Goal: Task Accomplishment & Management: Use online tool/utility

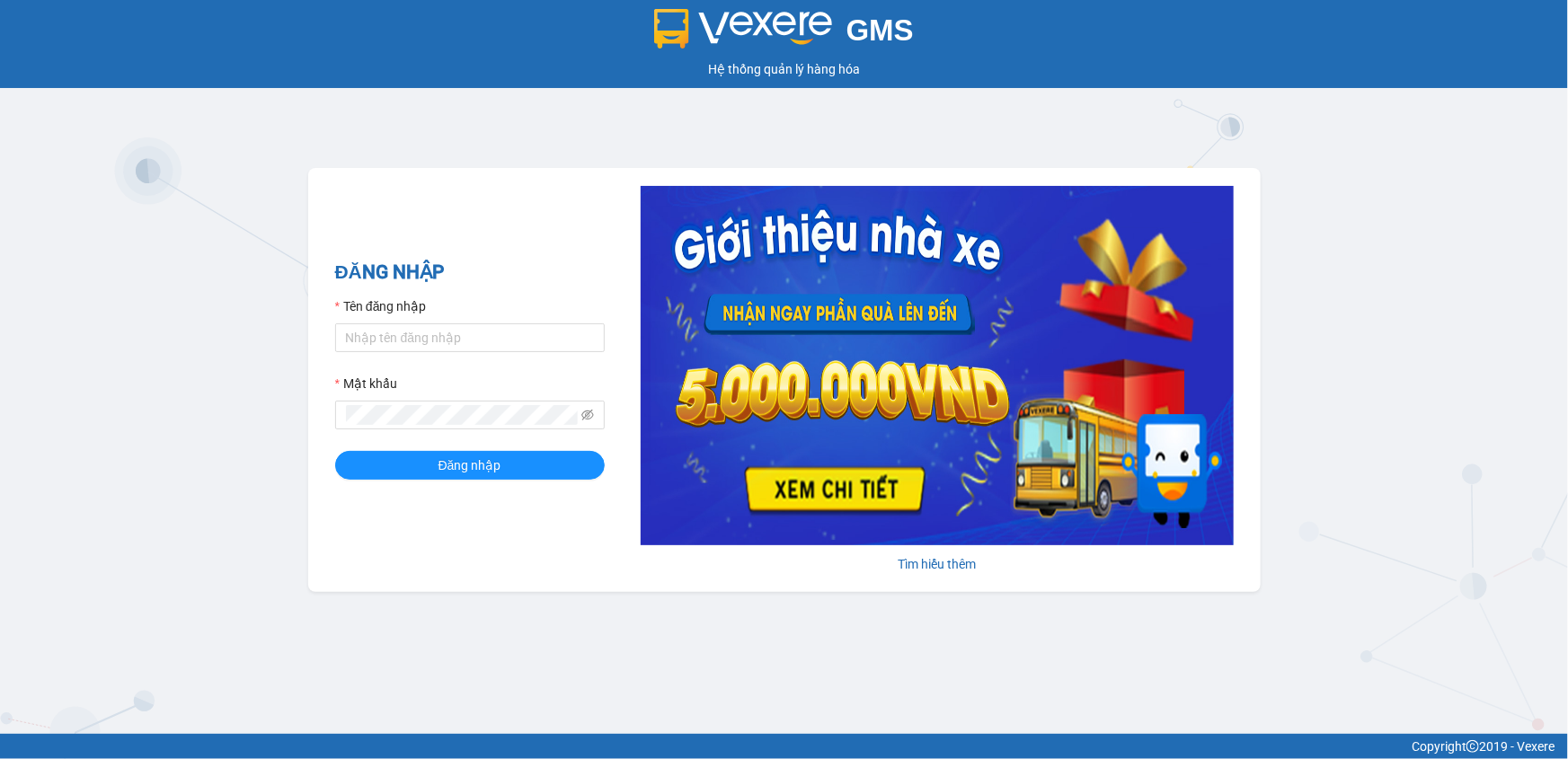
drag, startPoint x: 0, startPoint y: 0, endPoint x: 1059, endPoint y: 147, distance: 1069.2
click at [1059, 147] on div "GMS Hệ thống quản lý hàng hóa ĐĂNG NHẬP Tên đăng nhập Mật khẩu Đăng nhập Tìm hi…" at bounding box center [784, 366] width 1568 height 734
drag, startPoint x: 1061, startPoint y: 146, endPoint x: 1089, endPoint y: 154, distance: 29.1
click at [422, 341] on input "Tên đăng nhập" at bounding box center [470, 338] width 270 height 29
click at [400, 339] on input "Tên đăng nhập" at bounding box center [470, 338] width 270 height 29
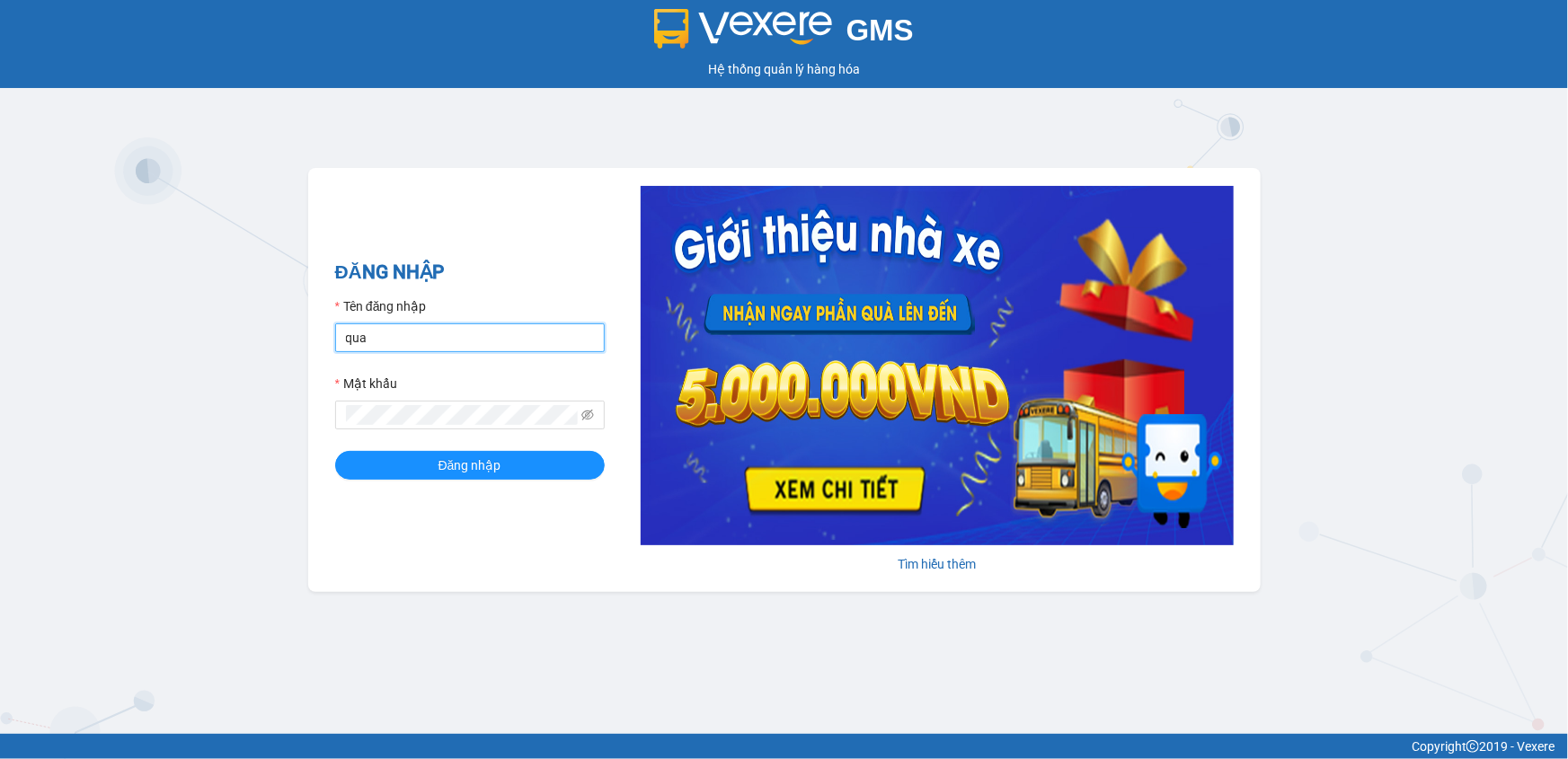
type input "quangvane.apq"
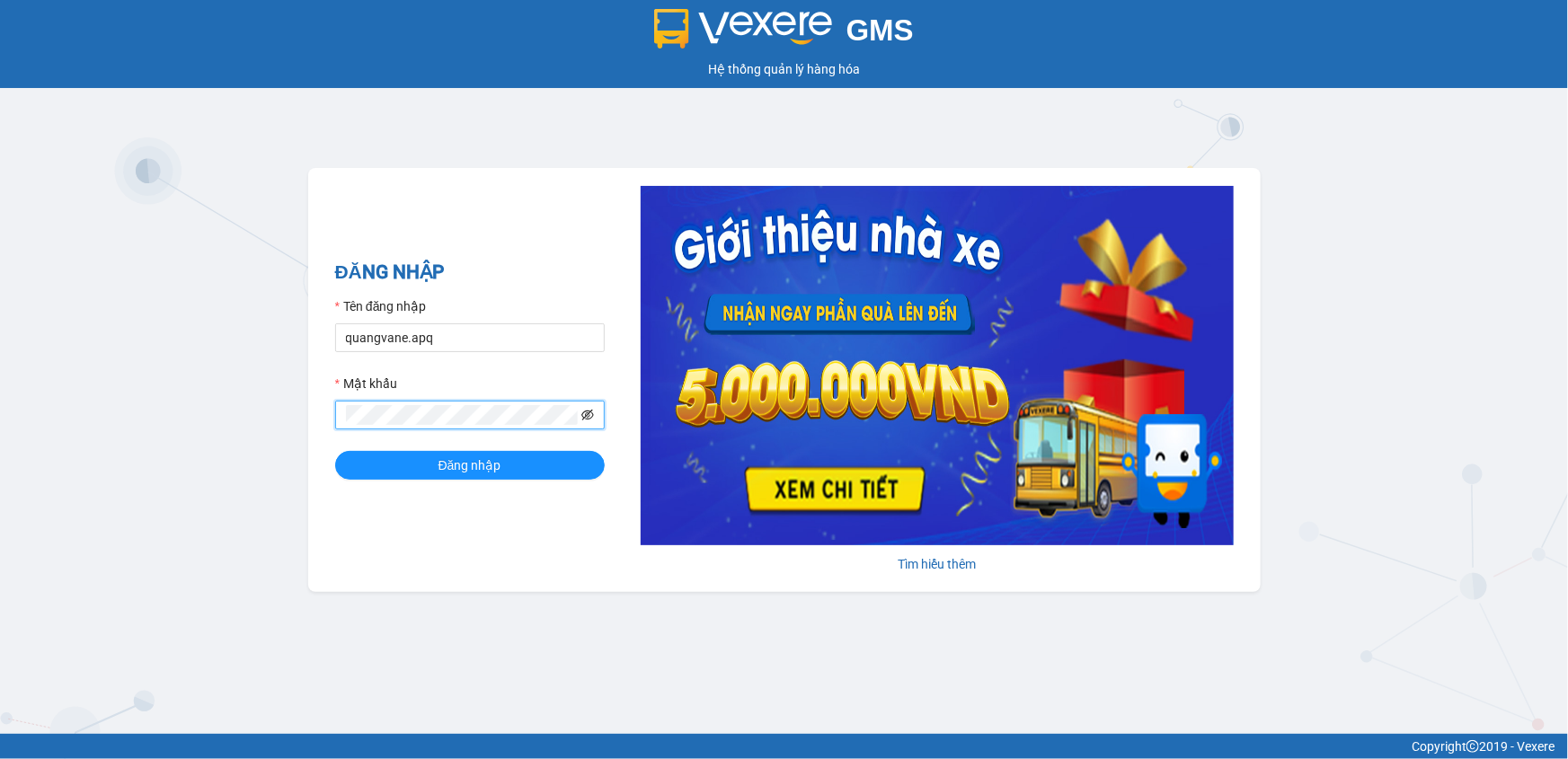
click at [584, 416] on icon "eye-invisible" at bounding box center [588, 415] width 13 height 13
click at [335, 451] on button "Đăng nhập" at bounding box center [470, 466] width 270 height 29
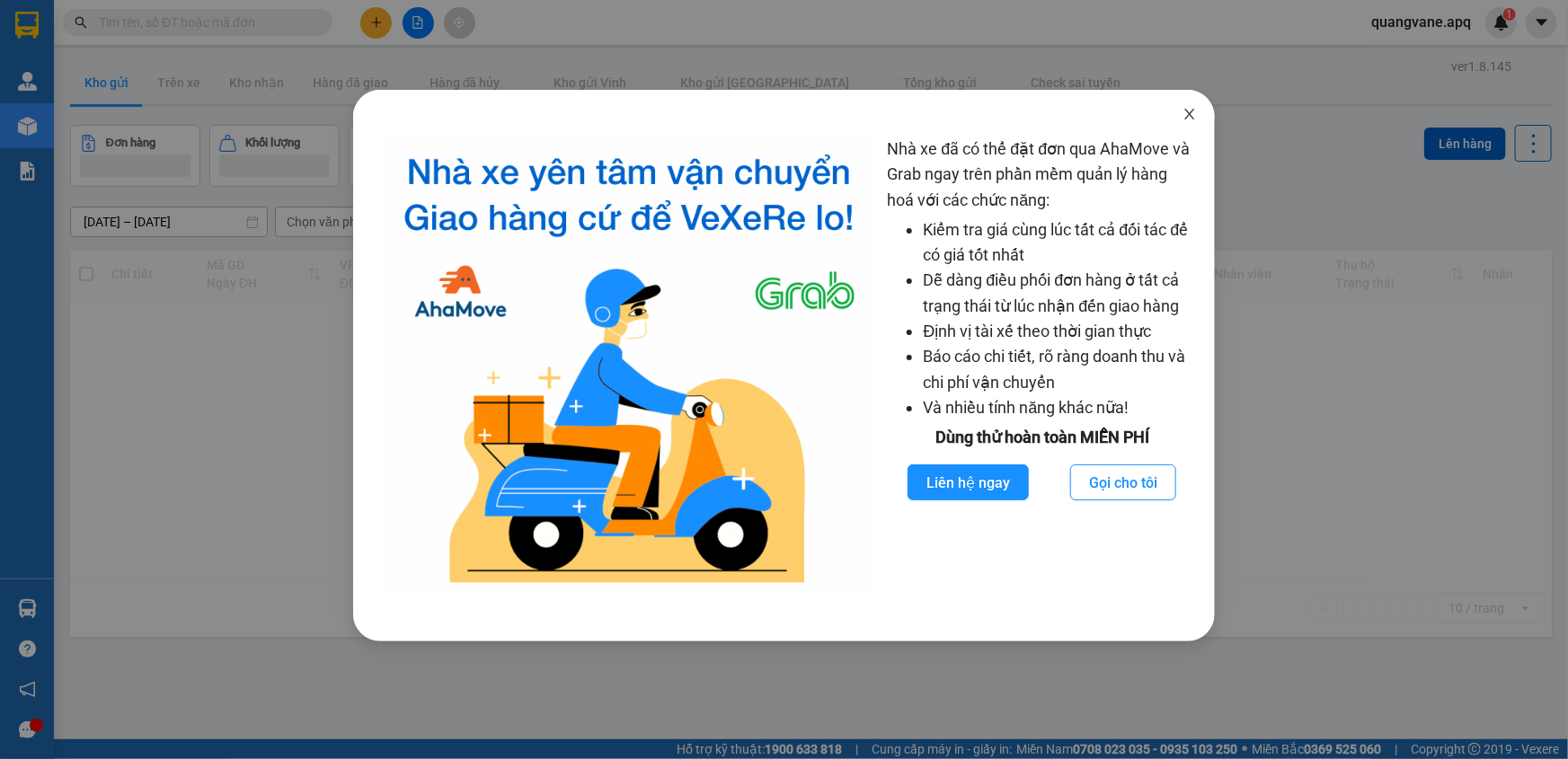
click at [1189, 114] on icon "close" at bounding box center [1190, 114] width 10 height 11
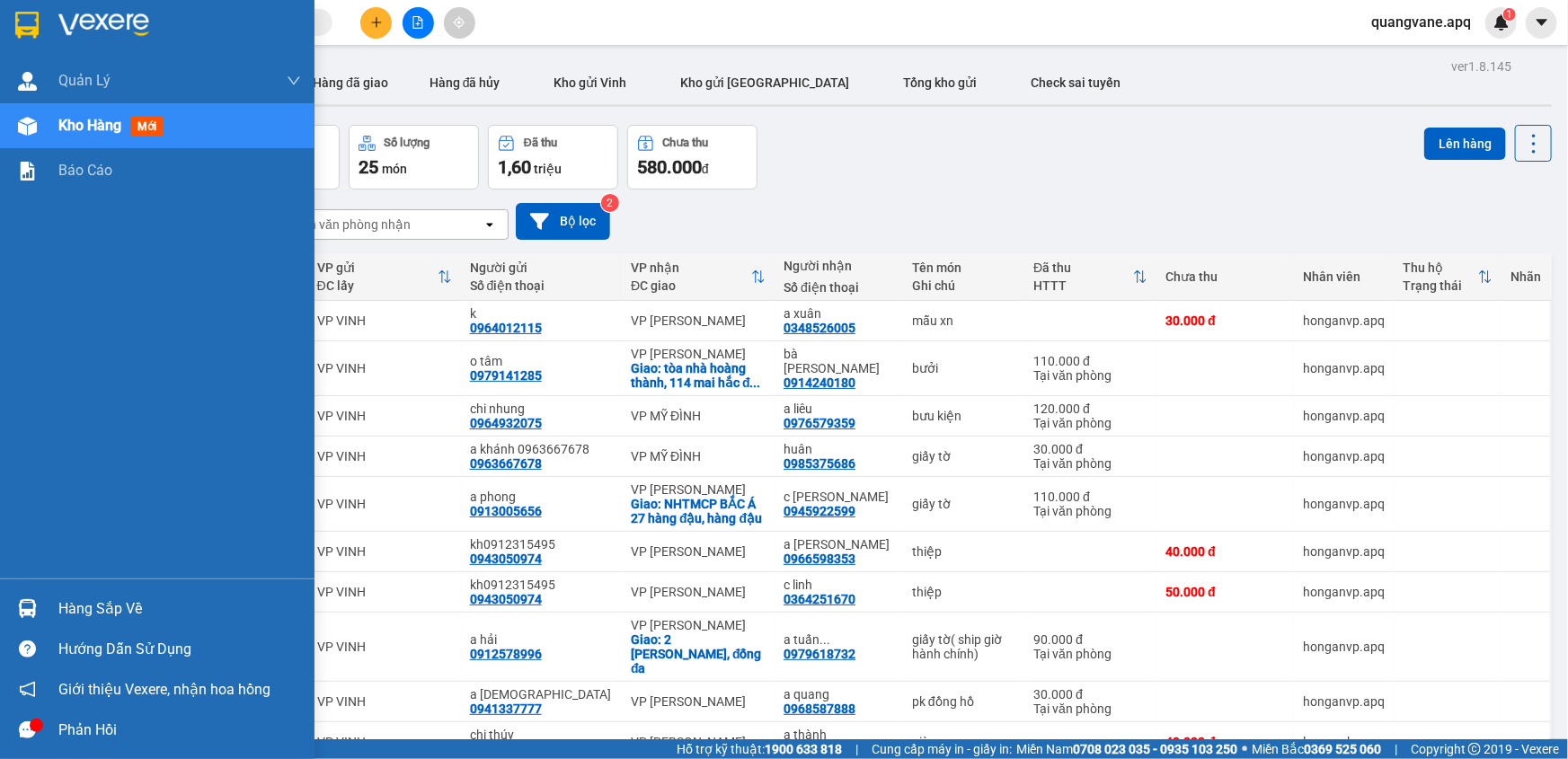
click at [18, 607] on img at bounding box center [26, 608] width 19 height 19
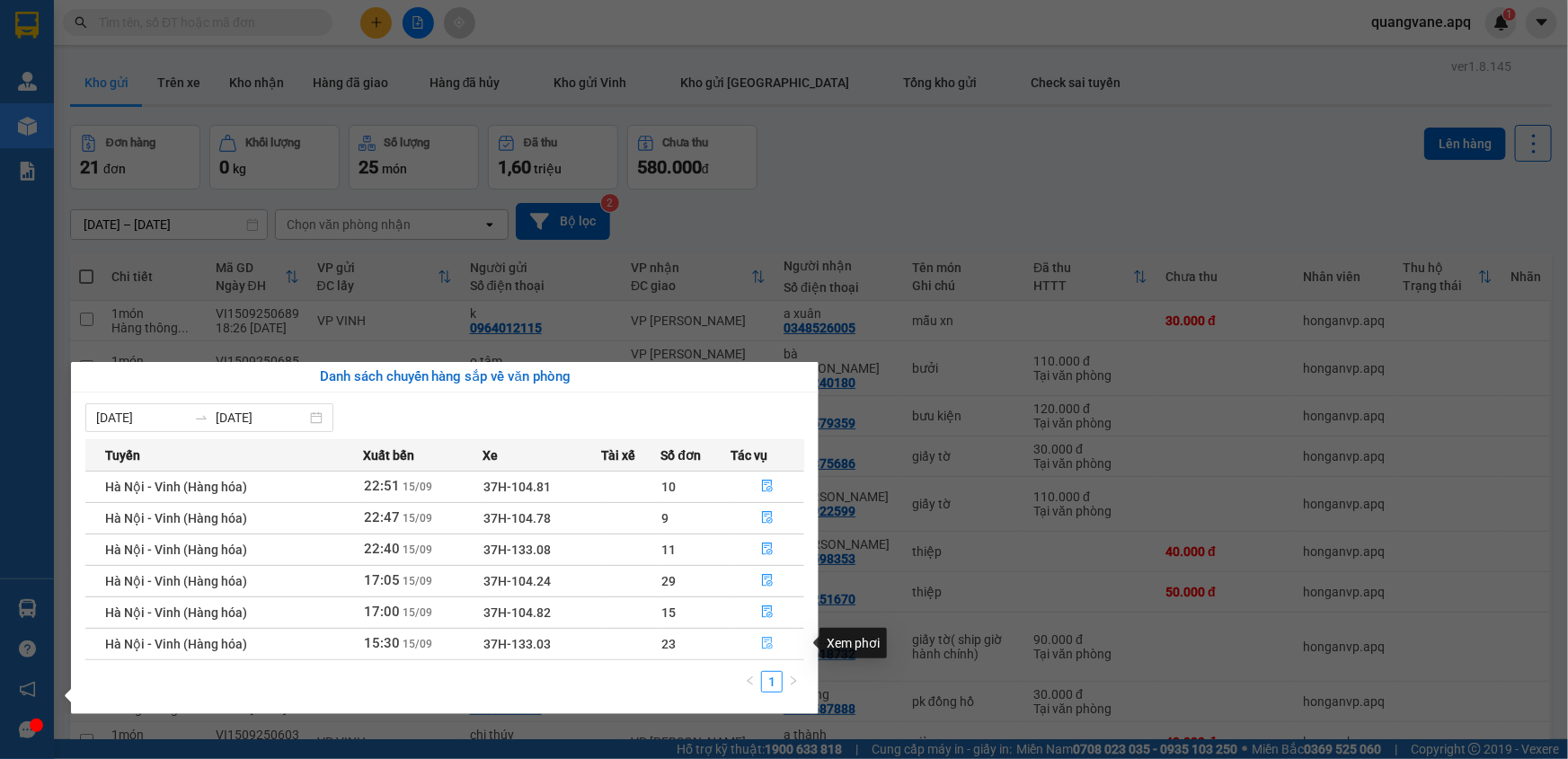
click at [770, 648] on icon "file-done" at bounding box center [767, 643] width 13 height 13
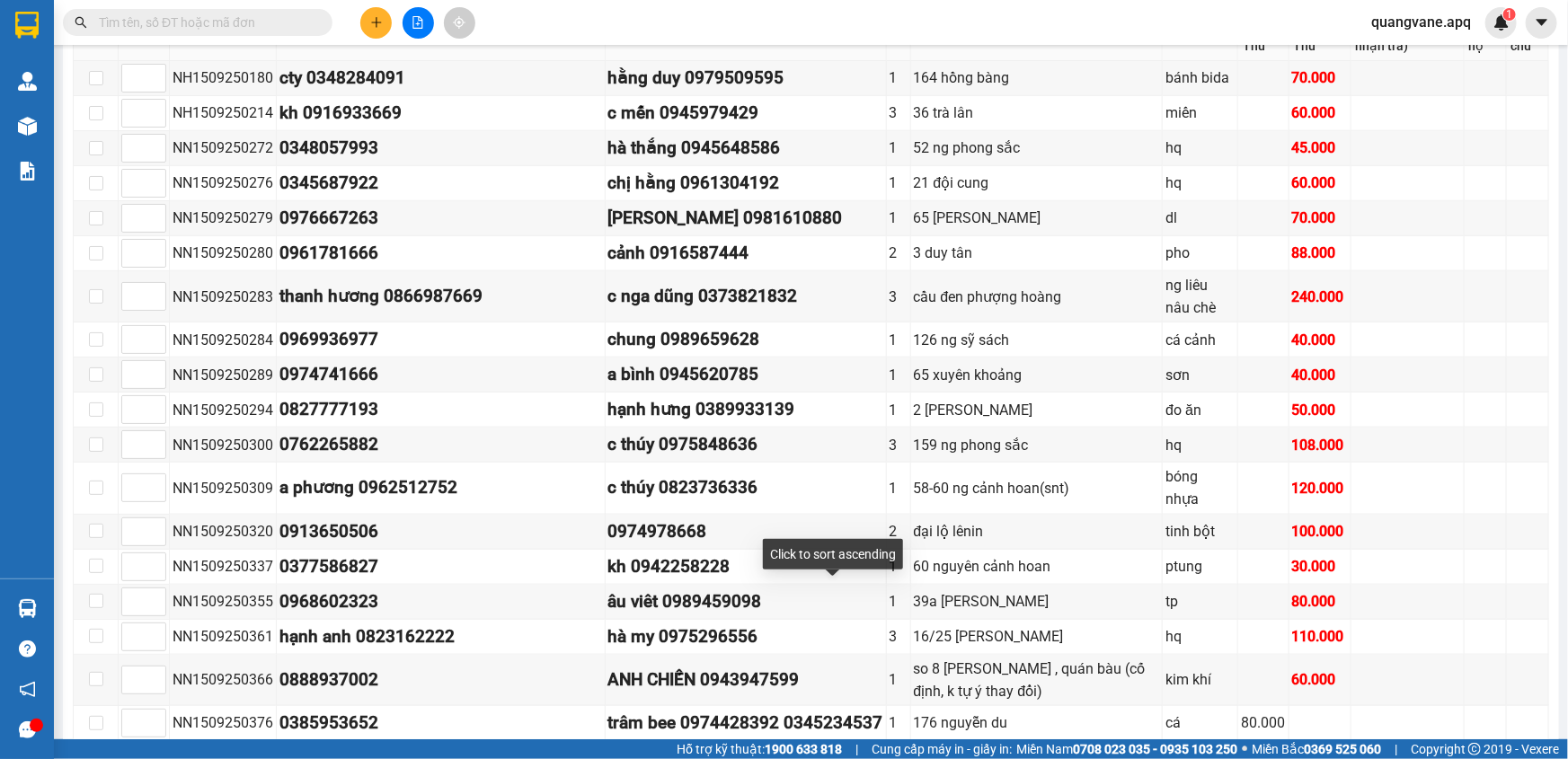
scroll to position [1057, 0]
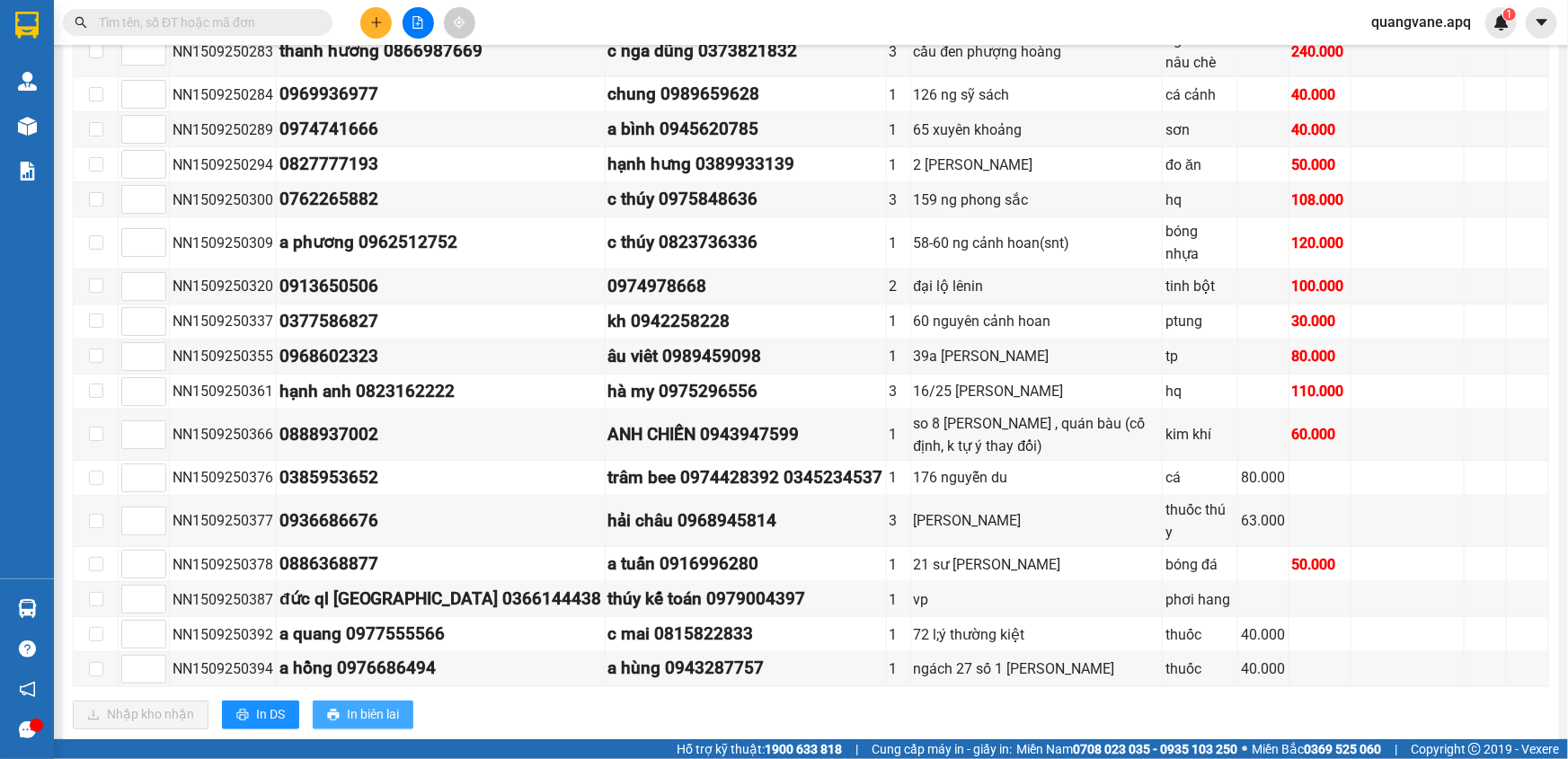
click at [389, 701] on button "In biên lai" at bounding box center [363, 715] width 100 height 29
click at [243, 701] on button "In DS" at bounding box center [260, 715] width 77 height 29
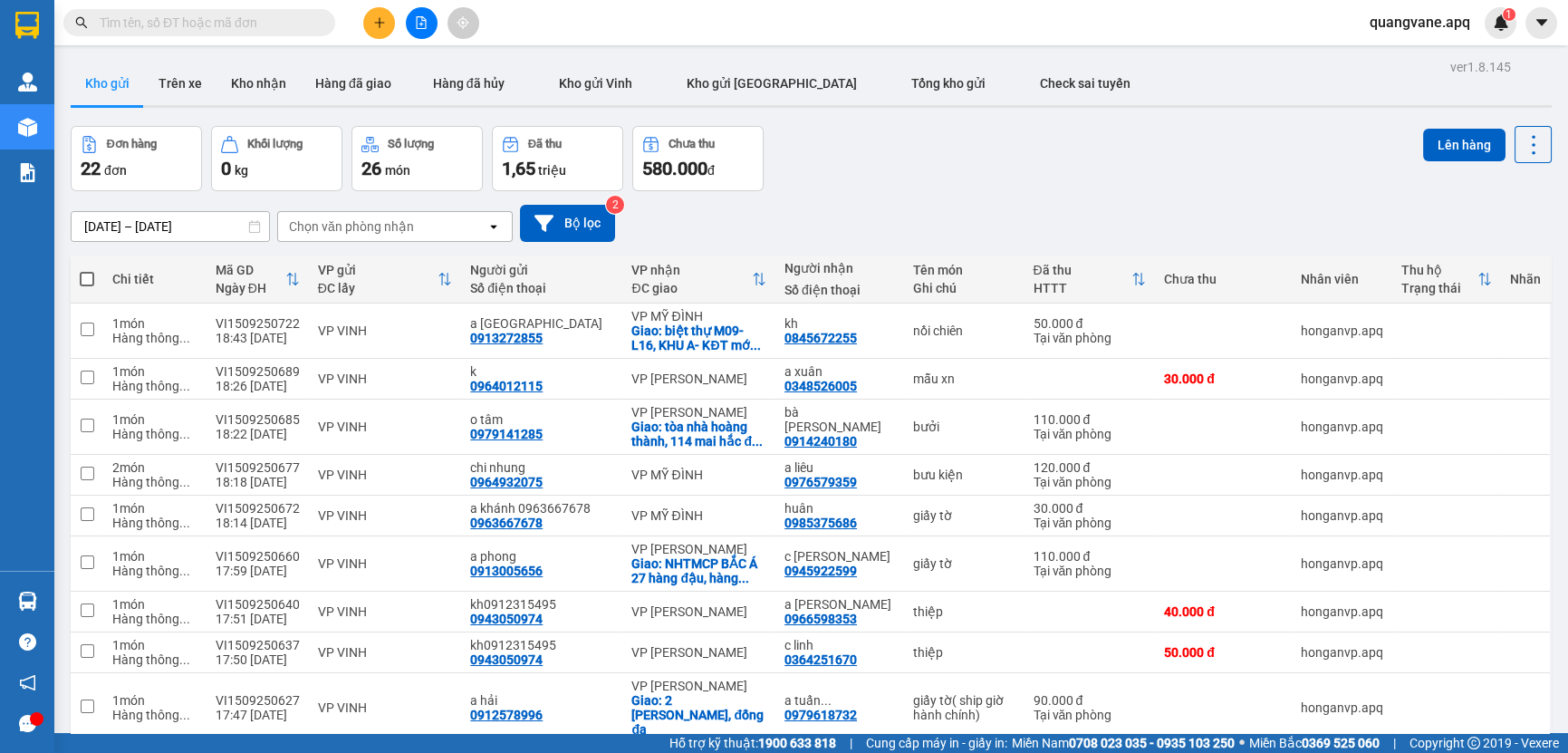
scroll to position [82, 0]
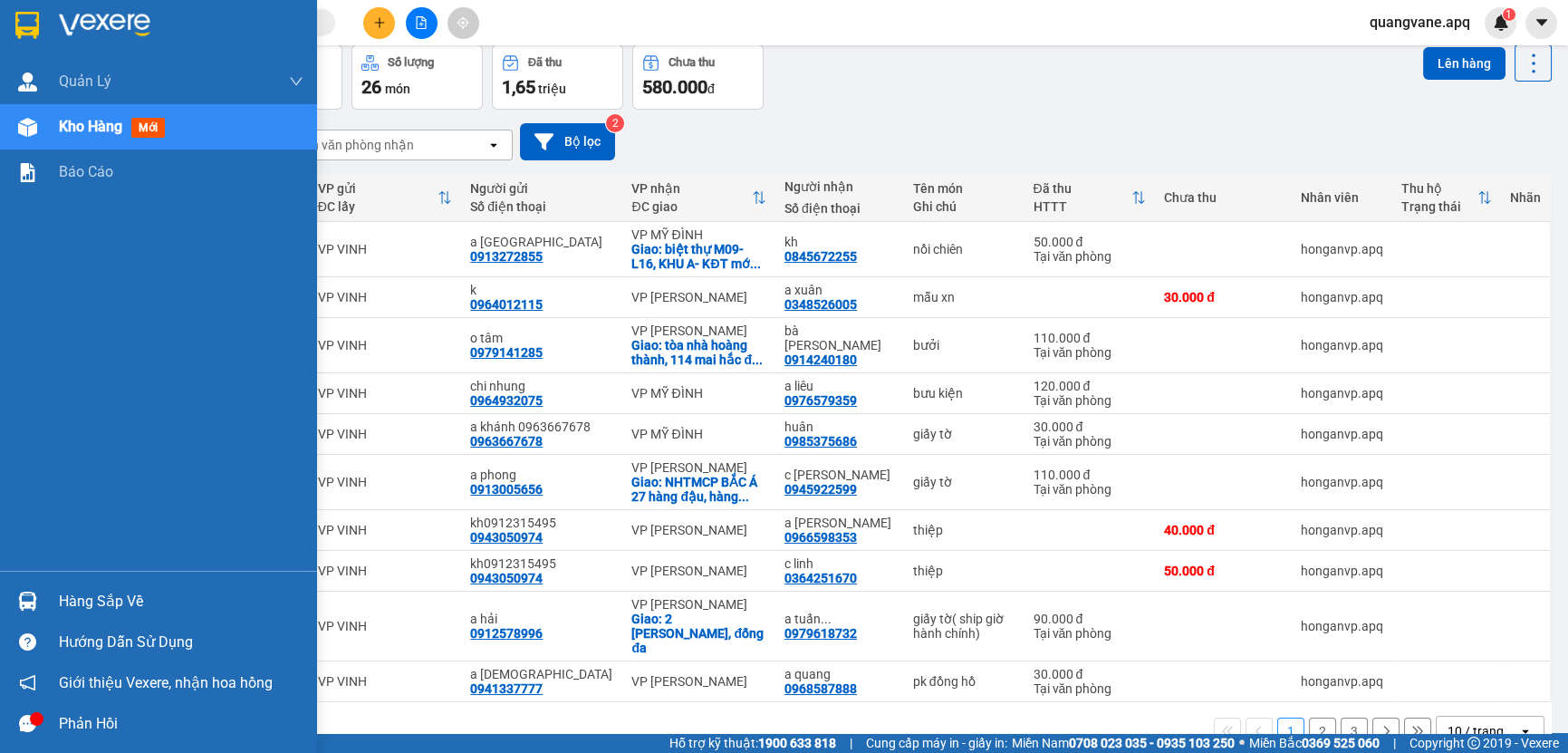
click at [38, 607] on div at bounding box center [28, 602] width 31 height 31
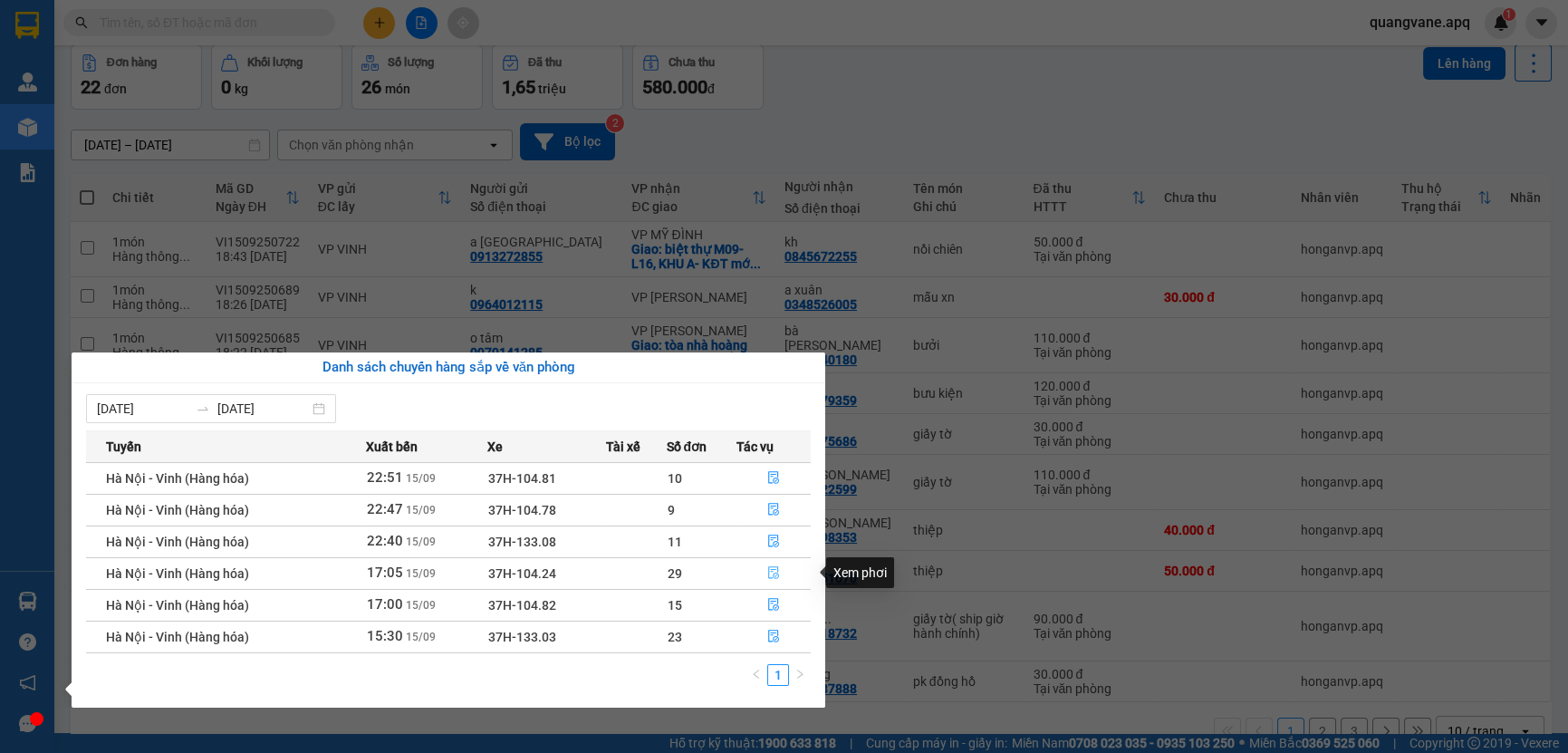
click at [772, 576] on icon "file-done" at bounding box center [773, 572] width 13 height 13
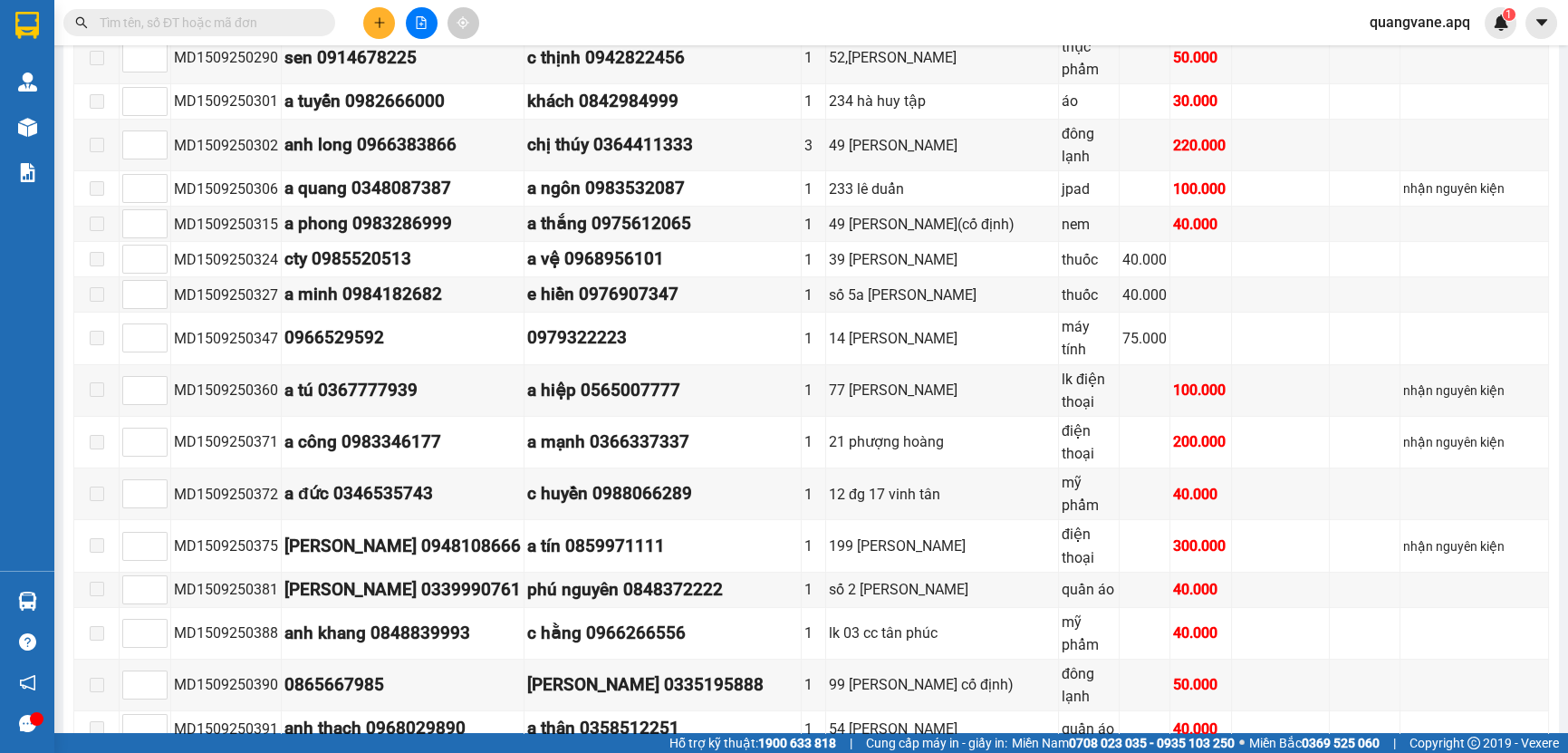
scroll to position [1349, 0]
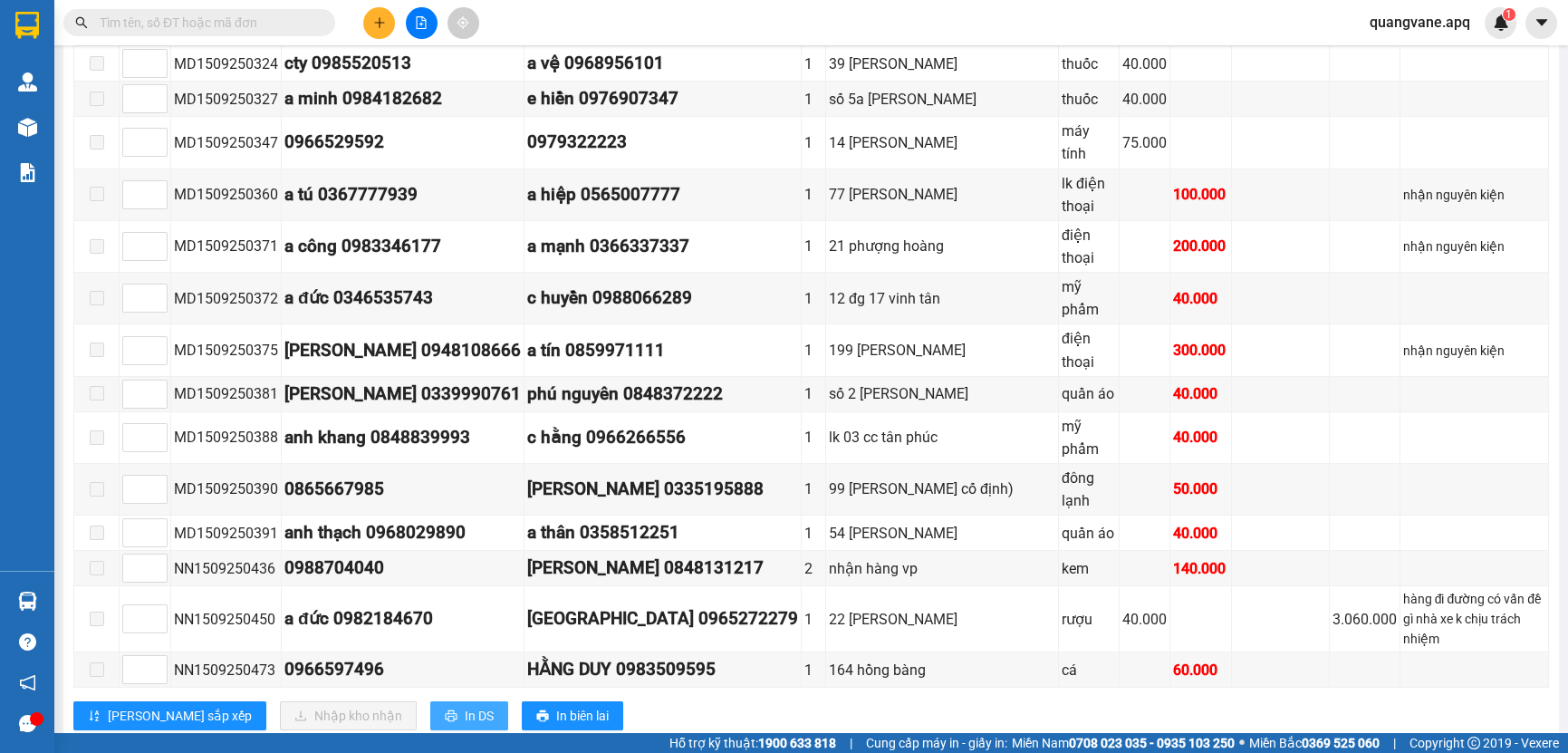
click at [445, 710] on icon "printer" at bounding box center [451, 716] width 13 height 13
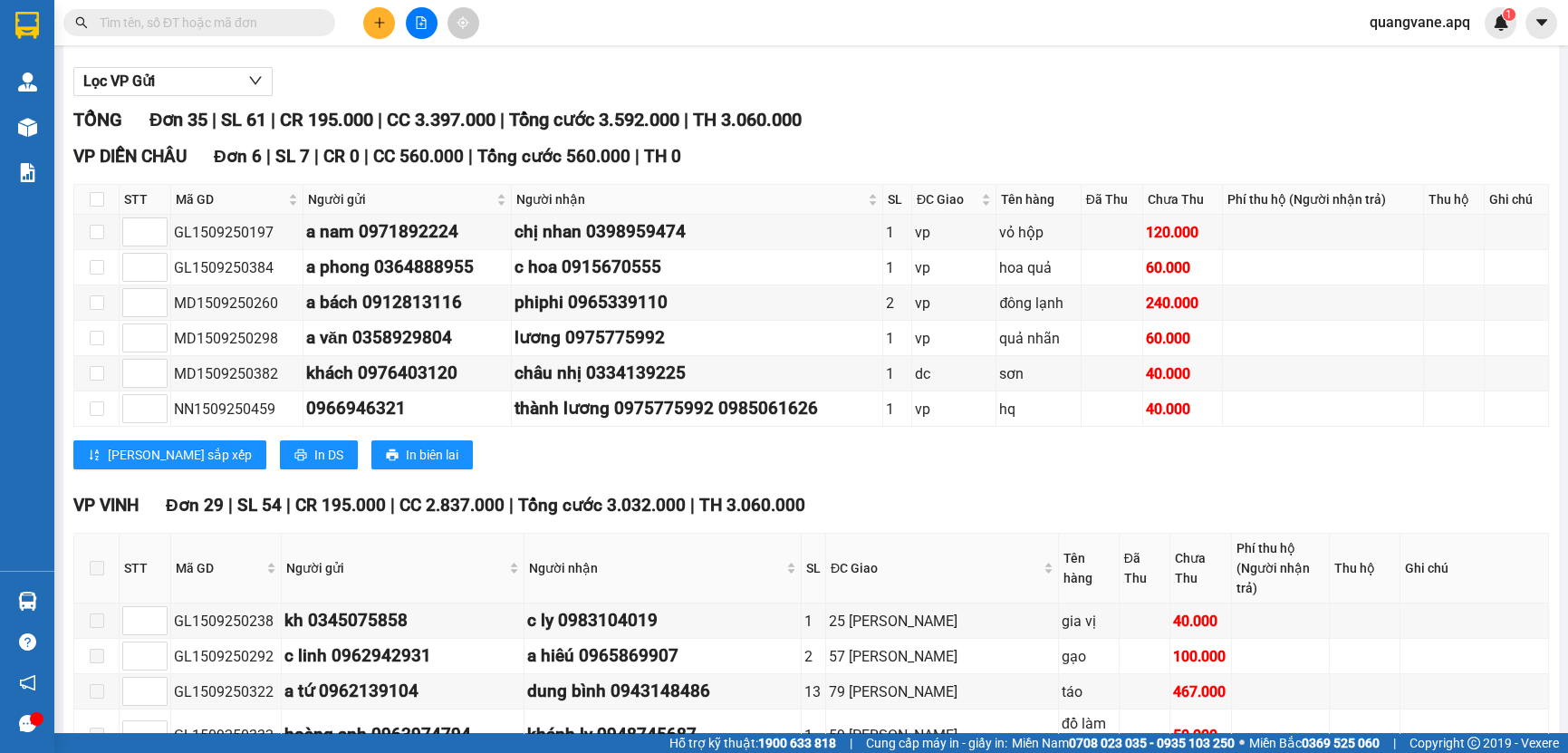
scroll to position [0, 0]
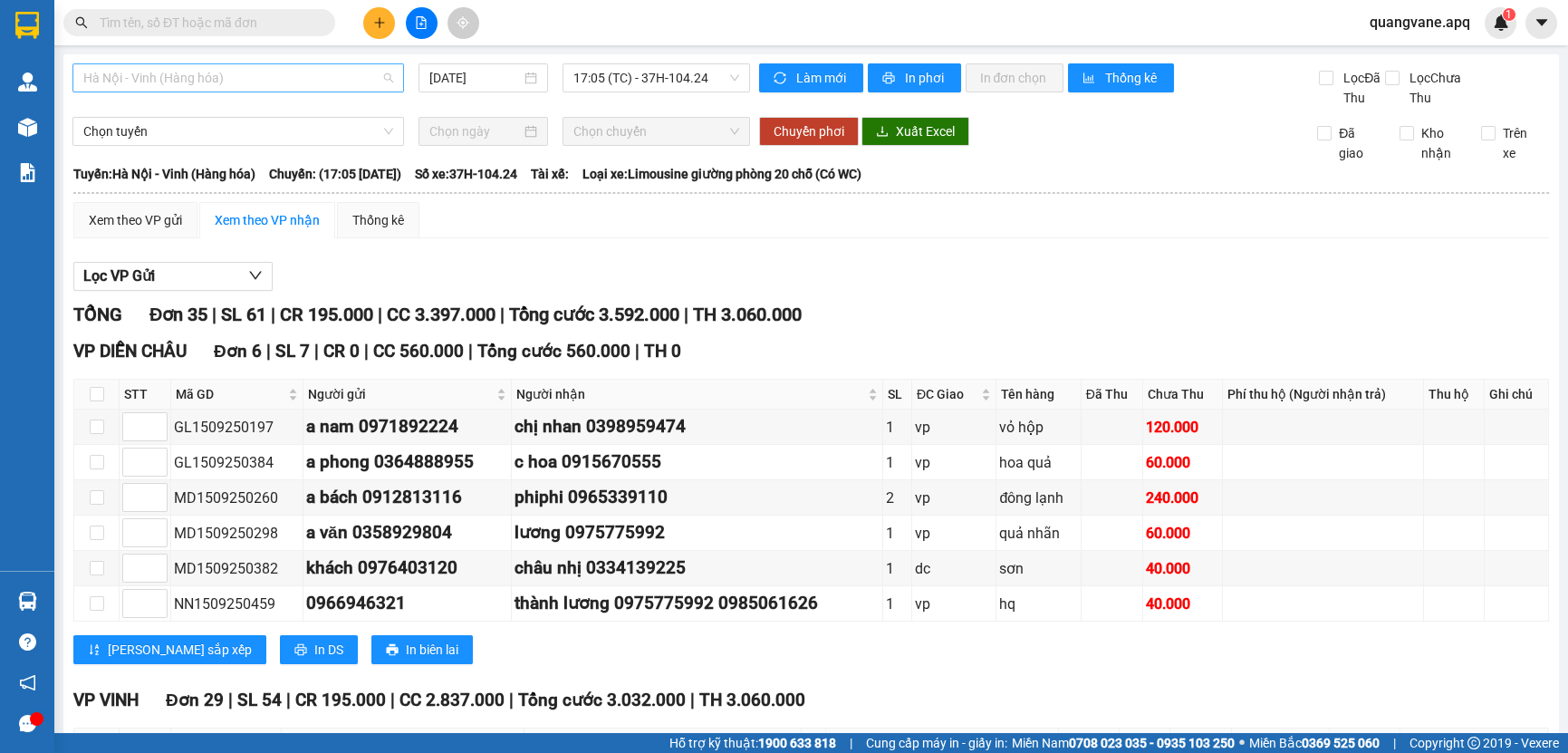
click at [389, 79] on span "Hà Nội - Vinh (Hàng hóa)" at bounding box center [238, 78] width 309 height 28
click at [697, 97] on div "Hà Nội - Vinh (Hàng hóa) 15/09/2025 17:05 (TC) - 37H-104.24" at bounding box center [412, 86] width 678 height 44
click at [726, 76] on span "17:05 (TC) - 37H-104.24" at bounding box center [656, 78] width 166 height 28
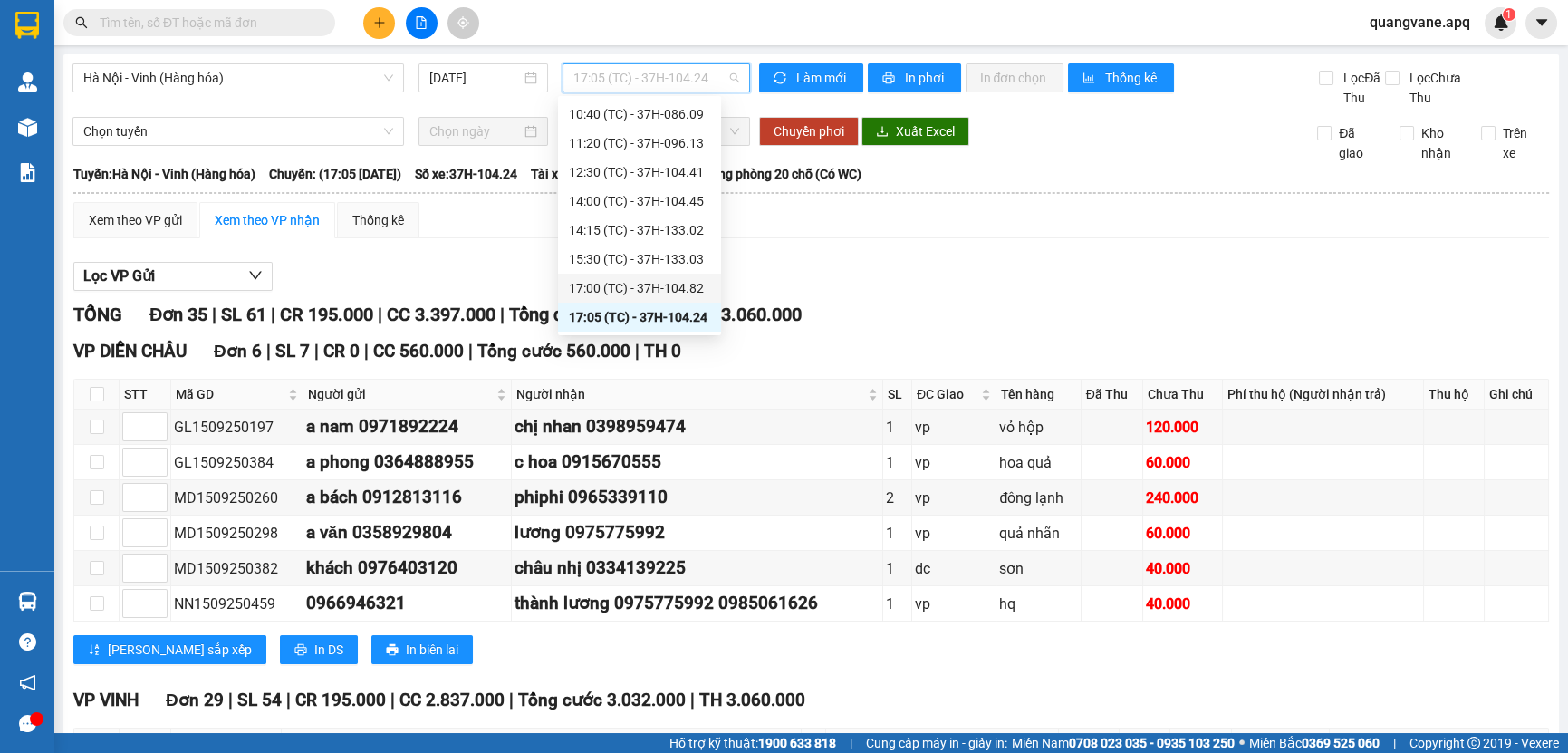
click at [653, 286] on div "17:00 (TC) - 37H-104.82" at bounding box center [640, 288] width 141 height 20
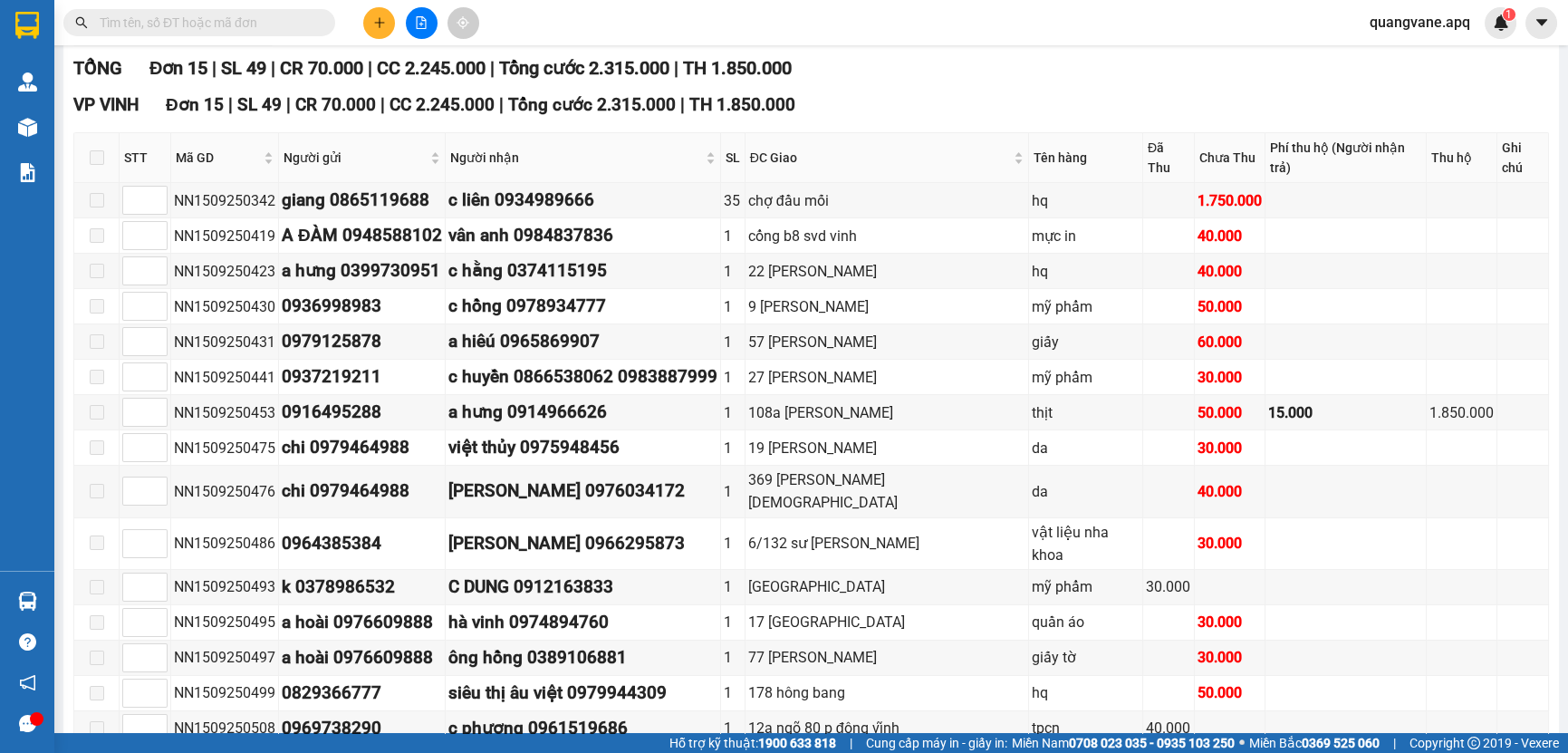
scroll to position [349, 0]
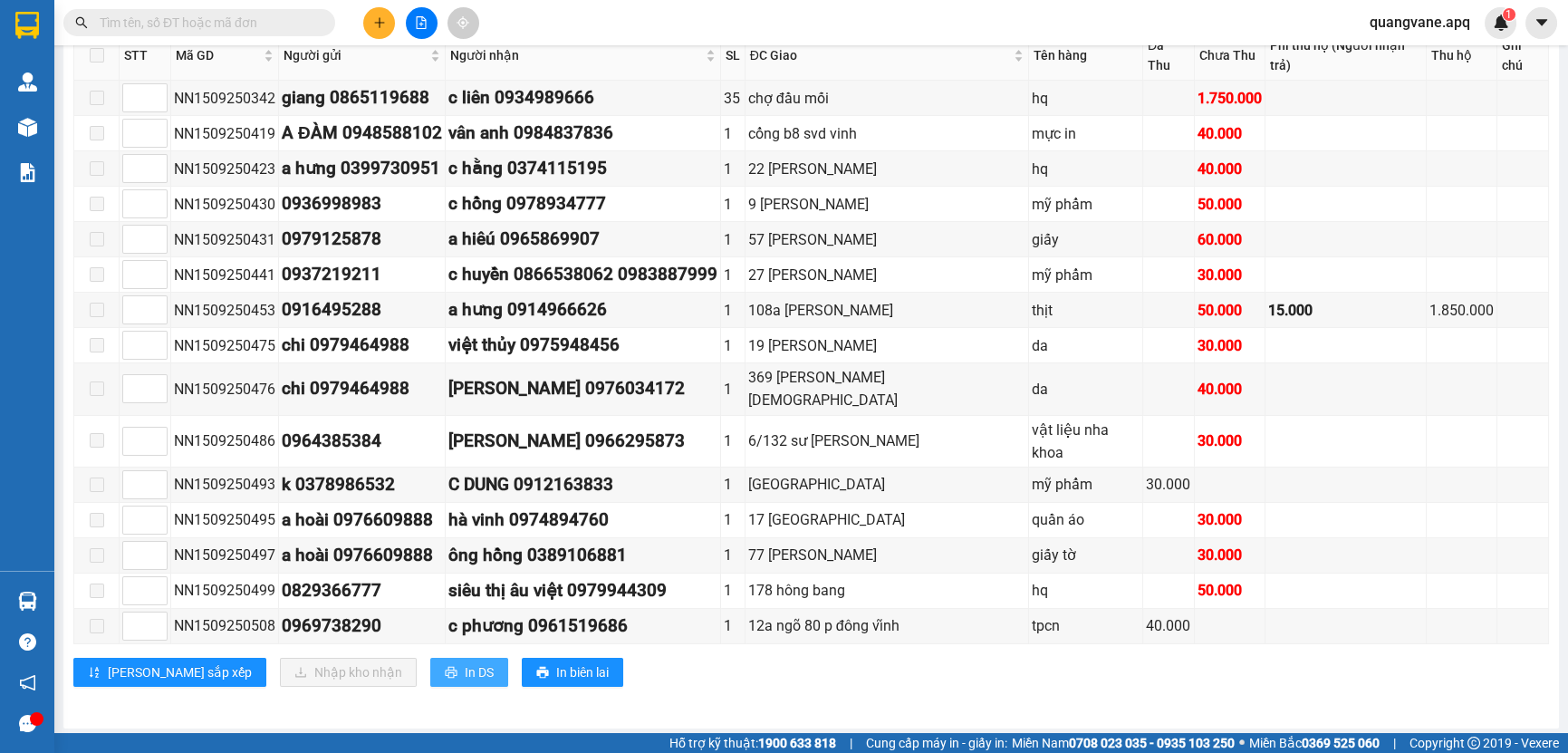
click at [465, 676] on span "In DS" at bounding box center [479, 672] width 29 height 20
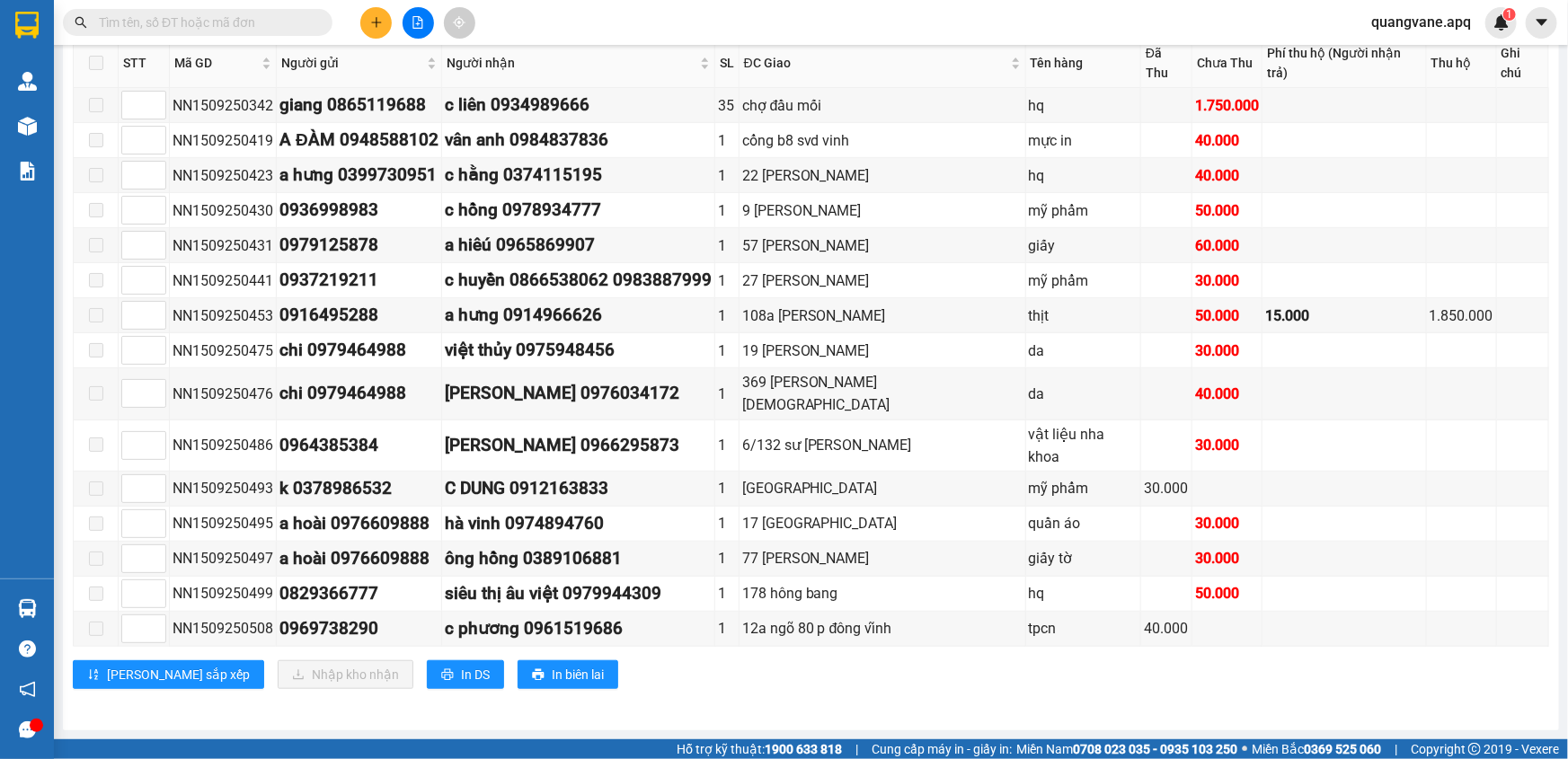
scroll to position [333, 0]
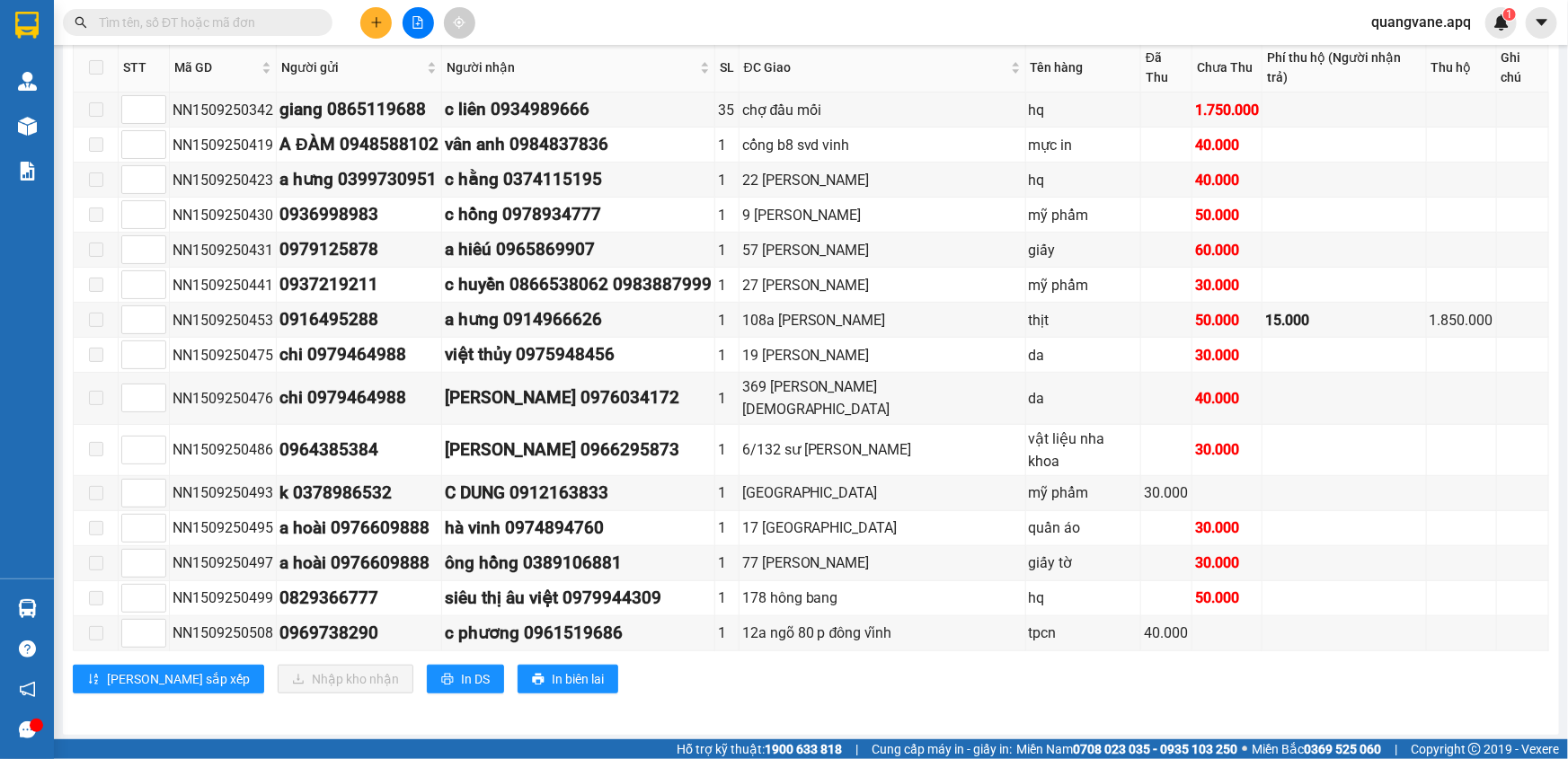
click at [1449, 20] on span "quangvane.apq" at bounding box center [1422, 21] width 129 height 22
click at [1454, 51] on span "Đăng xuất" at bounding box center [1431, 56] width 90 height 19
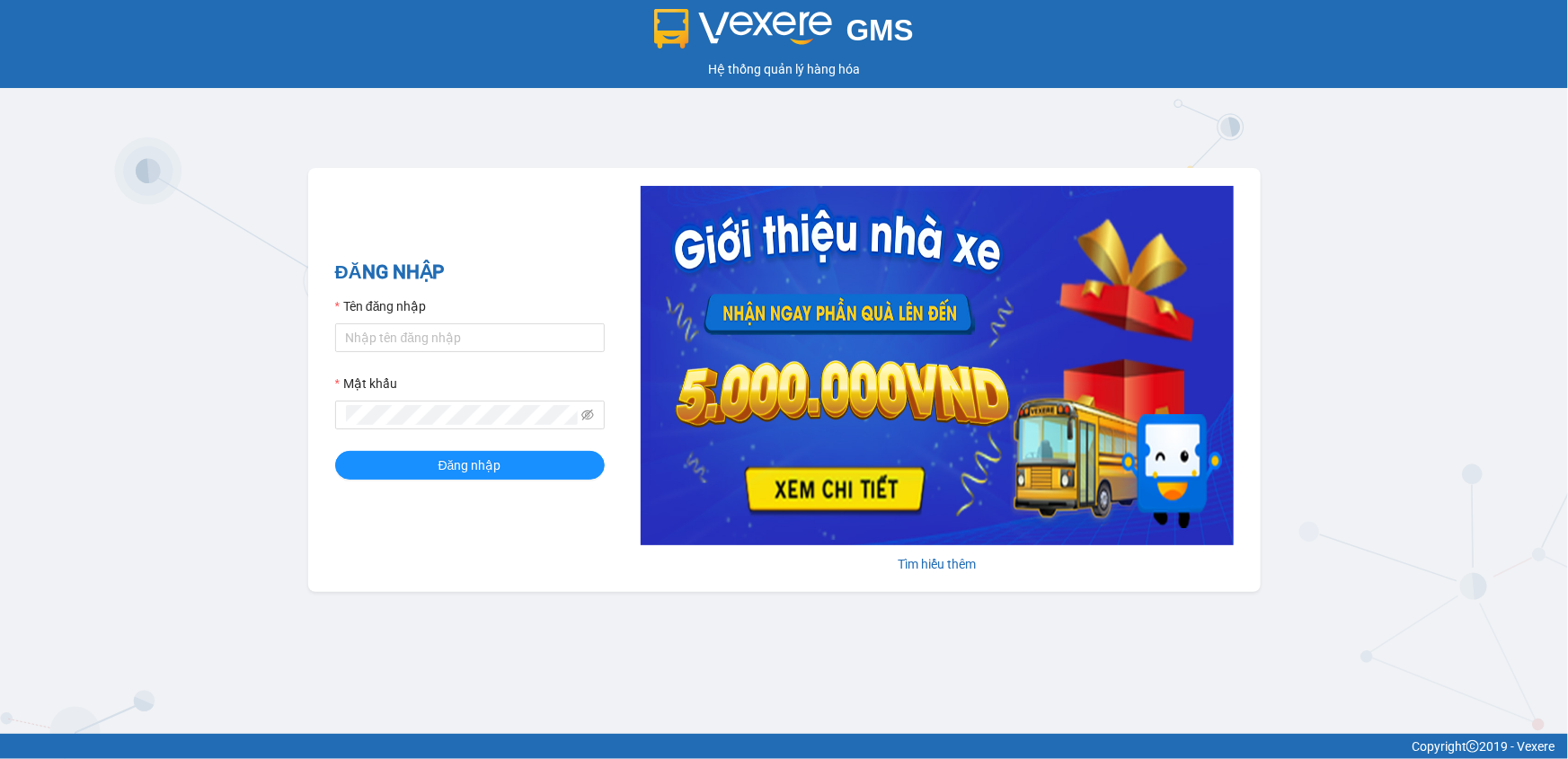
click at [386, 352] on div at bounding box center [470, 338] width 270 height 29
click at [386, 342] on input "Tên đăng nhập" at bounding box center [470, 338] width 270 height 29
type input "levananh.apq"
click at [335, 451] on button "Đăng nhập" at bounding box center [470, 466] width 270 height 29
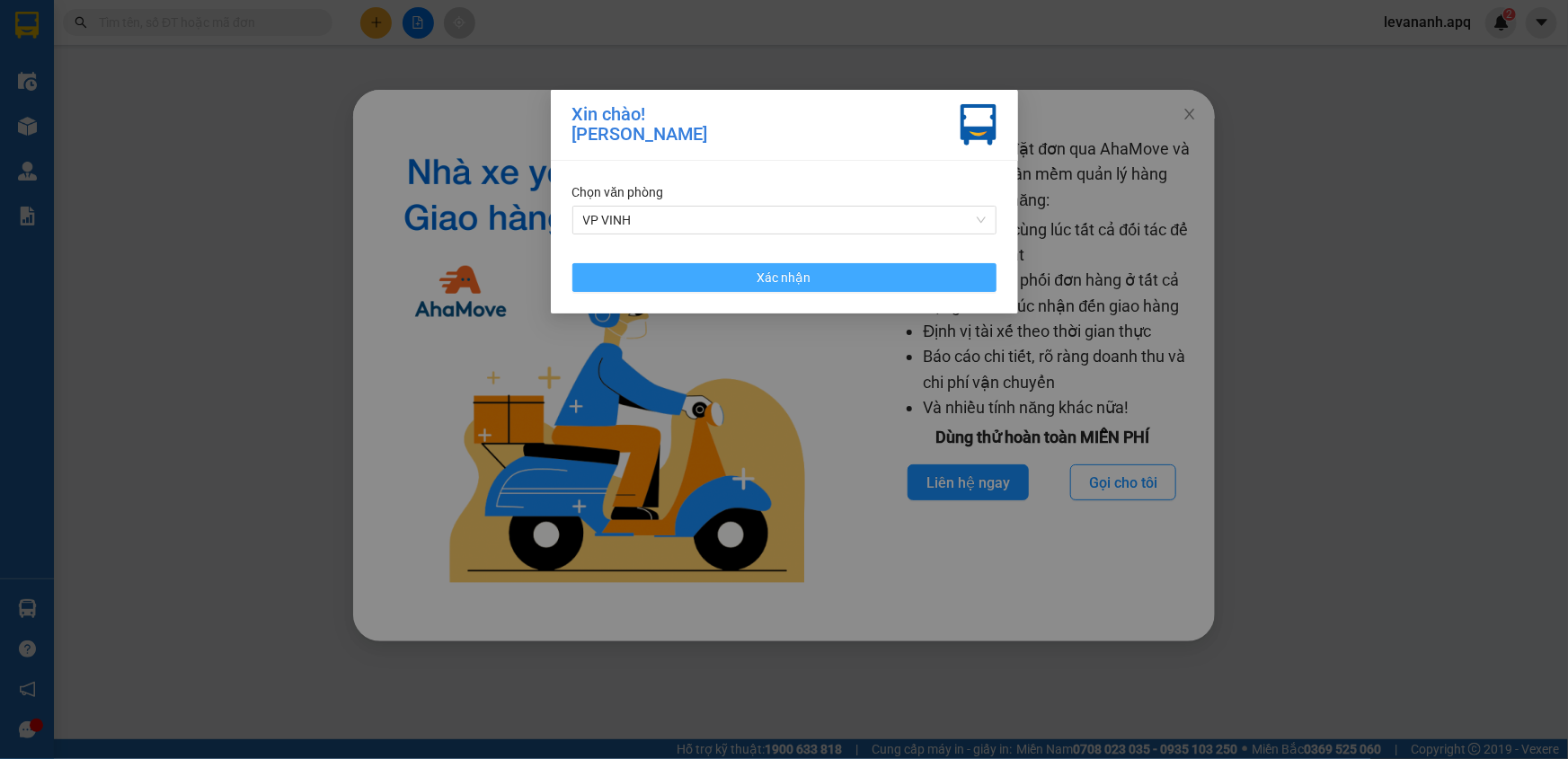
click at [684, 266] on button "Xác nhận" at bounding box center [784, 278] width 424 height 29
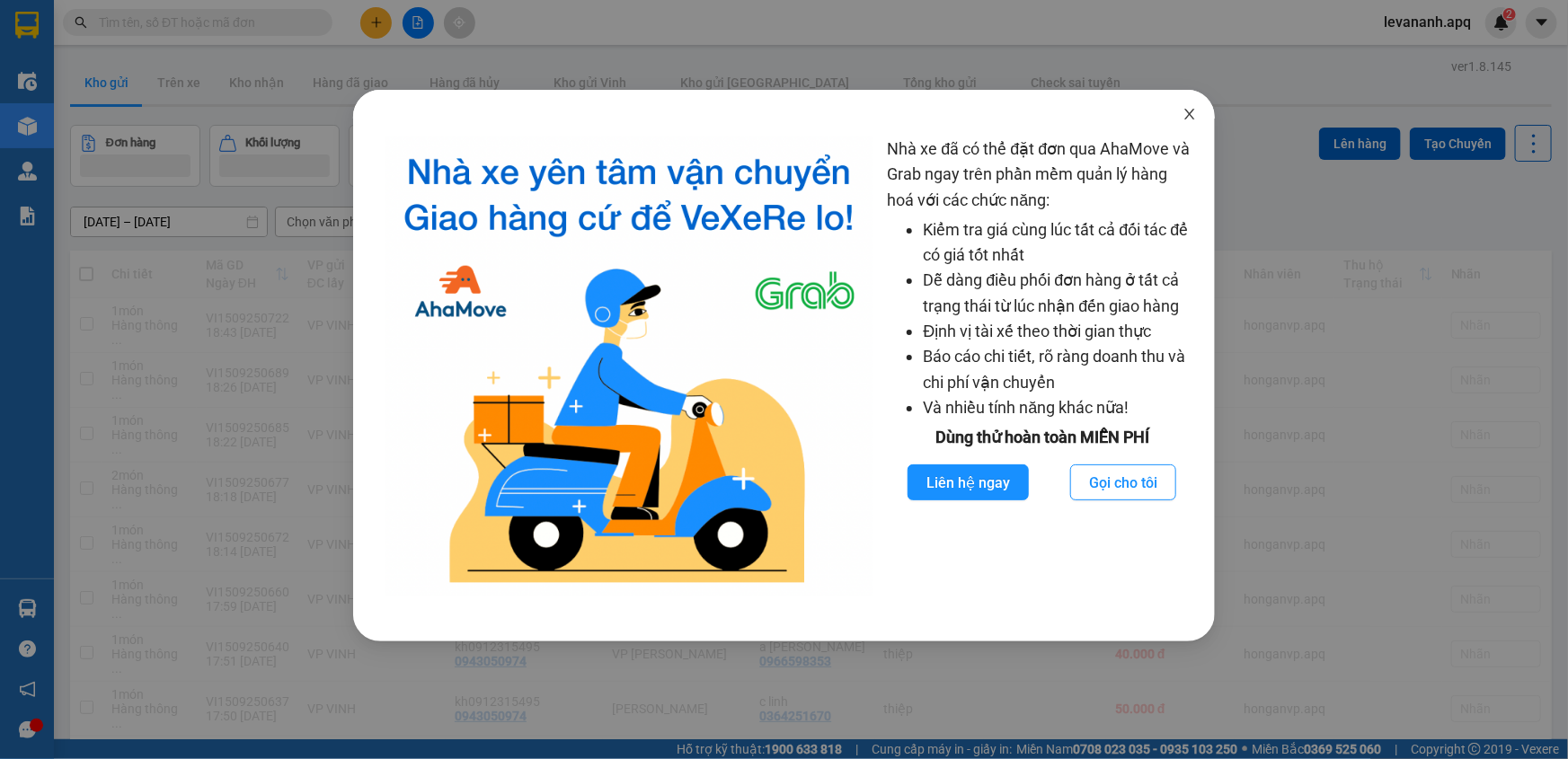
click at [1183, 117] on icon "close" at bounding box center [1190, 114] width 15 height 15
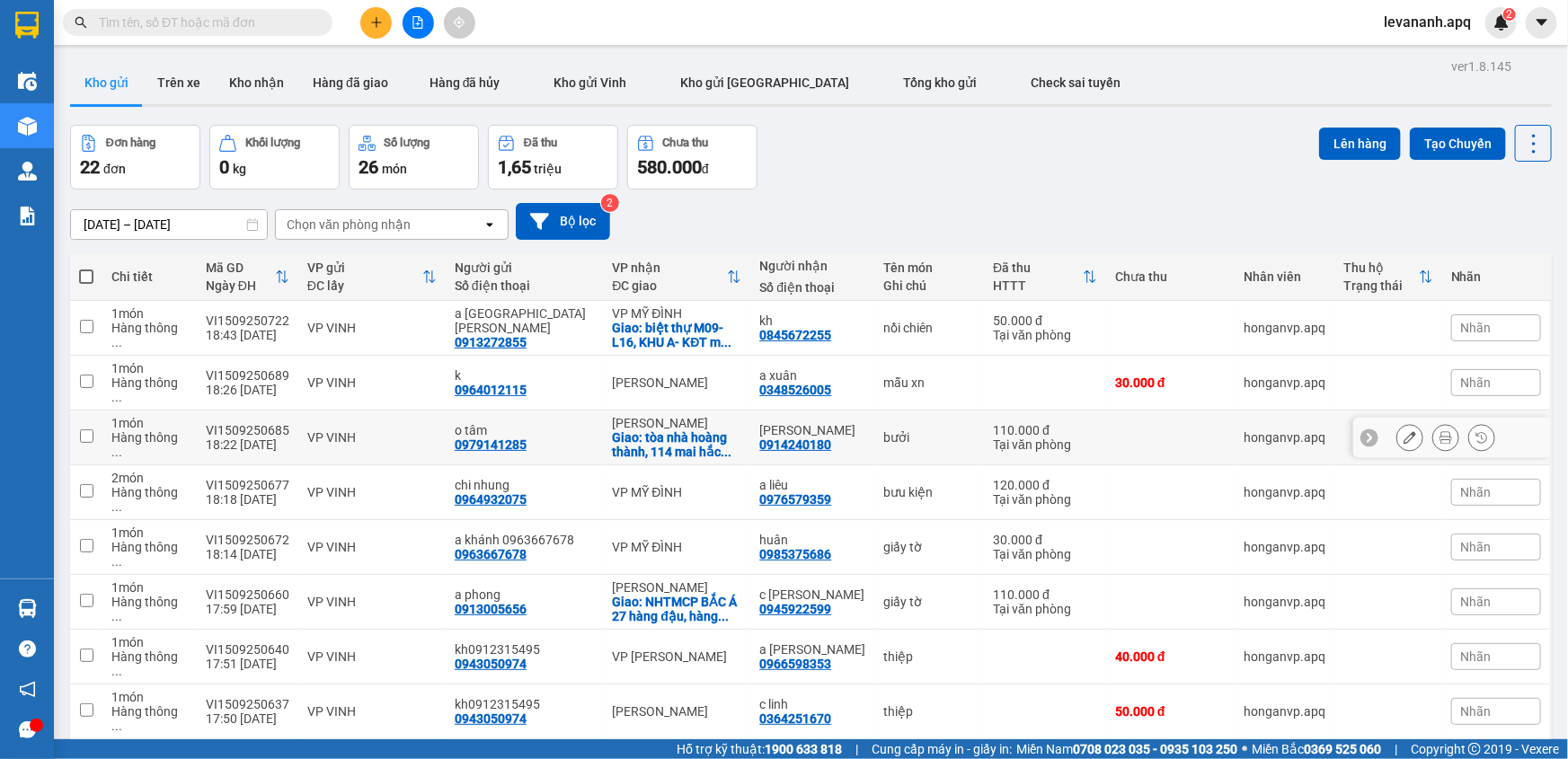
scroll to position [110, 0]
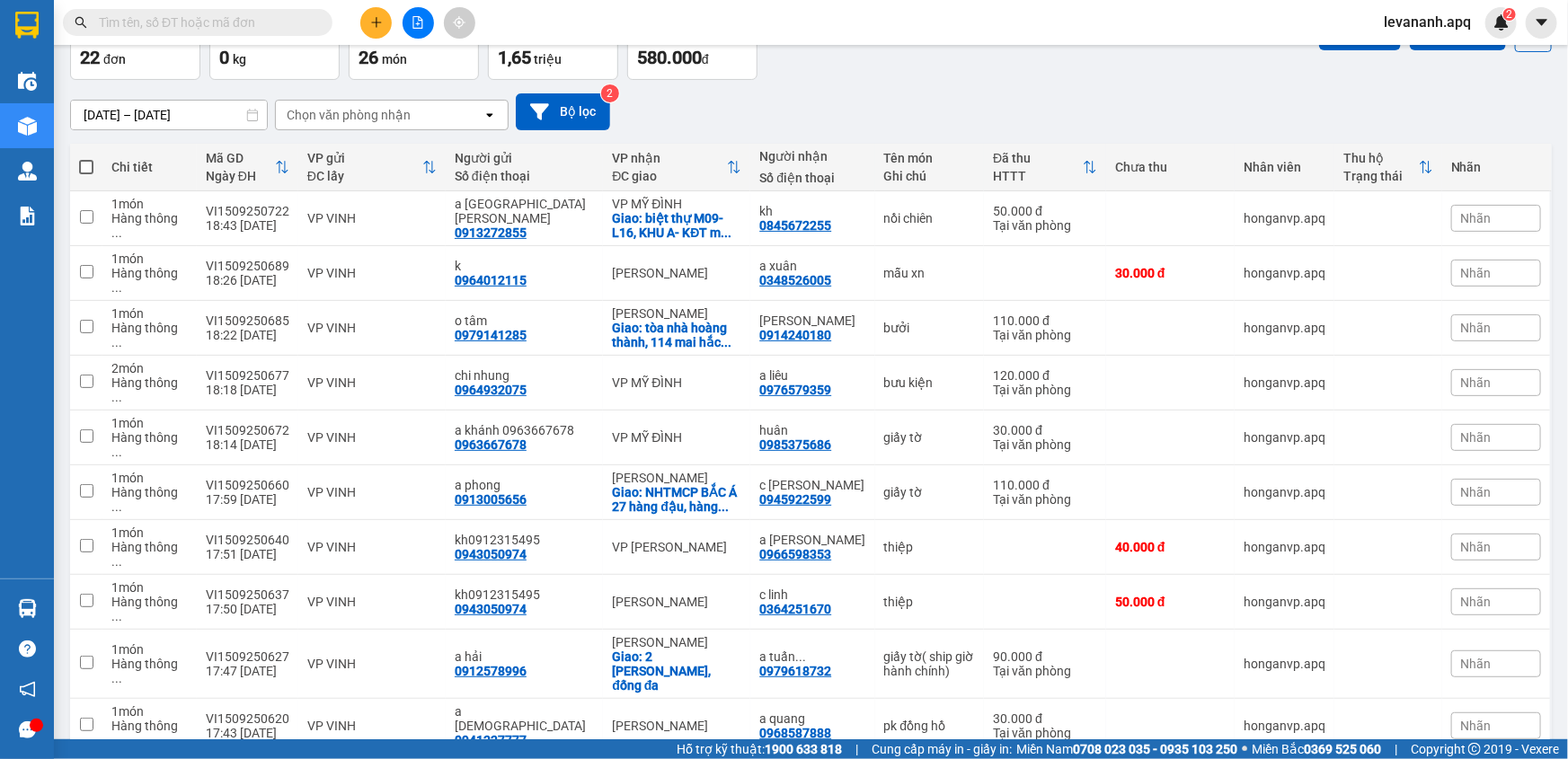
click at [1462, 661] on span "100 / trang" at bounding box center [1471, 656] width 64 height 18
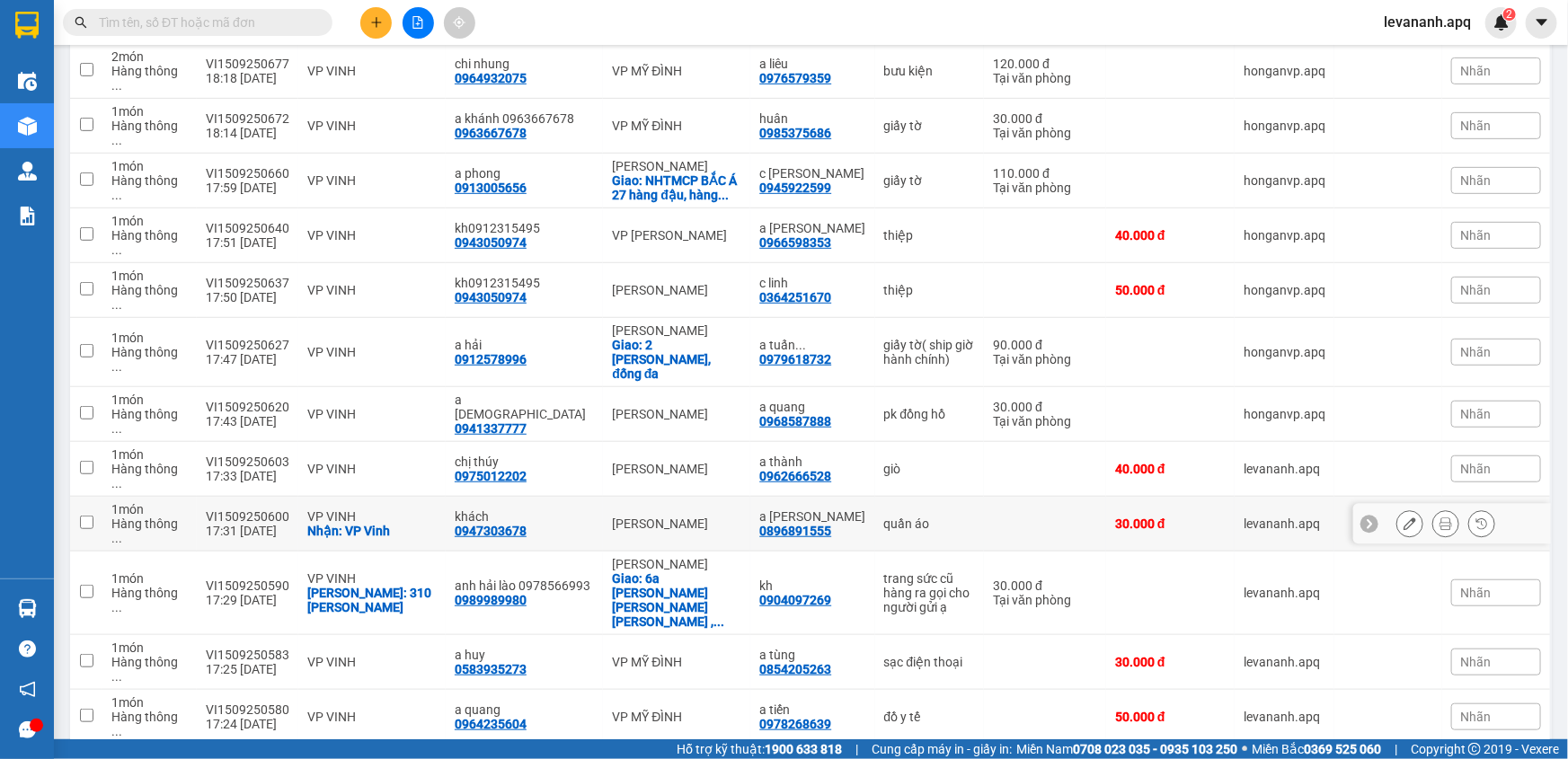
scroll to position [0, 0]
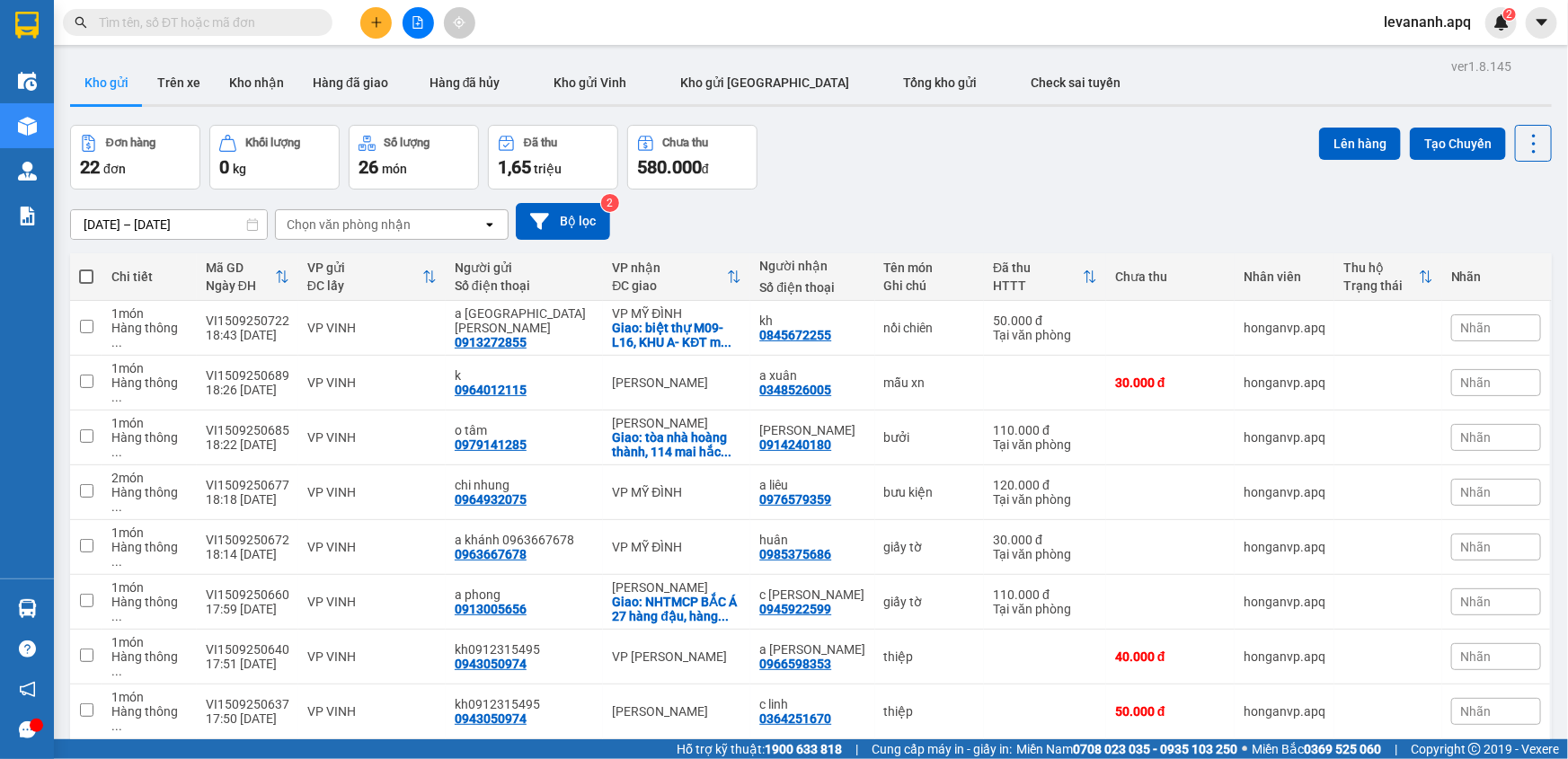
click at [200, 22] on input "text" at bounding box center [205, 22] width 212 height 19
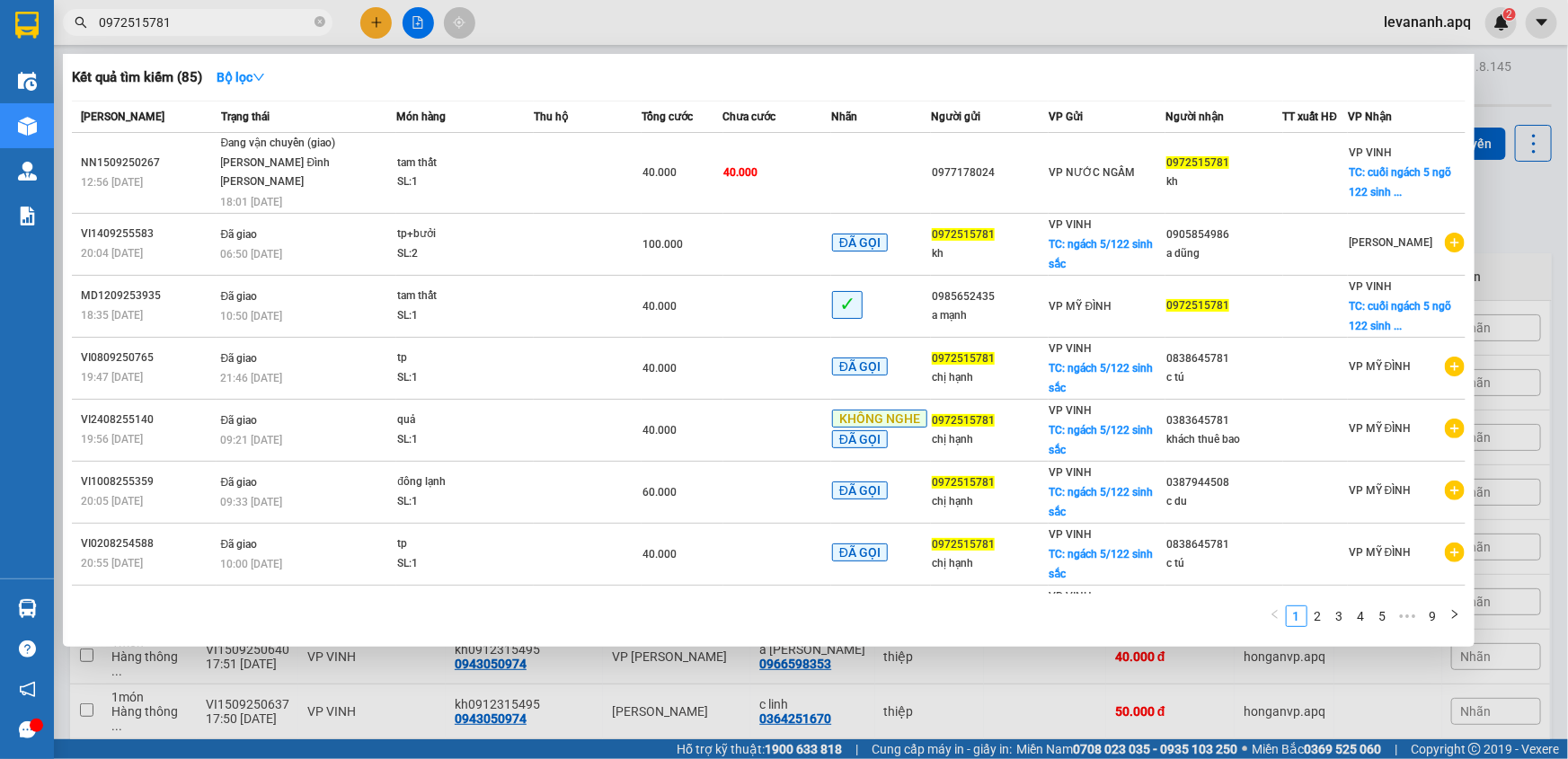
type input "0972515781"
click at [1500, 247] on div at bounding box center [784, 379] width 1568 height 759
click at [175, 32] on span "0972515781" at bounding box center [198, 22] width 270 height 27
click at [1532, 266] on div at bounding box center [784, 379] width 1568 height 759
click at [317, 27] on span at bounding box center [320, 23] width 11 height 18
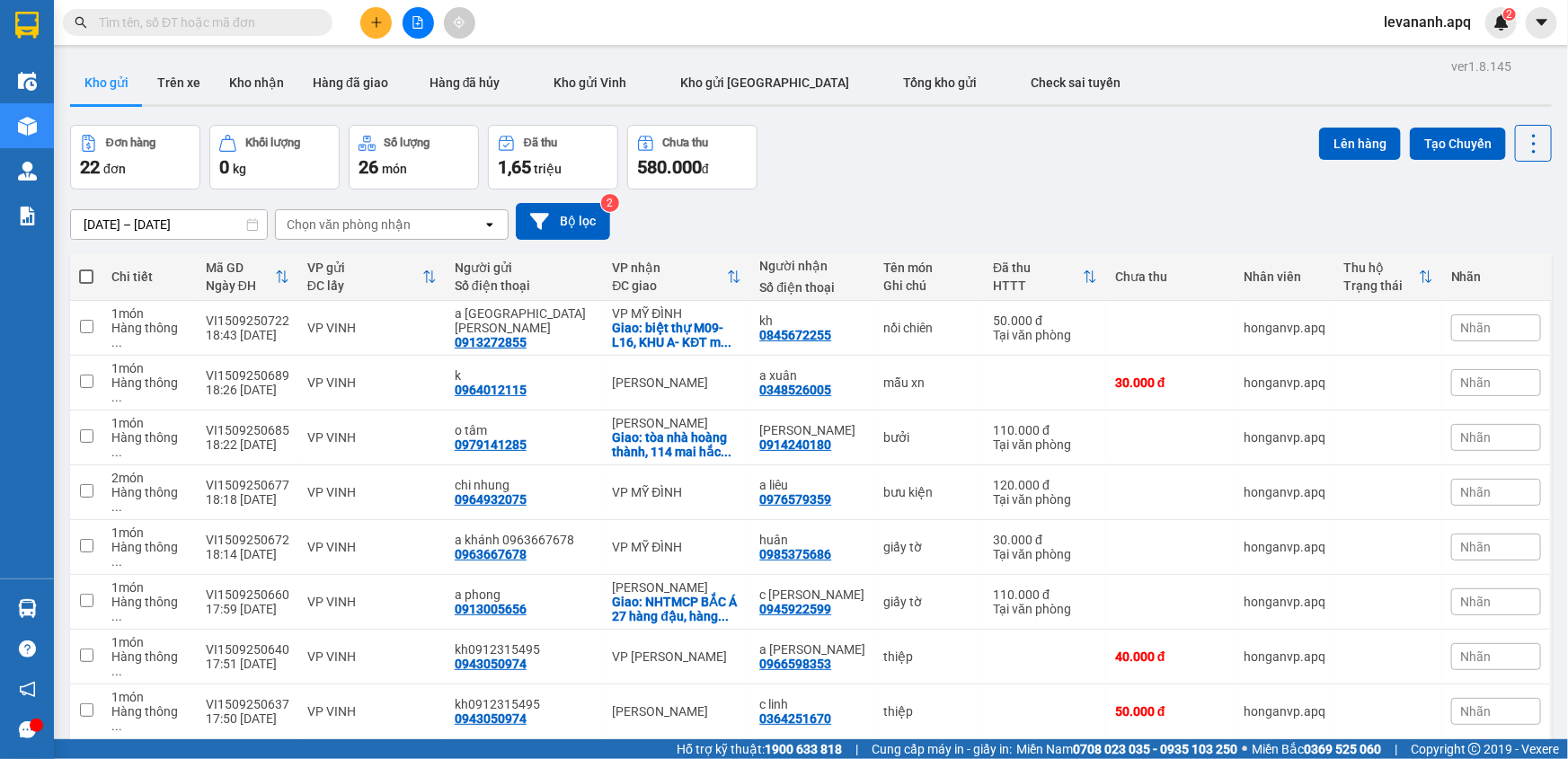
click at [153, 20] on input "text" at bounding box center [205, 22] width 212 height 19
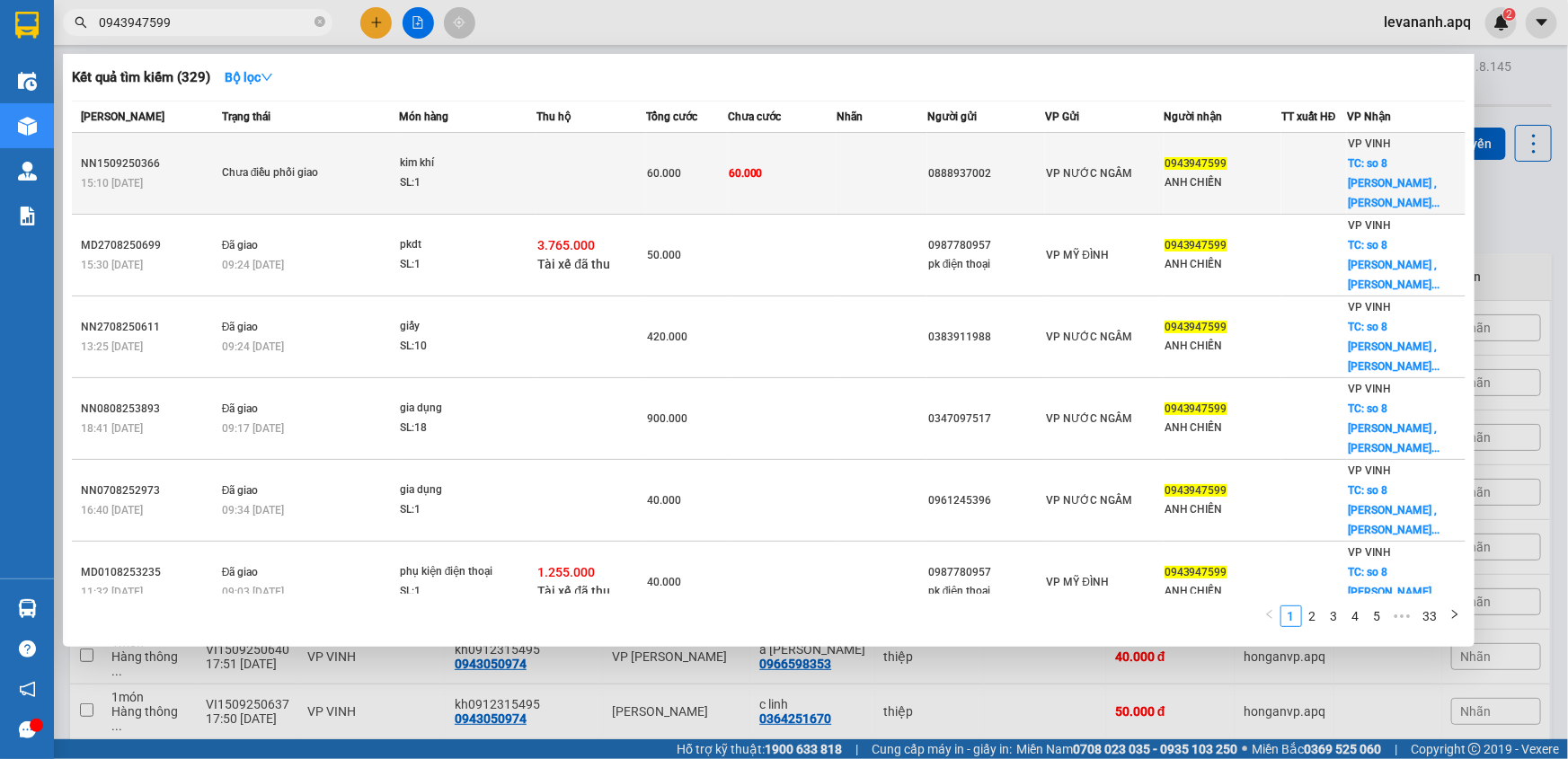
type input "0943947599"
click at [477, 173] on div "SL: 1" at bounding box center [467, 183] width 134 height 19
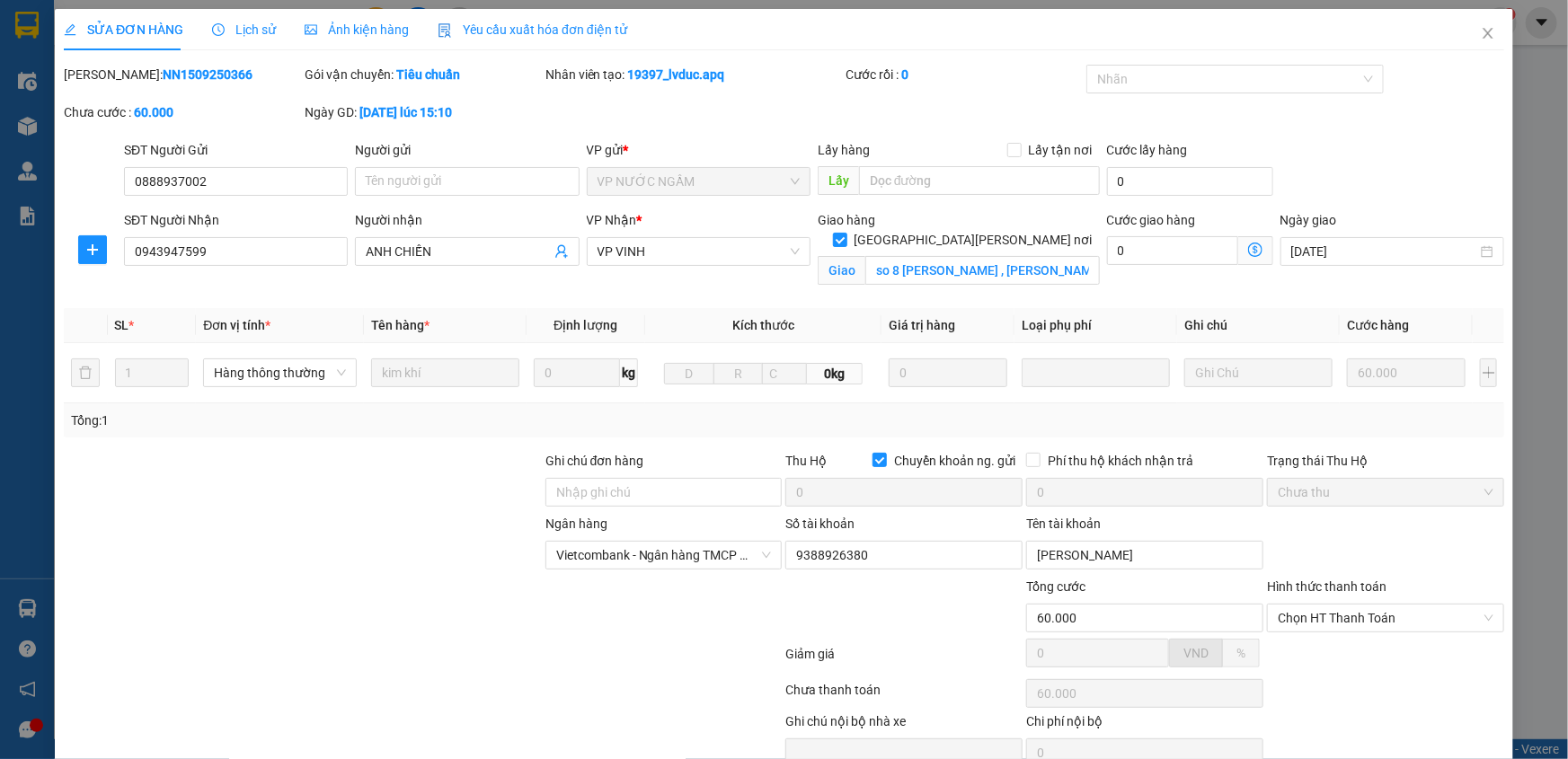
click at [248, 32] on span "Lịch sử" at bounding box center [244, 29] width 63 height 15
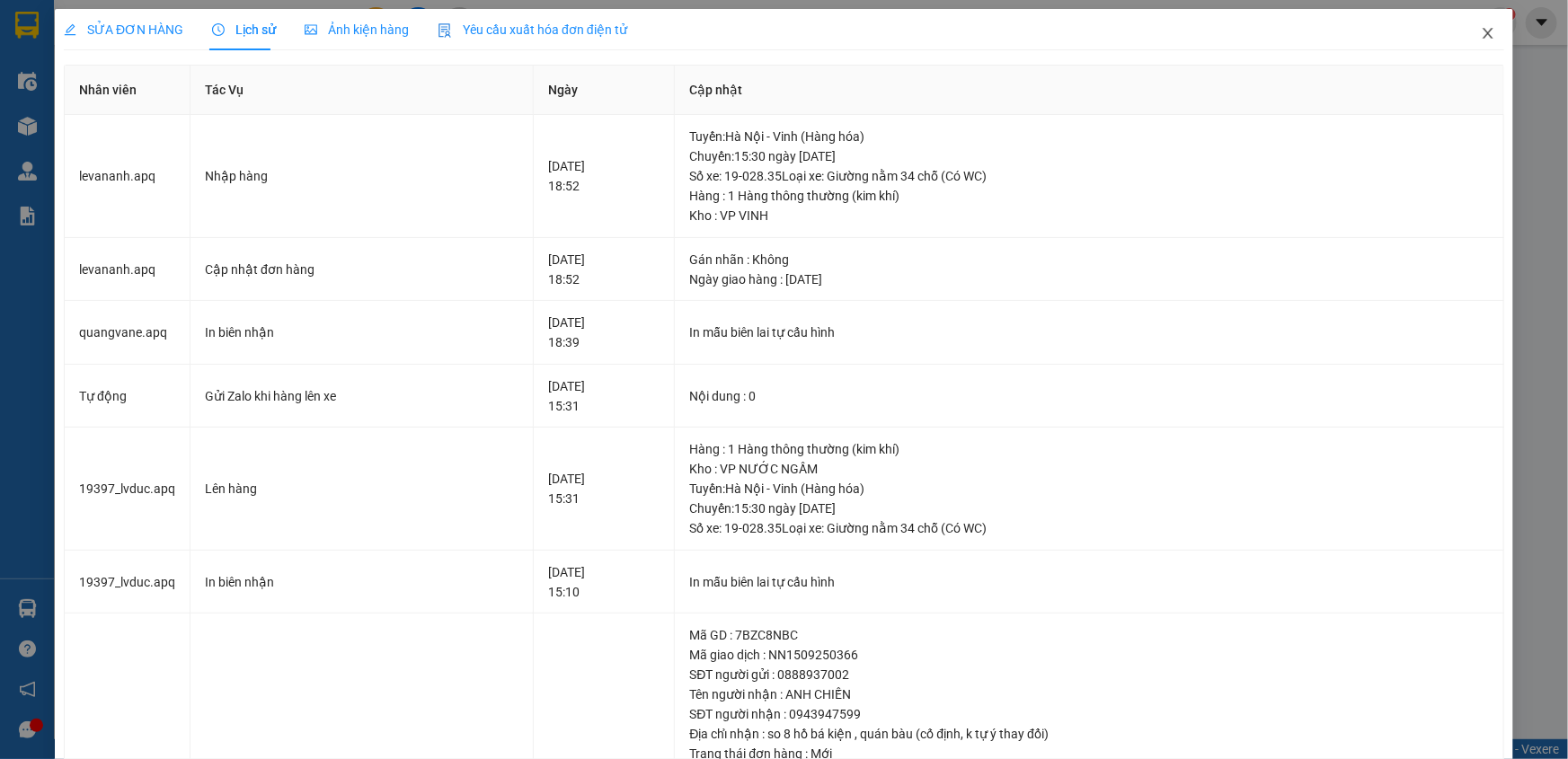
click at [1466, 45] on span "Close" at bounding box center [1488, 34] width 51 height 51
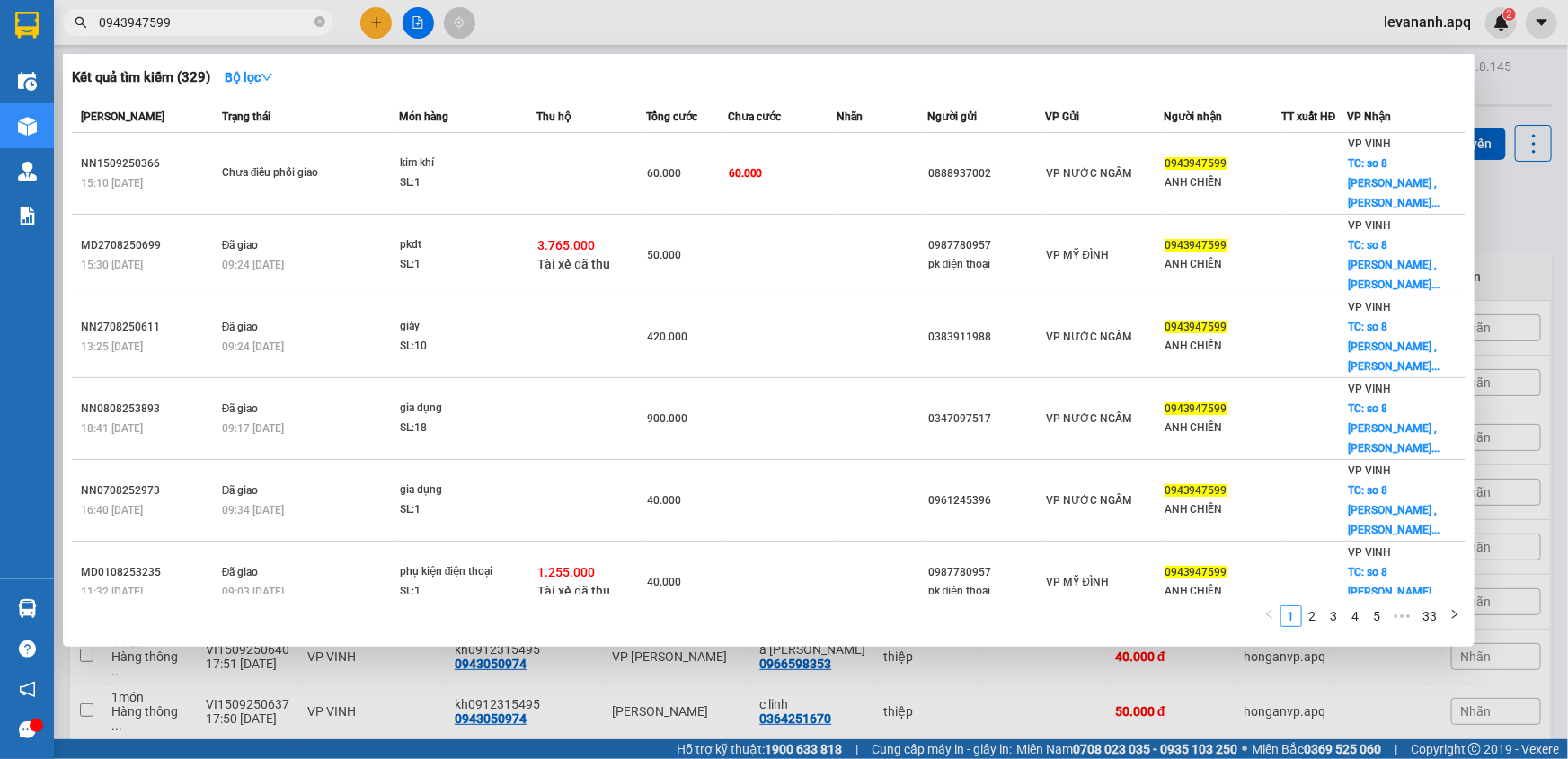
click at [197, 32] on span "0943947599" at bounding box center [198, 22] width 270 height 27
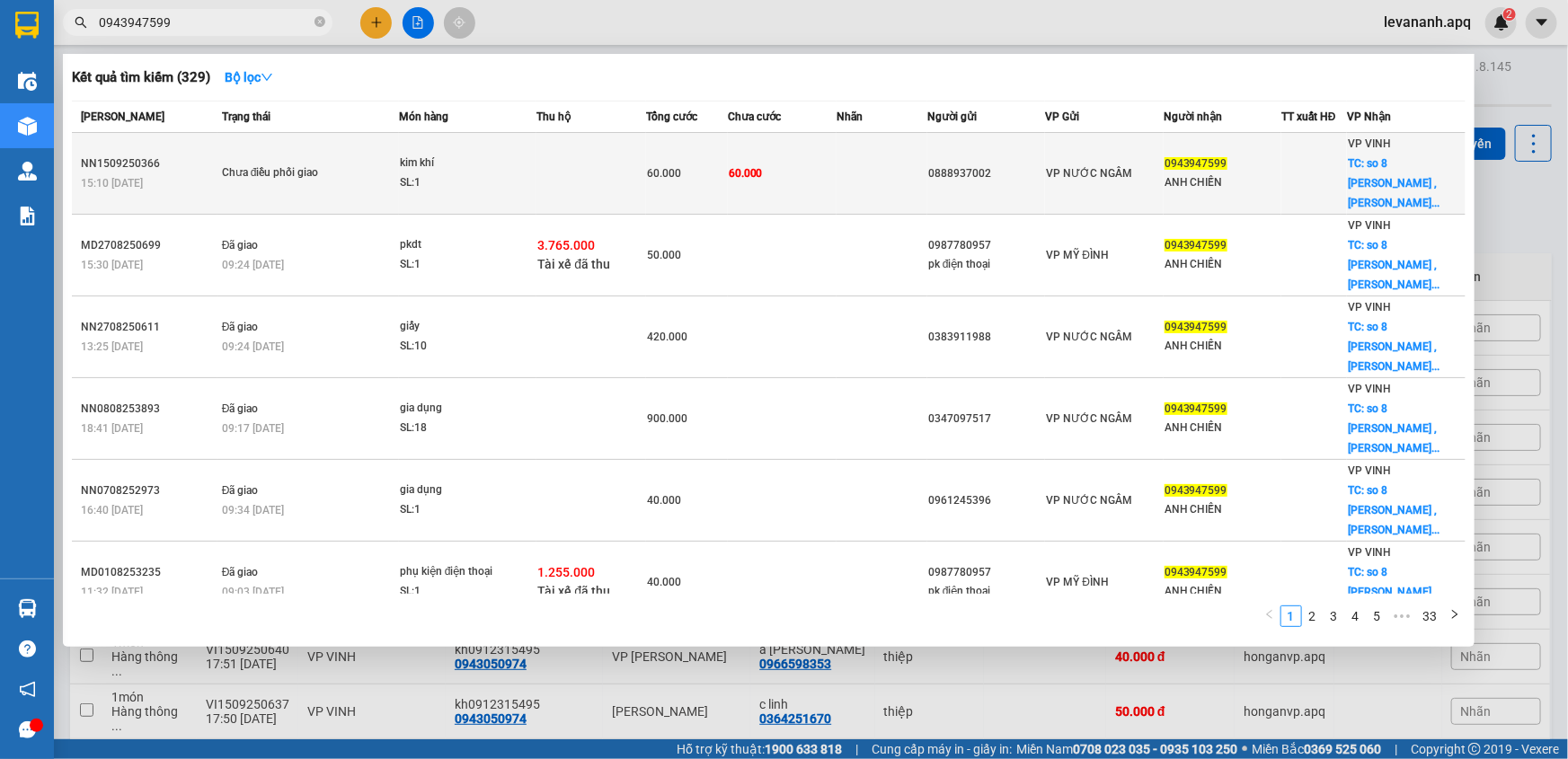
click at [488, 173] on div "SL: 1" at bounding box center [467, 183] width 134 height 19
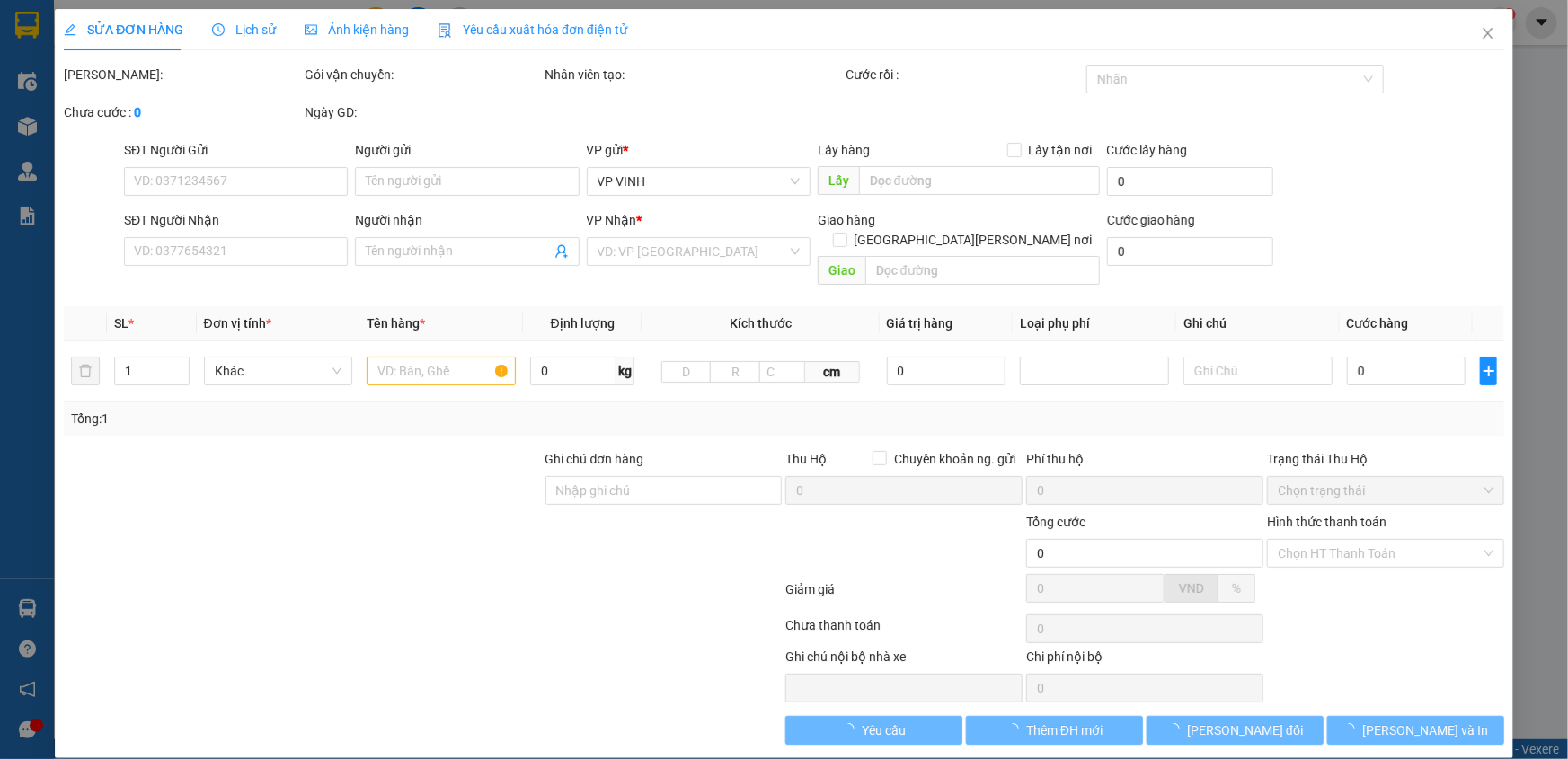
type input "0888937002"
type input "0943947599"
type input "ANH CHIẾN"
checkbox input "true"
type input "so 8 [PERSON_NAME] , quán bàu (cố định, k tự ý thay đổi)"
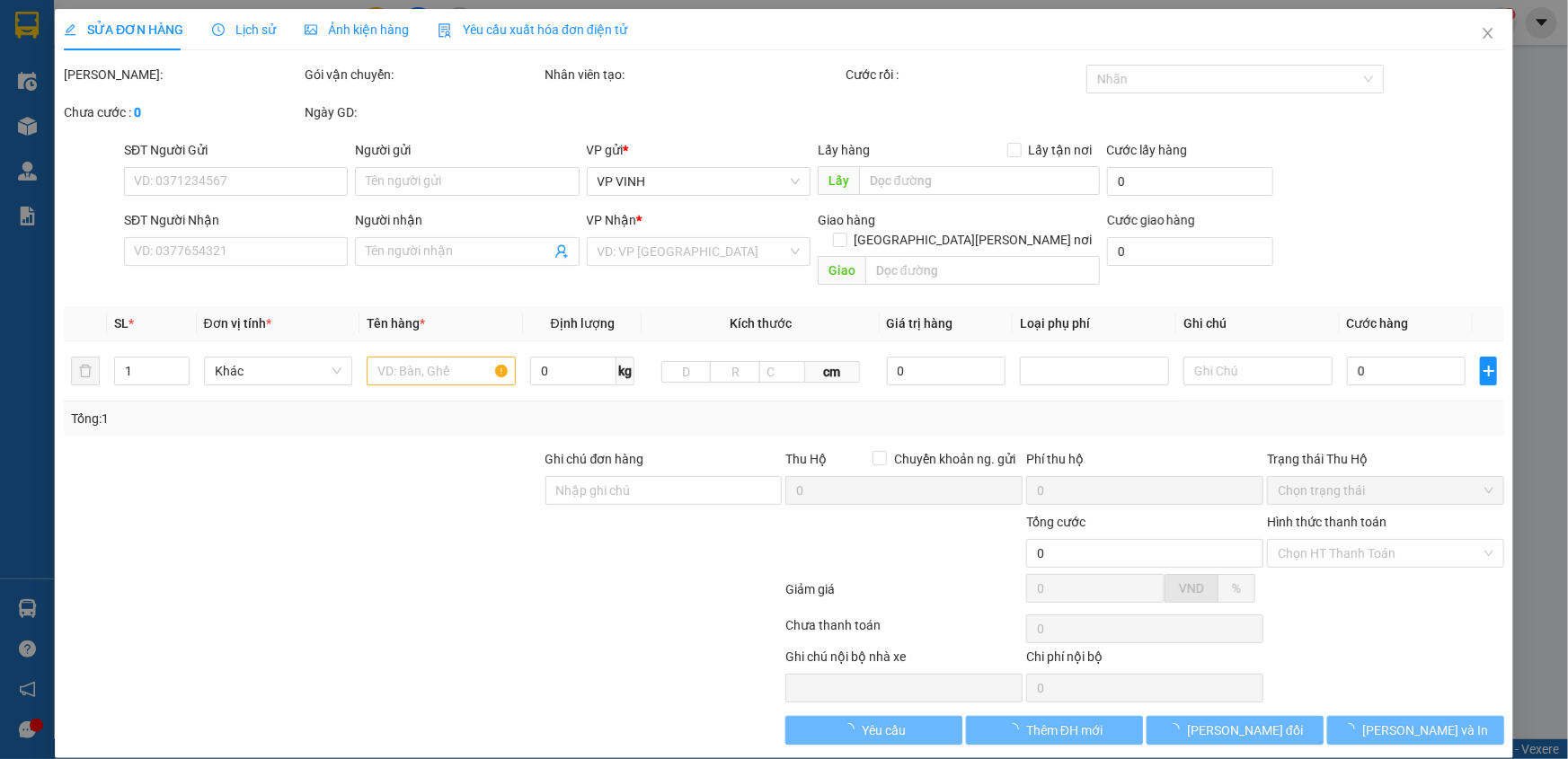
checkbox input "true"
type input "60.000"
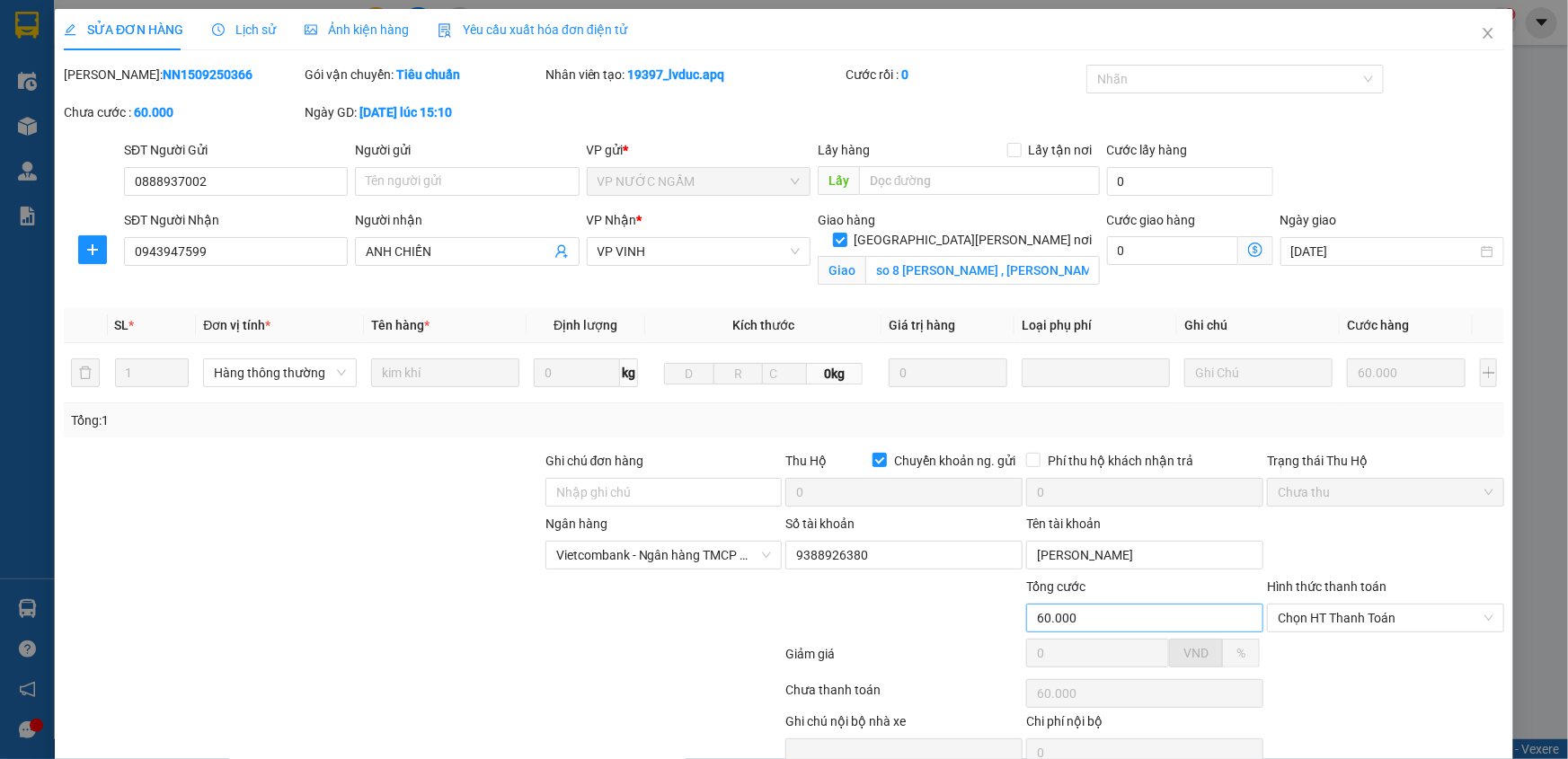
scroll to position [85, 0]
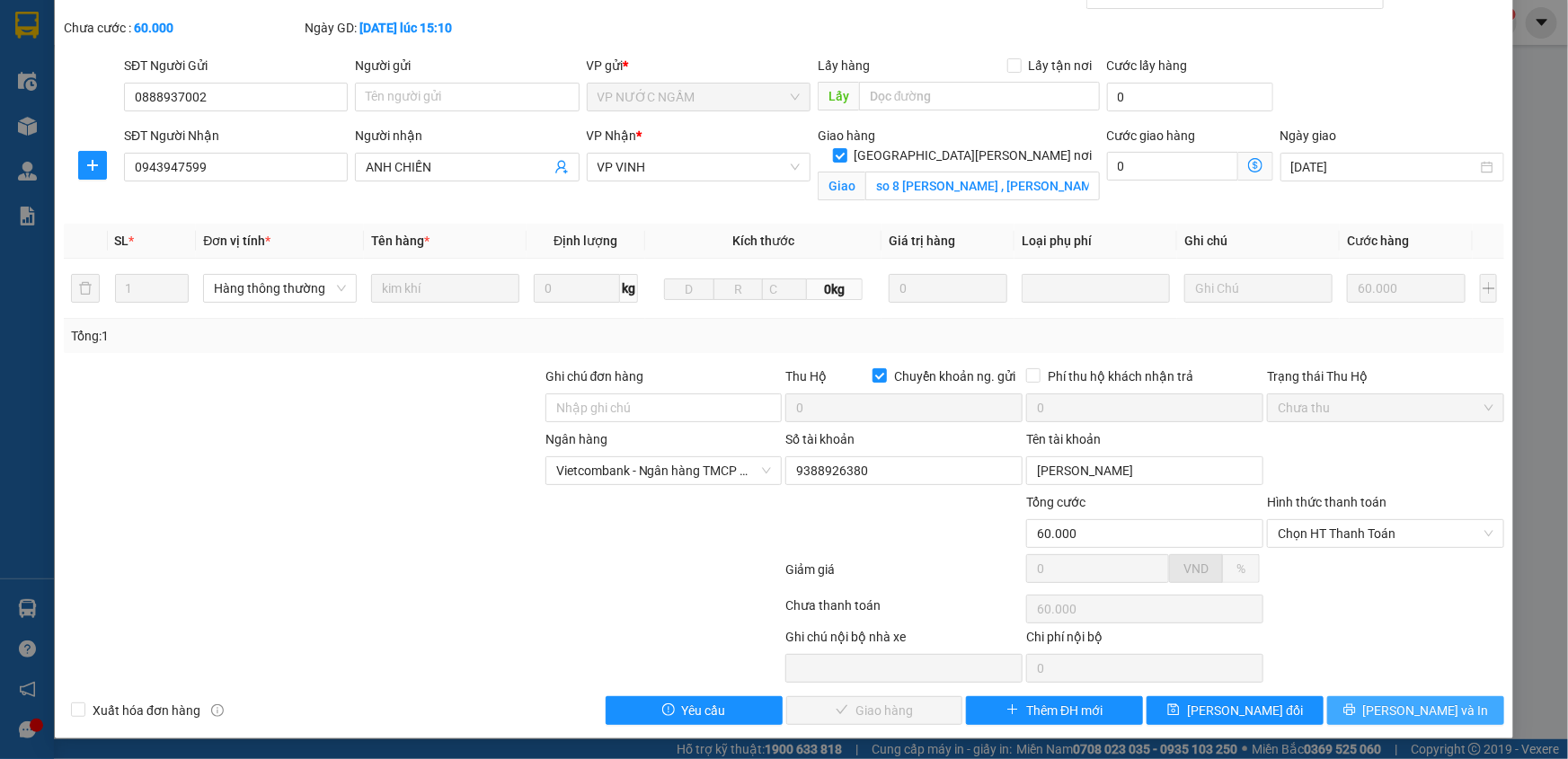
click at [1360, 710] on button "[PERSON_NAME] và In" at bounding box center [1416, 711] width 177 height 29
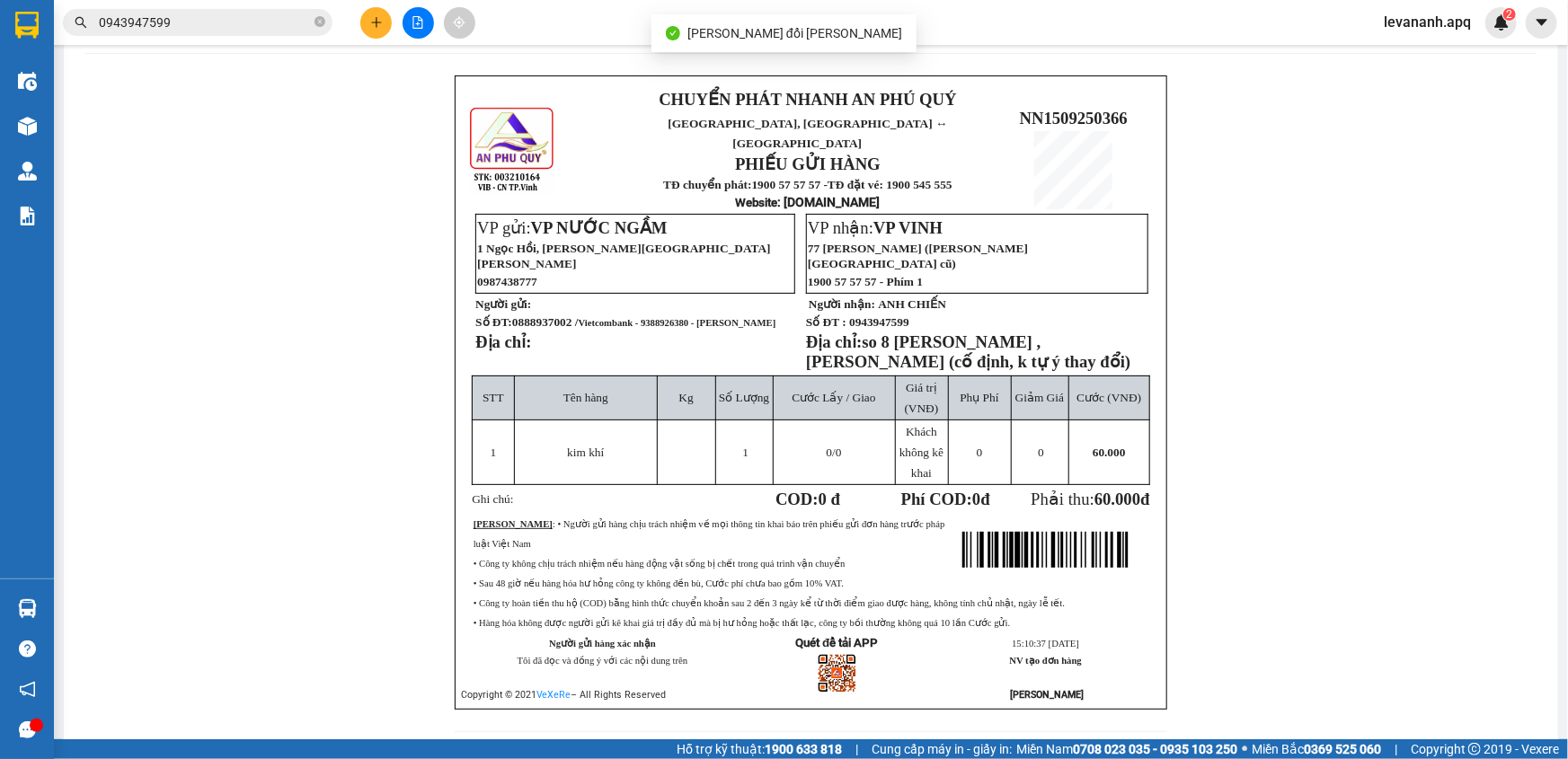
scroll to position [88, 0]
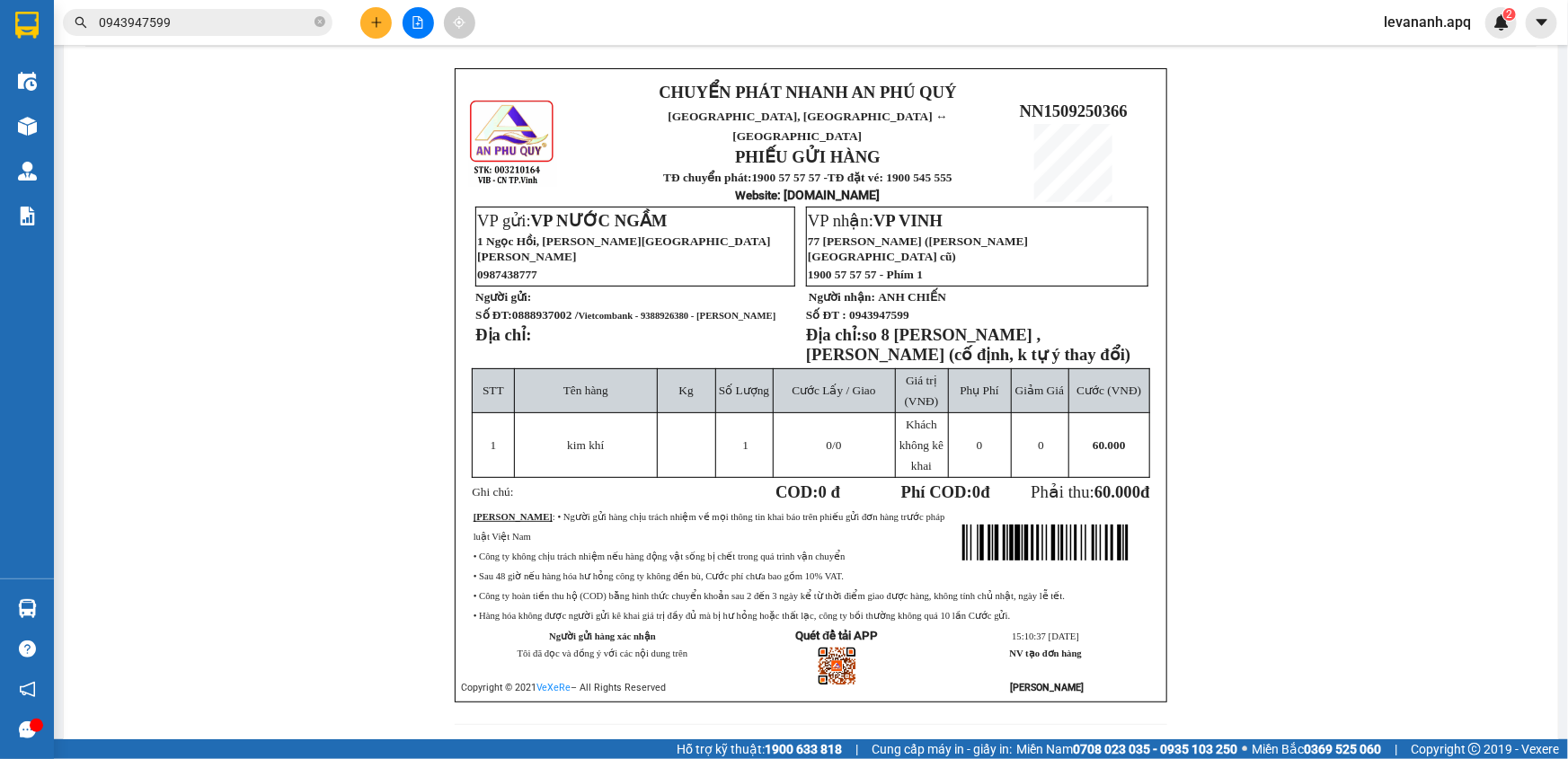
click at [187, 513] on div "CHUYỂN PHÁT NHANH AN PHÚ QUÝ NGHỆ AN, HÀ TĨNH ↔ HÀ NỘI PHIẾU GỬI HÀNG TĐ chuyển…" at bounding box center [811, 407] width 1451 height 678
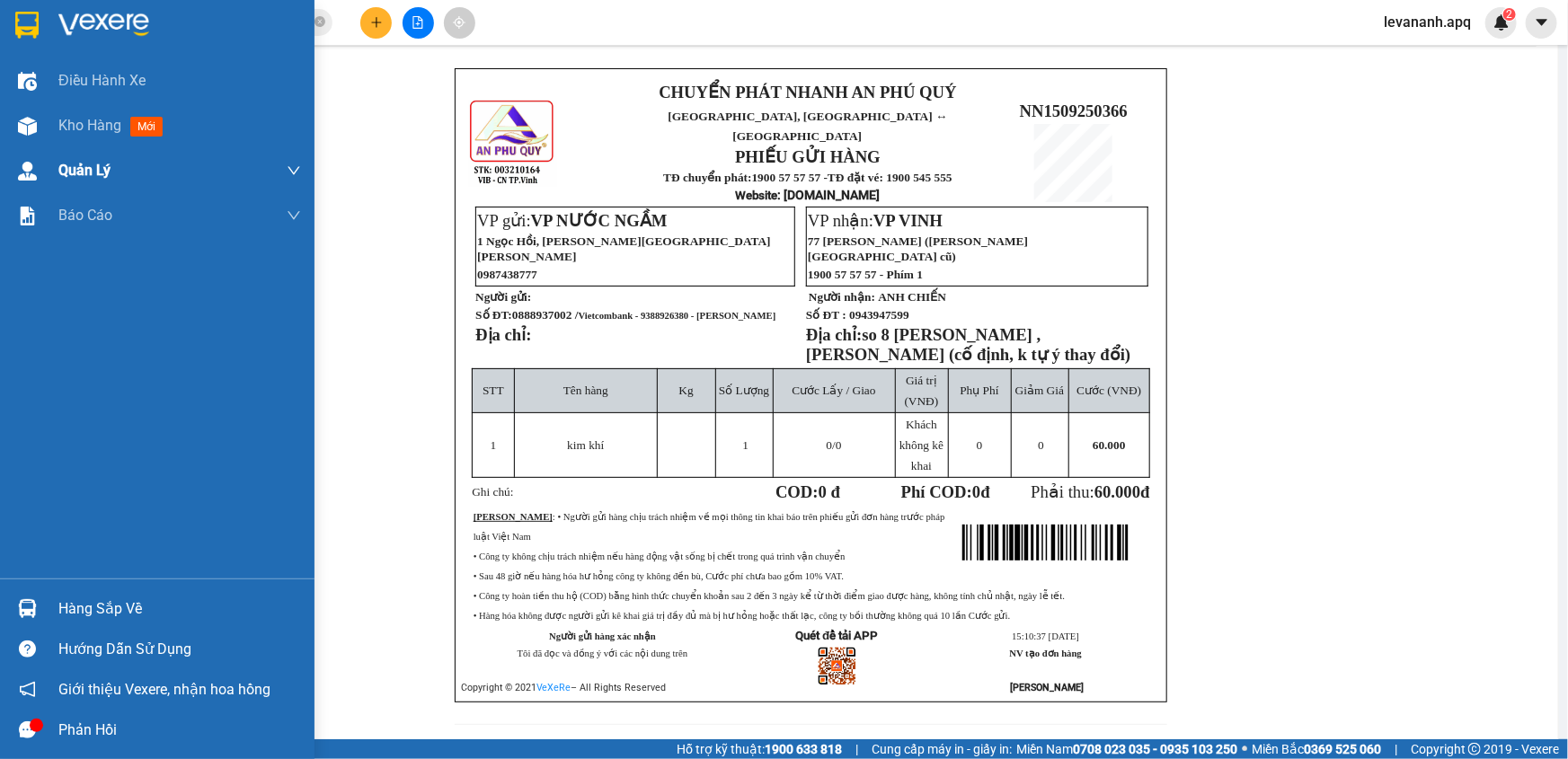
drag, startPoint x: 41, startPoint y: 27, endPoint x: 129, endPoint y: 148, distance: 149.6
click at [41, 27] on div at bounding box center [27, 24] width 31 height 31
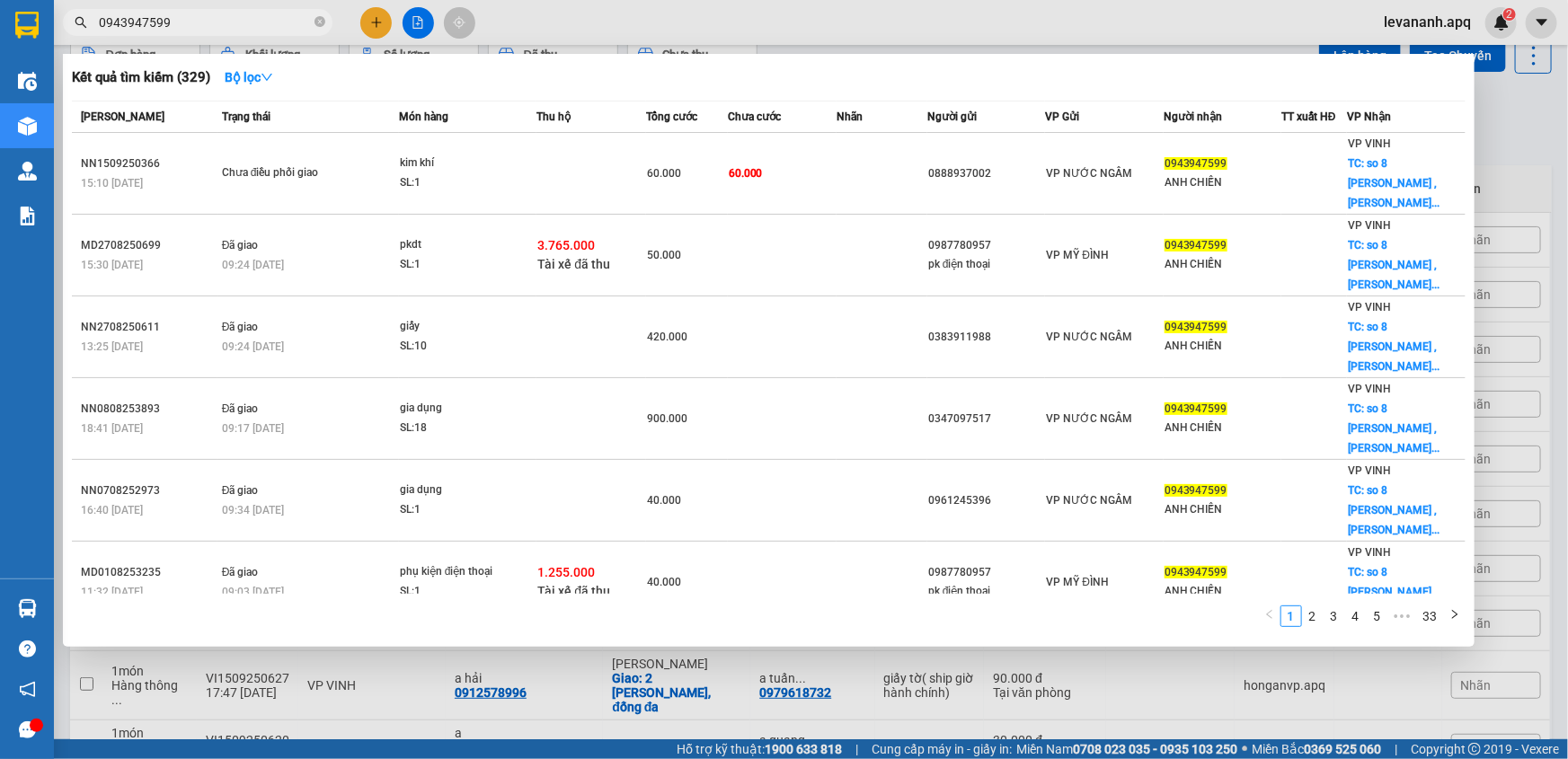
click at [249, 22] on input "0943947599" at bounding box center [205, 22] width 212 height 19
click at [325, 19] on span "0943947599" at bounding box center [198, 22] width 270 height 27
click at [320, 19] on icon "close-circle" at bounding box center [320, 21] width 11 height 11
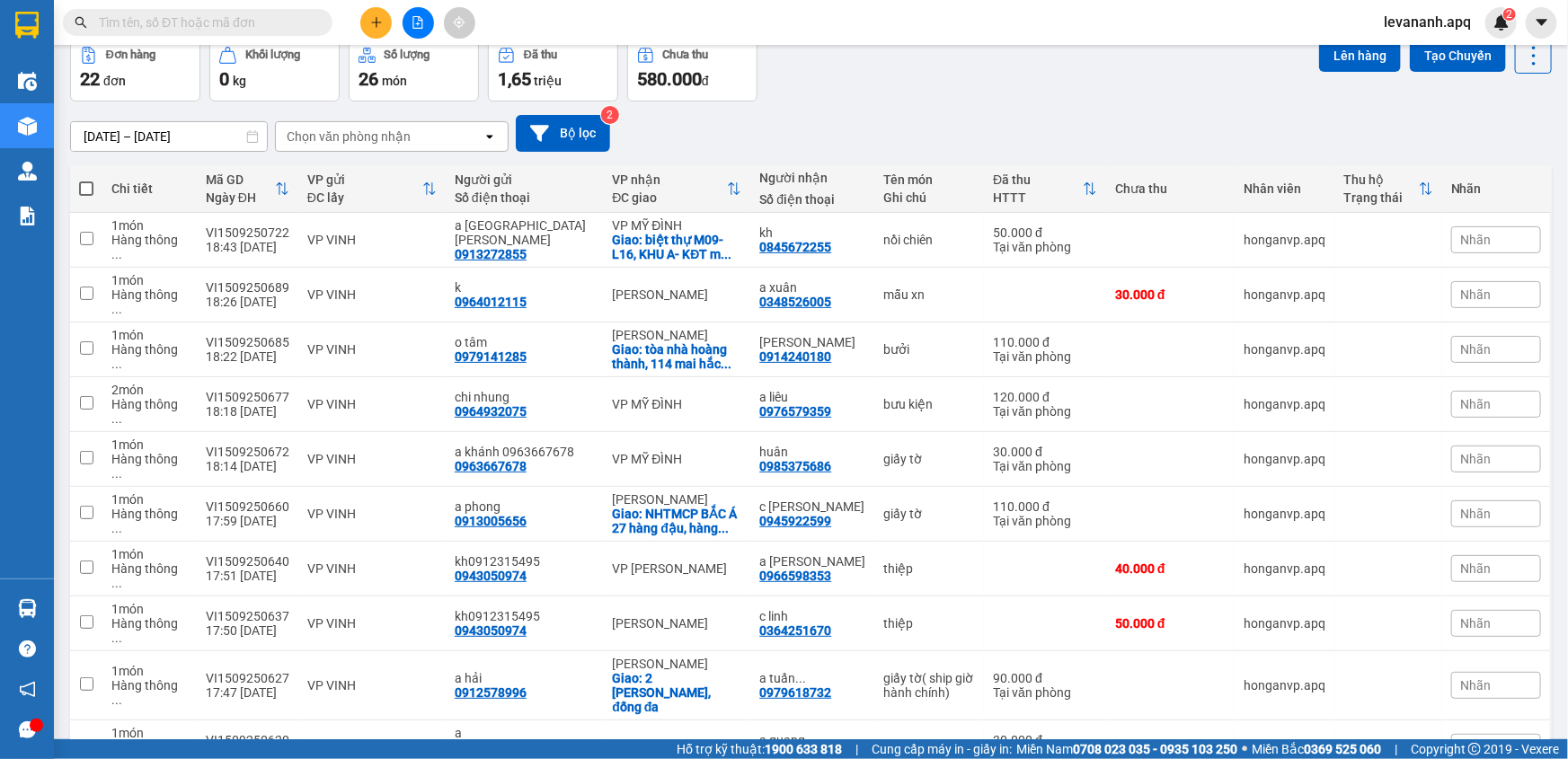
click at [135, 18] on input "text" at bounding box center [205, 22] width 212 height 19
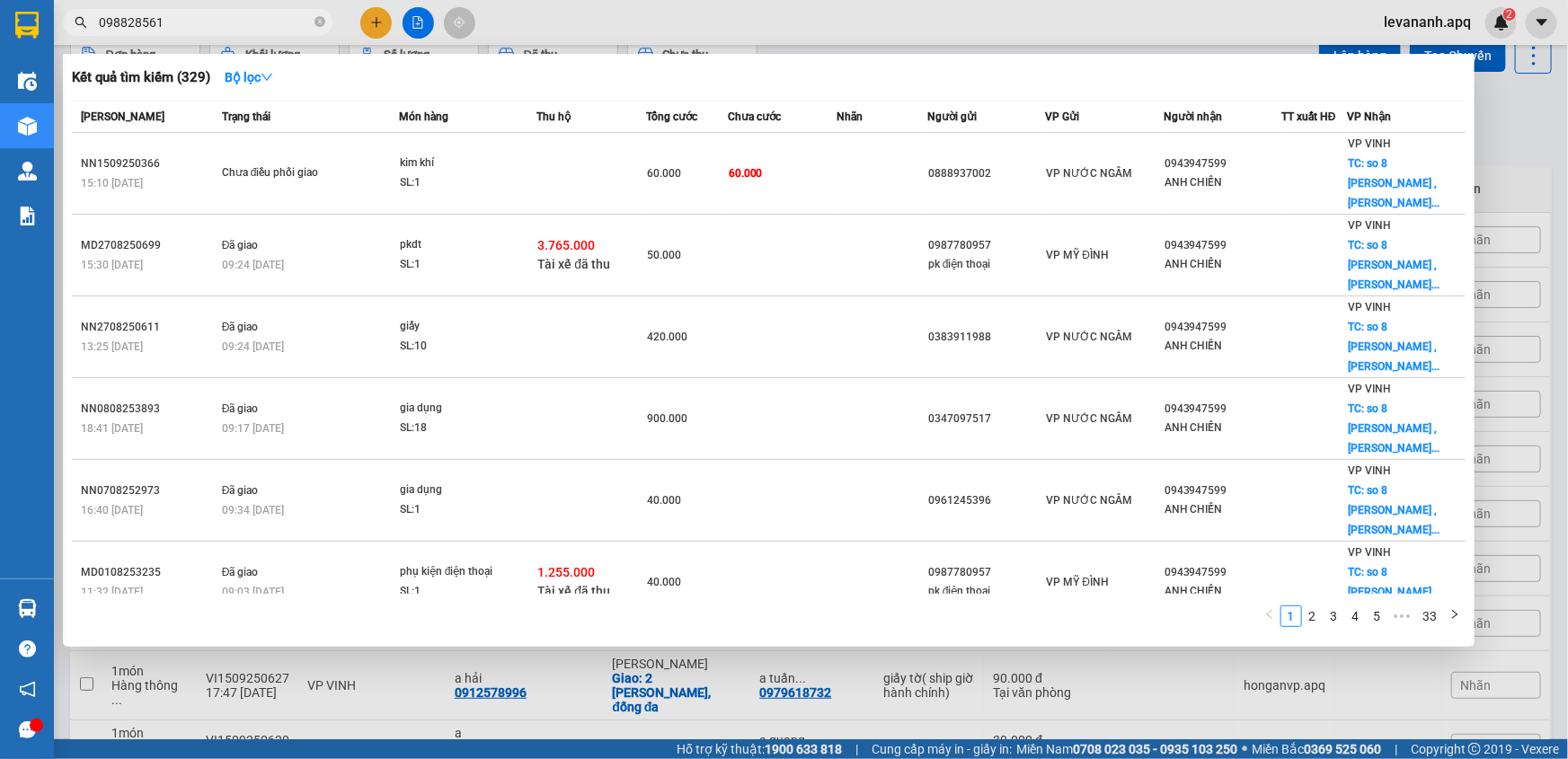
type input "0988285619"
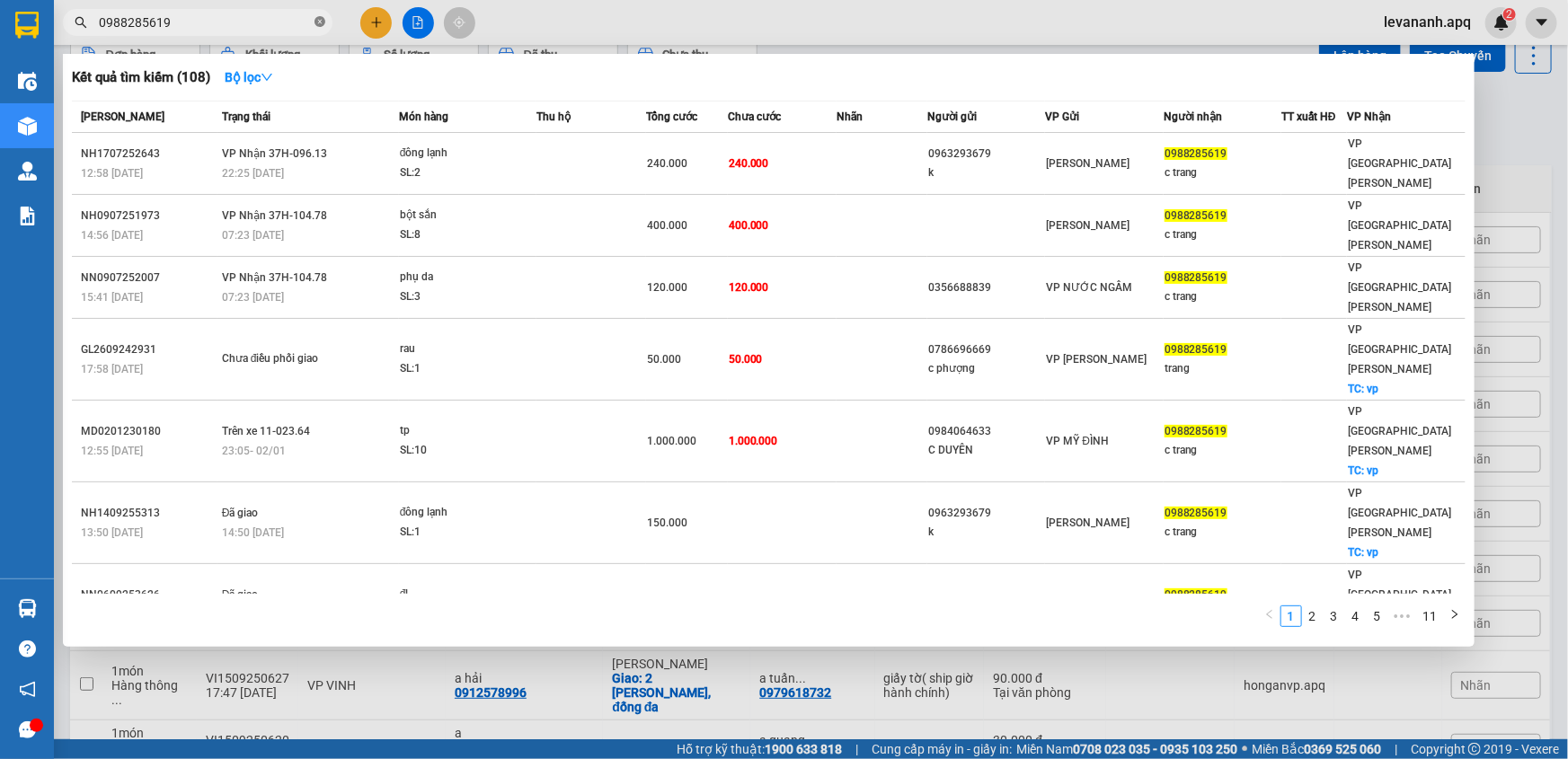
click at [321, 19] on icon "close-circle" at bounding box center [320, 21] width 11 height 11
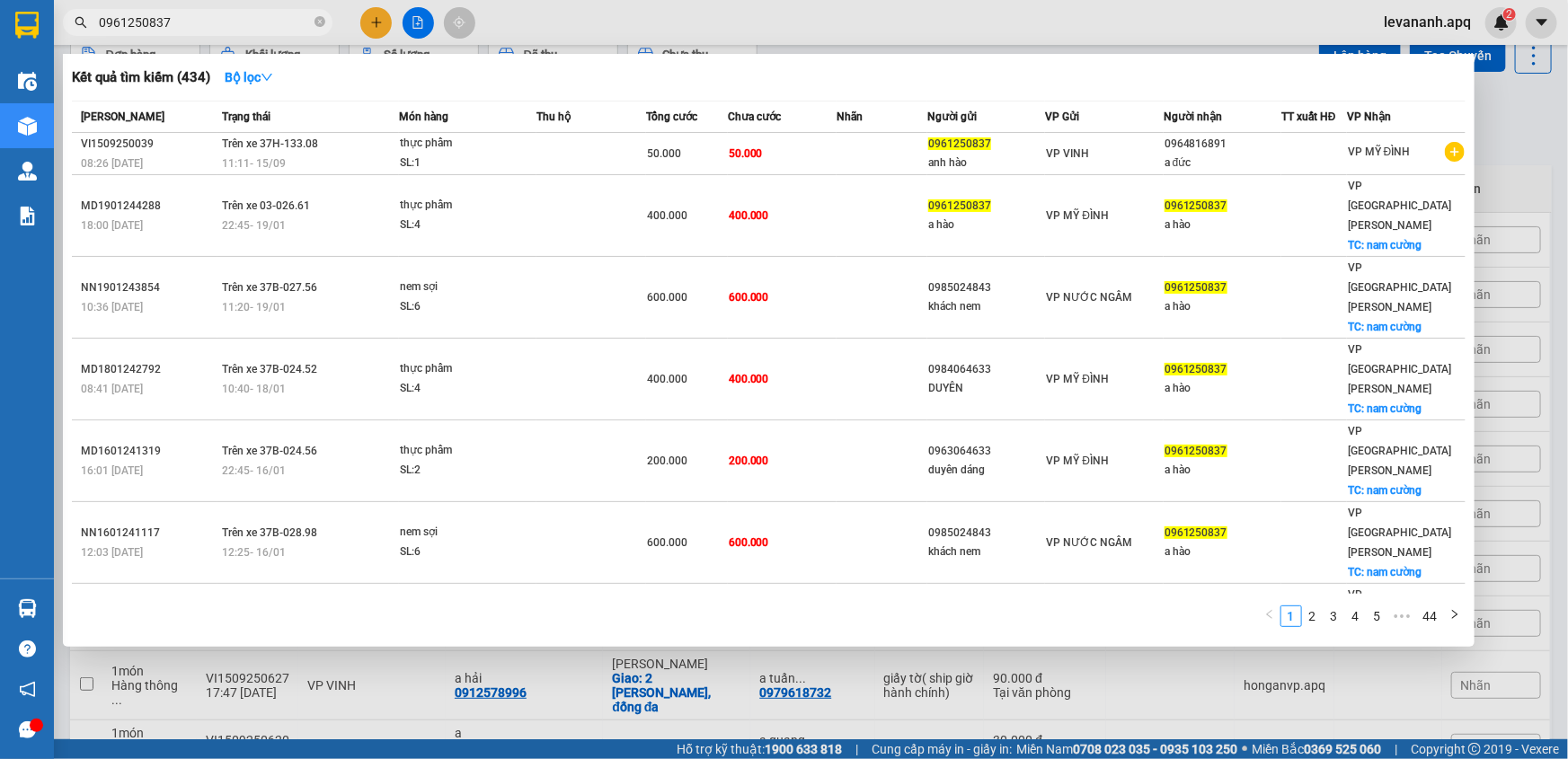
type input "0961250837"
click at [1519, 162] on div at bounding box center [784, 379] width 1568 height 759
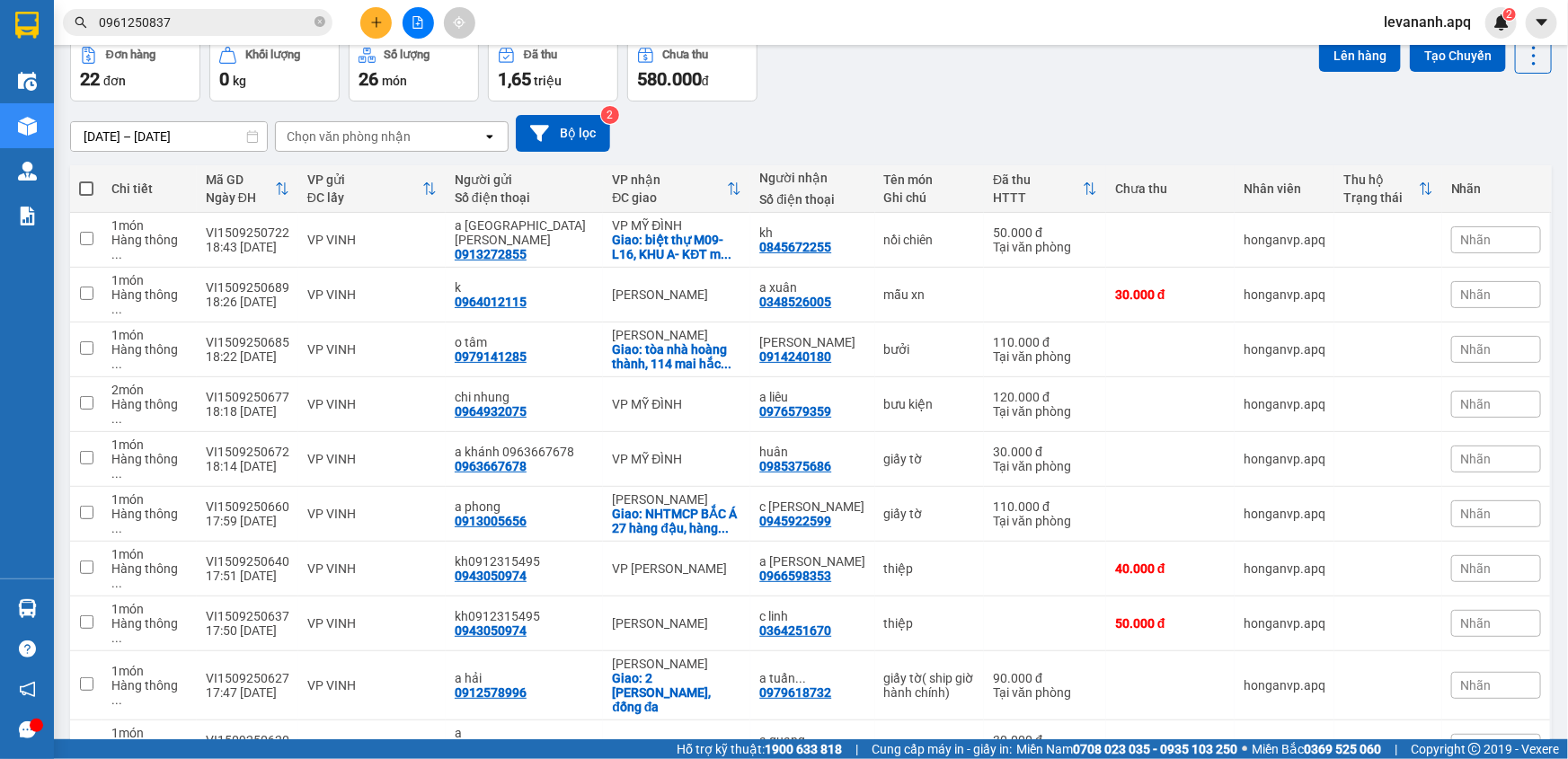
click at [370, 14] on button at bounding box center [376, 22] width 31 height 31
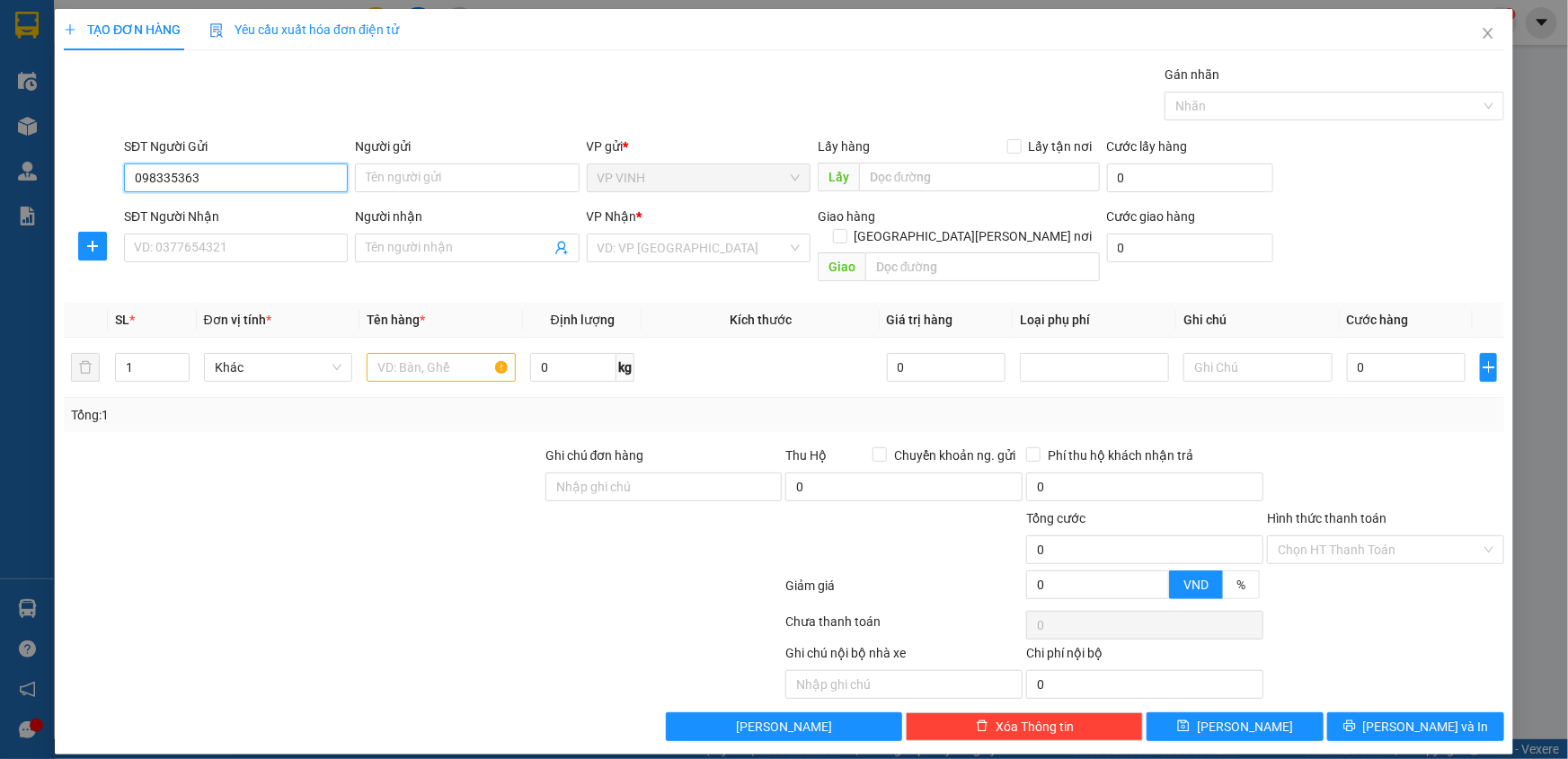
type input "0983353637"
click at [180, 181] on input "0983353637" at bounding box center [236, 178] width 224 height 29
drag, startPoint x: 213, startPoint y: 213, endPoint x: 235, endPoint y: 251, distance: 43.9
click at [216, 215] on div "0983353637 - a khánh" at bounding box center [236, 213] width 203 height 19
type input "a khánh"
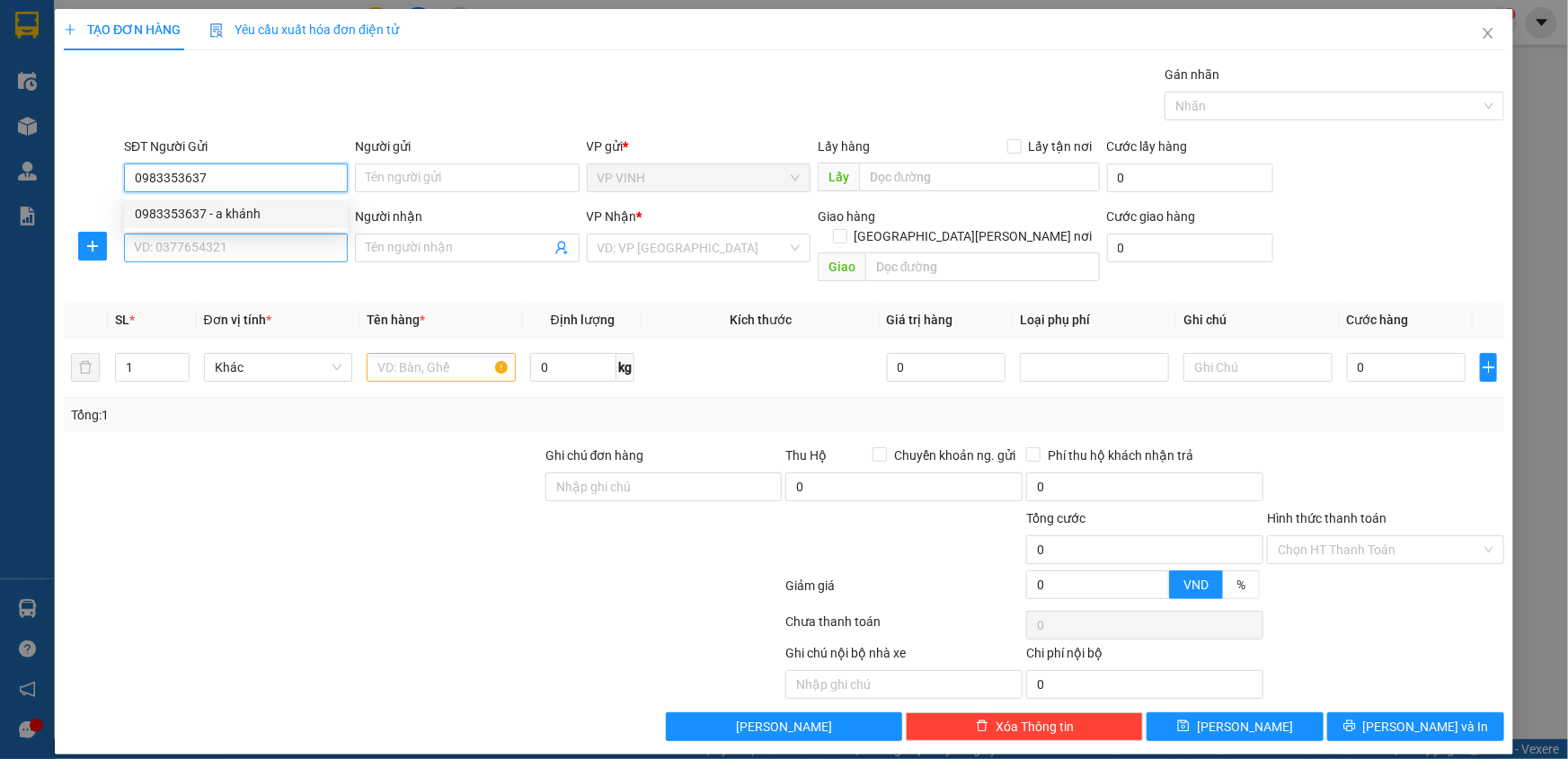
checkbox input "true"
type input "nvh tân an"
type input "0983353637"
click at [235, 257] on input "SĐT Người Nhận" at bounding box center [236, 248] width 224 height 29
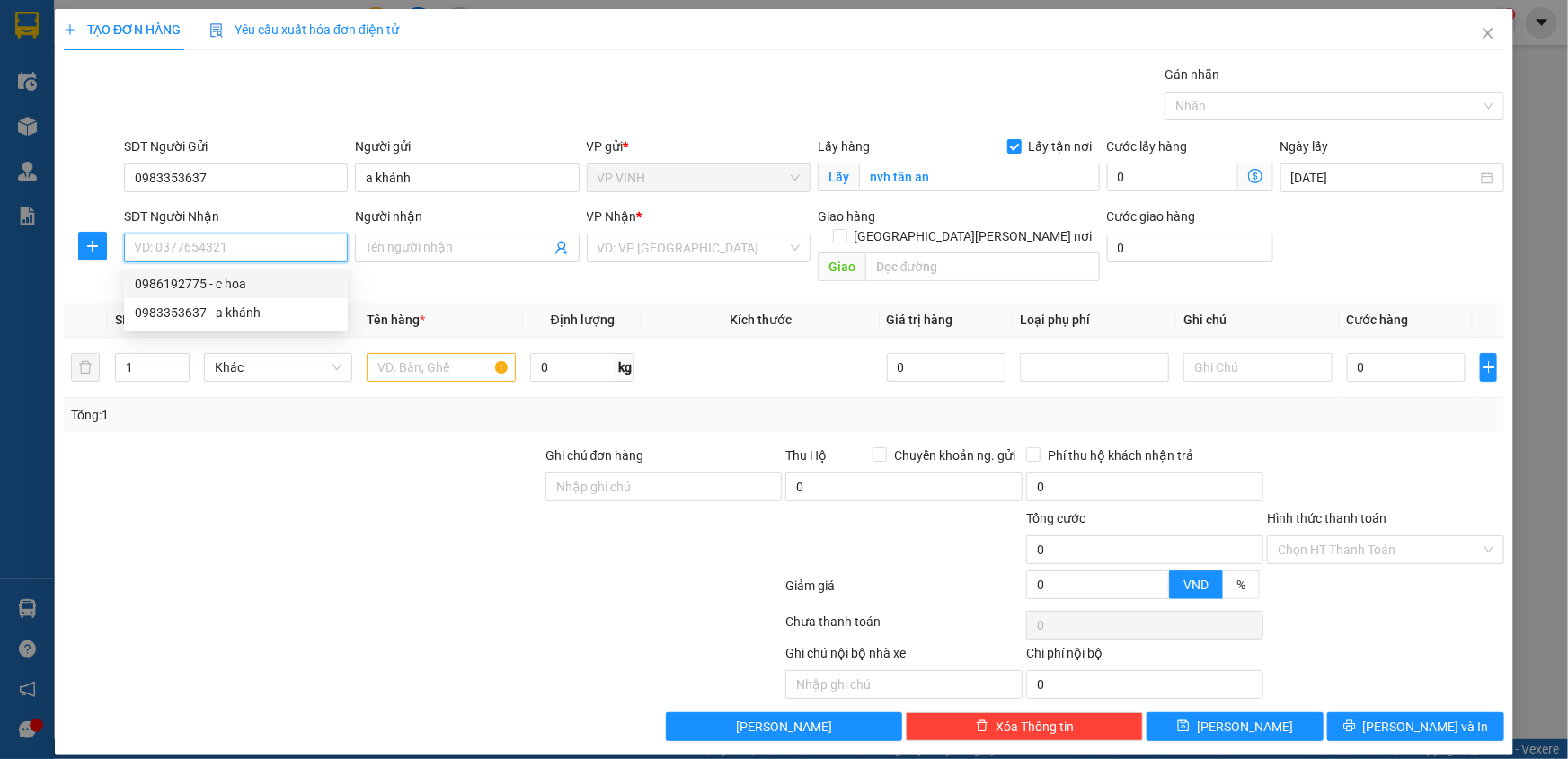
click at [235, 277] on div "0986192775 - c hoa" at bounding box center [236, 284] width 203 height 19
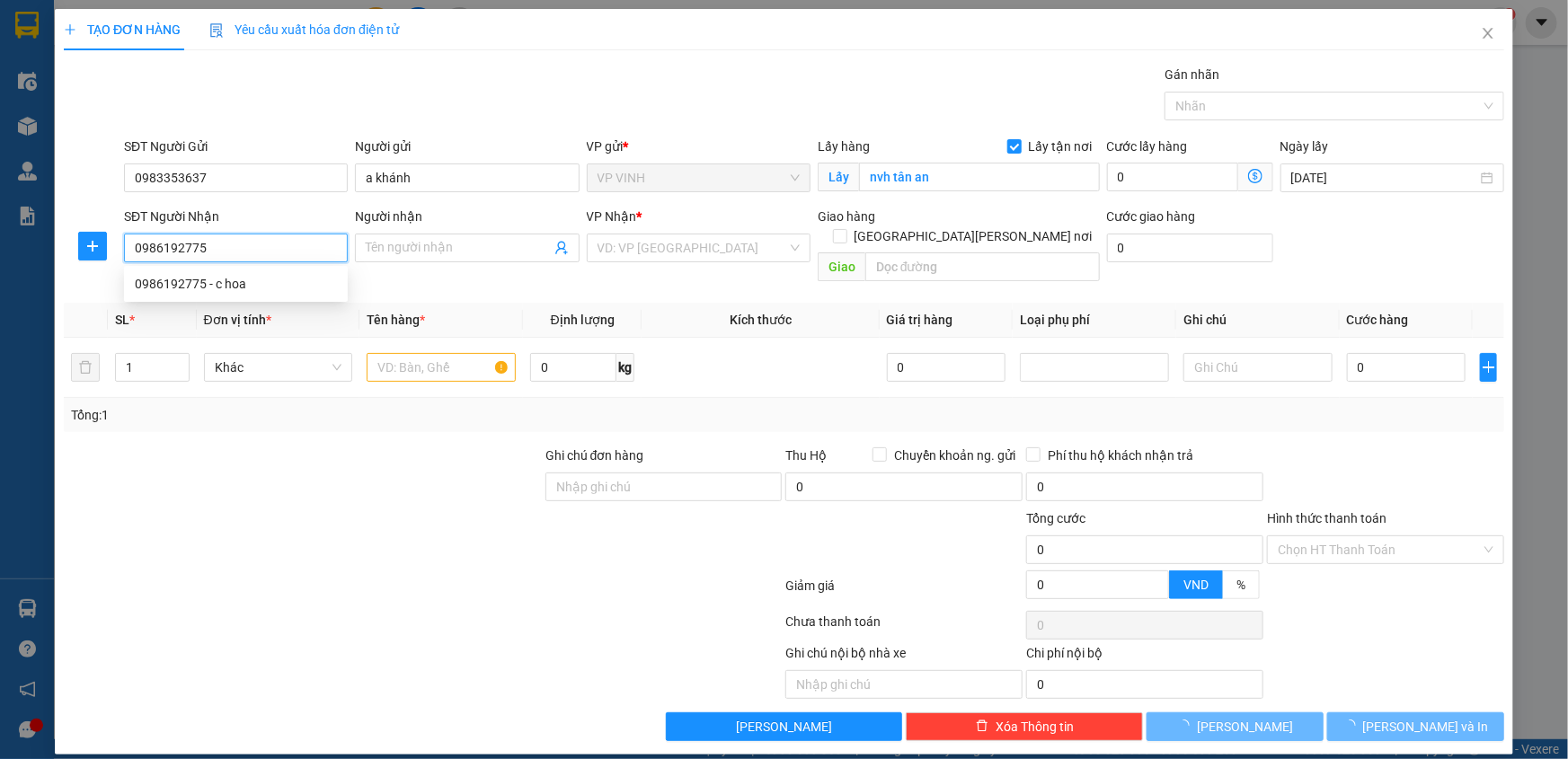
type input "0986192775"
type input "c hoa"
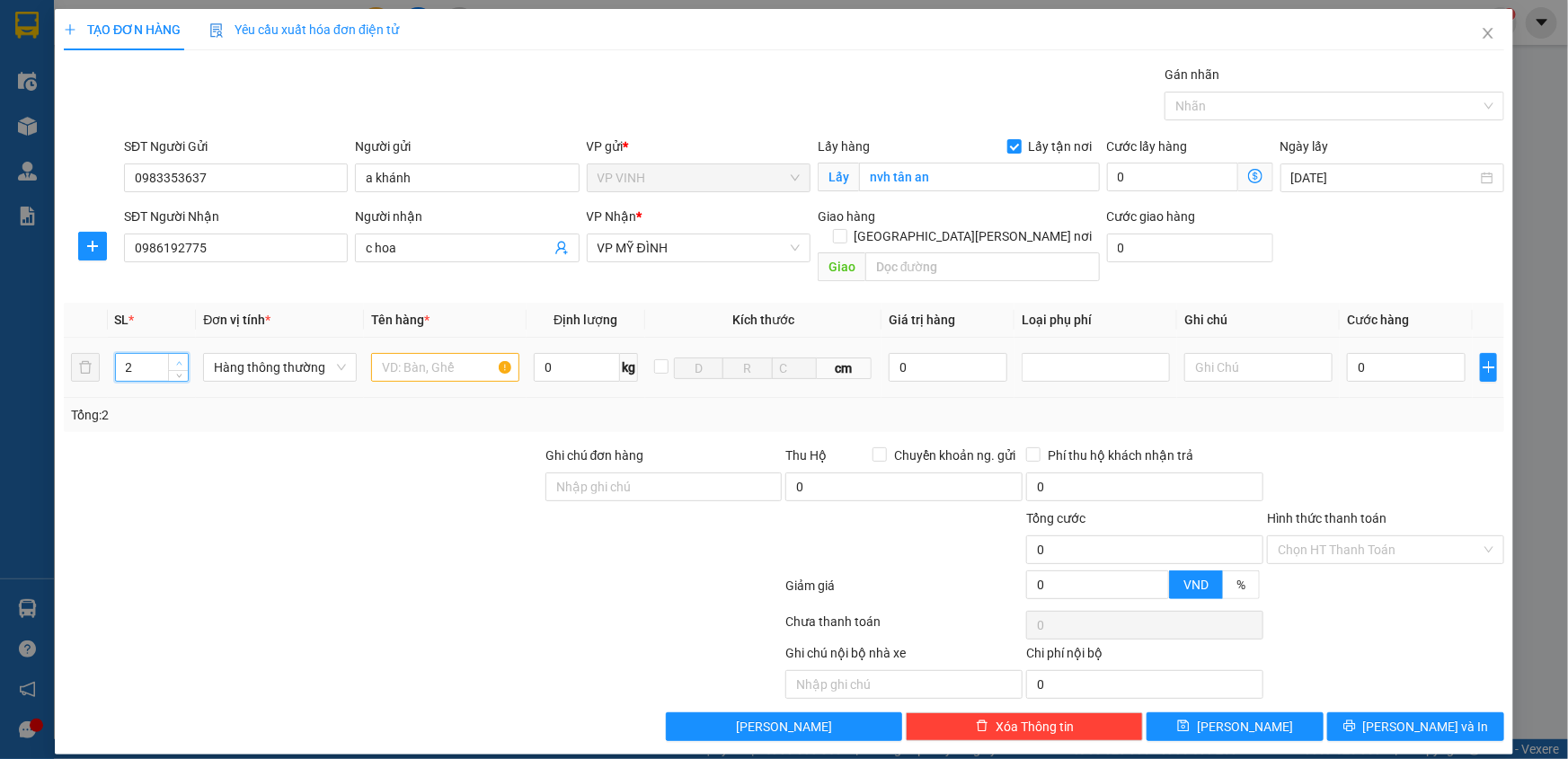
click at [186, 354] on span "Increase Value" at bounding box center [177, 361] width 19 height 17
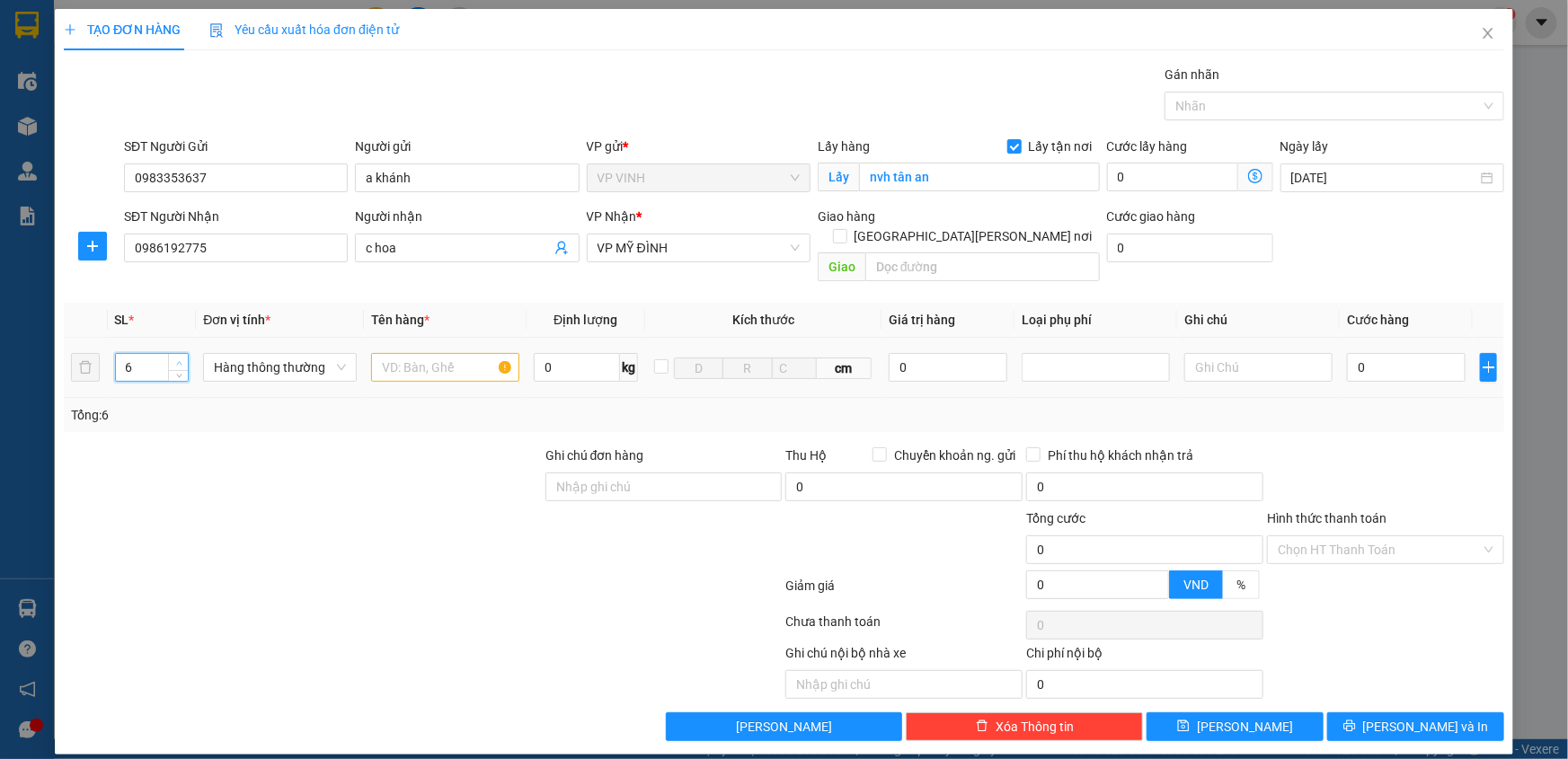
type input "7"
click at [186, 354] on span "Increase Value" at bounding box center [177, 361] width 19 height 17
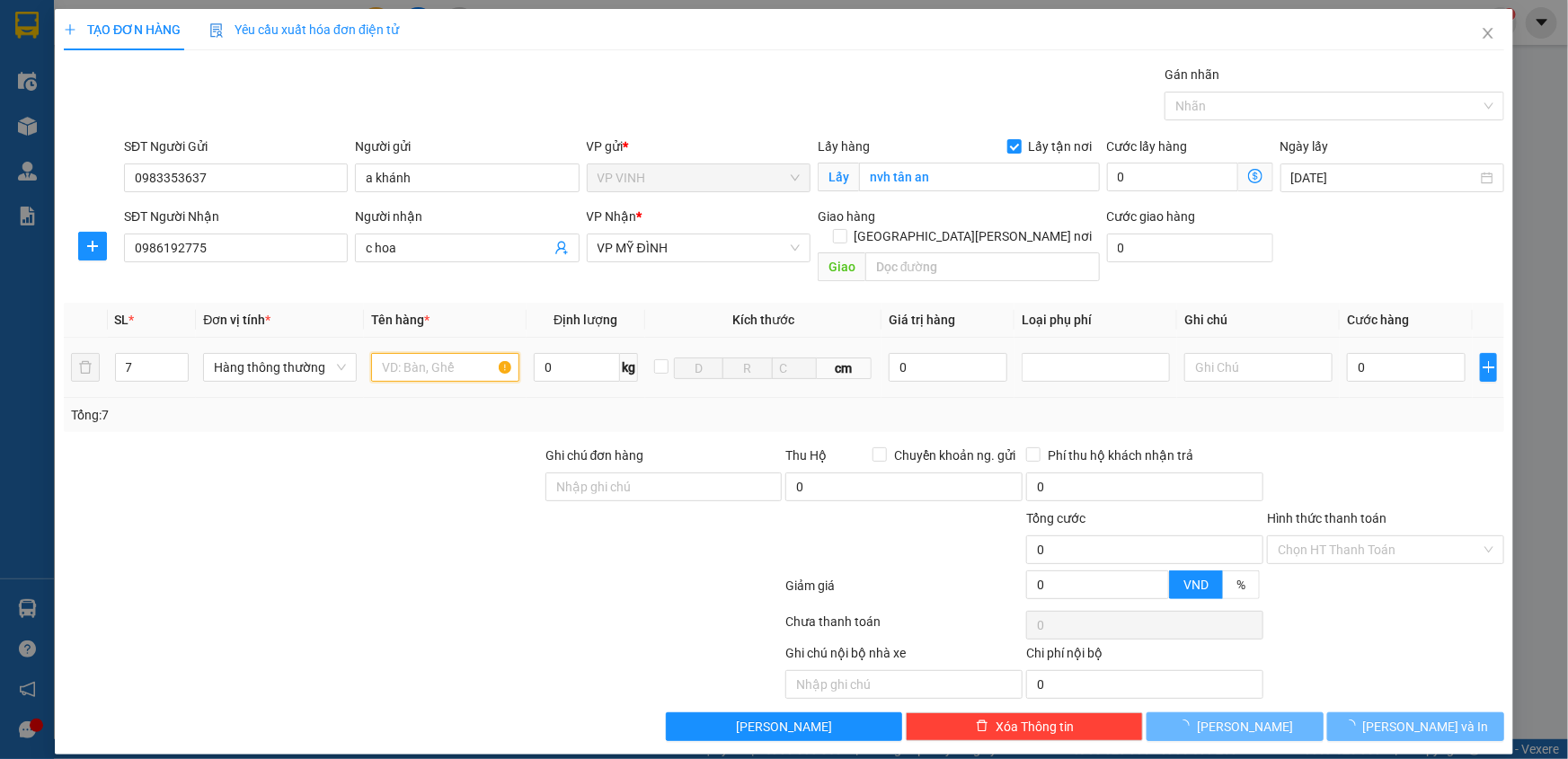
click at [382, 353] on input "text" at bounding box center [445, 367] width 148 height 29
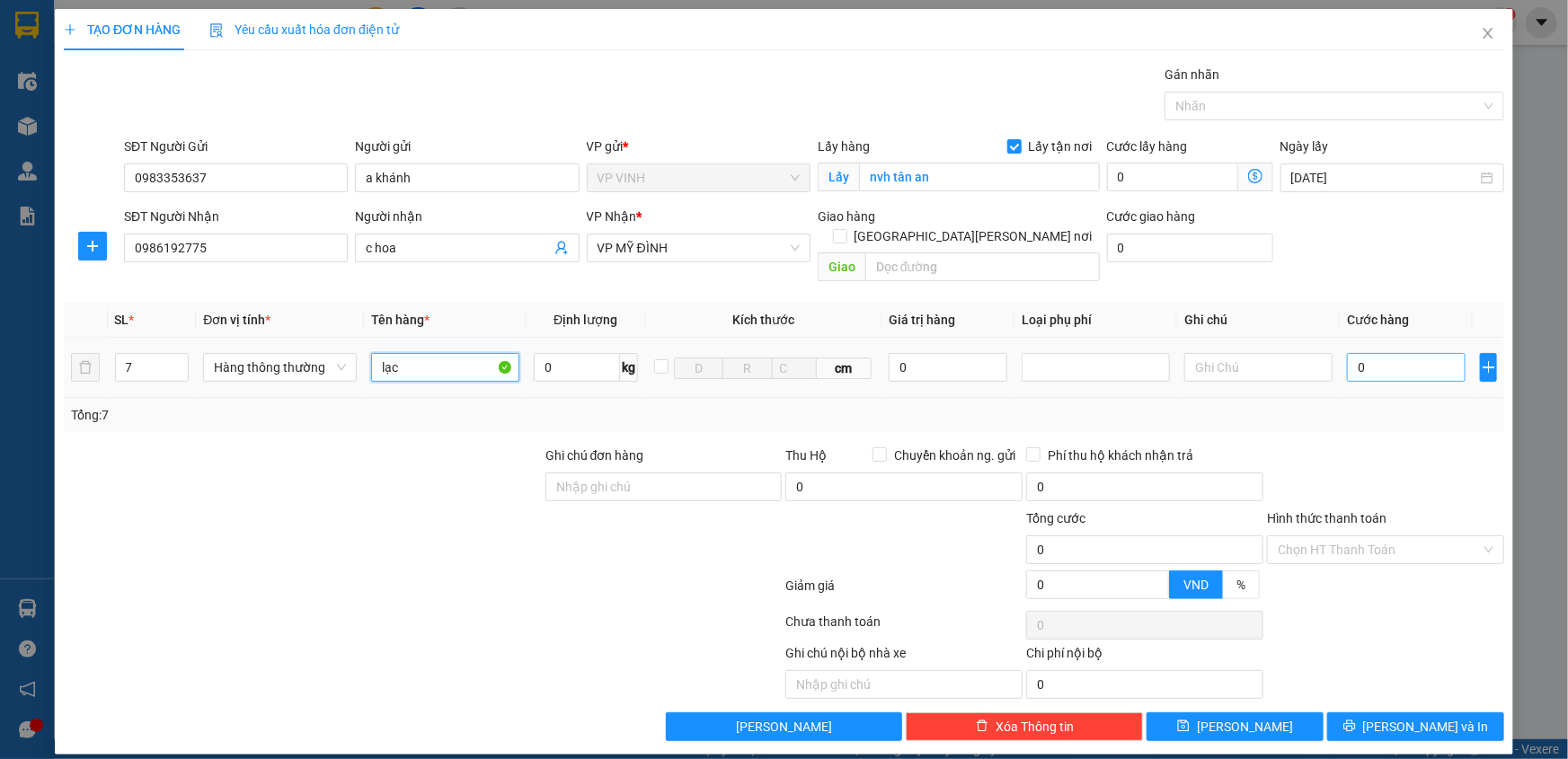
type input "lạc"
click at [1383, 357] on input "0" at bounding box center [1406, 367] width 119 height 29
type input "3"
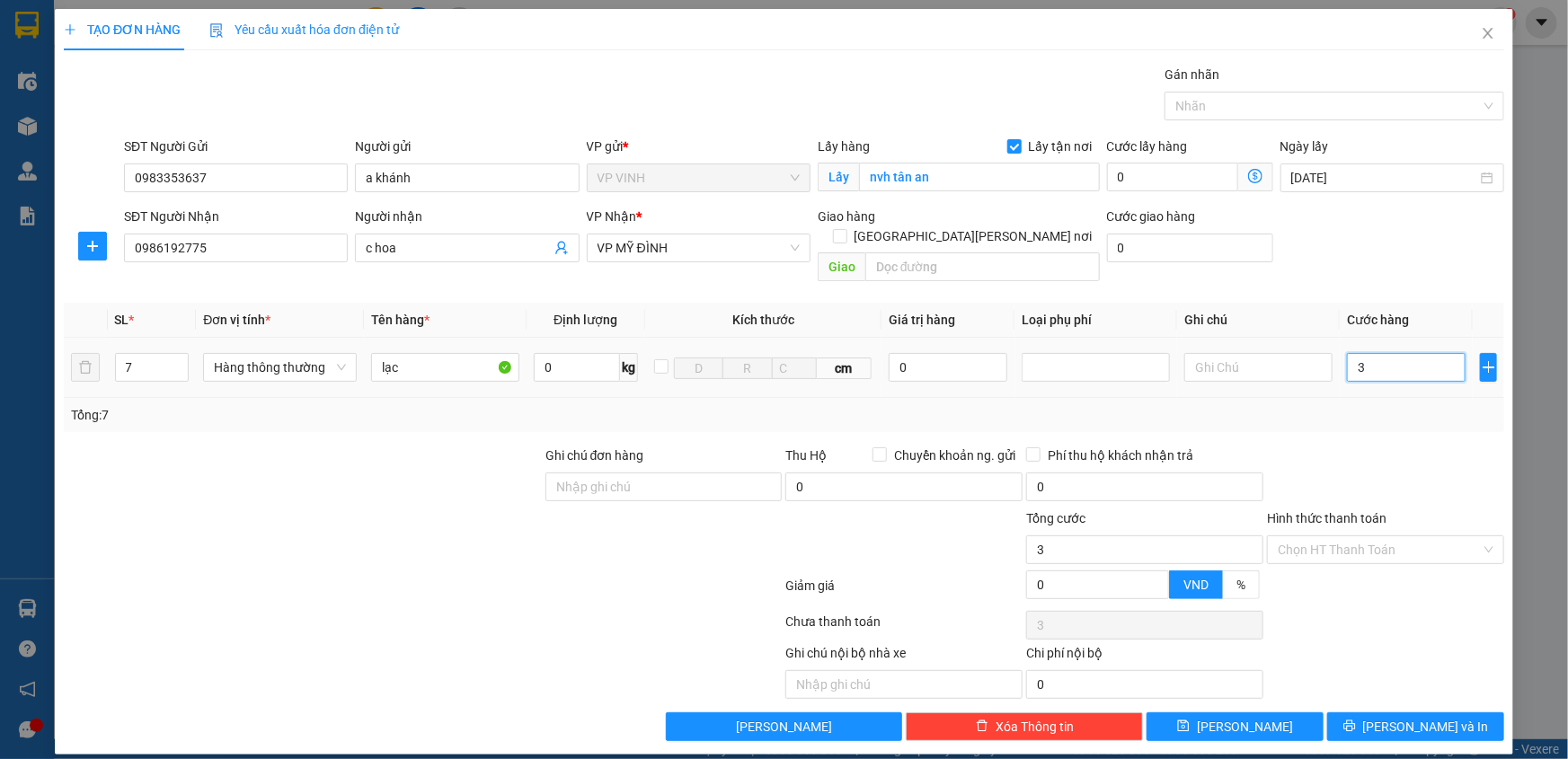
type input "31"
type input "315"
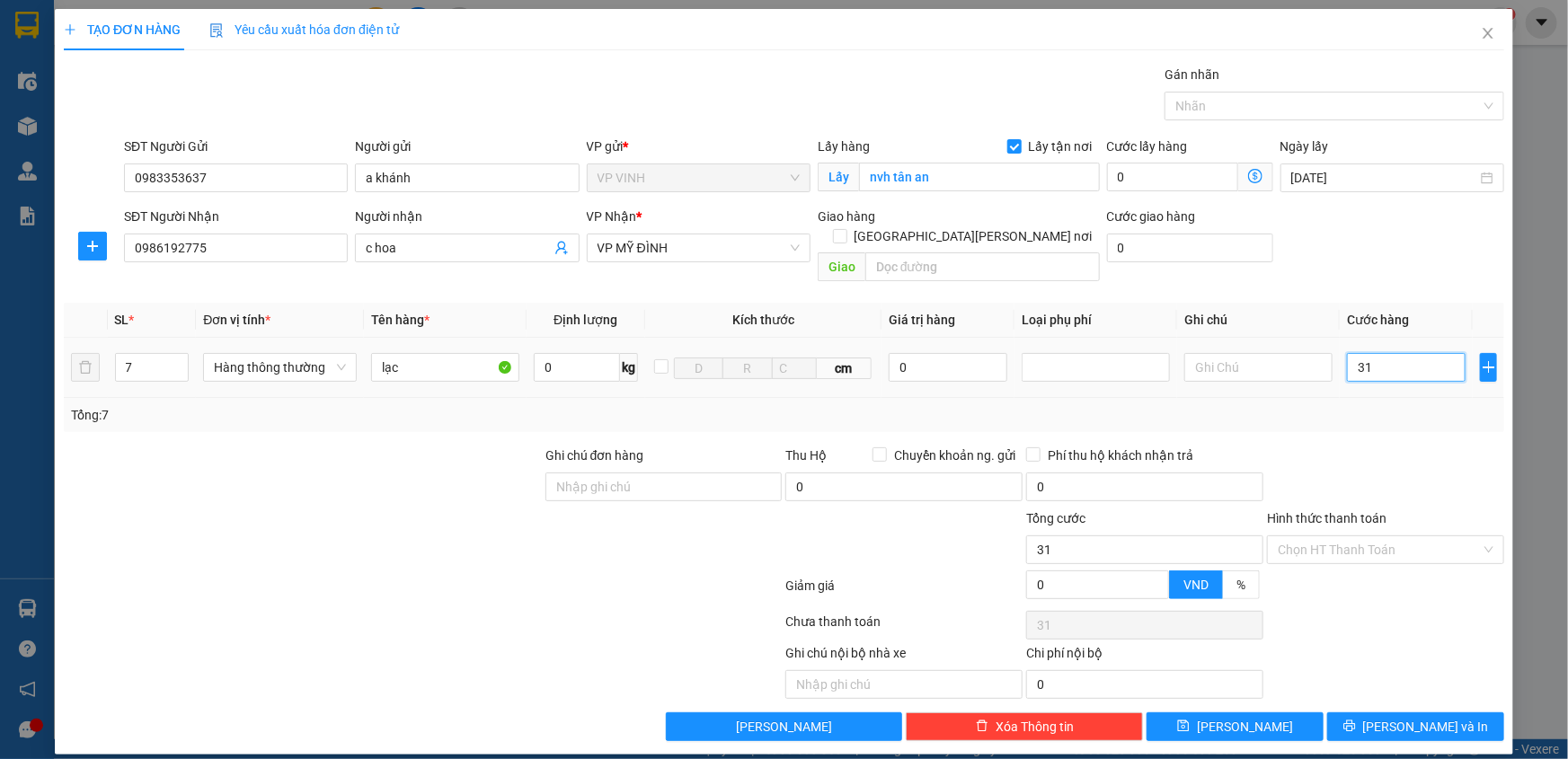
type input "315"
type input "315.000"
click at [1304, 537] on input "Hình thức thanh toán" at bounding box center [1379, 550] width 203 height 27
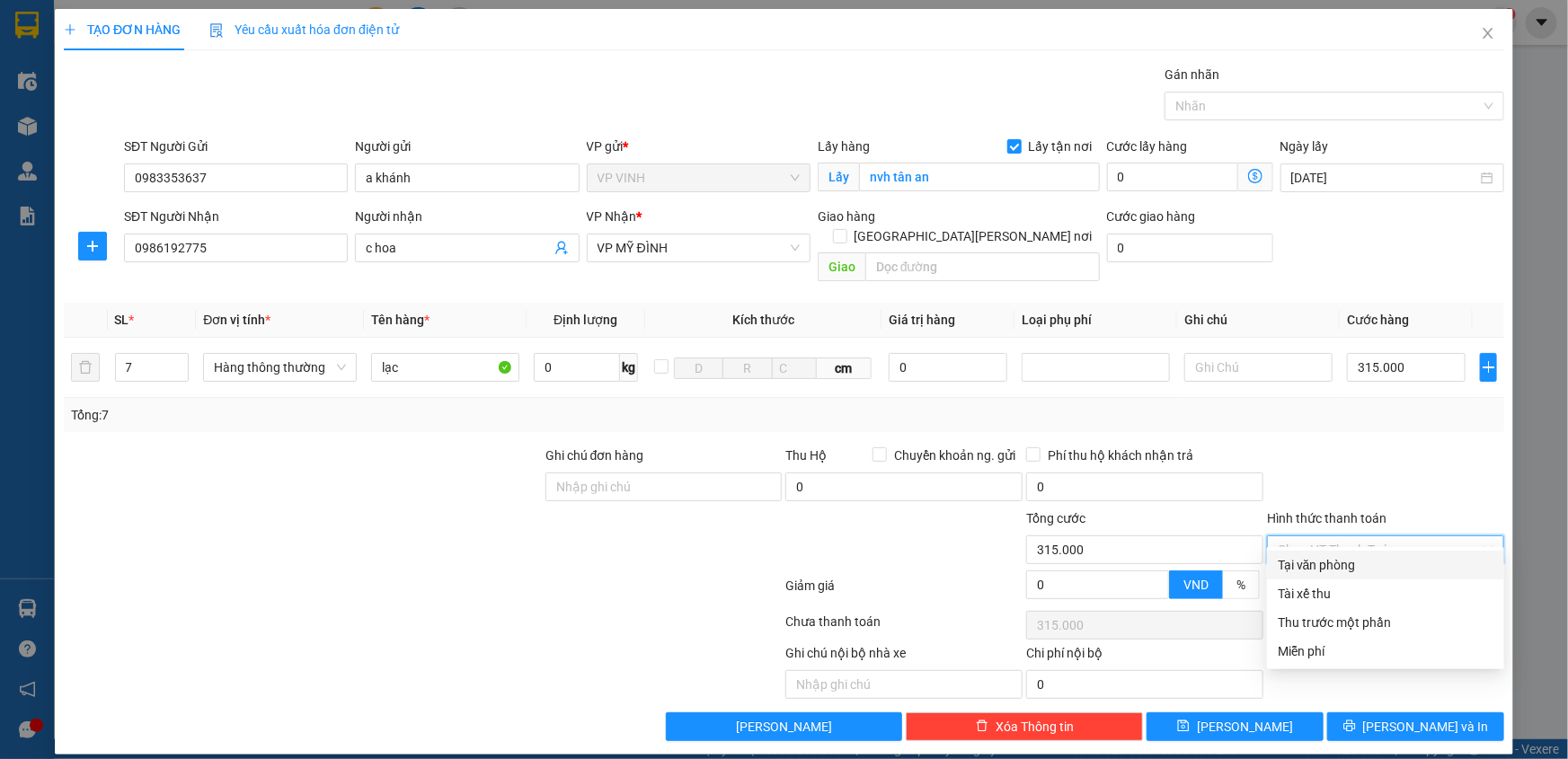
click at [1310, 566] on div "Tại văn phòng" at bounding box center [1385, 565] width 215 height 19
type input "0"
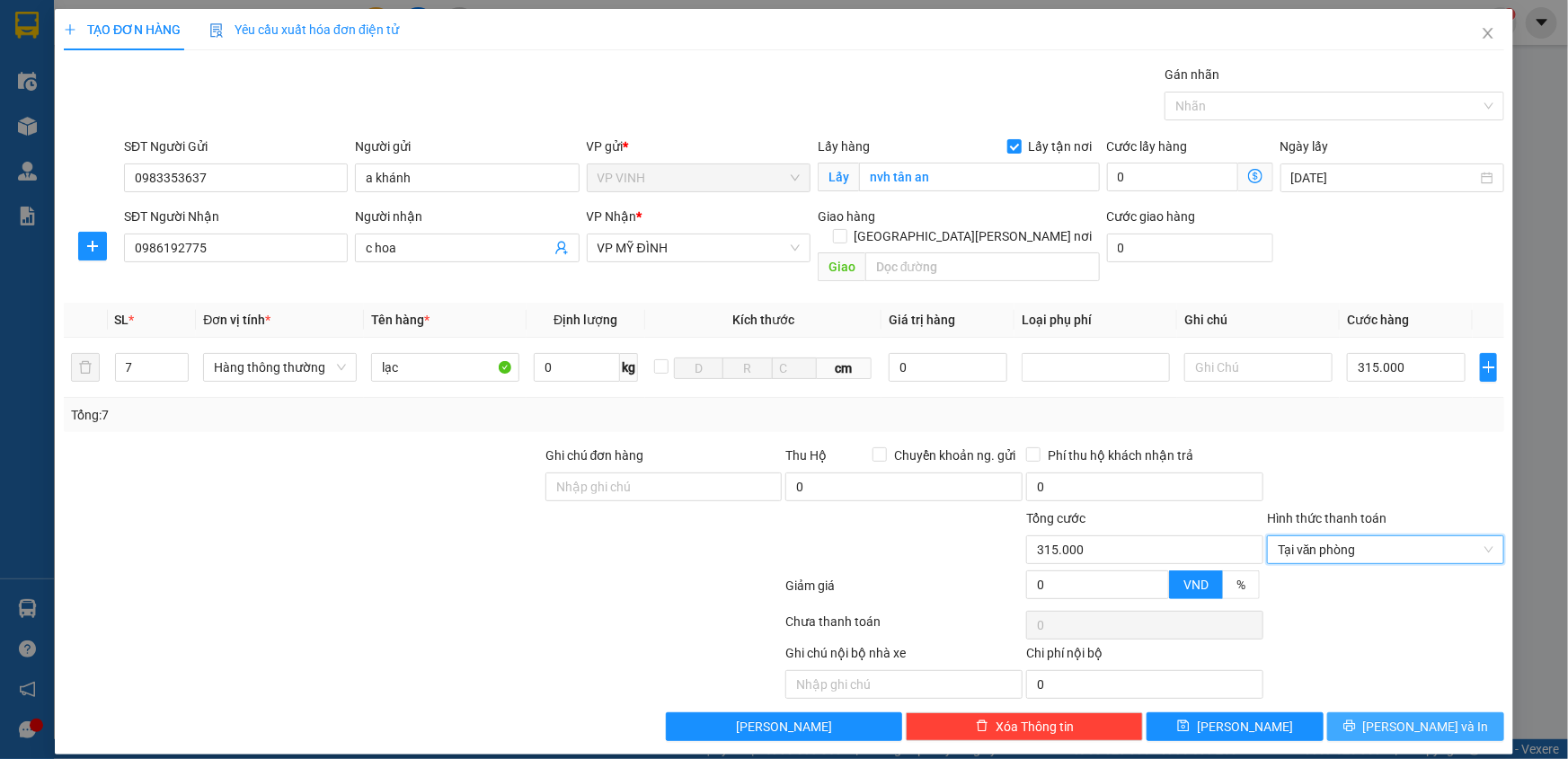
click at [1357, 720] on icon "printer" at bounding box center [1350, 726] width 13 height 13
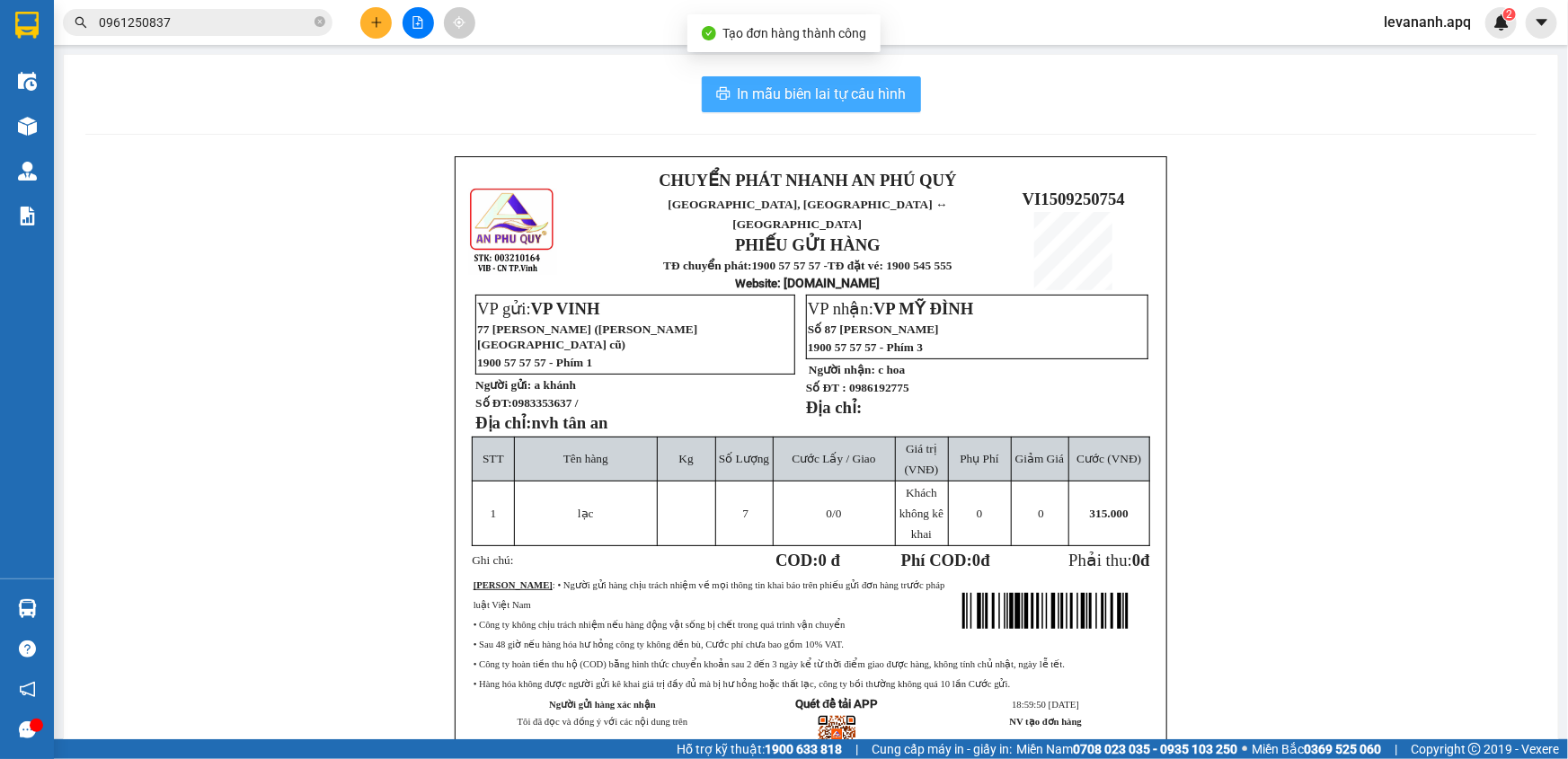
click at [788, 111] on button "In mẫu biên lai tự cấu hình" at bounding box center [811, 94] width 219 height 36
click at [788, 98] on span "In mẫu biên lai tự cấu hình" at bounding box center [822, 94] width 169 height 22
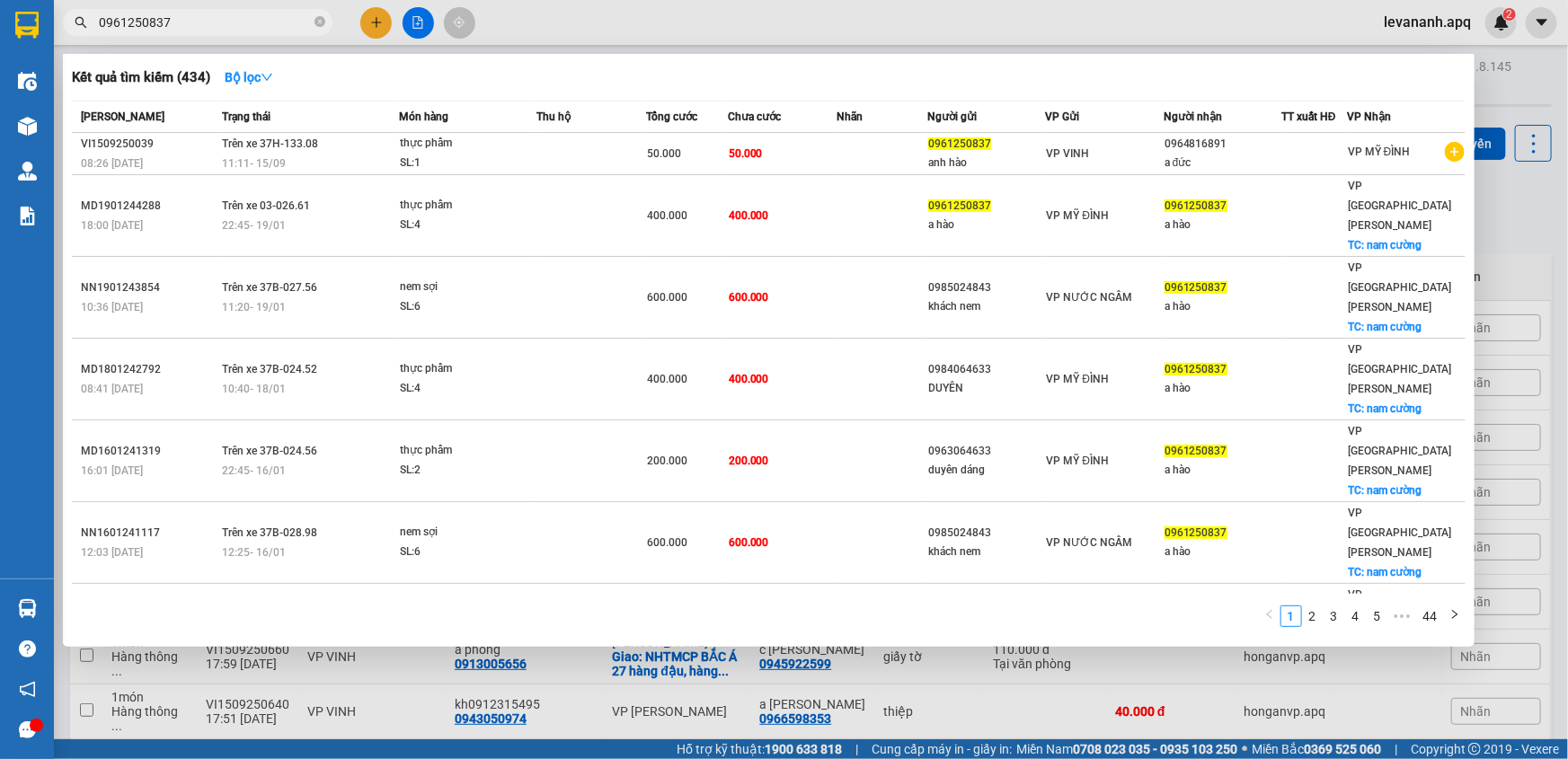
click at [246, 32] on span "0961250837" at bounding box center [198, 22] width 270 height 27
click at [318, 22] on icon "close-circle" at bounding box center [320, 21] width 11 height 11
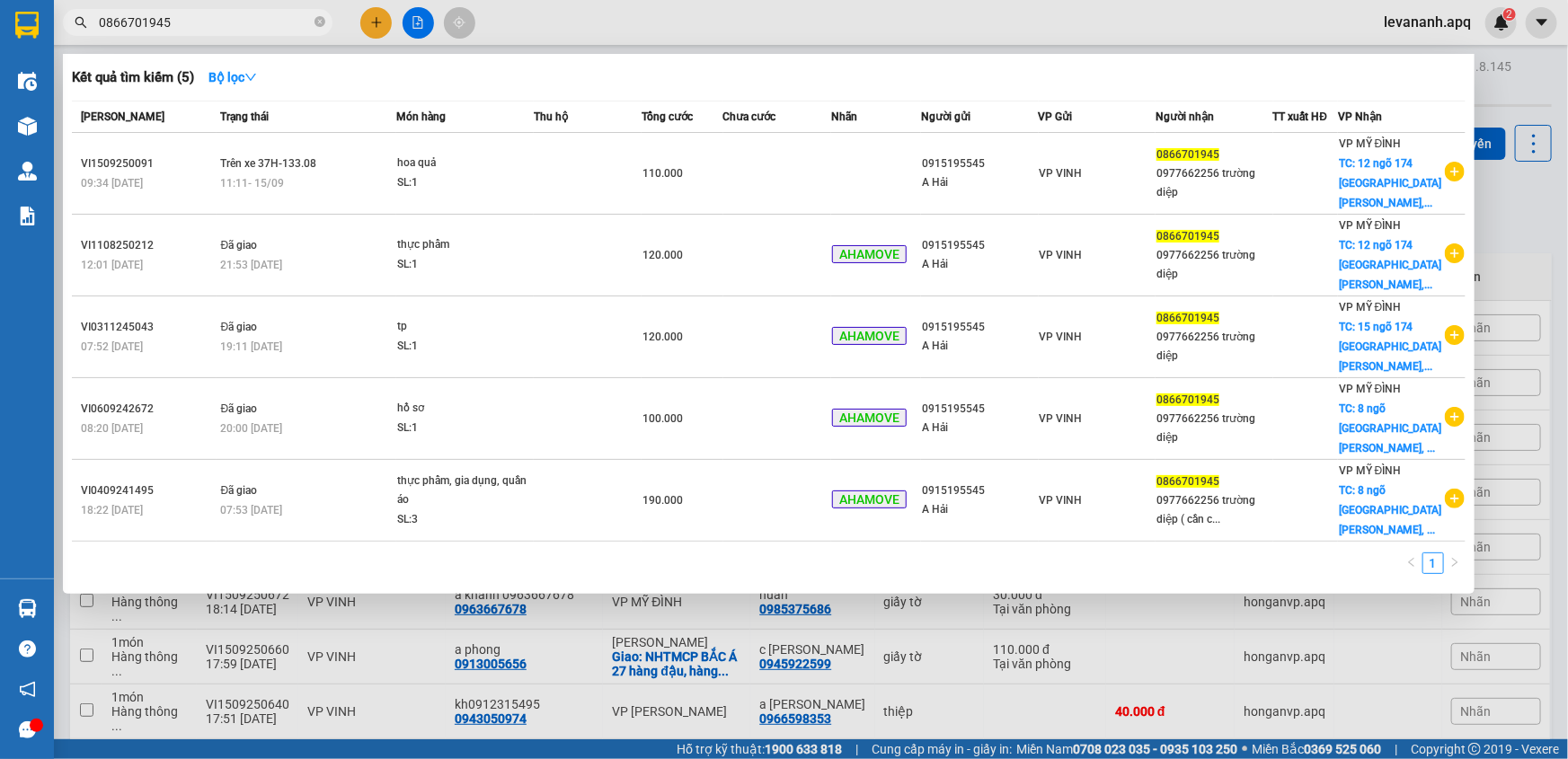
type input "0866701945"
click at [1519, 248] on div at bounding box center [784, 379] width 1568 height 759
click at [318, 28] on span at bounding box center [320, 23] width 11 height 18
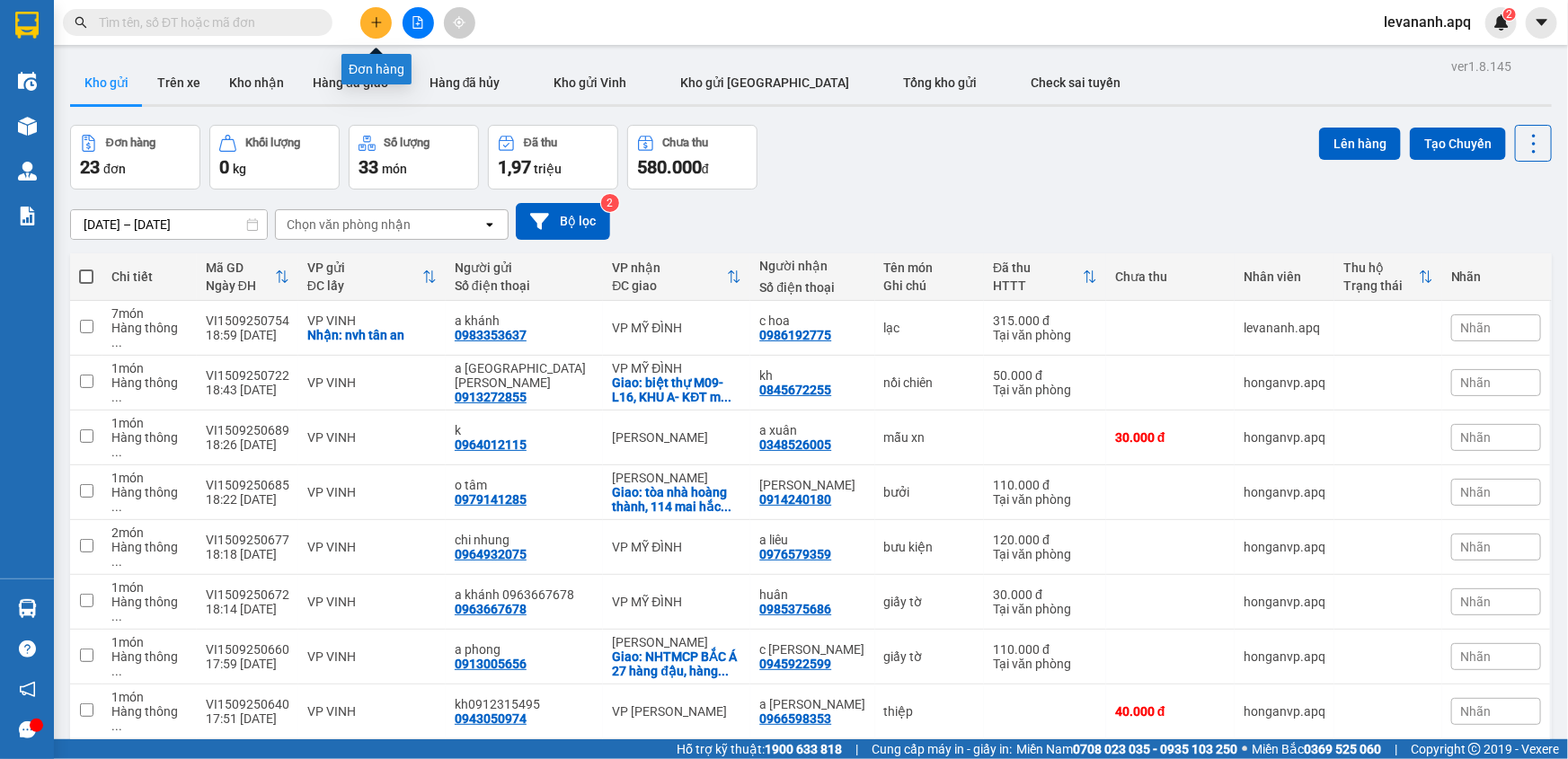
click at [375, 10] on button at bounding box center [376, 22] width 31 height 31
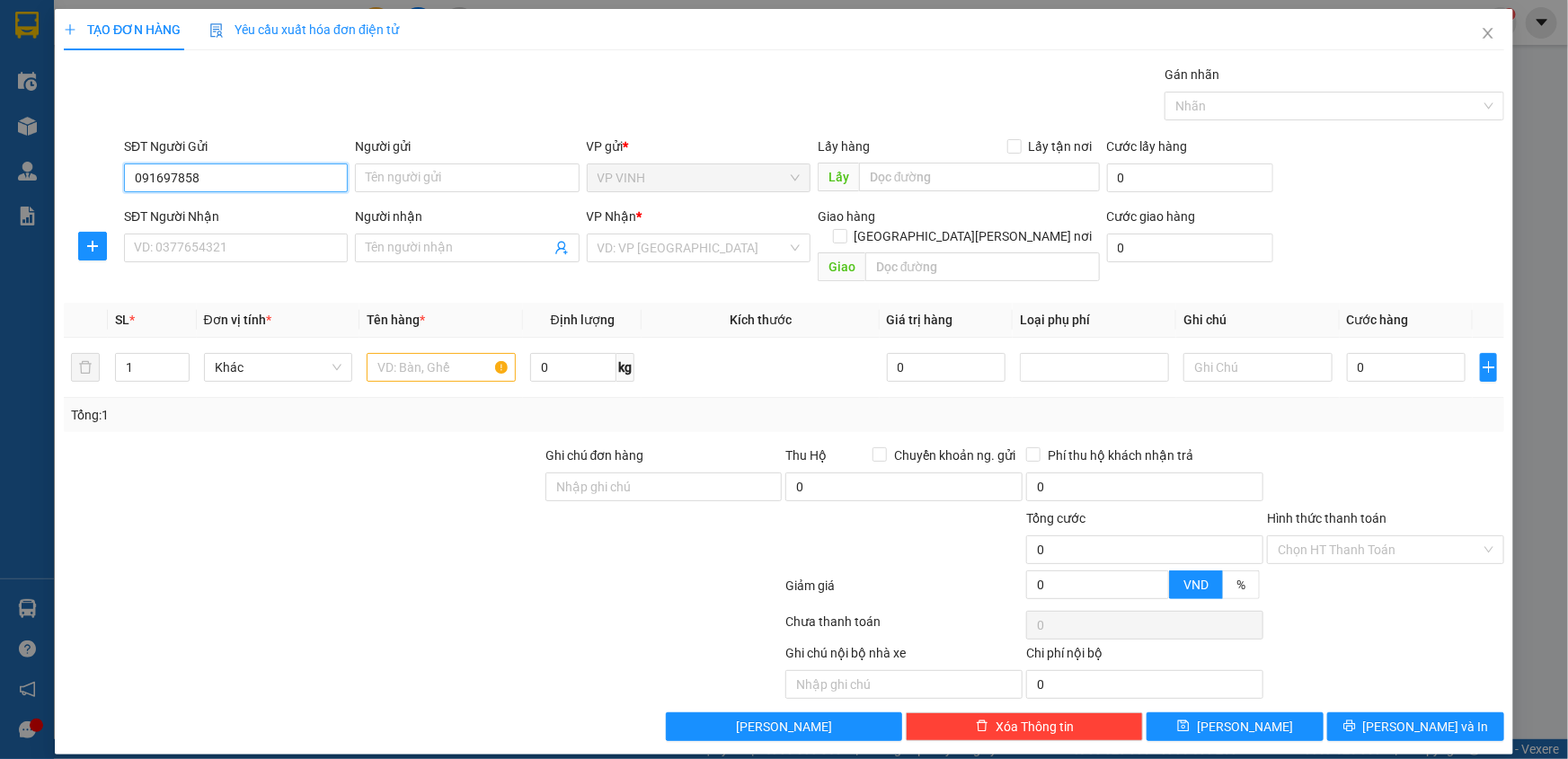
type input "0916978583"
click at [148, 173] on input "0916978583" at bounding box center [236, 178] width 224 height 29
drag, startPoint x: 213, startPoint y: 213, endPoint x: 216, endPoint y: 247, distance: 34.1
click at [214, 217] on div "0916978583 - a toại" at bounding box center [236, 213] width 203 height 19
type input "a toại"
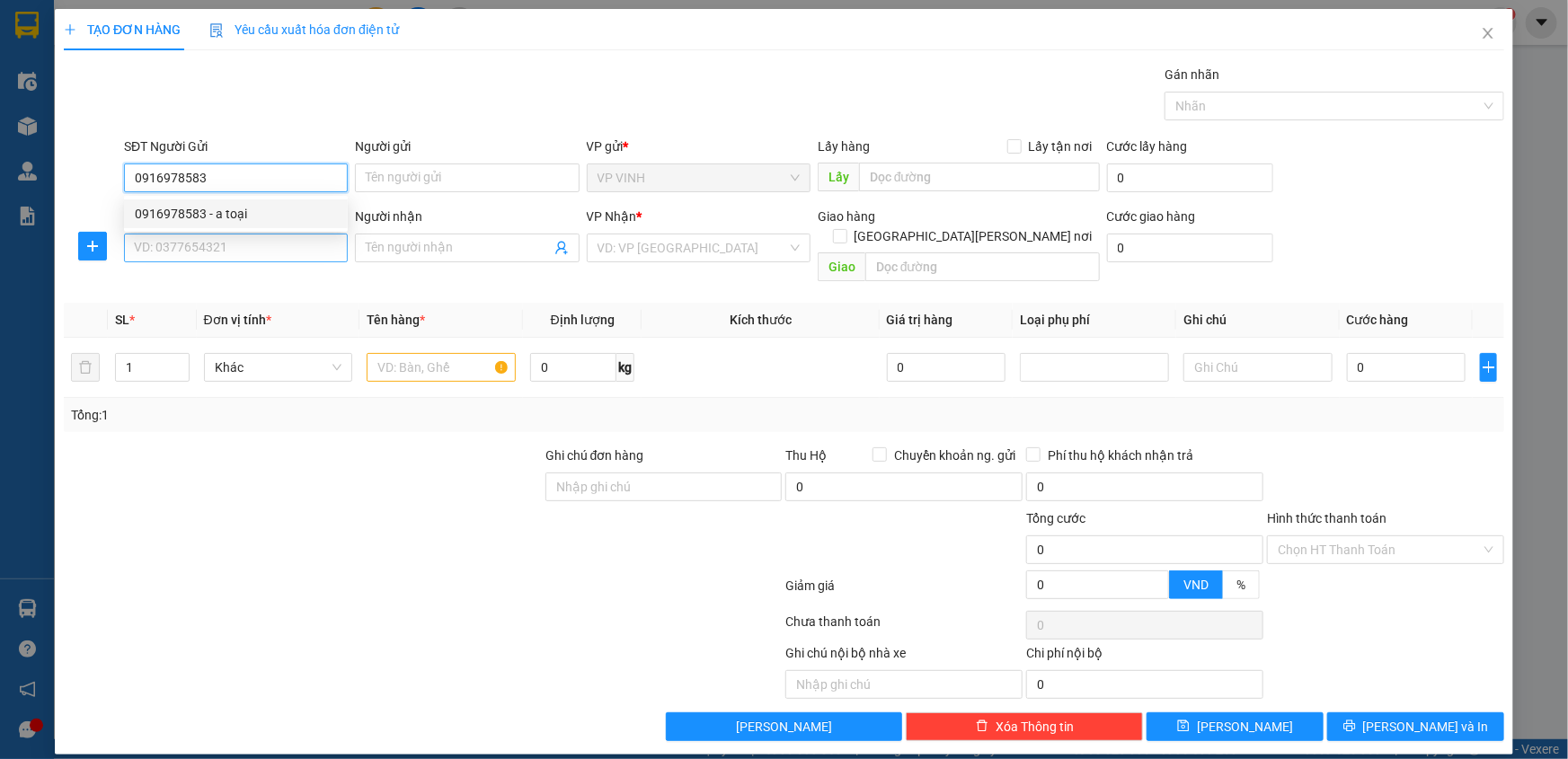
checkbox input "true"
type input "17 thành thái"
checkbox input "true"
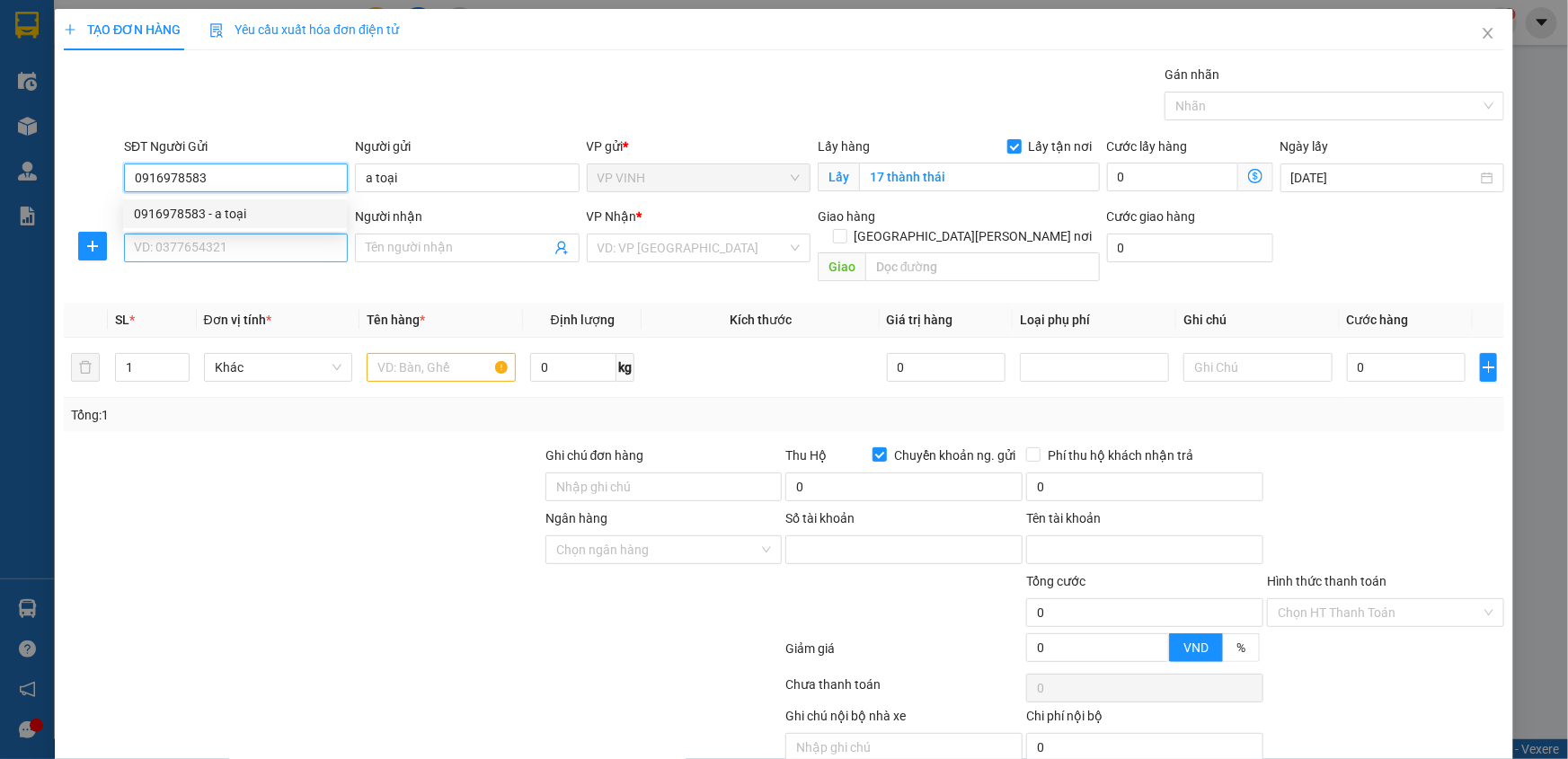
type input "0916978583"
click at [217, 250] on input "SĐT Người Nhận" at bounding box center [236, 248] width 224 height 29
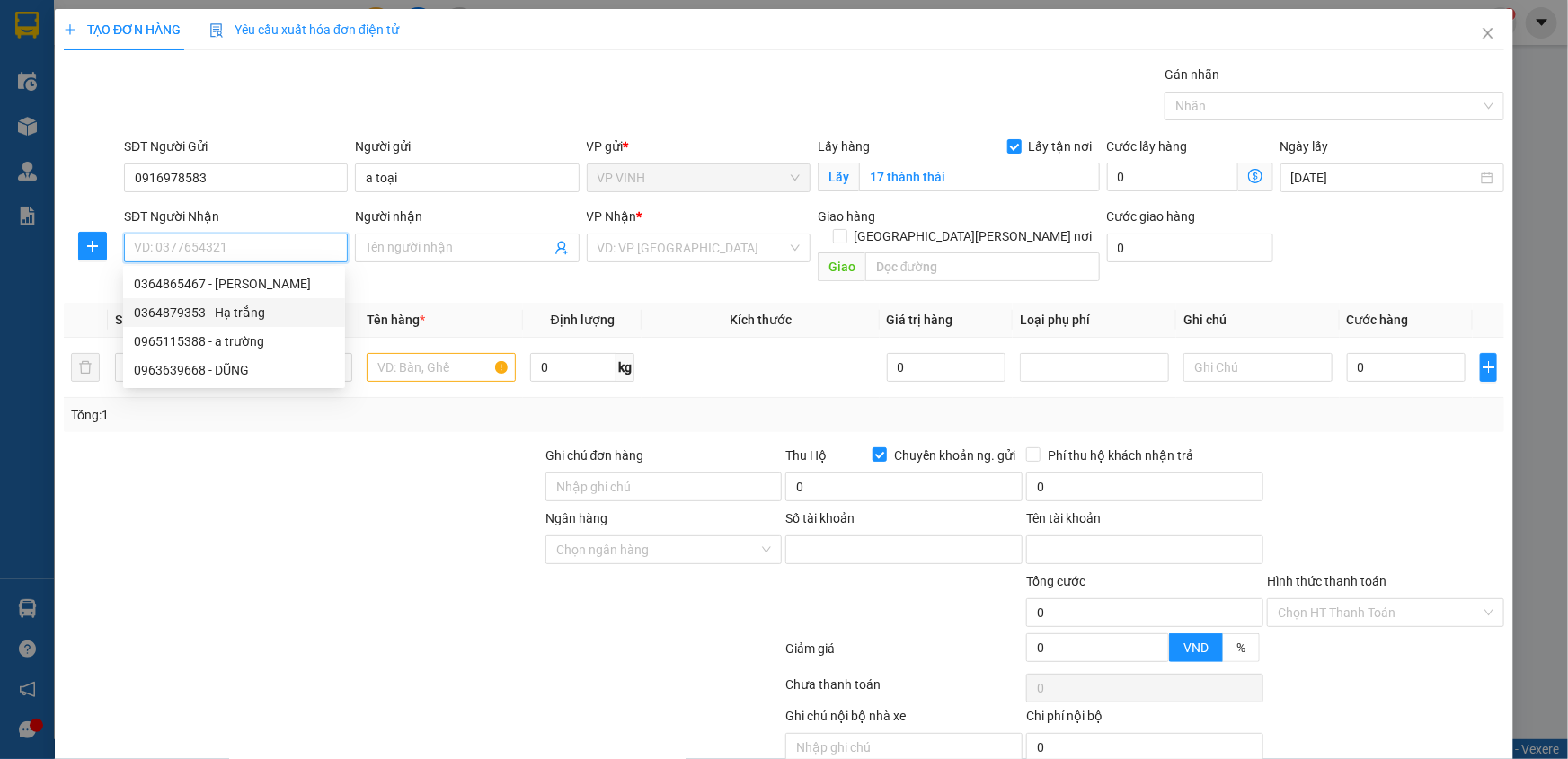
click at [257, 317] on div "0364879353 - Hạ trắng" at bounding box center [234, 313] width 201 height 19
type input "0364879353"
type input "Hạ trắng"
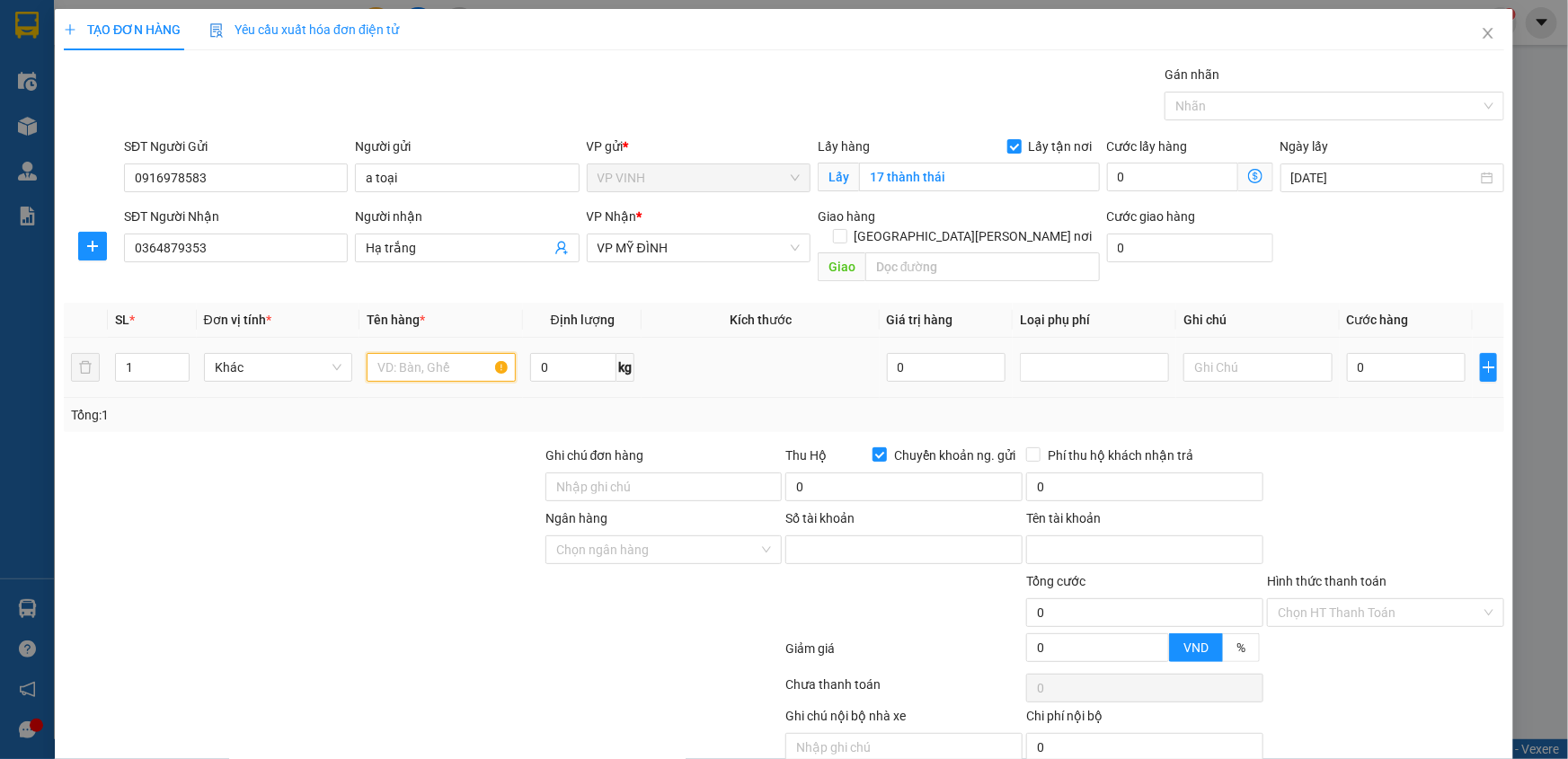
click at [415, 357] on input "text" at bounding box center [440, 367] width 149 height 29
type input "thuốc"
click at [1357, 353] on input "0" at bounding box center [1406, 367] width 119 height 29
type input "3"
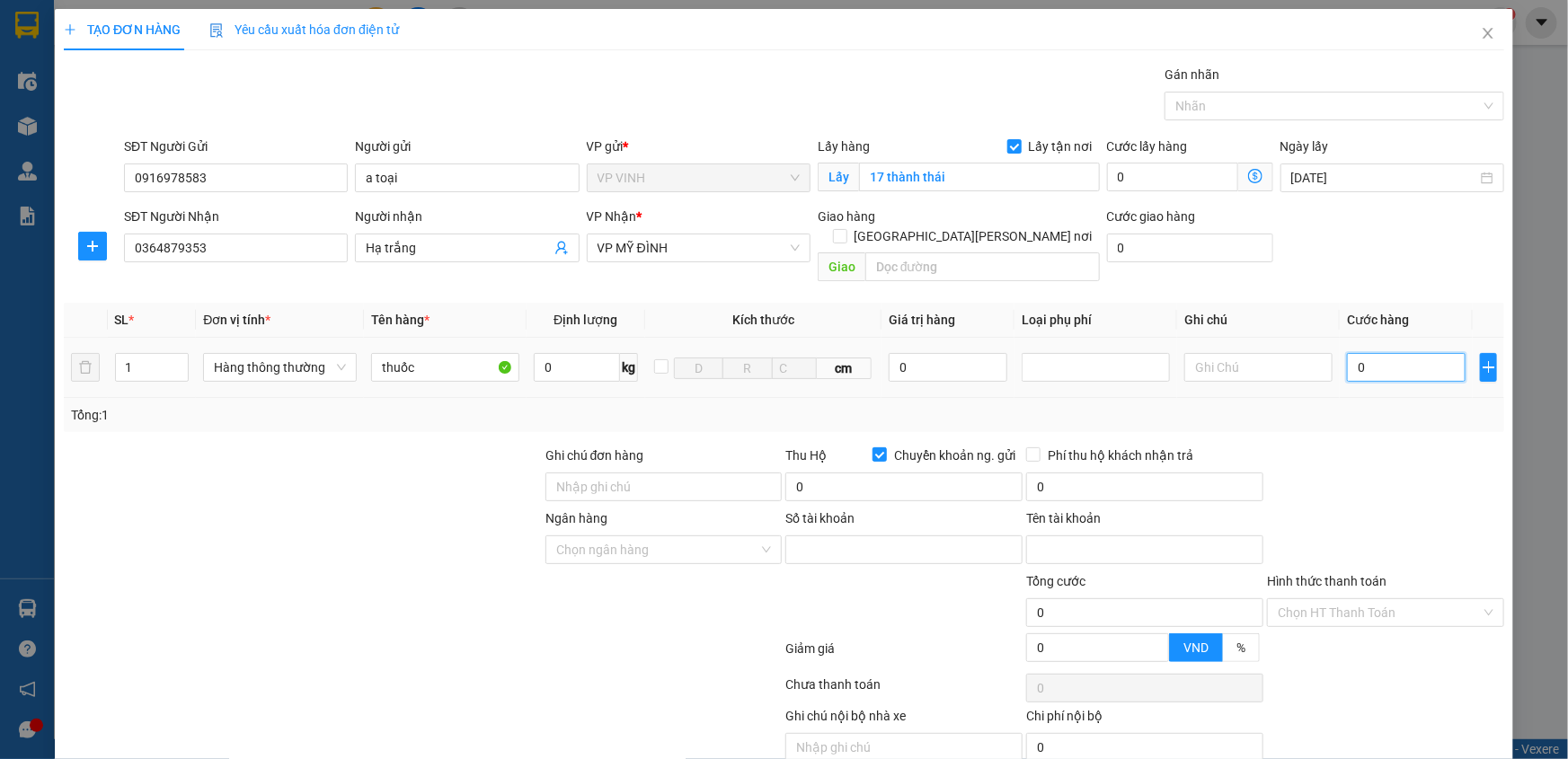
type input "3"
type input "30"
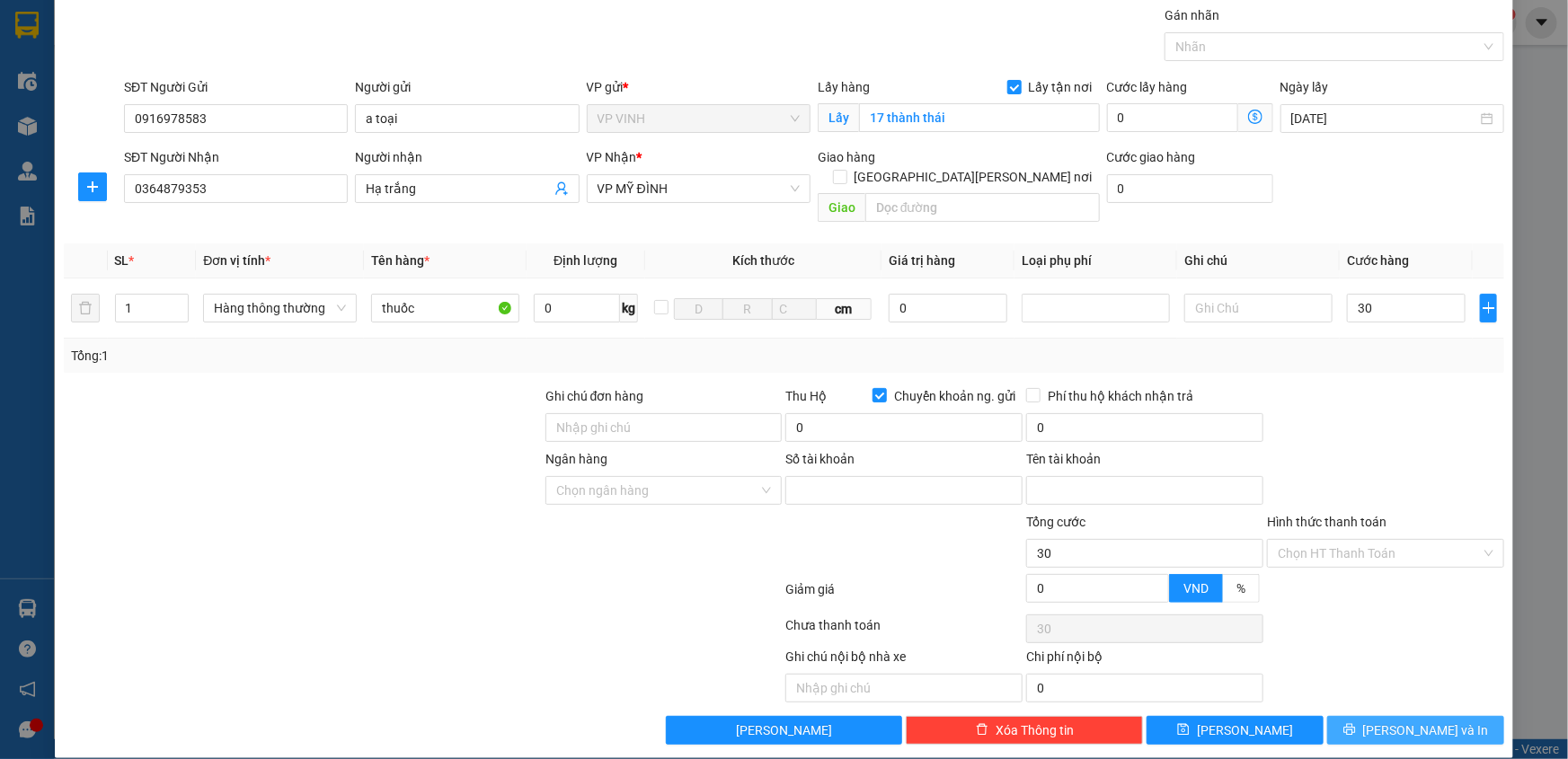
type input "30.000"
click at [1393, 721] on span "[PERSON_NAME] và In" at bounding box center [1426, 731] width 126 height 19
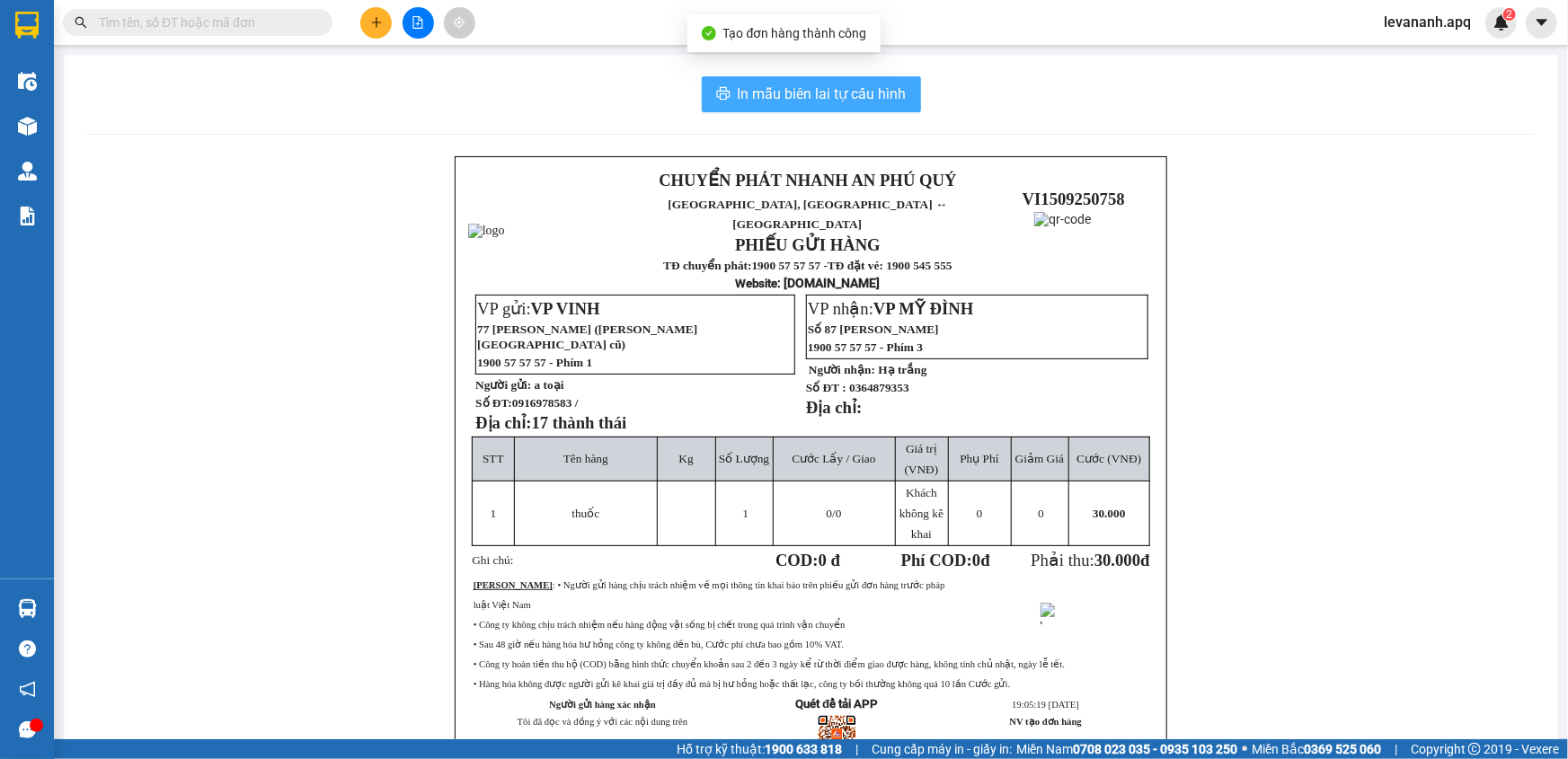
click at [744, 105] on span "In mẫu biên lai tự cấu hình" at bounding box center [822, 94] width 169 height 22
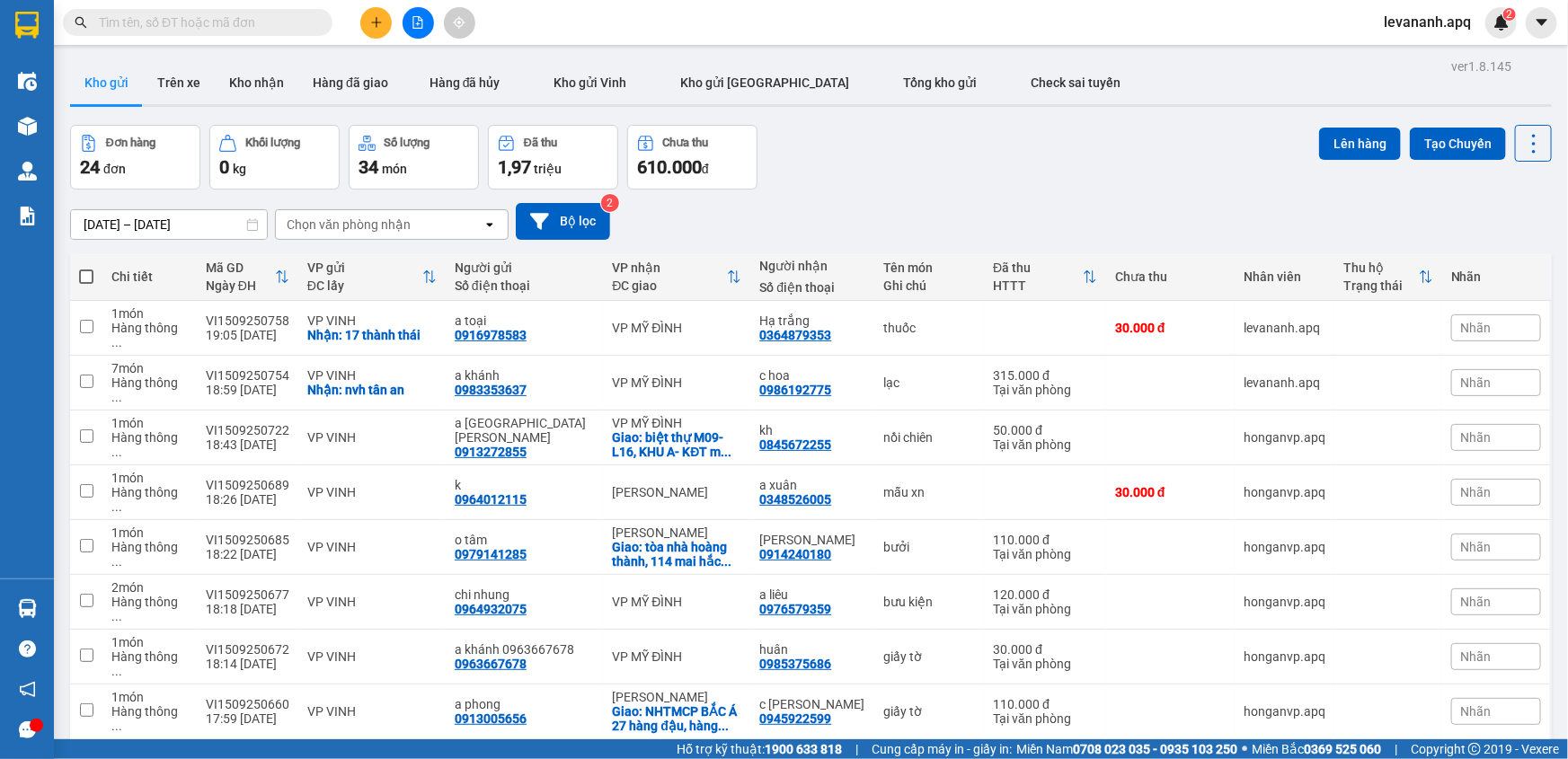
click at [201, 21] on input "text" at bounding box center [205, 22] width 212 height 19
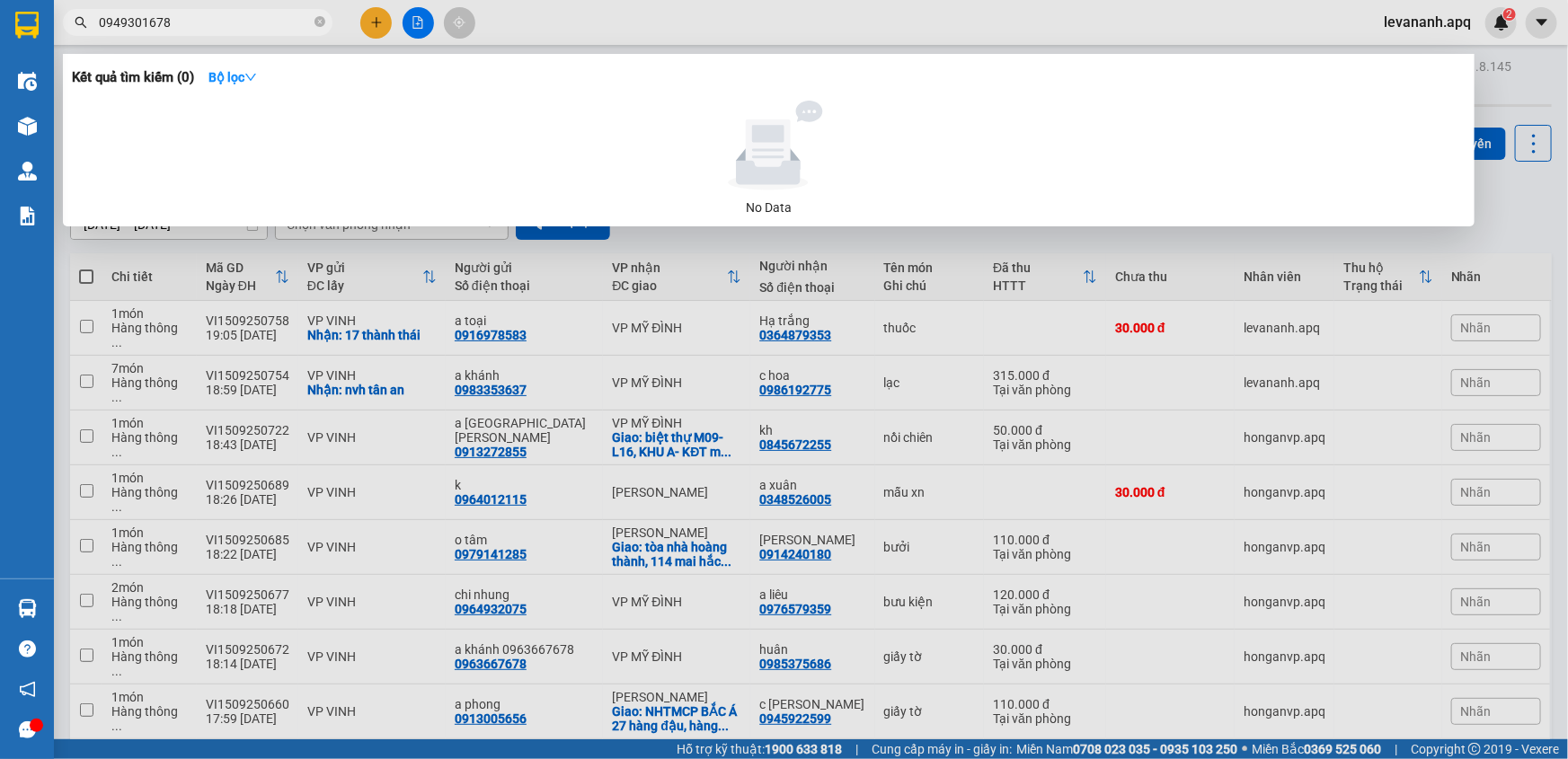
type input "0949301678"
click at [204, 25] on input "0949301678" at bounding box center [205, 22] width 212 height 19
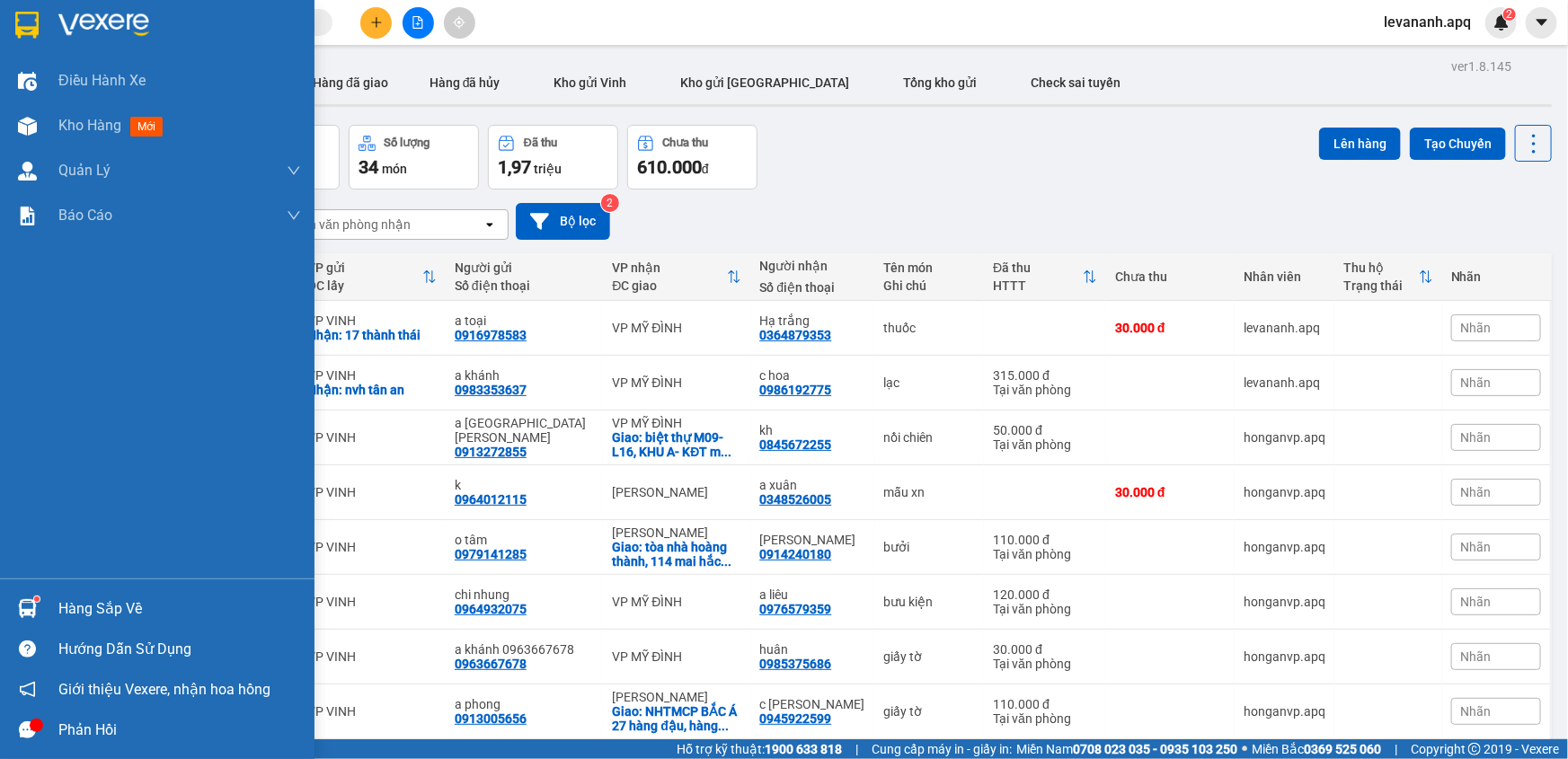
click at [25, 35] on img at bounding box center [27, 25] width 23 height 27
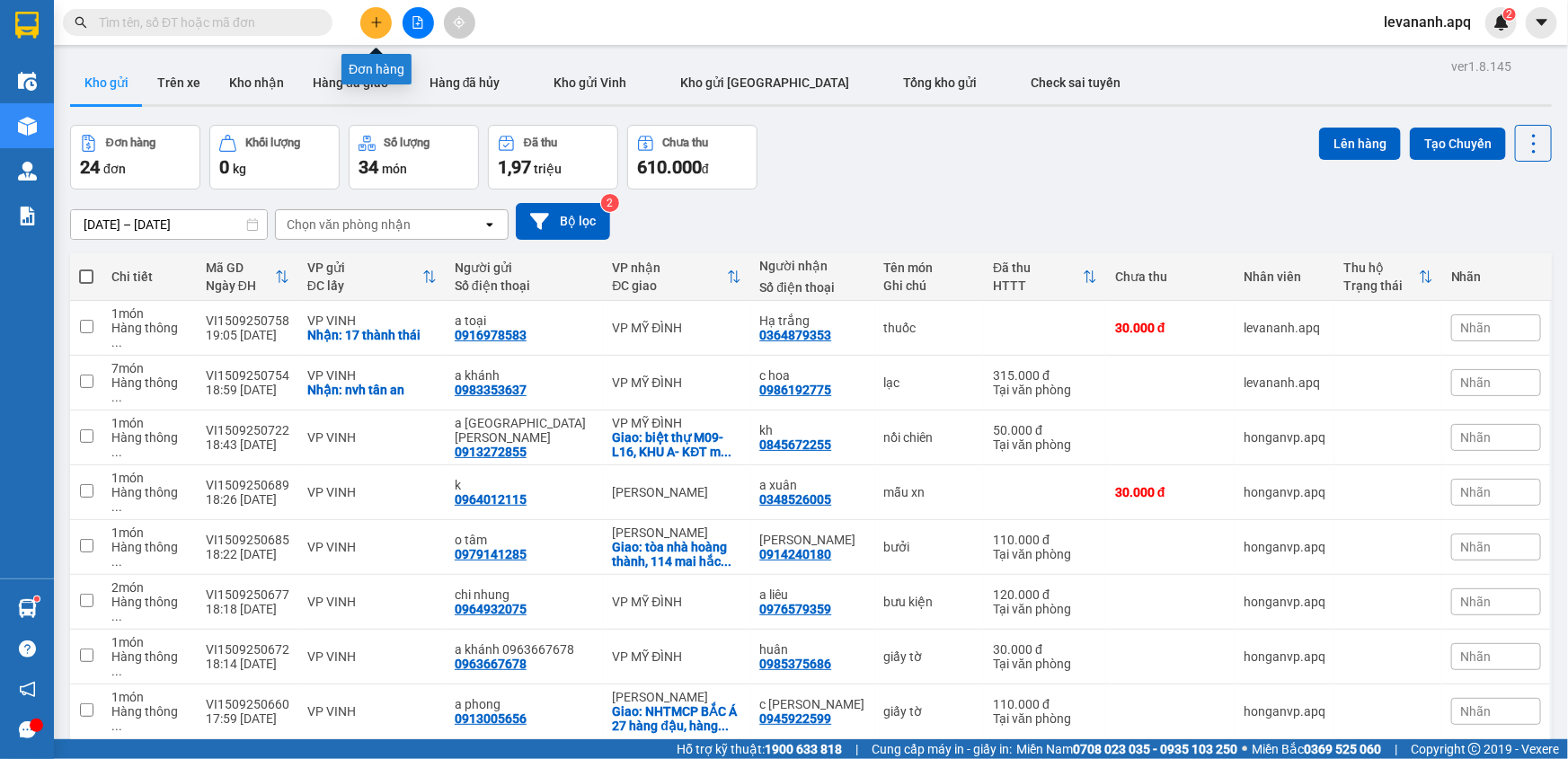
click at [377, 17] on icon "plus" at bounding box center [376, 22] width 13 height 13
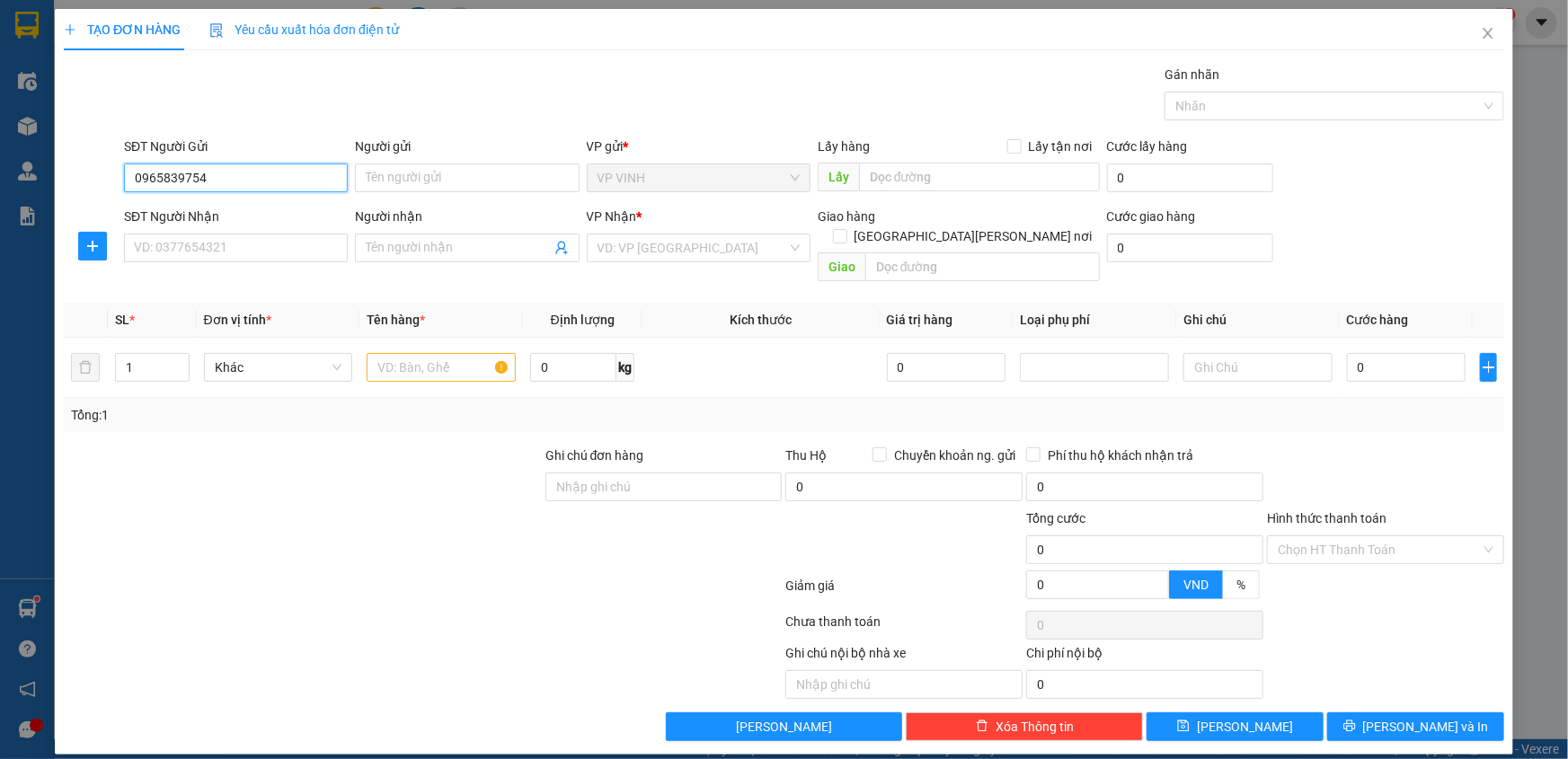
click at [191, 177] on input "0965839754" at bounding box center [236, 178] width 224 height 29
type input "0965839754"
click at [402, 191] on input "Người gửi" at bounding box center [467, 178] width 224 height 29
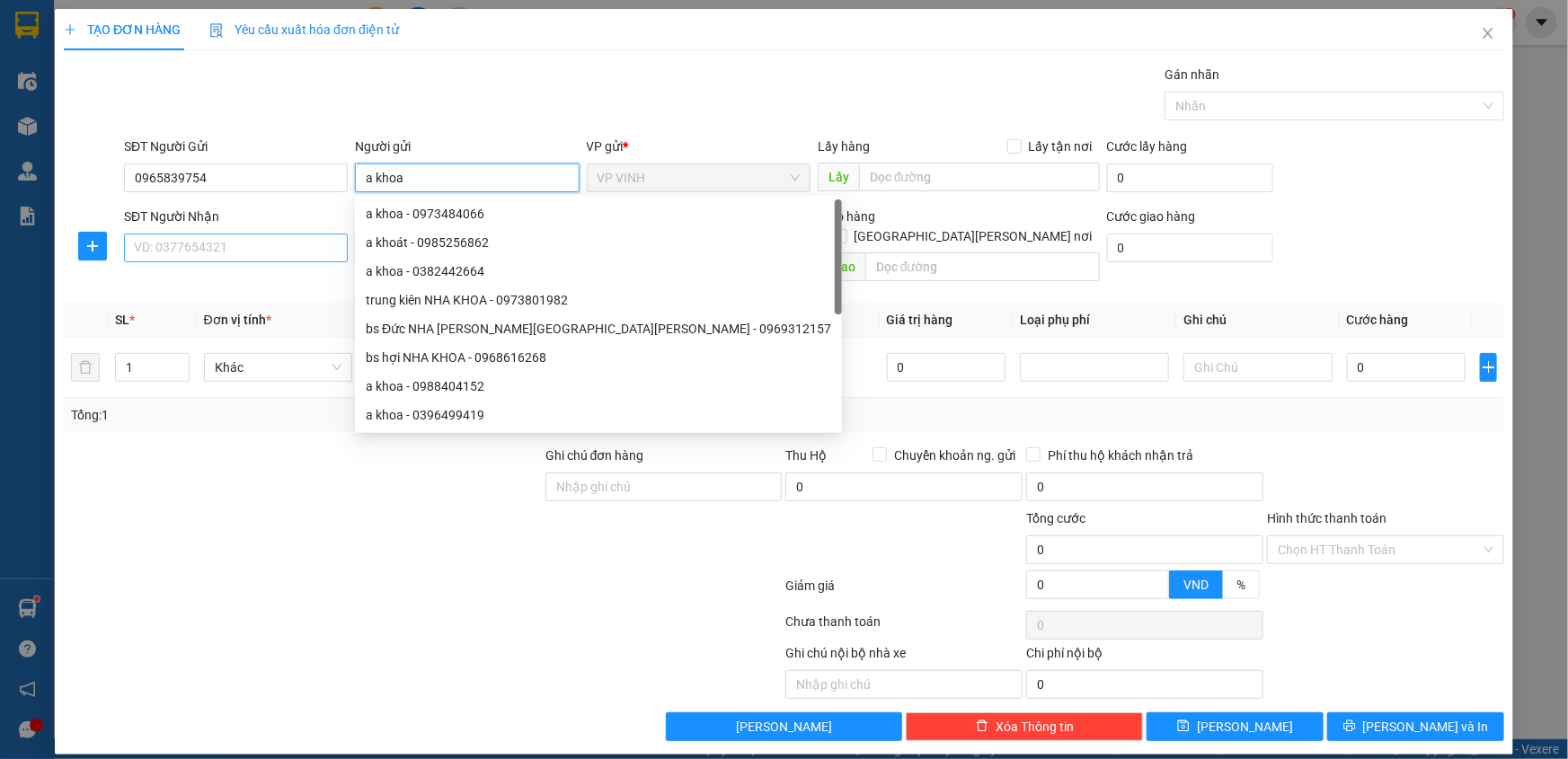
type input "a khoa"
click at [234, 256] on input "SĐT Người Nhận" at bounding box center [236, 248] width 224 height 29
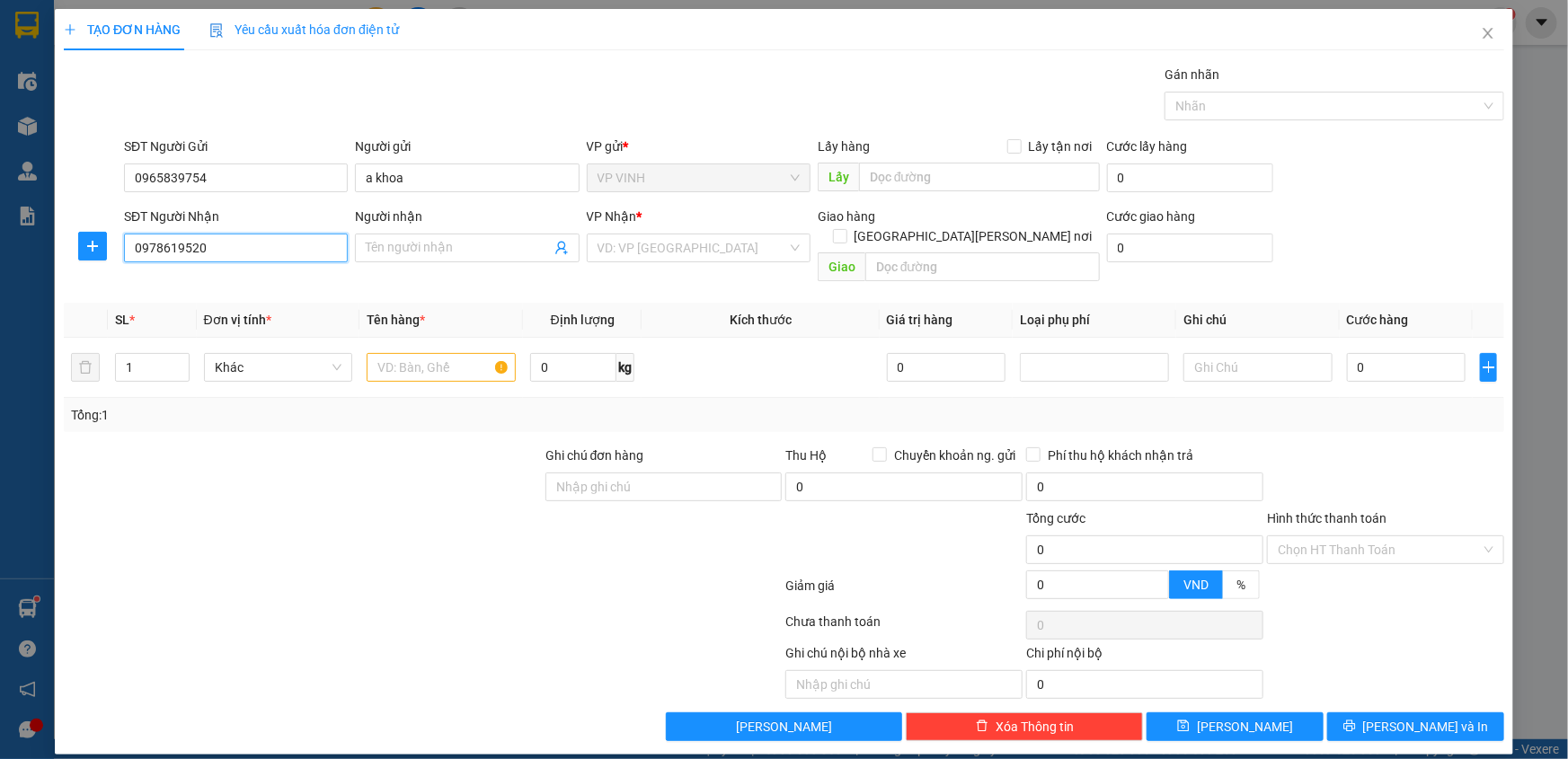
click at [165, 258] on input "0978619520" at bounding box center [236, 248] width 224 height 29
type input "0978619520"
click at [465, 247] on input "Người nhận" at bounding box center [457, 247] width 184 height 19
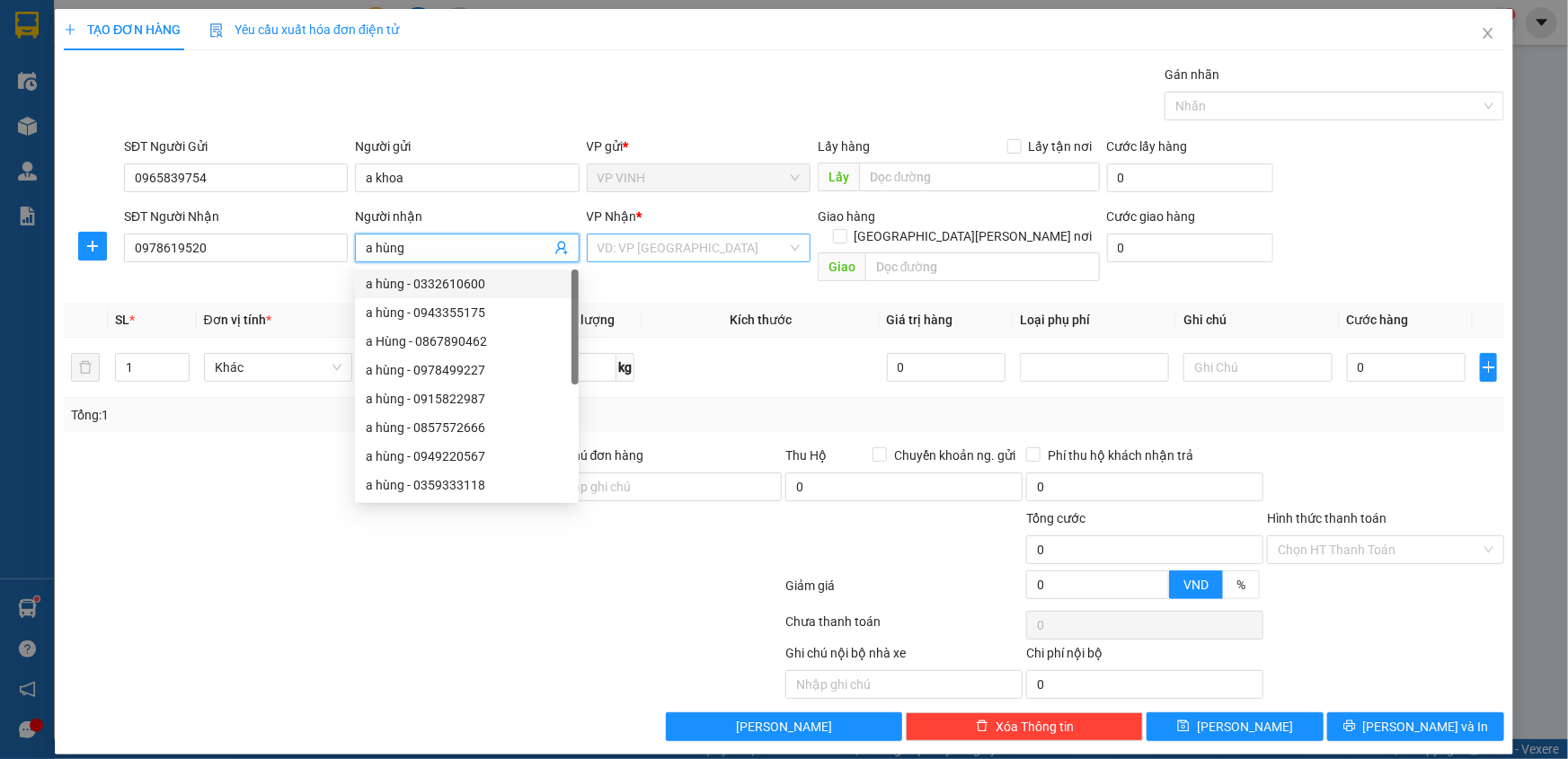
type input "a hùng"
click at [628, 255] on input "search" at bounding box center [692, 248] width 190 height 27
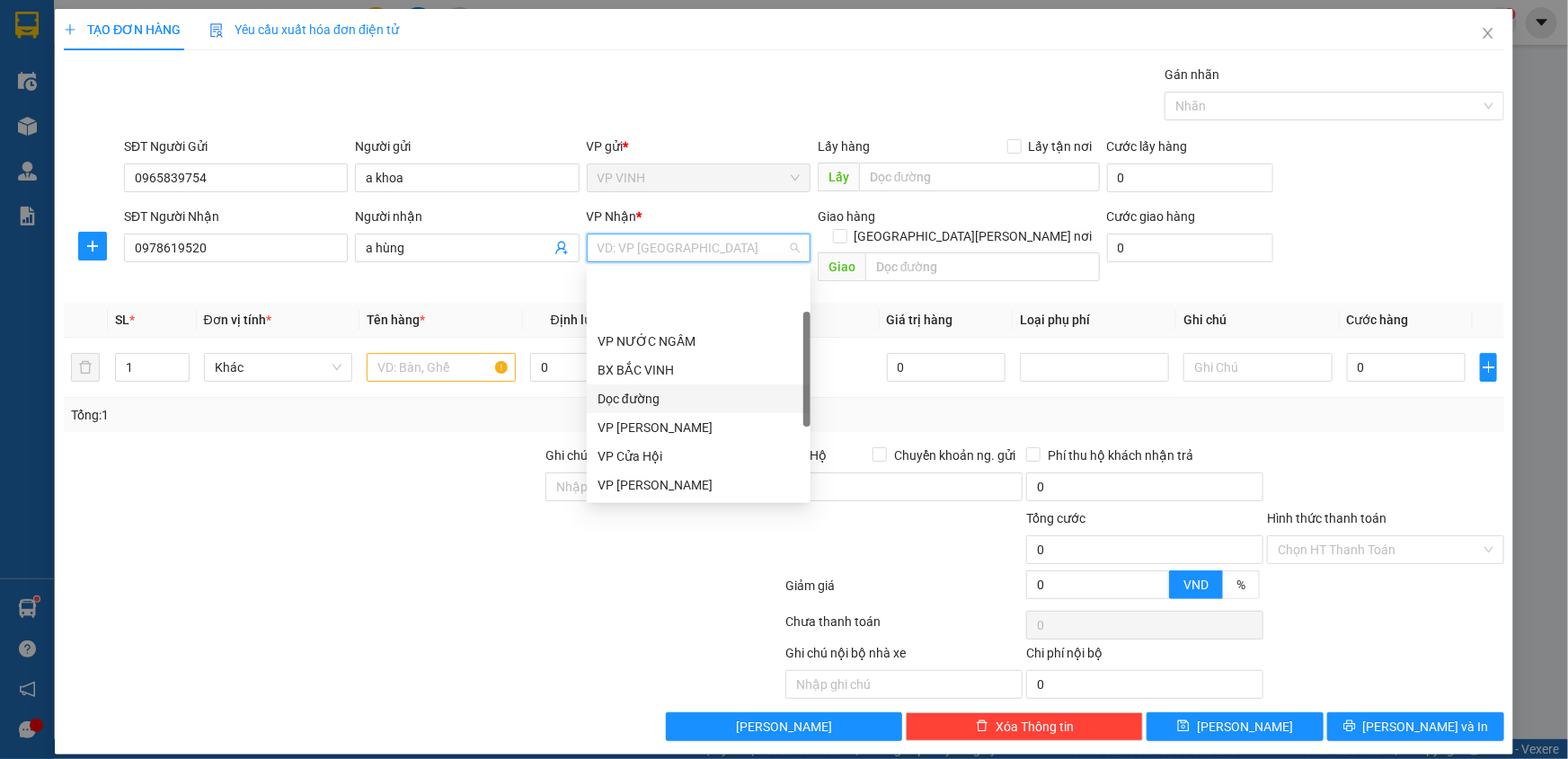
scroll to position [81, 0]
click at [657, 481] on div "VP [PERSON_NAME]" at bounding box center [699, 490] width 203 height 19
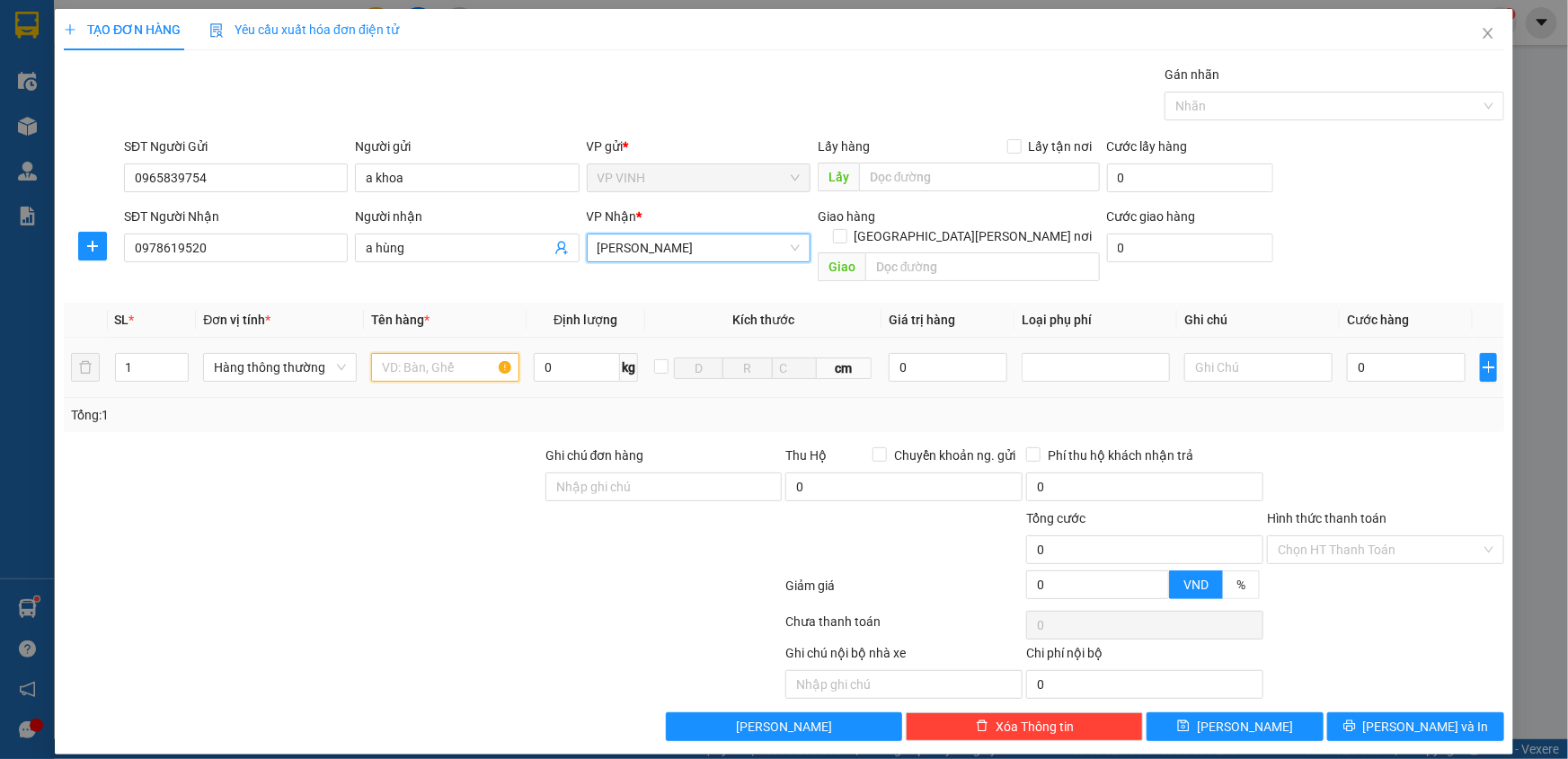
click at [422, 353] on input "text" at bounding box center [445, 367] width 148 height 29
click at [478, 353] on input "xe ab 54929 + chìa khóa" at bounding box center [445, 367] width 148 height 29
click at [485, 353] on input "xe ab 54929 + chìa khóa" at bounding box center [445, 367] width 148 height 29
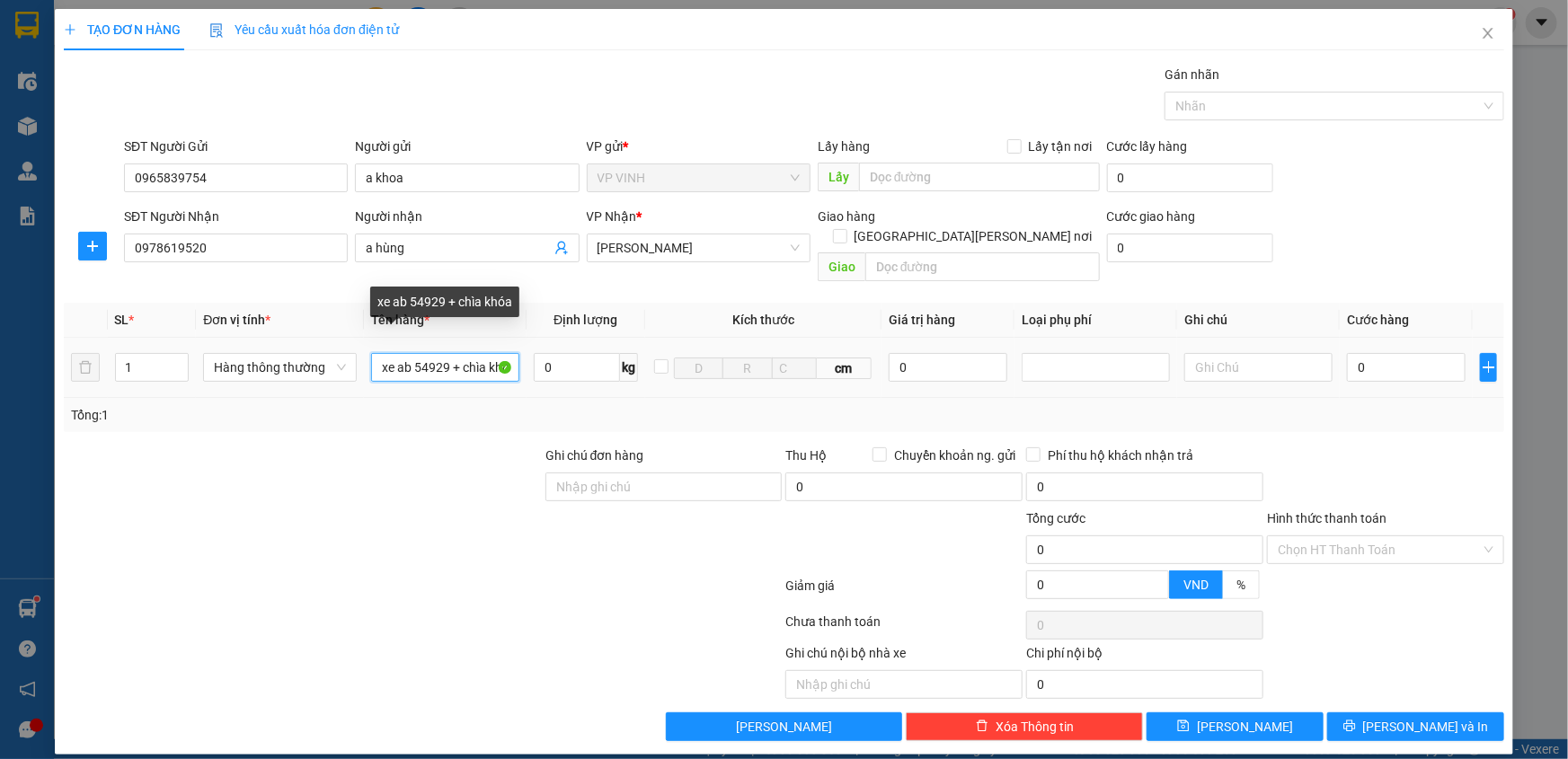
click at [489, 353] on input "xe ab 54929 + chìa khóa" at bounding box center [445, 367] width 148 height 29
click at [506, 445] on div at bounding box center [303, 476] width 481 height 63
click at [492, 354] on input "xe ab 54929 + chìa khóa + 1 mũ bảo hiểm bỏ trong cốp ,+ 1 mũ bỏ ngôaif" at bounding box center [445, 367] width 148 height 29
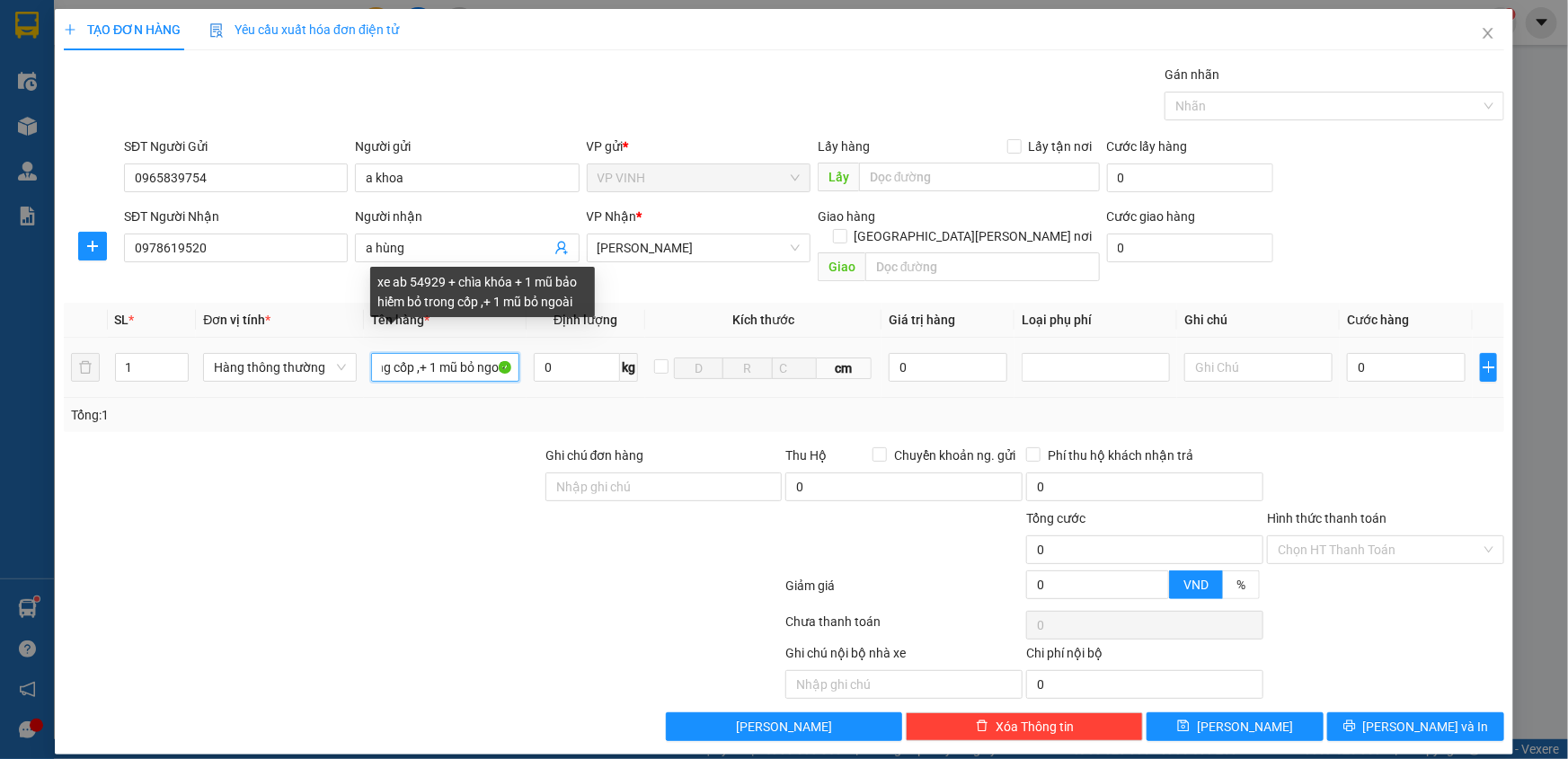
scroll to position [0, 287]
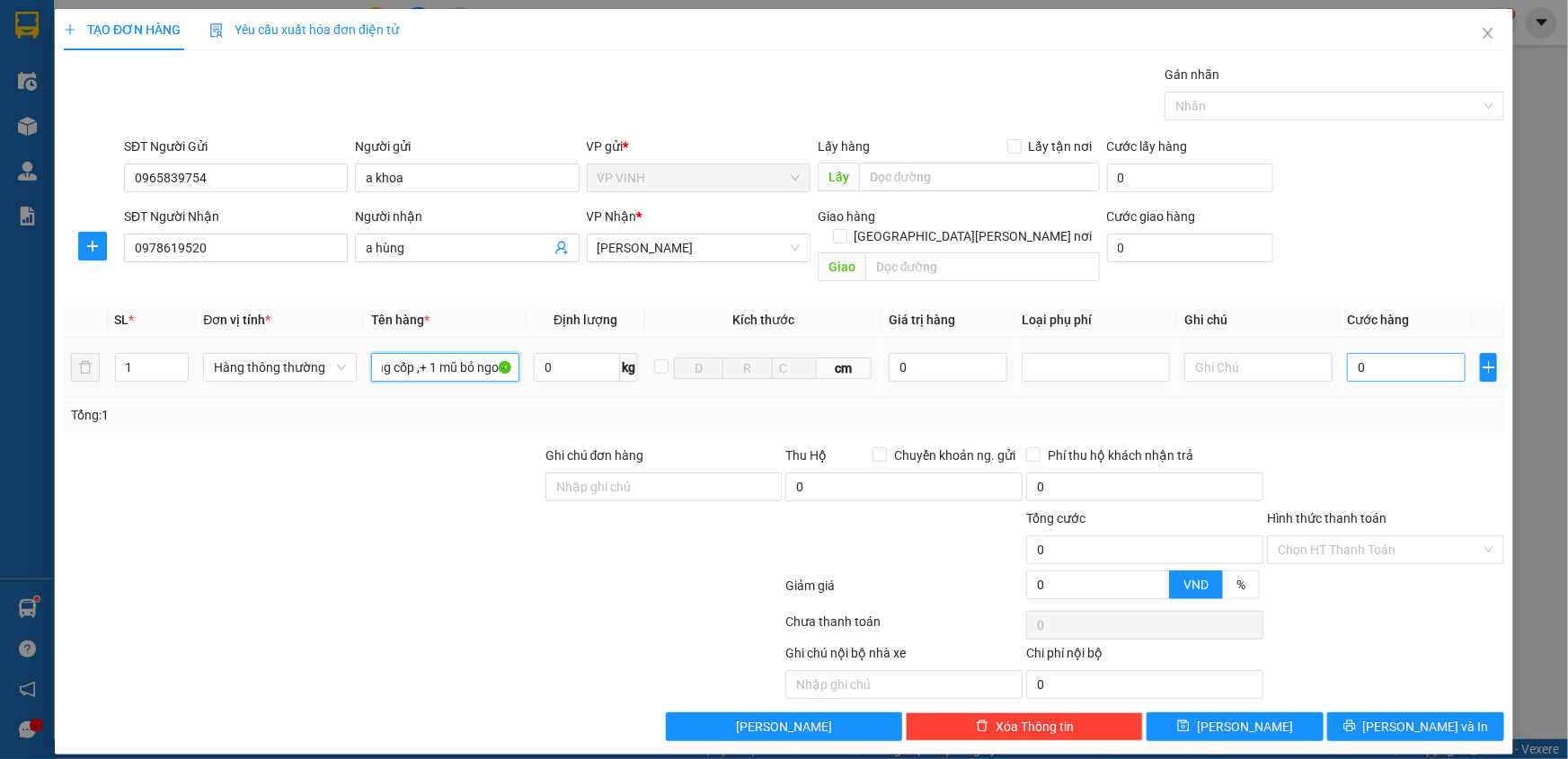
type input "xe ab 54929 + chìa khóa + 1 mũ bảo hiểm bỏ trong cốp ,+ 1 mũ bỏ ngoài"
click at [1393, 353] on input "0" at bounding box center [1406, 367] width 119 height 29
type input "4"
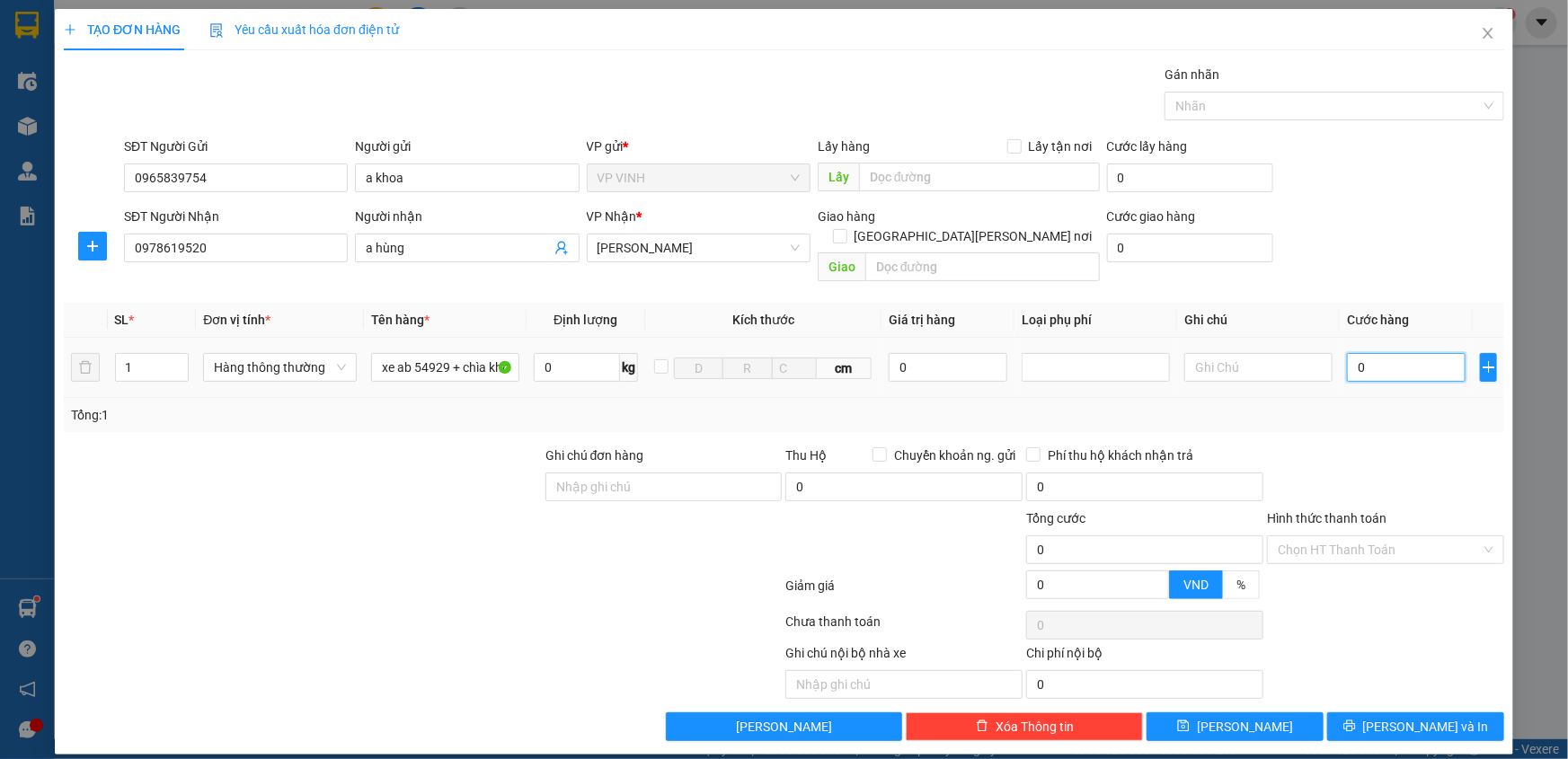
type input "4"
type input "40"
type input "400"
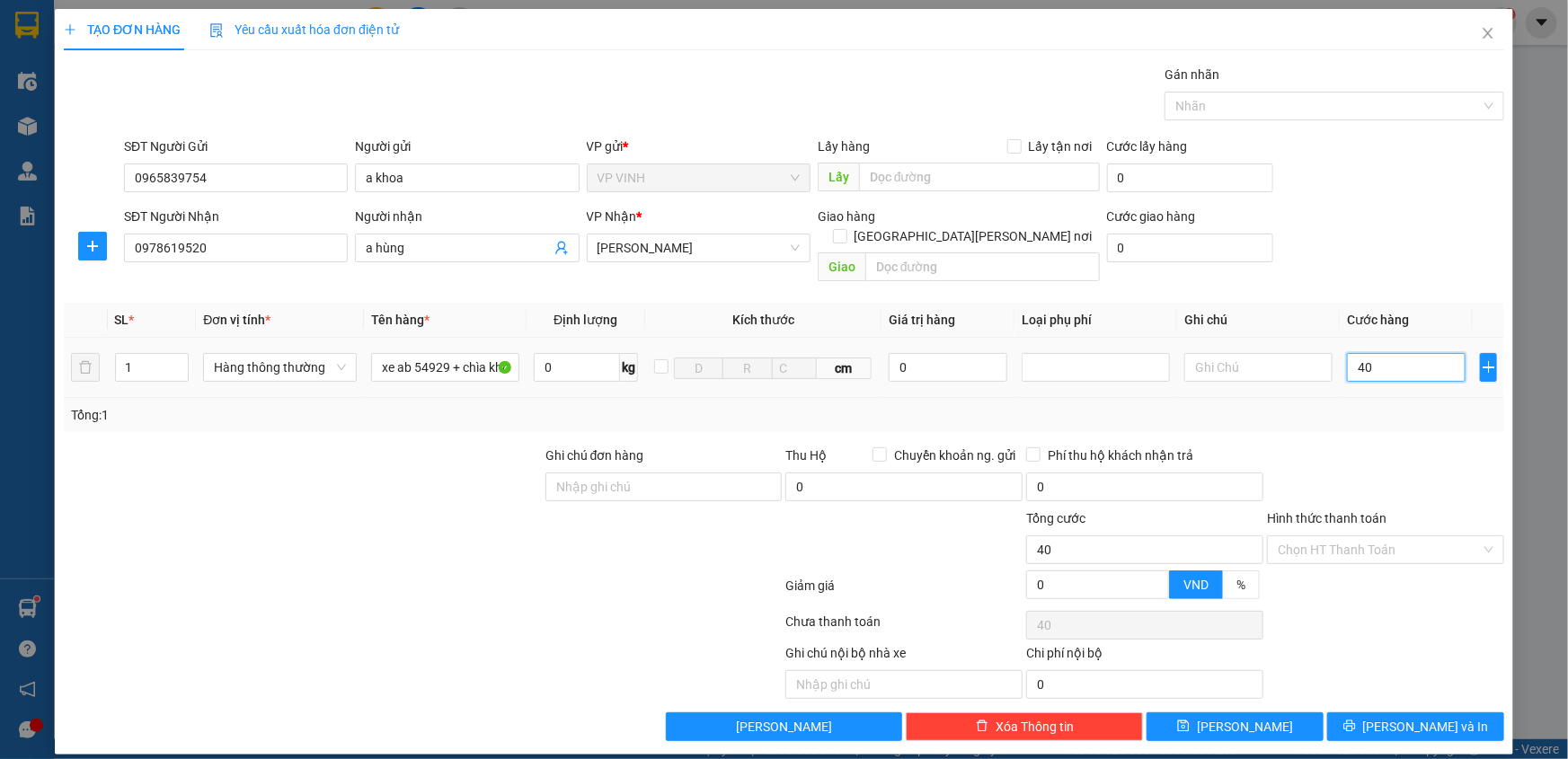
type input "400"
type input "400.000"
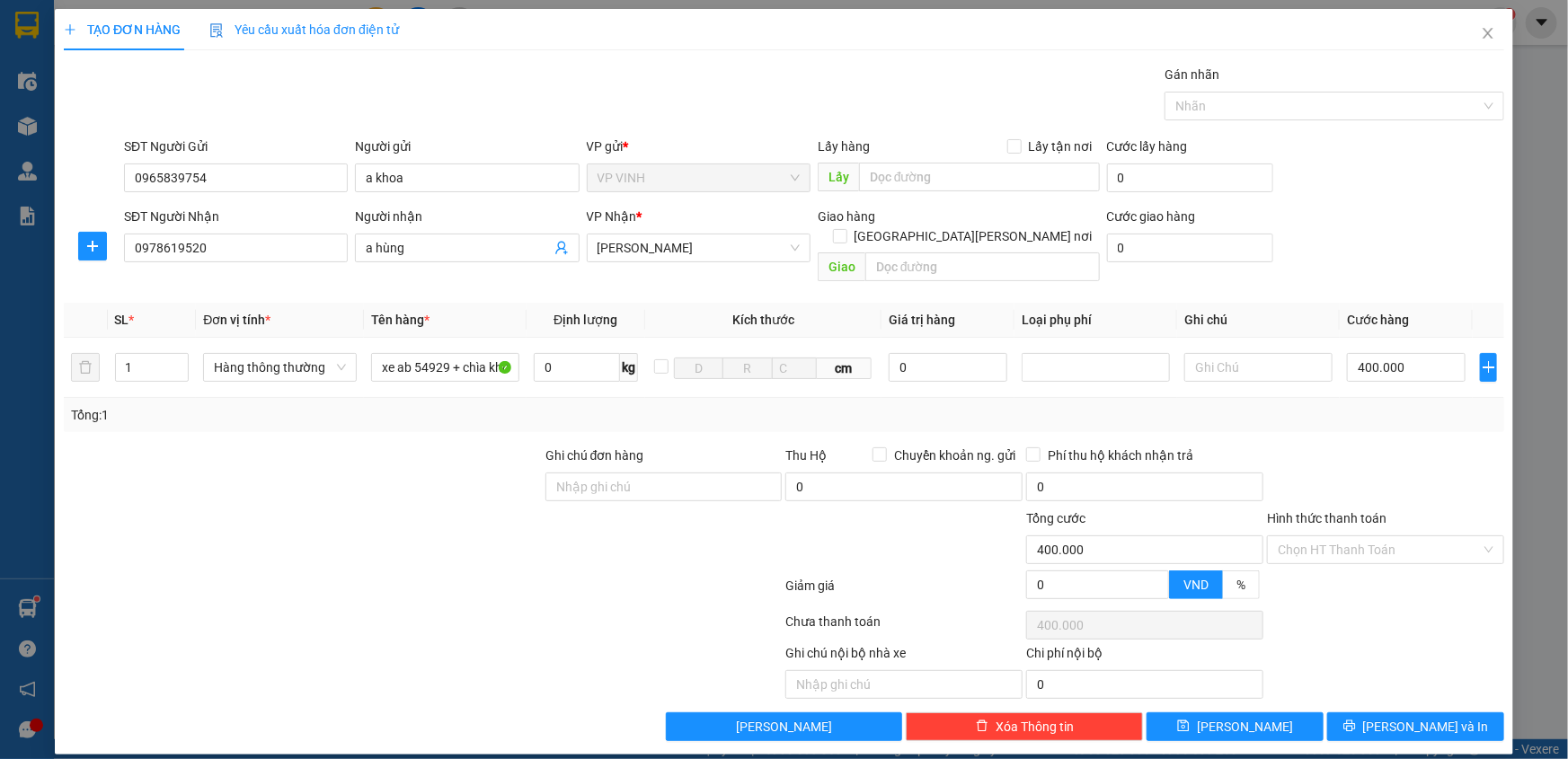
click at [1428, 445] on div at bounding box center [1386, 476] width 241 height 63
click at [1408, 717] on span "[PERSON_NAME] và In" at bounding box center [1426, 727] width 126 height 19
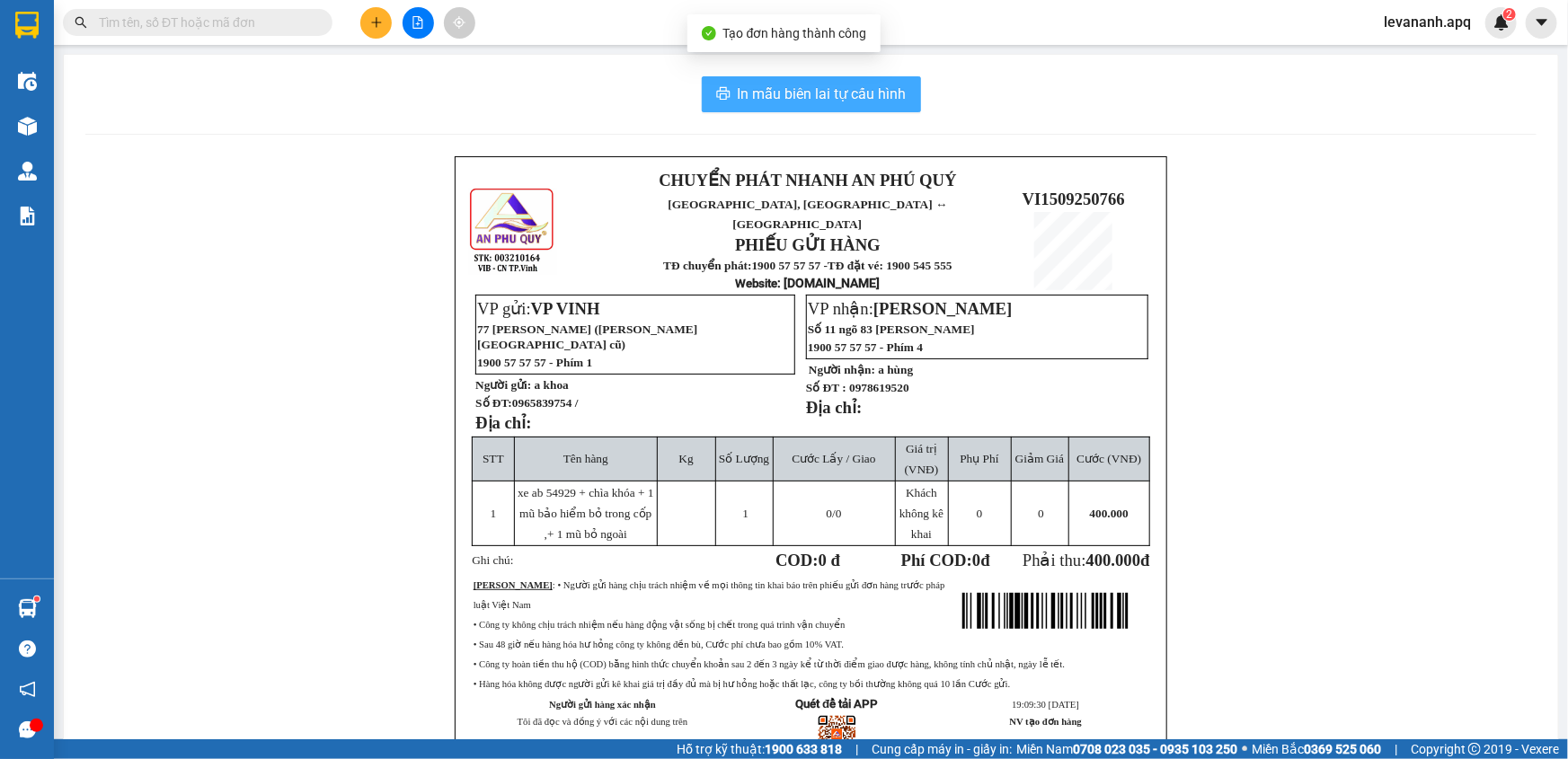
click at [853, 103] on span "In mẫu biên lai tự cấu hình" at bounding box center [822, 94] width 169 height 22
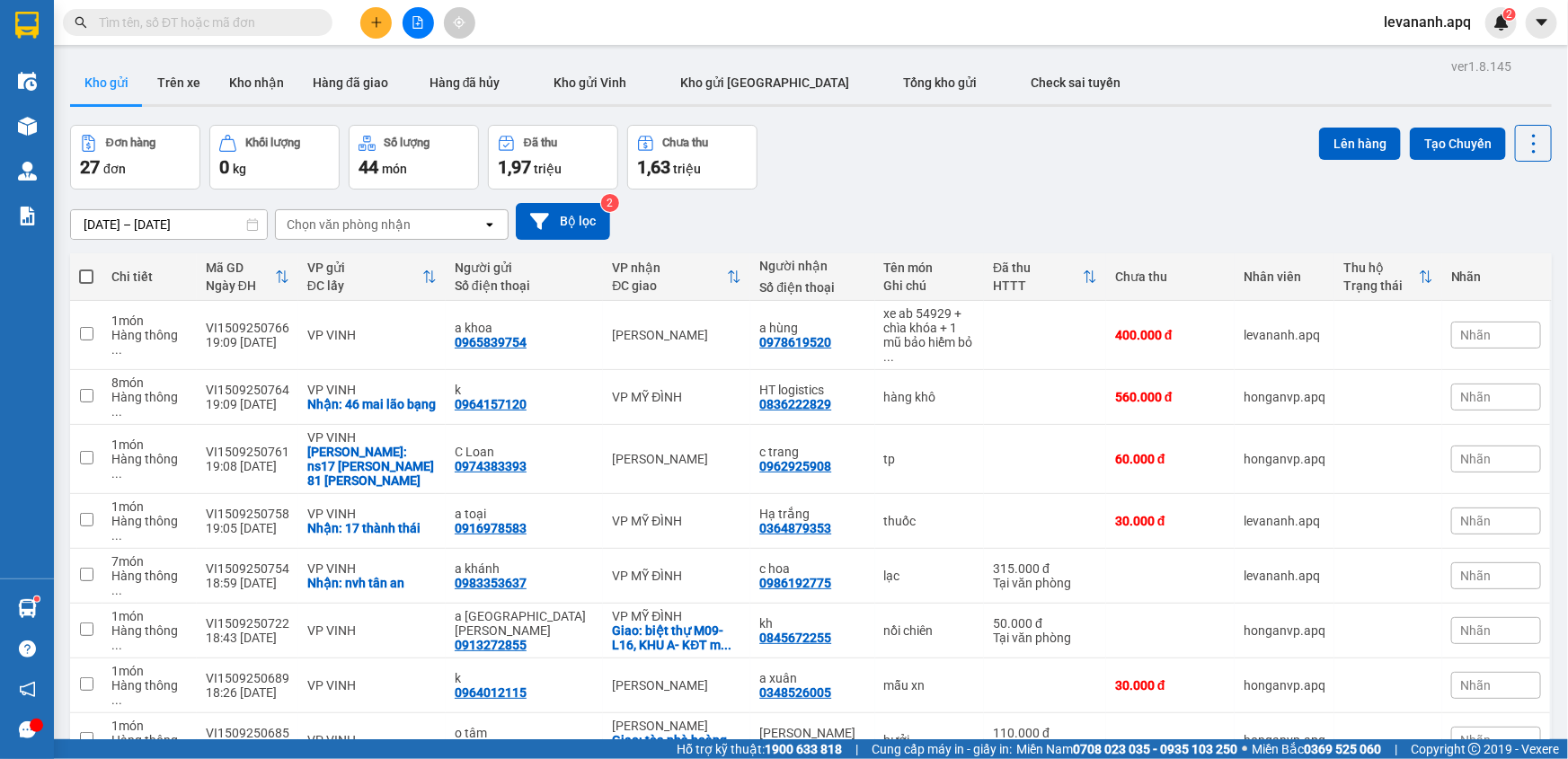
click at [239, 31] on input "text" at bounding box center [205, 22] width 212 height 19
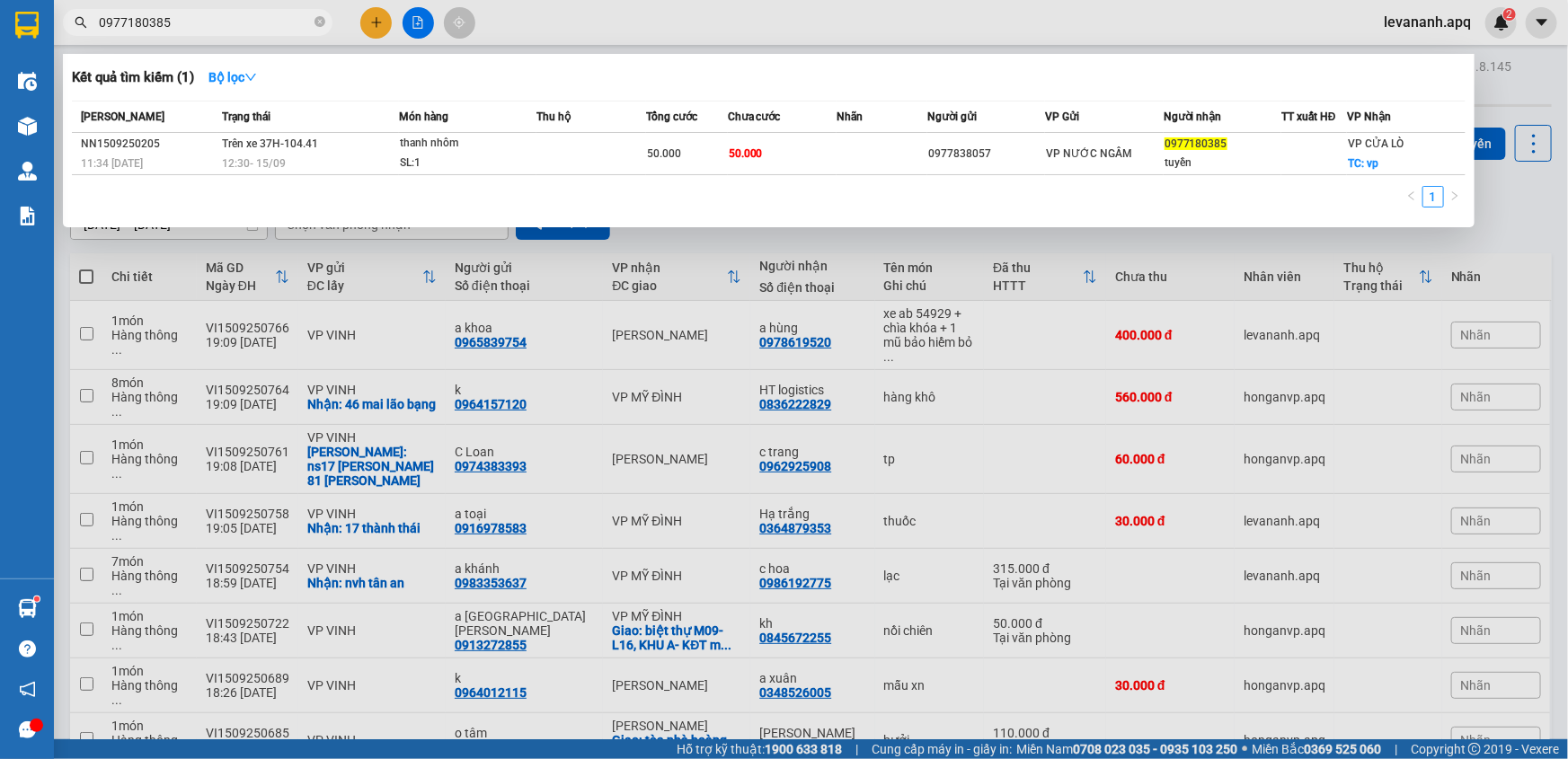
type input "0977180385"
click at [809, 248] on div at bounding box center [784, 379] width 1568 height 759
click at [280, 29] on input "0977180385" at bounding box center [205, 22] width 212 height 19
click at [1519, 253] on div at bounding box center [784, 379] width 1568 height 759
click at [194, 13] on input "0977180385" at bounding box center [205, 22] width 212 height 19
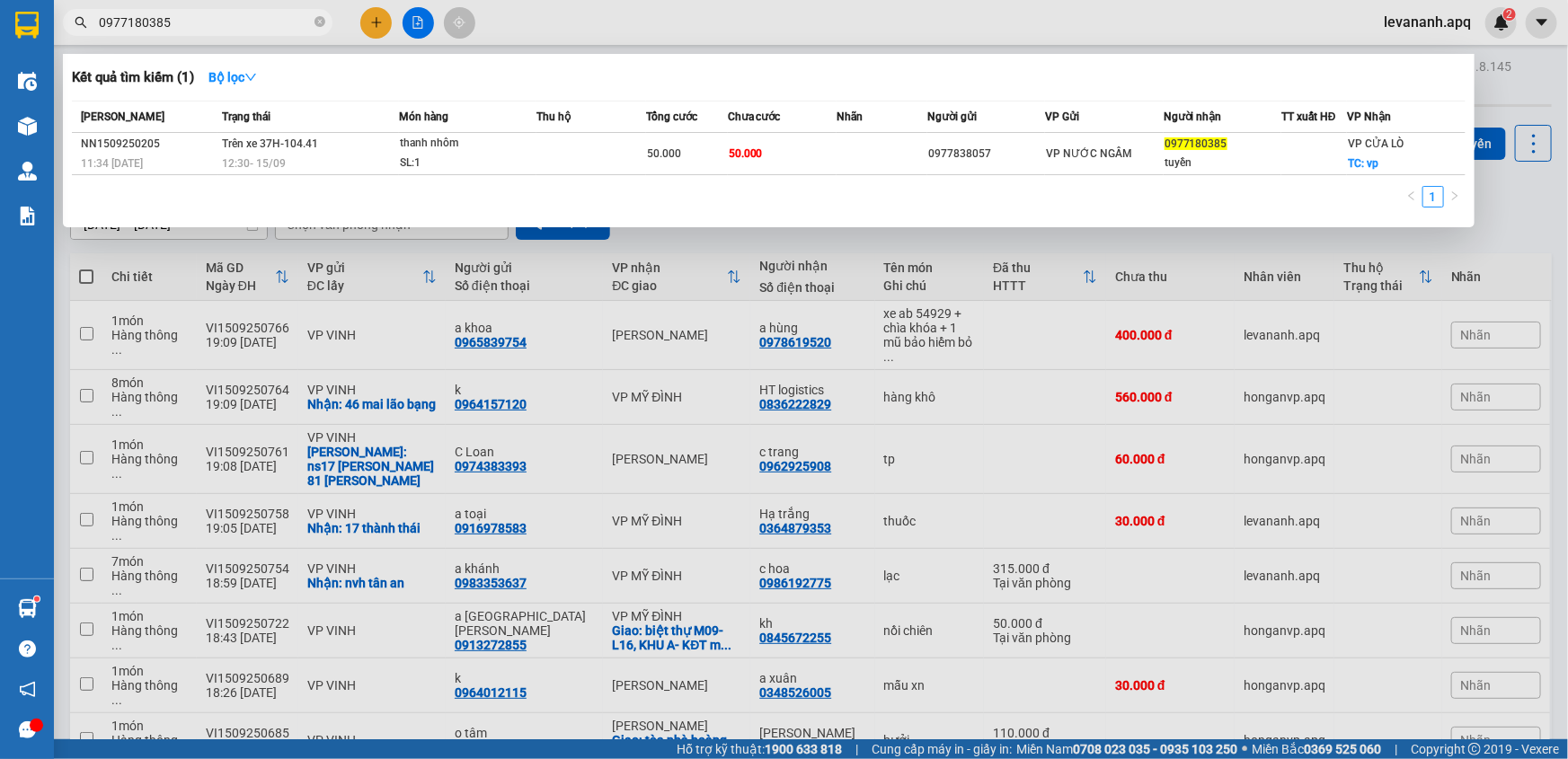
drag, startPoint x: 1267, startPoint y: 250, endPoint x: 692, endPoint y: 22, distance: 618.6
click at [1266, 250] on div at bounding box center [784, 379] width 1568 height 759
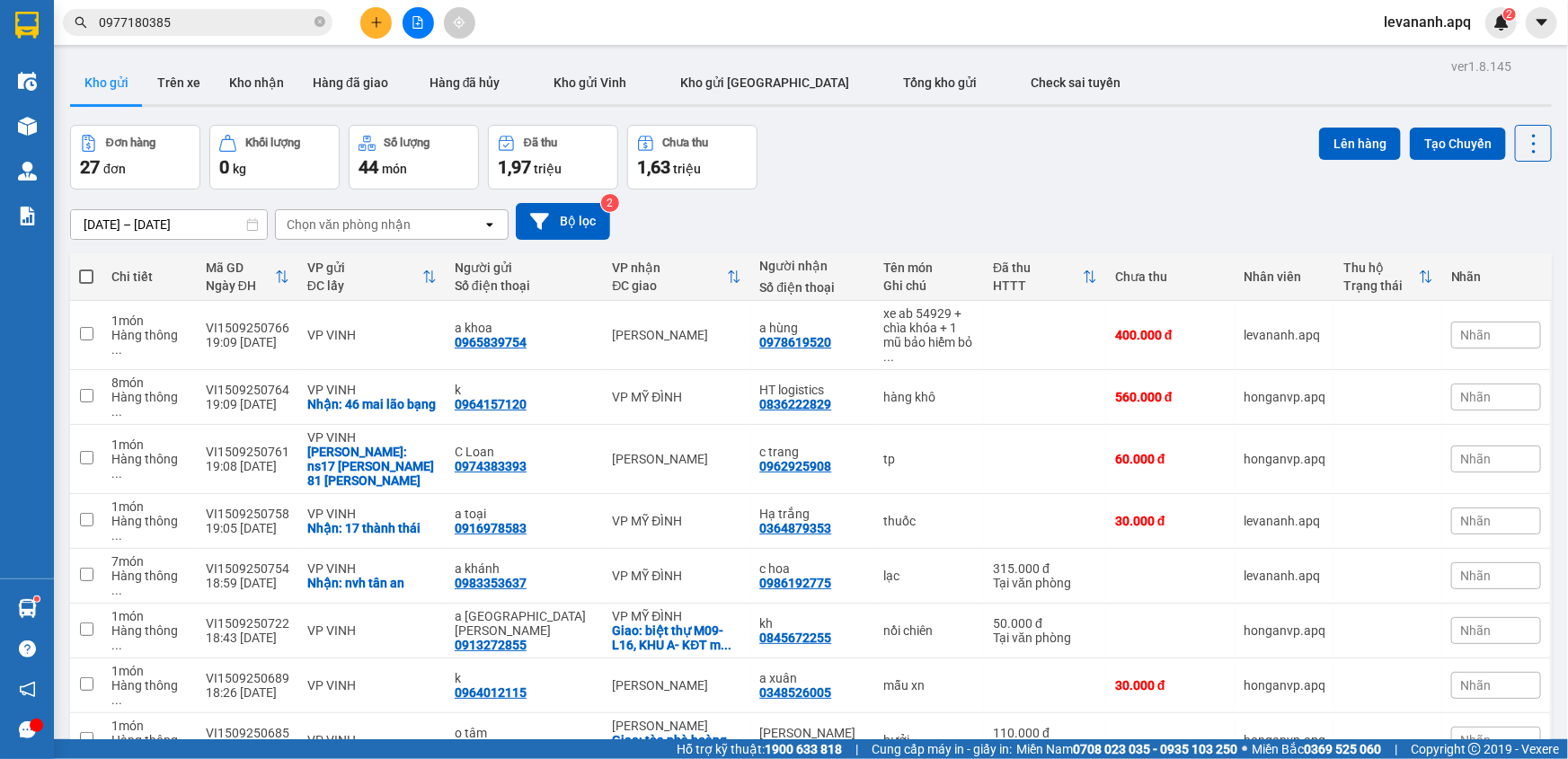
click at [192, 25] on input "0977180385" at bounding box center [205, 22] width 212 height 19
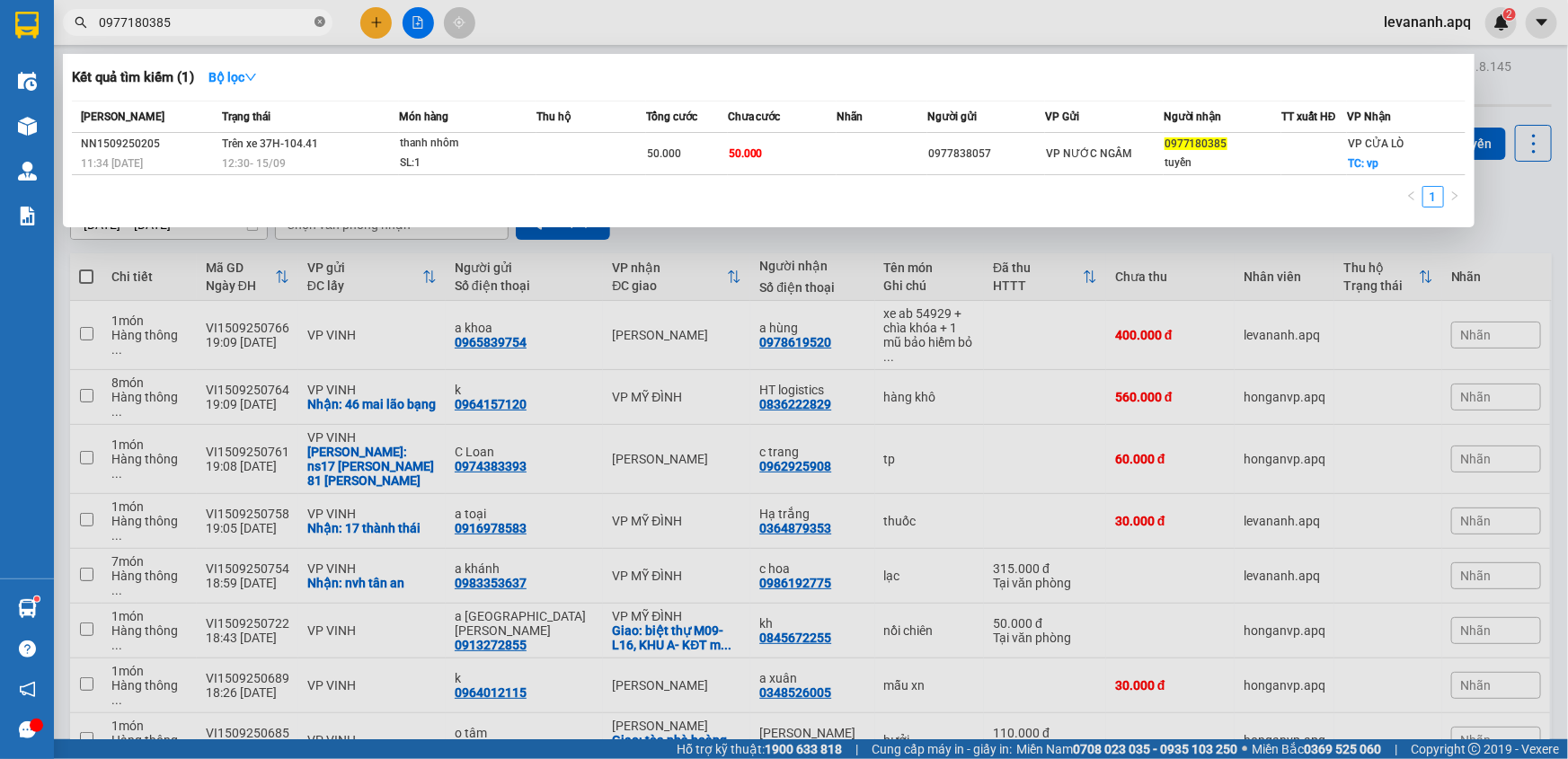
click at [318, 22] on icon "close-circle" at bounding box center [320, 21] width 11 height 11
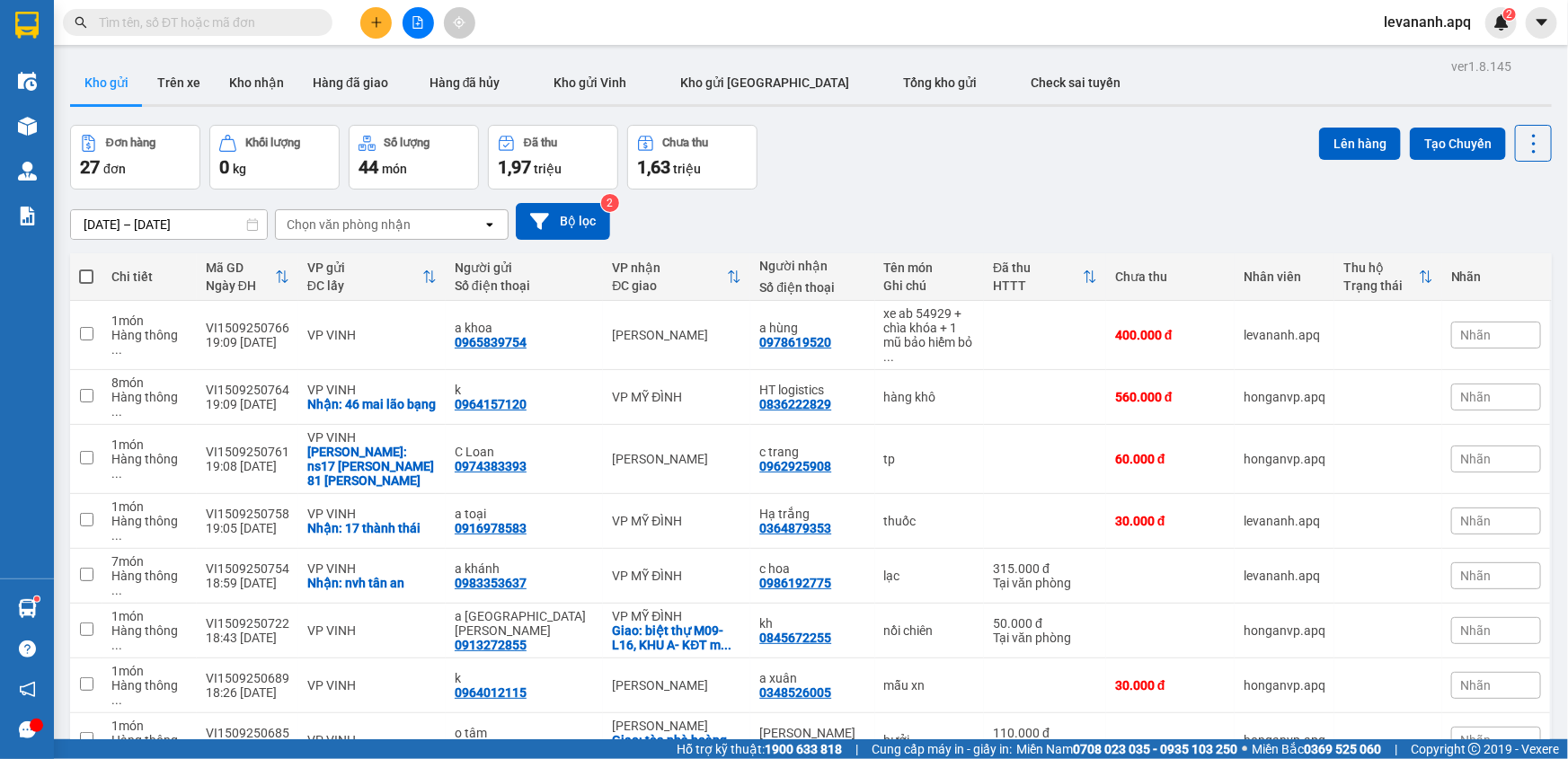
click at [13, 37] on div at bounding box center [27, 24] width 31 height 31
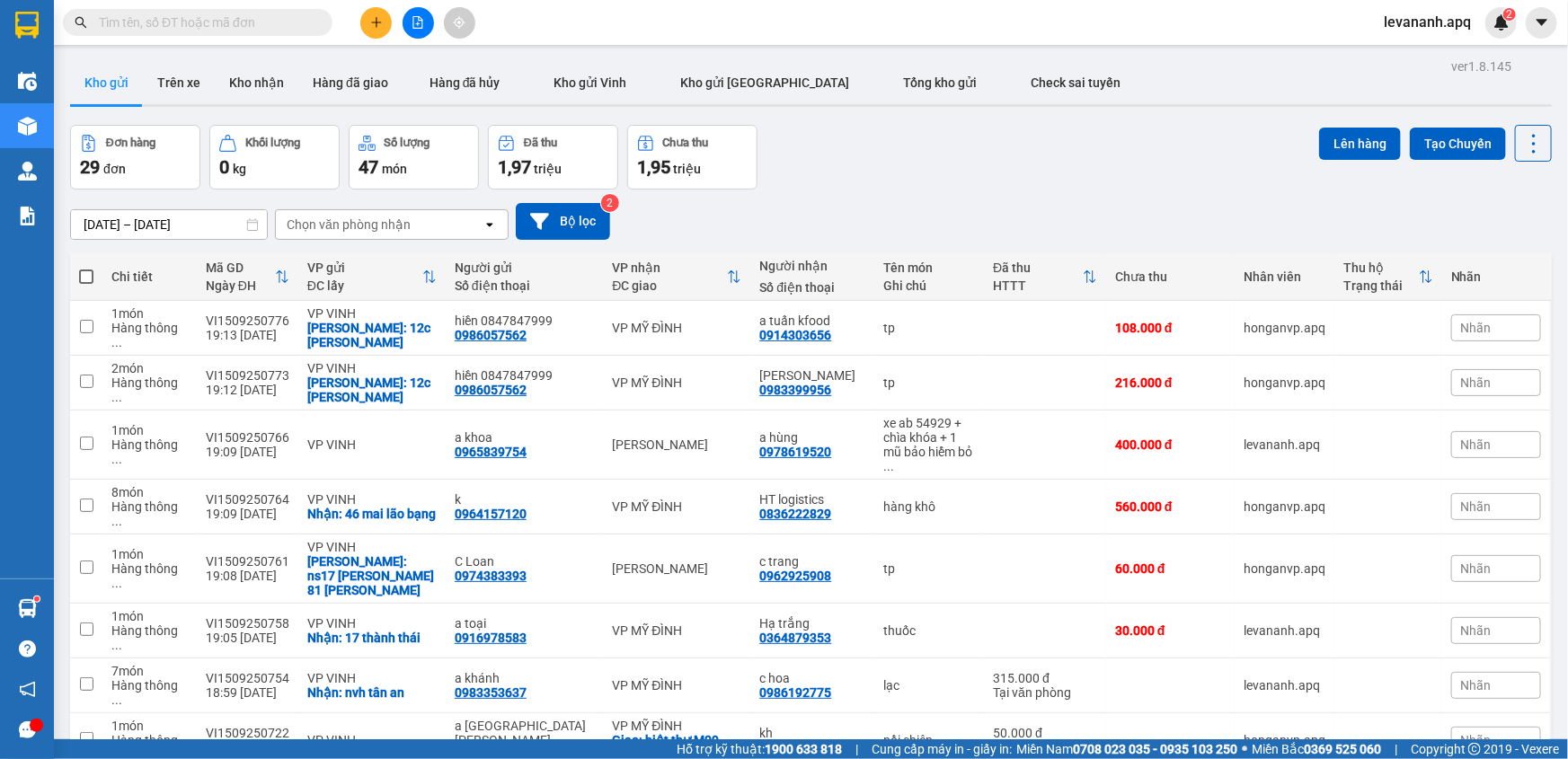
click at [204, 13] on input "text" at bounding box center [205, 22] width 212 height 19
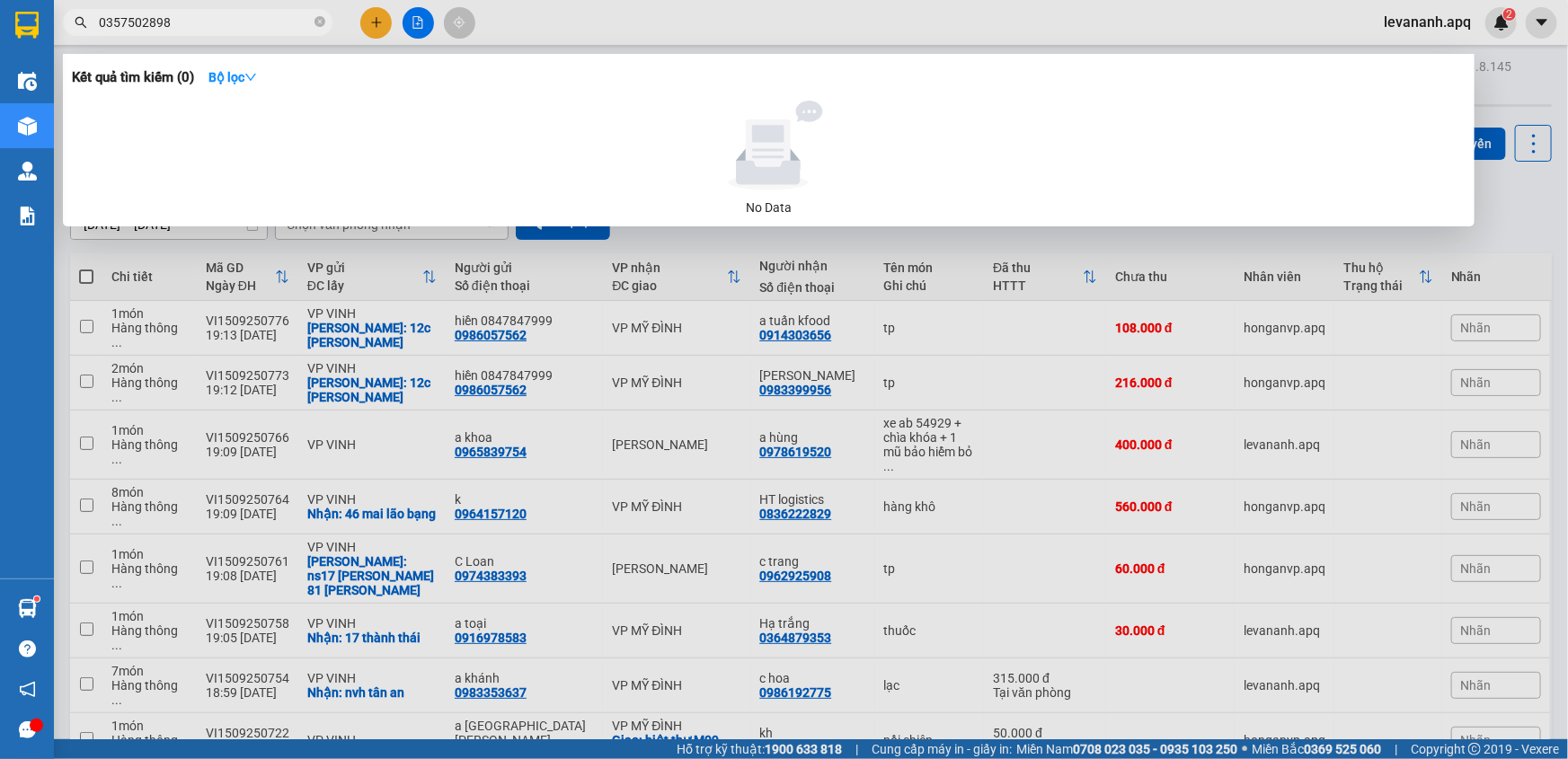
click at [308, 26] on input "0357502898" at bounding box center [205, 22] width 212 height 19
type input "0357502898"
click at [329, 22] on span "0357502898" at bounding box center [198, 22] width 270 height 27
click at [321, 22] on icon "close-circle" at bounding box center [320, 21] width 11 height 11
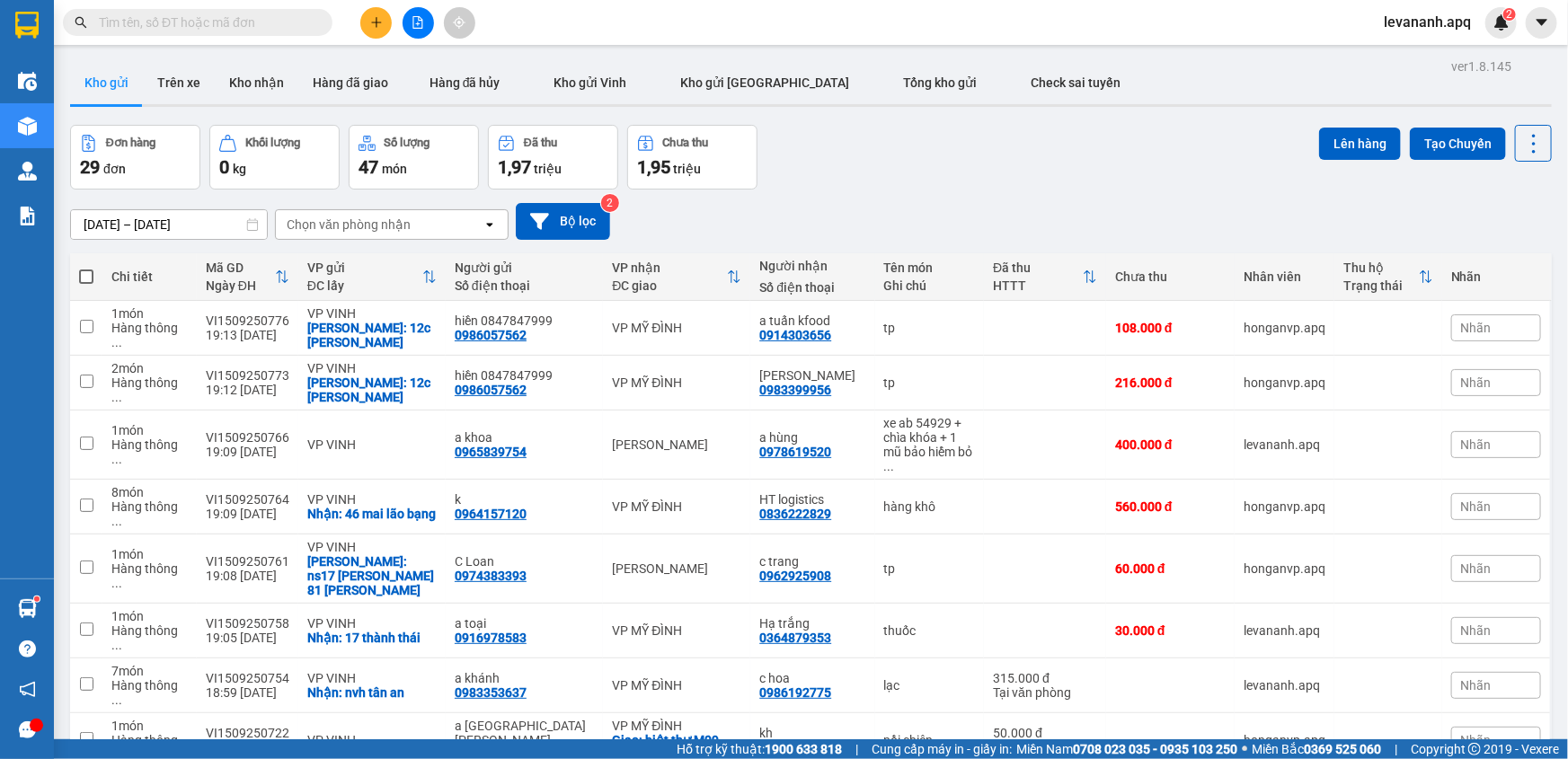
click at [305, 22] on input "text" at bounding box center [205, 22] width 212 height 19
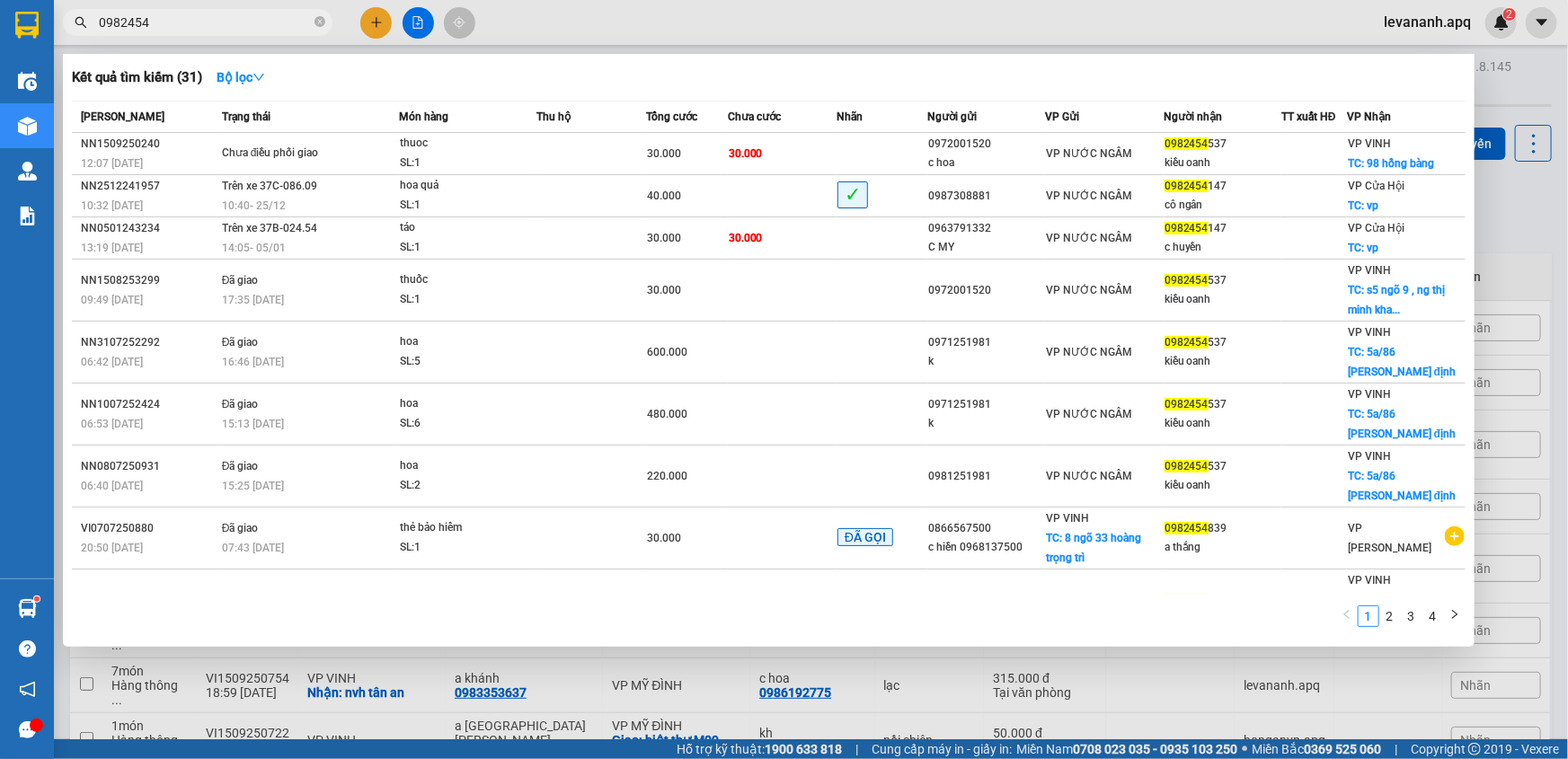
type input "0982454"
click at [191, 26] on input "0982454" at bounding box center [205, 22] width 212 height 19
click at [319, 20] on icon "close-circle" at bounding box center [320, 21] width 11 height 11
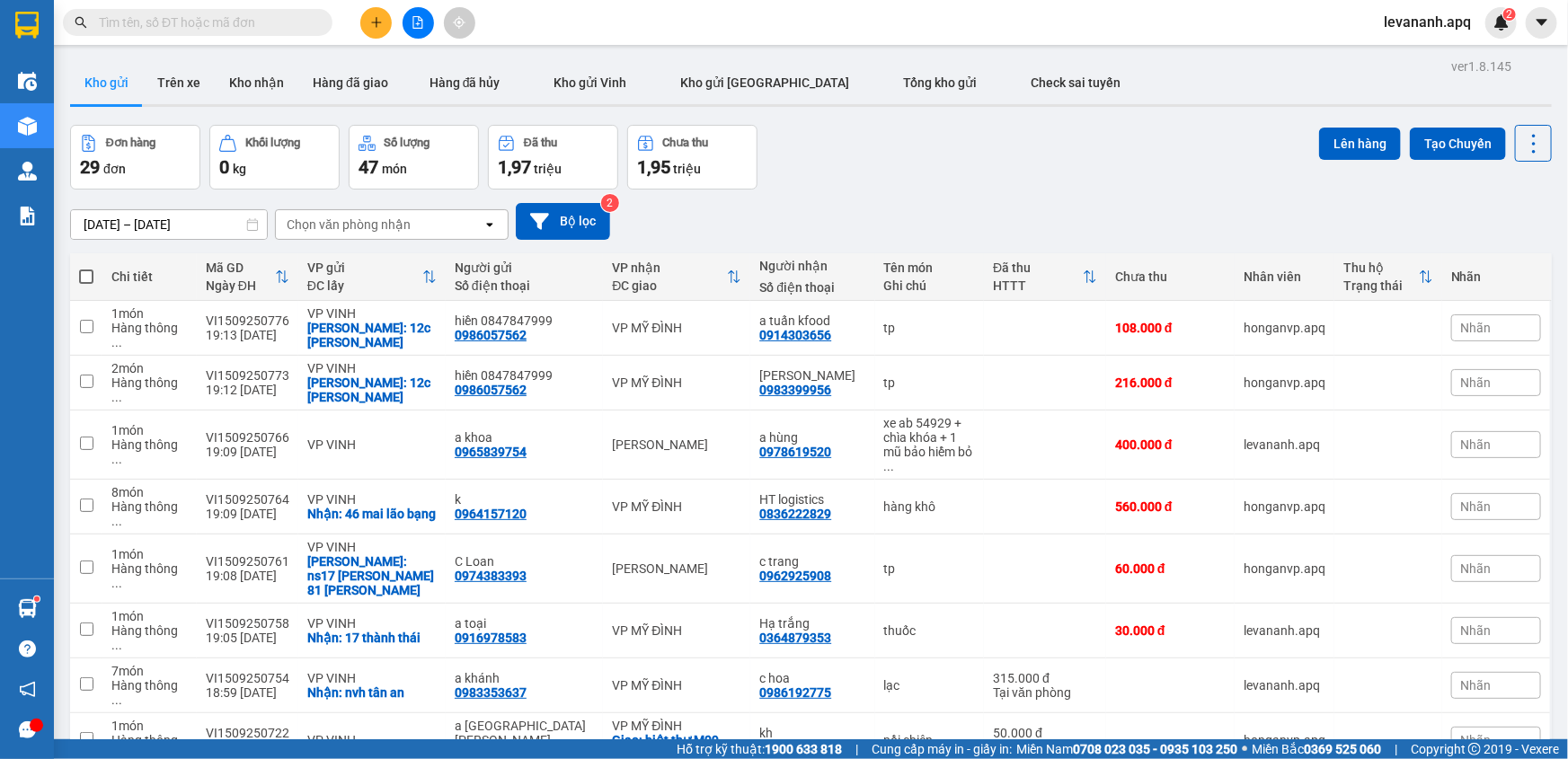
click at [287, 19] on input "text" at bounding box center [205, 22] width 212 height 19
click at [287, 19] on input "text" at bounding box center [205, 22] width 212 height 19
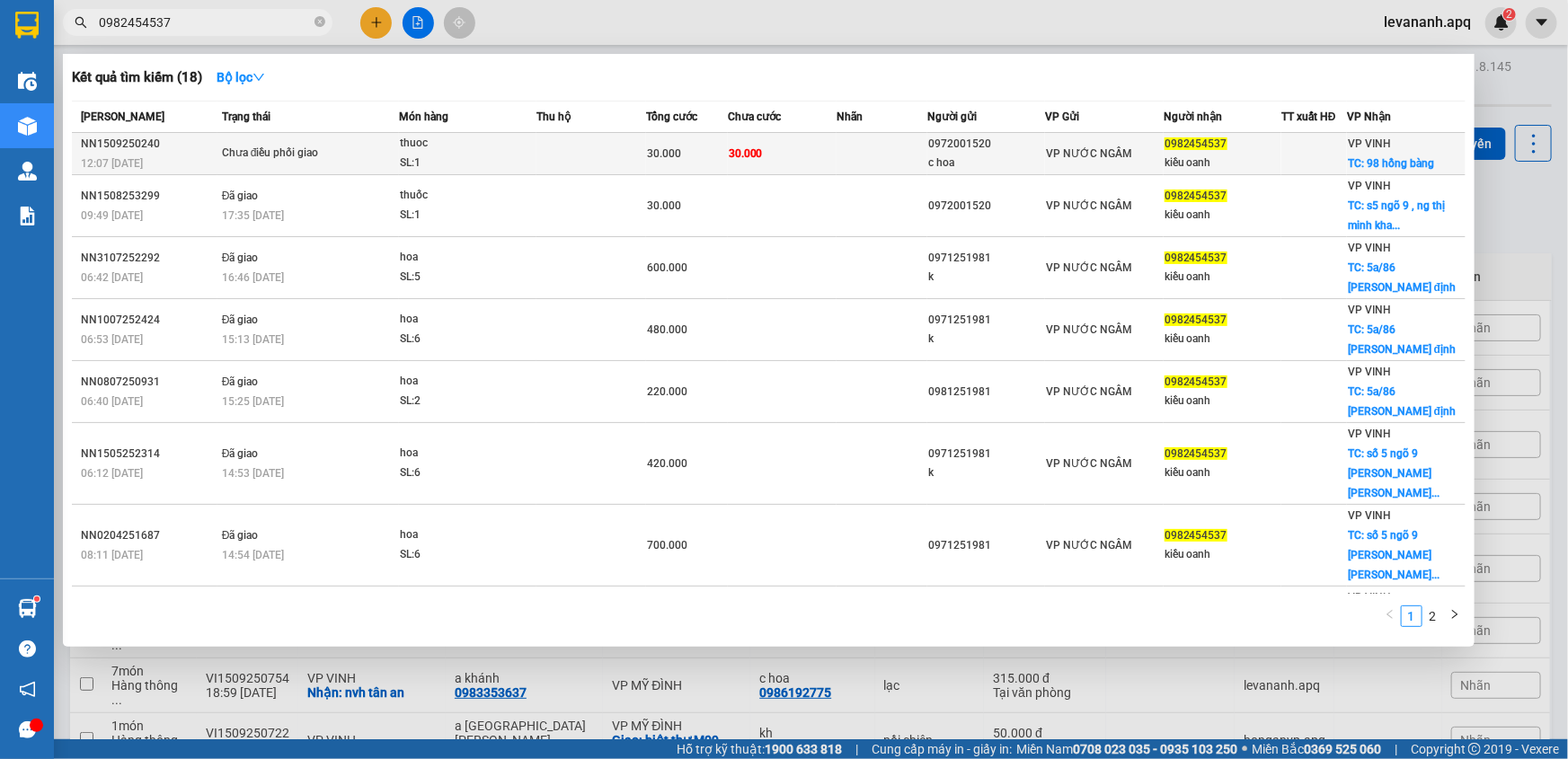
type input "0982454537"
click at [363, 161] on span "Chưa điều phối giao" at bounding box center [310, 154] width 176 height 19
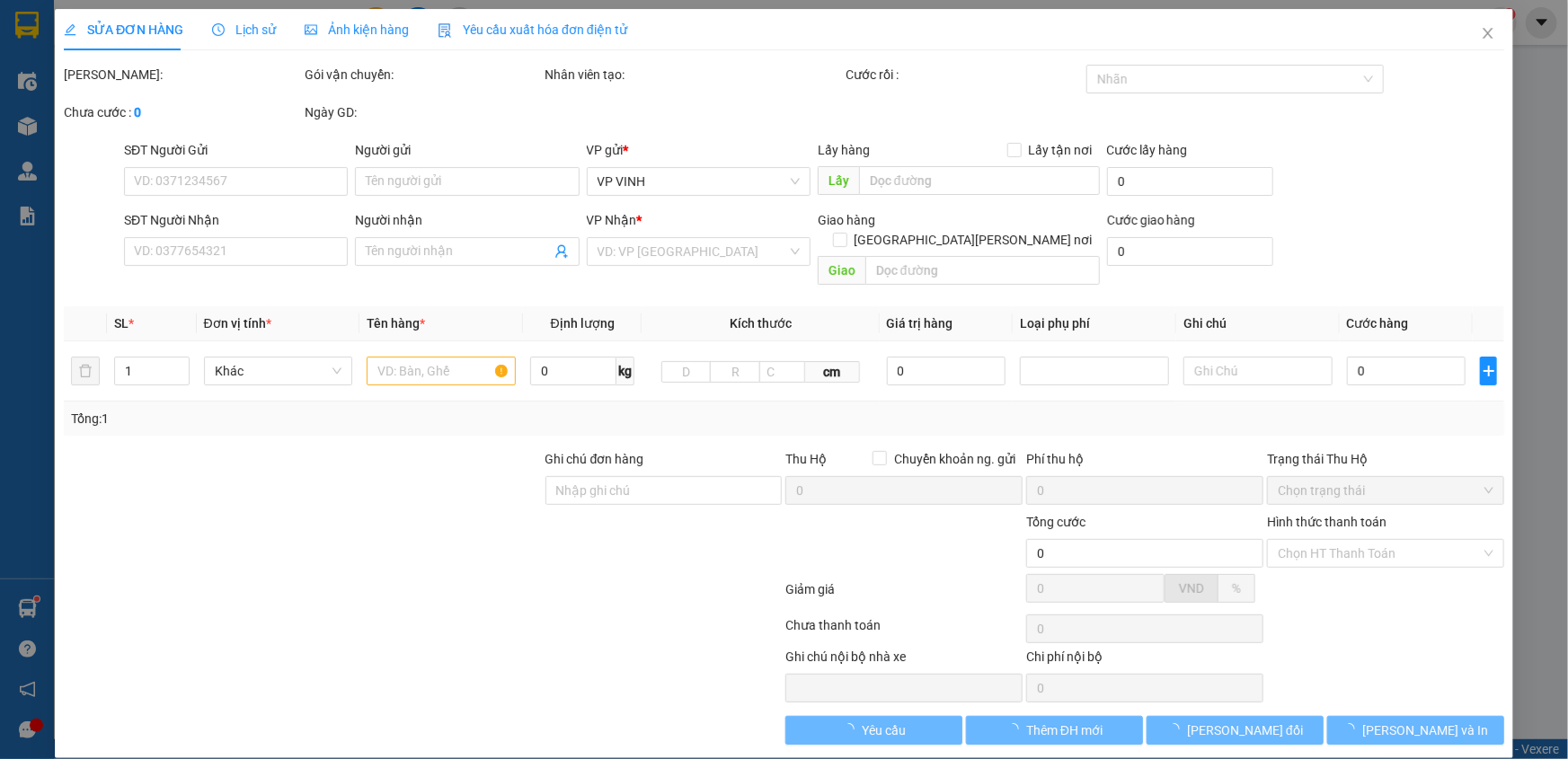
click at [254, 29] on span "Lịch sử" at bounding box center [244, 29] width 63 height 15
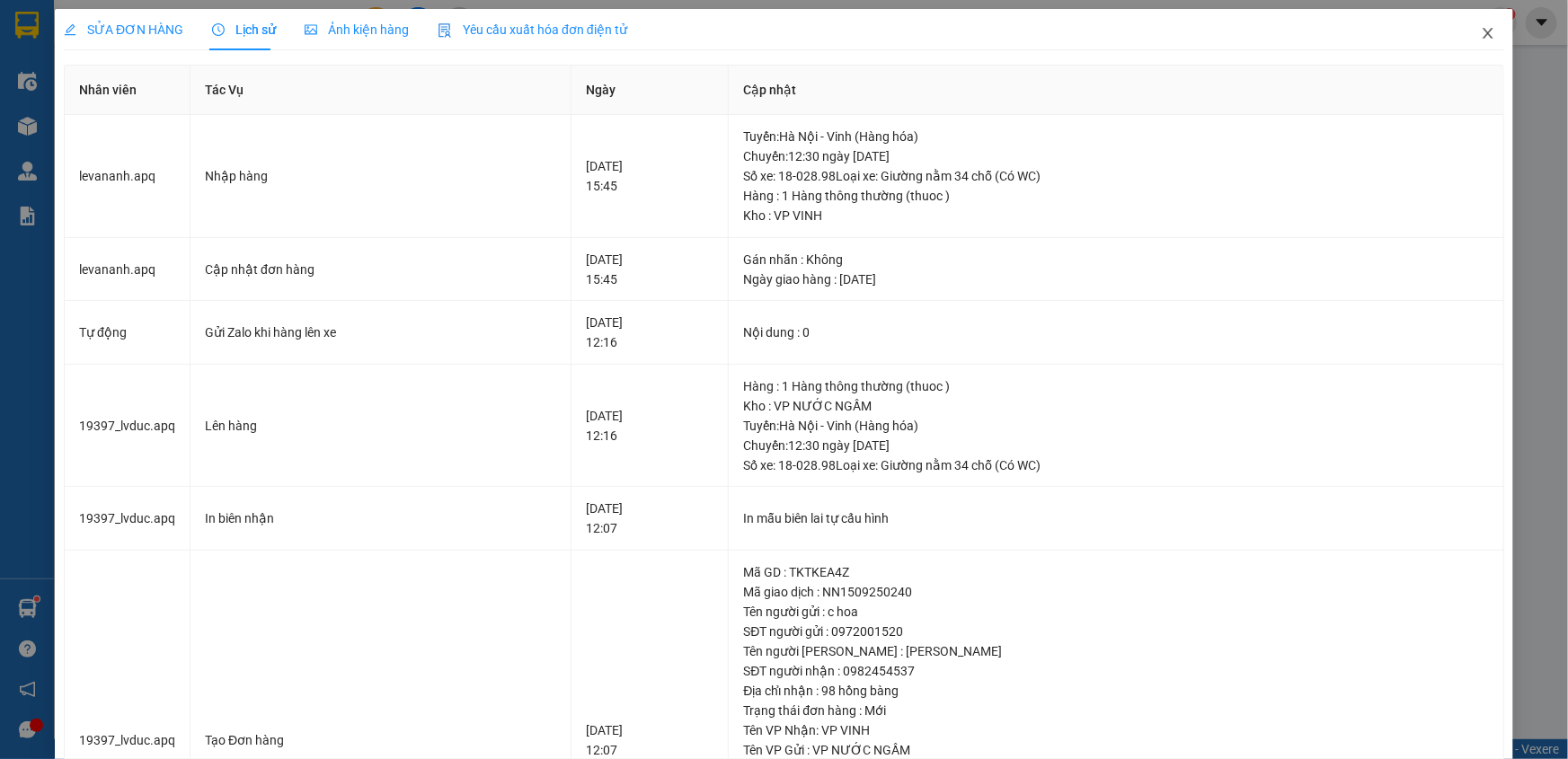
click at [1481, 30] on icon "close" at bounding box center [1488, 33] width 15 height 15
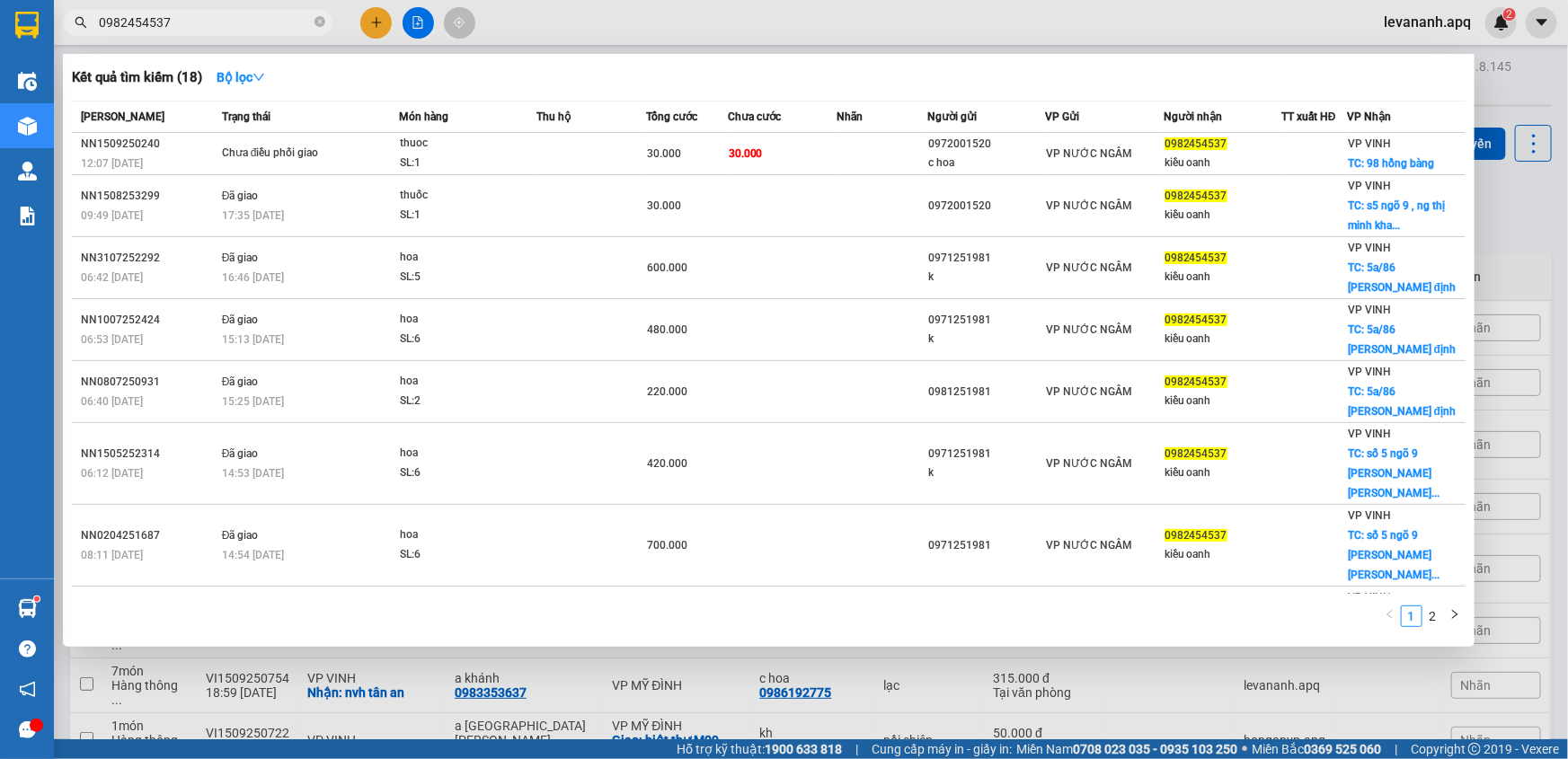
click at [234, 21] on input "0982454537" at bounding box center [205, 22] width 212 height 19
click at [1508, 261] on div at bounding box center [784, 379] width 1568 height 759
click at [179, 13] on input "0982454537" at bounding box center [205, 22] width 212 height 19
click at [318, 21] on icon "close-circle" at bounding box center [320, 21] width 11 height 11
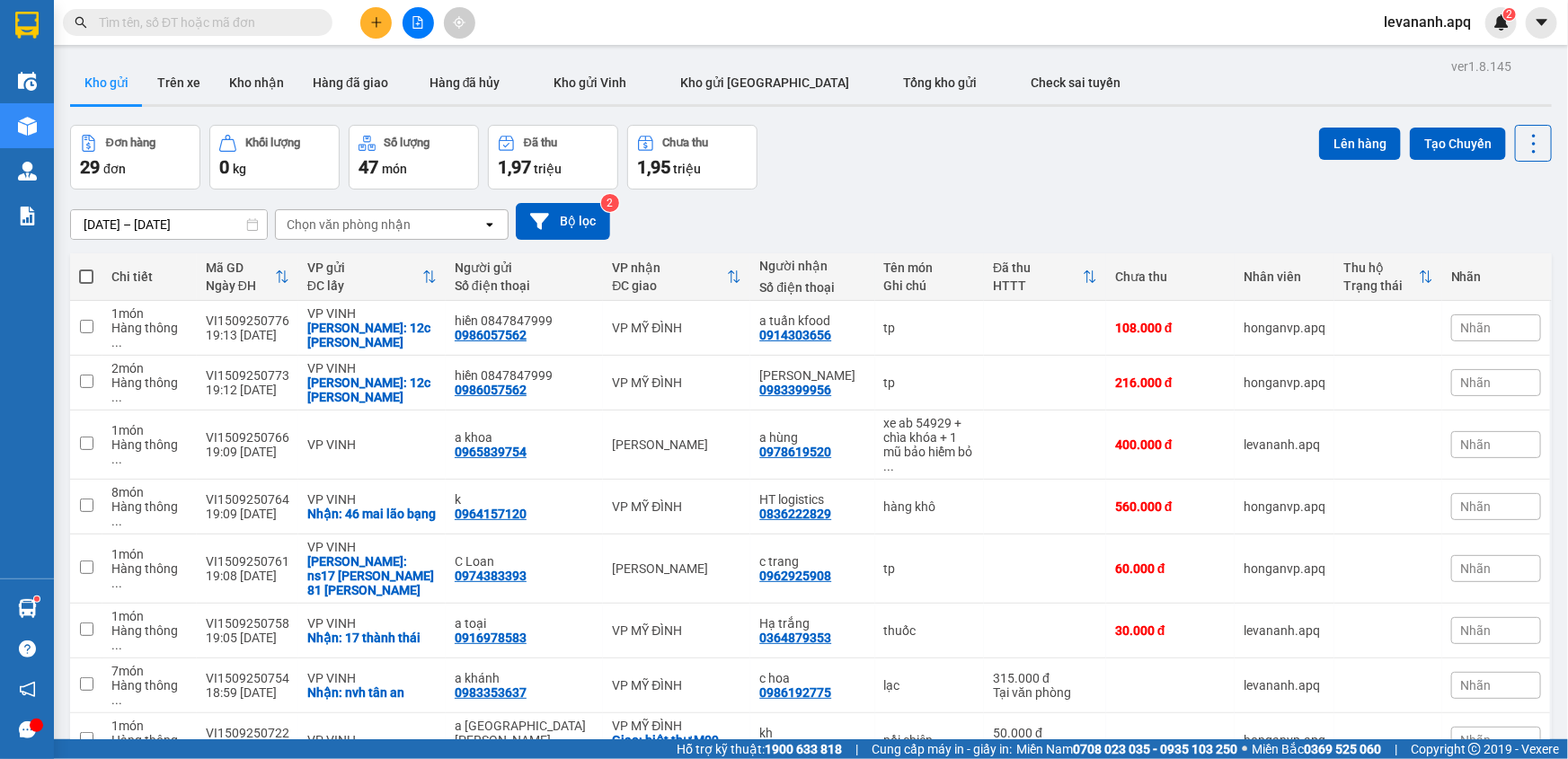
click at [301, 20] on input "text" at bounding box center [205, 22] width 212 height 19
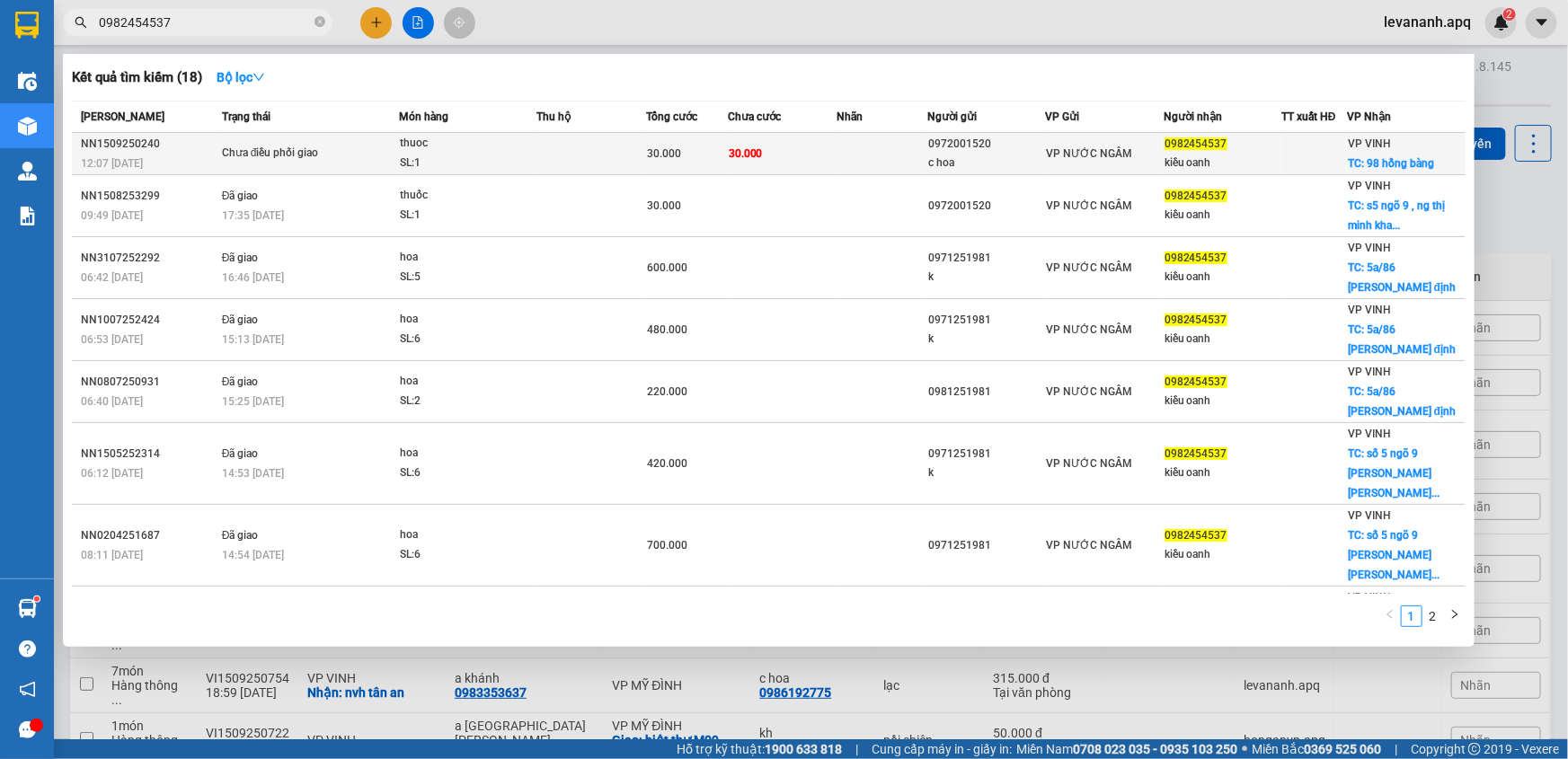
type input "0982454537"
click at [448, 154] on div "SL: 1" at bounding box center [467, 164] width 134 height 19
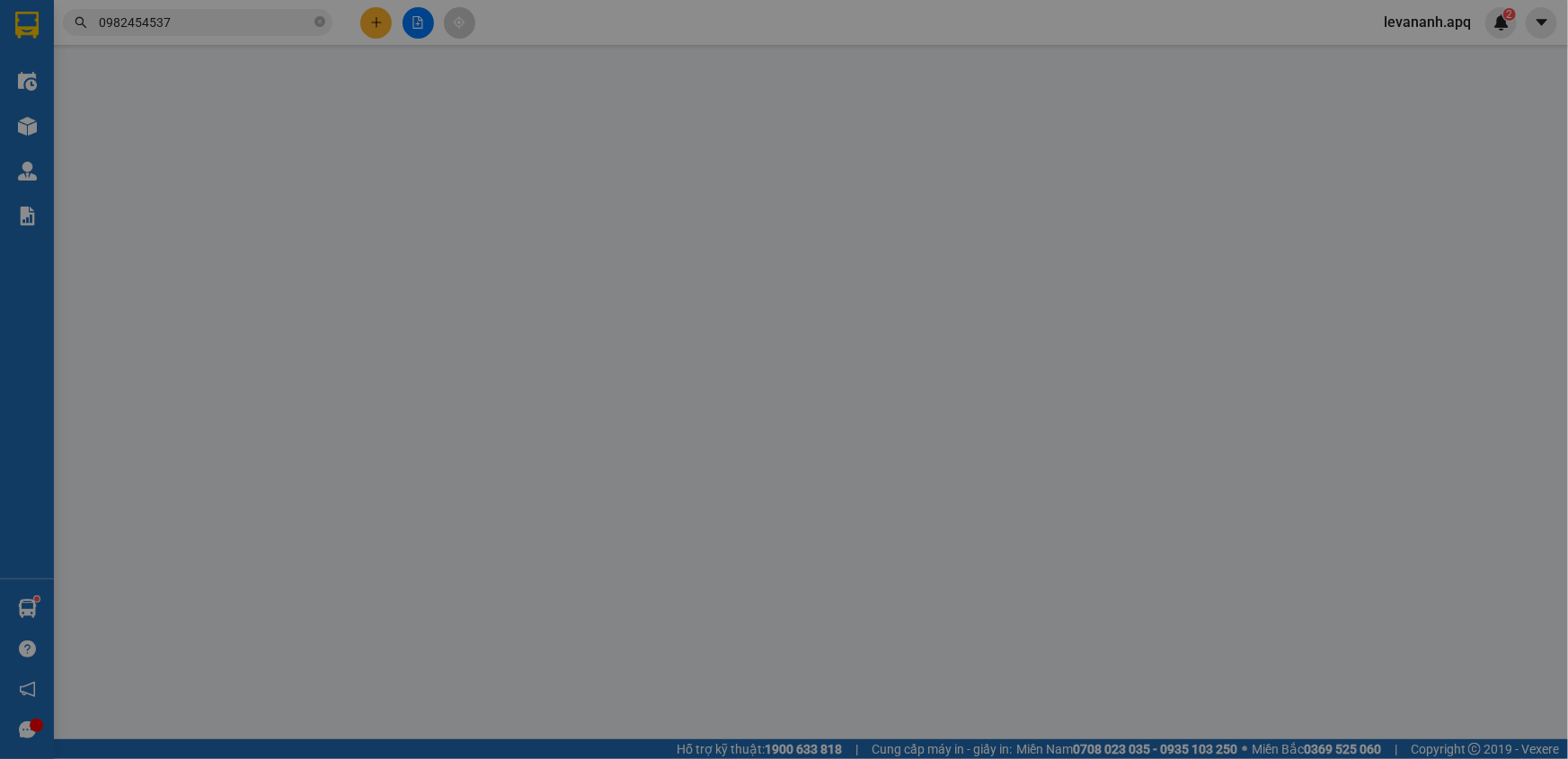
type input "0972001520"
type input "c hoa"
type input "0982454537"
type input "kiều oanh"
checkbox input "true"
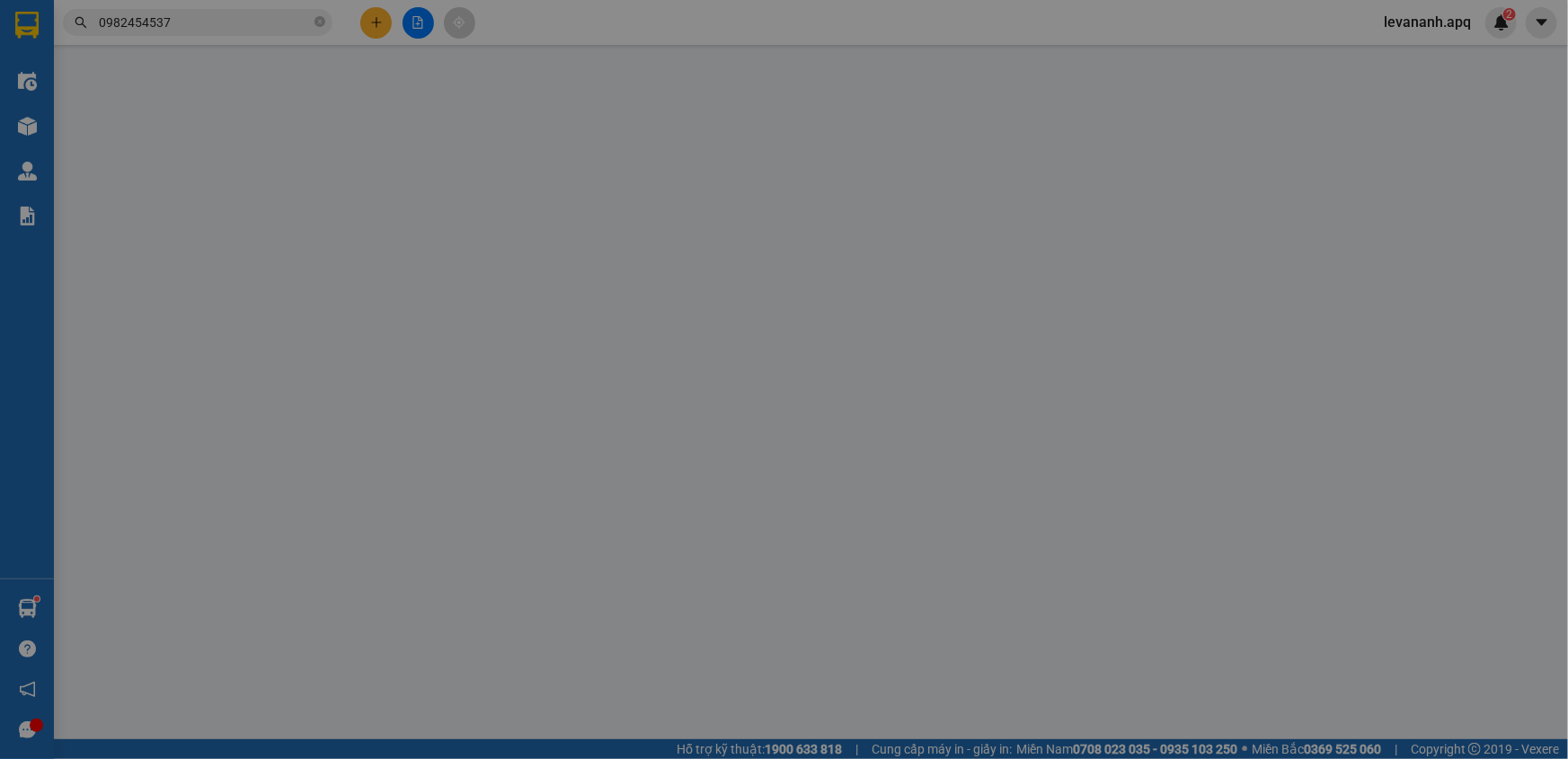
type input "98 hồng bàng"
type input "30.000"
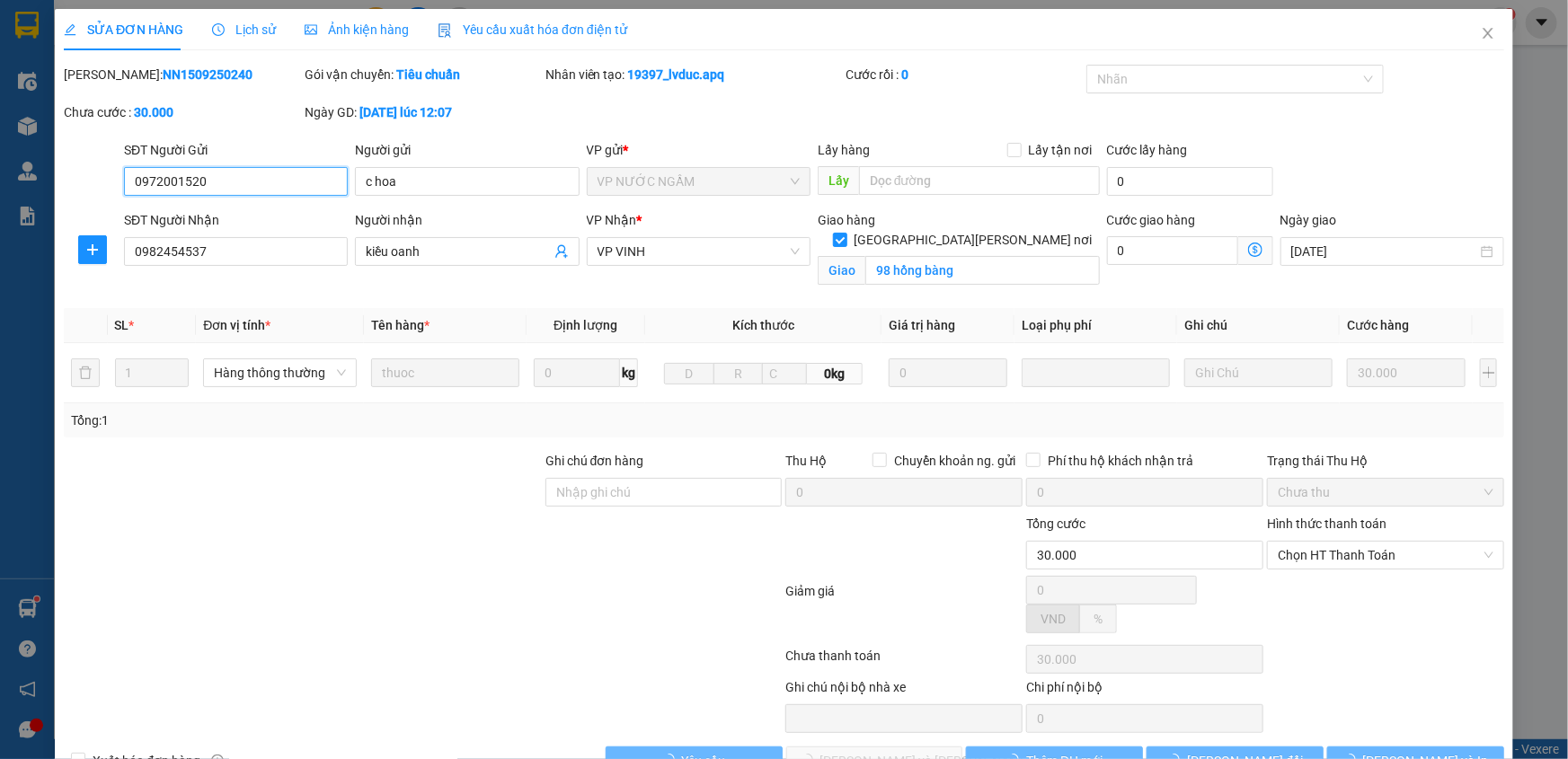
click at [254, 32] on span "Lịch sử" at bounding box center [244, 29] width 63 height 15
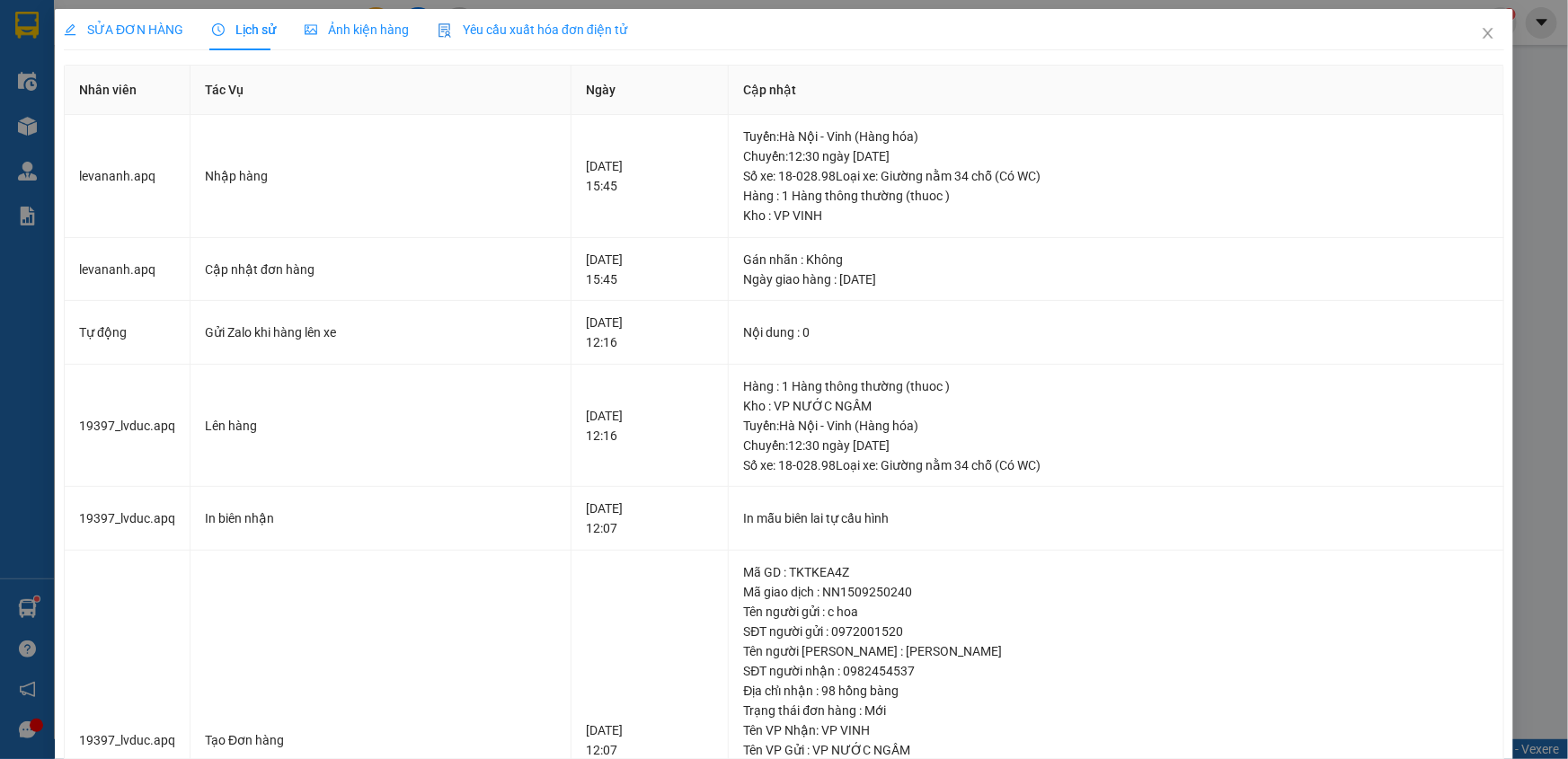
click at [1438, 72] on th "Cập nhật" at bounding box center [1116, 90] width 775 height 50
click at [1481, 37] on icon "close" at bounding box center [1488, 33] width 15 height 15
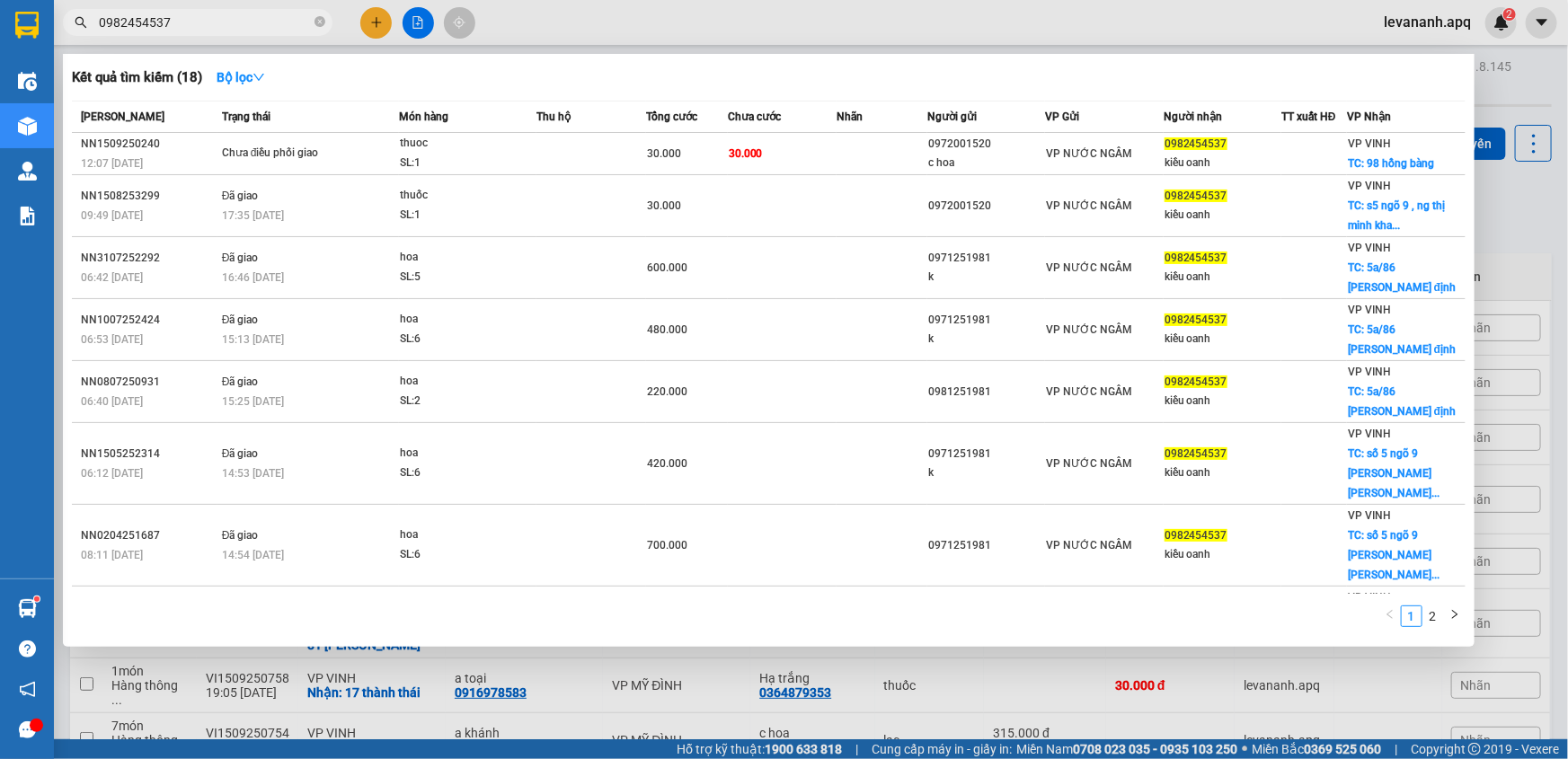
click at [222, 17] on input "0982454537" at bounding box center [205, 22] width 212 height 19
click at [323, 26] on icon "close-circle" at bounding box center [320, 21] width 11 height 11
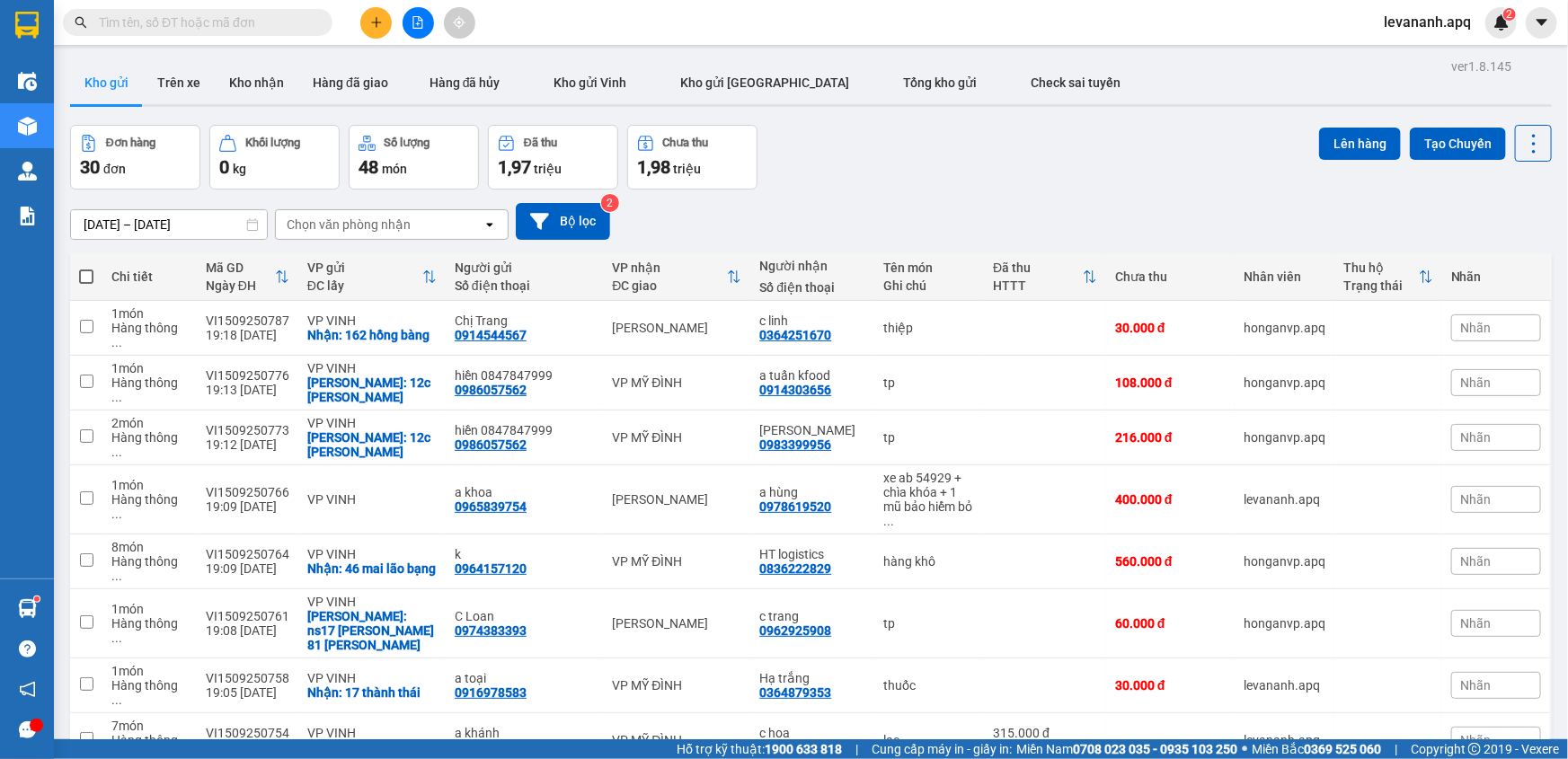
click at [304, 26] on input "text" at bounding box center [205, 22] width 212 height 19
click at [362, 19] on button at bounding box center [376, 22] width 31 height 31
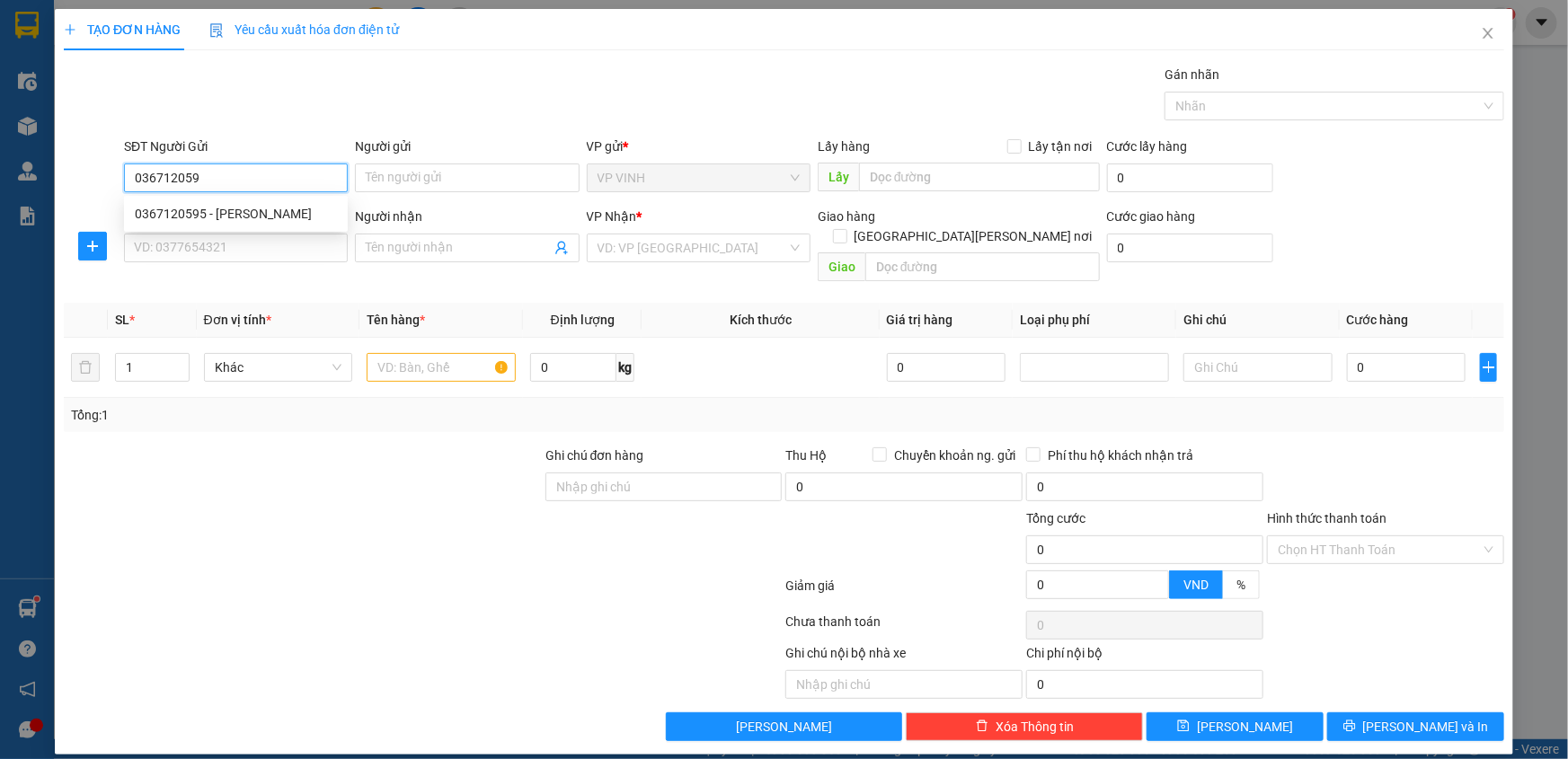
type input "0367120595"
click at [251, 211] on div "0367120595 - bác thái khắc sỹ" at bounding box center [236, 213] width 203 height 19
type input "bác [PERSON_NAME]"
type input "0367120595"
click at [263, 260] on input "SĐT Người Nhận" at bounding box center [236, 248] width 224 height 29
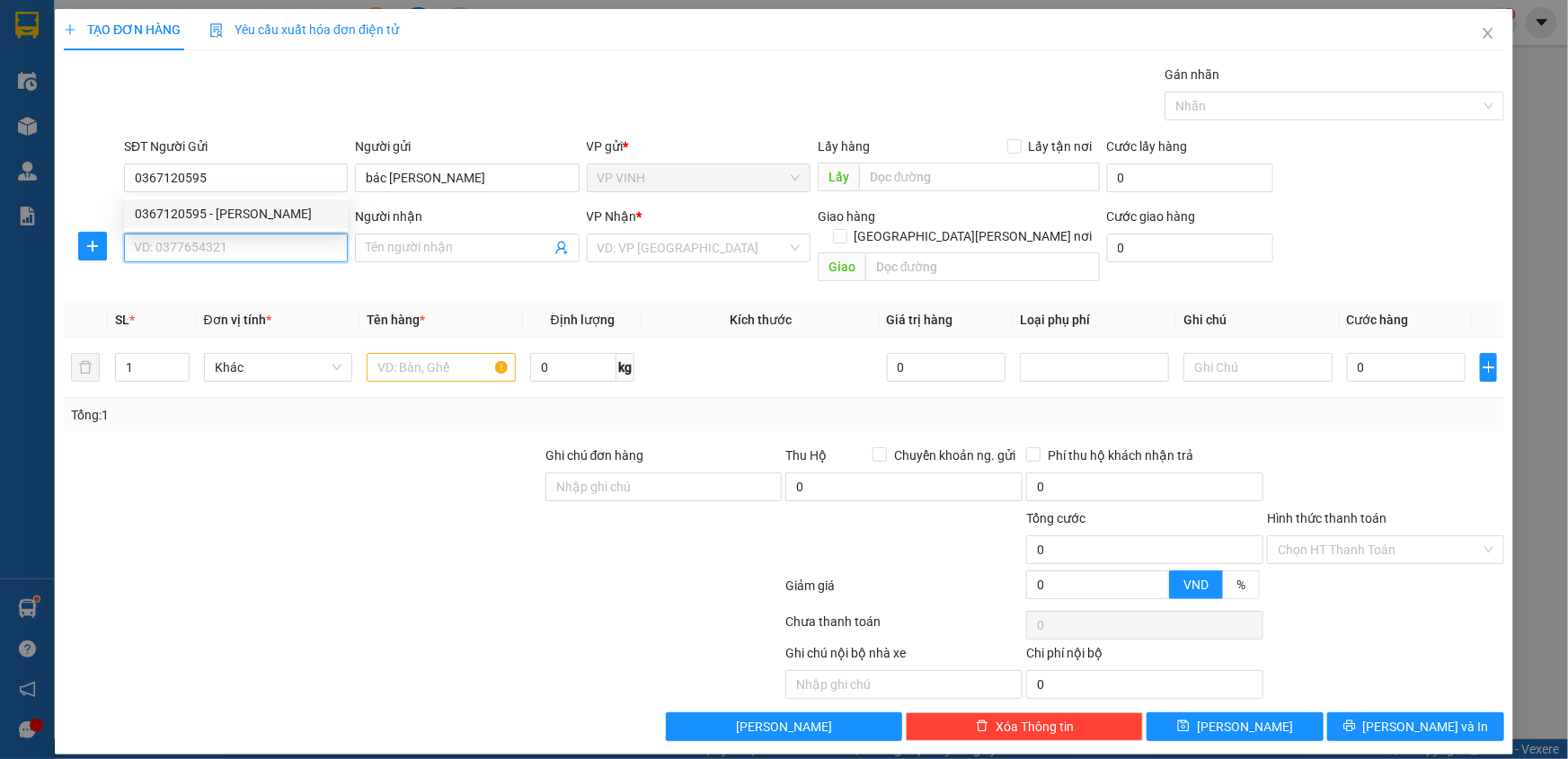
click at [263, 260] on input "SĐT Người Nhận" at bounding box center [236, 248] width 224 height 29
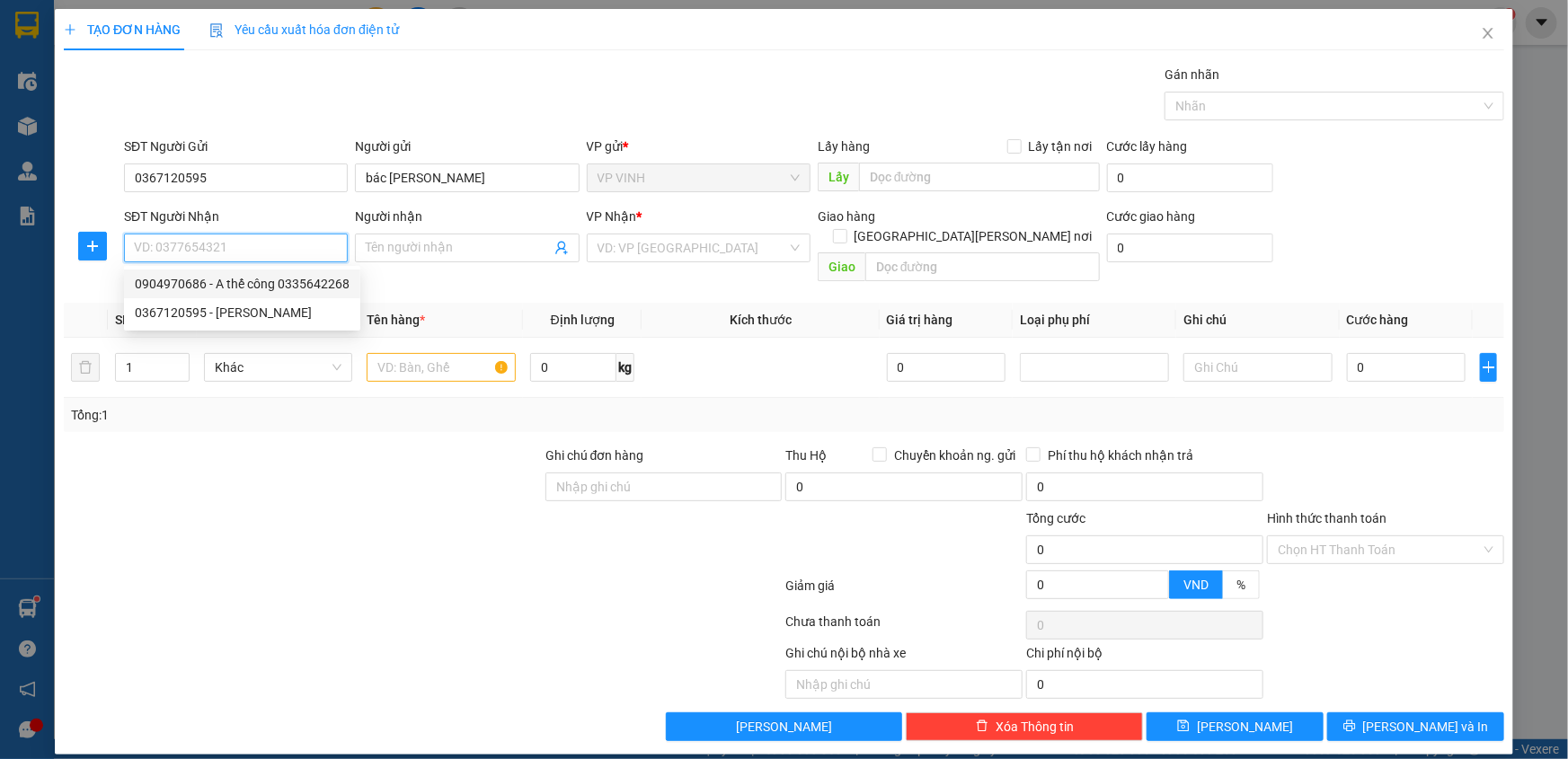
click at [267, 280] on div "0904970686 - A thế công 0335642268" at bounding box center [242, 284] width 214 height 19
type input "0904970686"
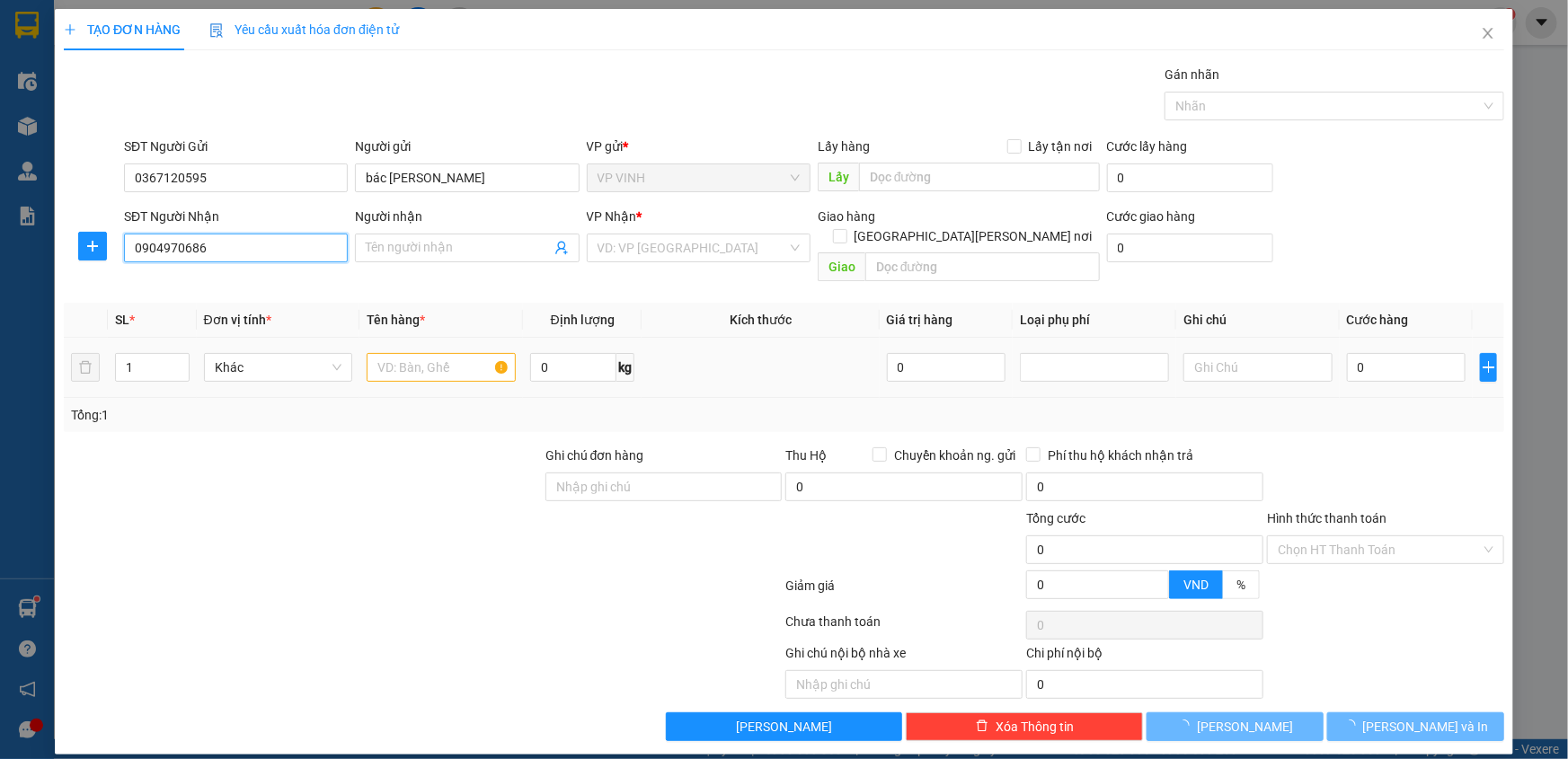
type input "A thế công 0335642268"
checkbox input "true"
type input "số3 ngõ 50 yên bê, kim chung ,hoài đưc ha nội"
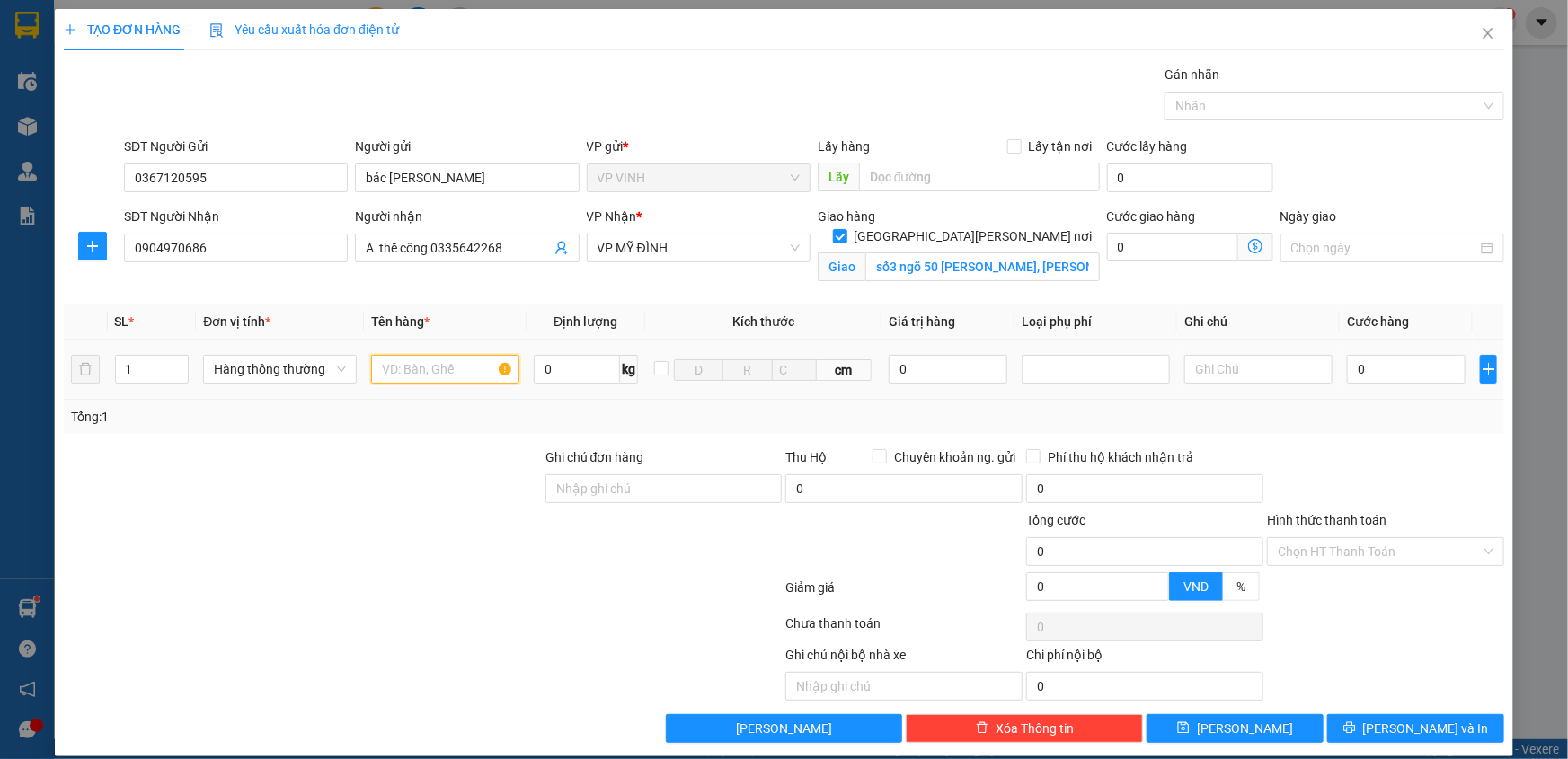
click at [429, 360] on input "text" at bounding box center [445, 369] width 148 height 29
type input "bưởi"
click at [1376, 370] on input "0" at bounding box center [1406, 369] width 119 height 29
type input "5"
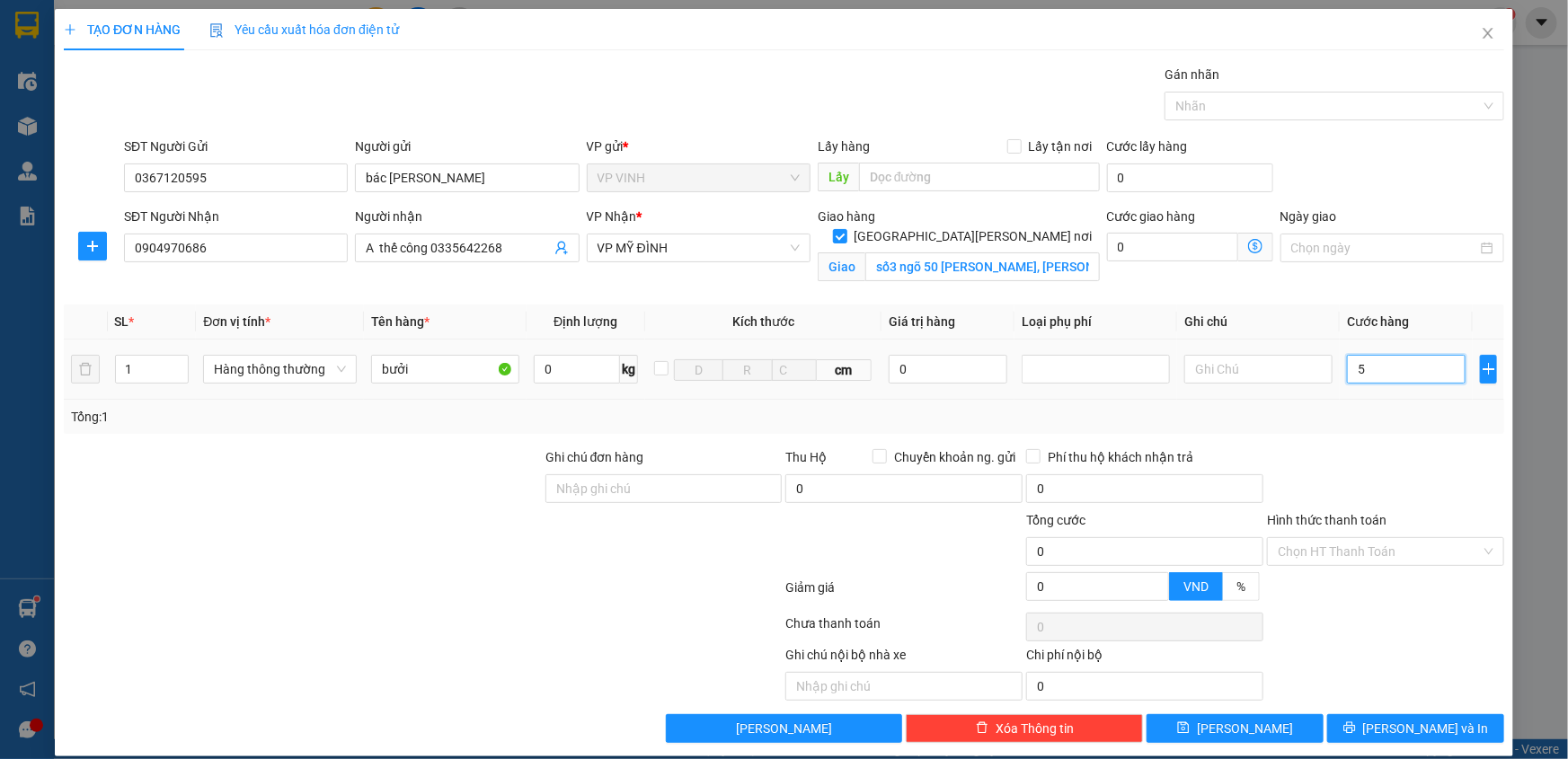
type input "5"
type input "50"
type input "50.000"
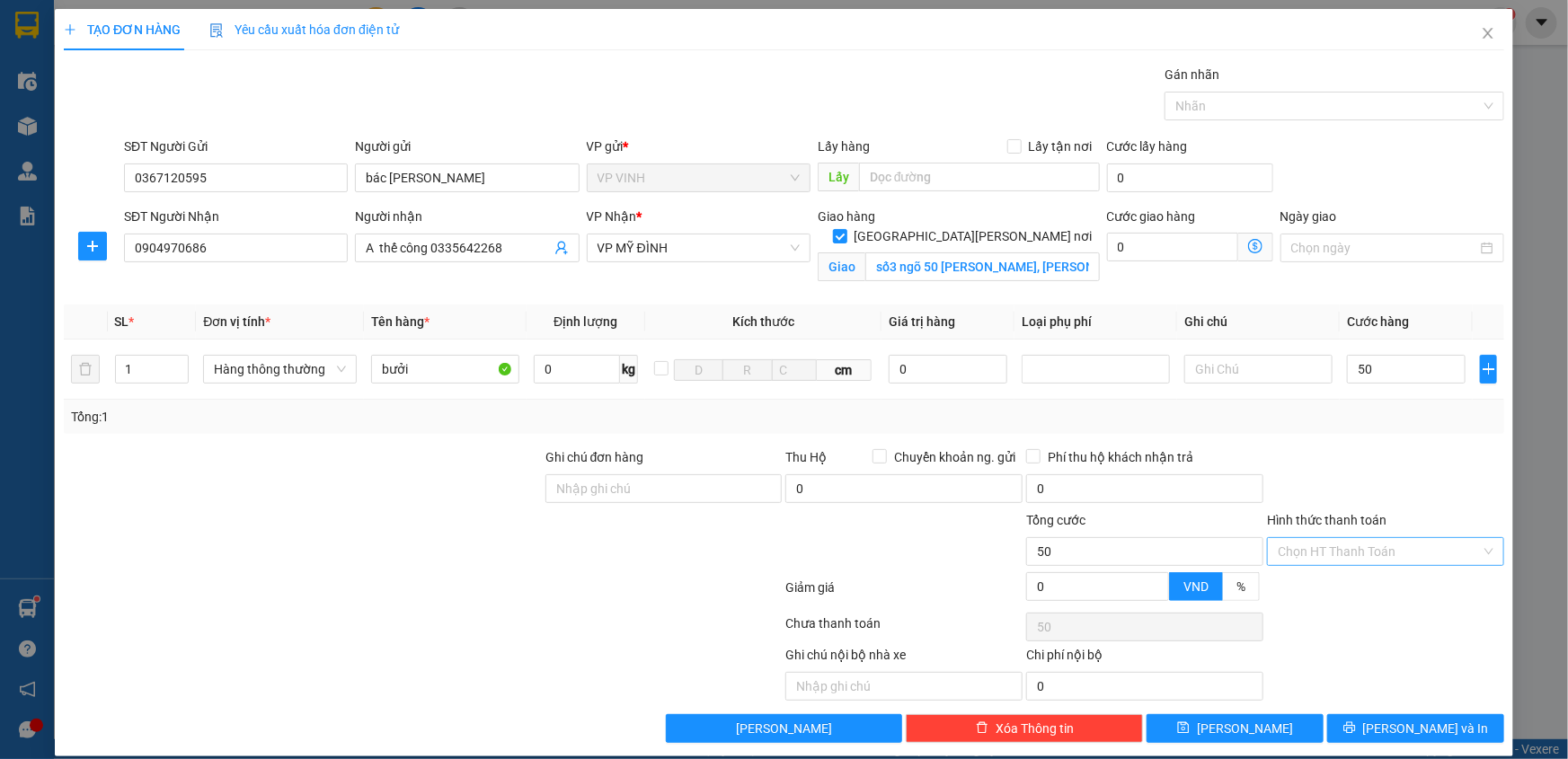
type input "50.000"
click at [1371, 555] on input "Hình thức thanh toán" at bounding box center [1379, 551] width 203 height 27
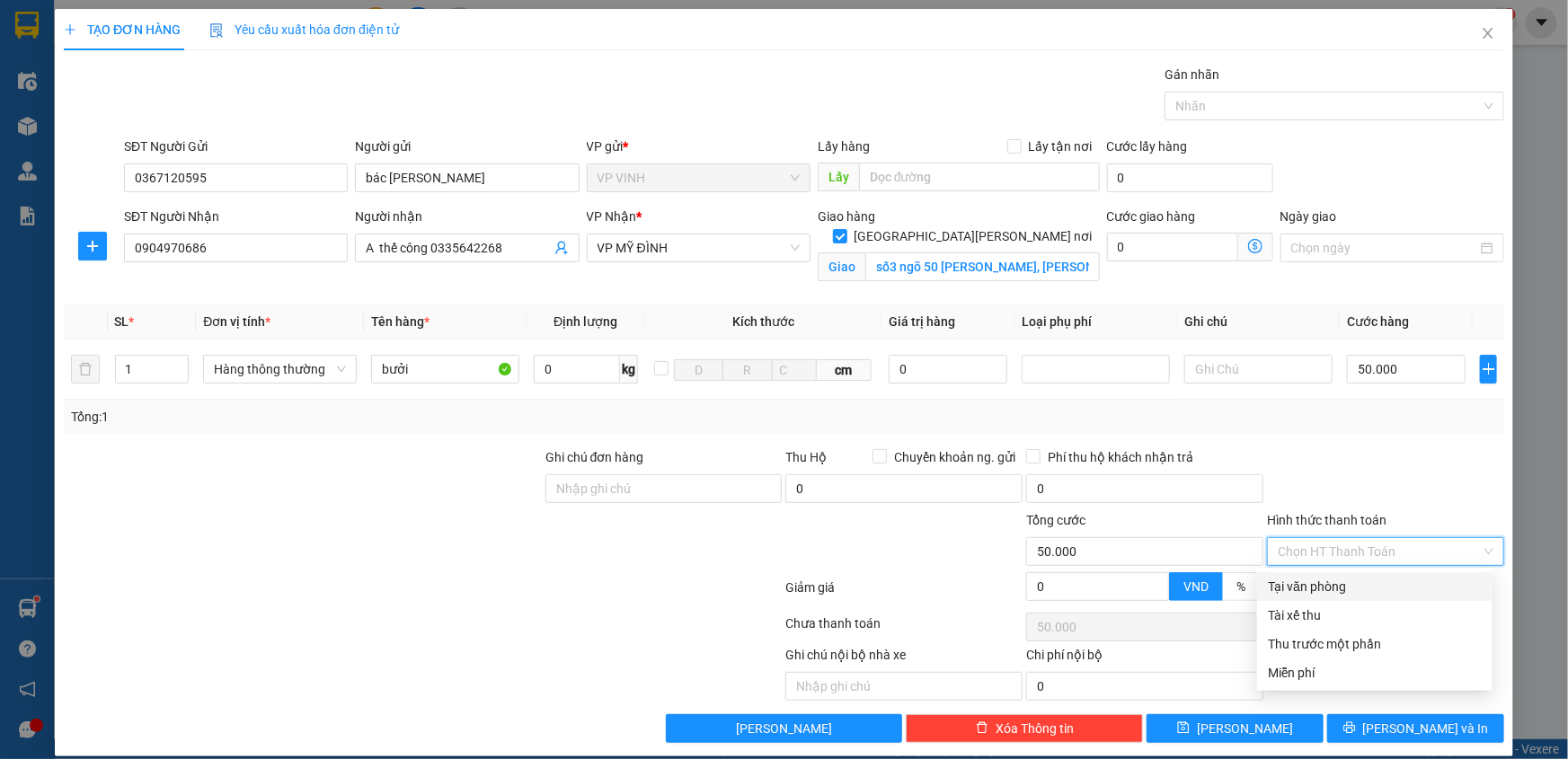
click at [1374, 578] on div "Tại văn phòng" at bounding box center [1374, 587] width 213 height 19
type input "0"
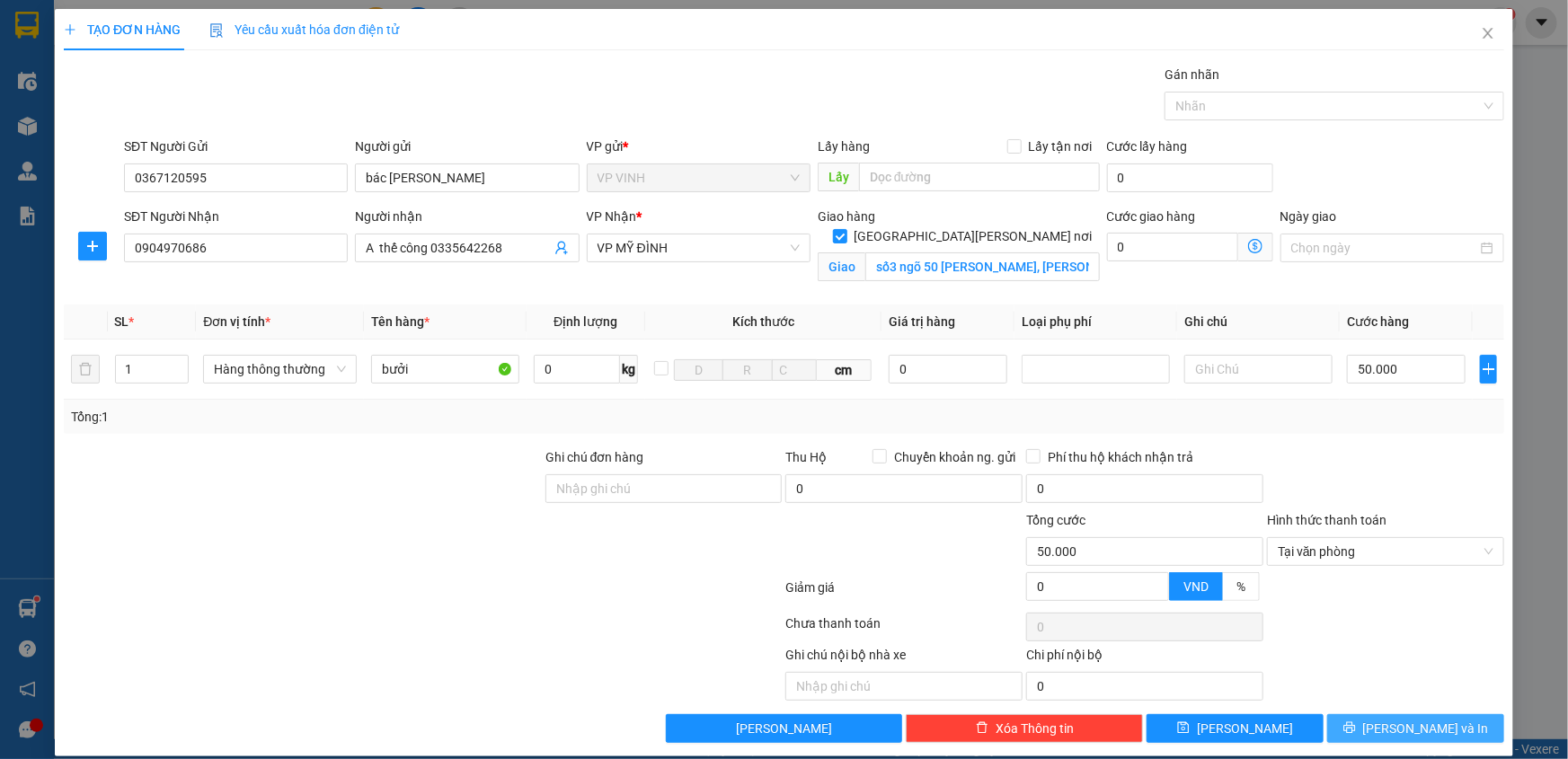
click at [1412, 727] on span "[PERSON_NAME] và In" at bounding box center [1426, 729] width 126 height 19
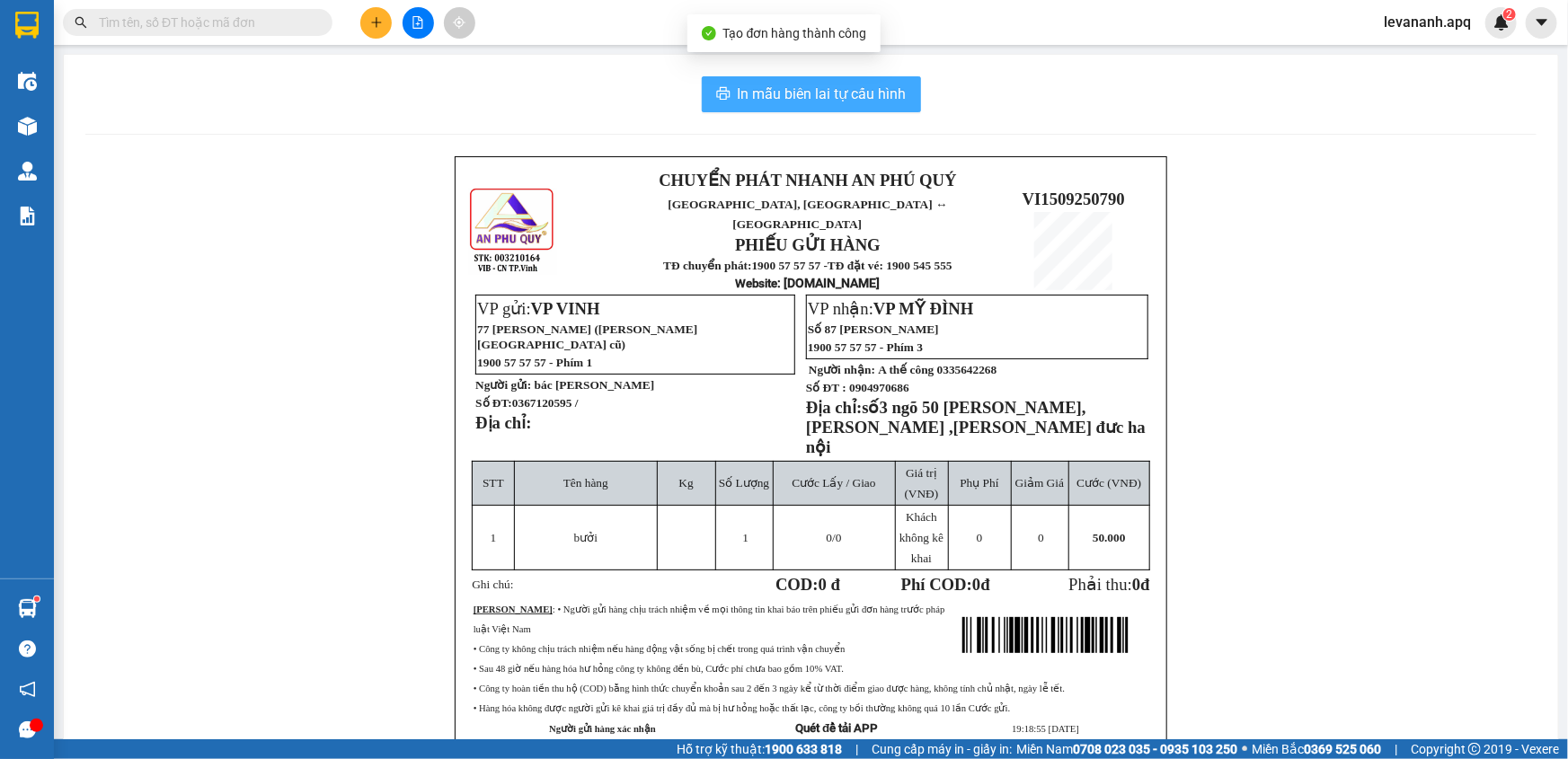
click at [844, 94] on span "In mẫu biên lai tự cấu hình" at bounding box center [822, 94] width 169 height 22
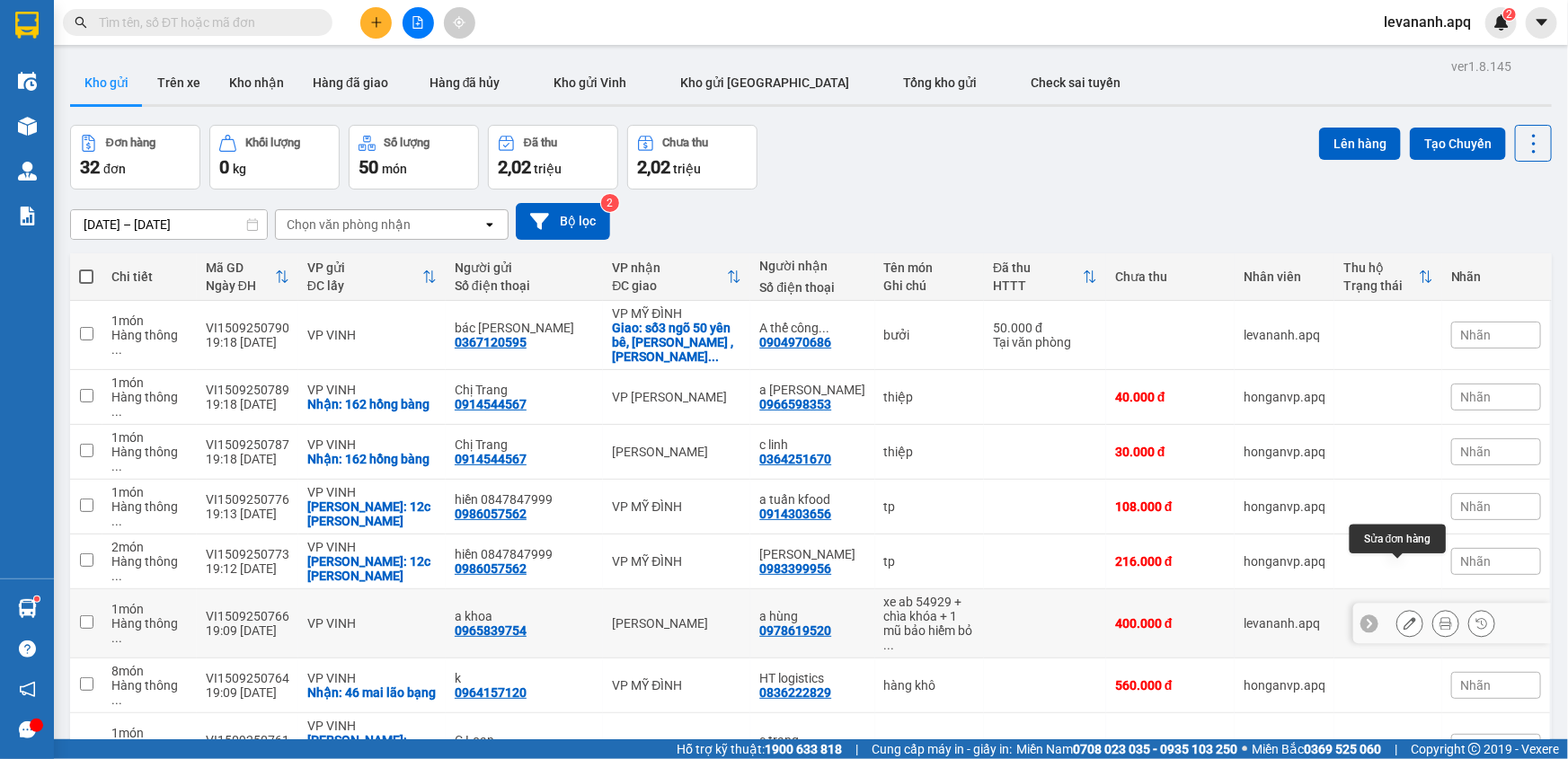
click at [1404, 618] on icon at bounding box center [1410, 624] width 13 height 13
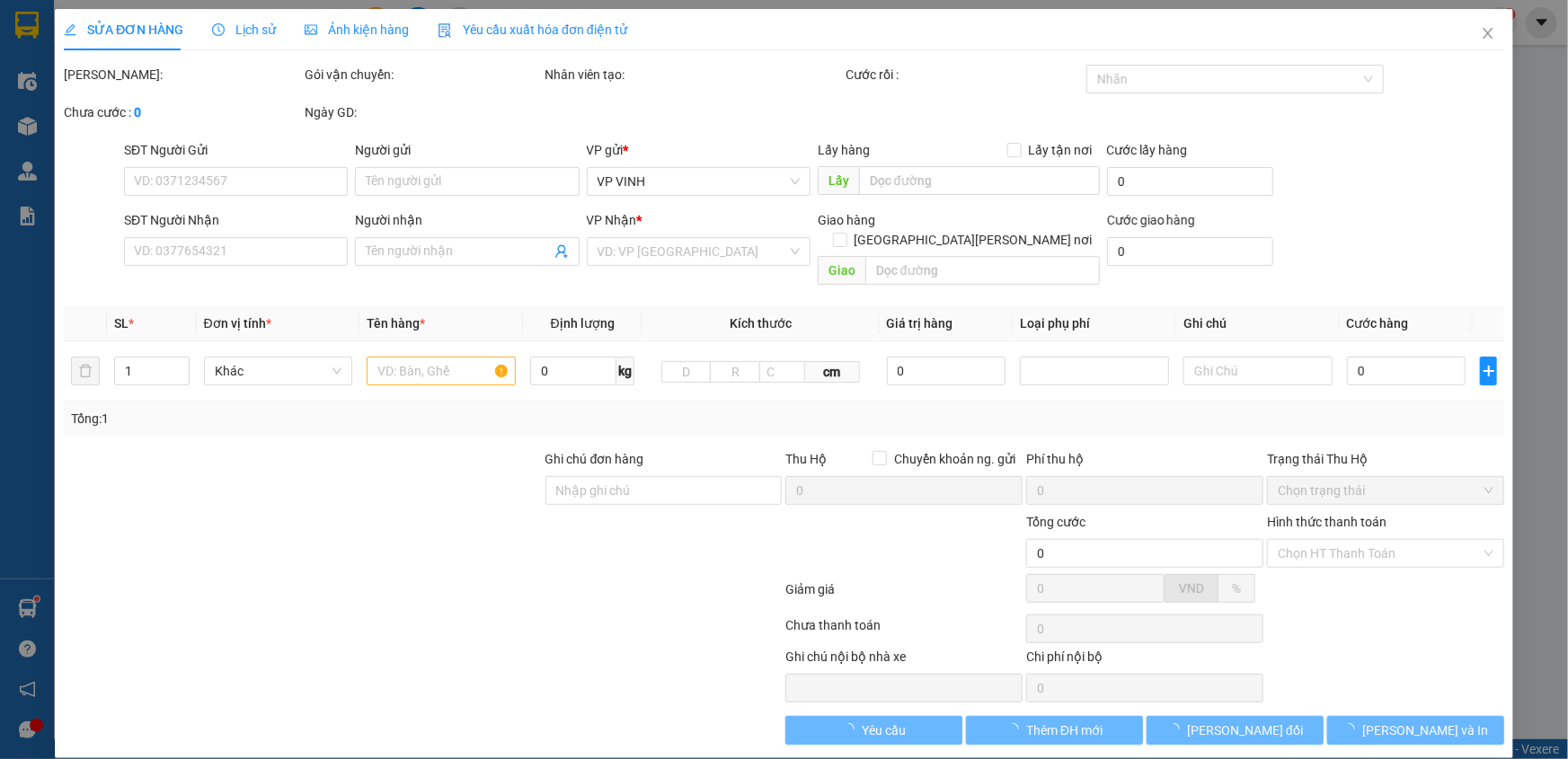
type input "0965839754"
type input "a khoa"
type input "0978619520"
type input "a hùng"
type input "400.000"
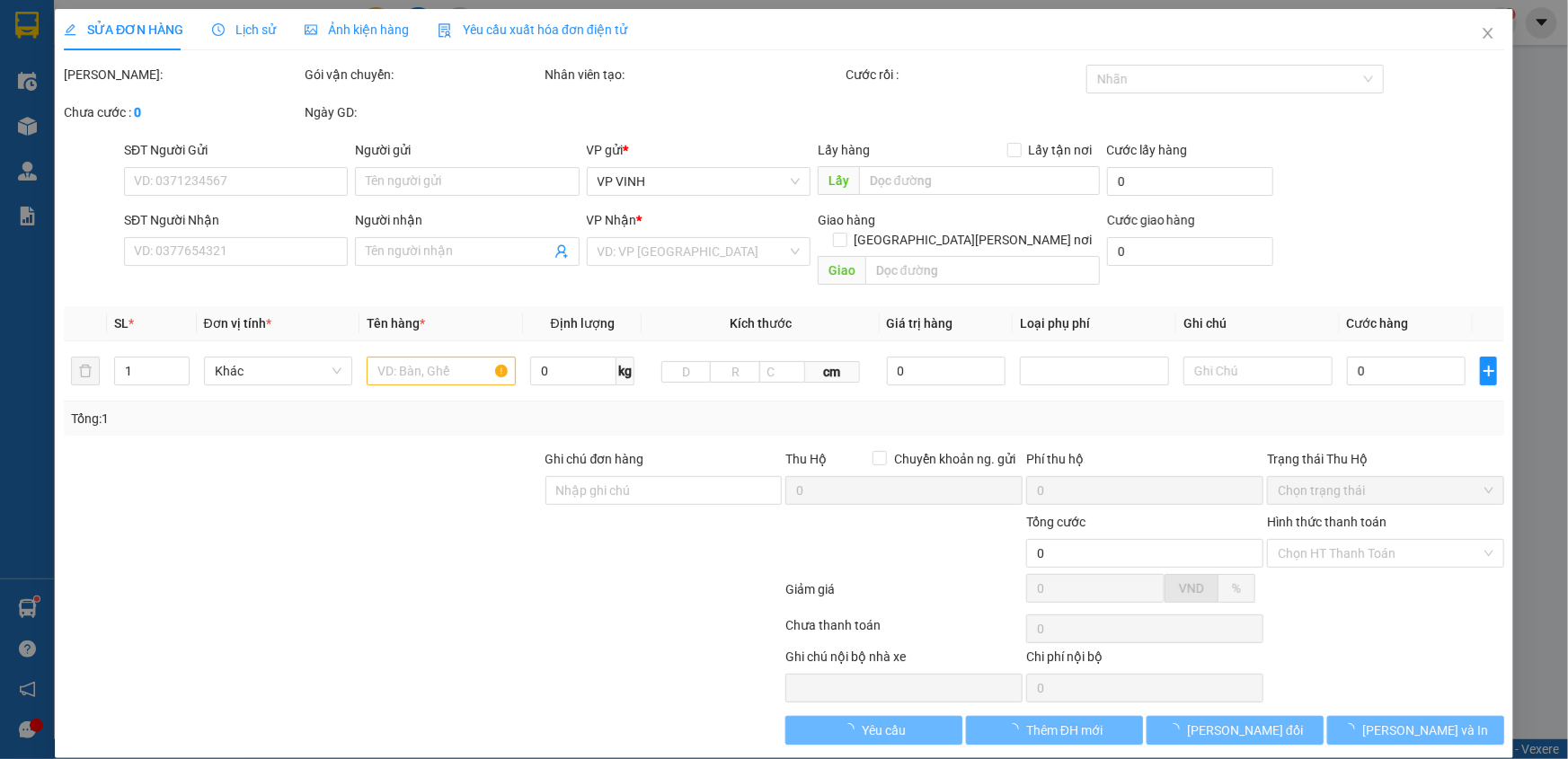
type input "400.000"
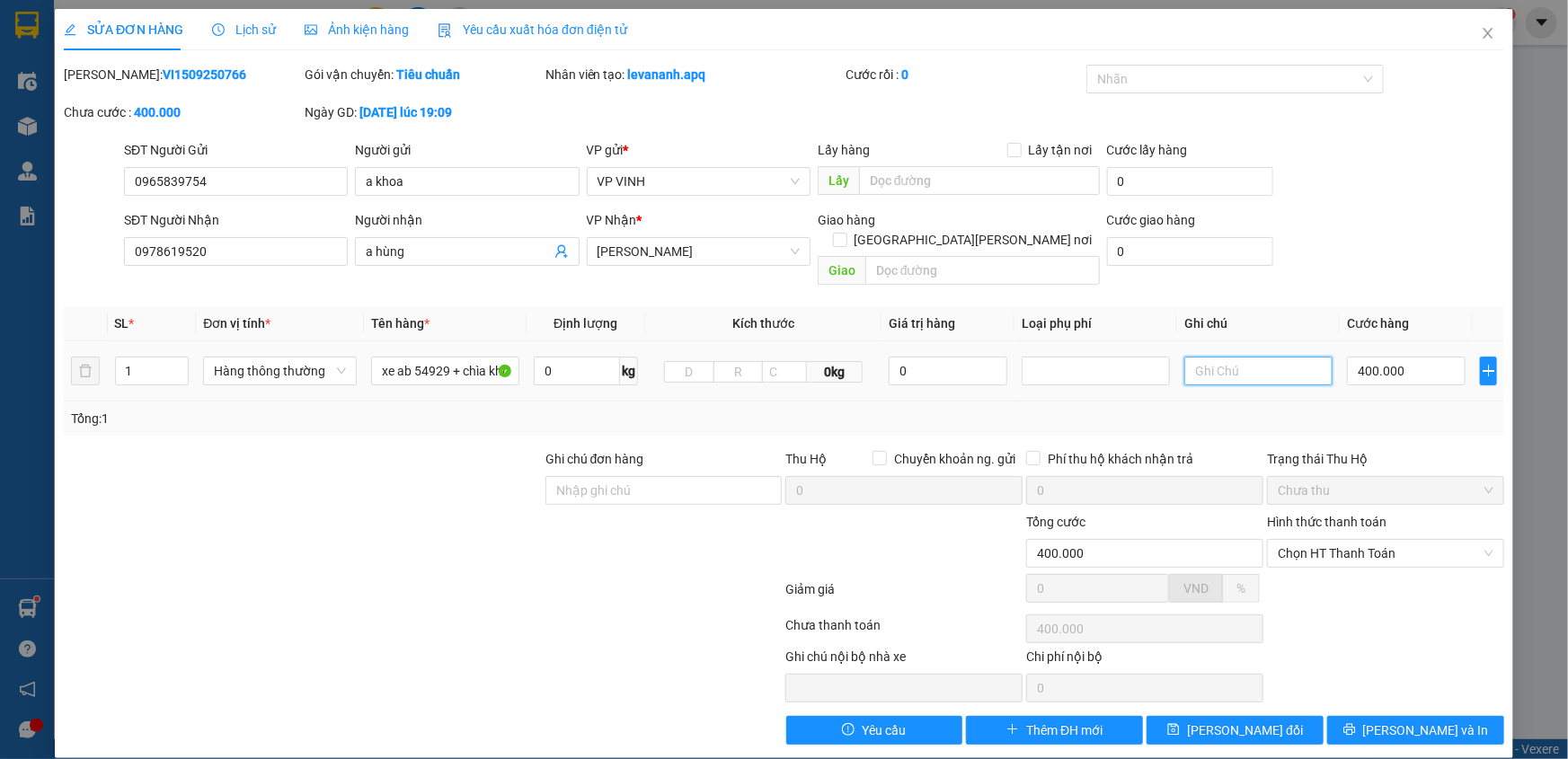
click at [1216, 360] on input "text" at bounding box center [1259, 371] width 148 height 29
type input "tối 15/9 cho đi"
click at [1270, 721] on span "[PERSON_NAME] thay đổi" at bounding box center [1244, 731] width 116 height 19
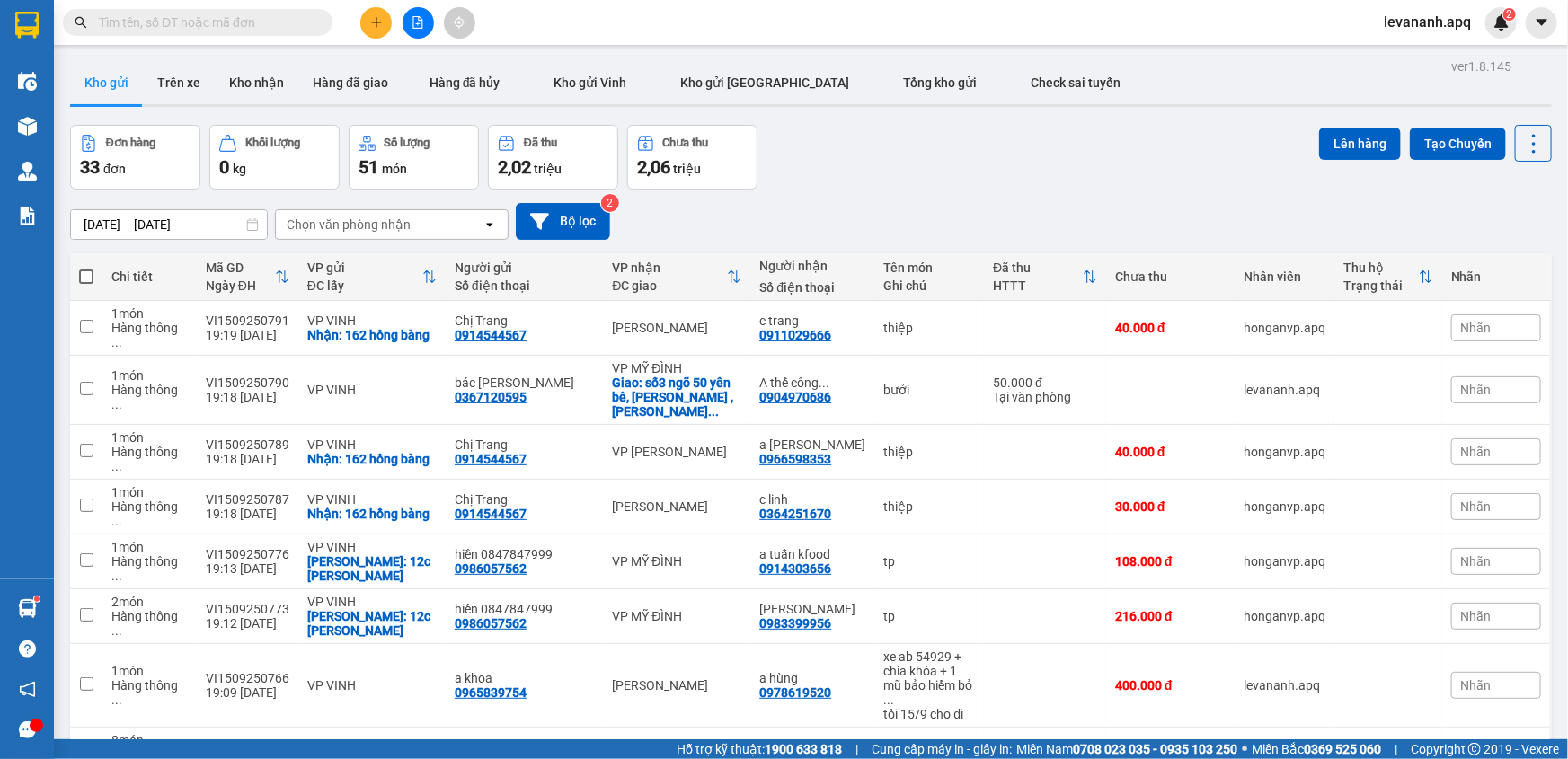
click at [198, 17] on input "text" at bounding box center [205, 22] width 212 height 19
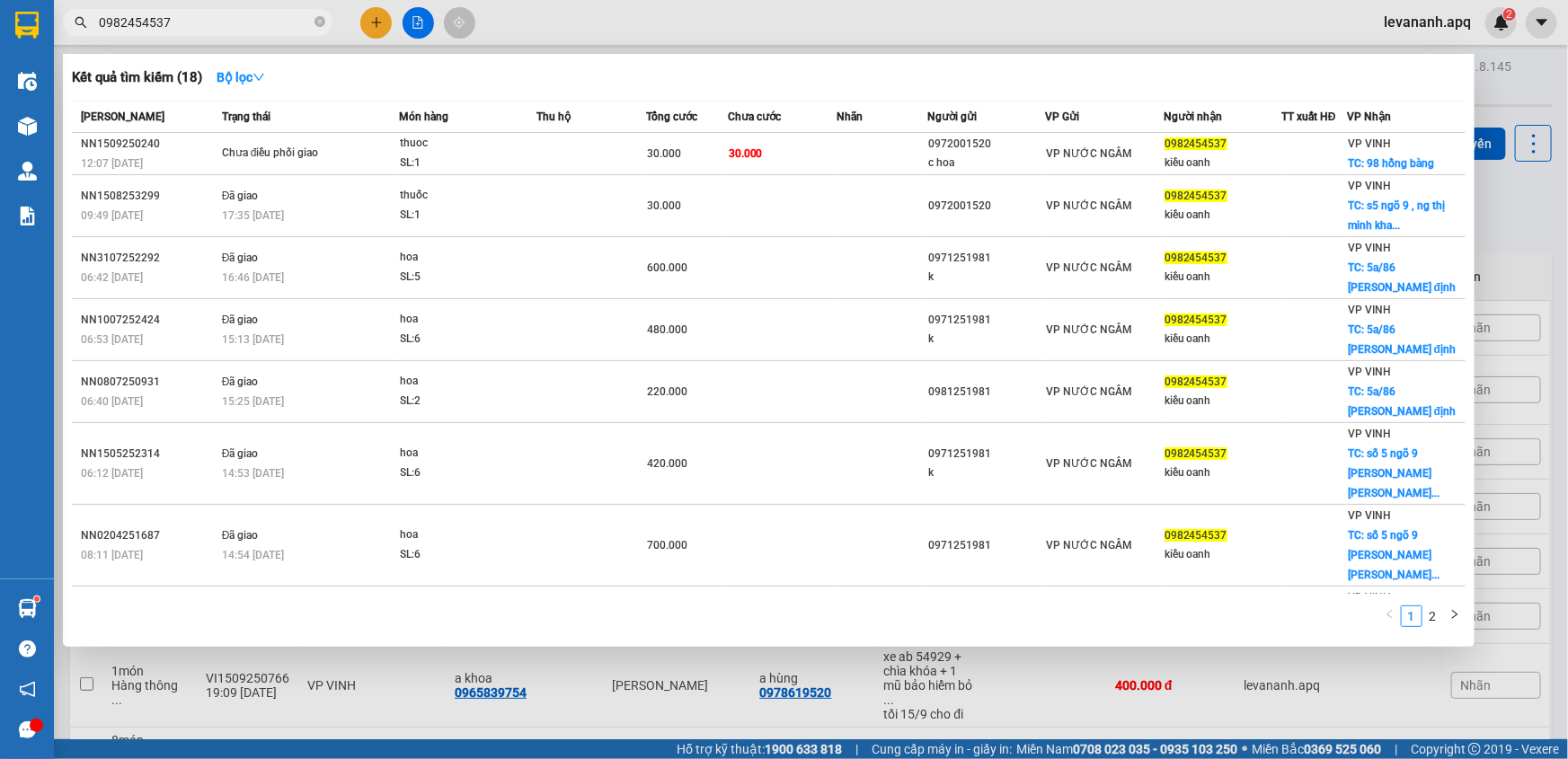
type input "0982454537"
click at [1526, 214] on div at bounding box center [784, 379] width 1568 height 759
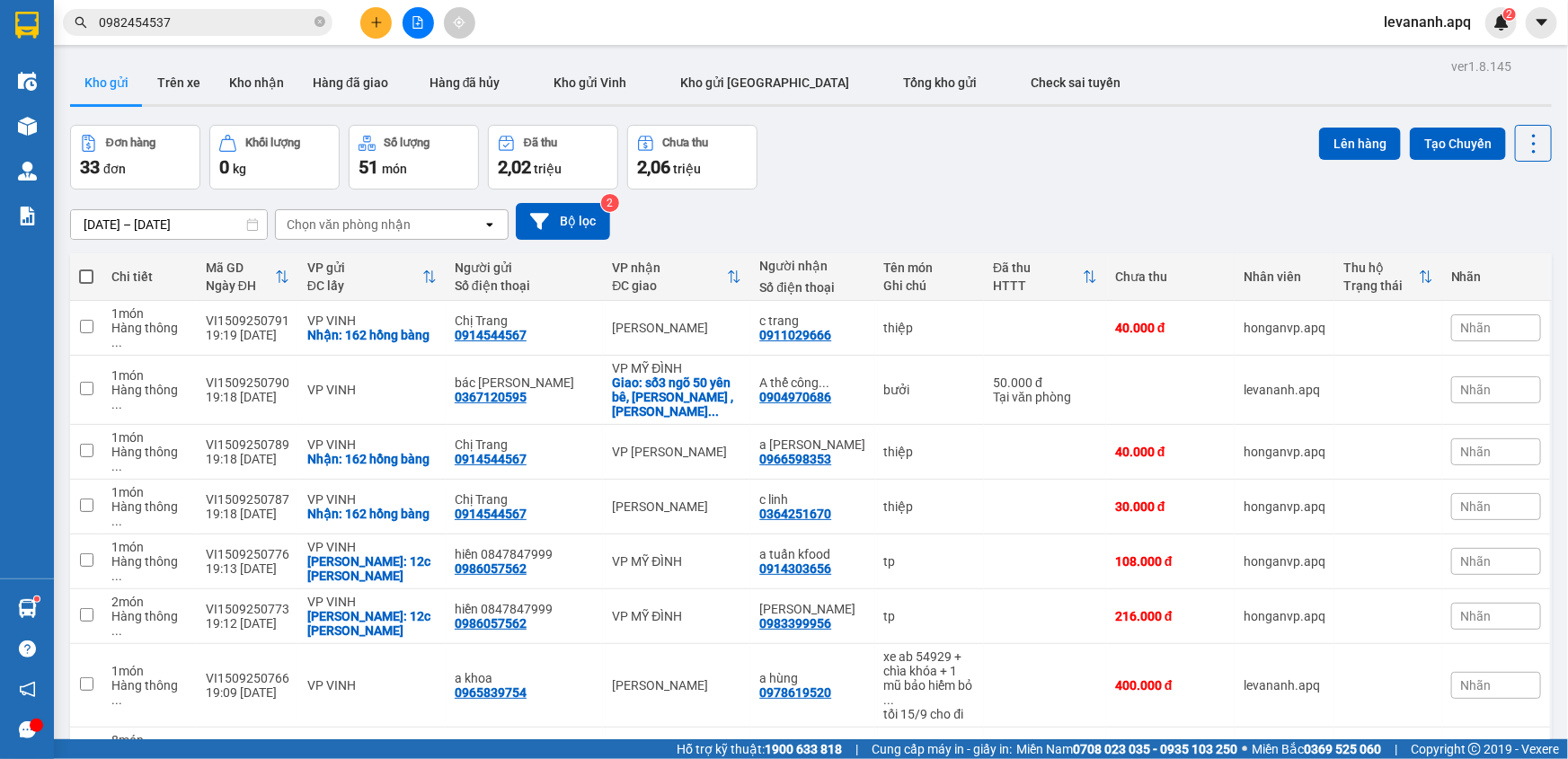
click at [207, 29] on input "0982454537" at bounding box center [205, 22] width 212 height 19
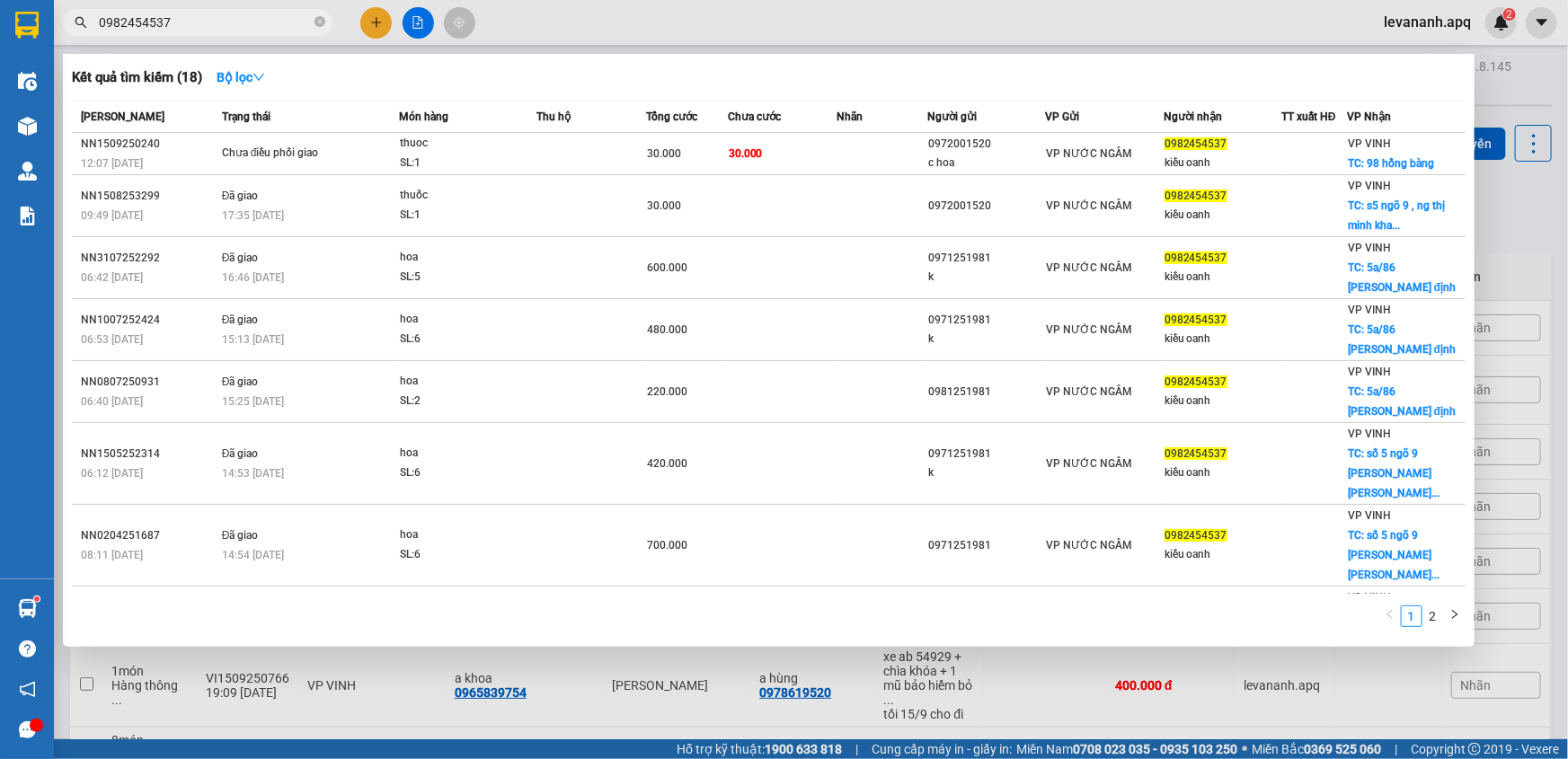
click at [1528, 240] on div at bounding box center [784, 379] width 1568 height 759
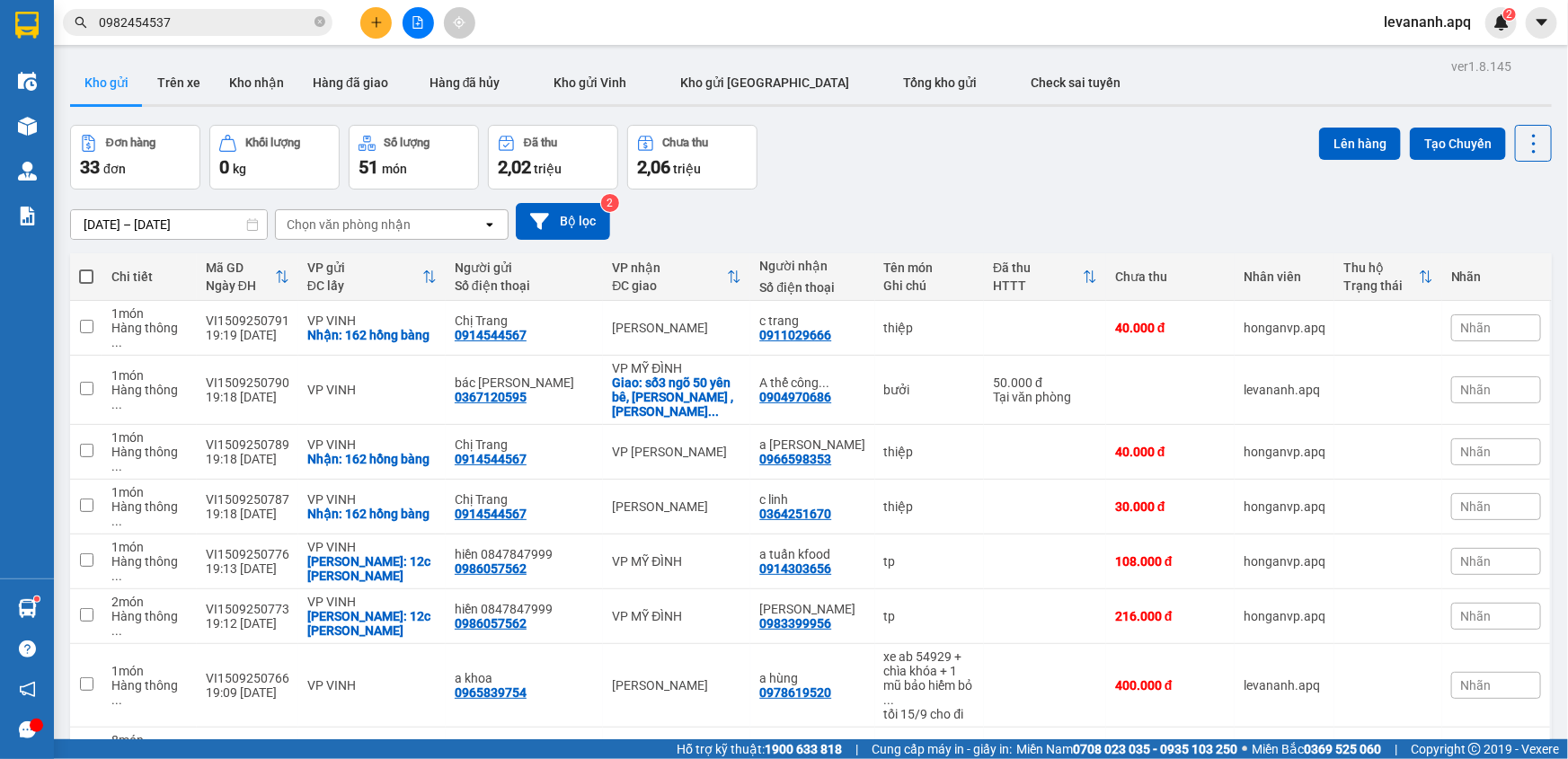
click at [190, 13] on input "0982454537" at bounding box center [205, 22] width 212 height 19
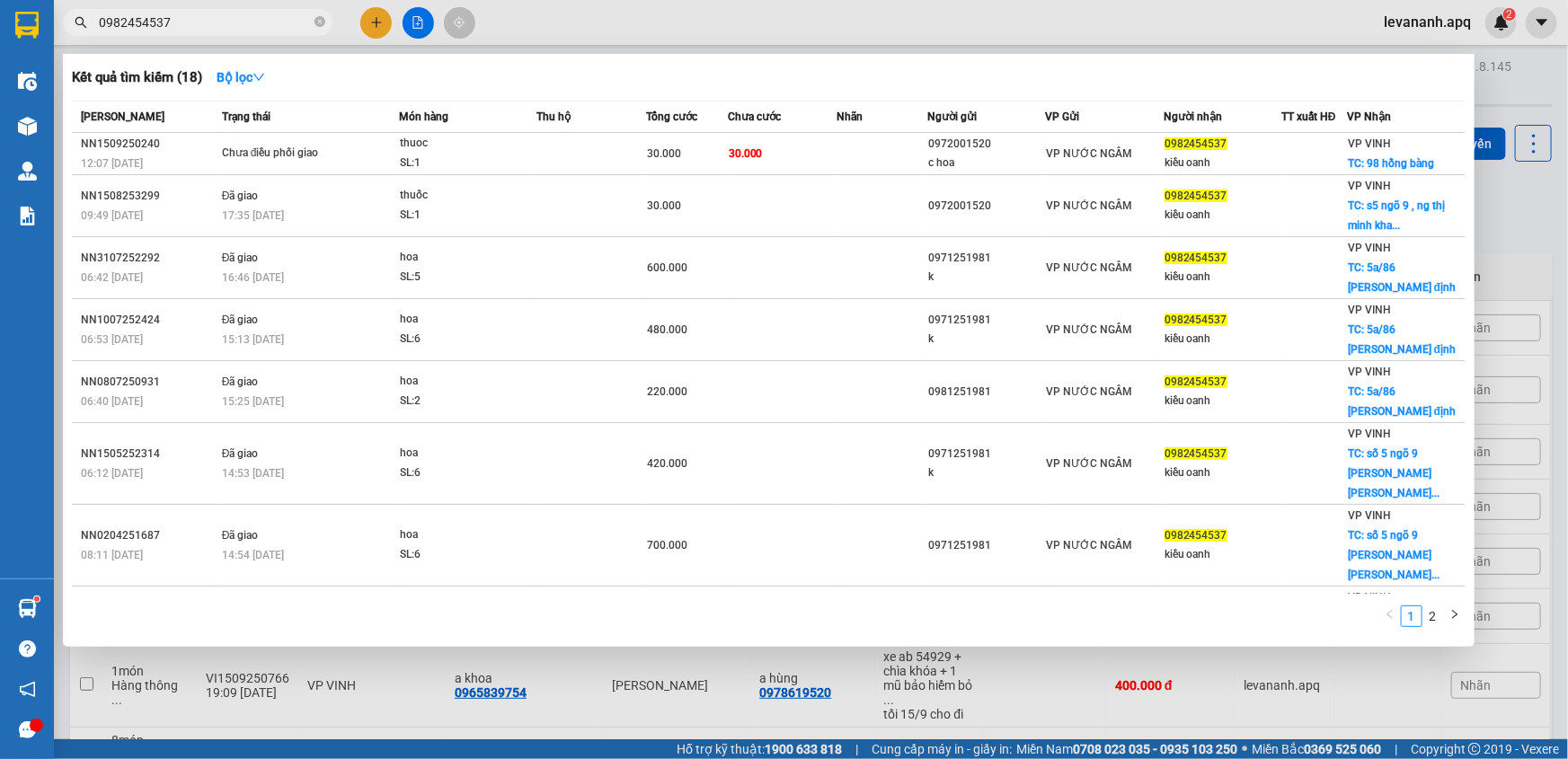
click at [1531, 229] on div at bounding box center [784, 379] width 1568 height 759
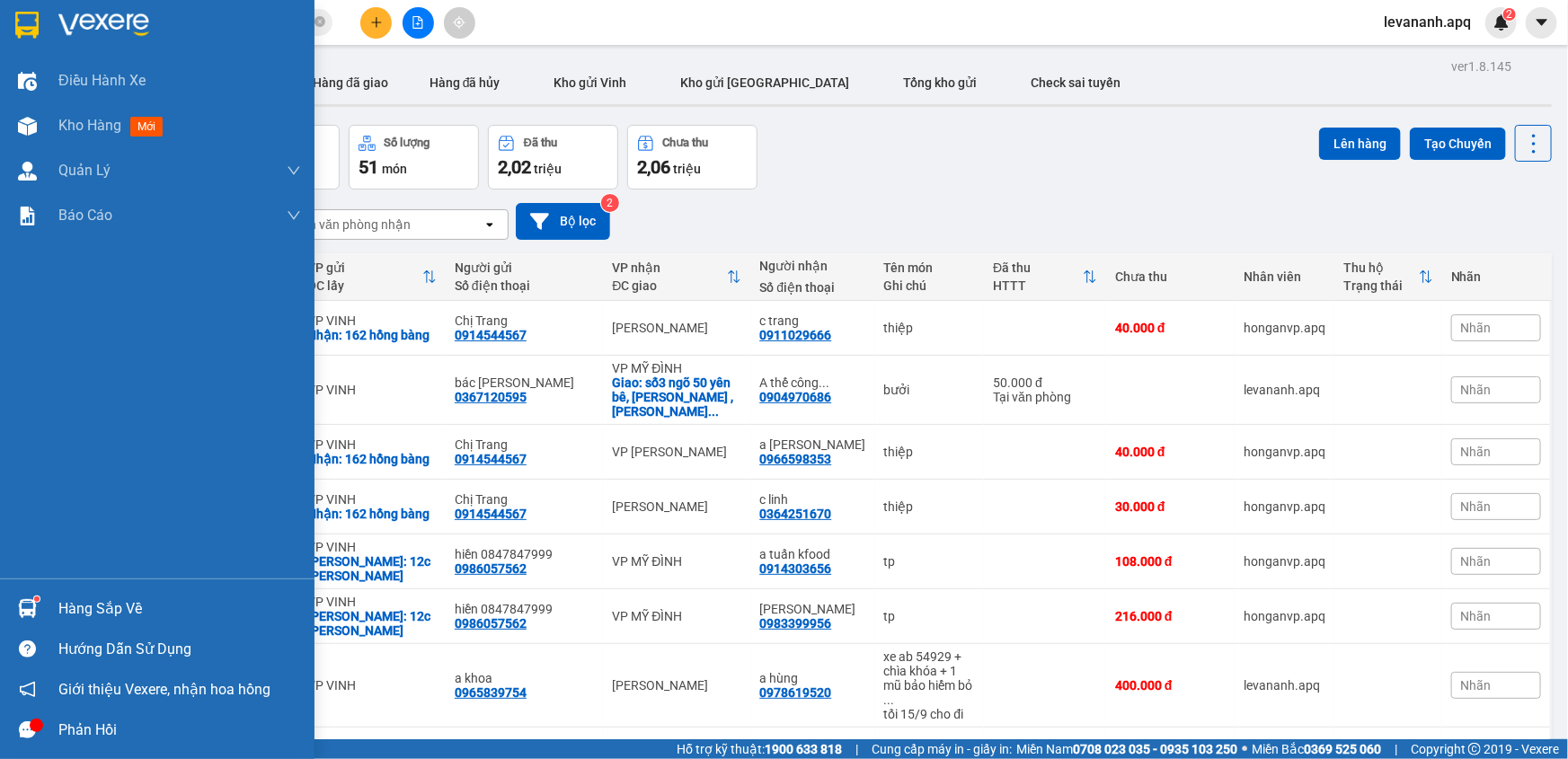
click at [8, 18] on div at bounding box center [157, 29] width 315 height 58
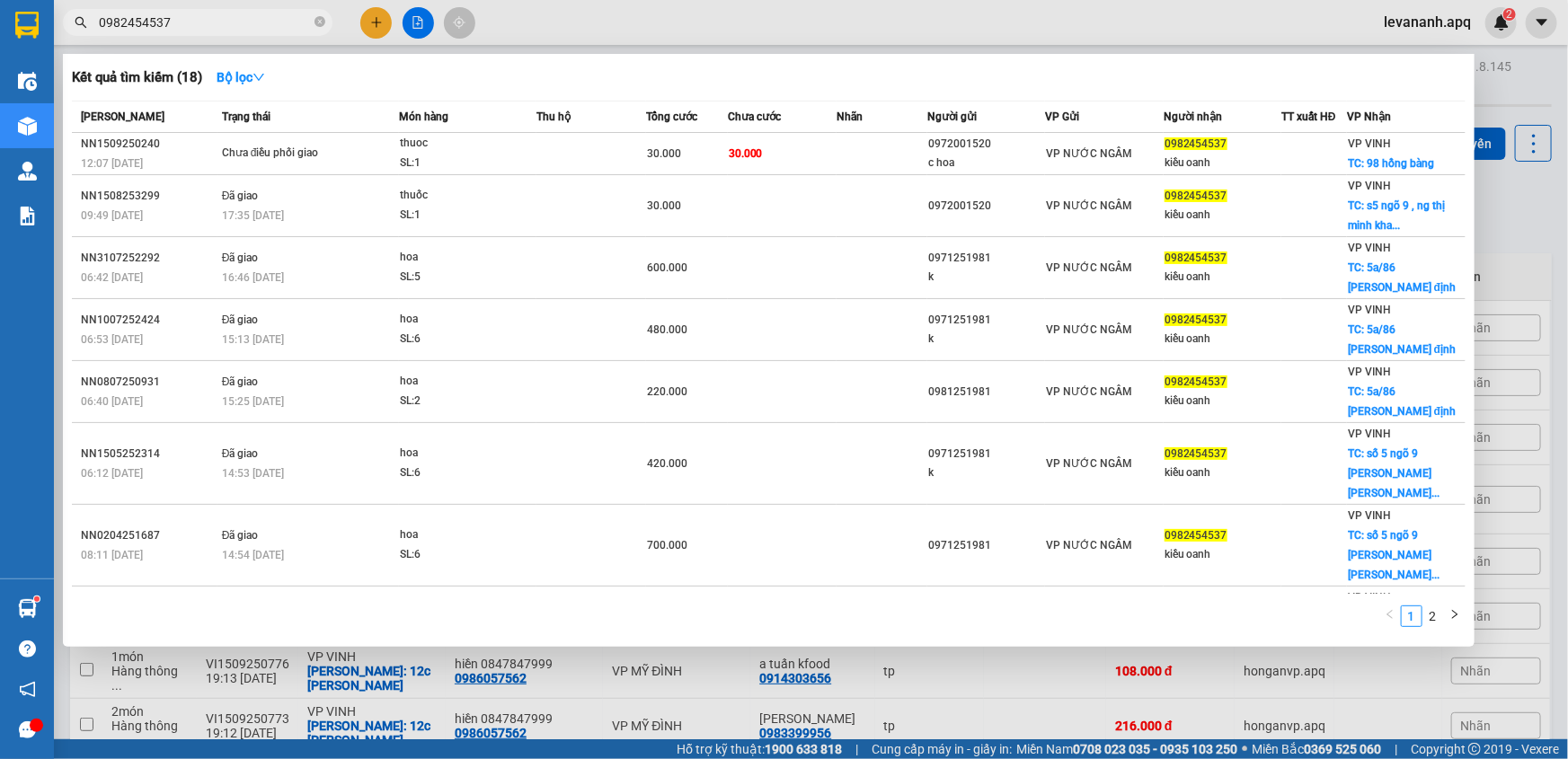
click at [208, 33] on span "0982454537" at bounding box center [198, 22] width 270 height 27
click at [1488, 273] on div at bounding box center [784, 379] width 1568 height 759
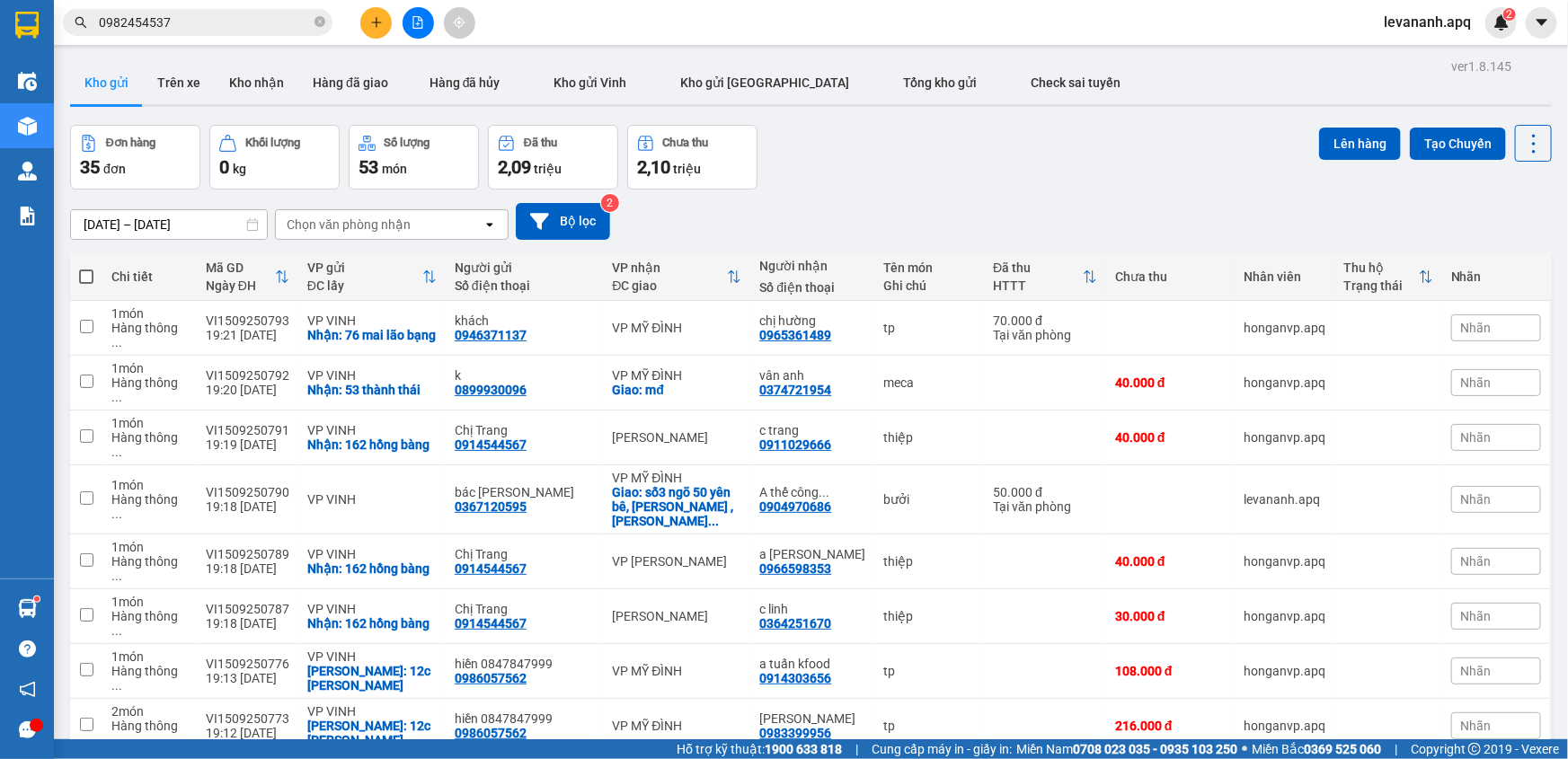
click at [223, 41] on div "Kết quả tìm kiếm ( 18 ) Bộ lọc Mã ĐH Trạng thái Món hàng Thu hộ Tổng cước Chưa …" at bounding box center [784, 22] width 1568 height 45
click at [225, 37] on div "Kết quả tìm kiếm ( 18 ) Bộ lọc Mã ĐH Trạng thái Món hàng Thu hộ Tổng cước Chưa …" at bounding box center [175, 22] width 351 height 31
click at [249, 37] on div "Kết quả tìm kiếm ( 18 ) Bộ lọc Mã ĐH Trạng thái Món hàng Thu hộ Tổng cước Chưa …" at bounding box center [175, 22] width 351 height 31
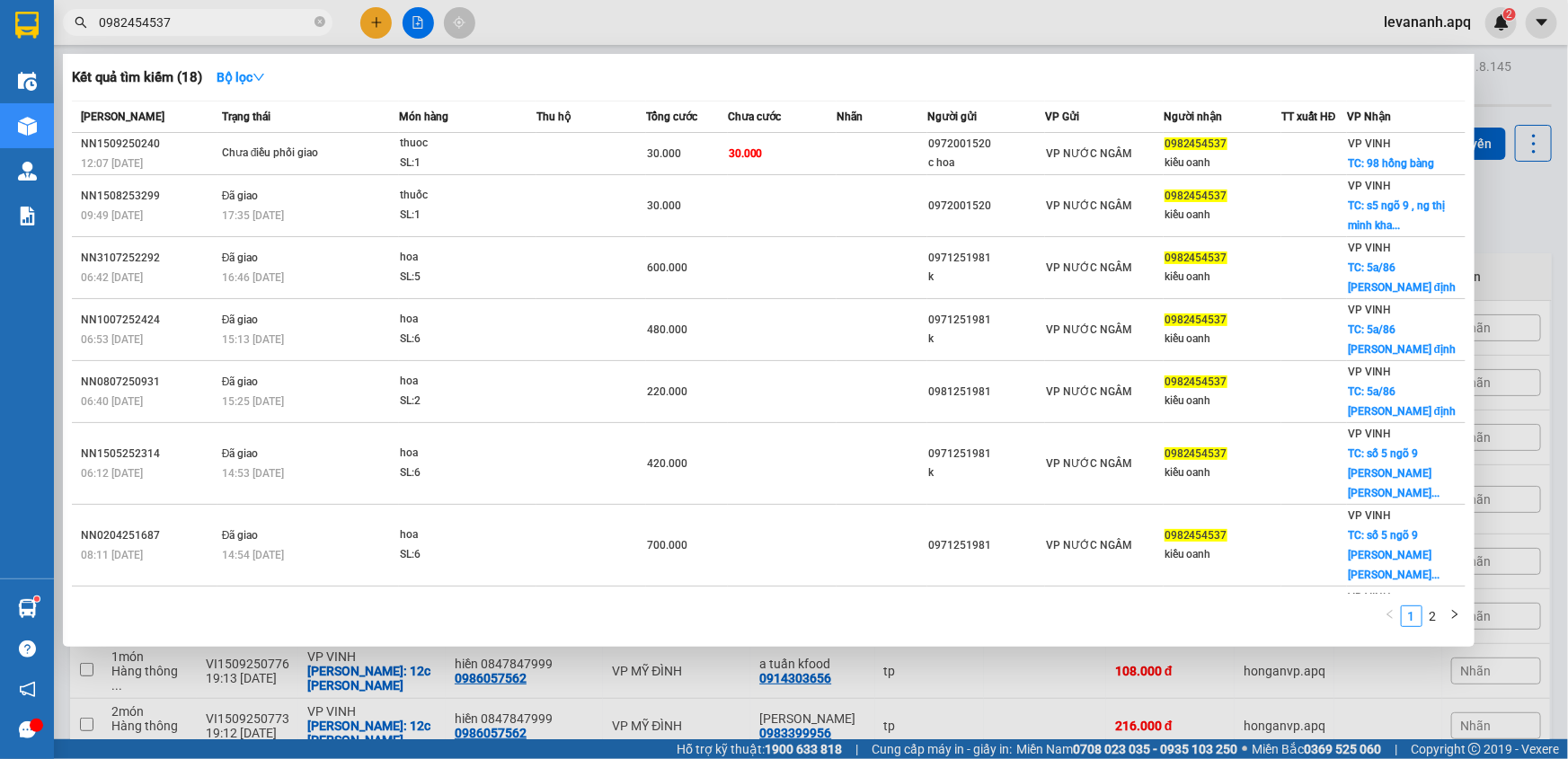
click at [251, 29] on input "0982454537" at bounding box center [205, 22] width 212 height 19
click at [318, 25] on icon "close-circle" at bounding box center [320, 21] width 11 height 11
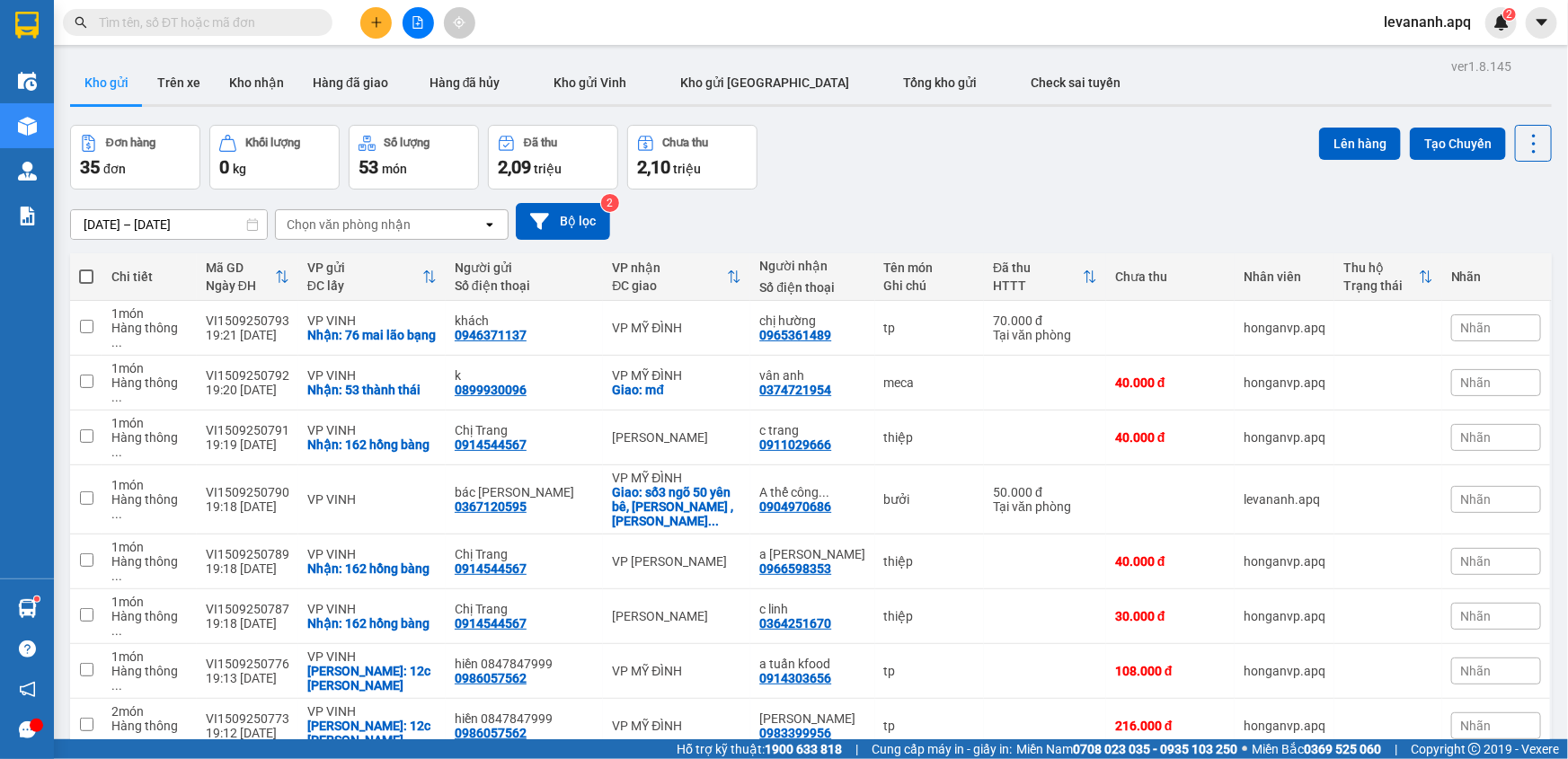
click at [302, 22] on input "text" at bounding box center [205, 22] width 212 height 19
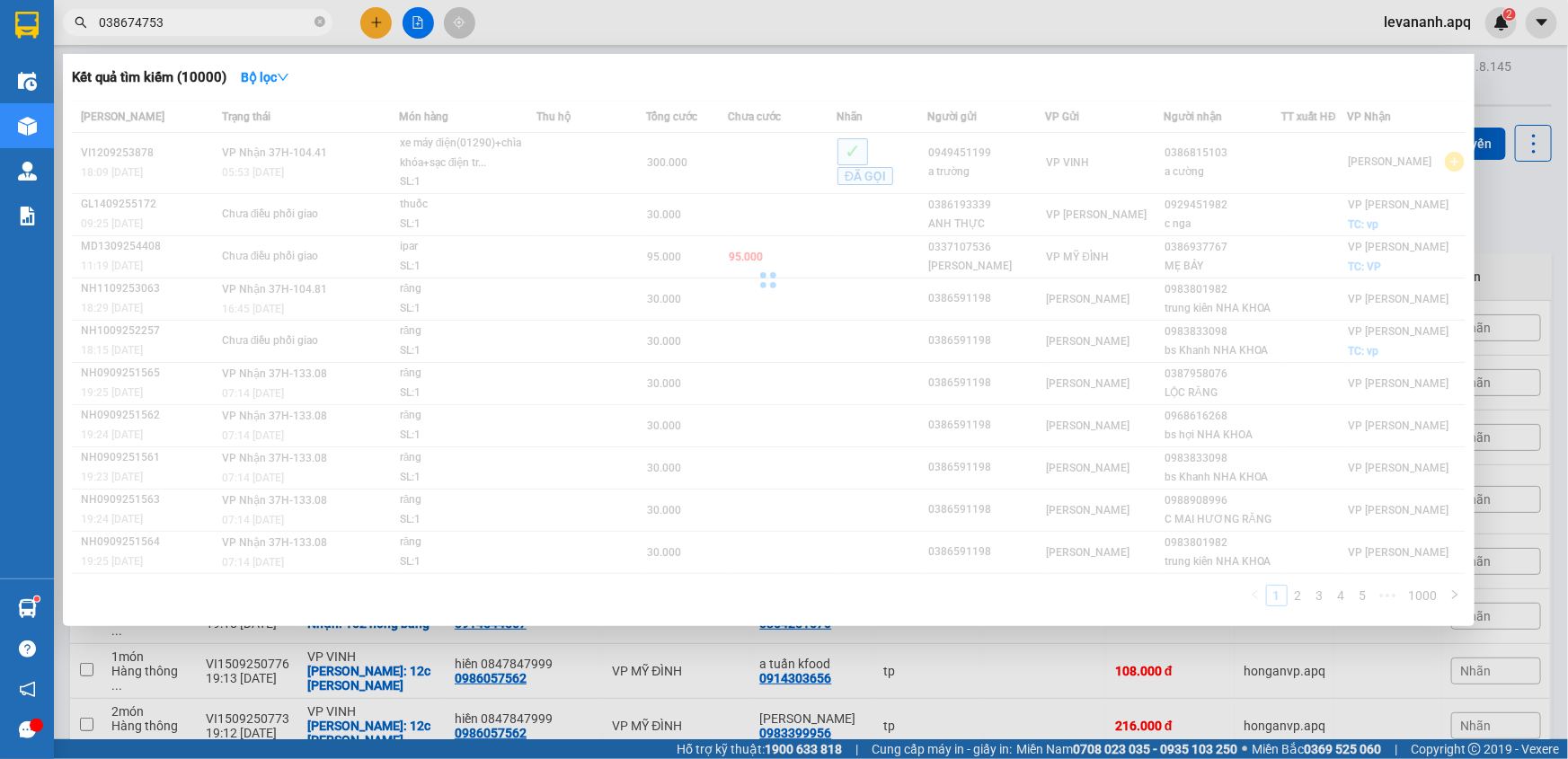
type input "0386747532"
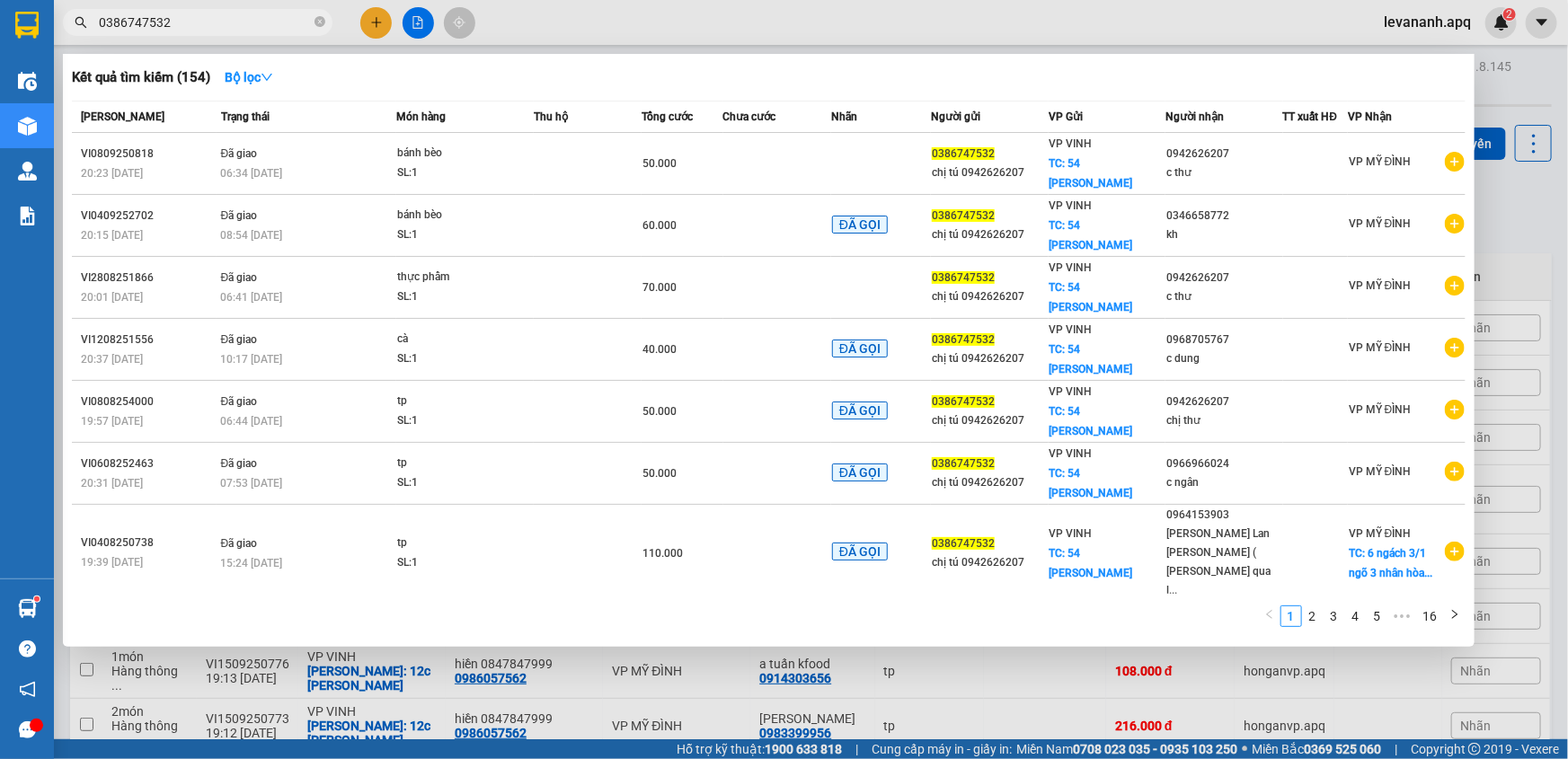
click at [257, 18] on input "0386747532" at bounding box center [205, 22] width 212 height 19
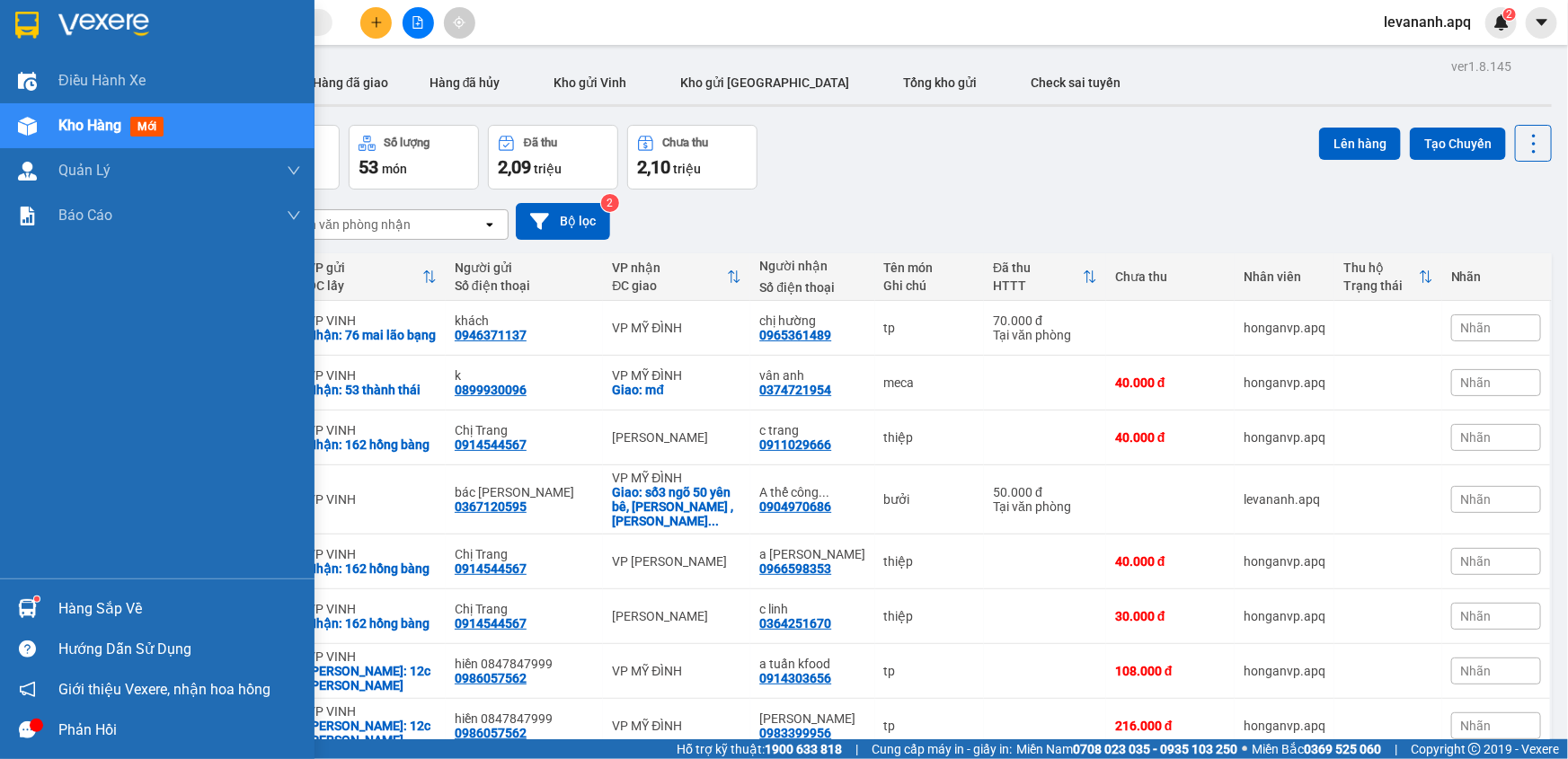
click at [18, 24] on img at bounding box center [27, 25] width 23 height 27
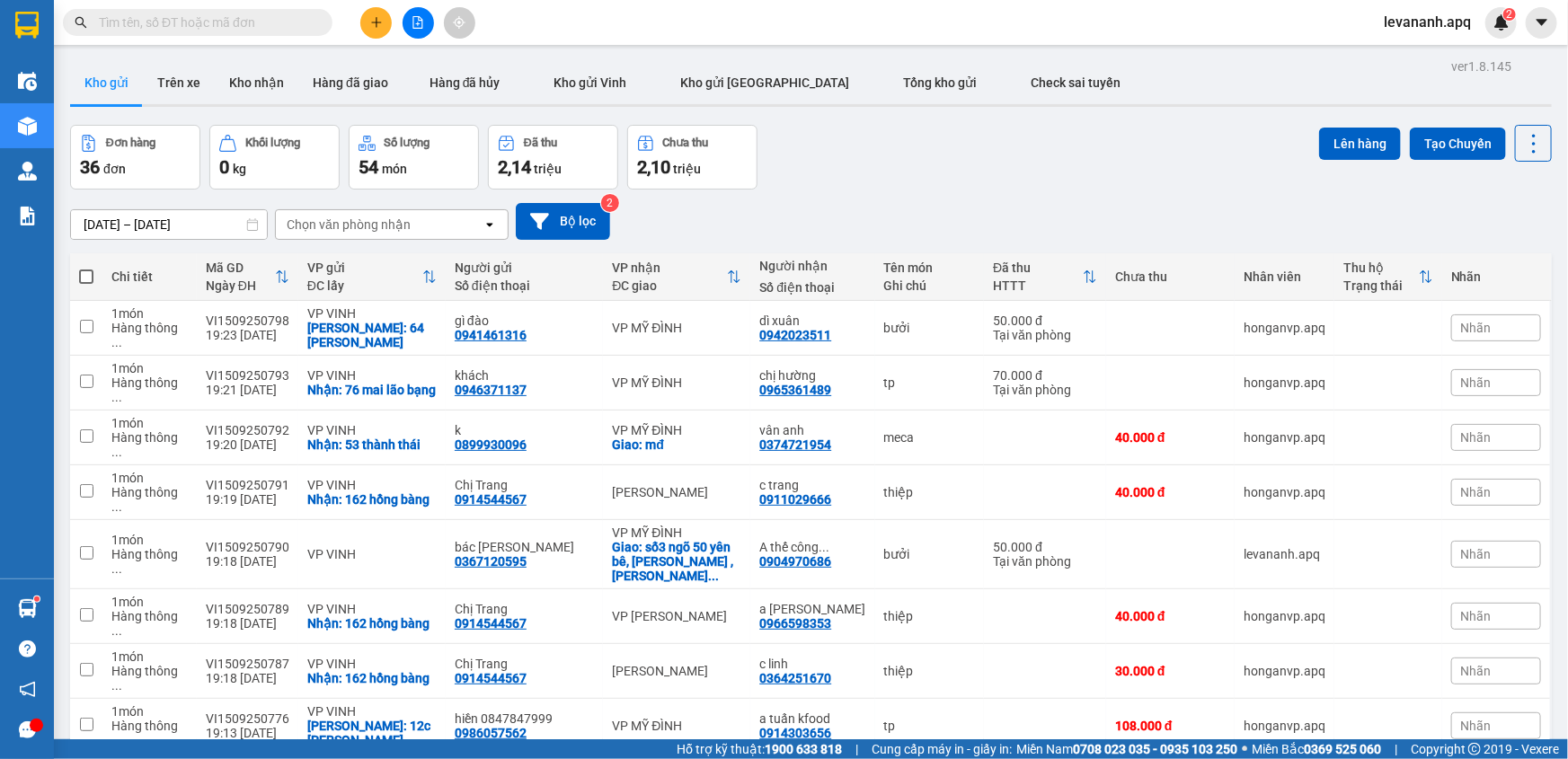
click at [193, 26] on input "text" at bounding box center [205, 22] width 212 height 19
click at [262, 24] on input "text" at bounding box center [205, 22] width 212 height 19
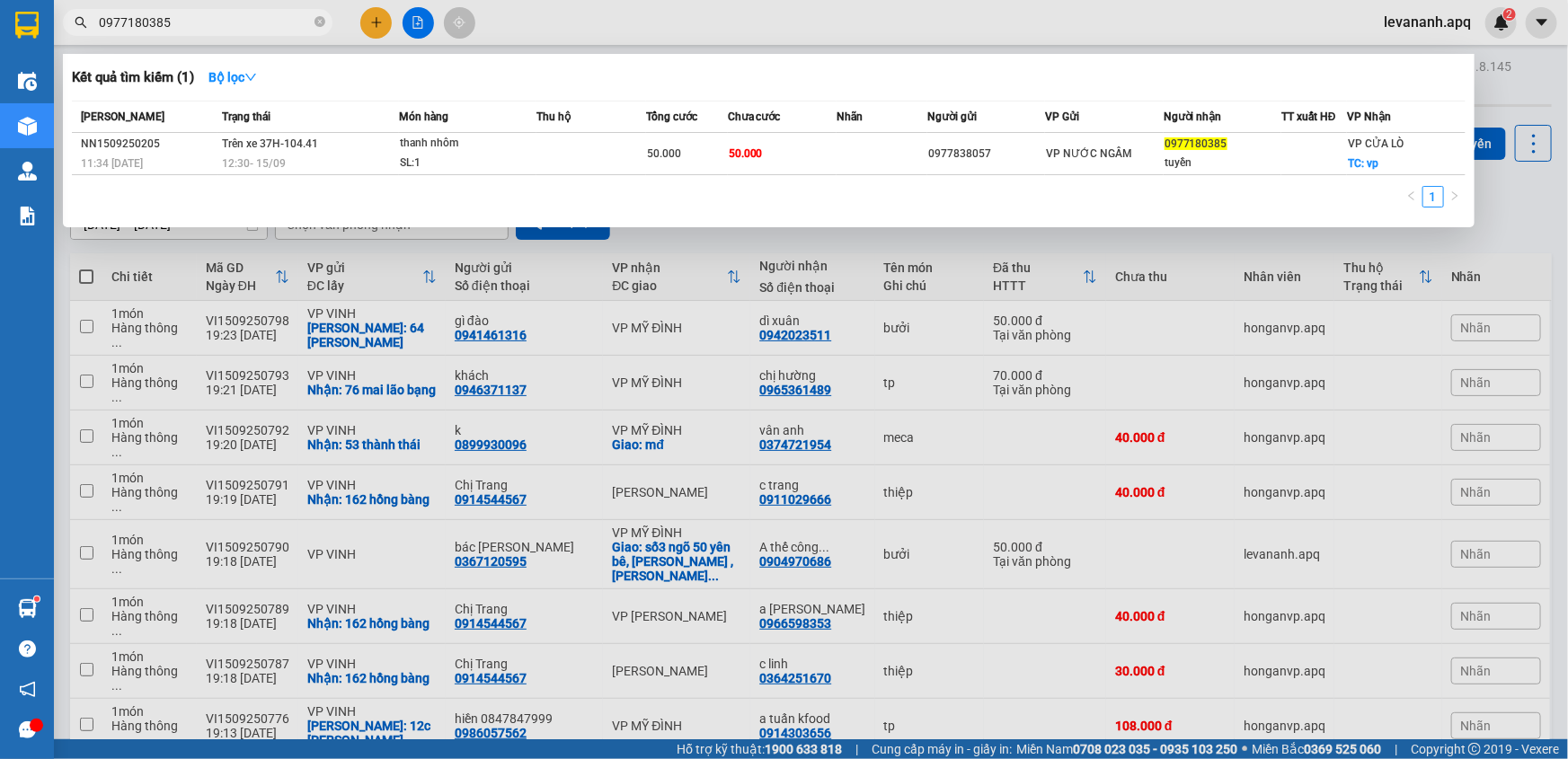
type input "0977180385"
click at [1410, 257] on div at bounding box center [784, 379] width 1568 height 759
click at [209, 19] on input "0977180385" at bounding box center [205, 22] width 212 height 19
click at [321, 25] on icon "close-circle" at bounding box center [320, 21] width 11 height 11
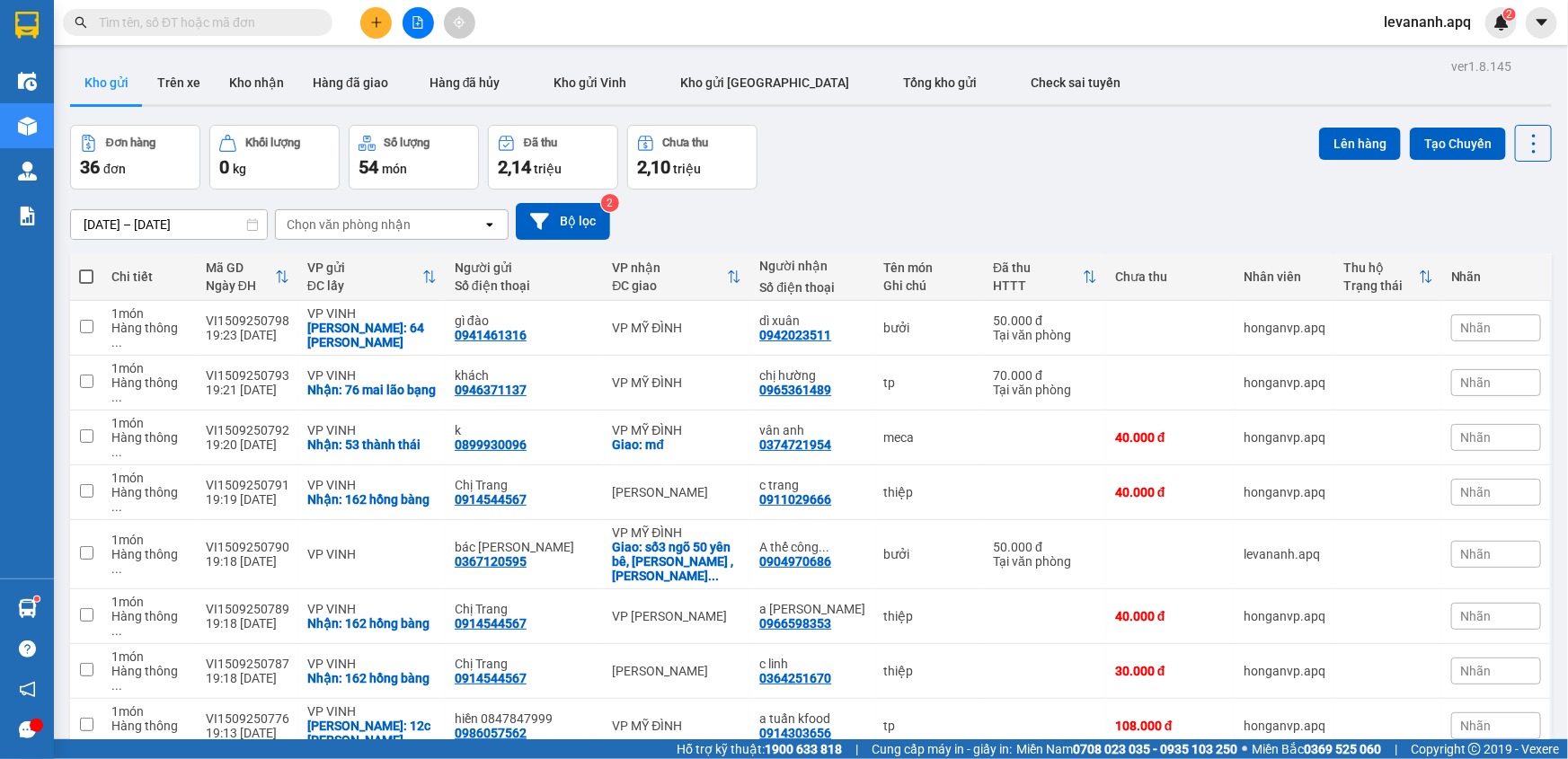
click at [192, 28] on input "text" at bounding box center [205, 22] width 212 height 19
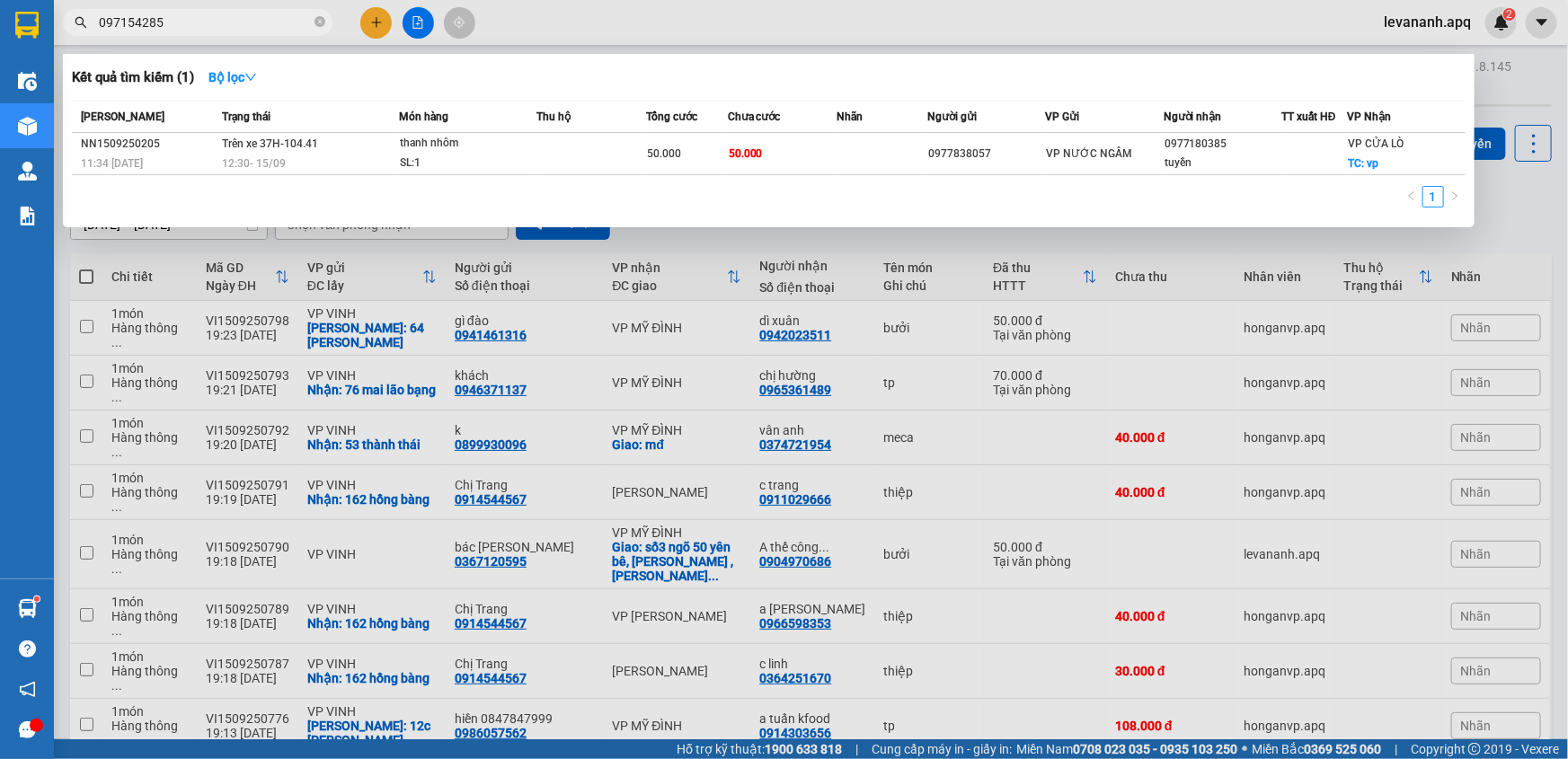
type input "0971542857"
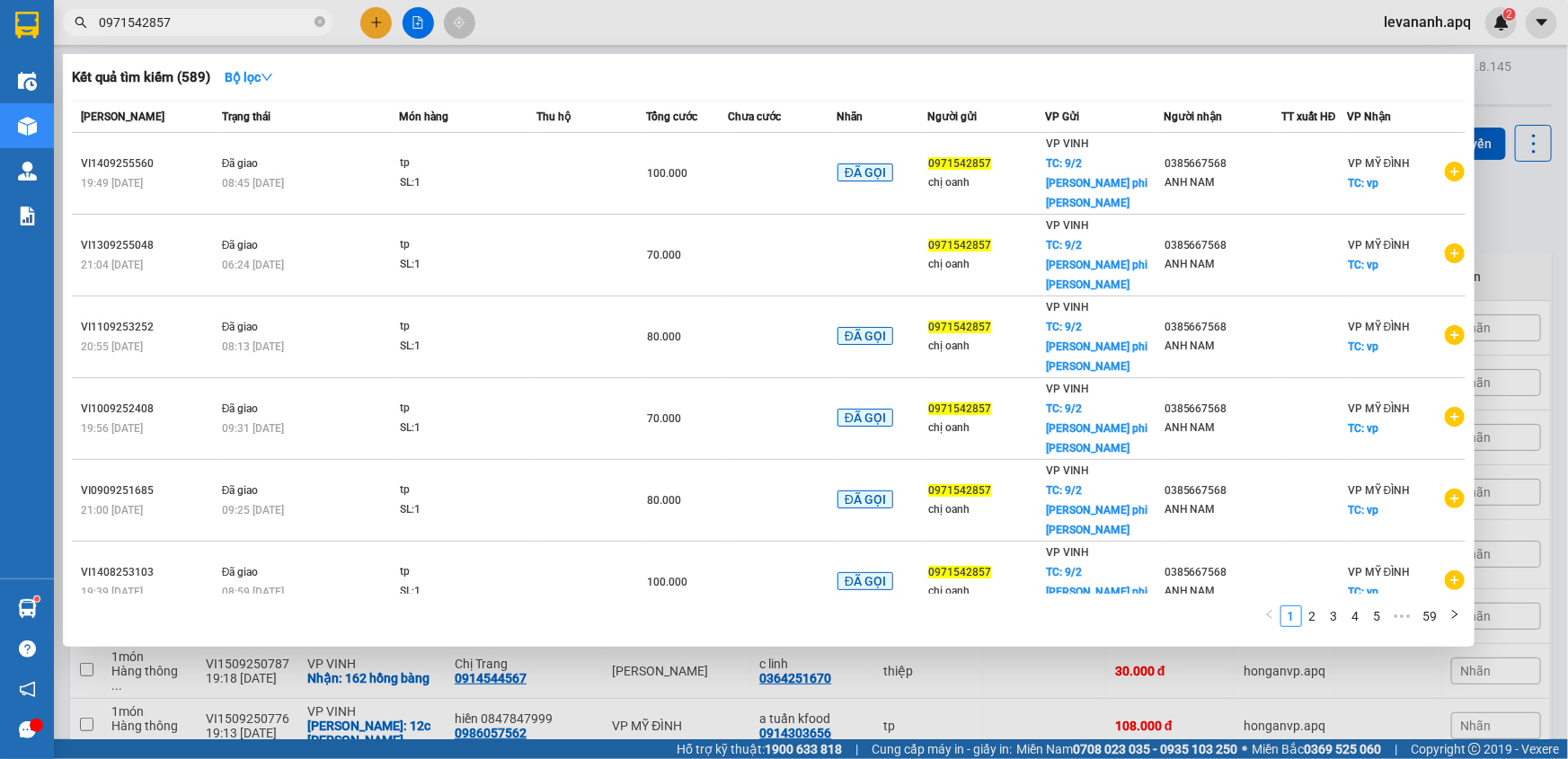
click at [179, 25] on input "0971542857" at bounding box center [205, 22] width 212 height 19
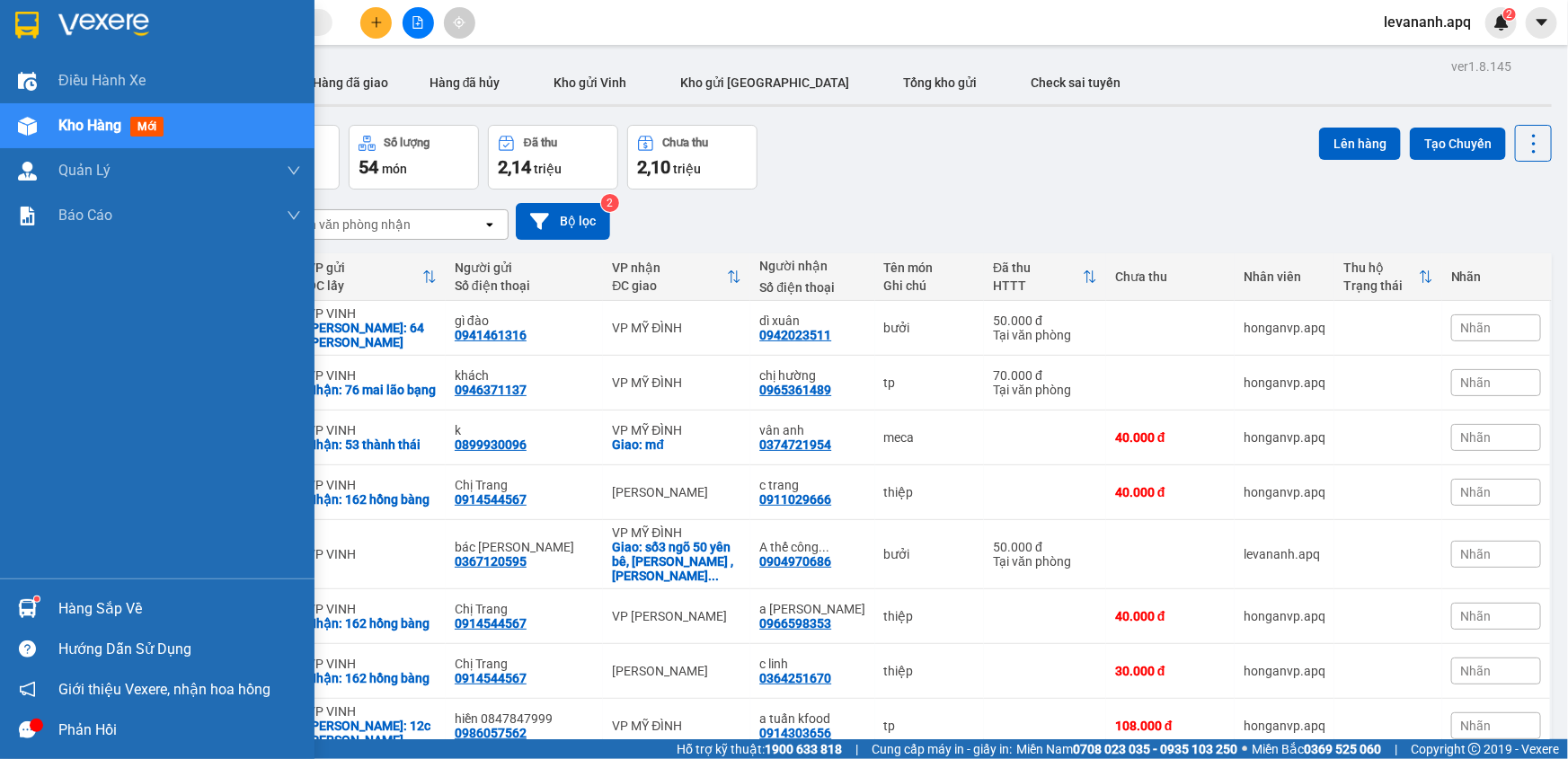
click at [16, 30] on img at bounding box center [27, 25] width 23 height 27
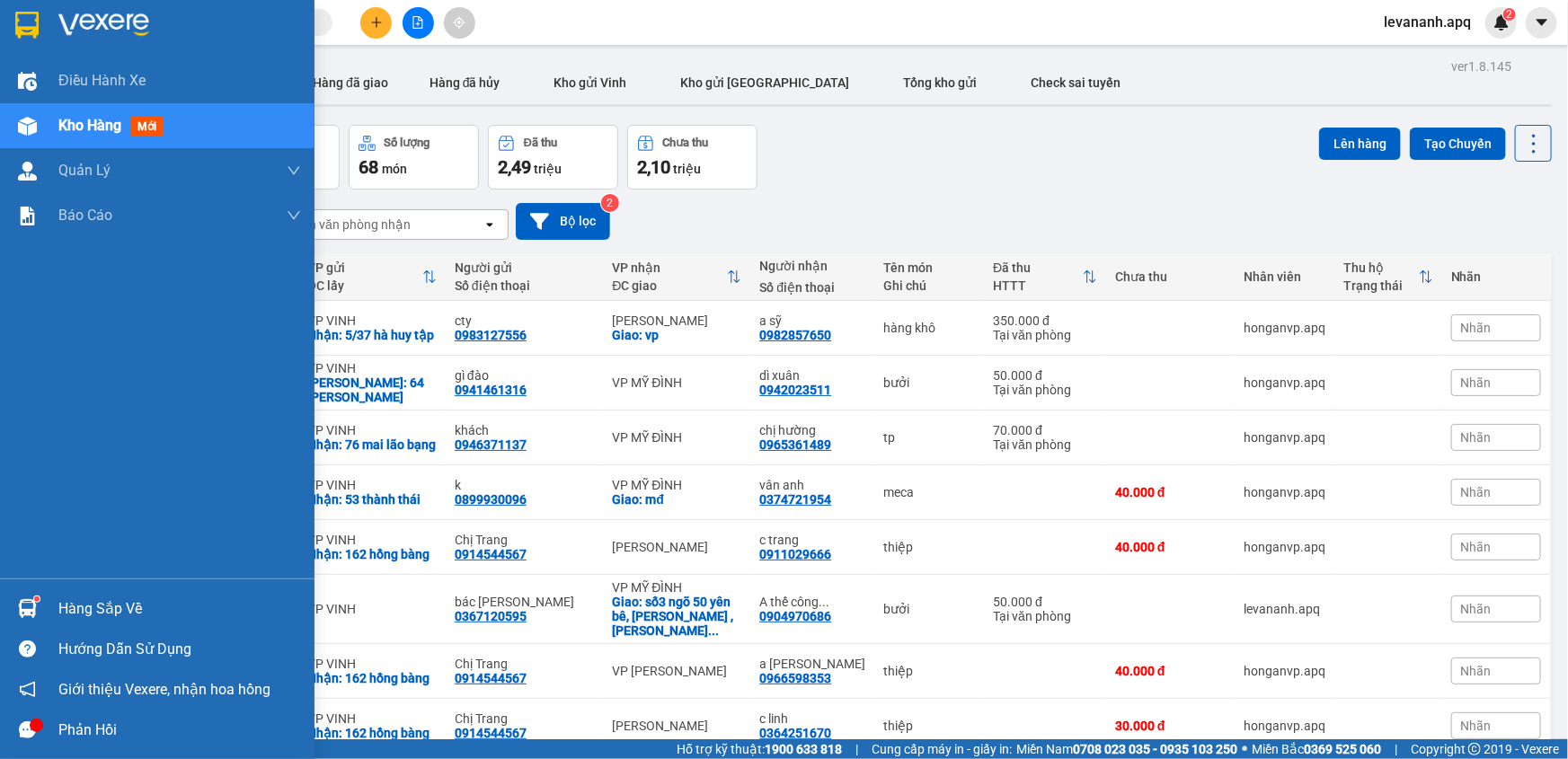
click at [33, 28] on img at bounding box center [27, 25] width 23 height 27
click at [16, 45] on div at bounding box center [157, 29] width 315 height 58
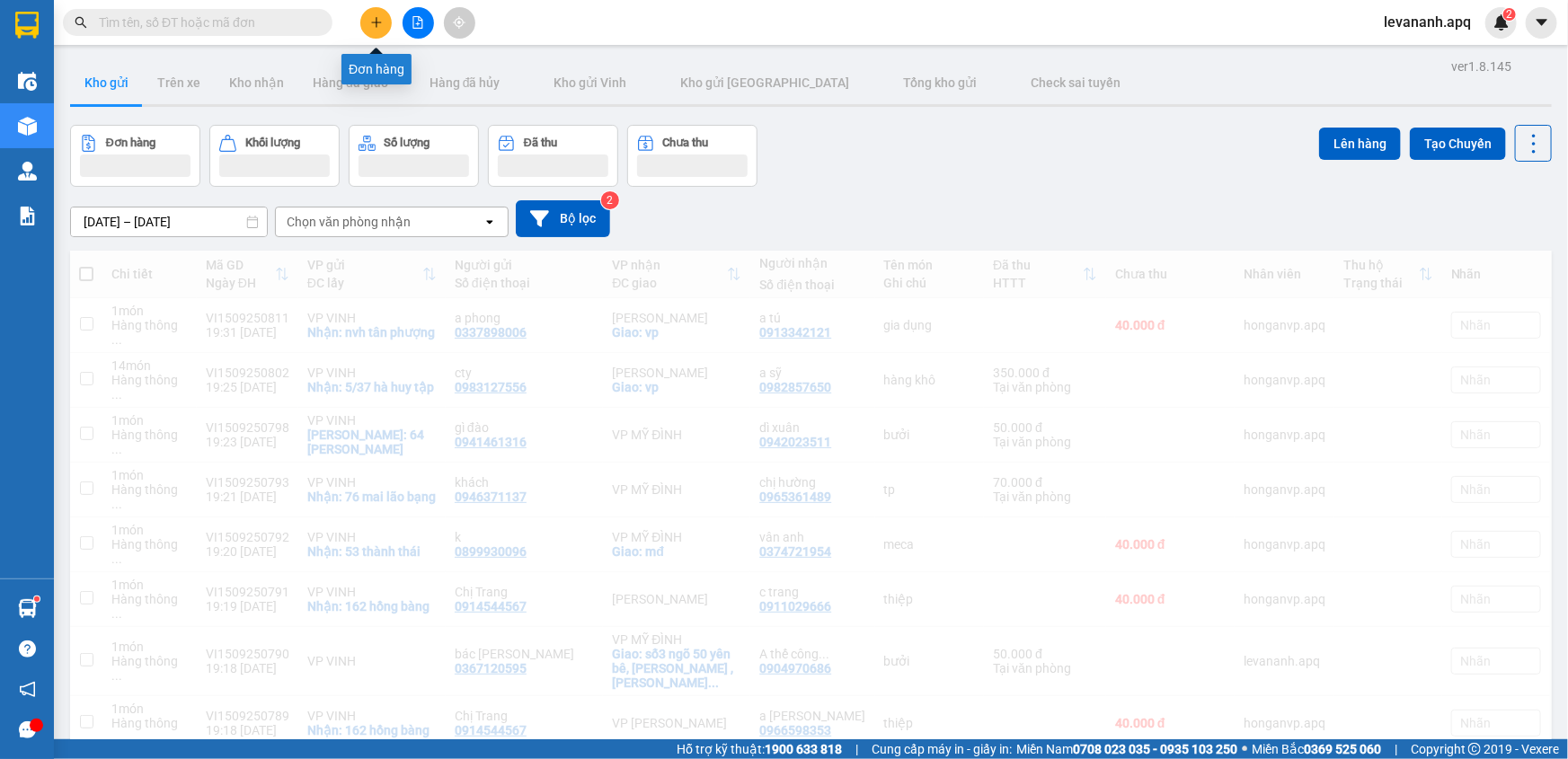
click at [375, 18] on icon "plus" at bounding box center [376, 22] width 13 height 13
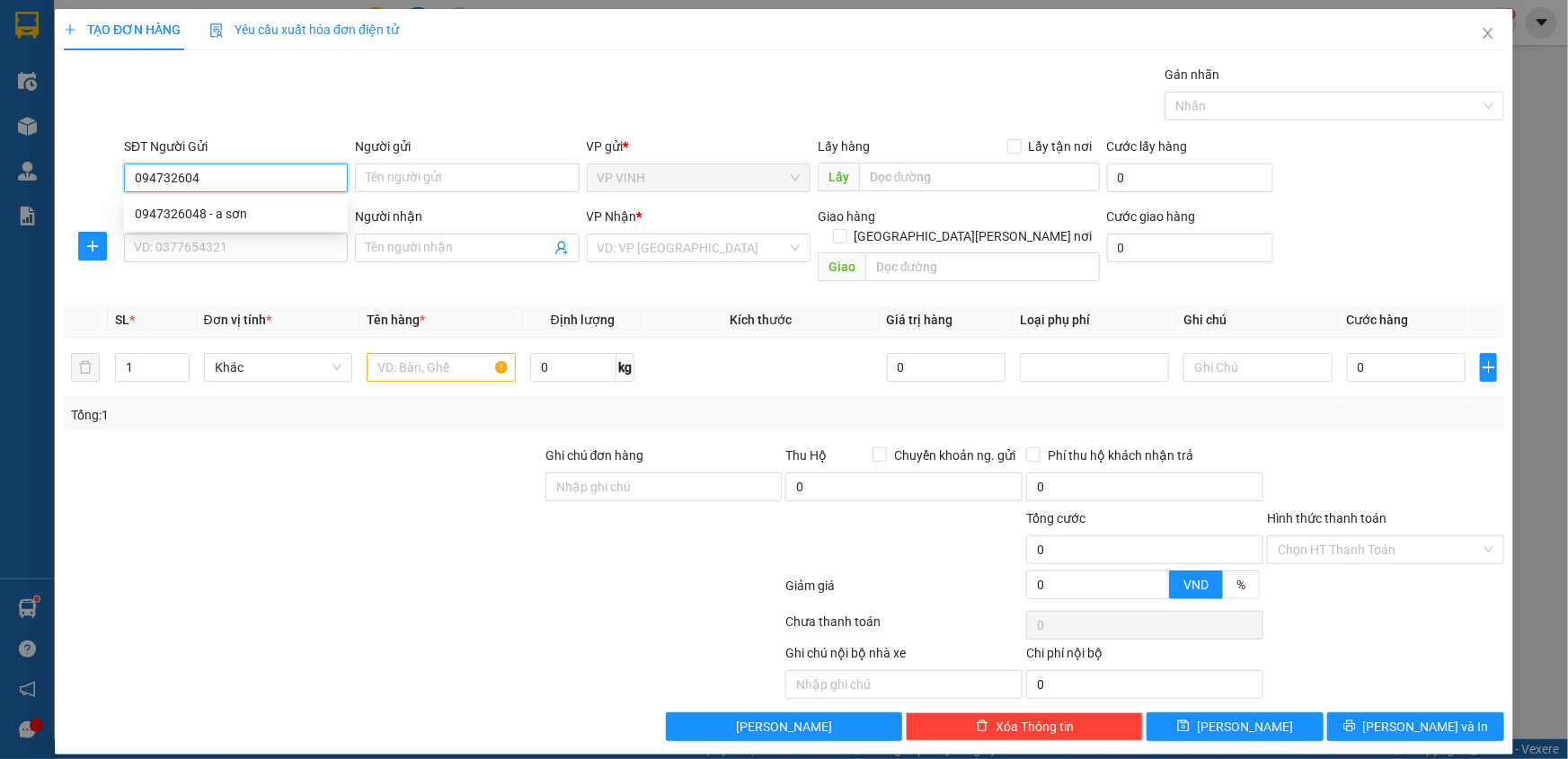
type input "0947326048"
click at [164, 212] on div "0947326048 - a sơn" at bounding box center [236, 213] width 203 height 19
type input "a sơn"
type input "0947326048"
click at [177, 252] on input "SĐT Người Nhận" at bounding box center [236, 248] width 224 height 29
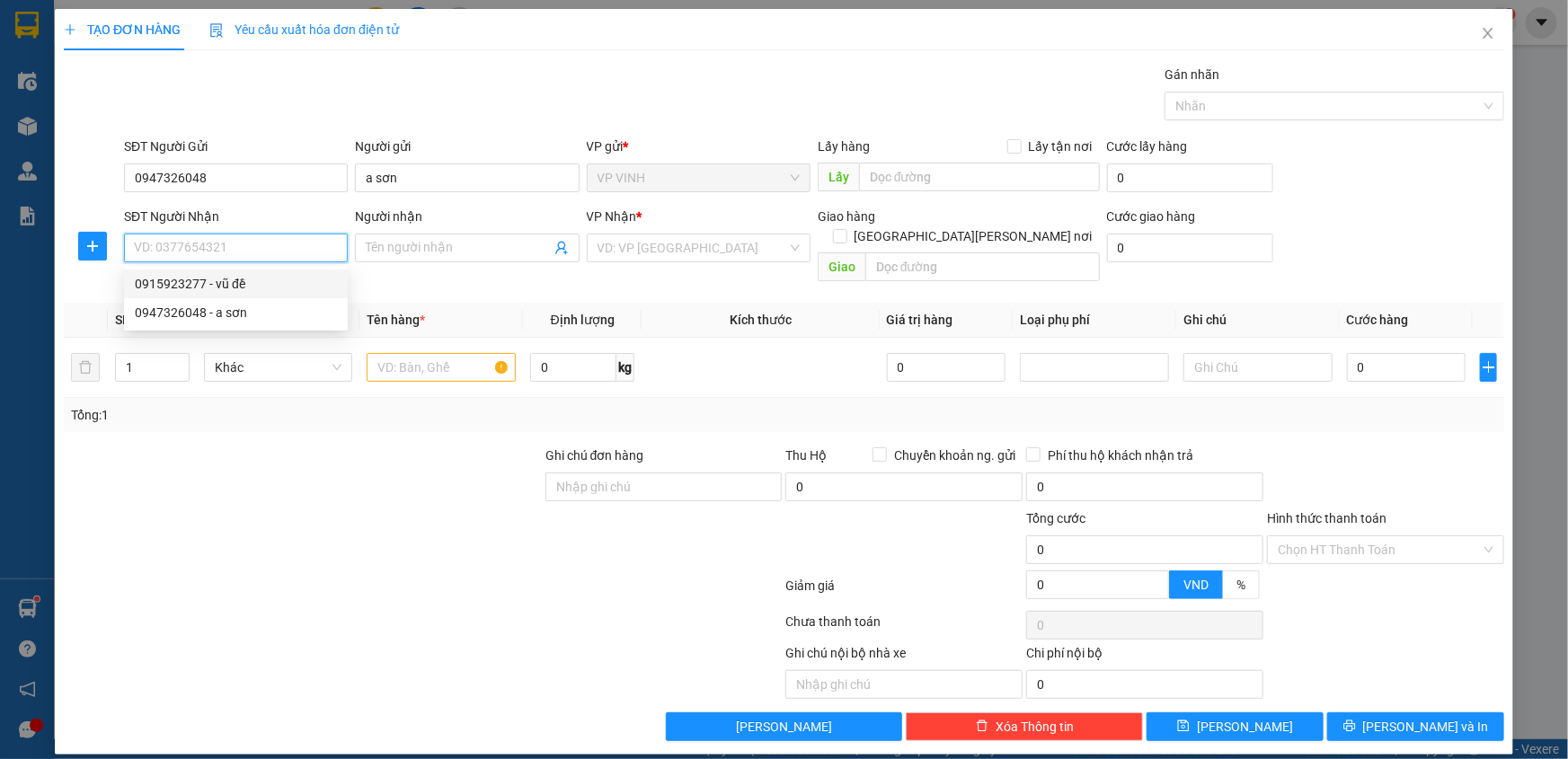
click at [193, 279] on div "0915923277 - vũ đề" at bounding box center [236, 284] width 203 height 19
type input "0915923277"
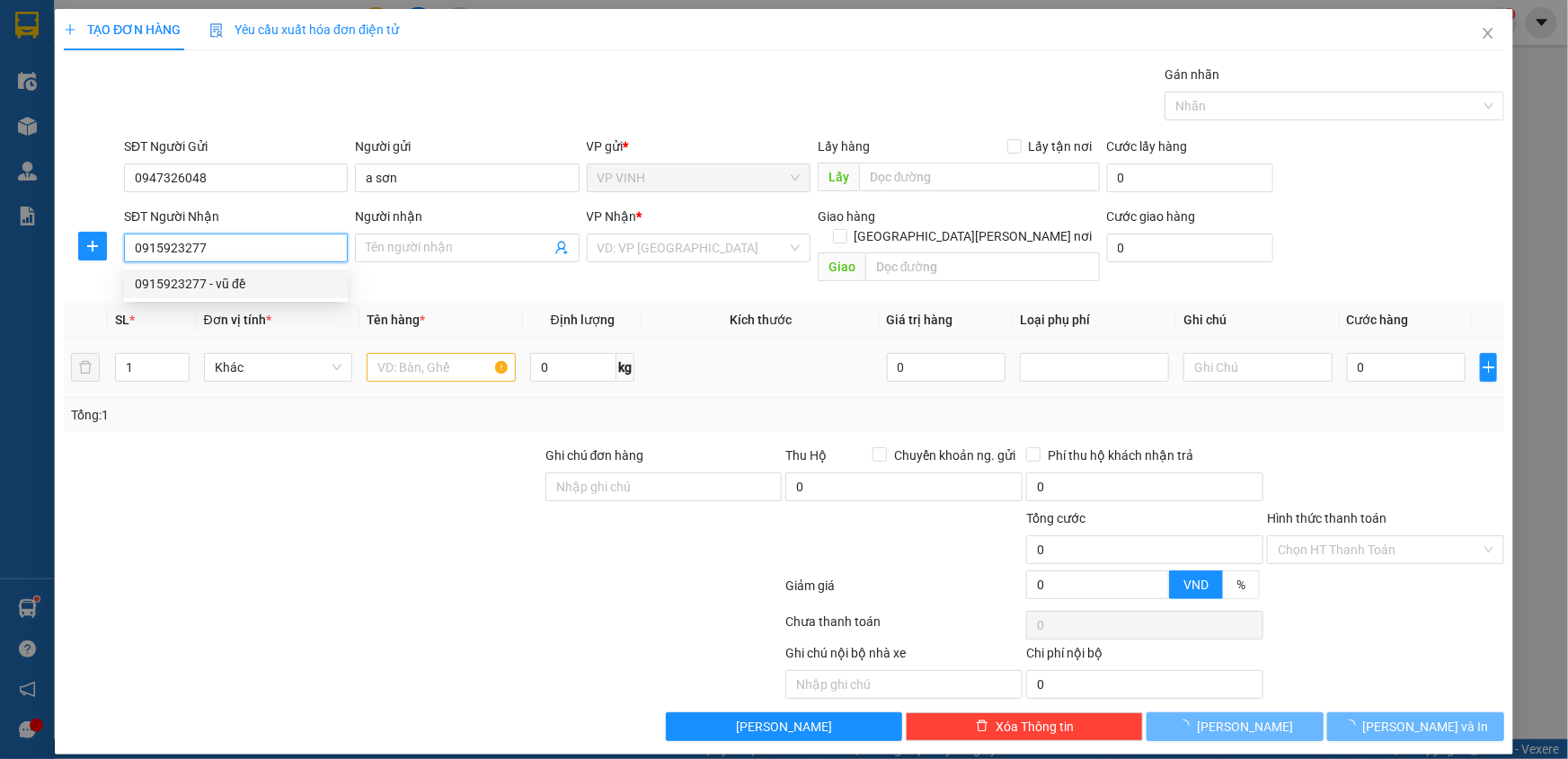
type input "vũ đề"
checkbox input "true"
type input "vp"
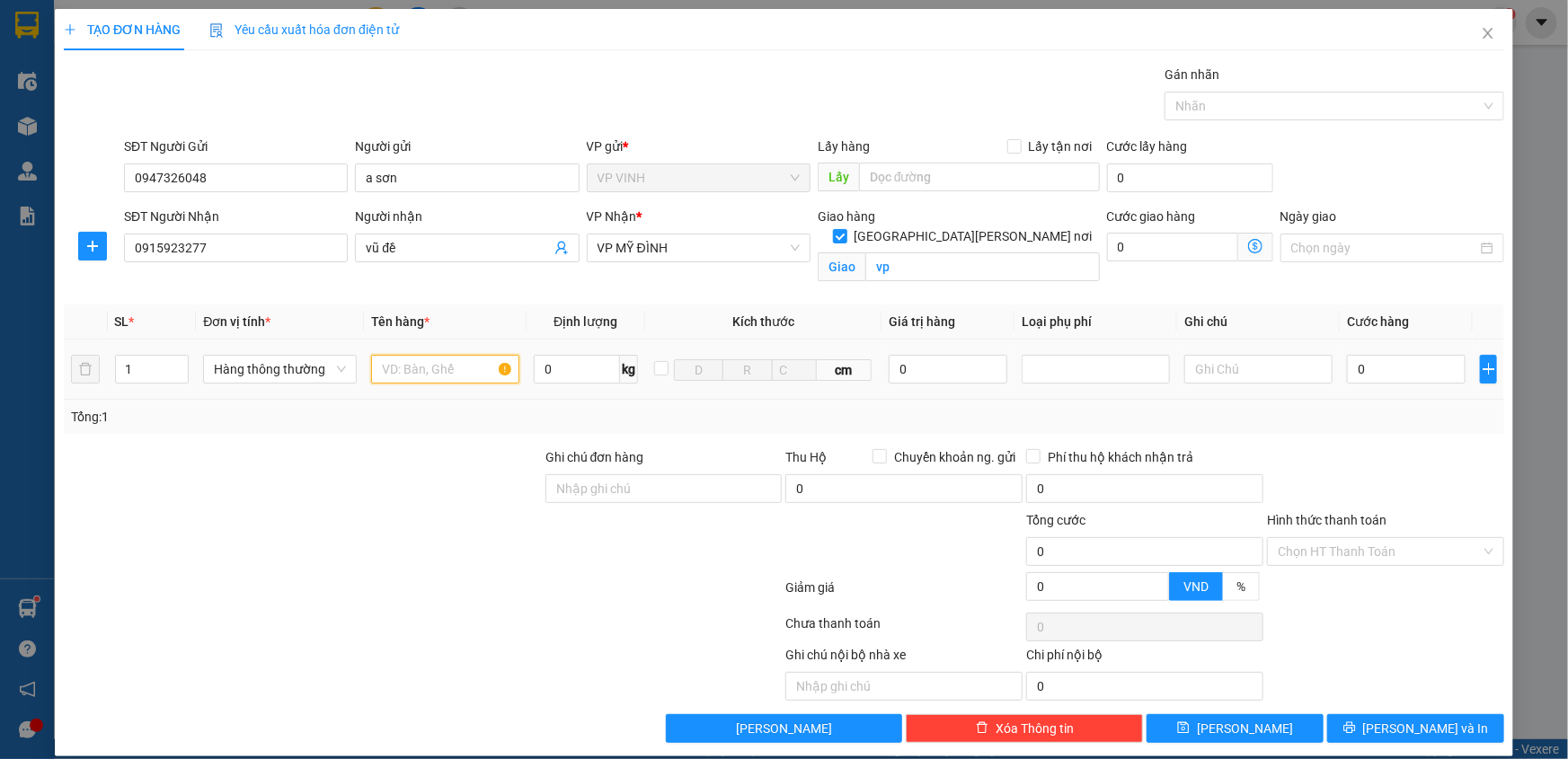
click at [416, 357] on input "text" at bounding box center [445, 369] width 148 height 29
type input "răng"
click at [1384, 375] on input "0" at bounding box center [1406, 369] width 119 height 29
type input "3"
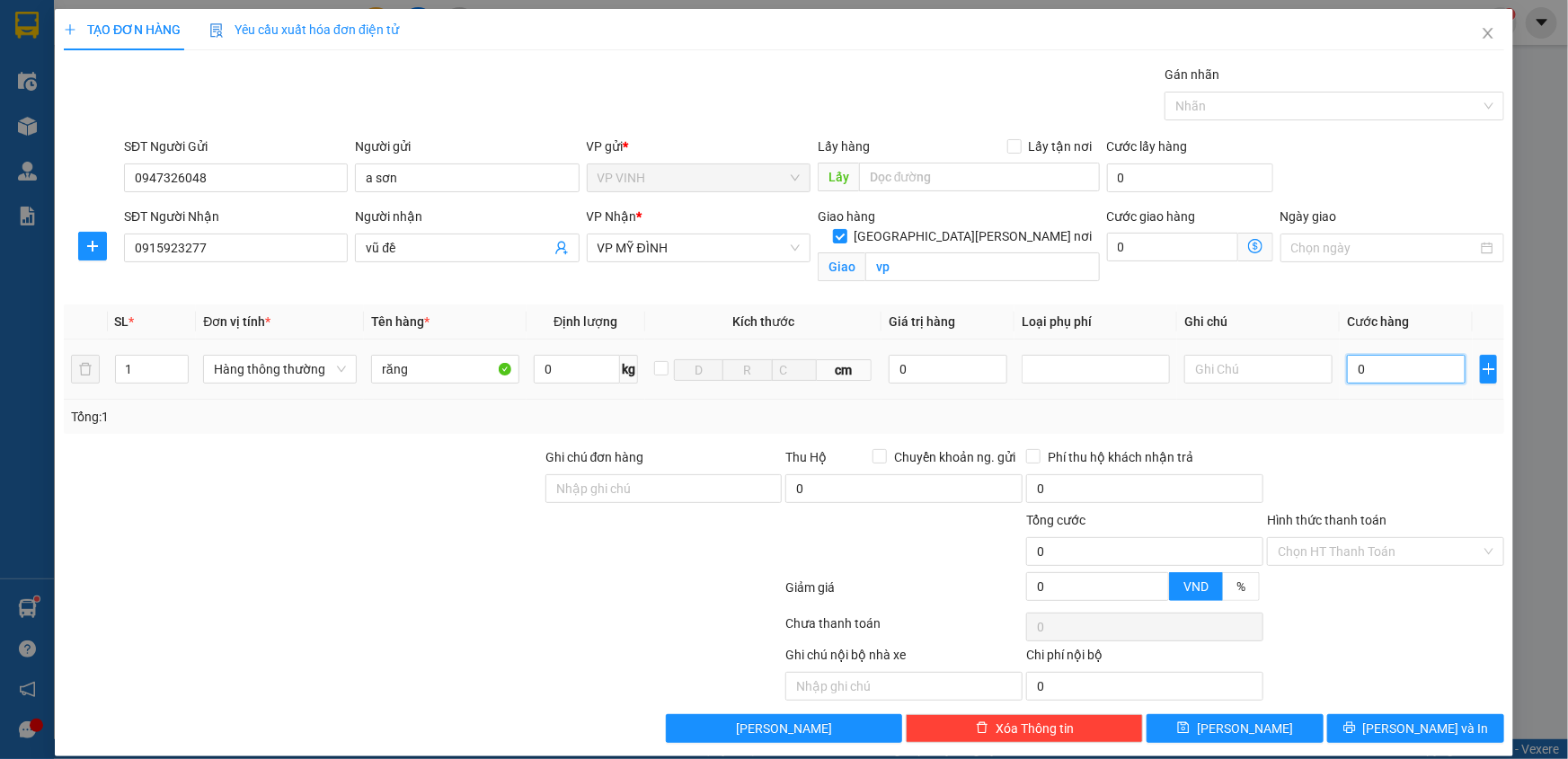
type input "3"
type input "30"
type input "30.000"
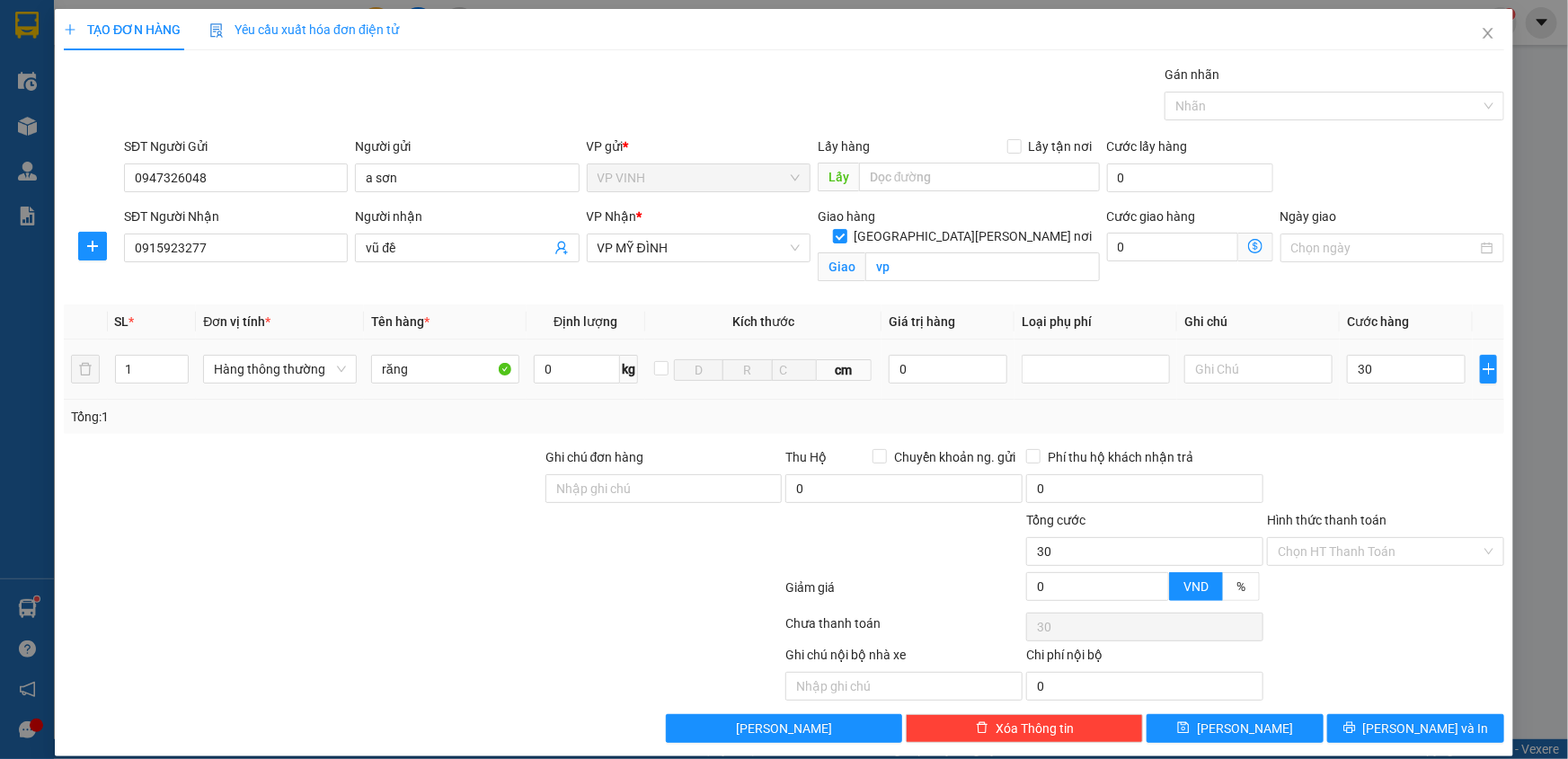
type input "30.000"
click at [1388, 411] on div "Tổng: 1" at bounding box center [784, 417] width 1427 height 19
click at [1409, 714] on button "[PERSON_NAME] và In" at bounding box center [1416, 729] width 177 height 29
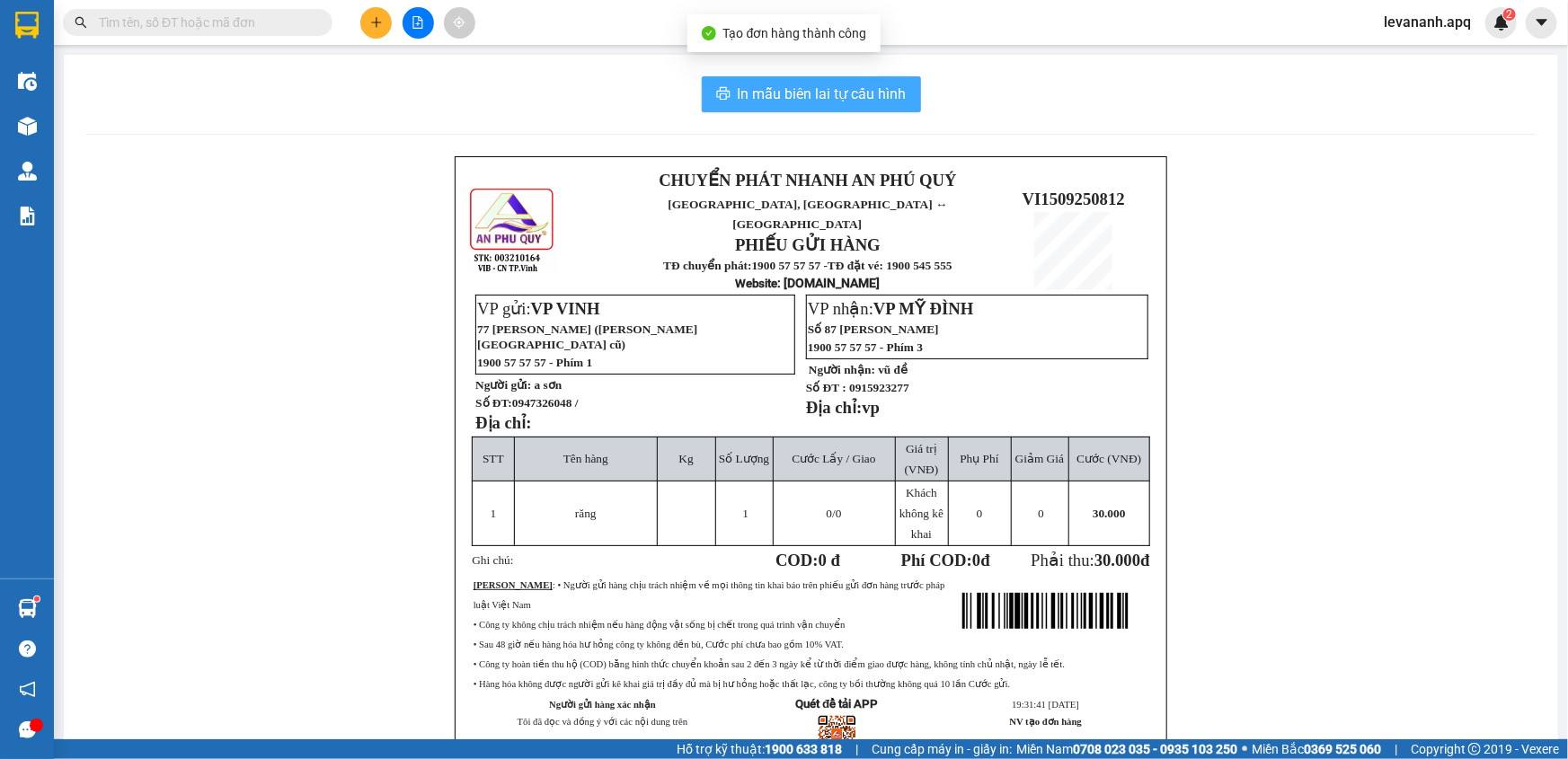
click at [861, 95] on span "In mẫu biên lai tự cấu hình" at bounding box center [822, 94] width 169 height 22
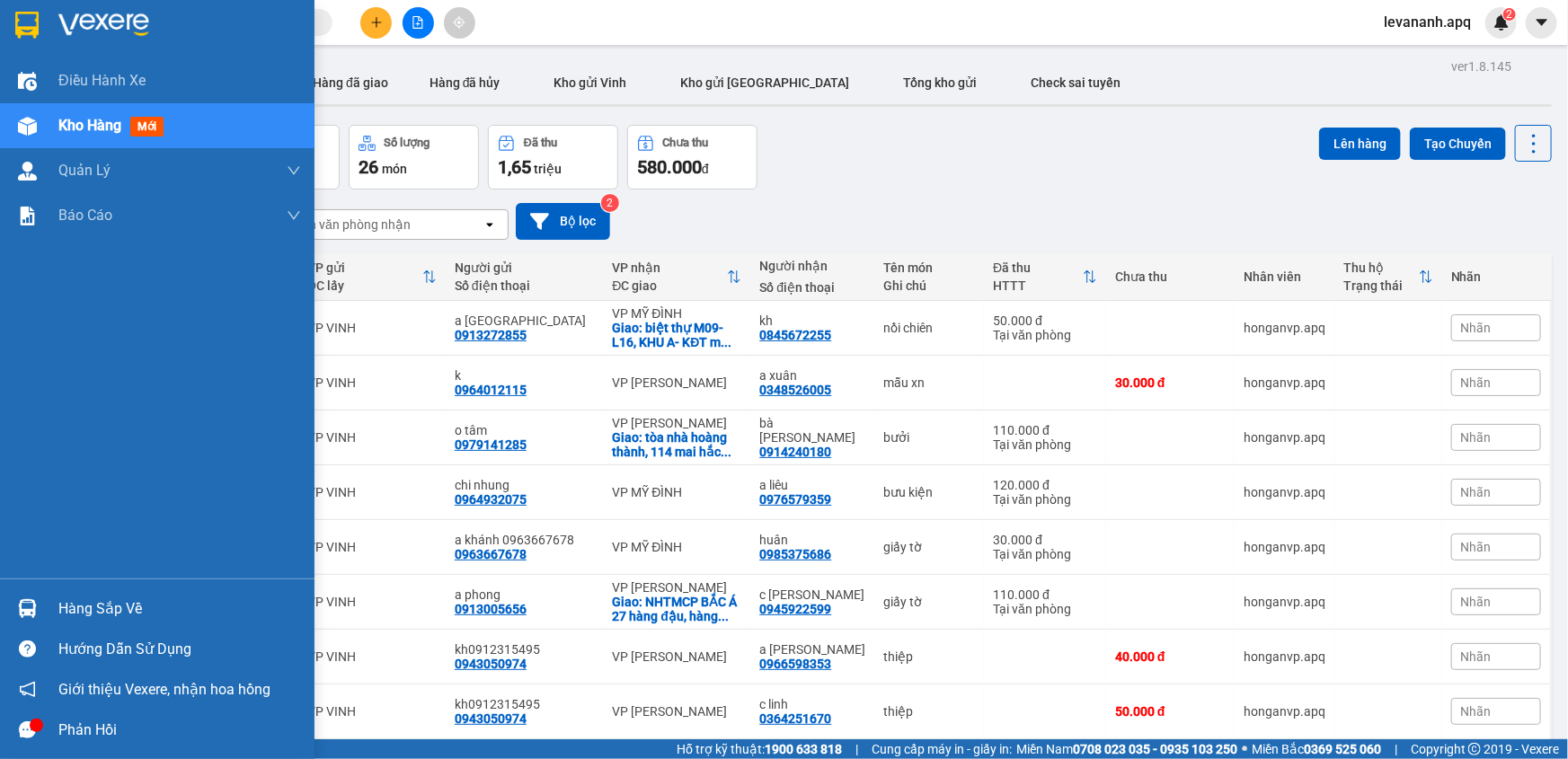
click at [46, 607] on div "Hàng sắp về" at bounding box center [157, 609] width 315 height 41
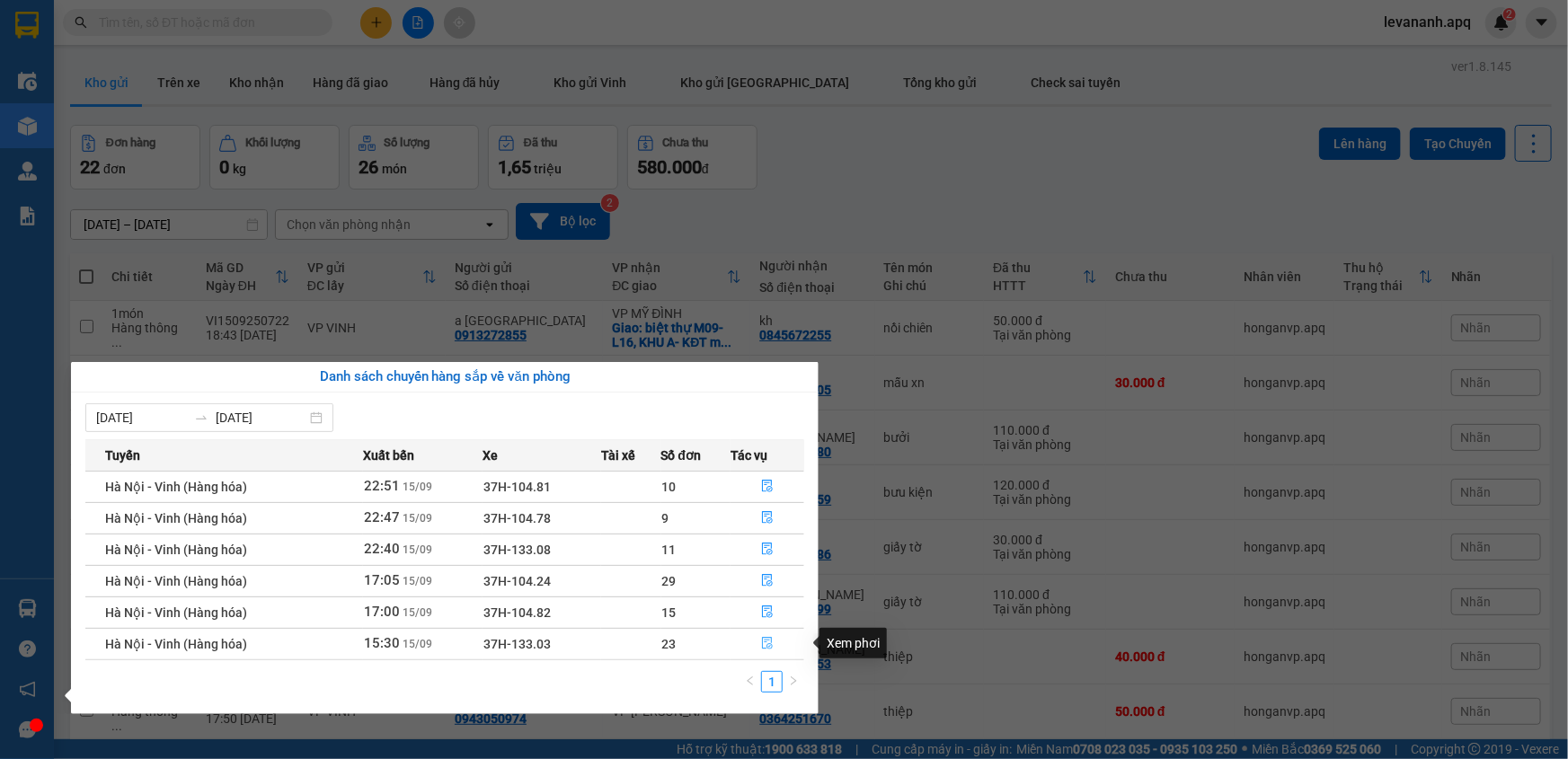
click at [772, 650] on span "file-done" at bounding box center [767, 644] width 13 height 15
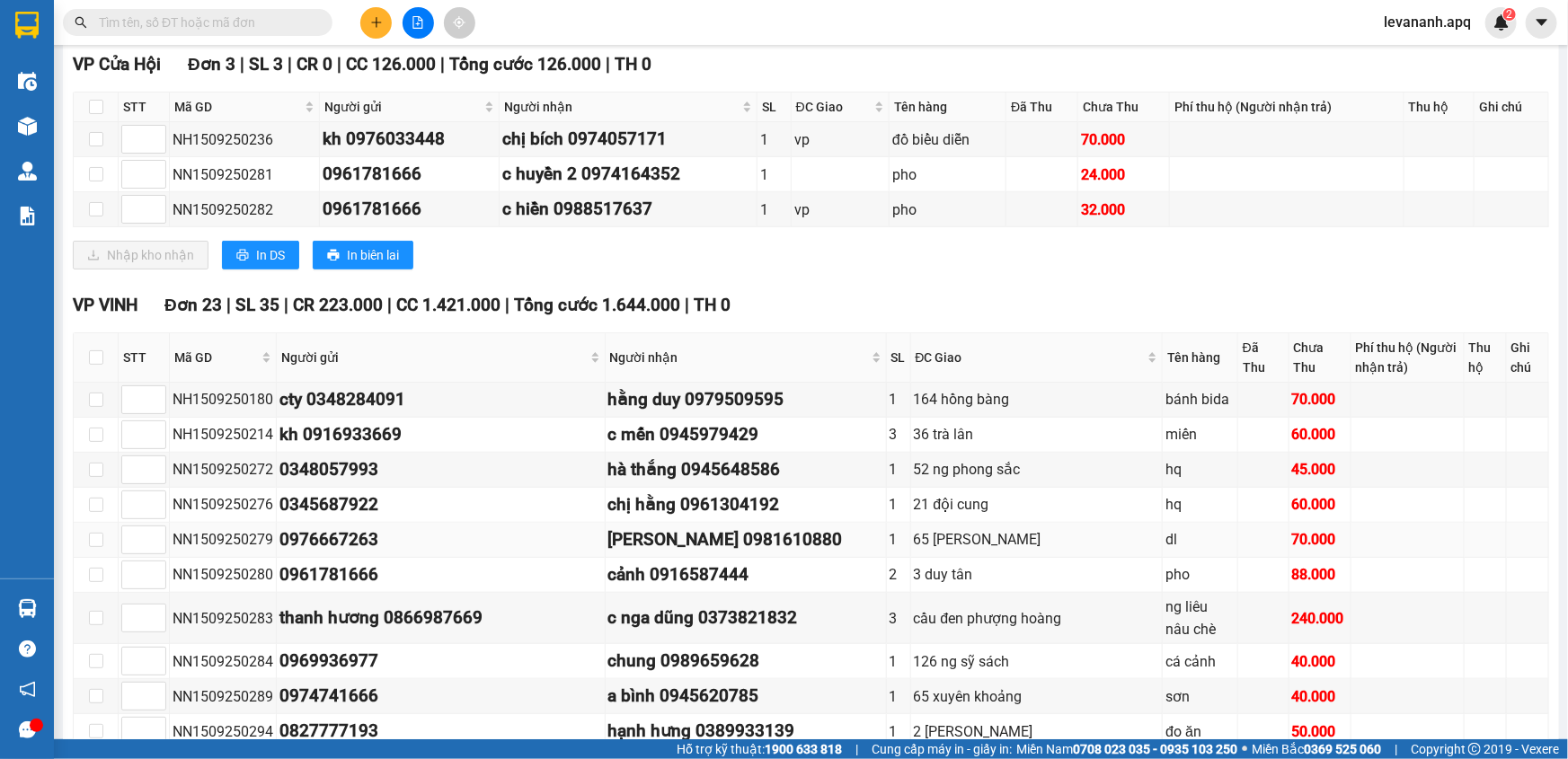
scroll to position [572, 0]
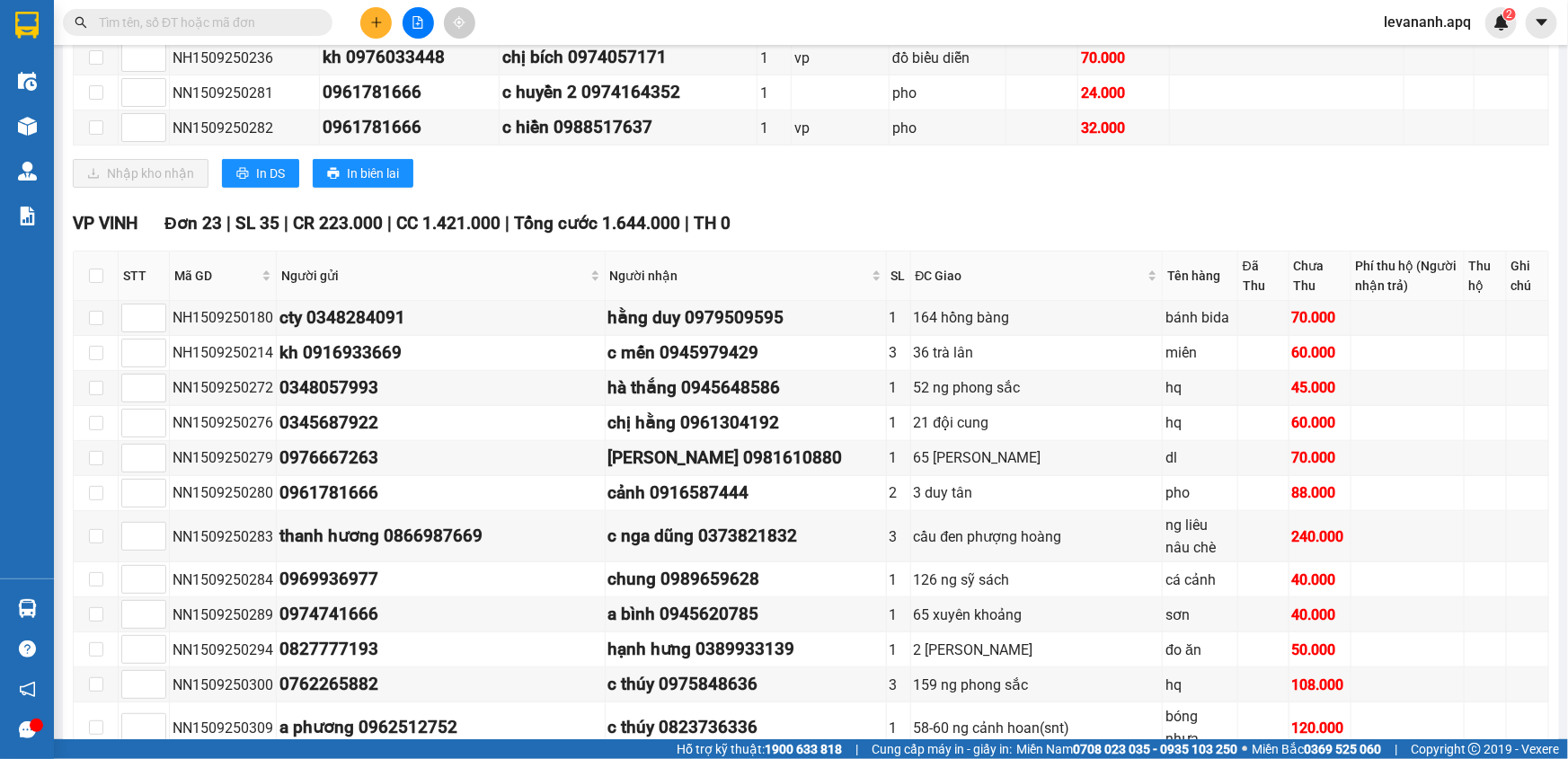
click at [87, 278] on th at bounding box center [96, 276] width 45 height 50
click at [90, 277] on input "checkbox" at bounding box center [96, 276] width 15 height 15
checkbox input "true"
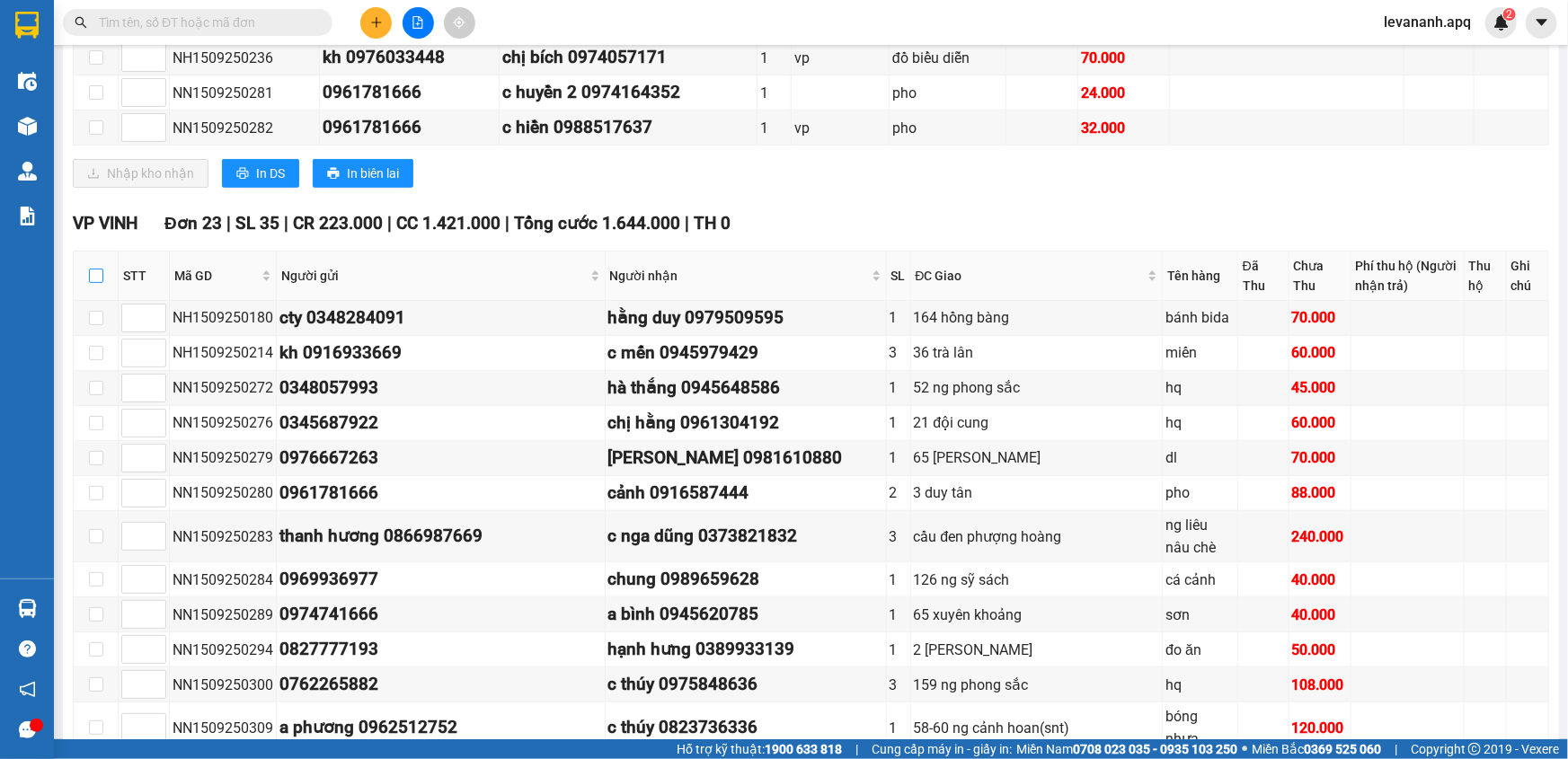
checkbox input "true"
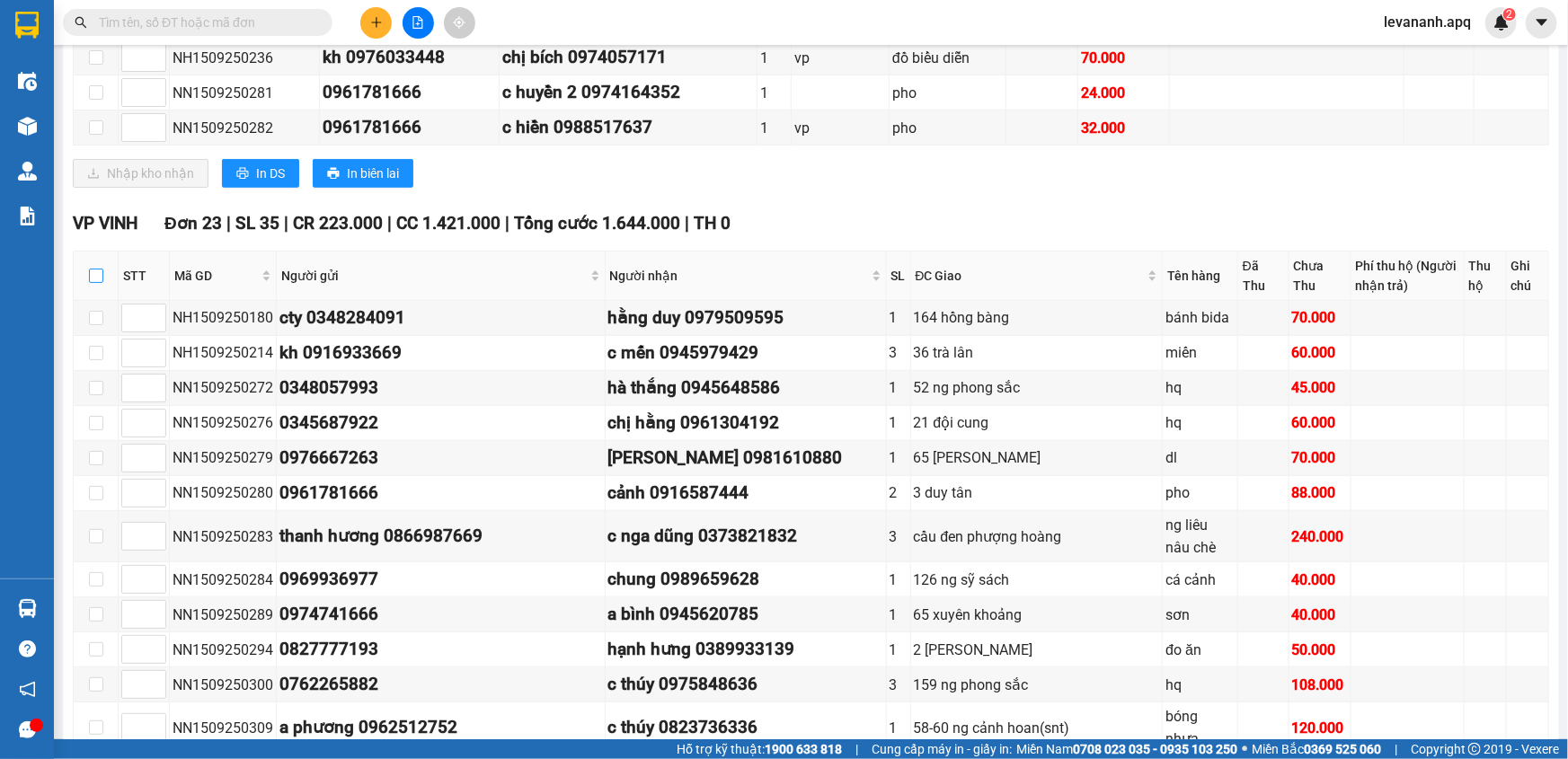
checkbox input "true"
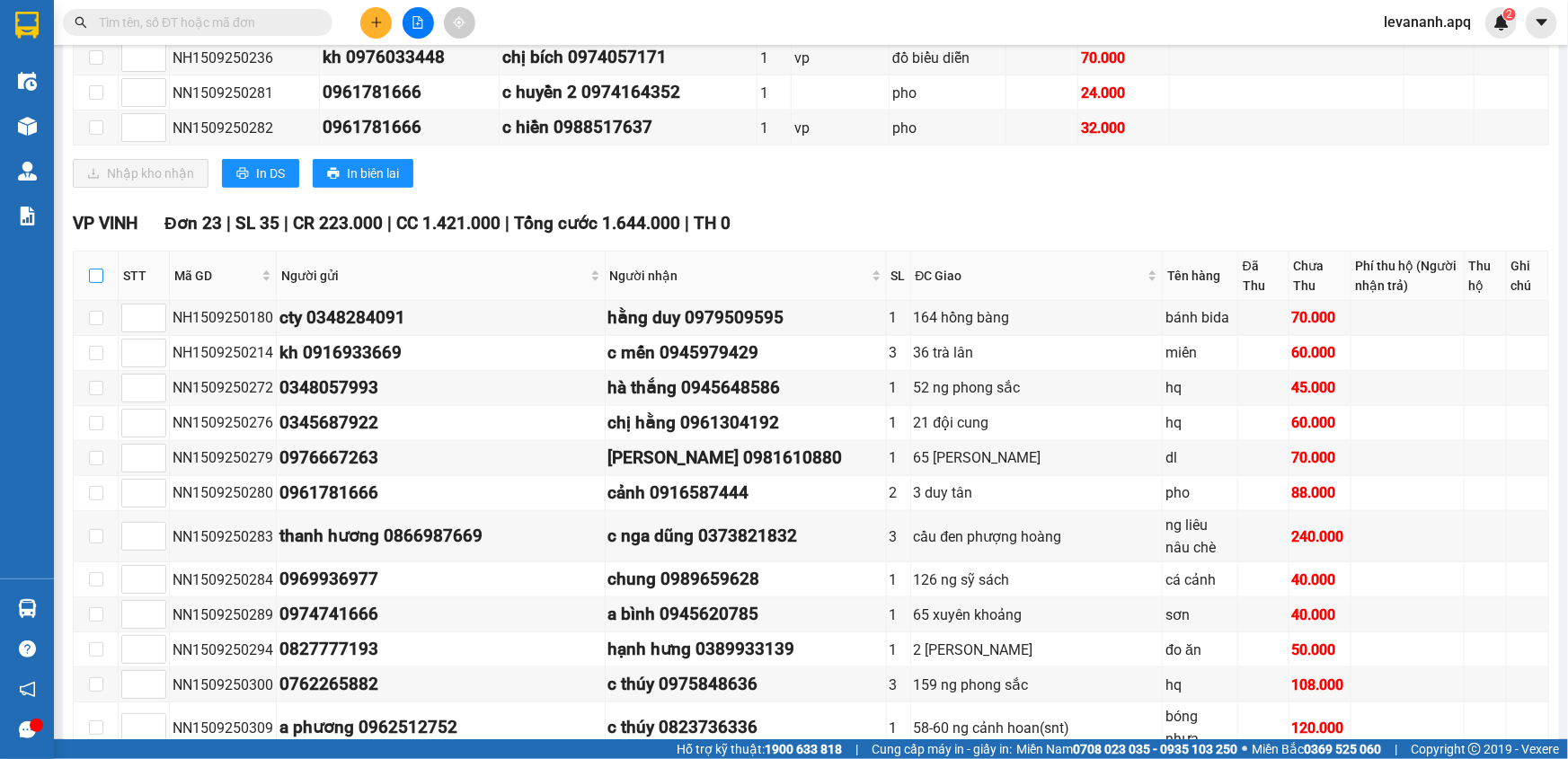
checkbox input "true"
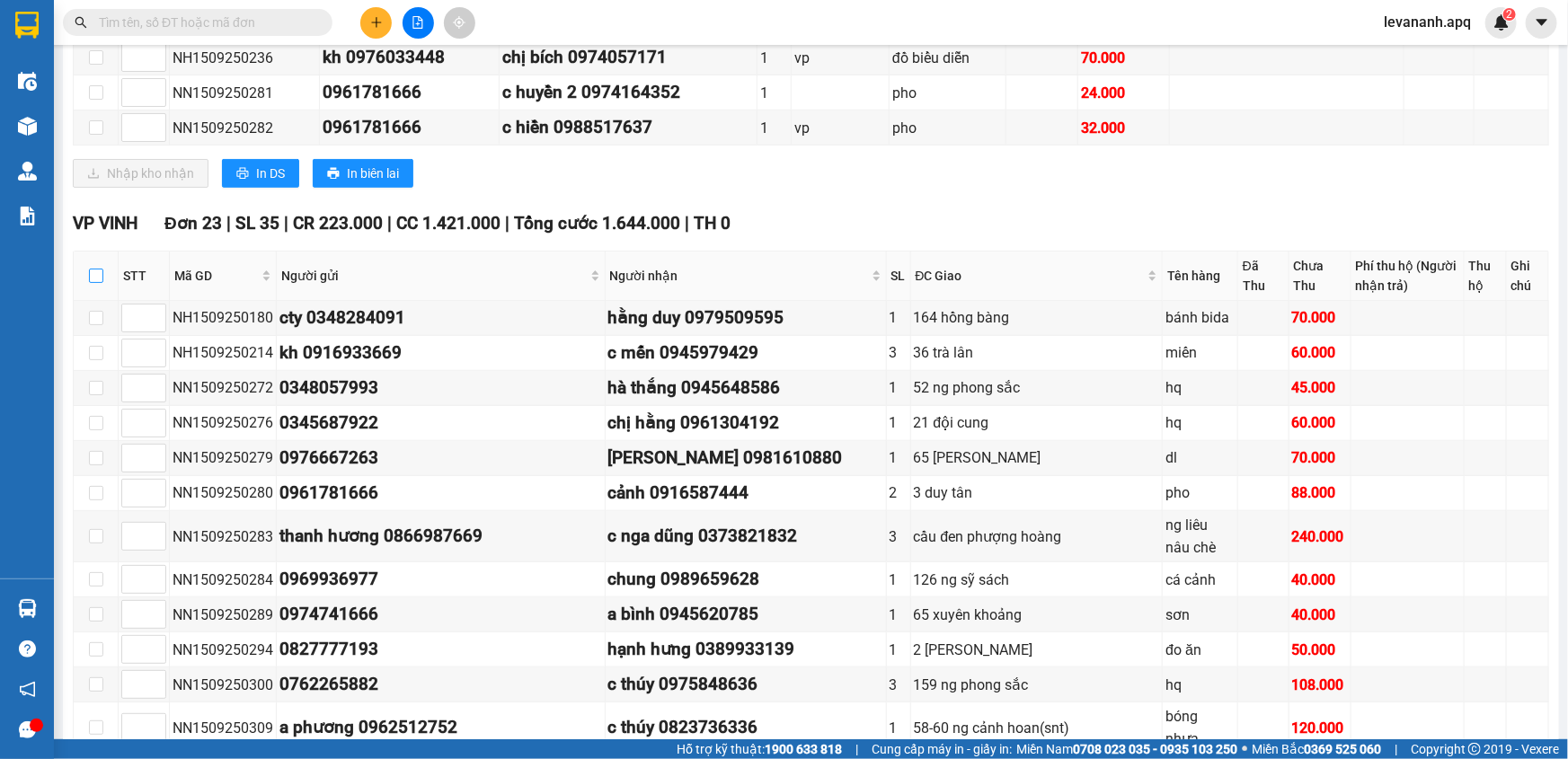
checkbox input "true"
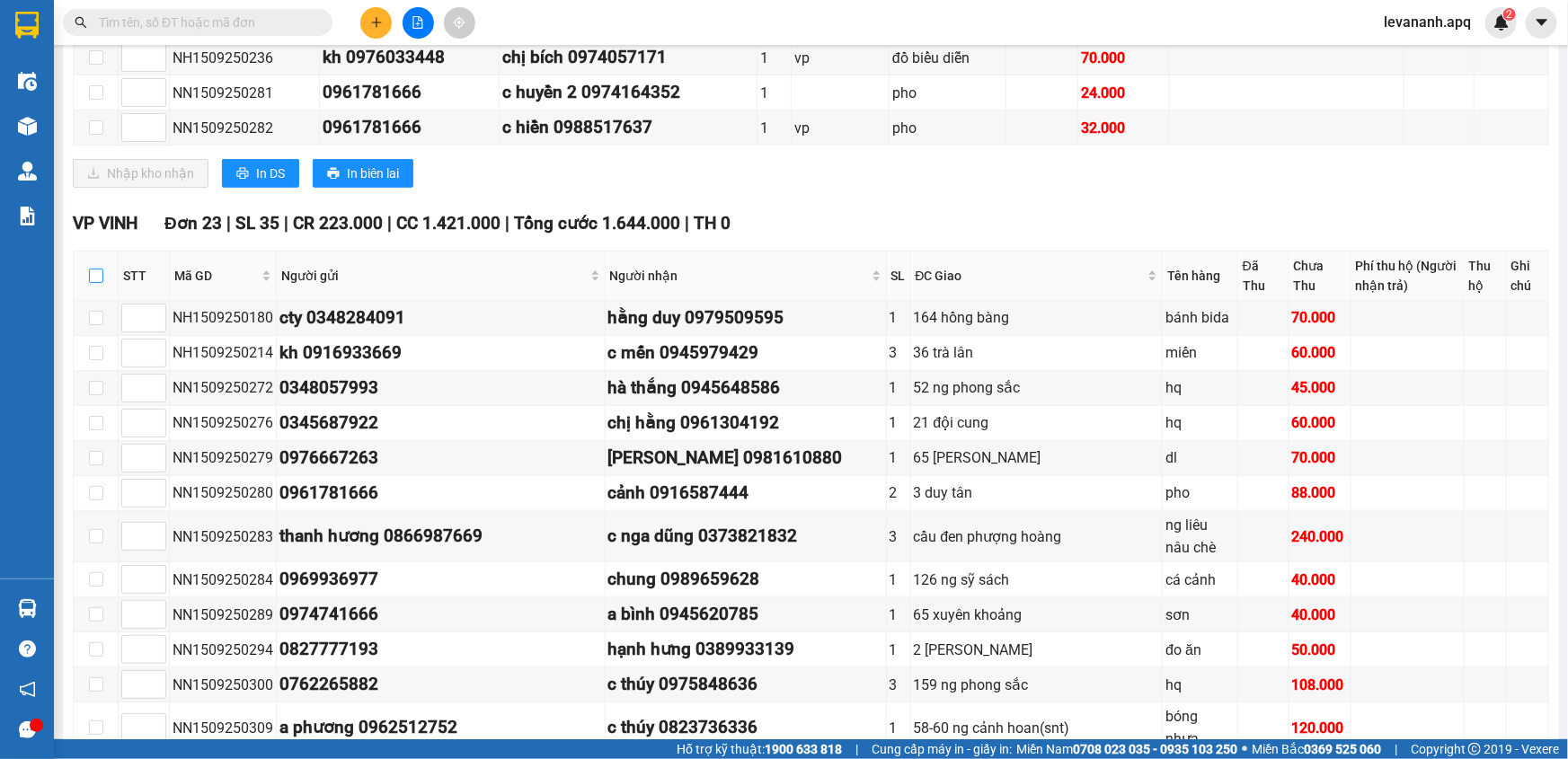
checkbox input "true"
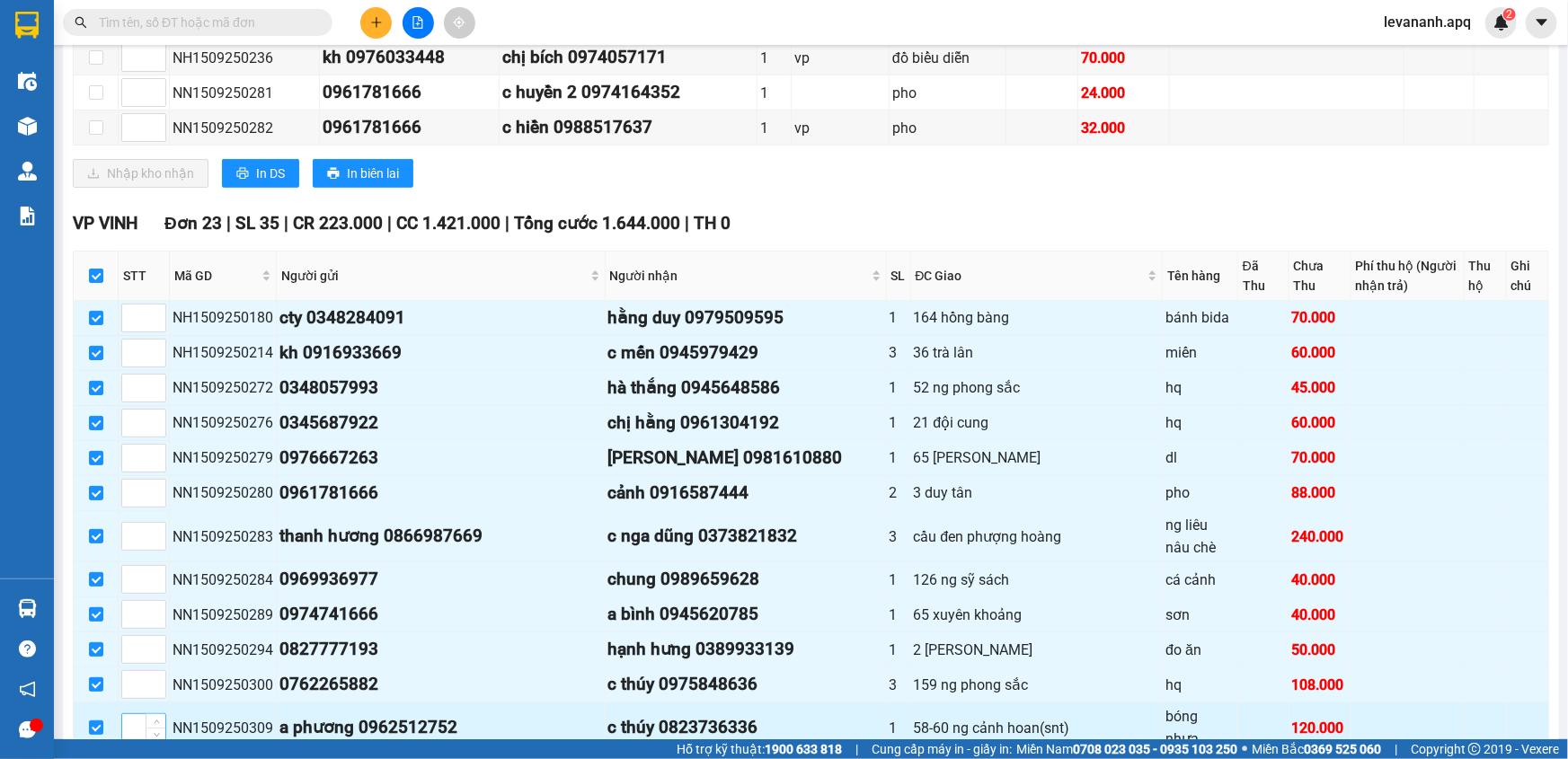
scroll to position [1057, 0]
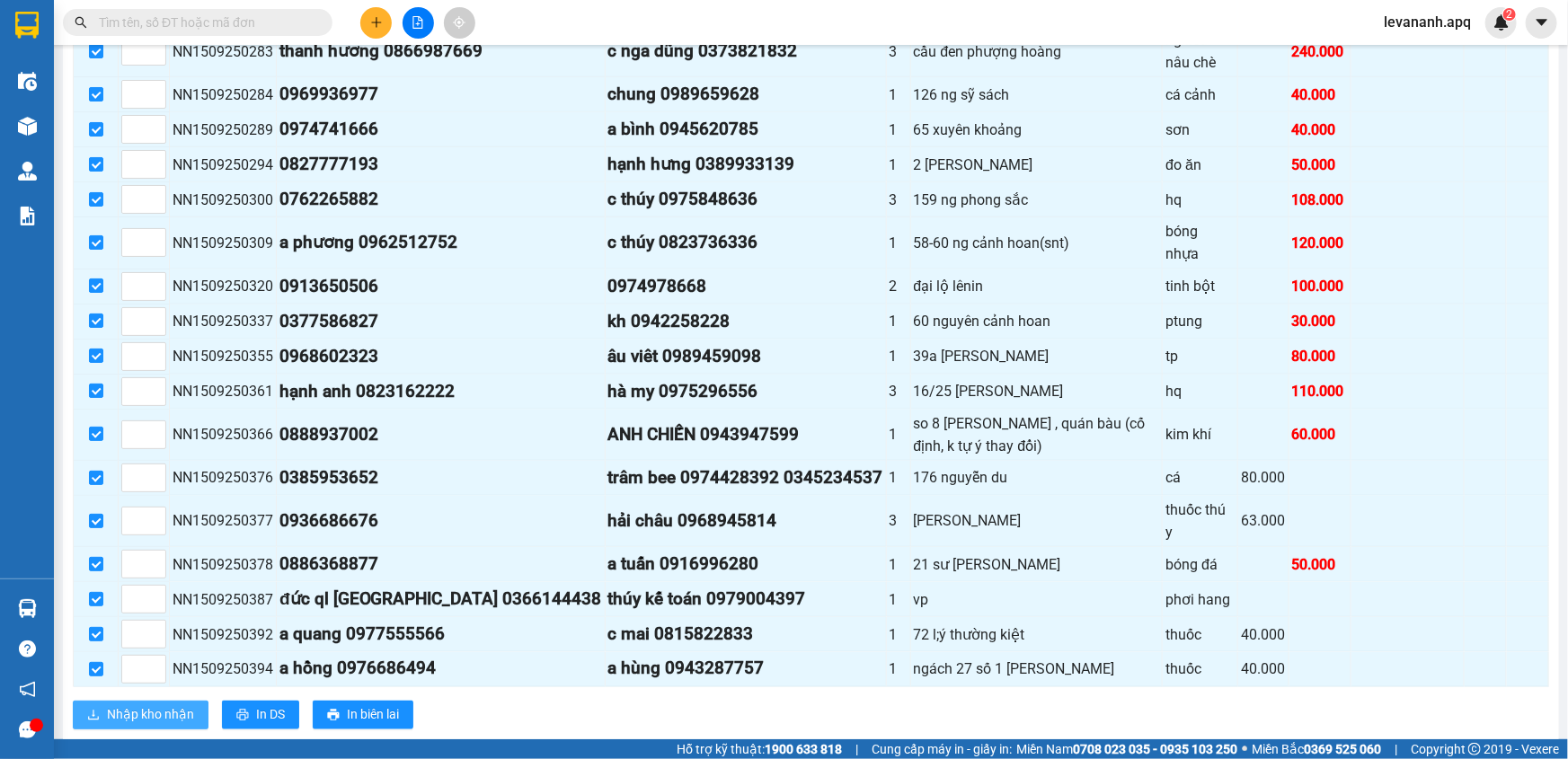
click at [162, 705] on span "Nhập kho nhận" at bounding box center [150, 715] width 87 height 19
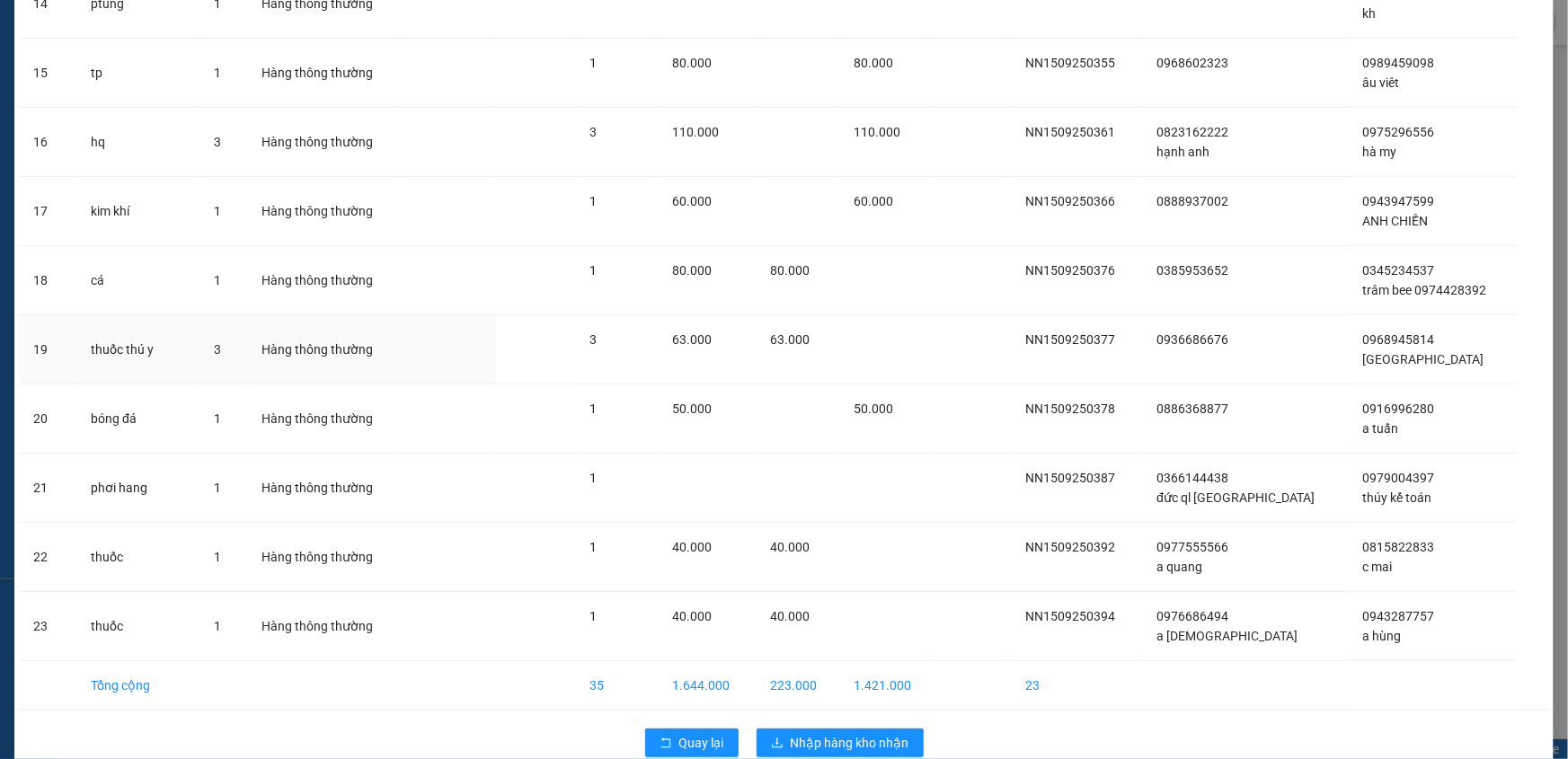
scroll to position [1092, 0]
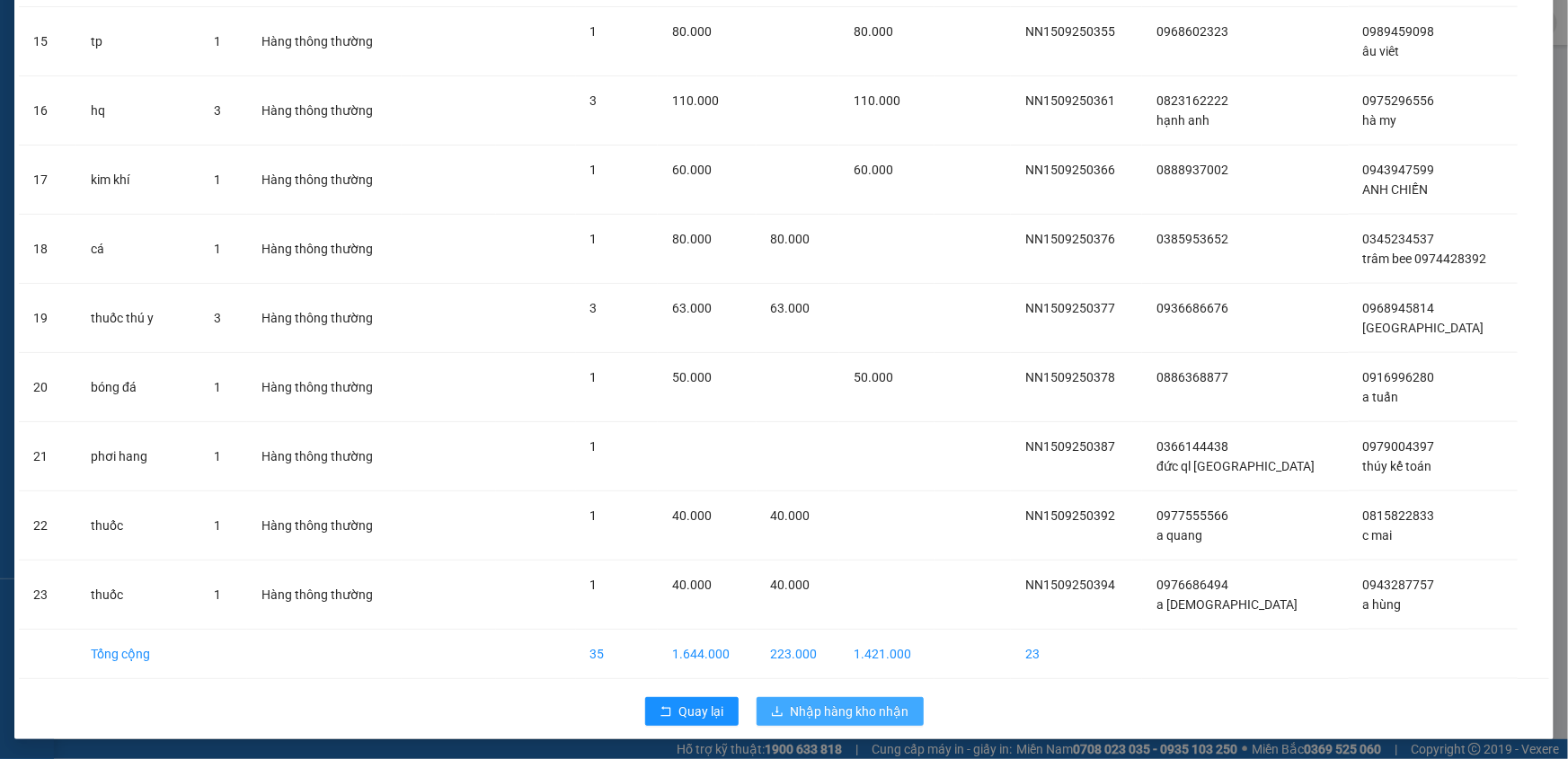
click at [860, 705] on span "Nhập hàng kho nhận" at bounding box center [851, 711] width 119 height 19
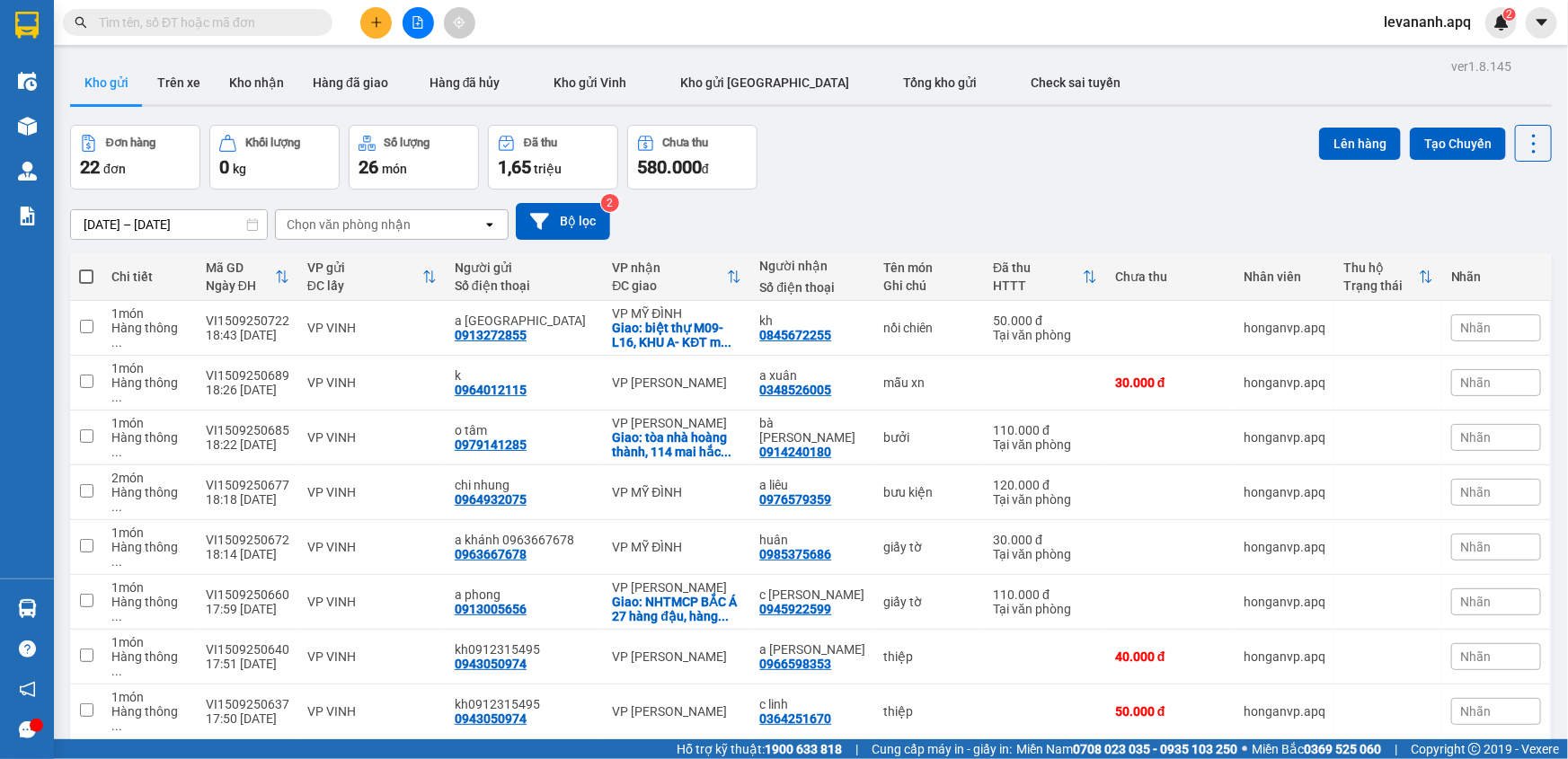
click at [269, 31] on input "text" at bounding box center [205, 22] width 212 height 19
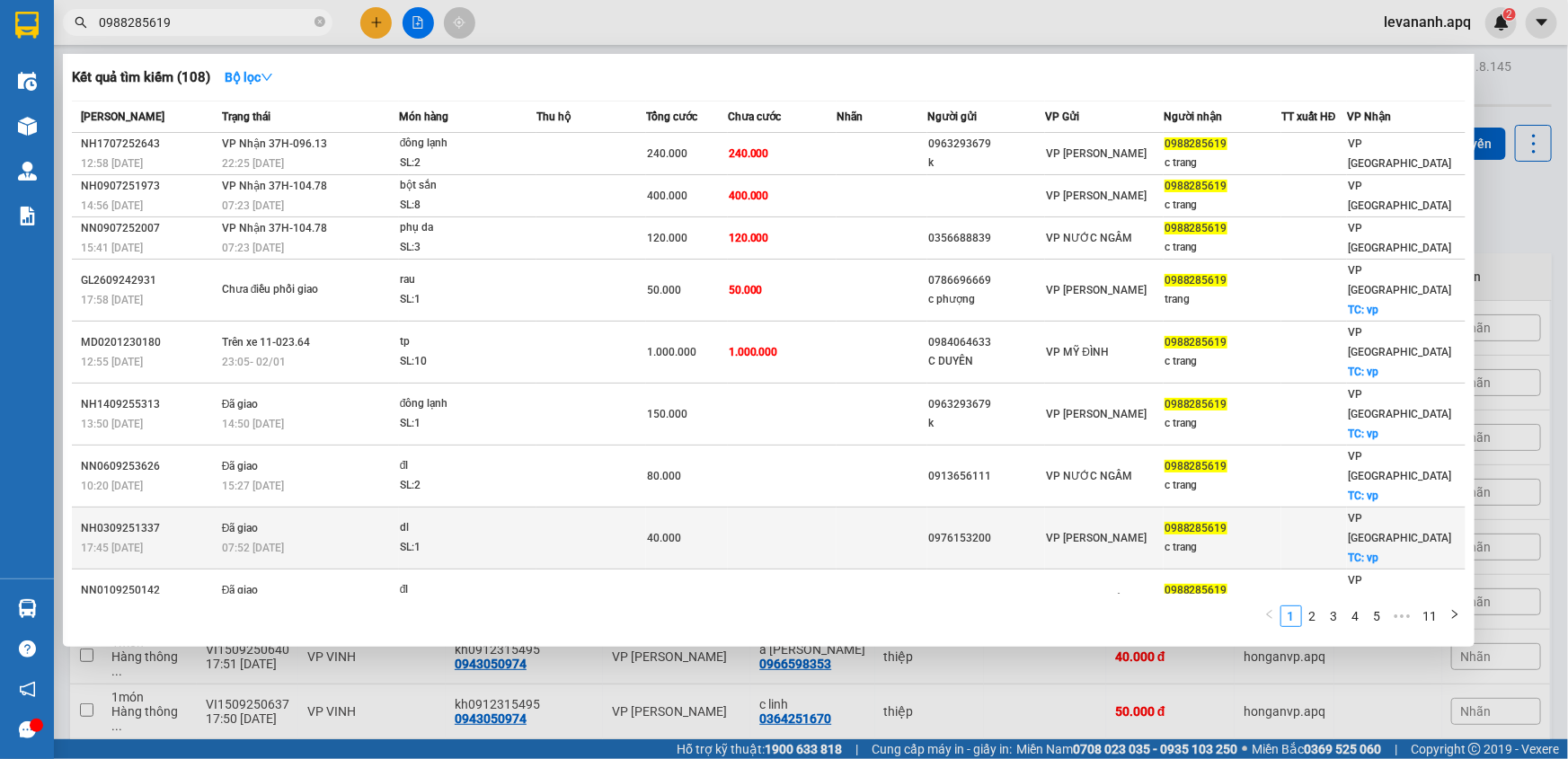
type input "0988285619"
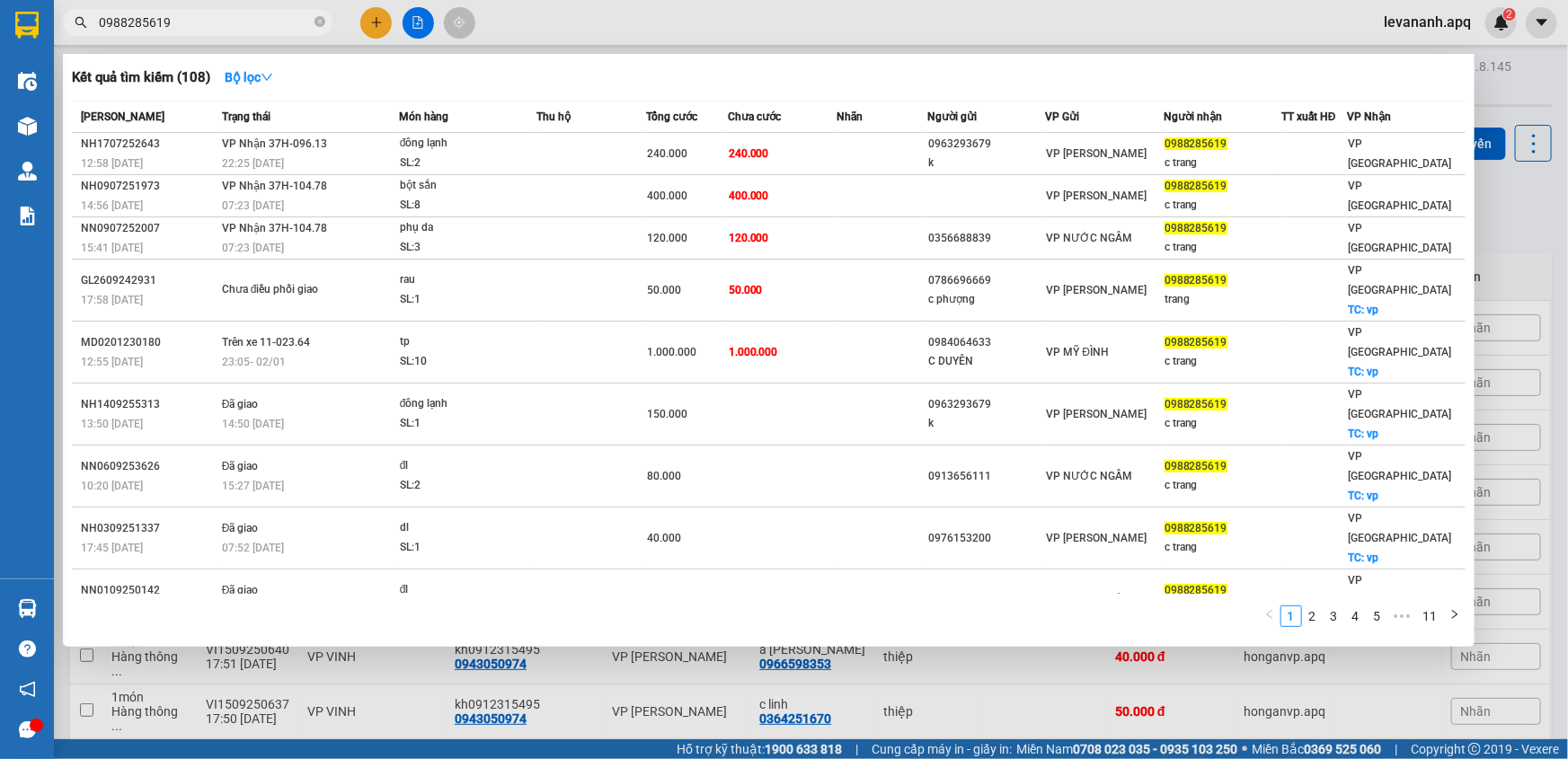
click at [1501, 241] on div at bounding box center [784, 379] width 1568 height 759
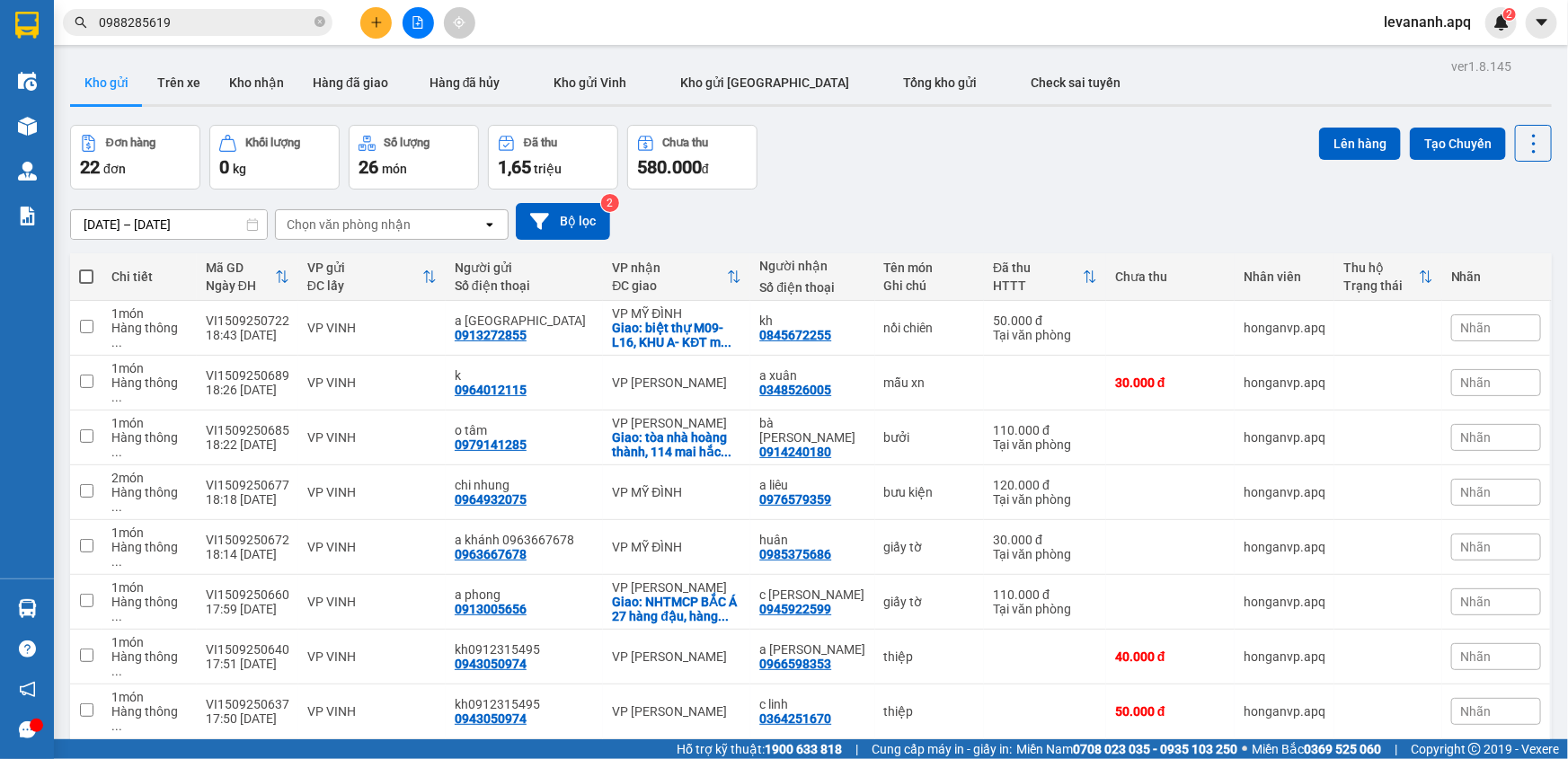
click at [188, 25] on input "0988285619" at bounding box center [205, 22] width 212 height 19
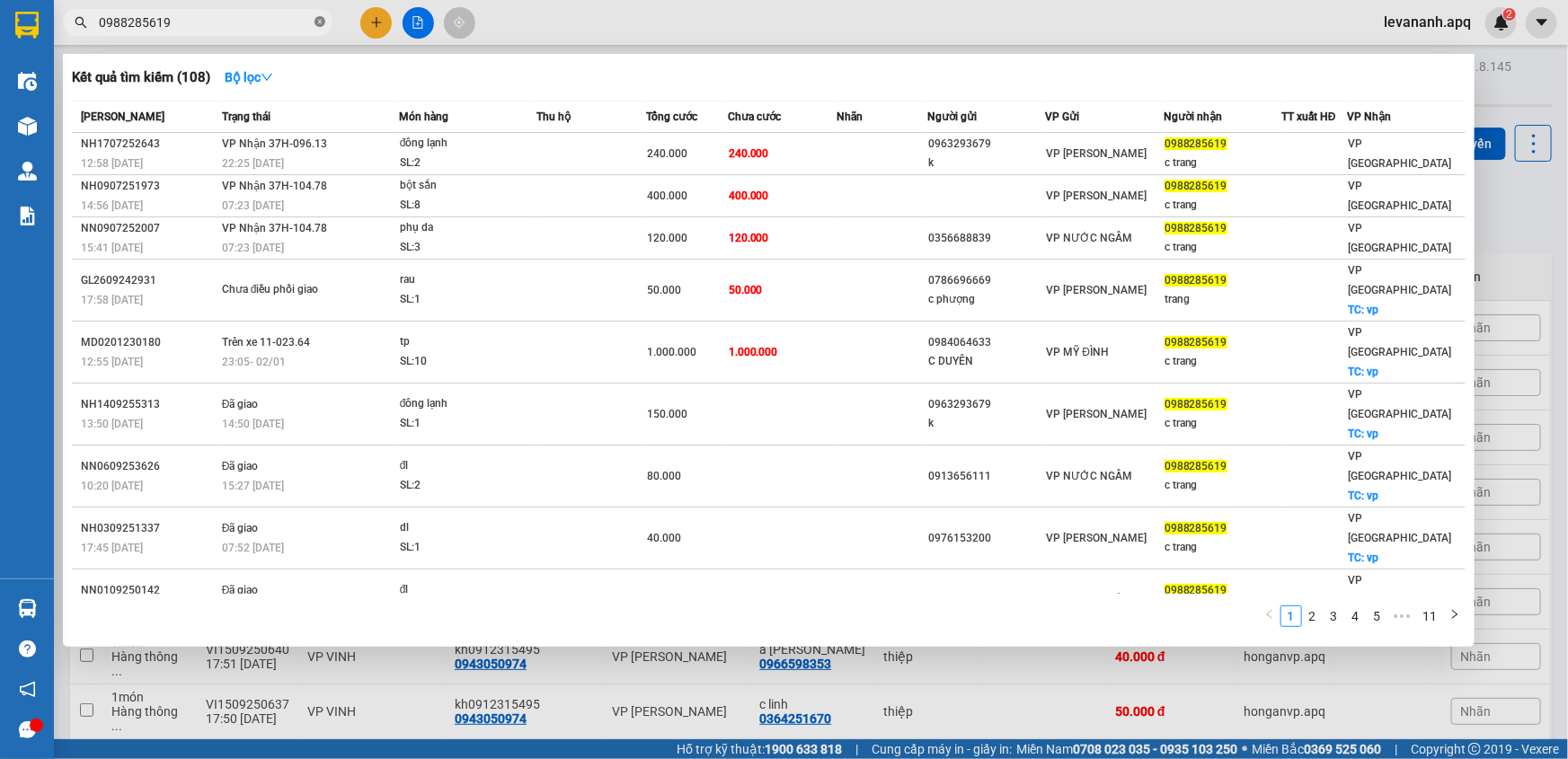
click at [318, 19] on icon "close-circle" at bounding box center [320, 21] width 11 height 11
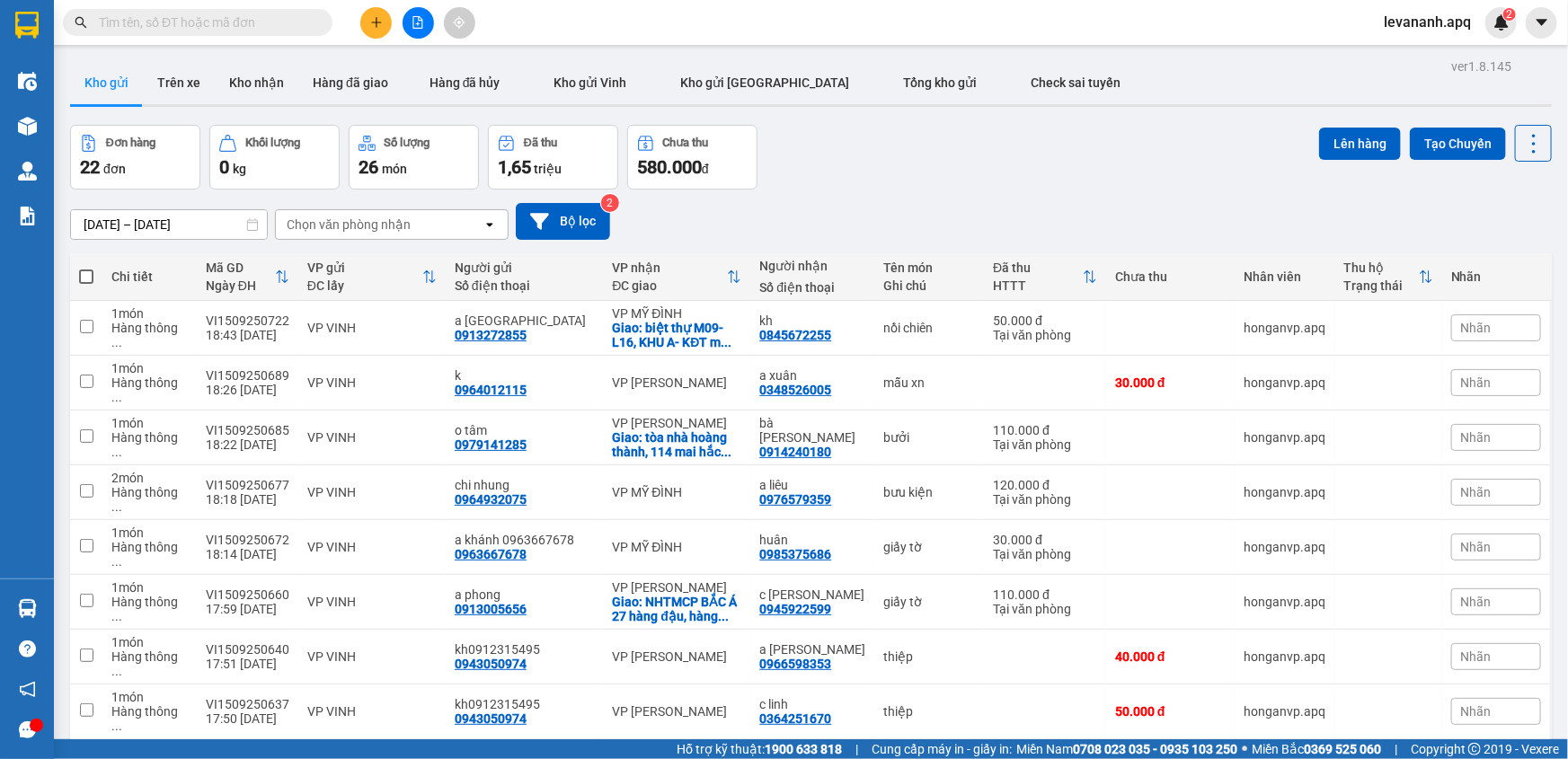
click at [186, 15] on input "text" at bounding box center [205, 22] width 212 height 19
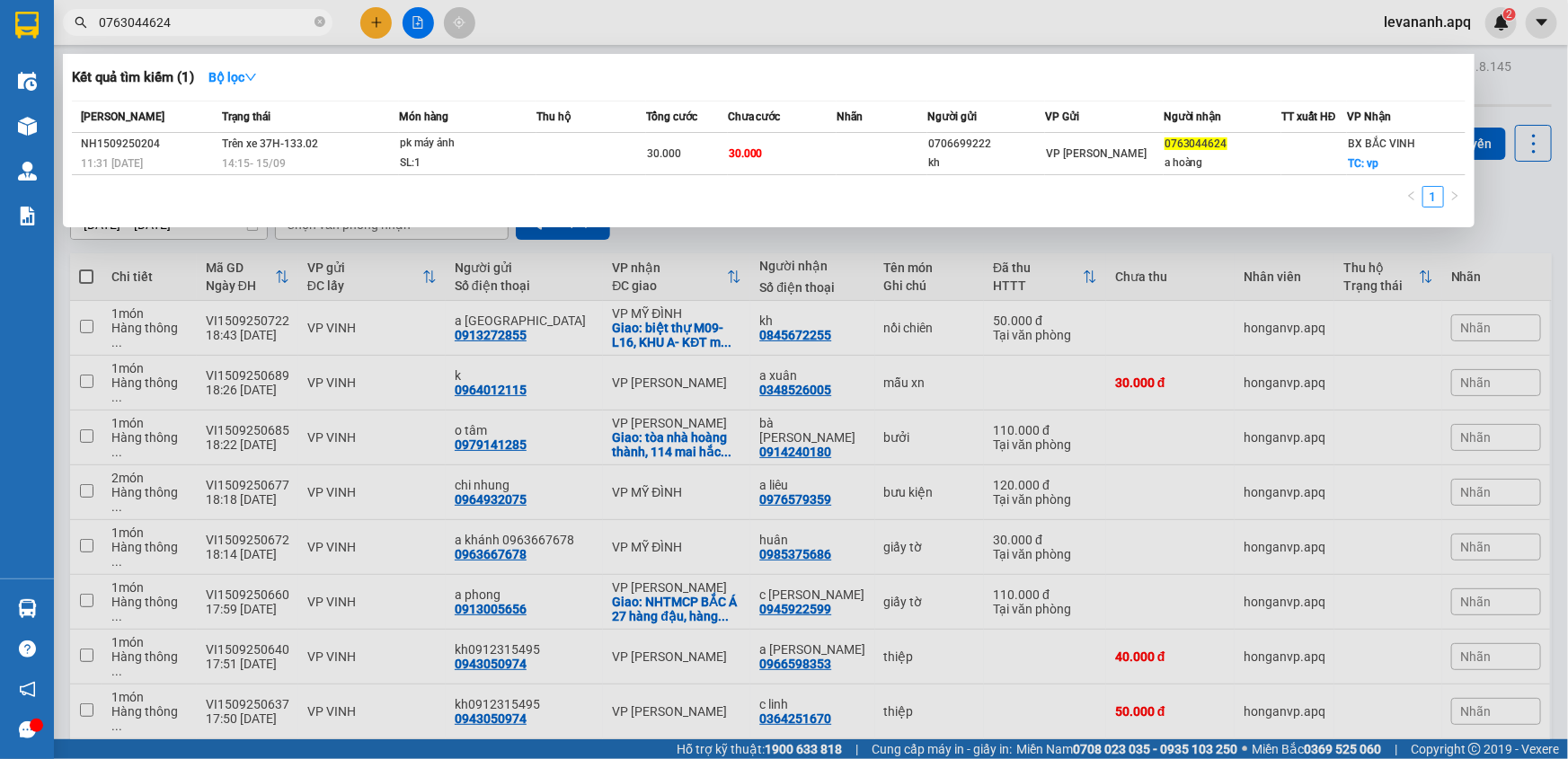
type input "0763044624"
click at [1519, 203] on div at bounding box center [784, 379] width 1568 height 759
drag, startPoint x: 1519, startPoint y: 203, endPoint x: 1009, endPoint y: 199, distance: 510.0
click at [1518, 203] on div "[DATE] – [DATE] Press the down arrow key to interact with the calendar and sele…" at bounding box center [811, 221] width 1482 height 37
click at [253, 13] on input "0763044624" at bounding box center [205, 22] width 212 height 19
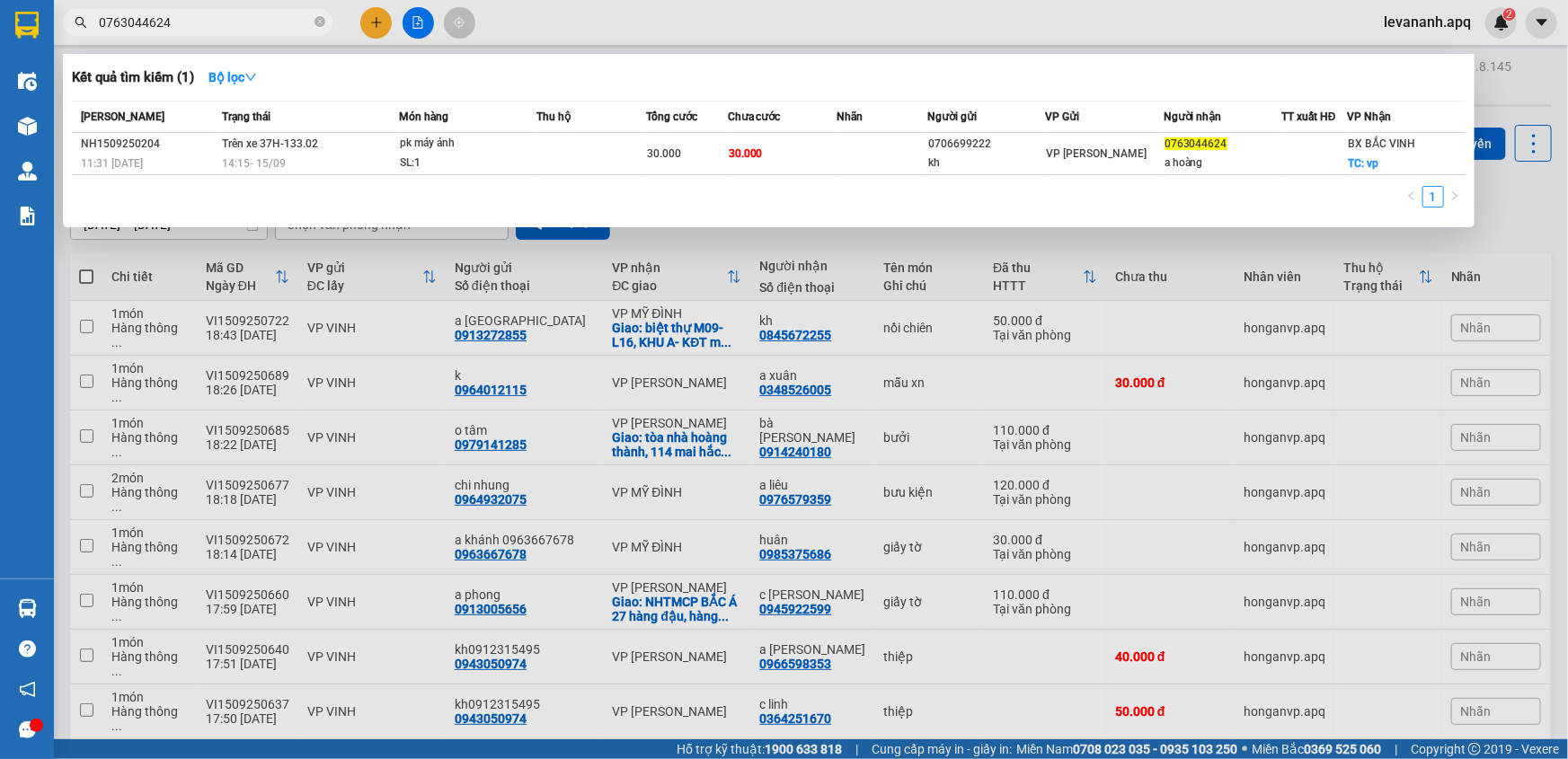
click at [1492, 234] on div at bounding box center [784, 379] width 1568 height 759
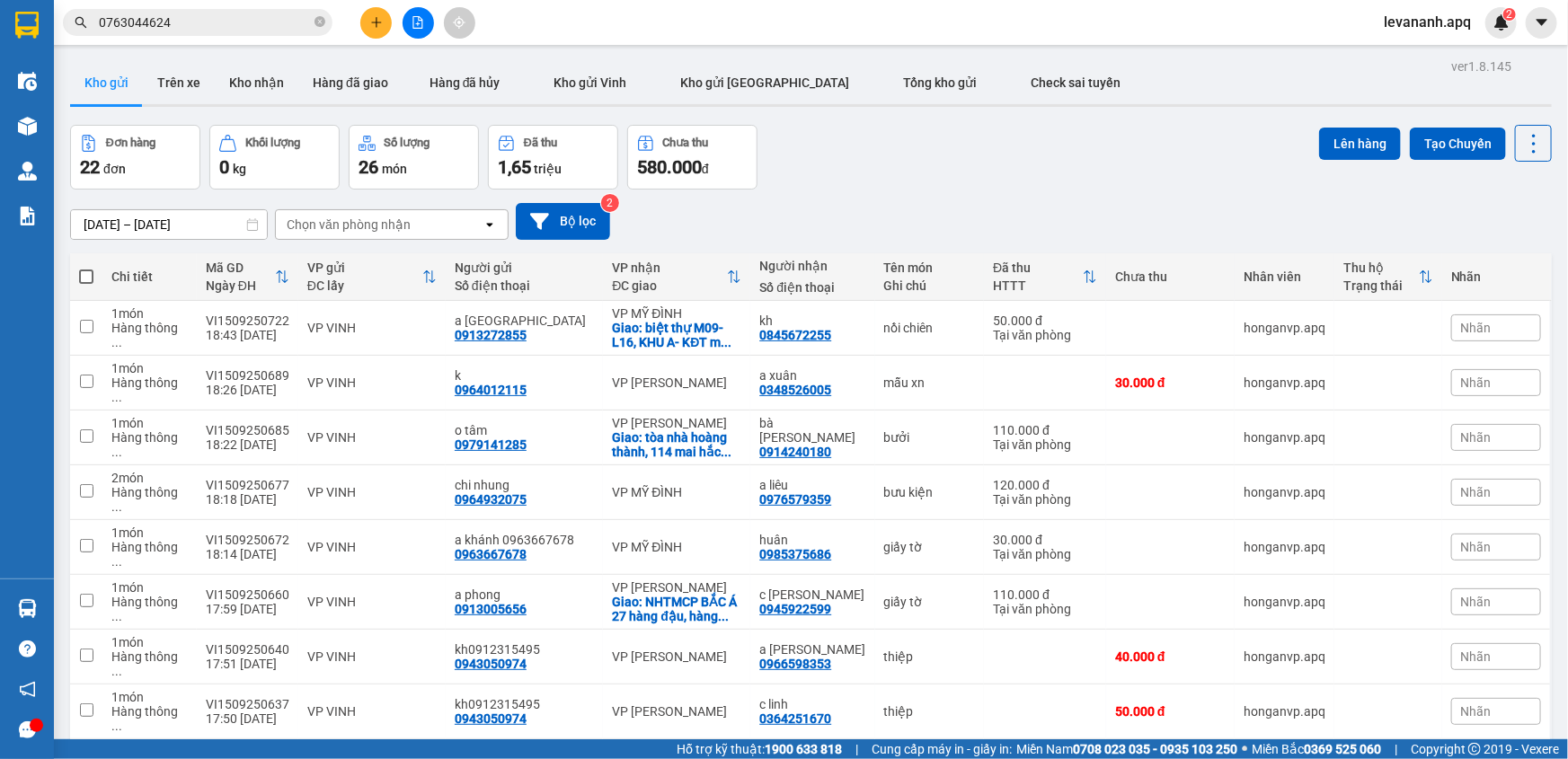
click at [260, 21] on input "0763044624" at bounding box center [205, 22] width 212 height 19
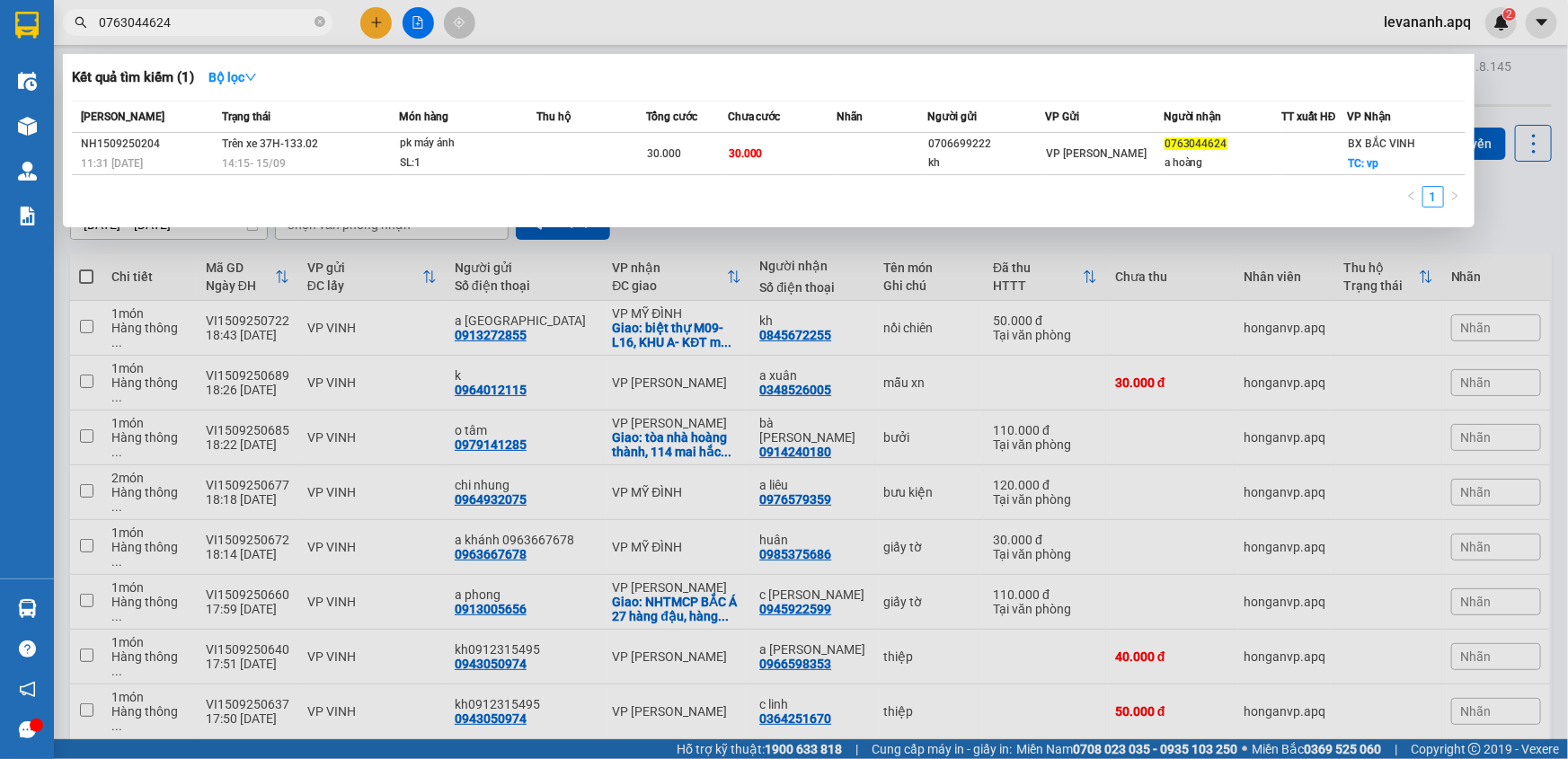
click at [1491, 216] on div at bounding box center [784, 379] width 1568 height 759
click at [191, 13] on input "0763044624" at bounding box center [205, 22] width 212 height 19
click at [1476, 247] on div at bounding box center [784, 379] width 1568 height 759
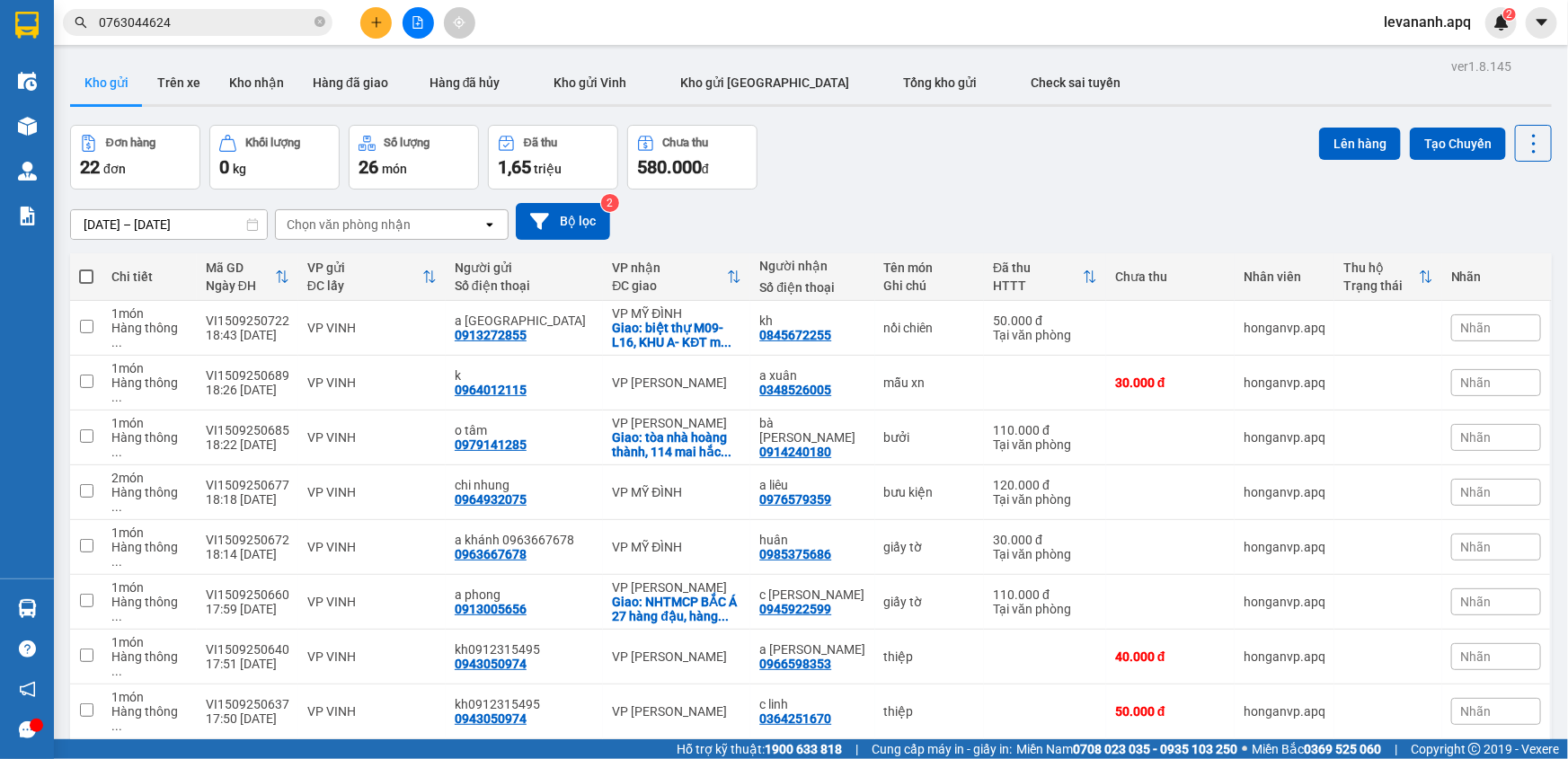
click at [227, 26] on input "0763044624" at bounding box center [205, 22] width 212 height 19
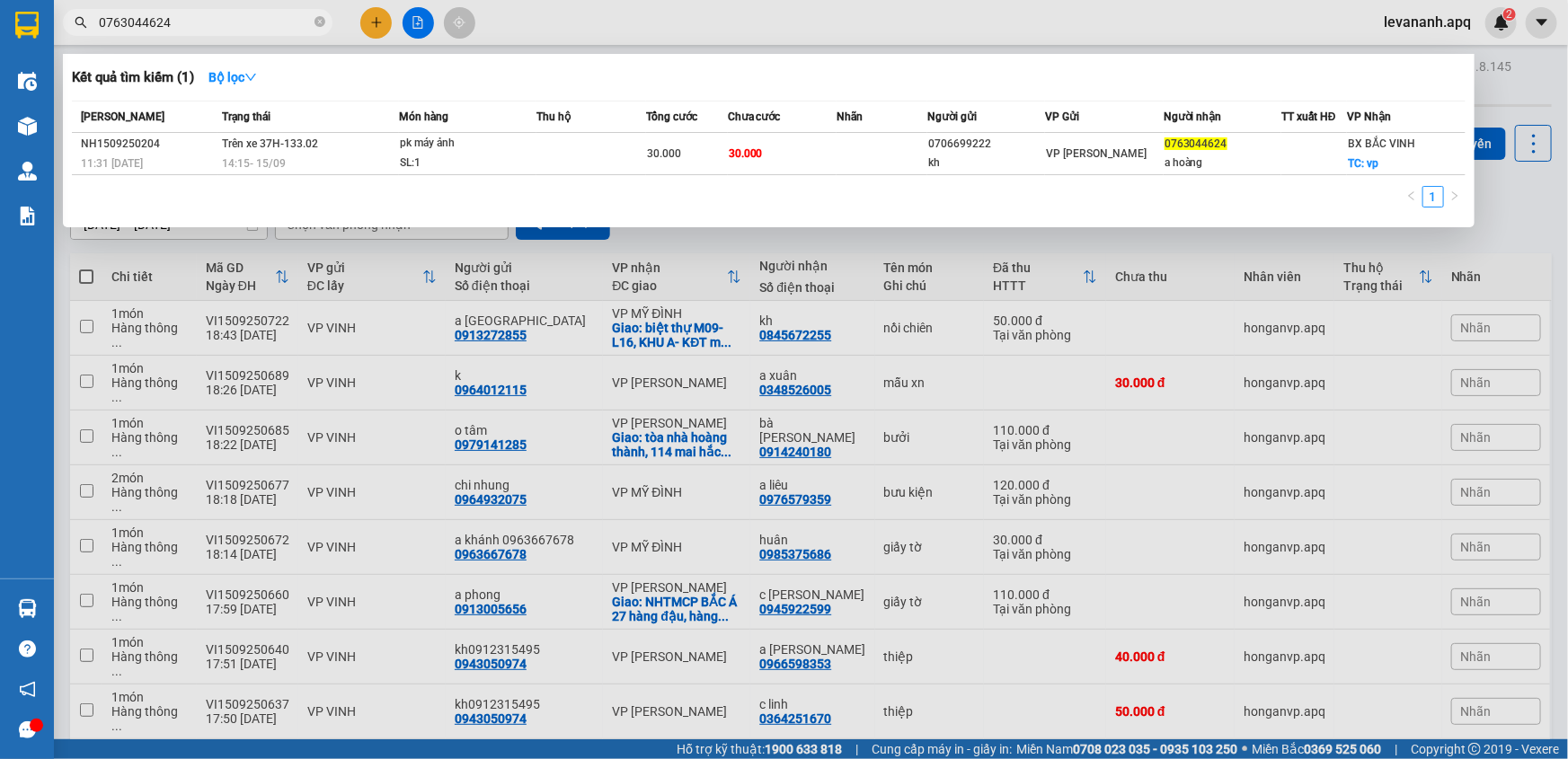
click at [1484, 245] on div at bounding box center [784, 379] width 1568 height 759
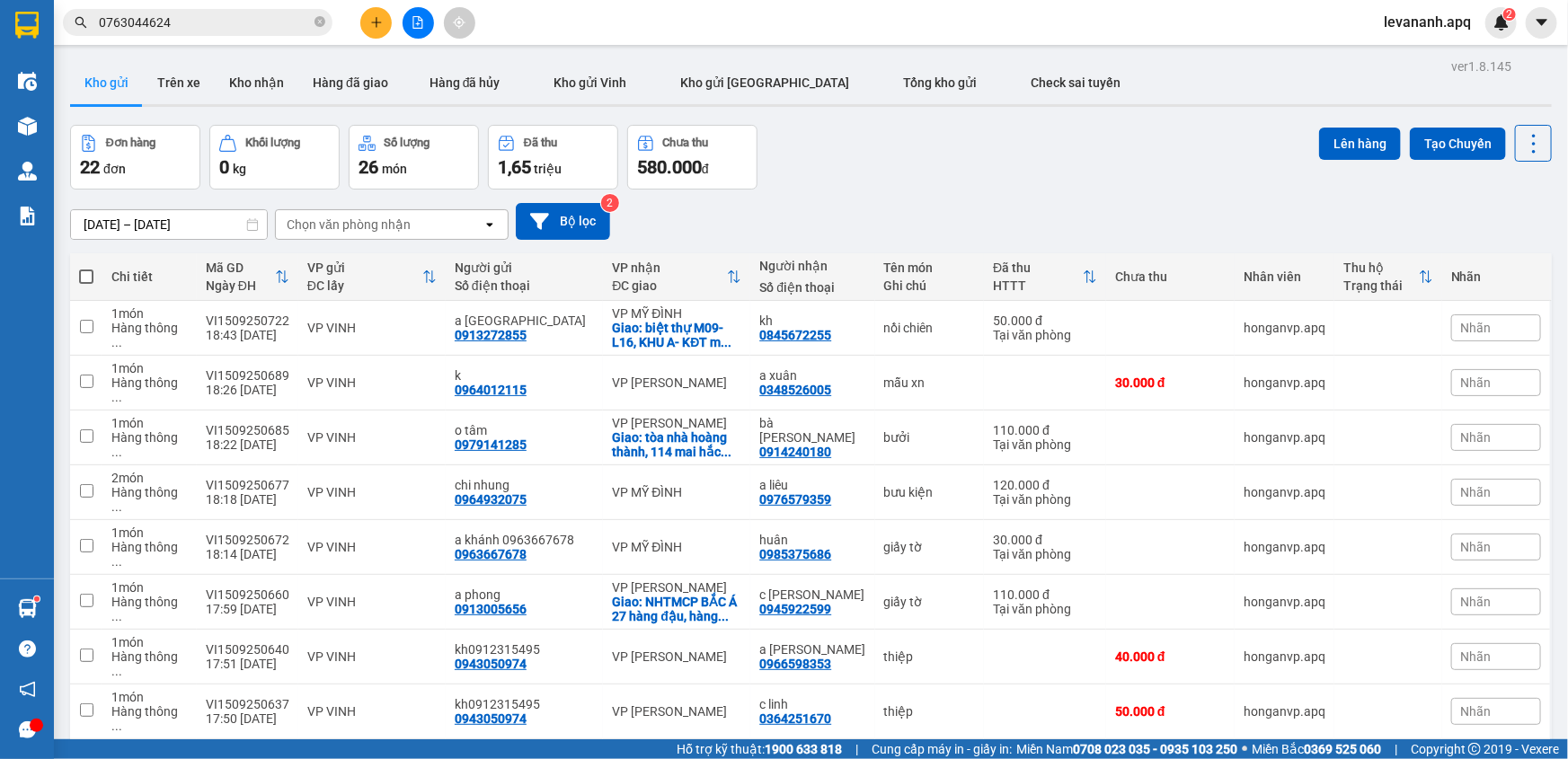
click at [428, 210] on div "Chọn văn phòng nhận" at bounding box center [379, 225] width 207 height 29
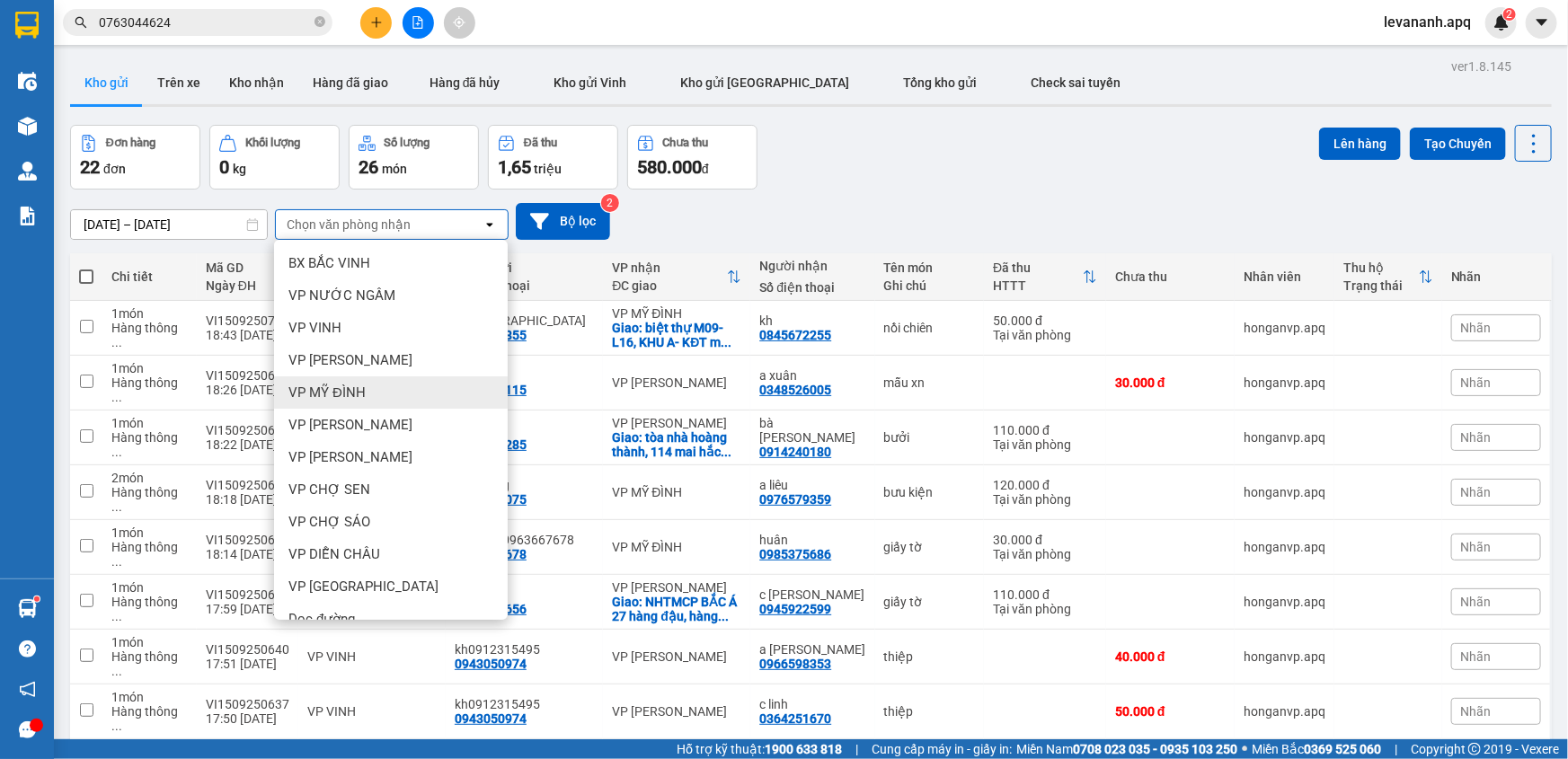
click at [925, 167] on div "Đơn hàng 22 đơn Khối lượng 0 kg Số lượng 26 món Đã thu 1,65 triệu Chưa thu 580.…" at bounding box center [811, 157] width 1482 height 64
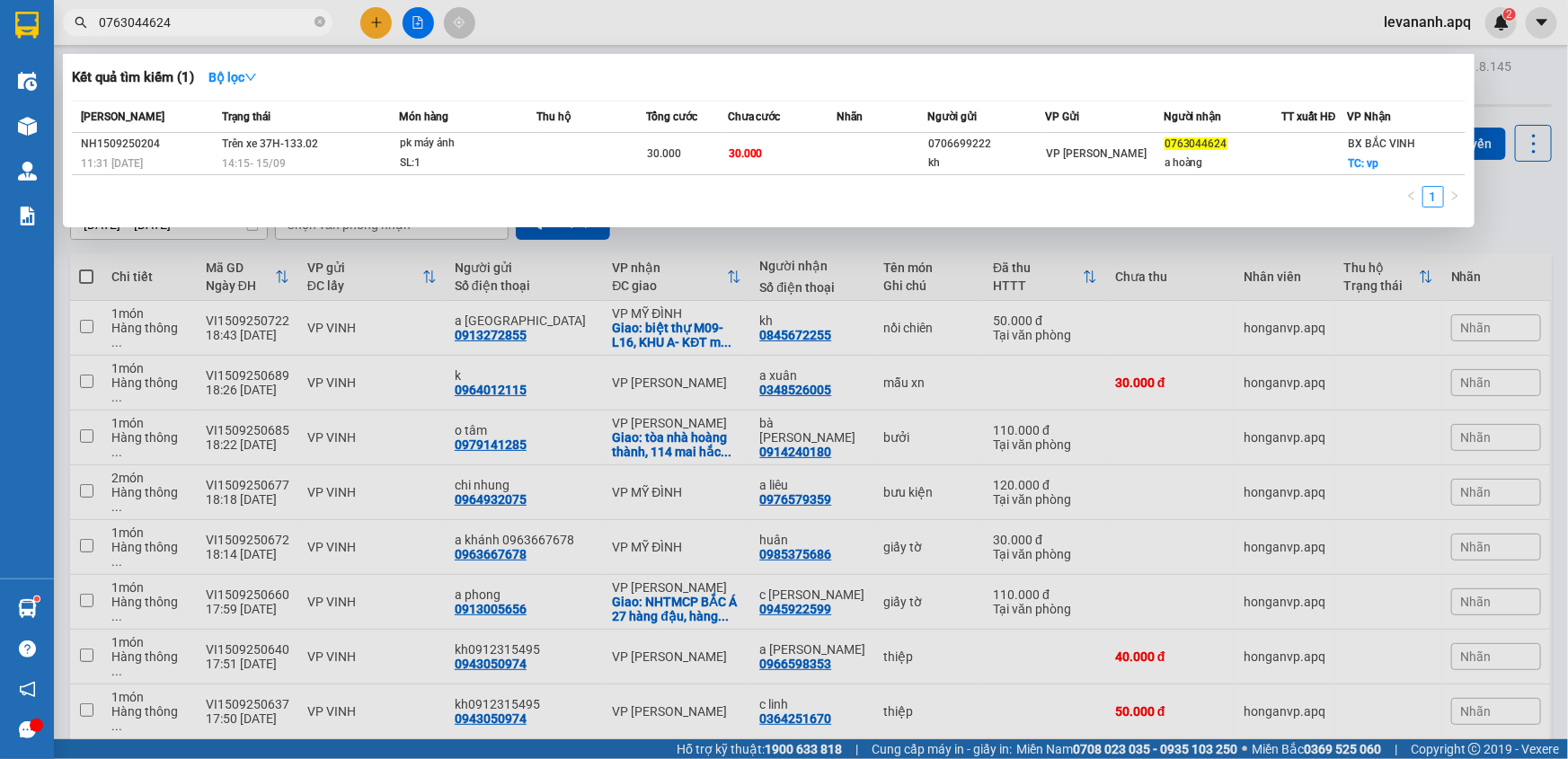
click at [226, 30] on input "0763044624" at bounding box center [205, 22] width 212 height 19
click at [1528, 241] on div at bounding box center [784, 379] width 1568 height 759
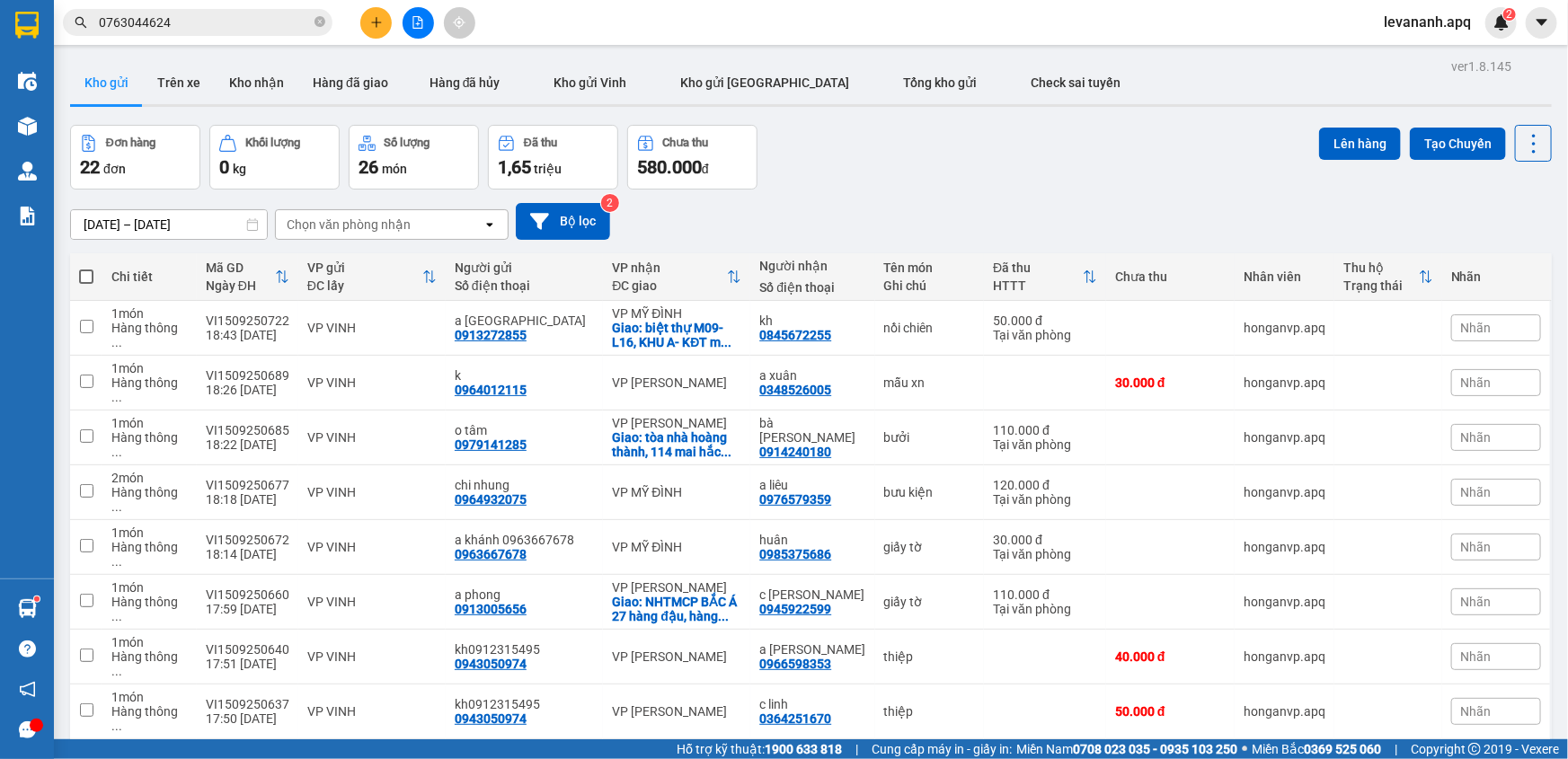
click at [255, 14] on input "0763044624" at bounding box center [205, 22] width 212 height 19
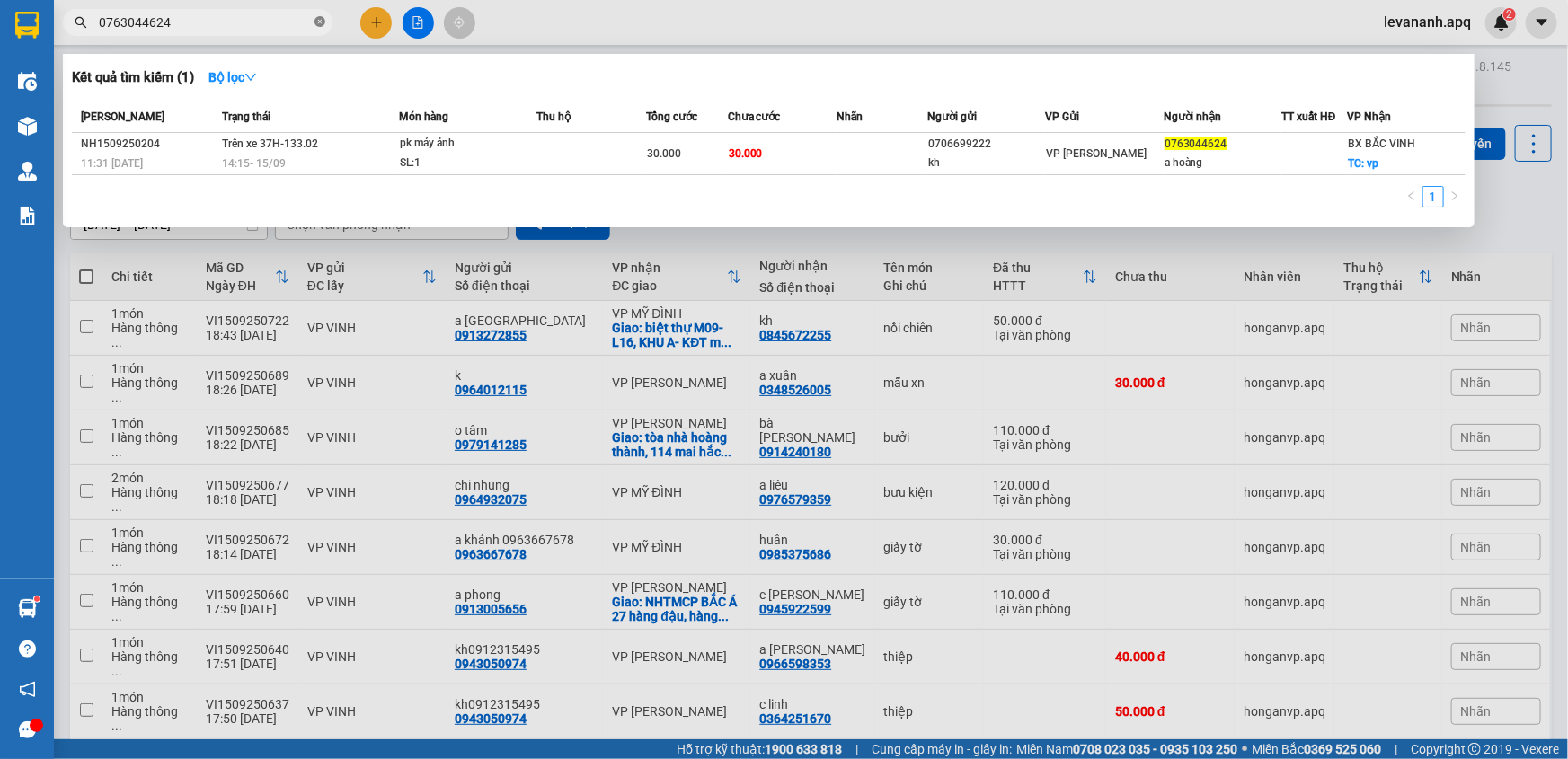
click at [319, 22] on icon "close-circle" at bounding box center [320, 21] width 11 height 11
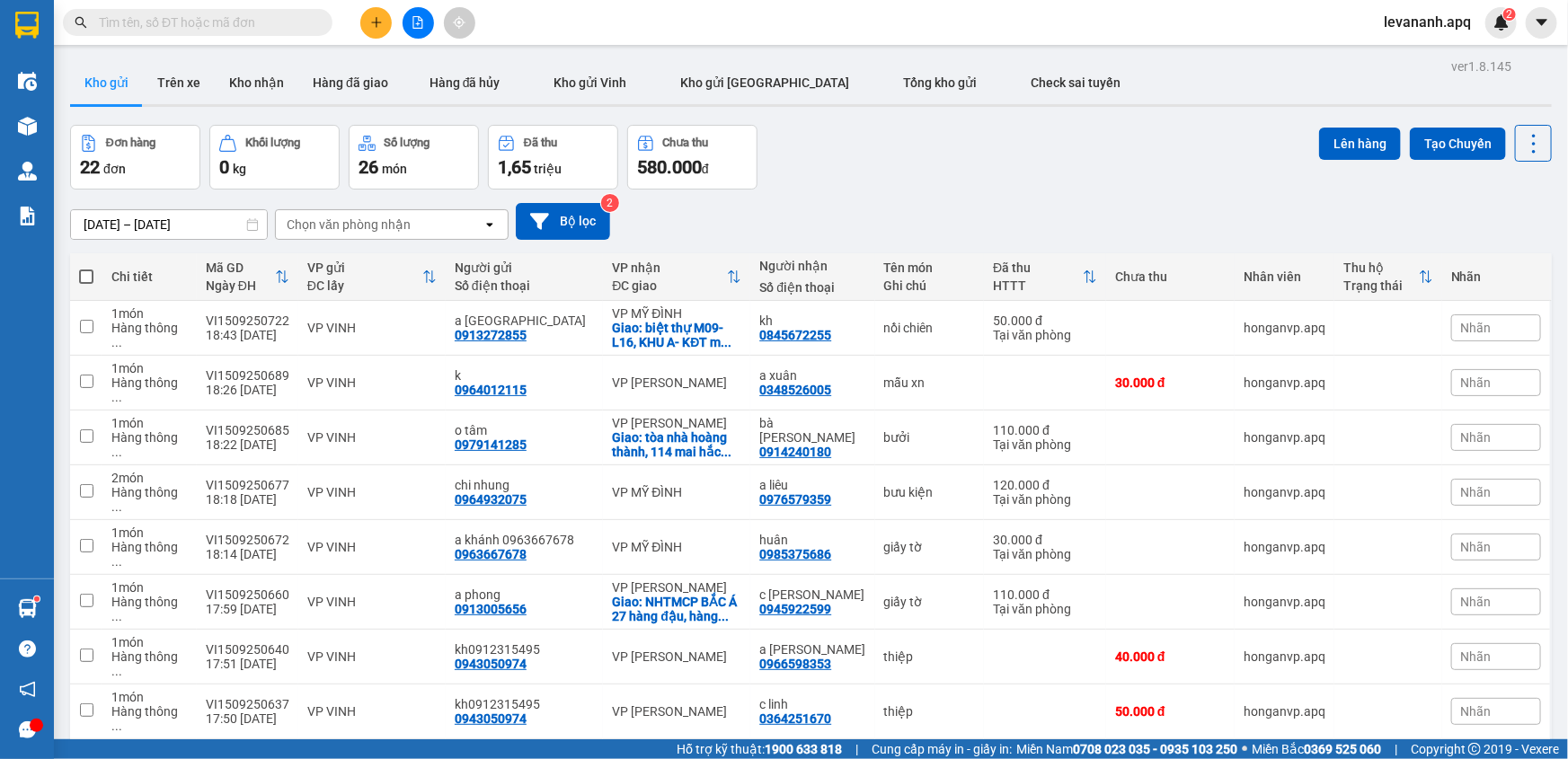
click at [293, 5] on div "Kết quả tìm kiếm ( 1 ) Bộ lọc Mã ĐH Trạng thái Món hàng Thu hộ Tổng cước Chưa c…" at bounding box center [784, 22] width 1568 height 45
click at [282, 23] on input "text" at bounding box center [205, 22] width 212 height 19
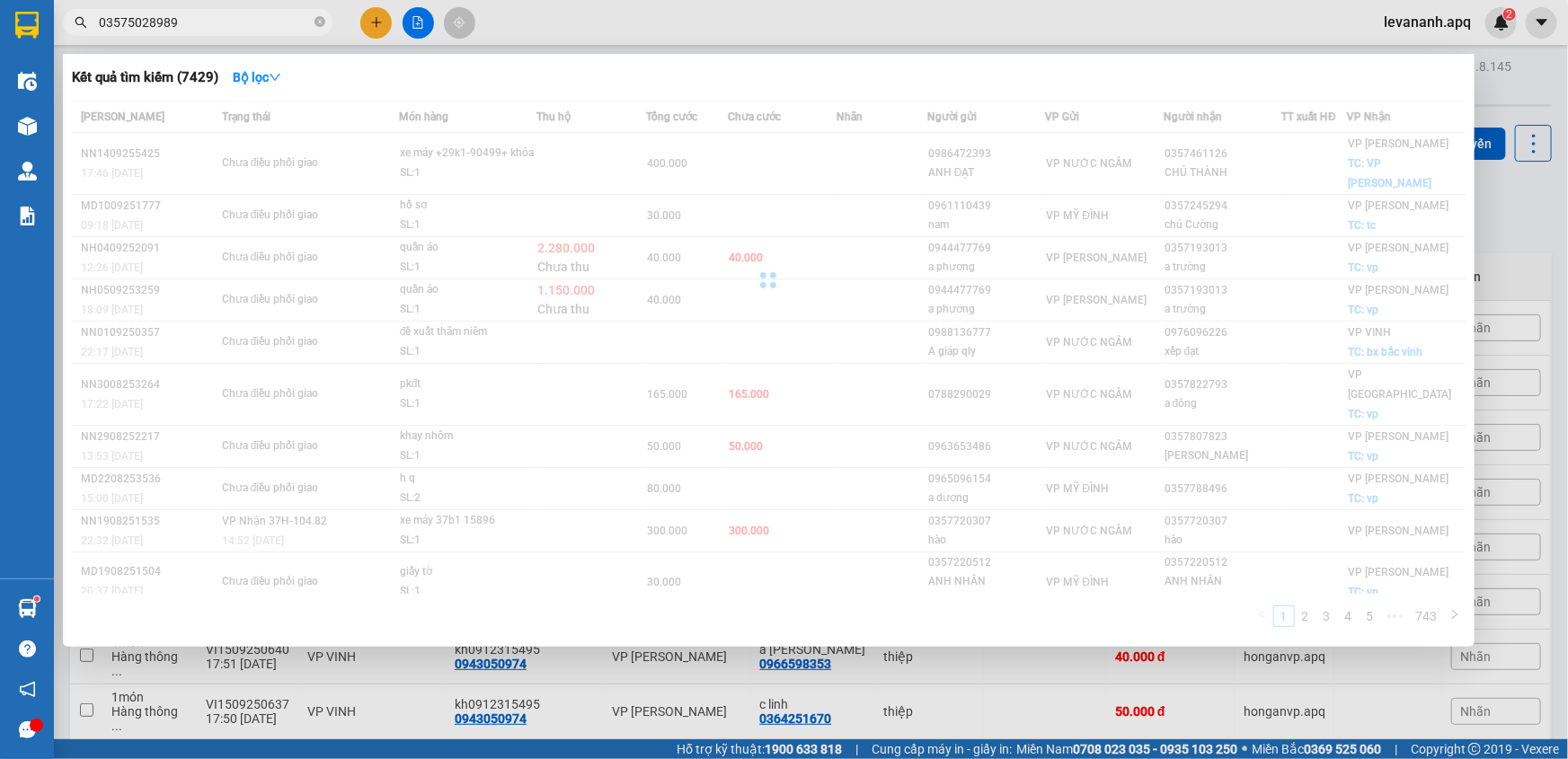
type input "0357502898"
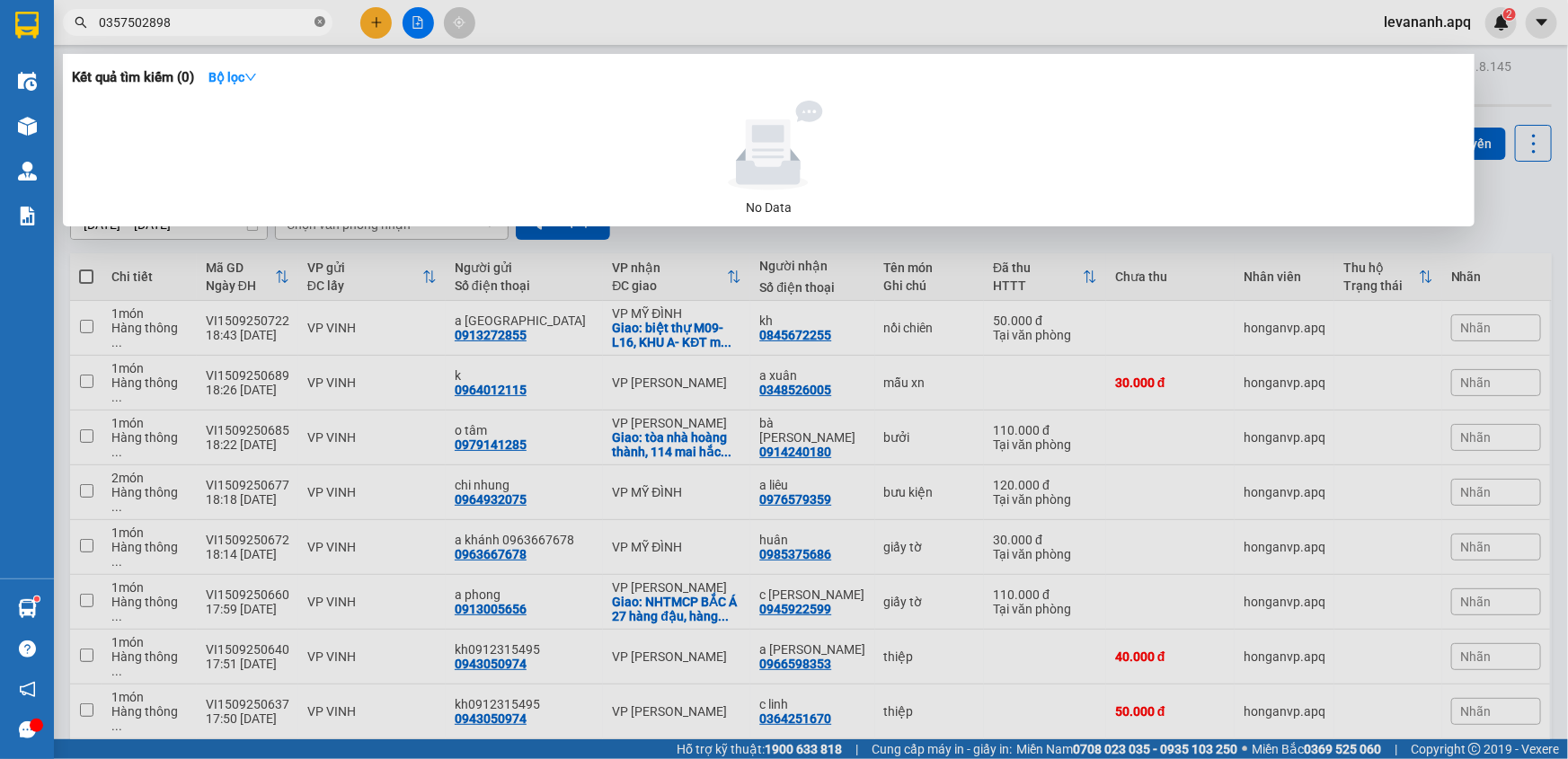
click at [319, 19] on icon "close-circle" at bounding box center [320, 21] width 11 height 11
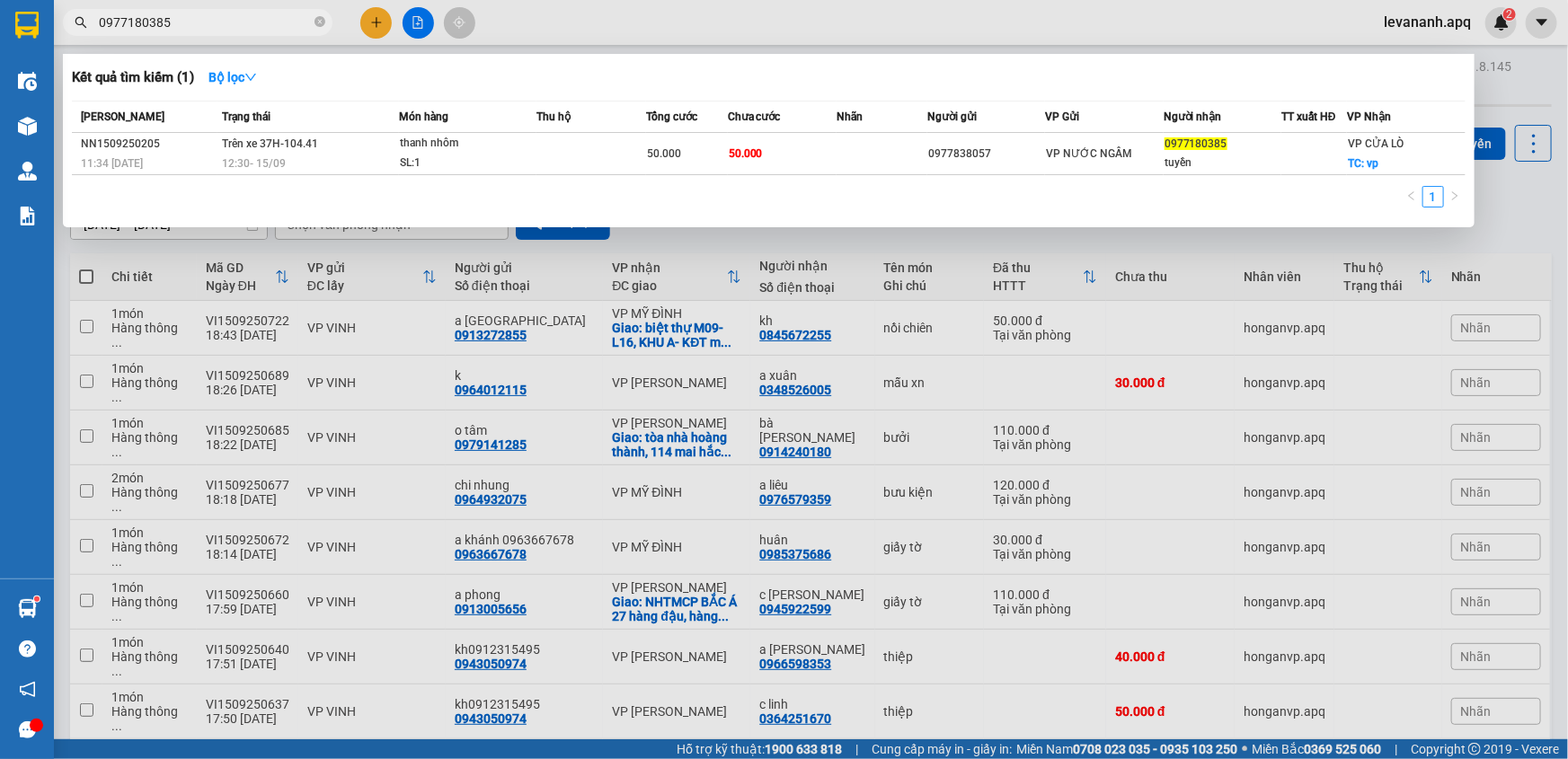
type input "0977180385"
click at [1470, 234] on div at bounding box center [784, 379] width 1568 height 759
click at [219, 9] on span "0977180385" at bounding box center [198, 22] width 270 height 27
click at [1450, 247] on div at bounding box center [784, 379] width 1568 height 759
click at [283, 22] on input "0977180385" at bounding box center [205, 22] width 212 height 19
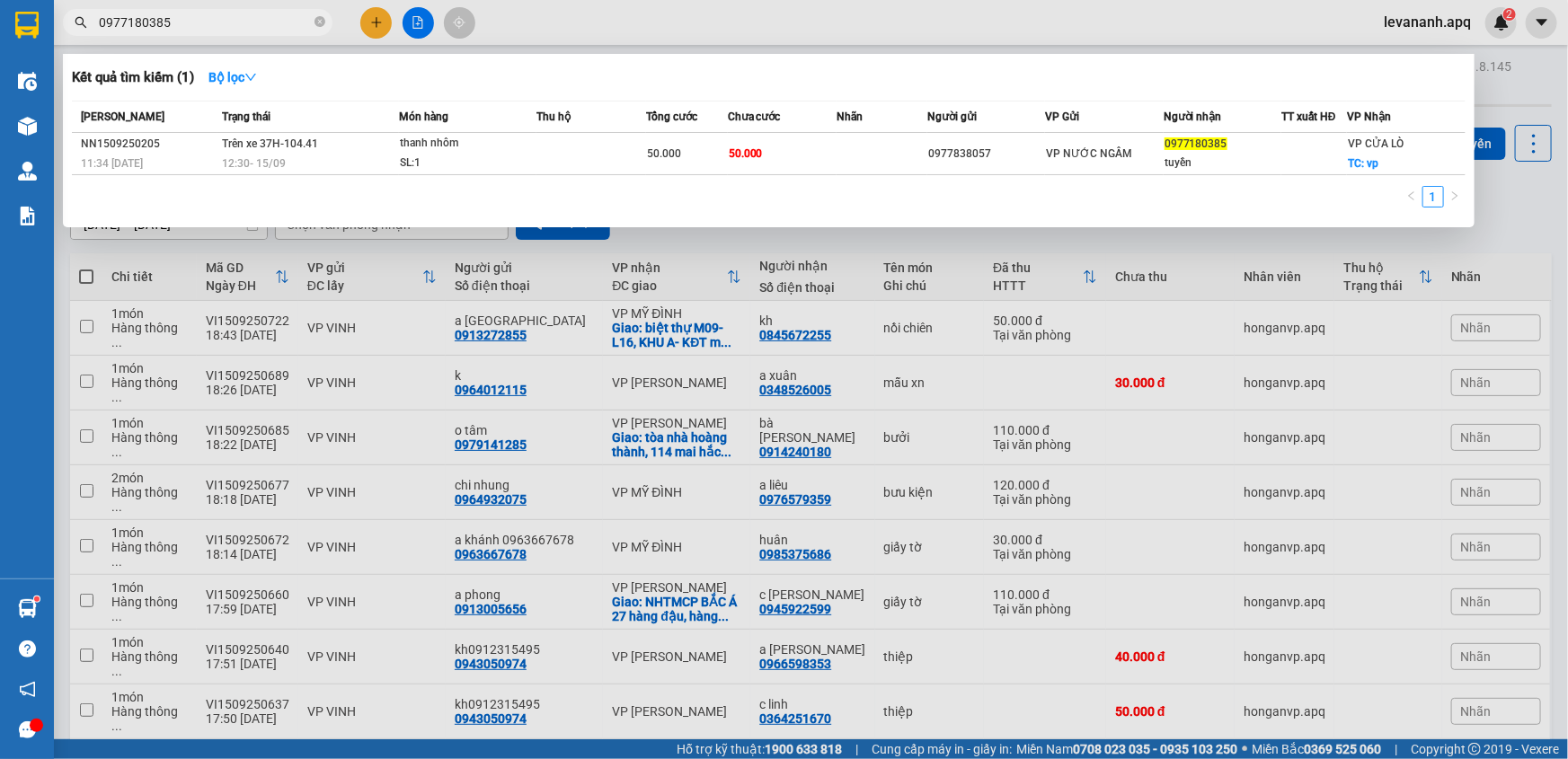
click at [1520, 177] on div at bounding box center [784, 379] width 1568 height 759
click at [244, 24] on input "0977180385" at bounding box center [205, 22] width 212 height 19
click at [1534, 248] on div at bounding box center [784, 379] width 1568 height 759
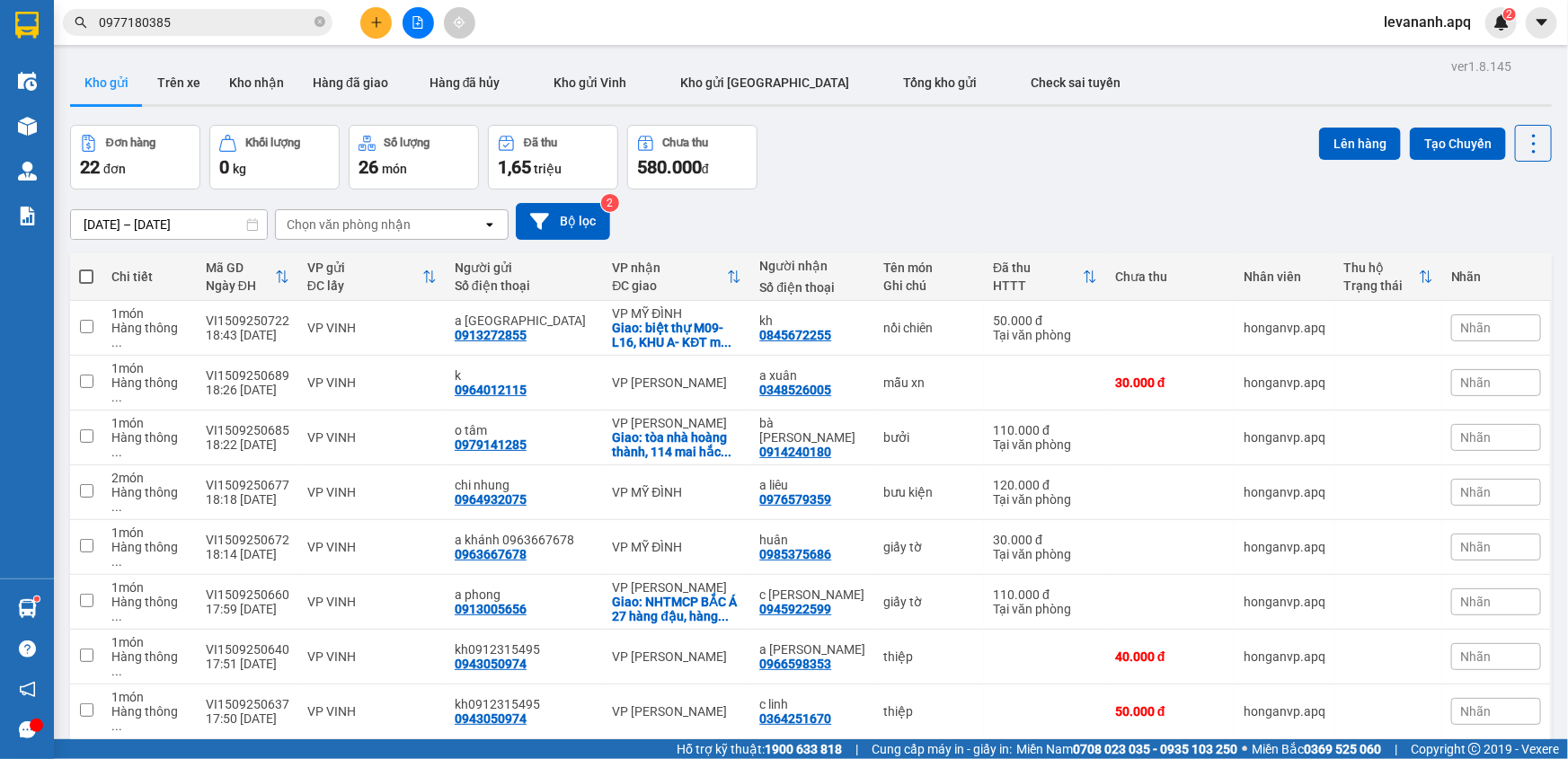
click at [234, 24] on input "0977180385" at bounding box center [205, 22] width 212 height 19
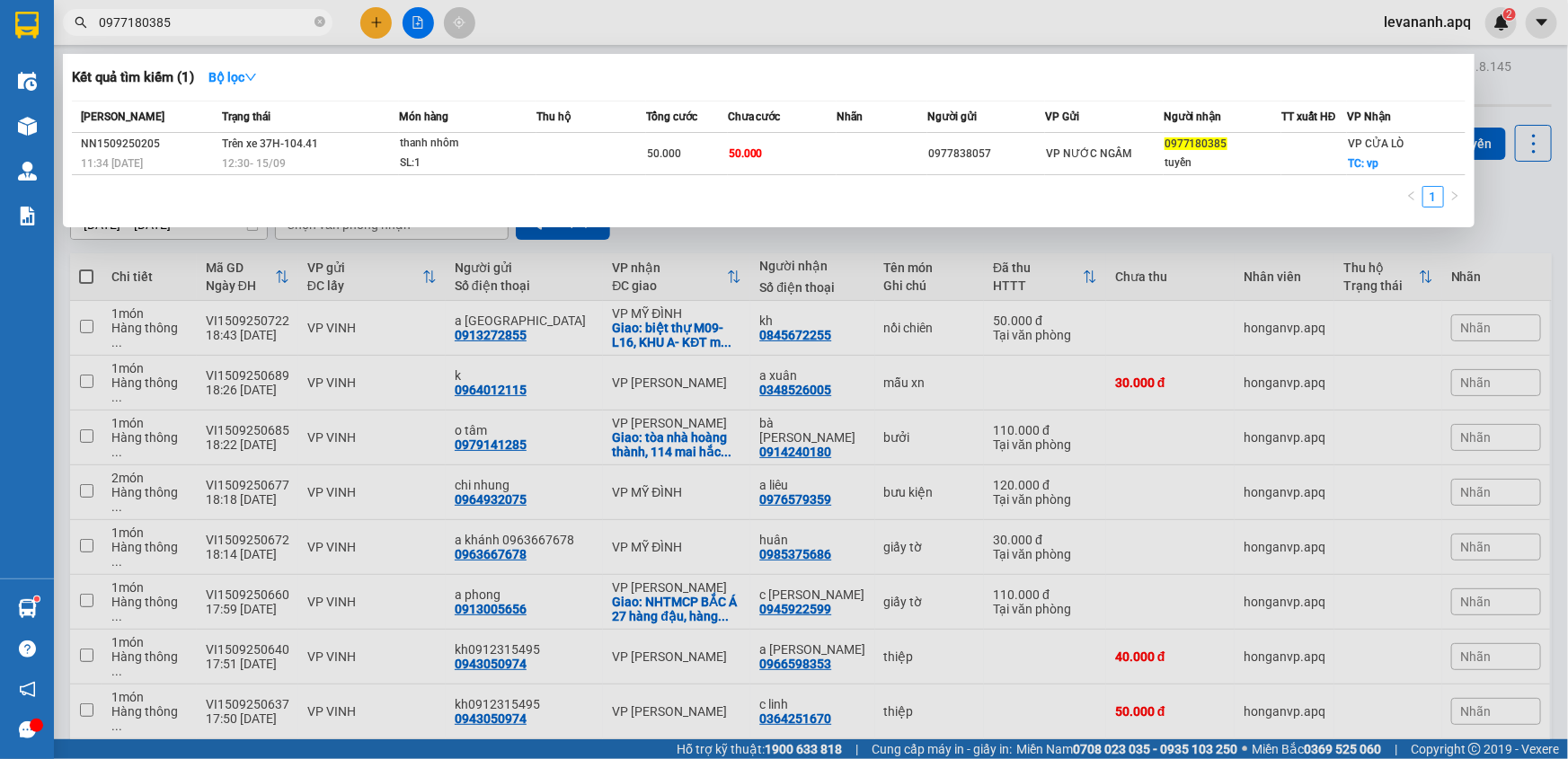
click at [1446, 244] on div at bounding box center [784, 379] width 1568 height 759
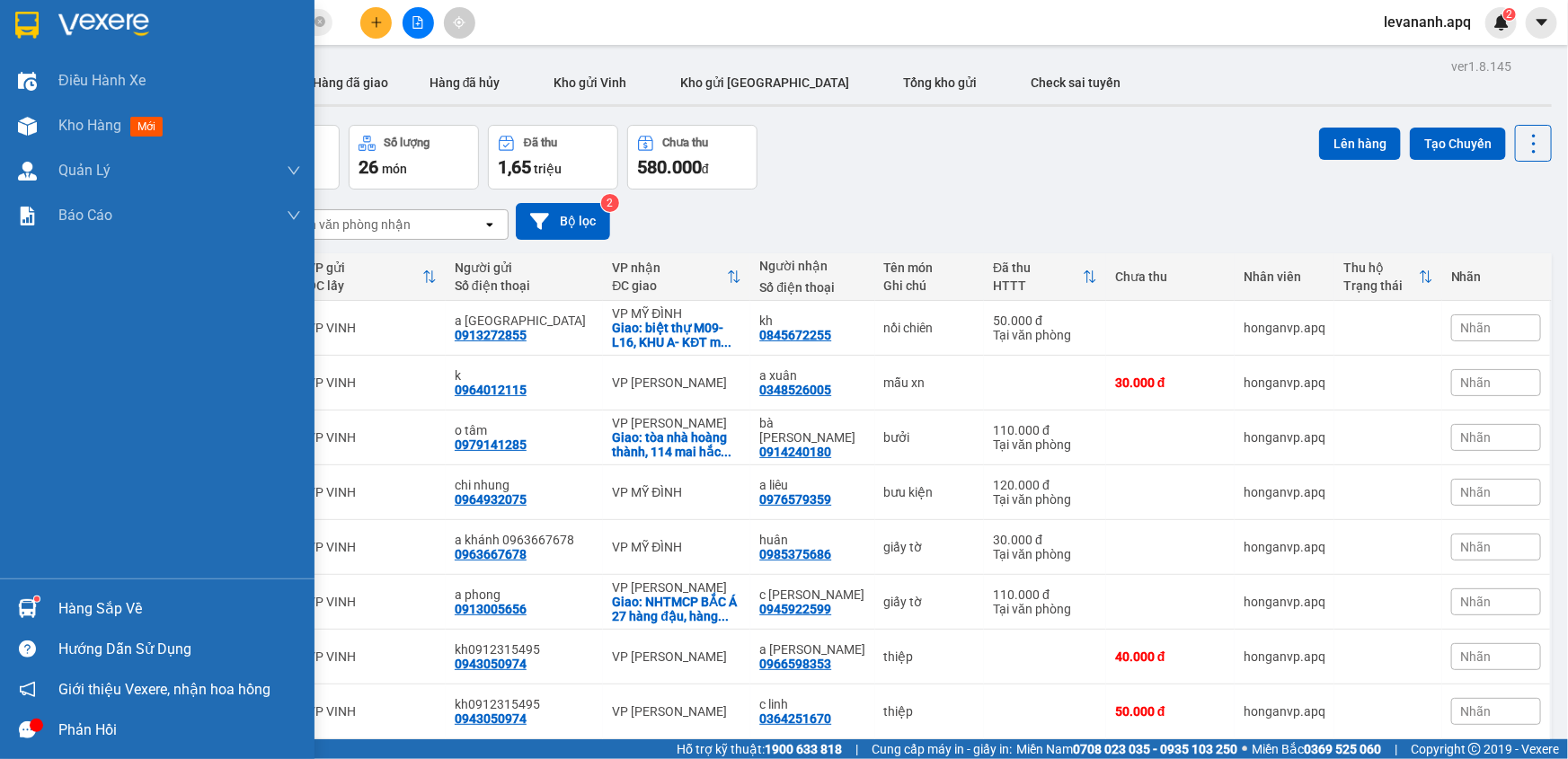
click at [26, 31] on img at bounding box center [27, 25] width 23 height 27
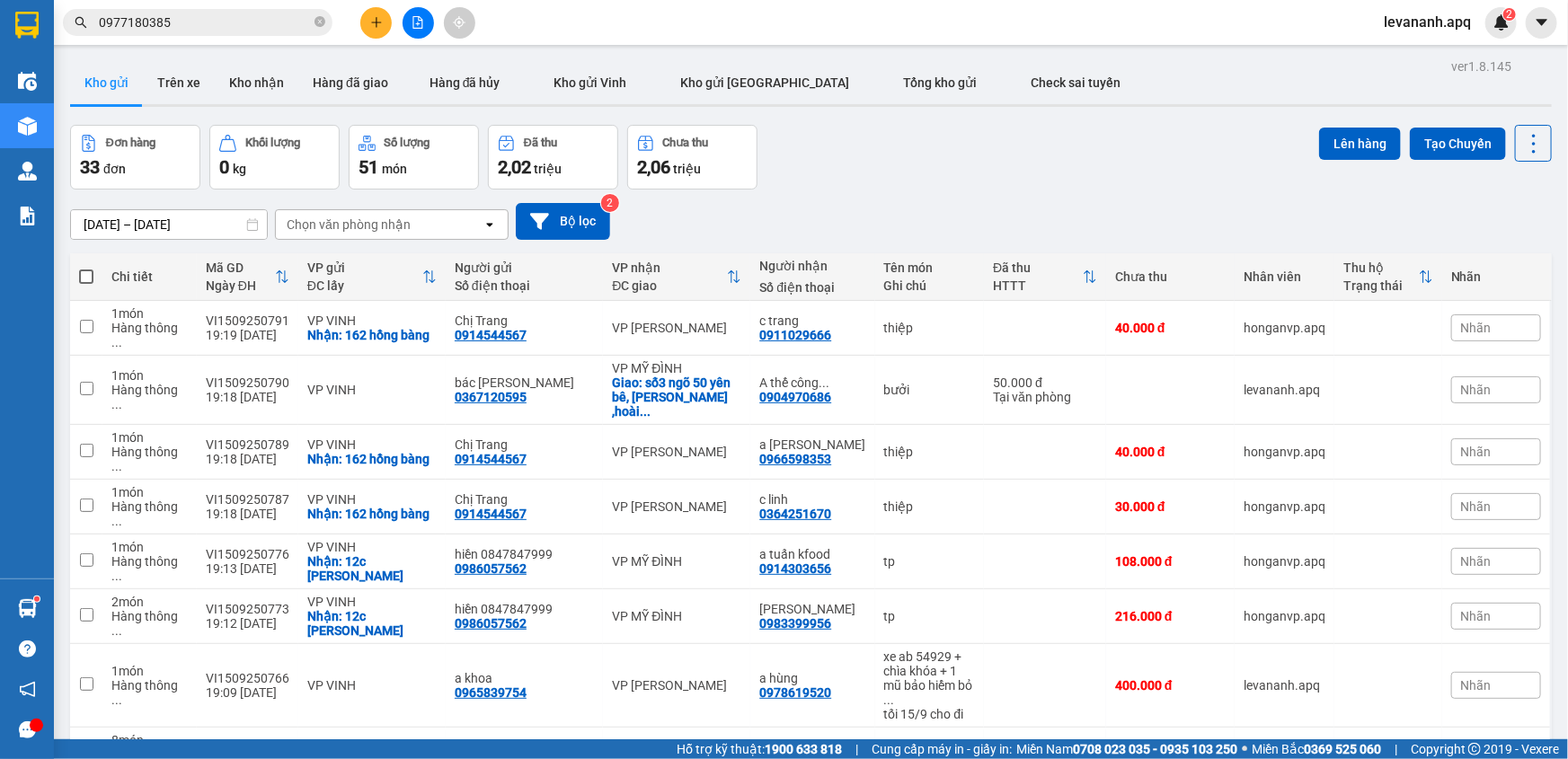
click at [239, 41] on div "Kết quả tìm kiếm ( 1 ) Bộ lọc Mã ĐH Trạng thái Món hàng Thu hộ Tổng cước Chưa c…" at bounding box center [784, 22] width 1568 height 45
click at [242, 36] on div "Kết quả tìm kiếm ( 1 ) Bộ lọc Mã ĐH Trạng thái Món hàng Thu hộ Tổng cước Chưa c…" at bounding box center [175, 22] width 351 height 31
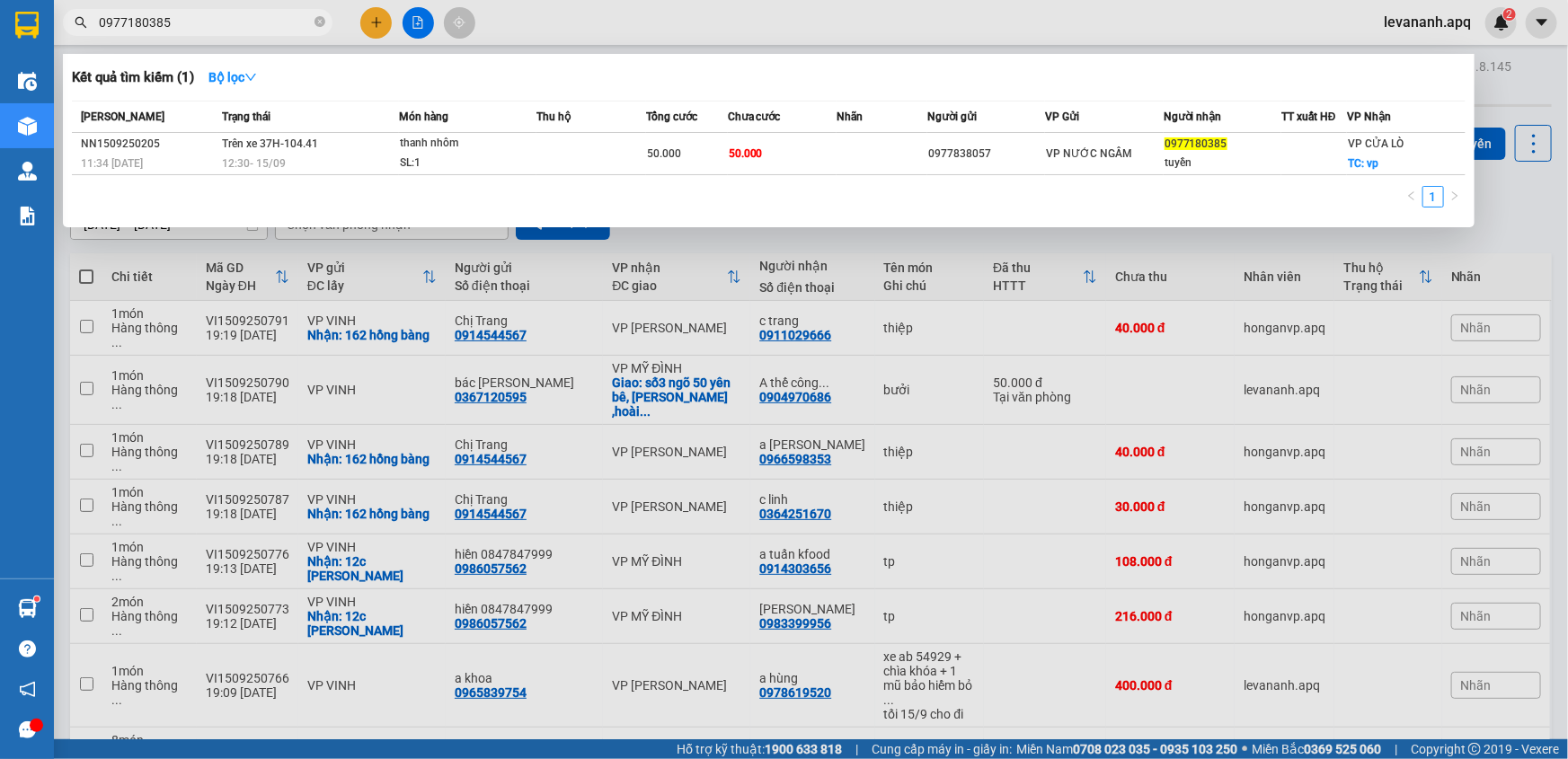
click at [249, 26] on input "0977180385" at bounding box center [205, 22] width 212 height 19
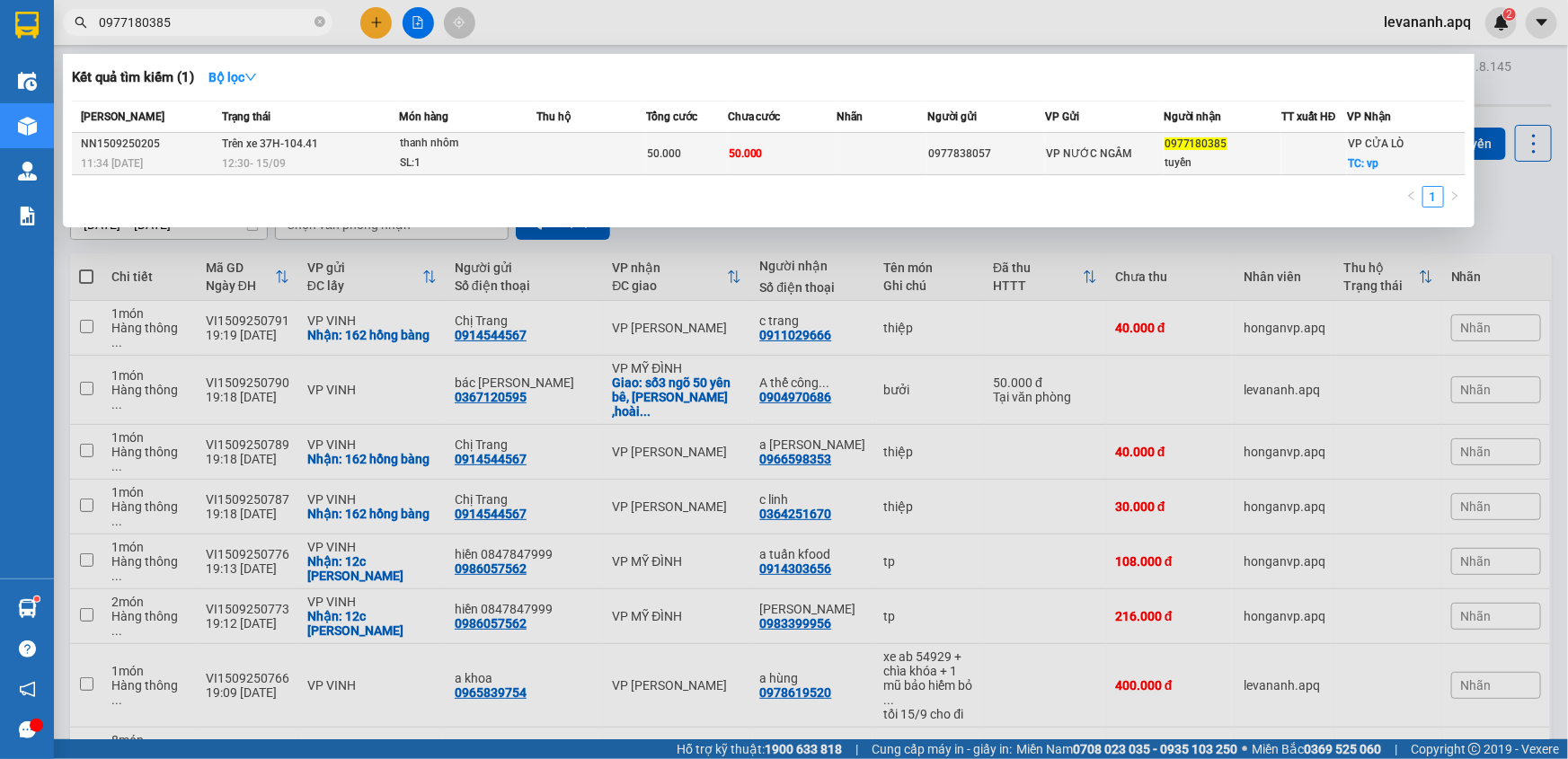
click at [820, 147] on td "50.000" at bounding box center [783, 153] width 109 height 42
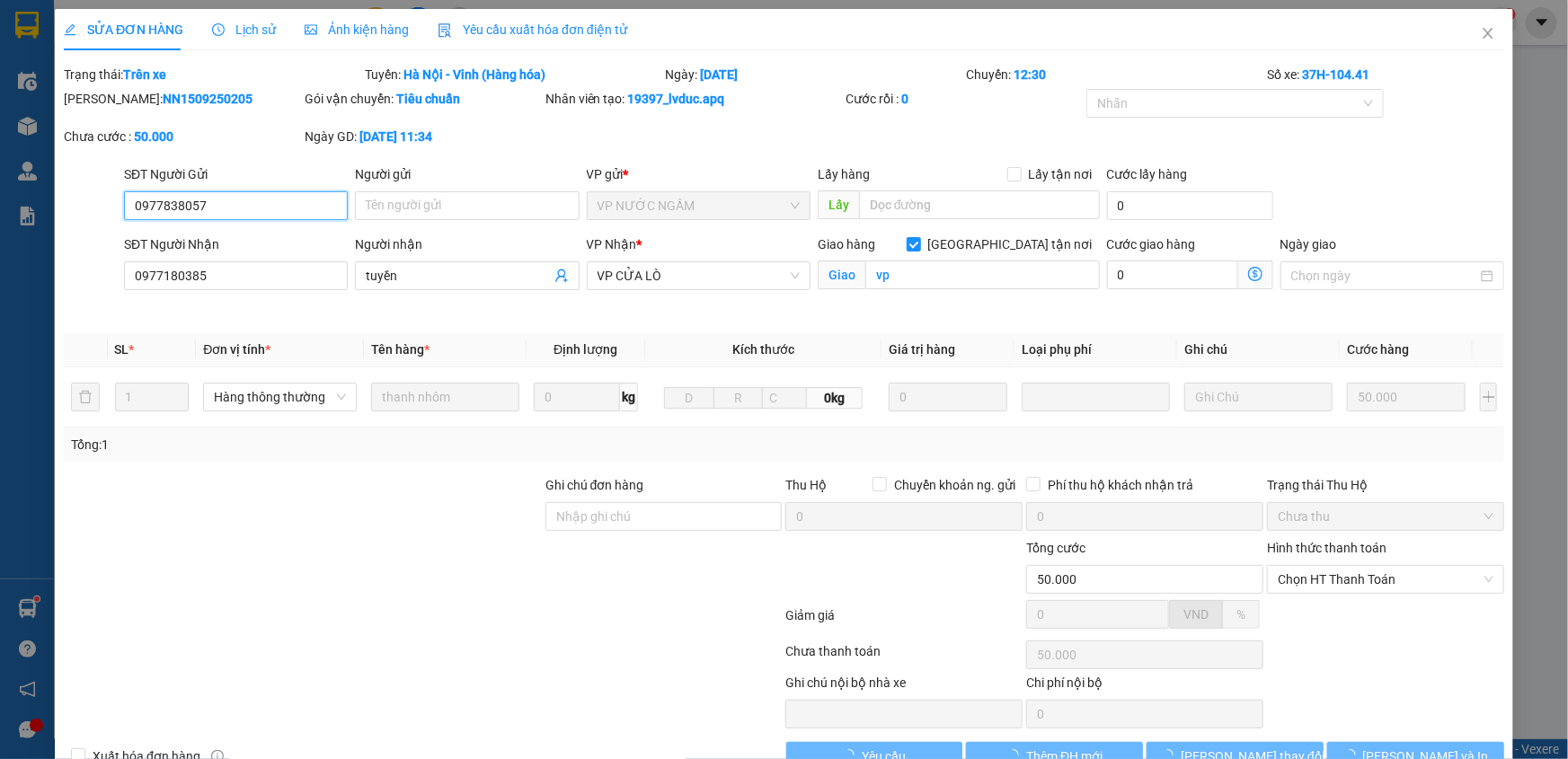
type input "0977838057"
type input "0977180385"
type input "tuyền"
checkbox input "true"
type input "vp"
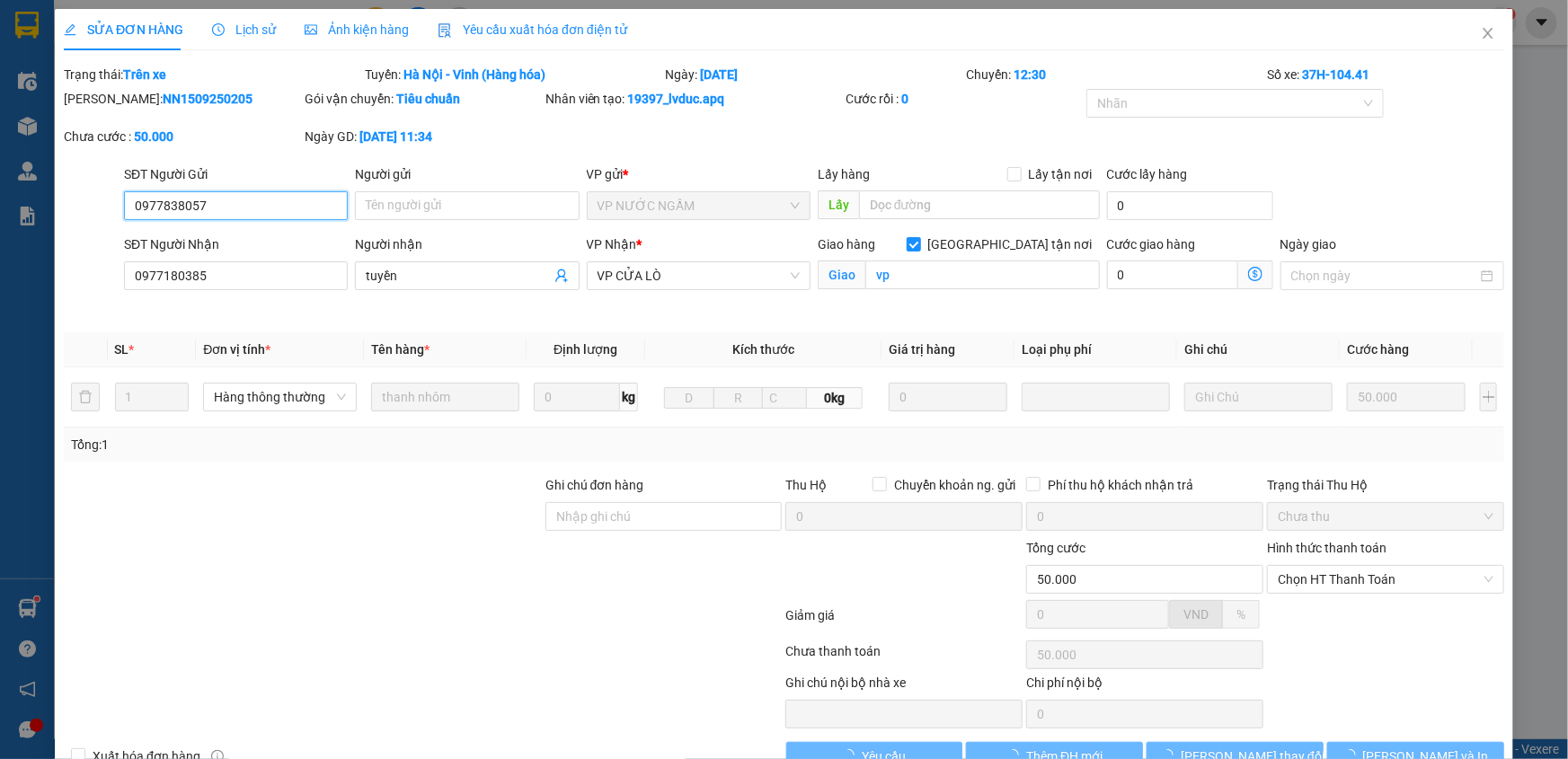
type input "50.000"
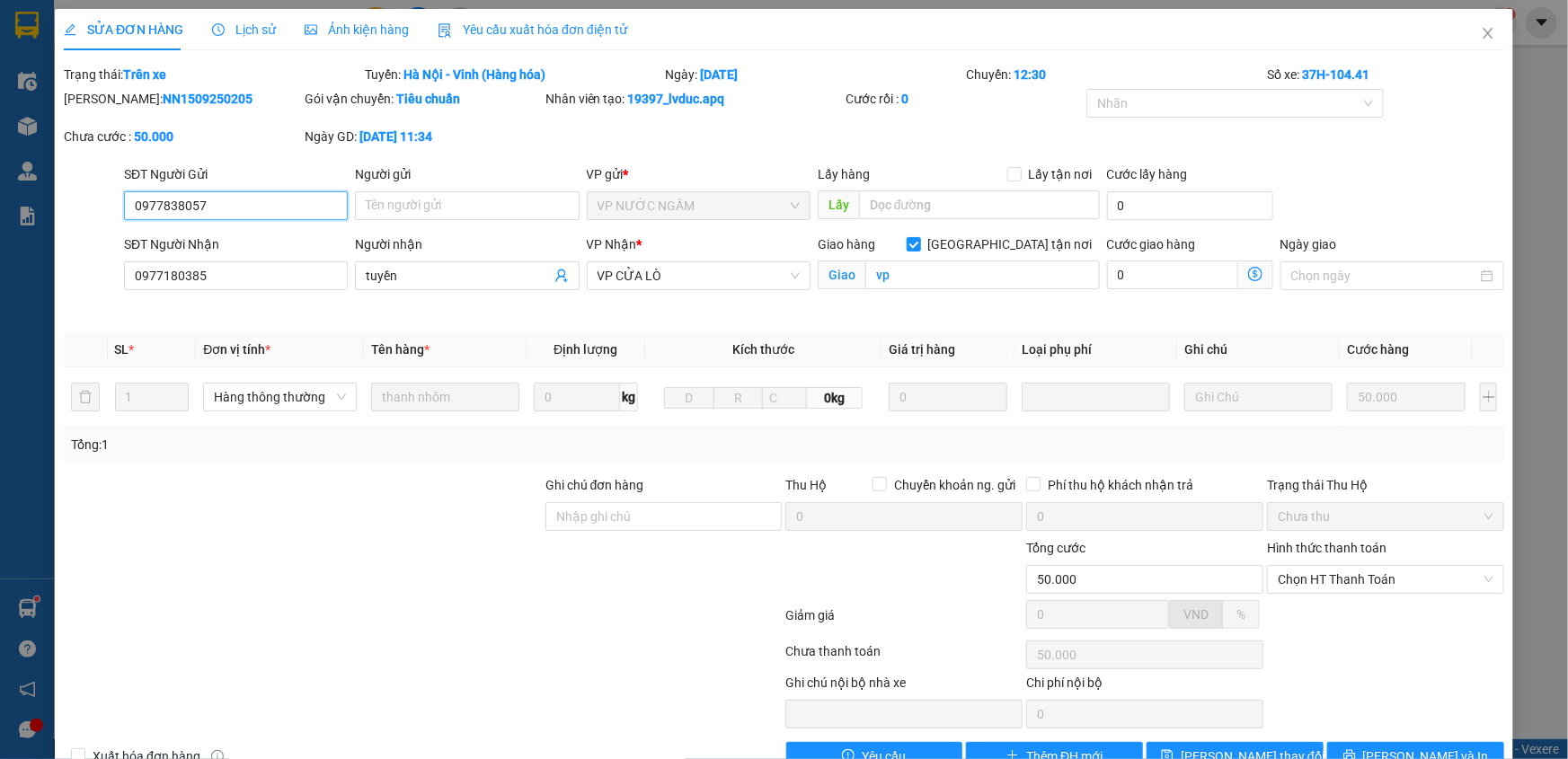
scroll to position [45, 0]
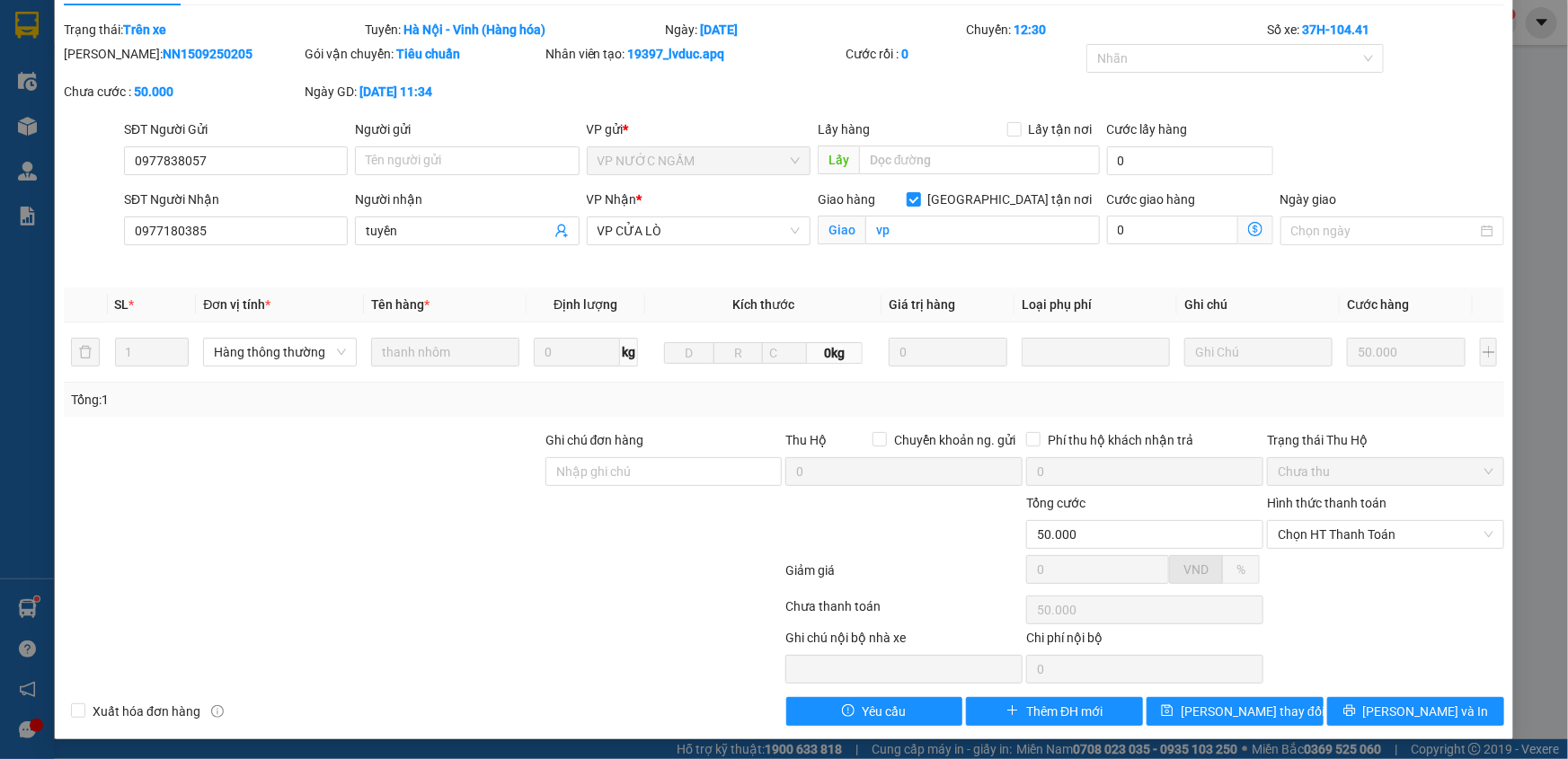
click at [1403, 730] on div "SỬA ĐƠN HÀNG Lịch sử Ảnh kiện hàng Yêu cầu xuất hóa đơn điện tử Total Paid Fee …" at bounding box center [784, 352] width 1459 height 776
click at [1404, 715] on span "[PERSON_NAME] và In" at bounding box center [1426, 711] width 126 height 19
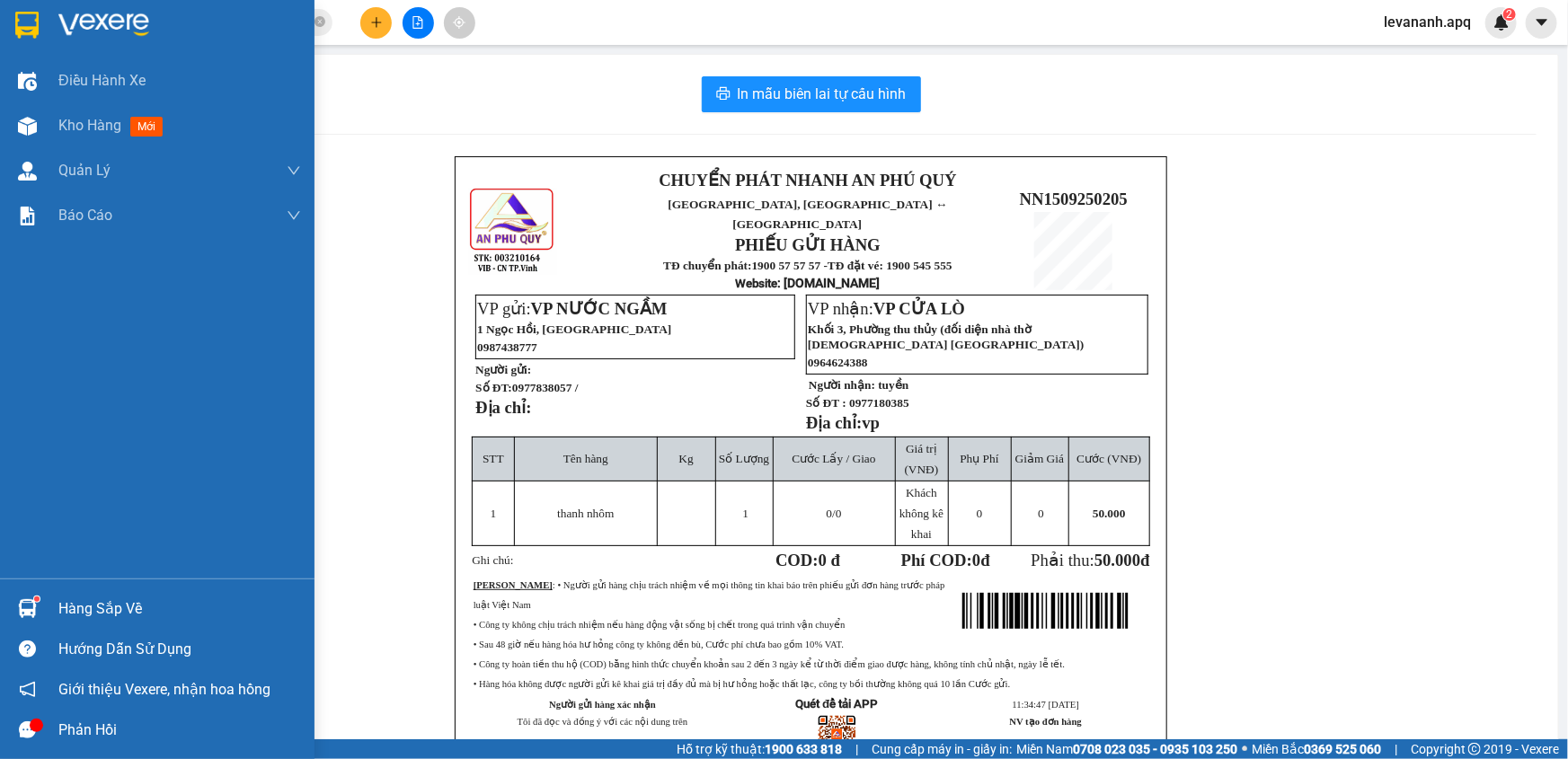
click at [38, 29] on img at bounding box center [27, 25] width 23 height 27
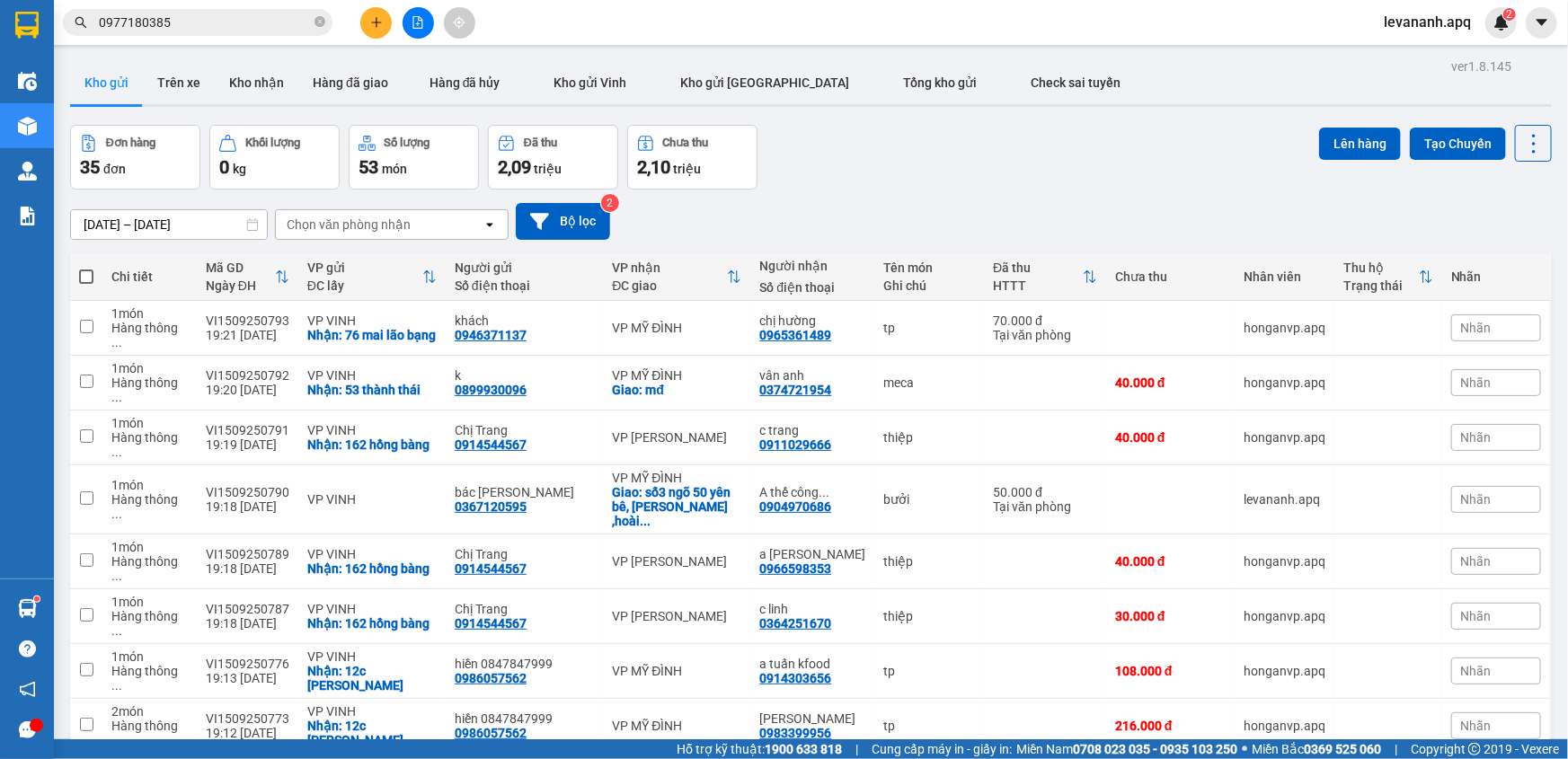
click at [251, 10] on span "0977180385" at bounding box center [198, 22] width 270 height 27
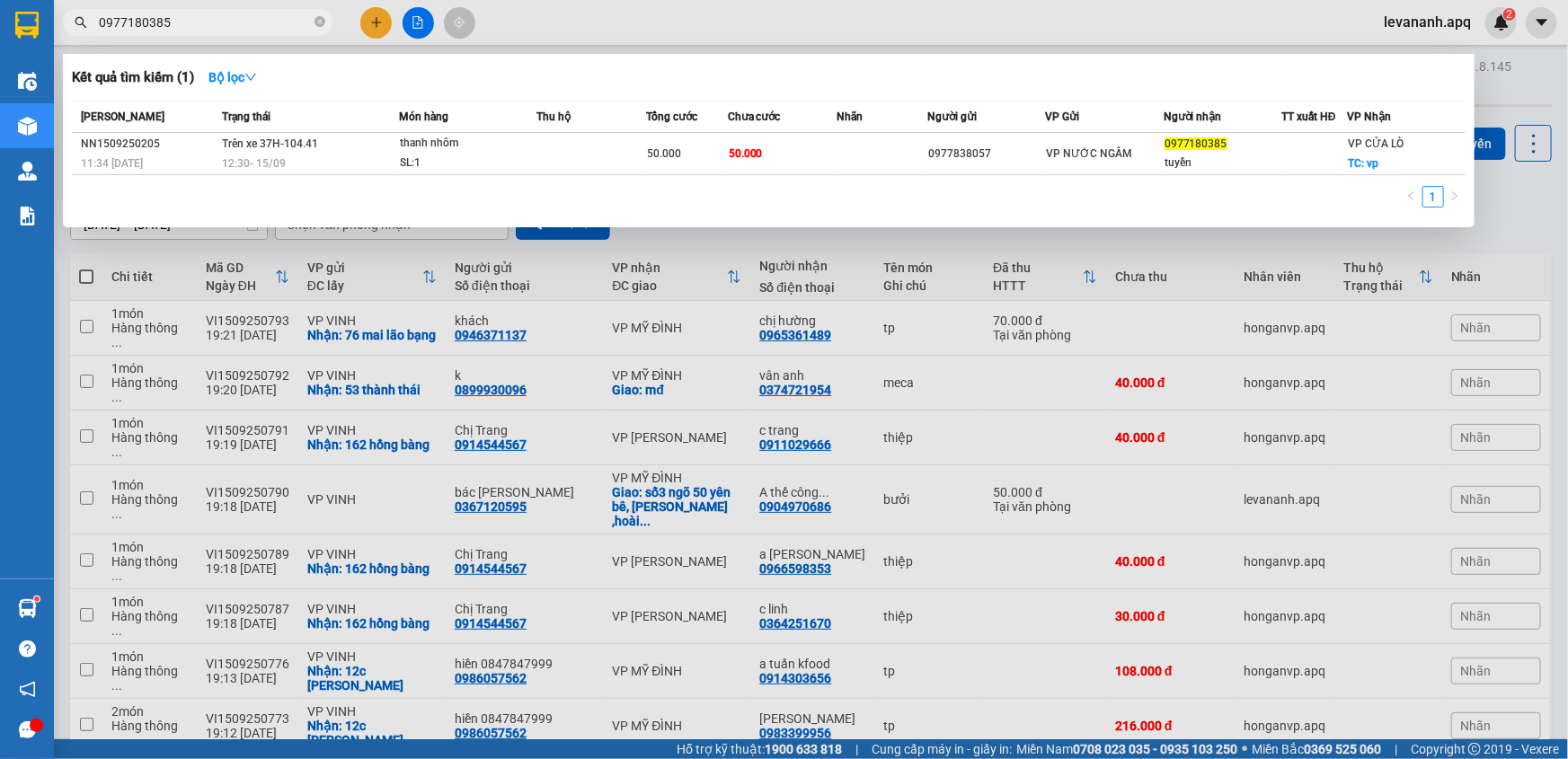
click at [1532, 227] on div at bounding box center [784, 379] width 1568 height 759
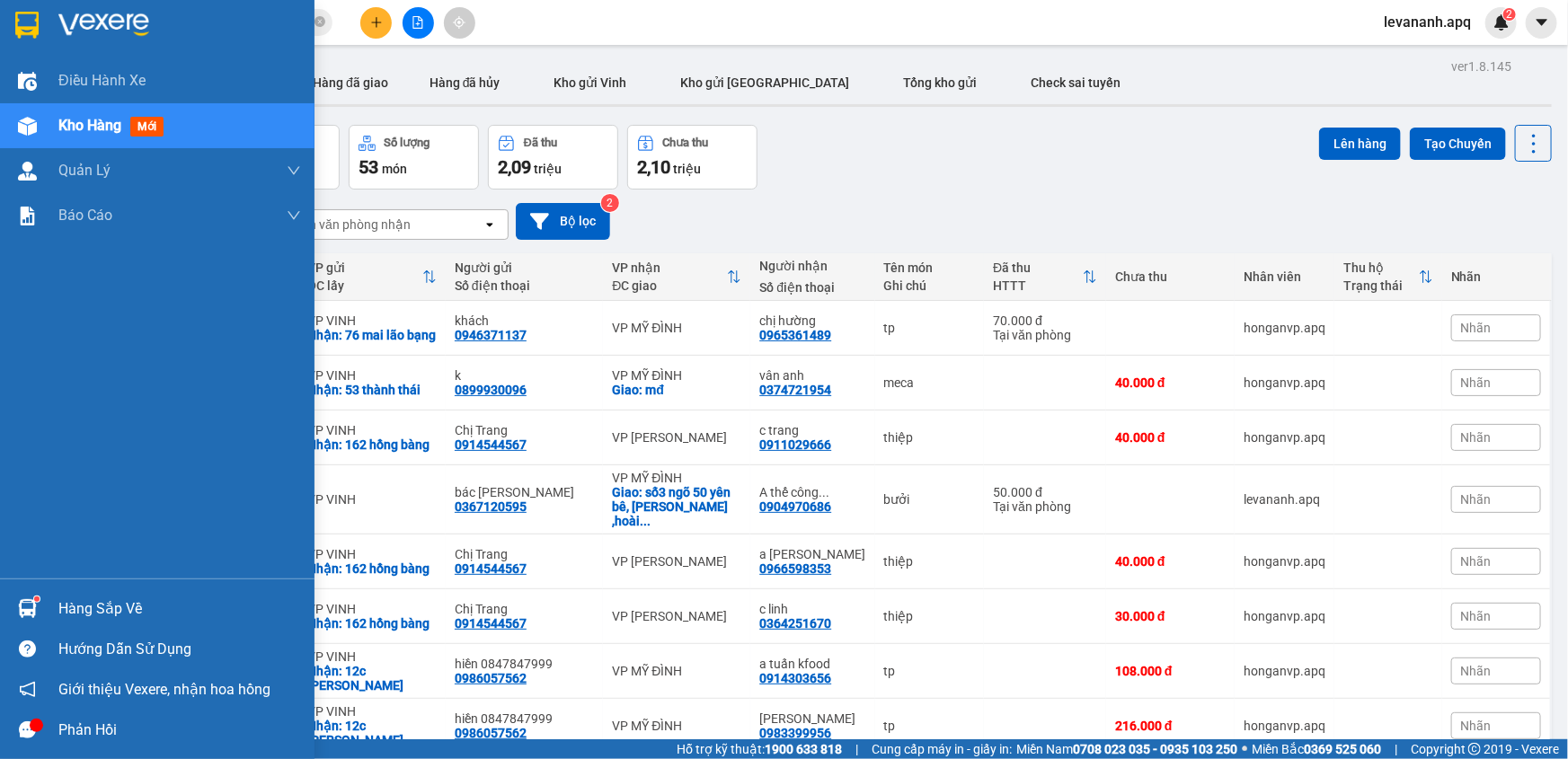
click at [16, 2] on div at bounding box center [157, 29] width 315 height 58
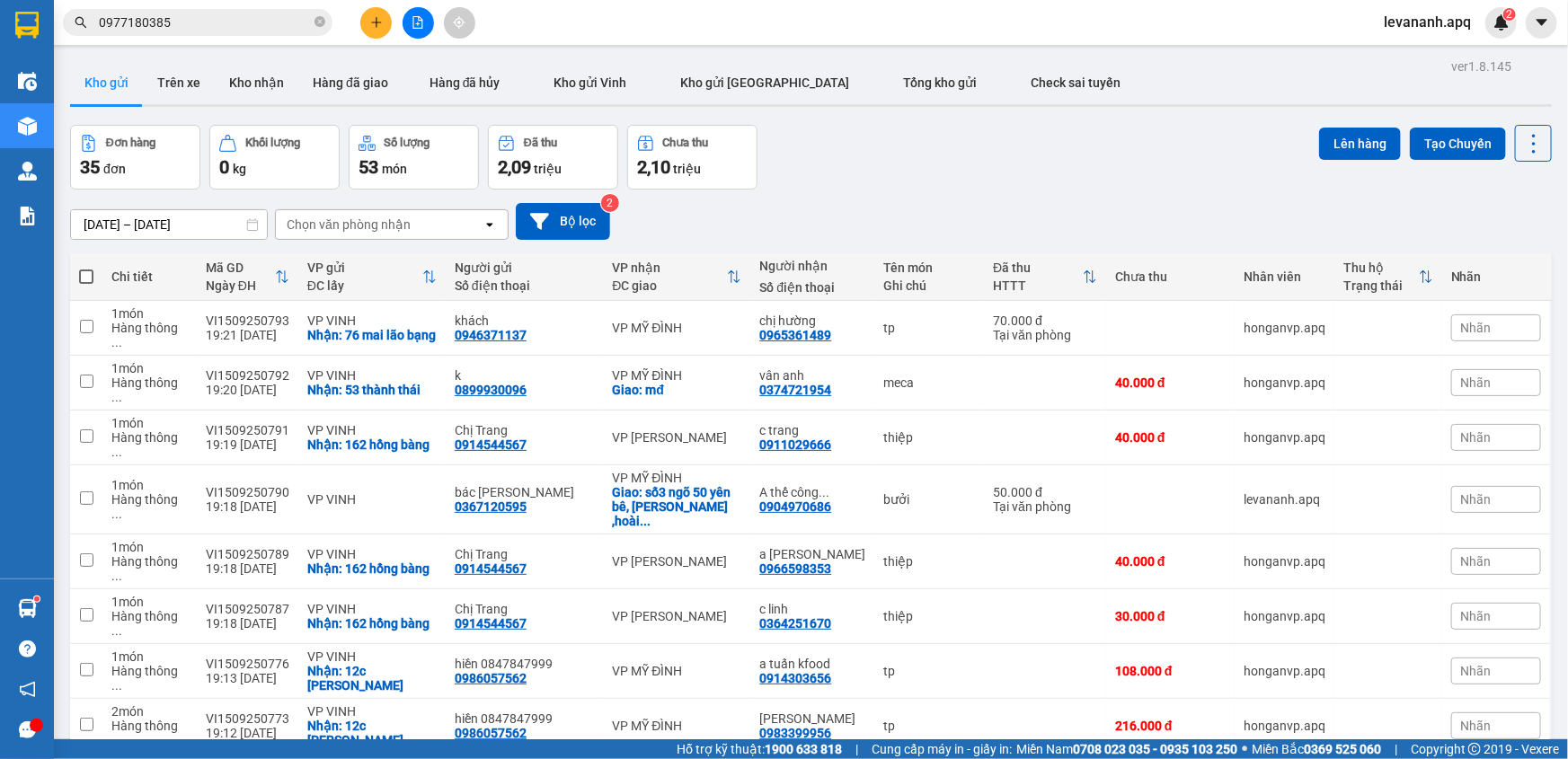
click at [225, 24] on input "0977180385" at bounding box center [205, 22] width 212 height 19
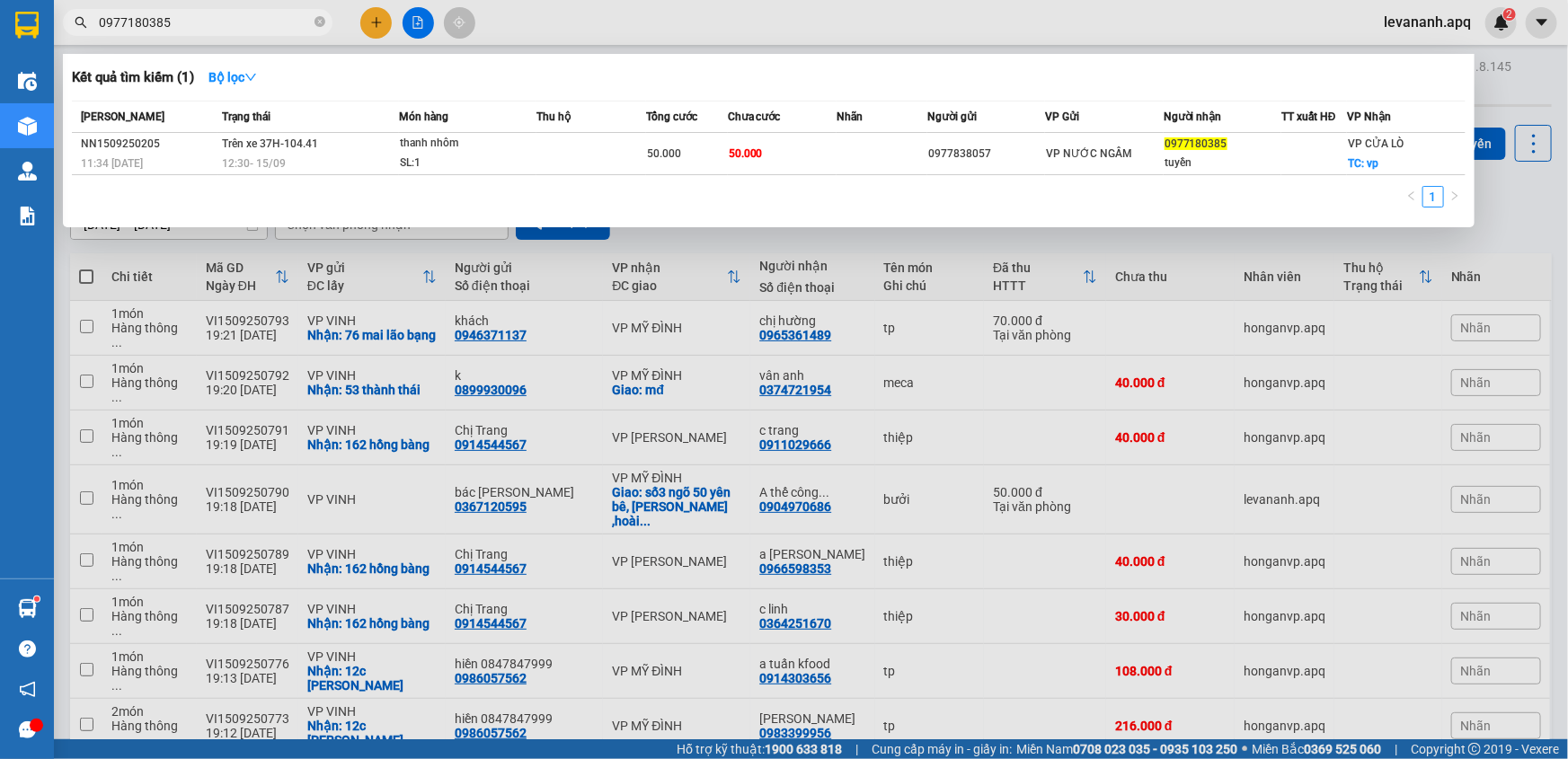
click at [937, 241] on div at bounding box center [784, 379] width 1568 height 759
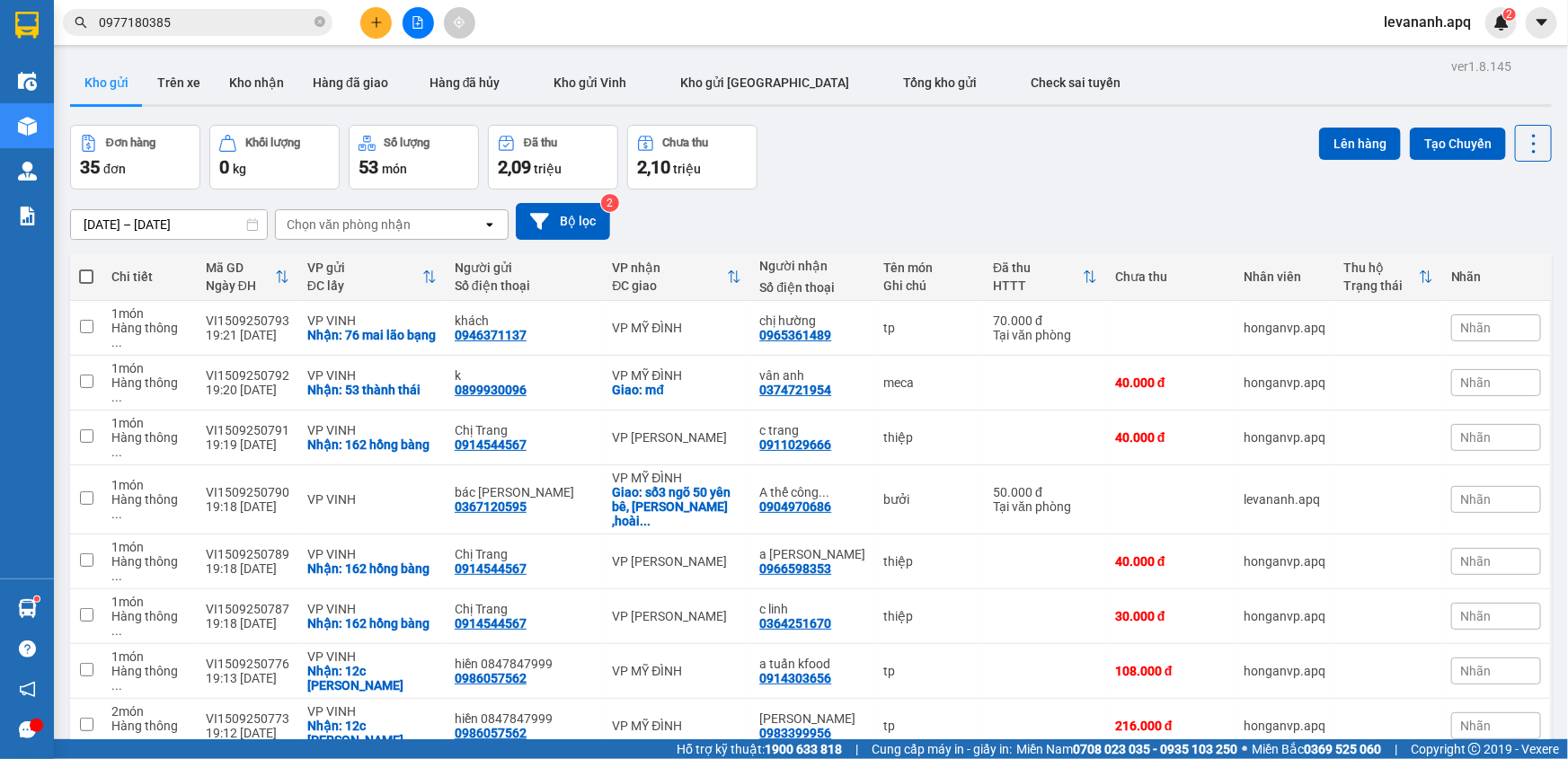
click at [206, 27] on input "0977180385" at bounding box center [205, 22] width 212 height 19
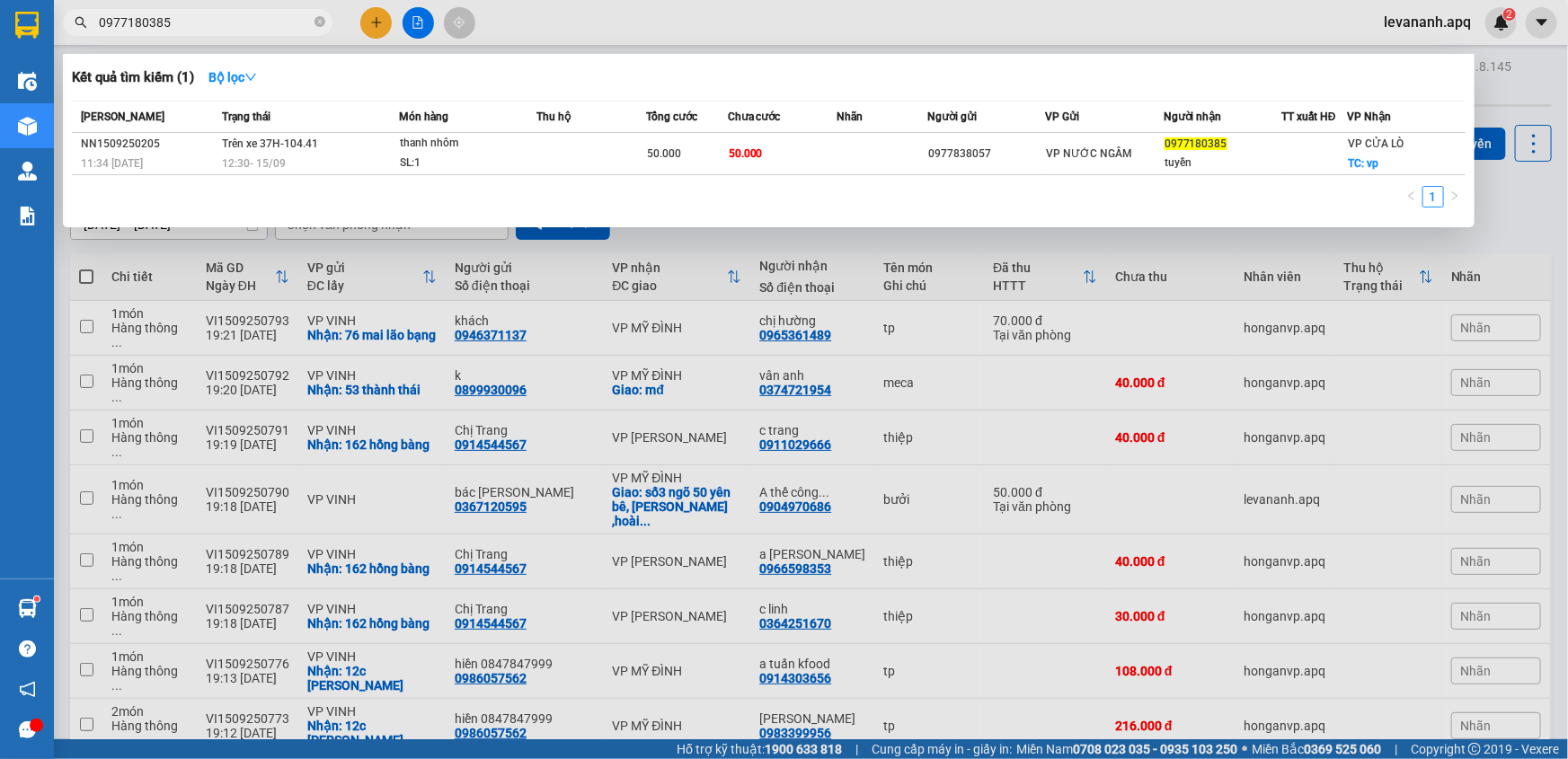
click at [772, 237] on div at bounding box center [784, 379] width 1568 height 759
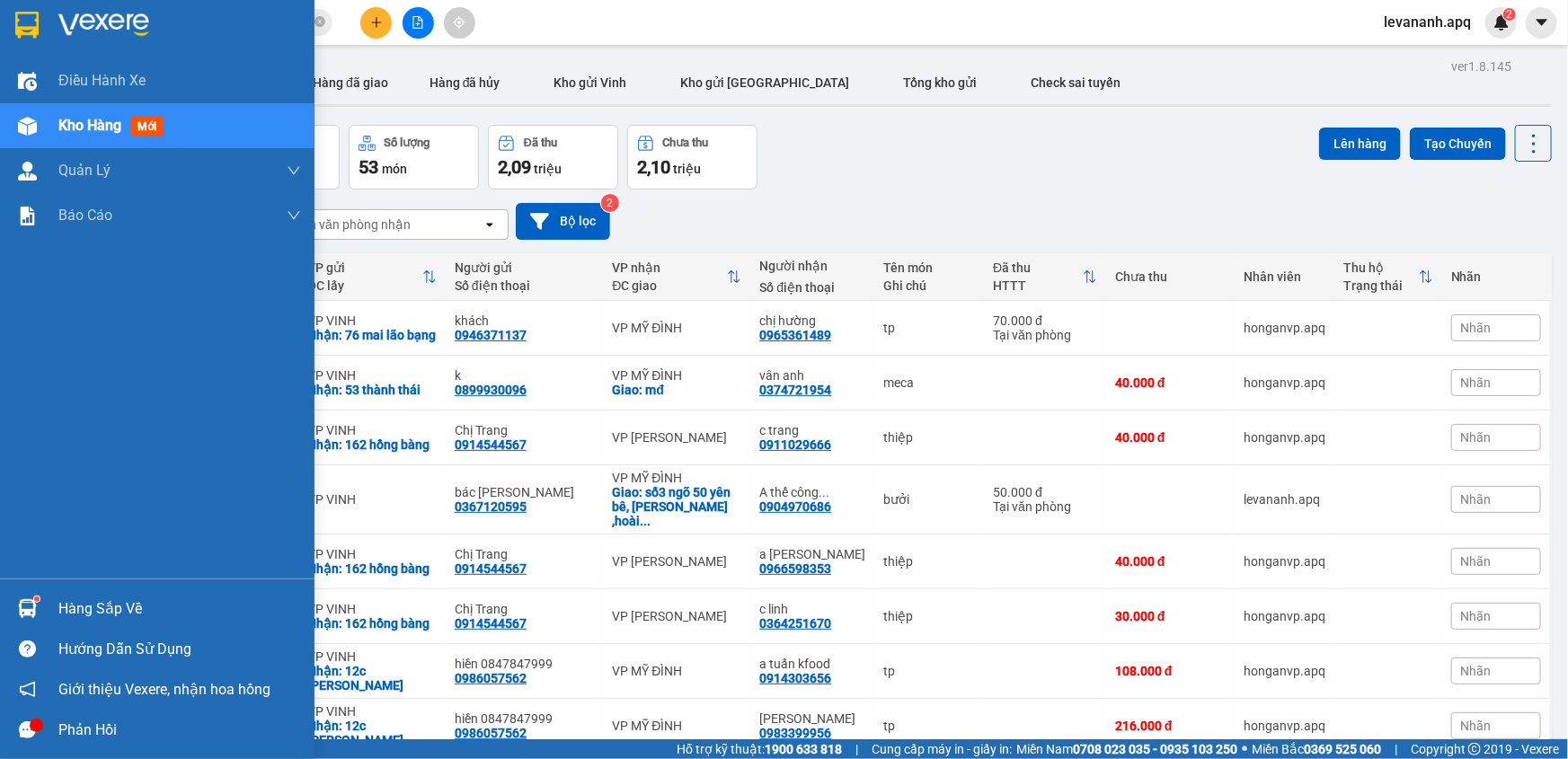
click at [1, 26] on div at bounding box center [157, 29] width 315 height 58
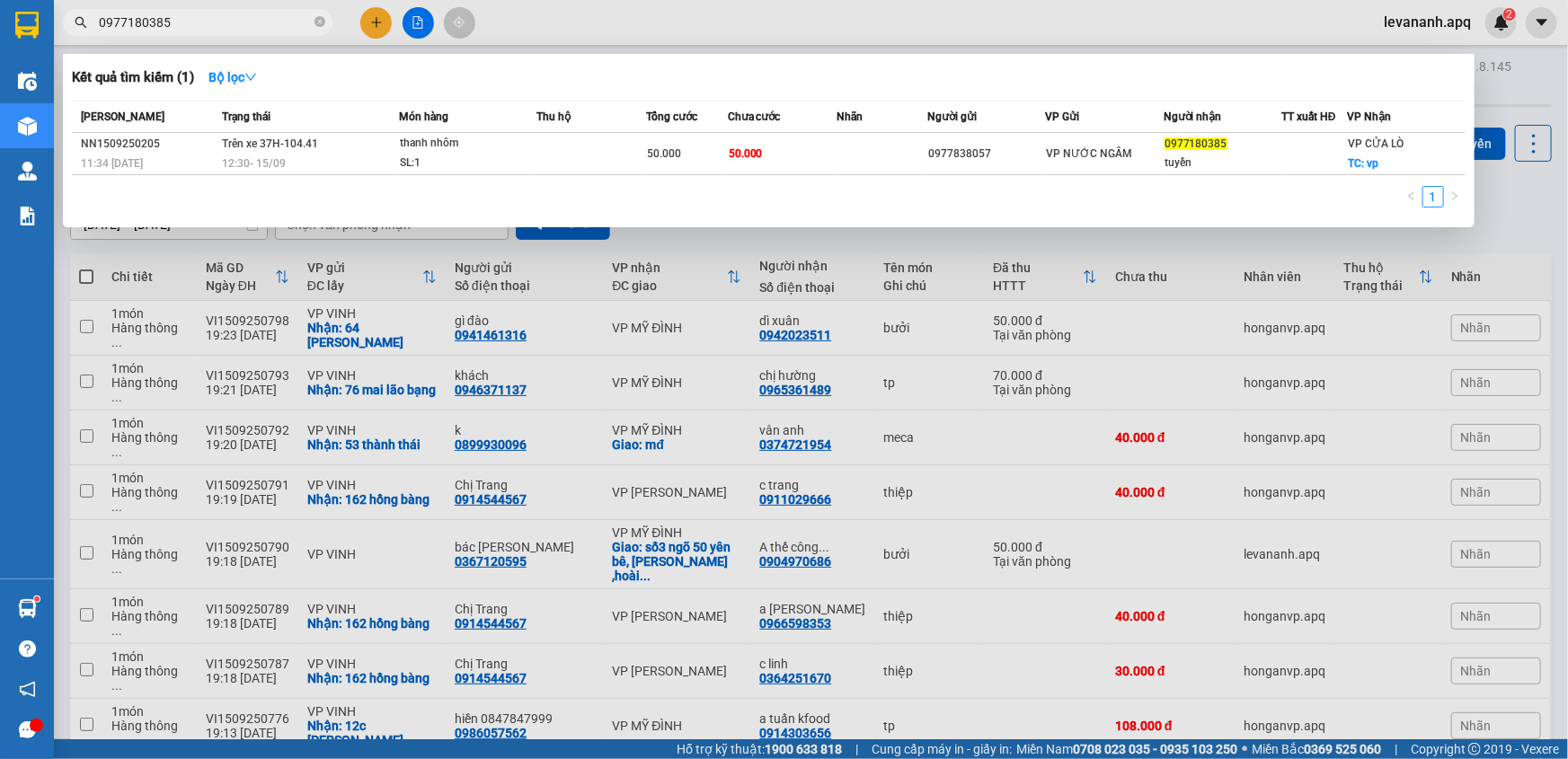
click at [249, 31] on input "0977180385" at bounding box center [205, 22] width 212 height 19
click at [1518, 200] on div at bounding box center [784, 379] width 1568 height 759
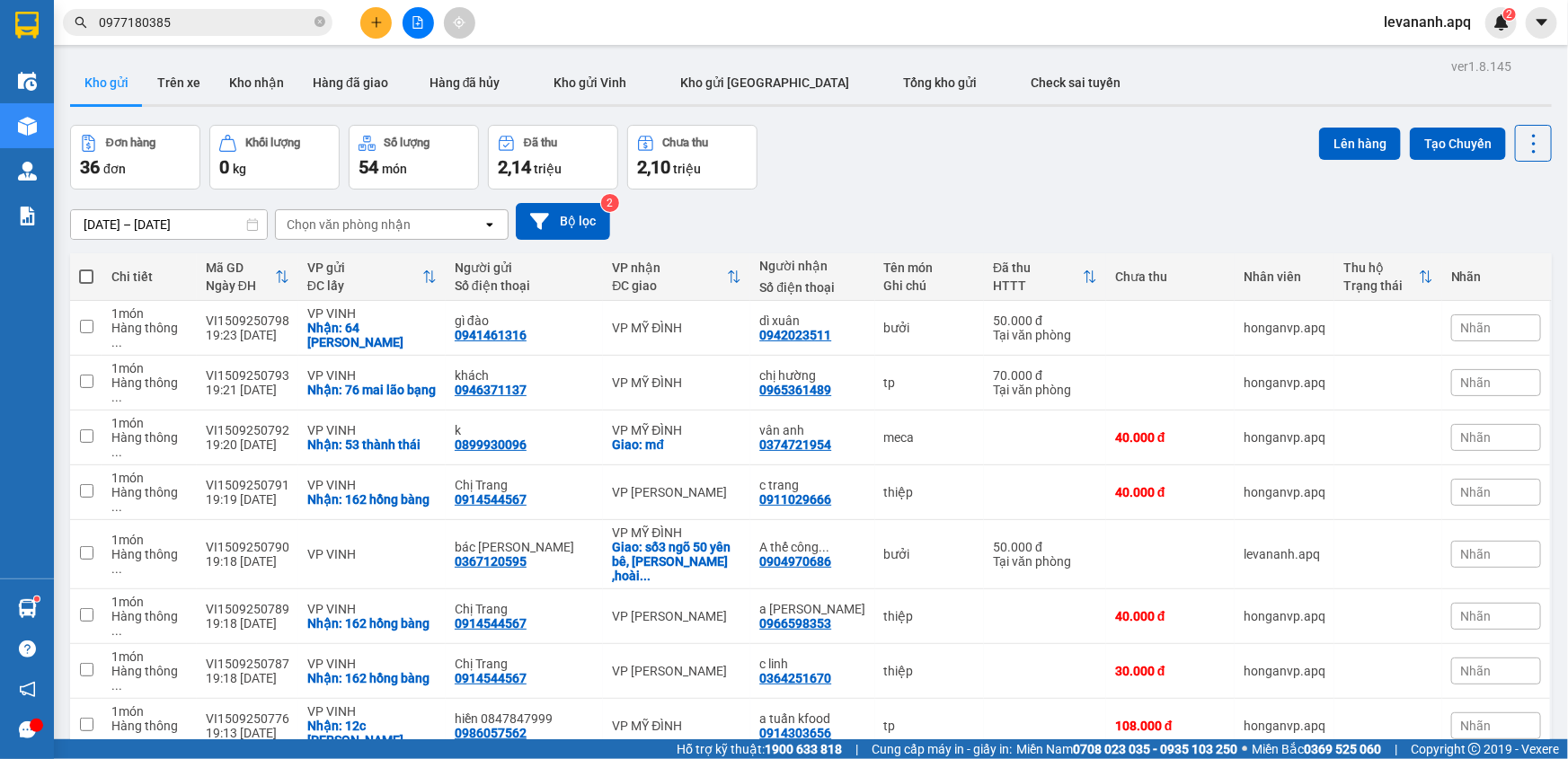
click at [189, 31] on input "0977180385" at bounding box center [205, 22] width 212 height 19
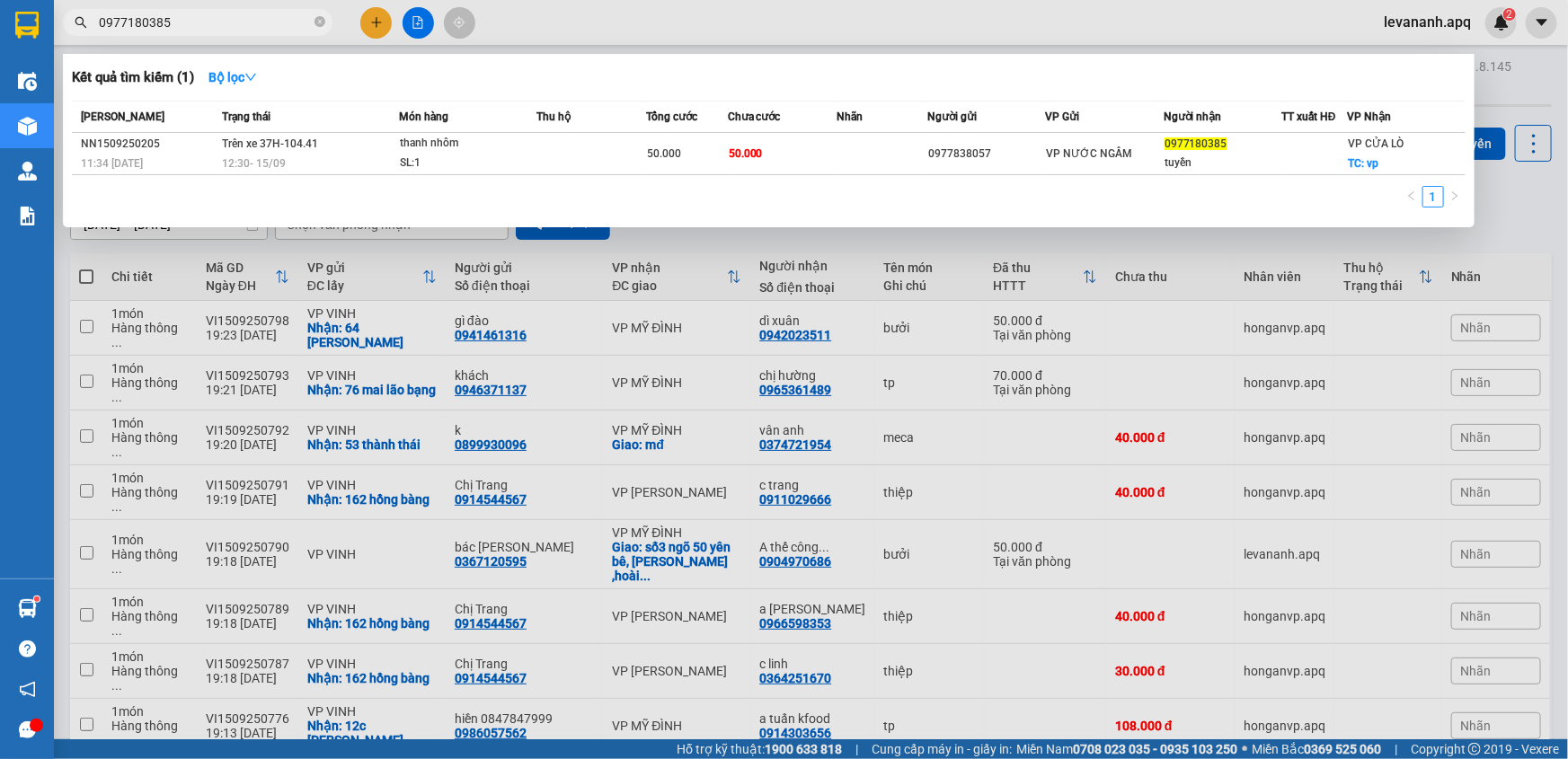
click at [657, 245] on div at bounding box center [784, 379] width 1568 height 759
click at [172, 28] on input "0977180385" at bounding box center [205, 22] width 212 height 19
click at [1503, 223] on div at bounding box center [784, 379] width 1568 height 759
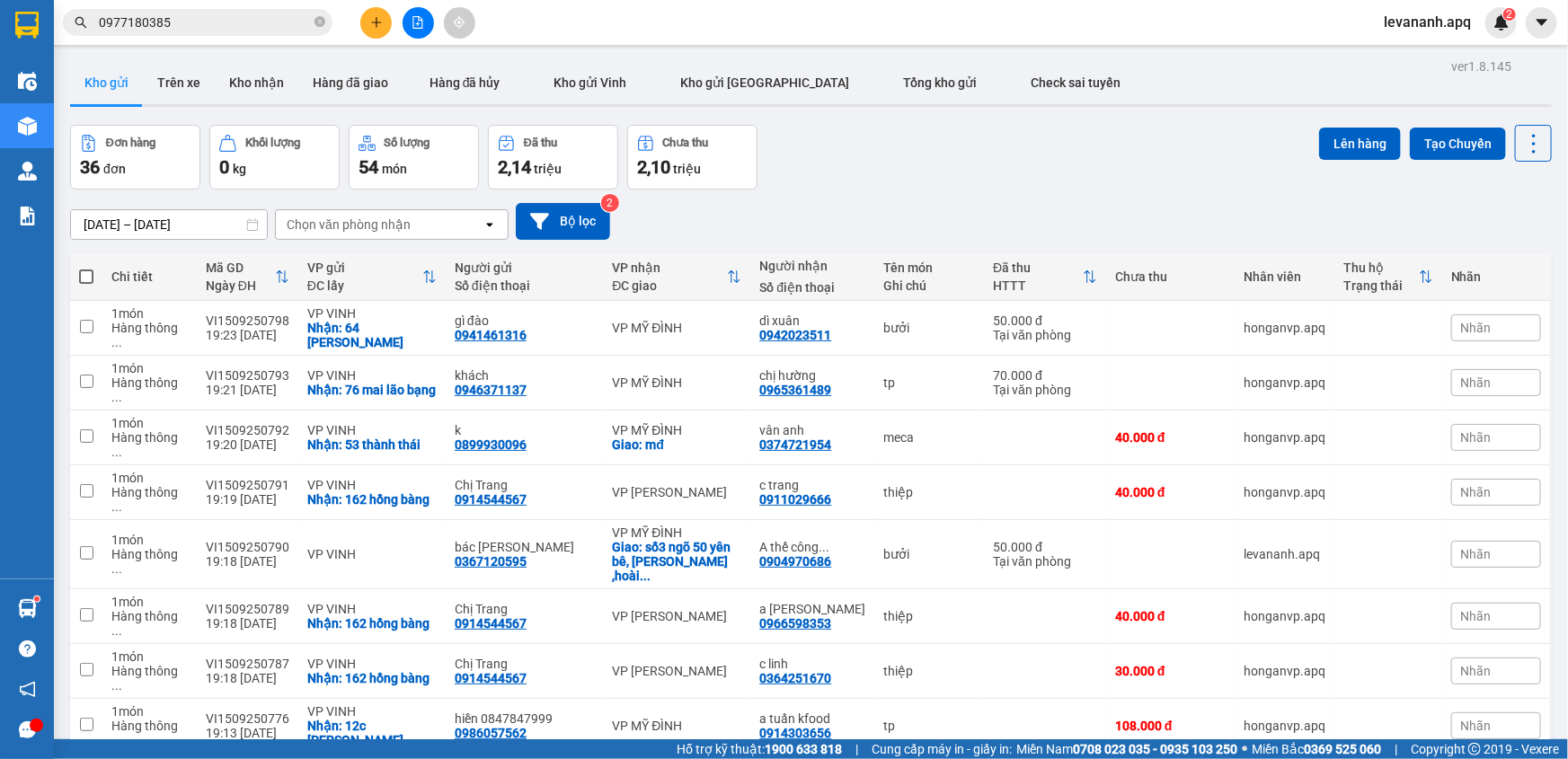
click at [993, 196] on div "[DATE] – [DATE] Press the down arrow key to interact with the calendar and sele…" at bounding box center [811, 221] width 1482 height 63
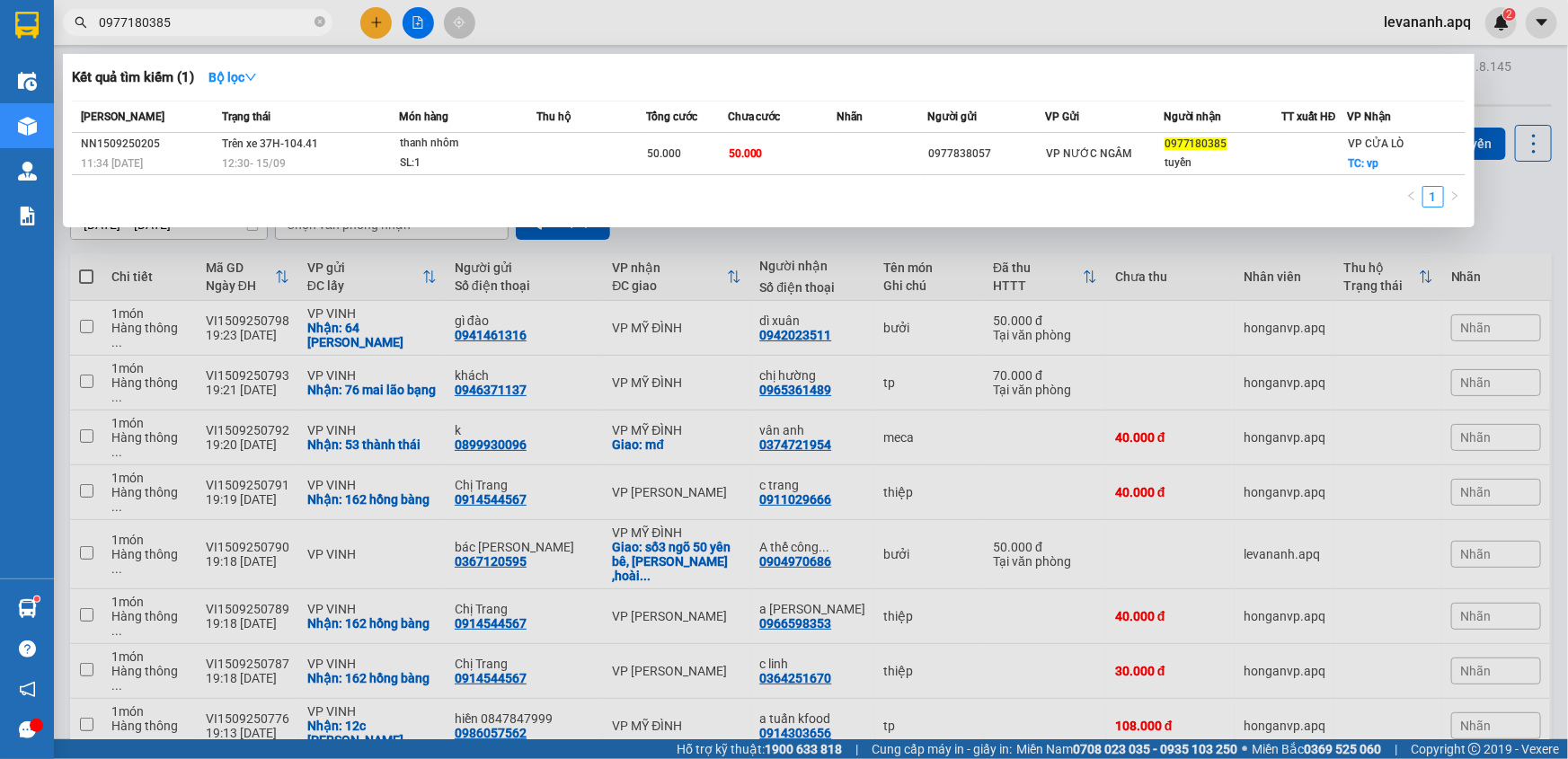
click at [169, 26] on input "0977180385" at bounding box center [205, 22] width 212 height 19
click at [779, 236] on div at bounding box center [784, 379] width 1568 height 759
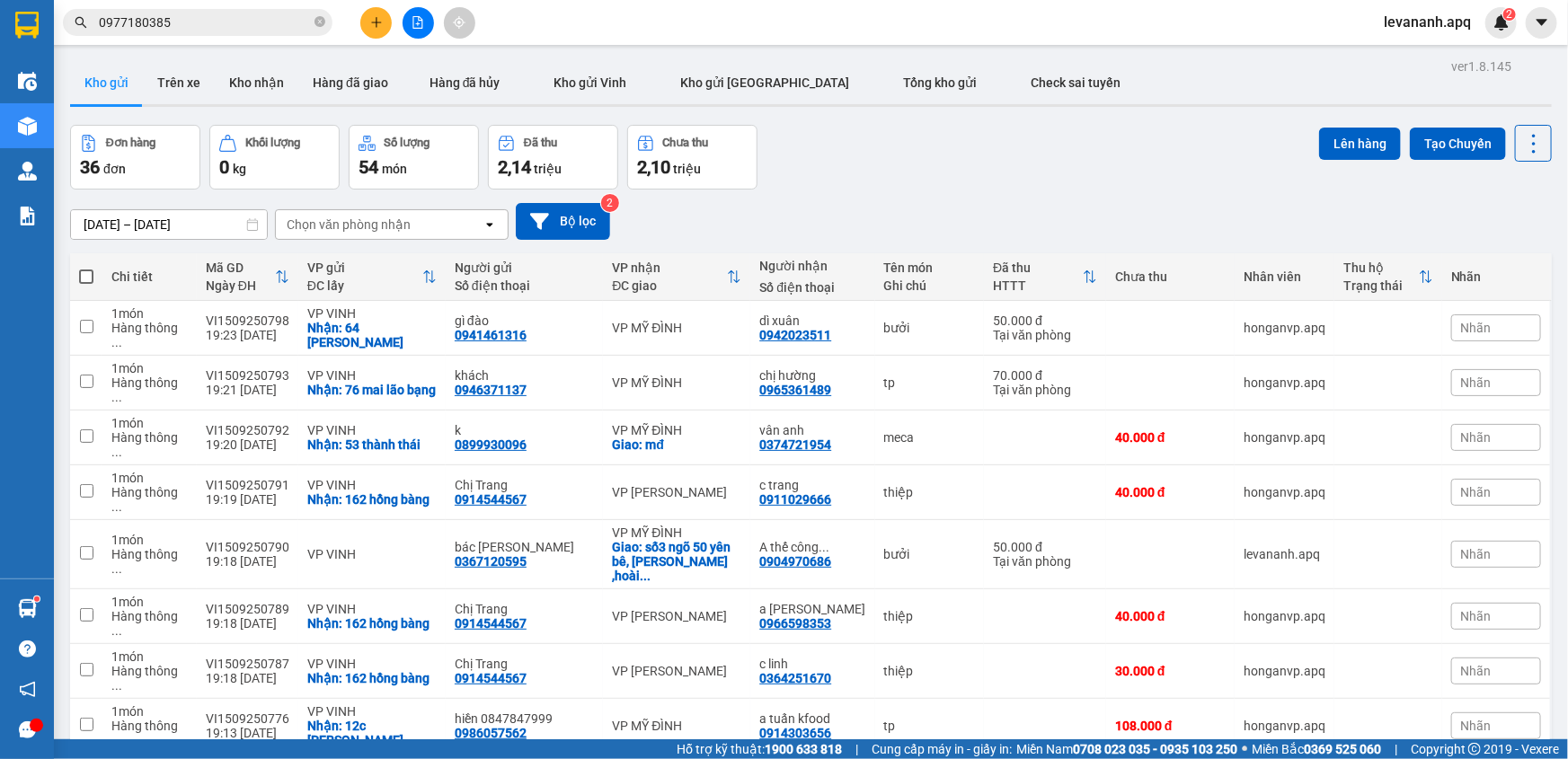
click at [260, 9] on span "0977180385" at bounding box center [198, 22] width 270 height 27
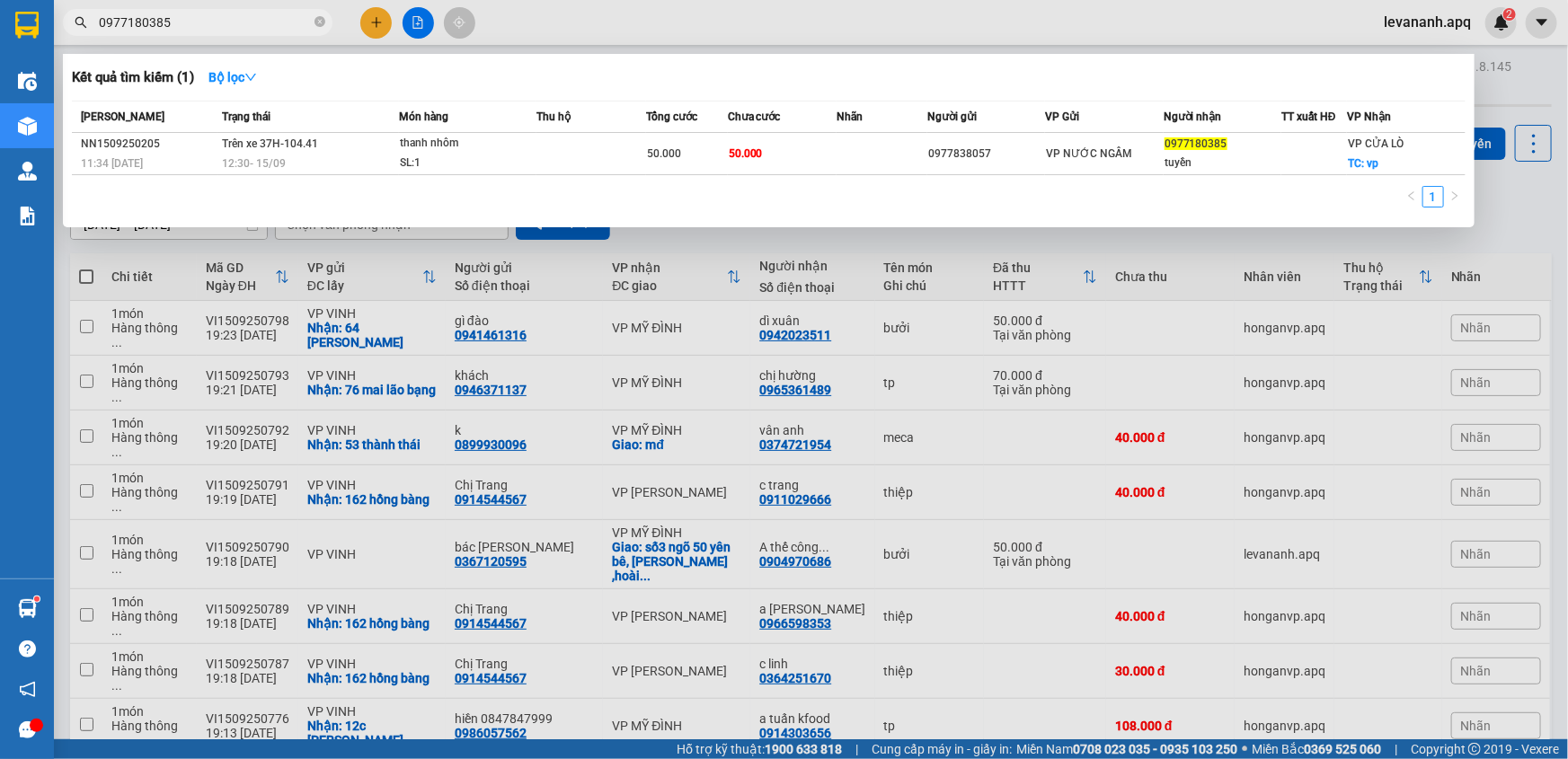
click at [1257, 242] on div at bounding box center [784, 379] width 1568 height 759
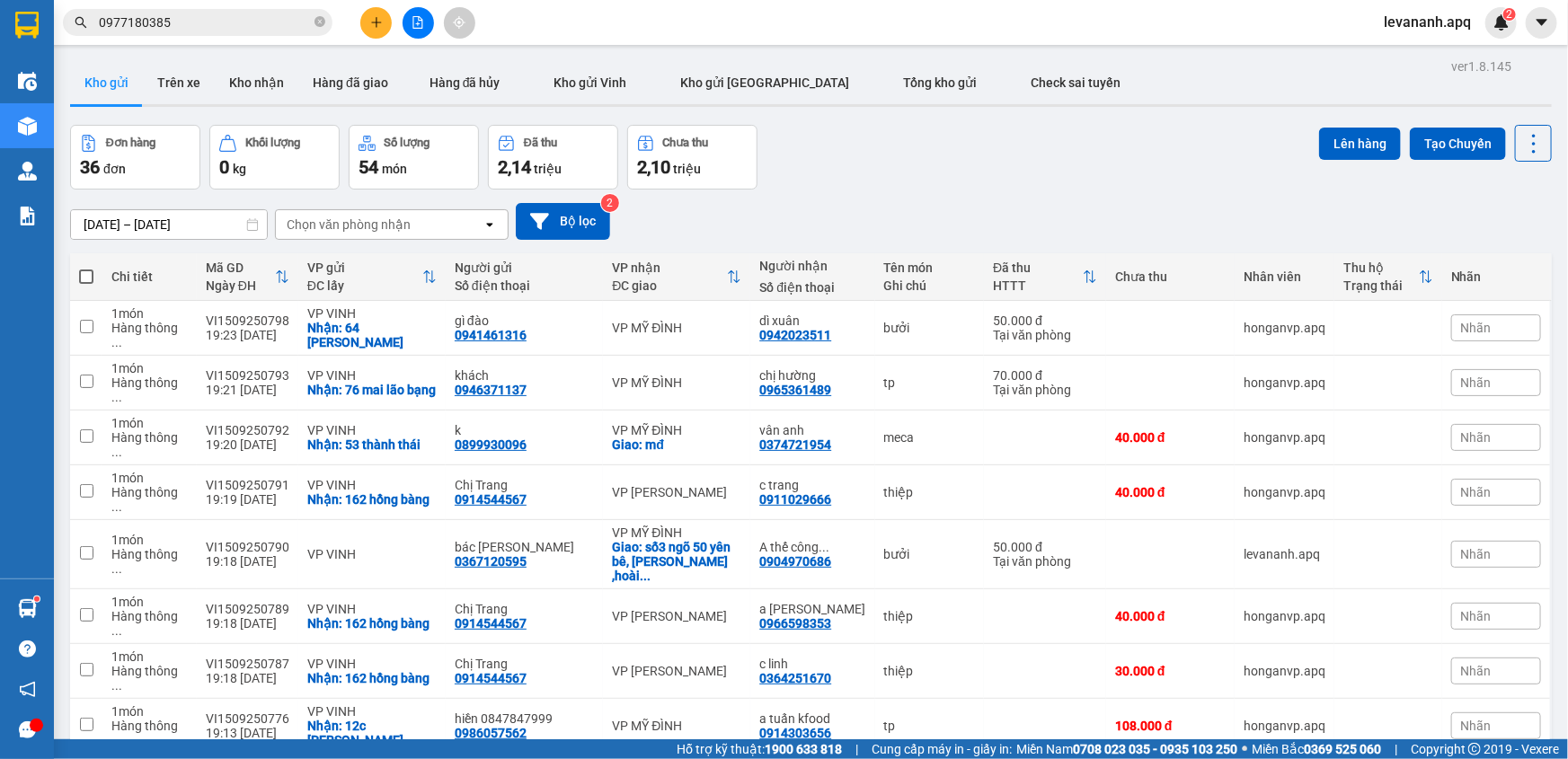
click at [190, 32] on span "0977180385" at bounding box center [198, 22] width 270 height 27
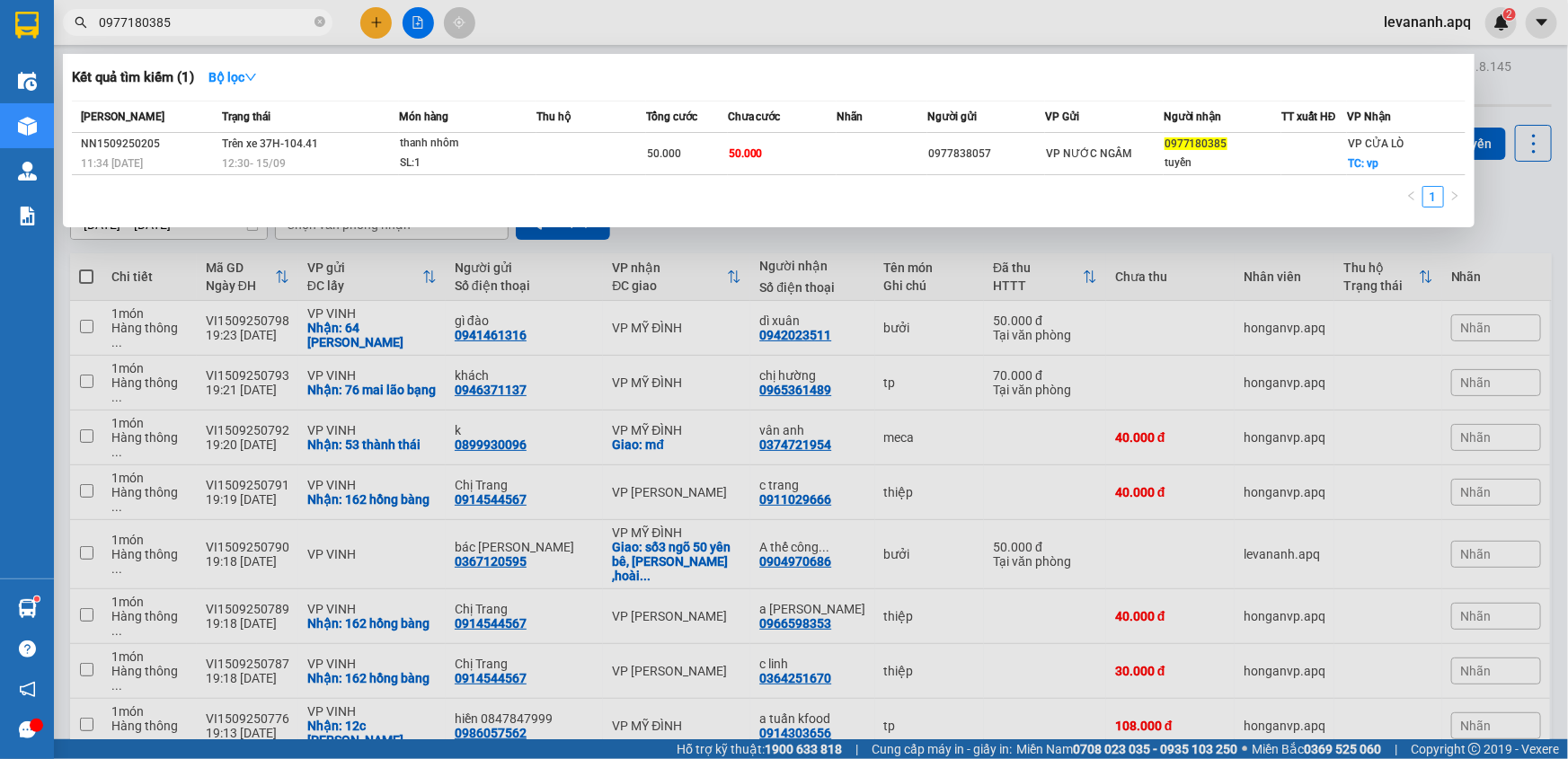
click at [1331, 257] on div at bounding box center [784, 379] width 1568 height 759
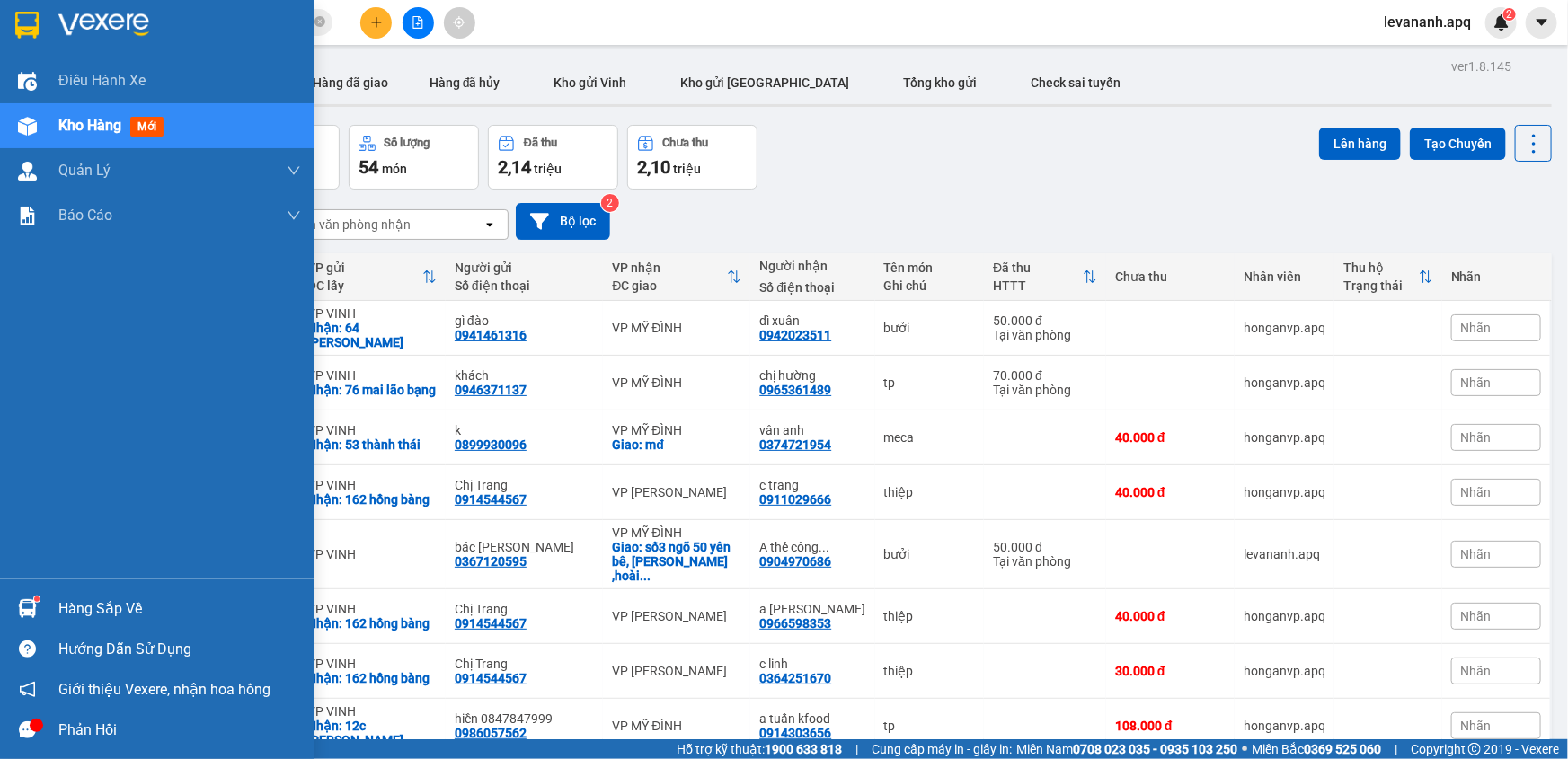
click at [13, 29] on div at bounding box center [27, 24] width 31 height 31
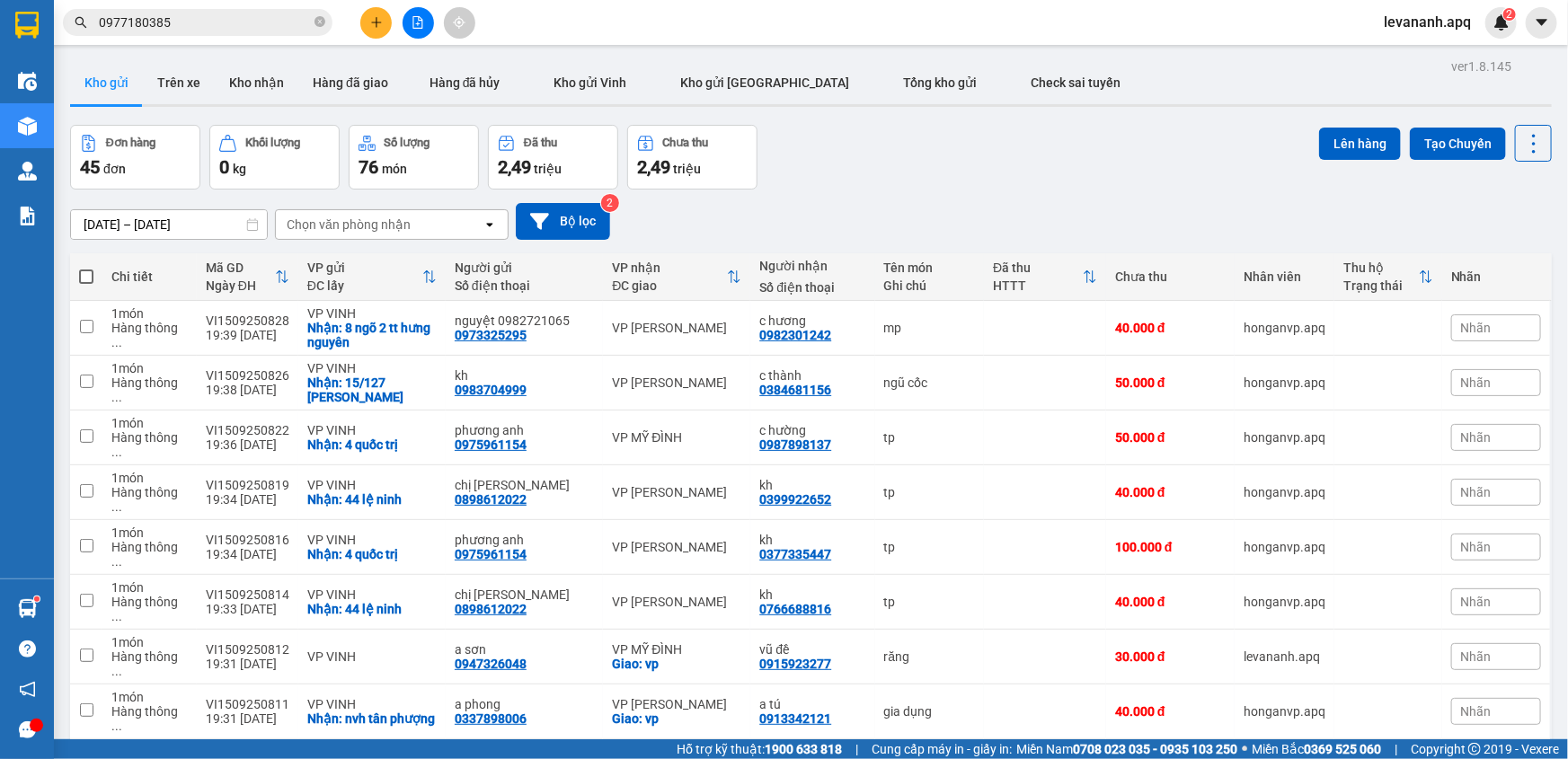
click at [238, 24] on input "0977180385" at bounding box center [205, 22] width 212 height 19
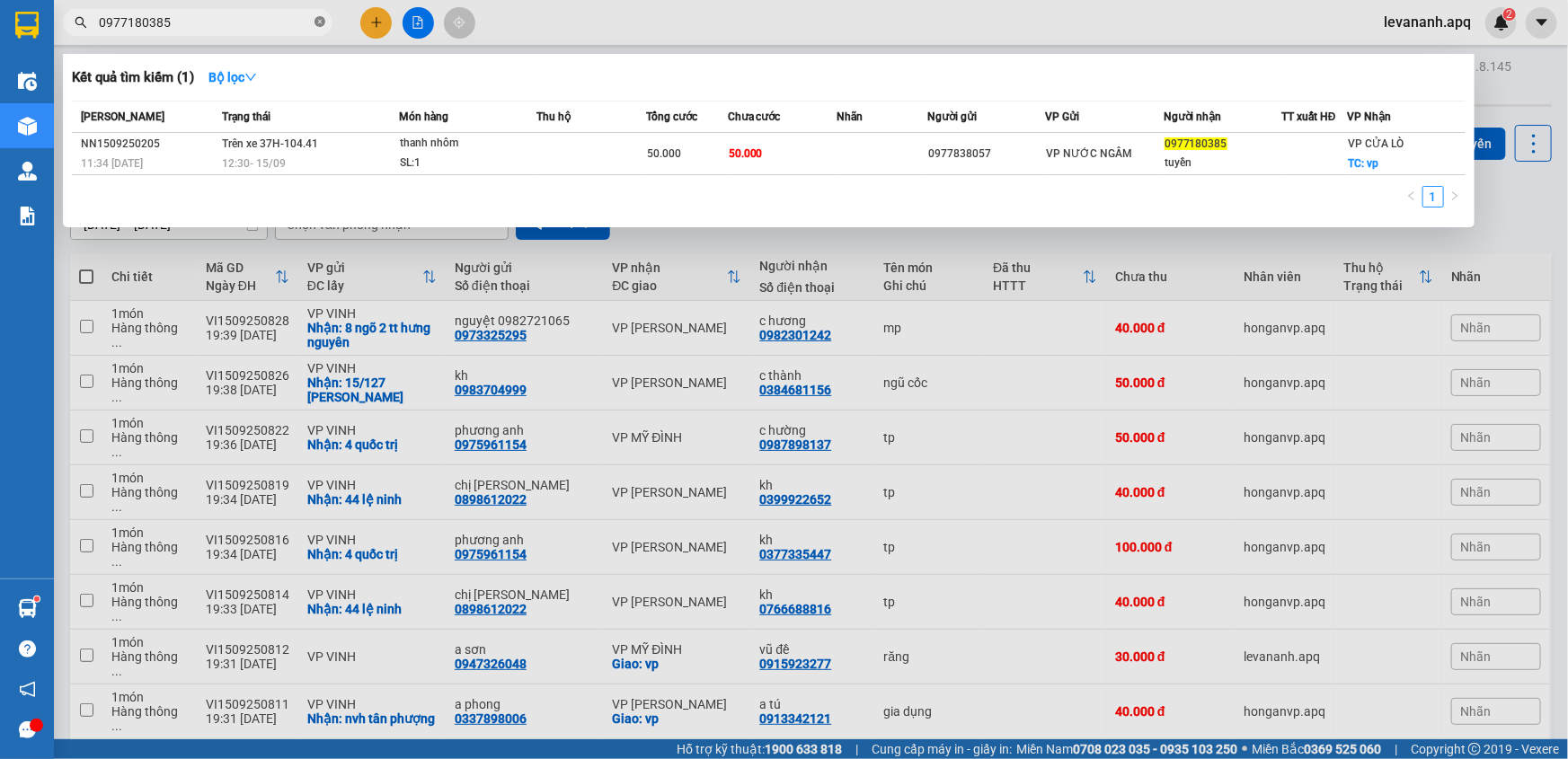
click at [321, 25] on icon "close-circle" at bounding box center [320, 21] width 11 height 11
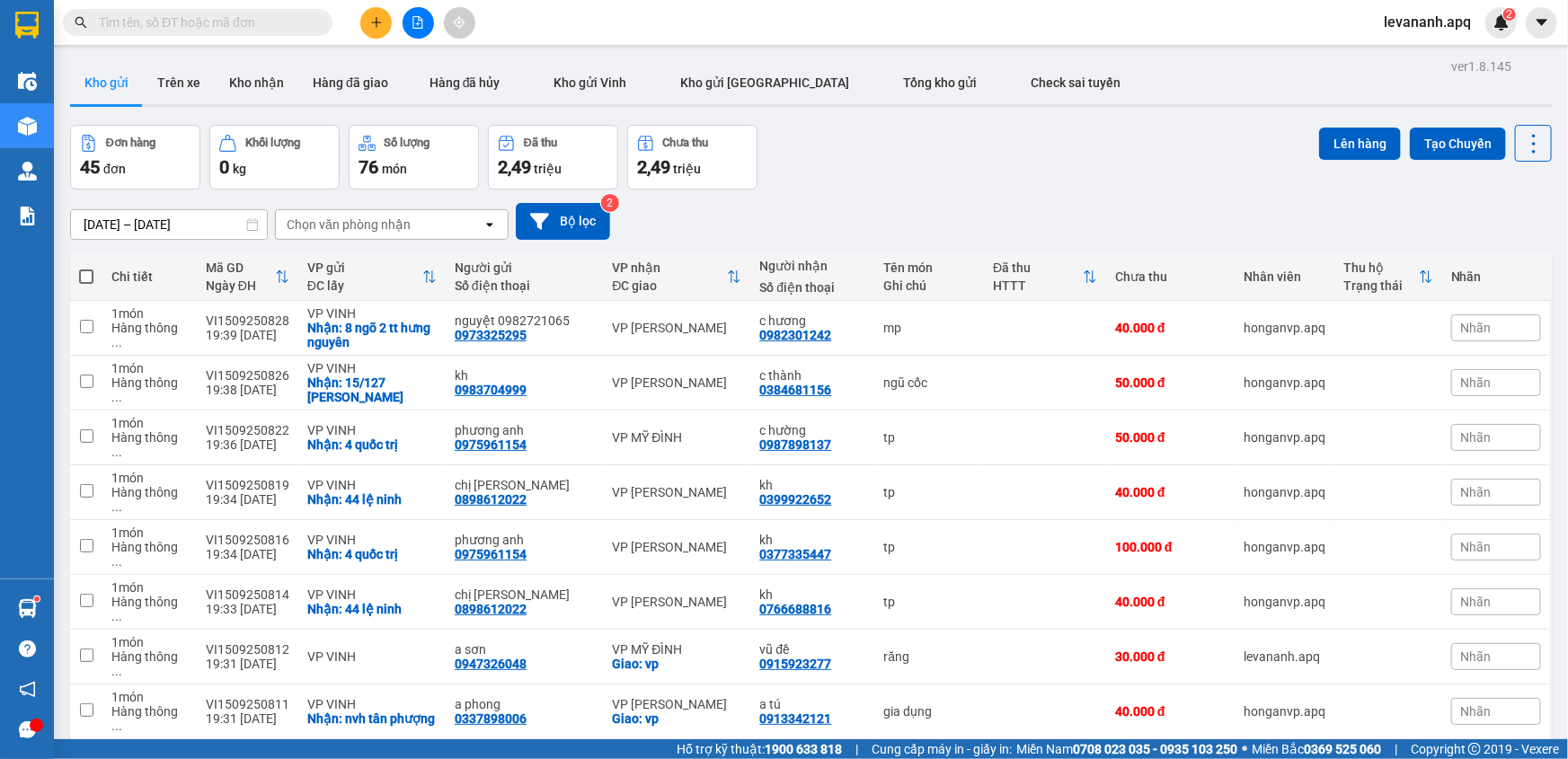
click at [953, 137] on div "Đơn hàng 45 đơn Khối lượng 0 kg Số lượng 76 món Đã thu 2,49 triệu Chưa thu 2,49…" at bounding box center [811, 157] width 1482 height 64
click at [918, 171] on div "Đơn hàng 45 đơn Khối lượng 0 kg Số lượng 76 món Đã thu 2,49 triệu Chưa thu 2,49…" at bounding box center [811, 157] width 1482 height 64
click at [434, 214] on div "Chọn văn phòng nhận" at bounding box center [379, 225] width 207 height 29
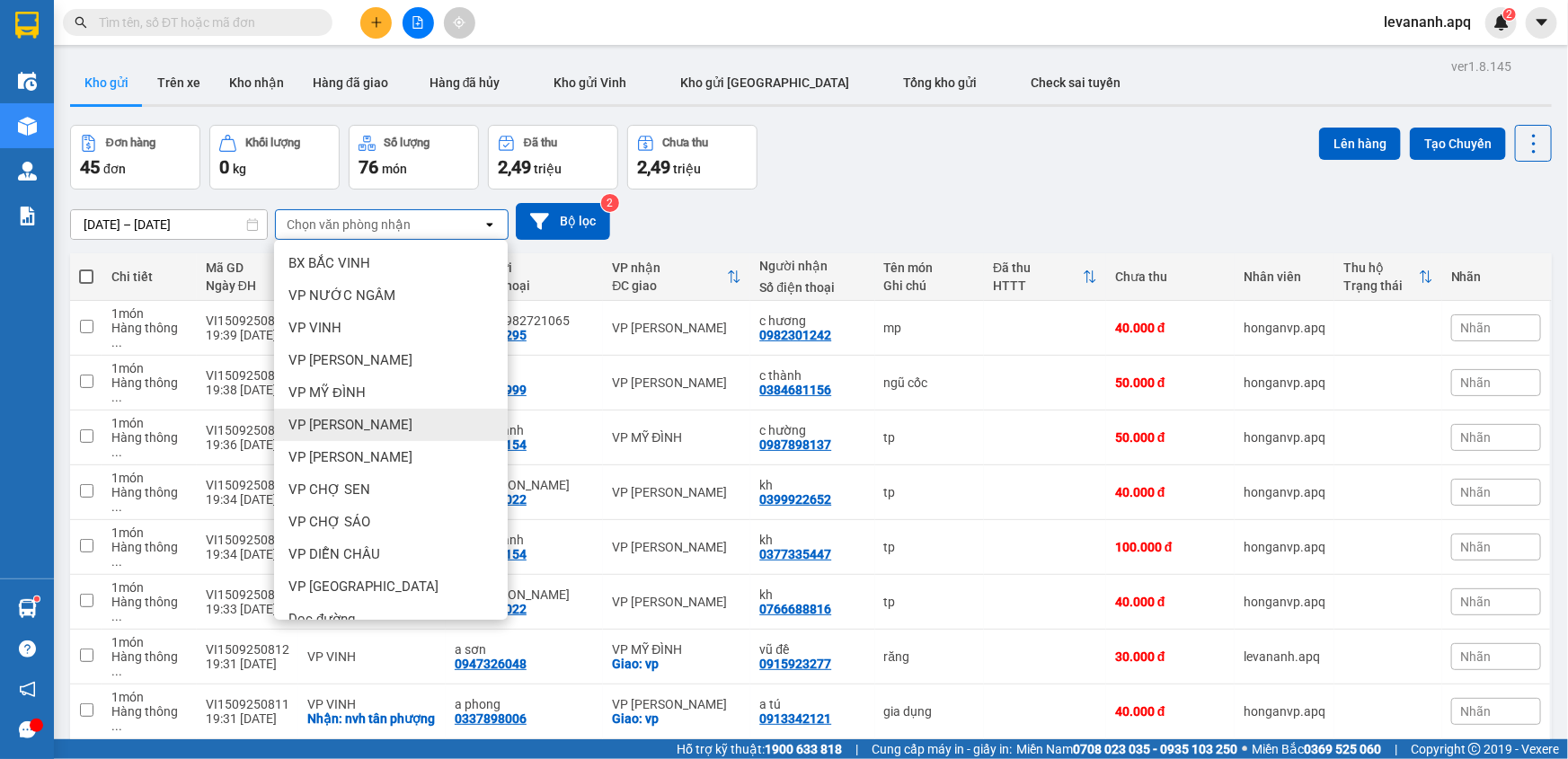
click at [388, 422] on div "VP [PERSON_NAME]" at bounding box center [391, 425] width 234 height 32
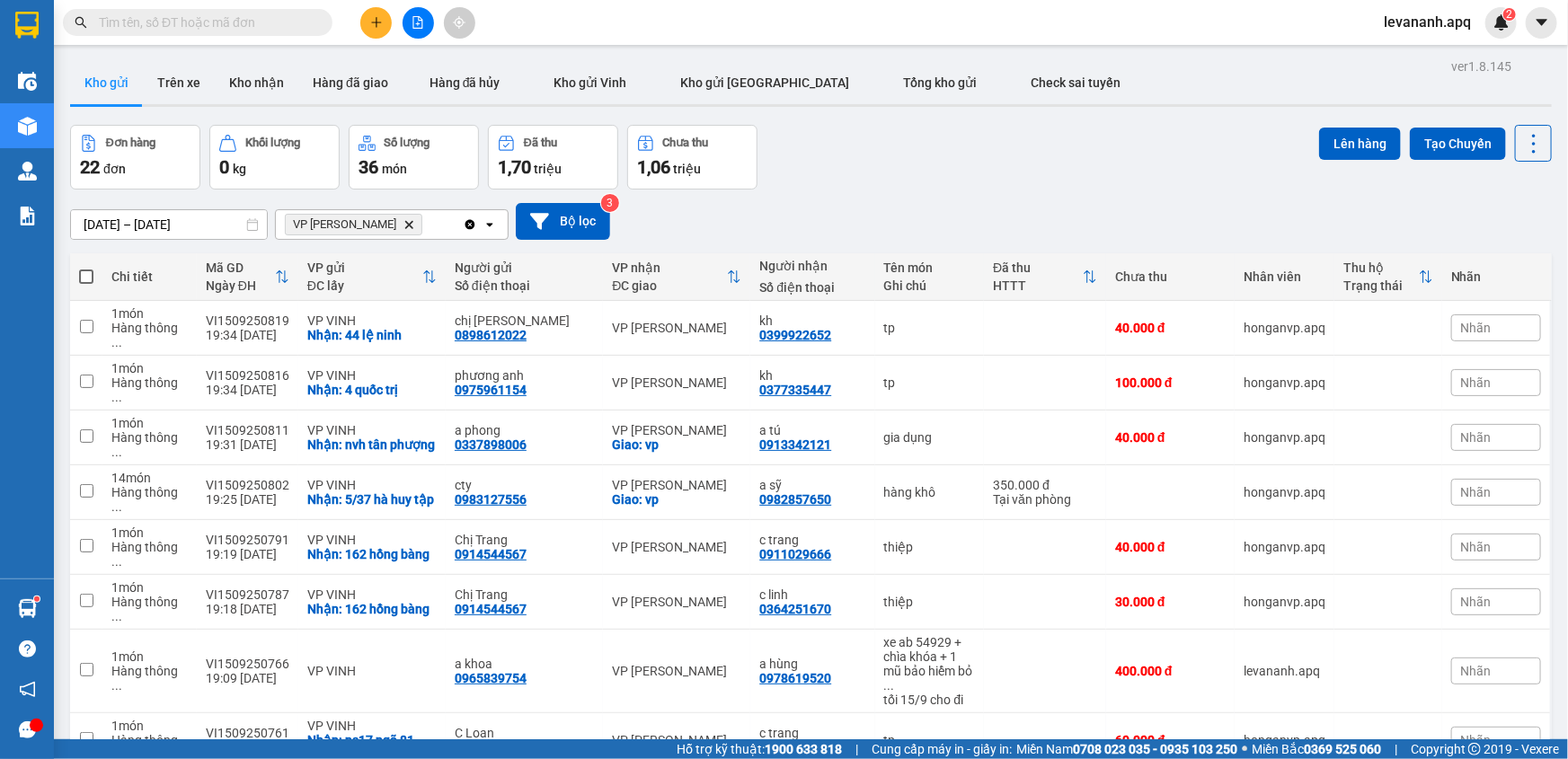
click at [473, 222] on icon "Clear all" at bounding box center [471, 224] width 10 height 10
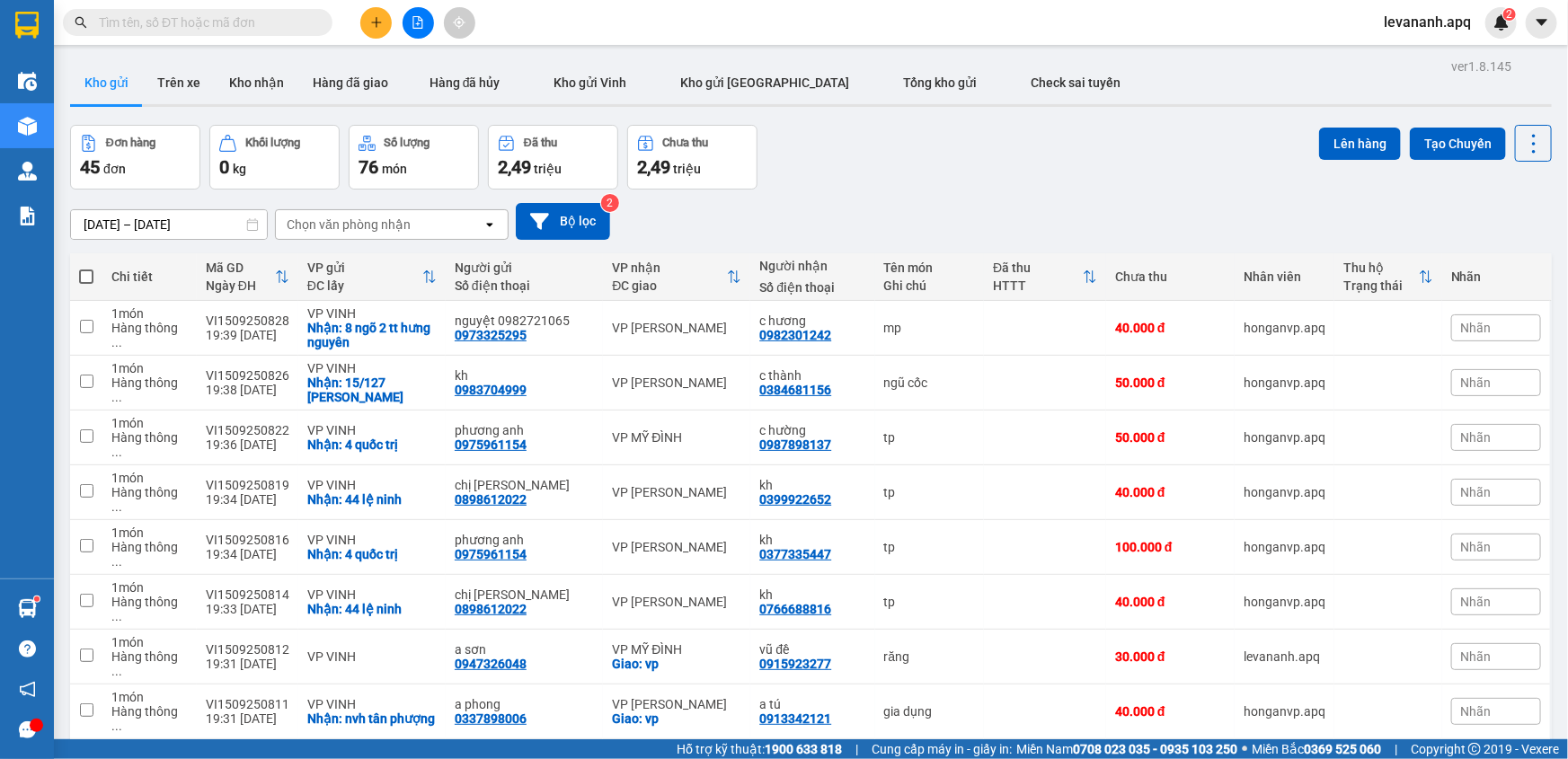
click at [197, 28] on input "text" at bounding box center [205, 22] width 212 height 19
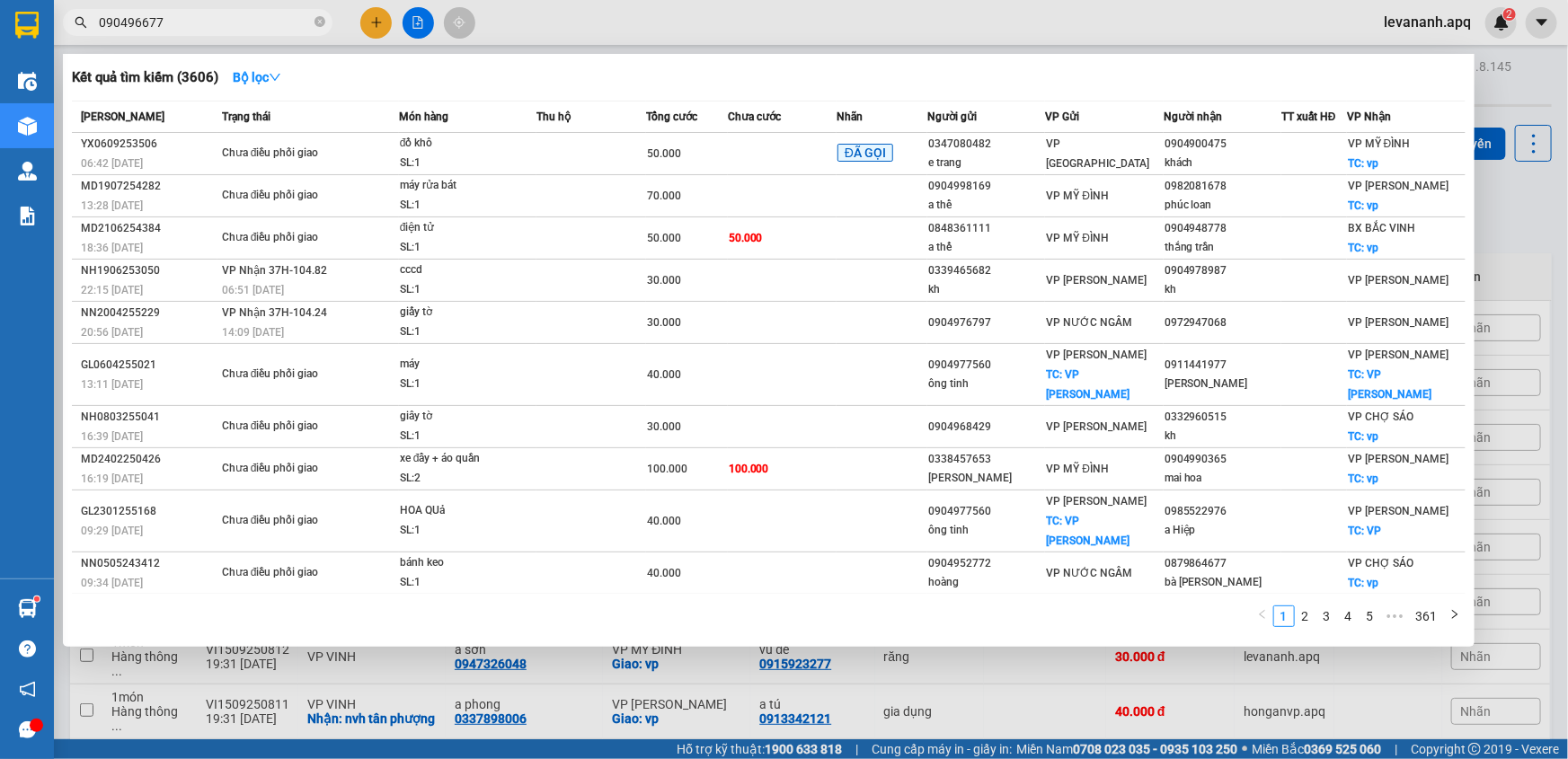
type input "0904966770"
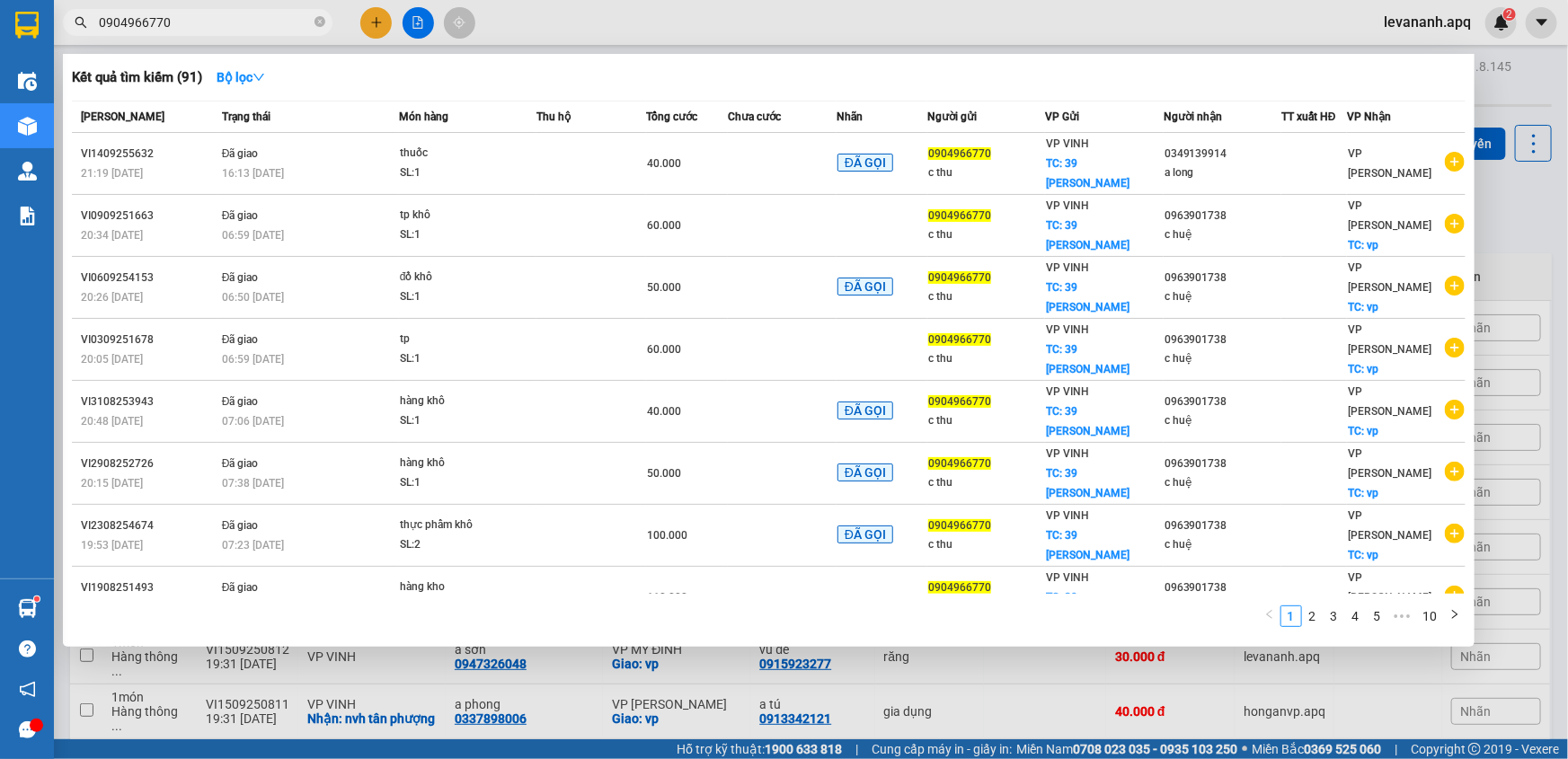
click at [207, 25] on input "0904966770" at bounding box center [205, 22] width 212 height 19
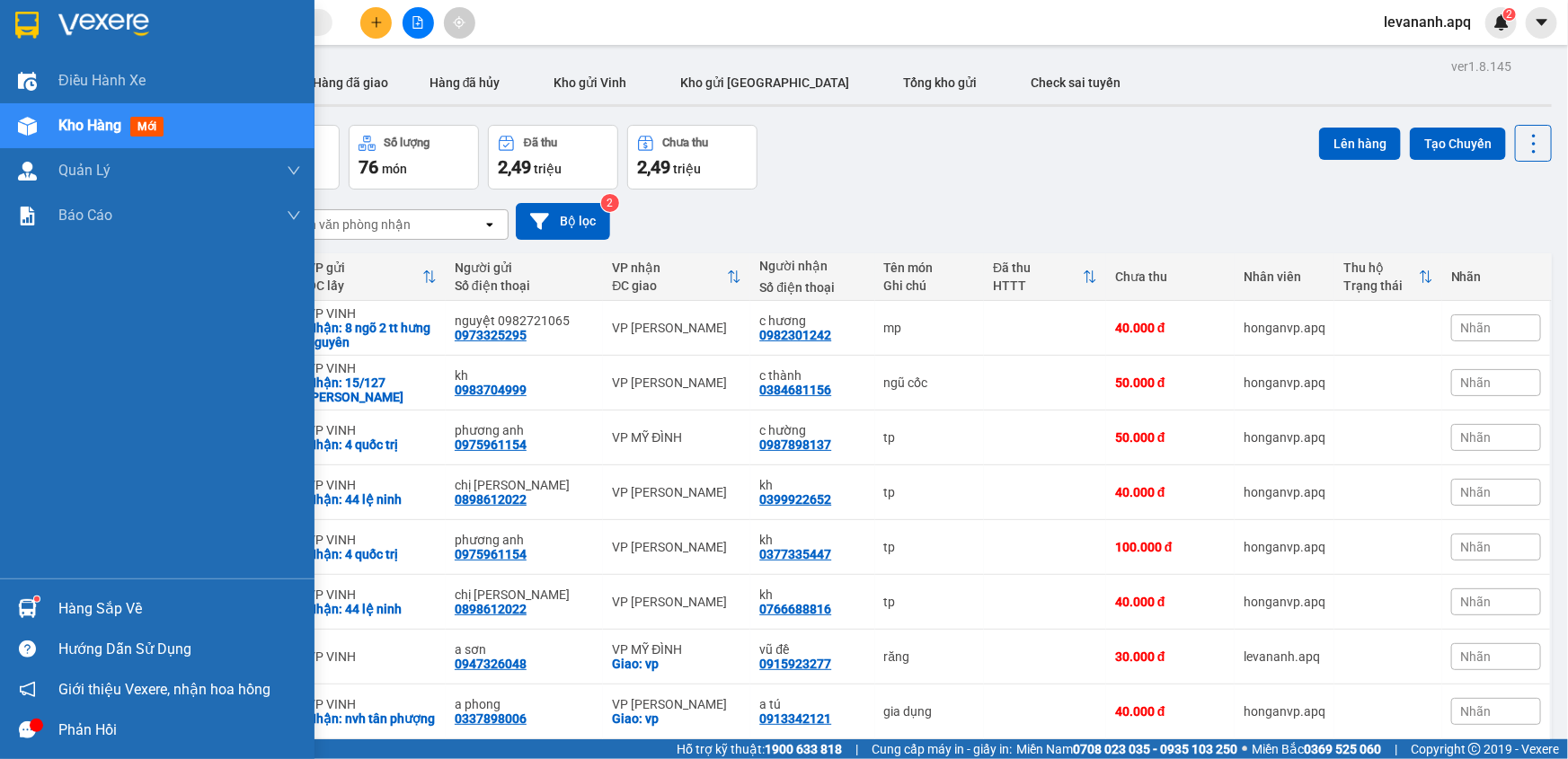
click at [36, 25] on img at bounding box center [27, 25] width 23 height 27
click at [24, 35] on img at bounding box center [27, 25] width 23 height 27
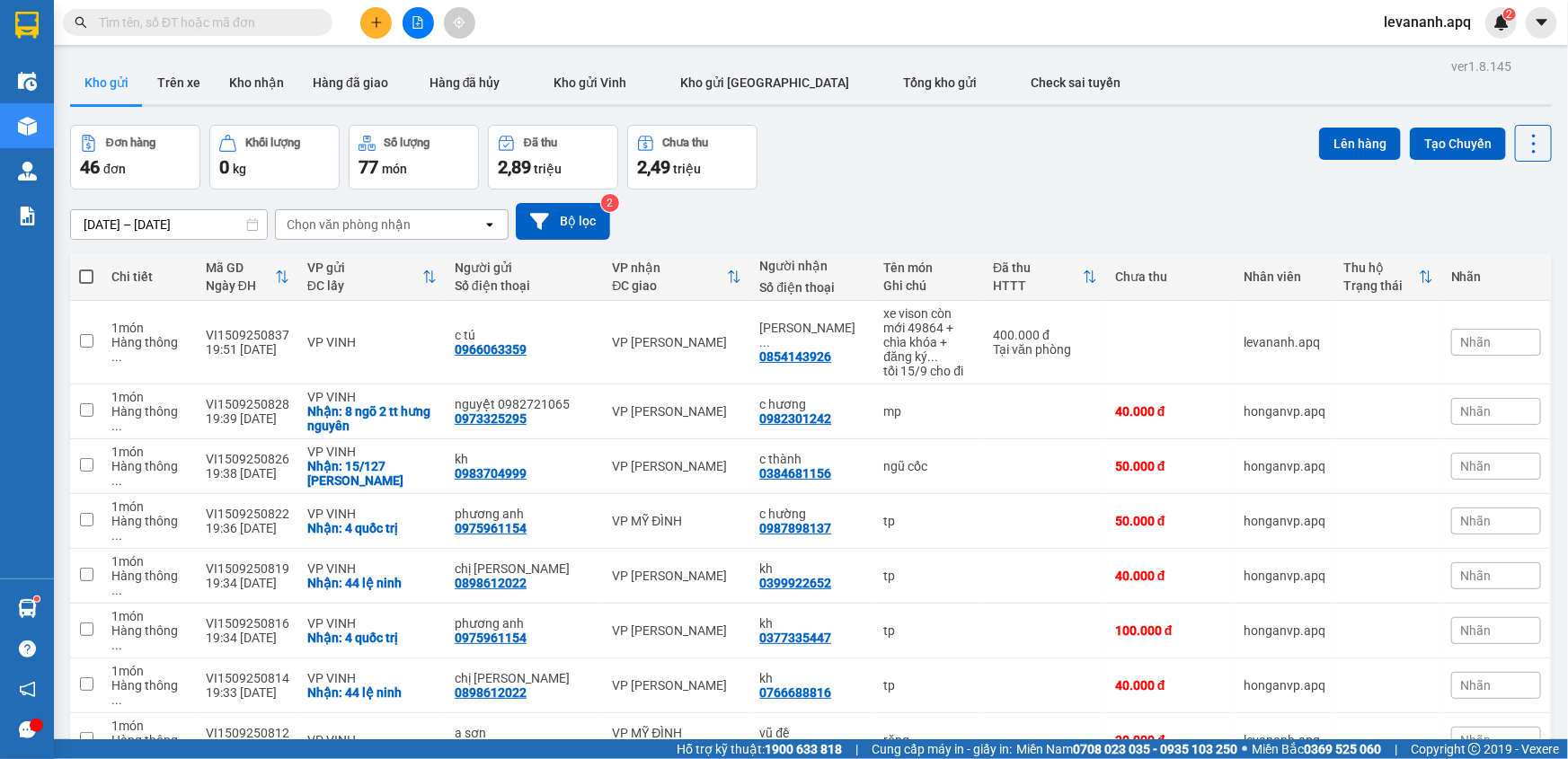
click at [272, 31] on input "text" at bounding box center [205, 22] width 212 height 19
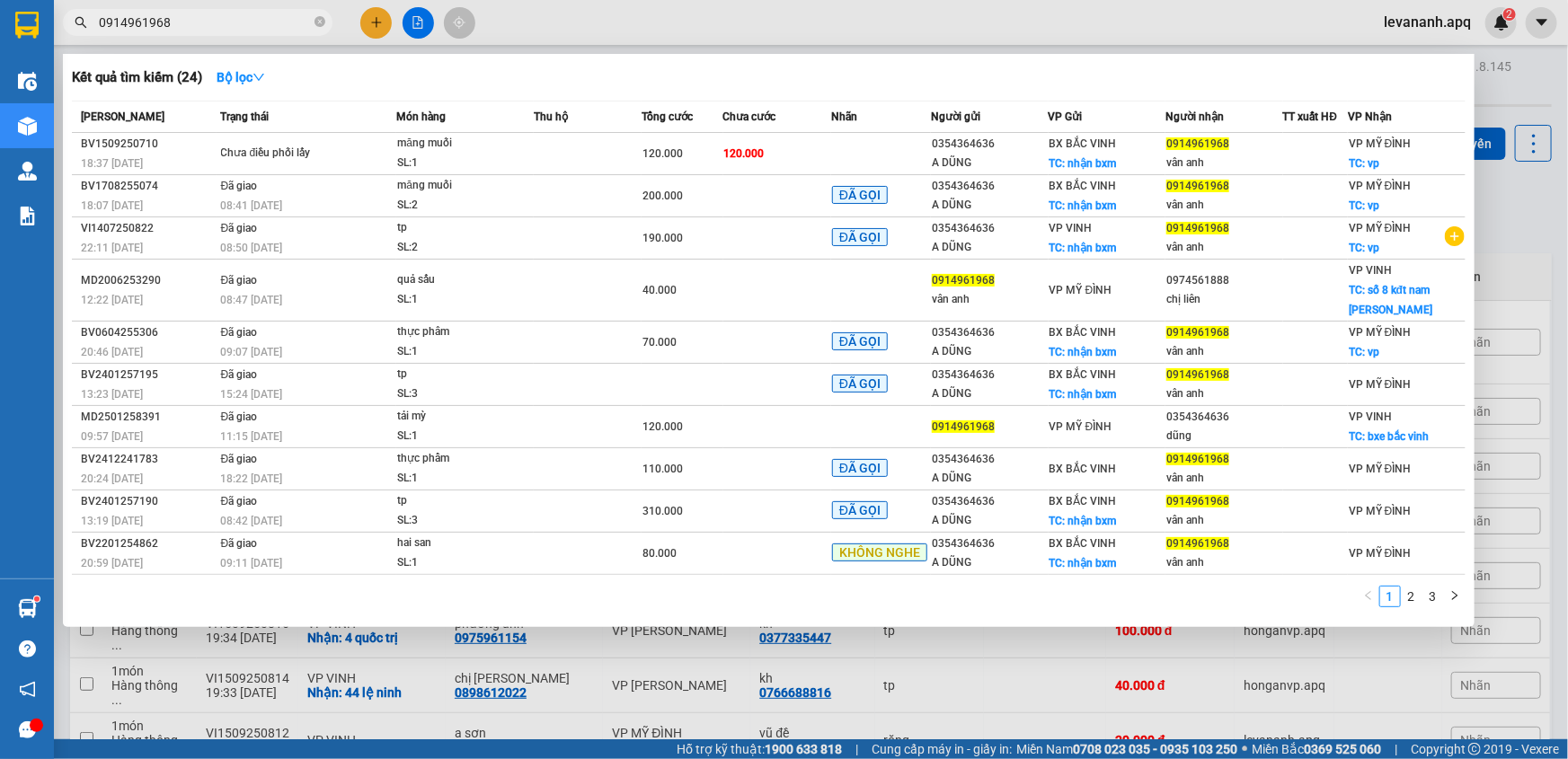
type input "0914961968"
click at [1511, 244] on div at bounding box center [784, 379] width 1568 height 759
click at [231, 18] on input "0914961968" at bounding box center [205, 22] width 212 height 19
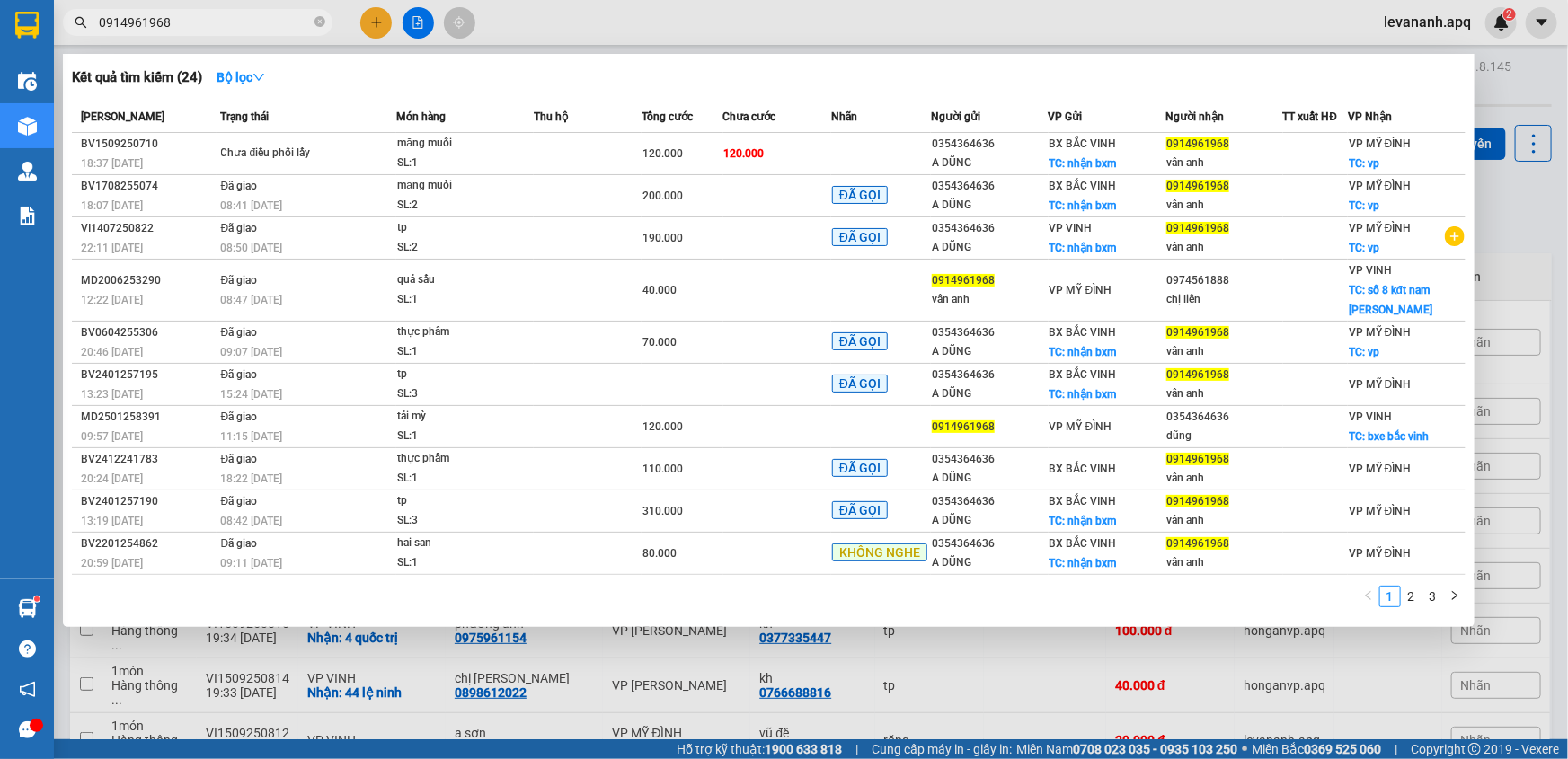
click at [1481, 280] on div at bounding box center [784, 379] width 1568 height 759
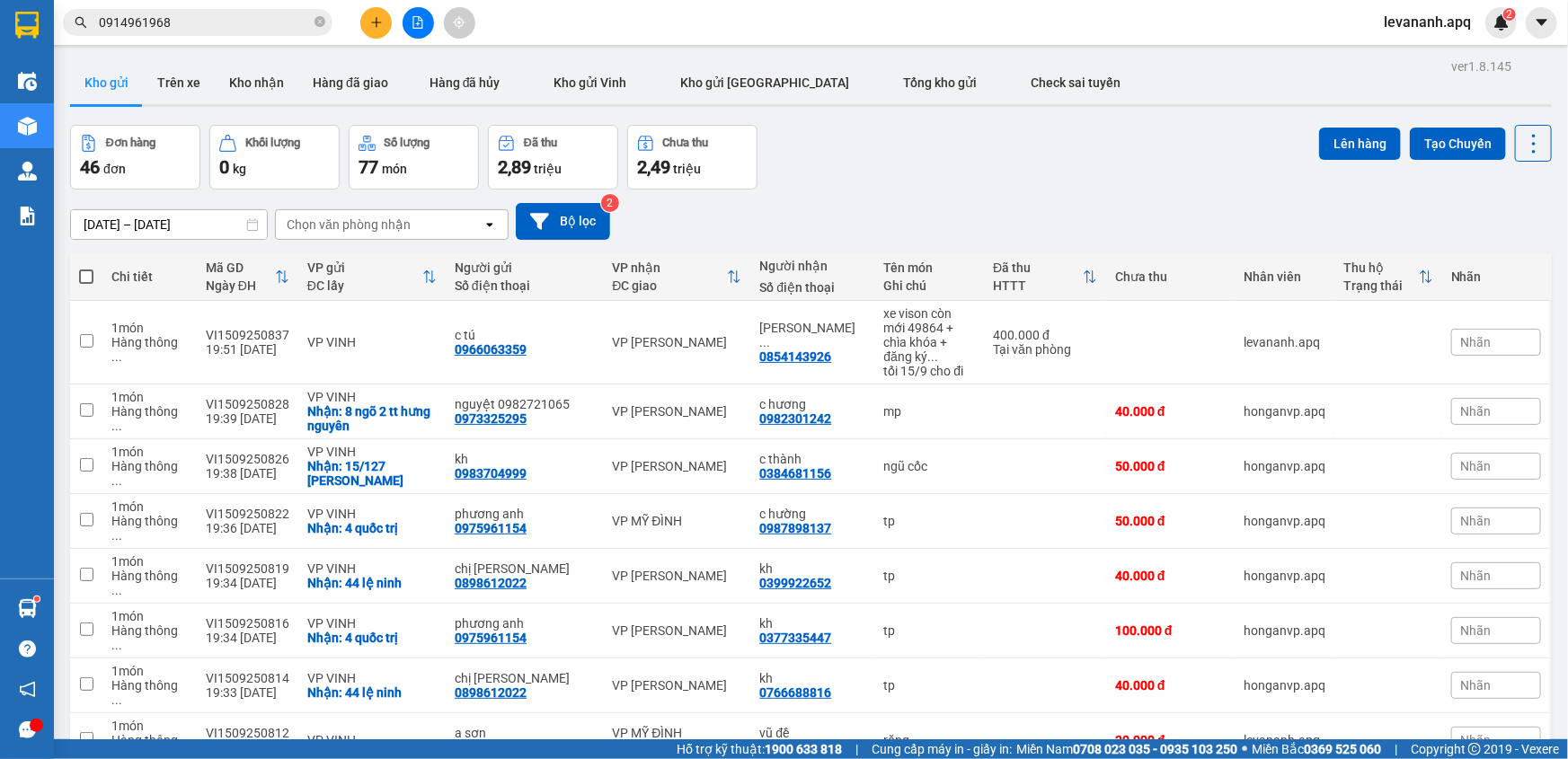
click at [1004, 144] on div "Đơn hàng 46 đơn Khối lượng 0 kg Số lượng 77 món Đã thu 2,89 triệu Chưa thu 2,49…" at bounding box center [811, 157] width 1482 height 64
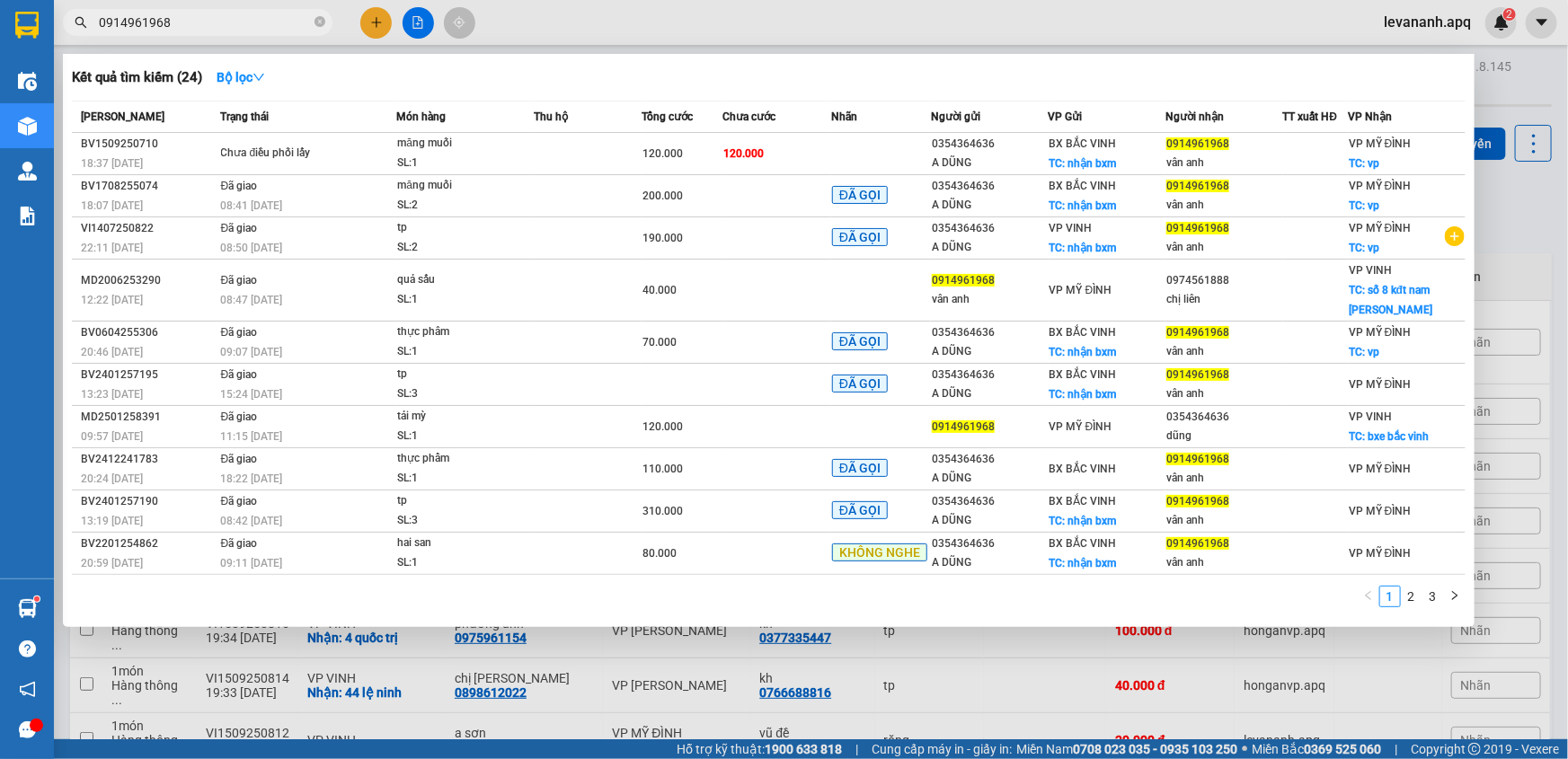
click at [213, 31] on input "0914961968" at bounding box center [205, 22] width 212 height 19
click at [324, 24] on icon "close-circle" at bounding box center [320, 21] width 11 height 11
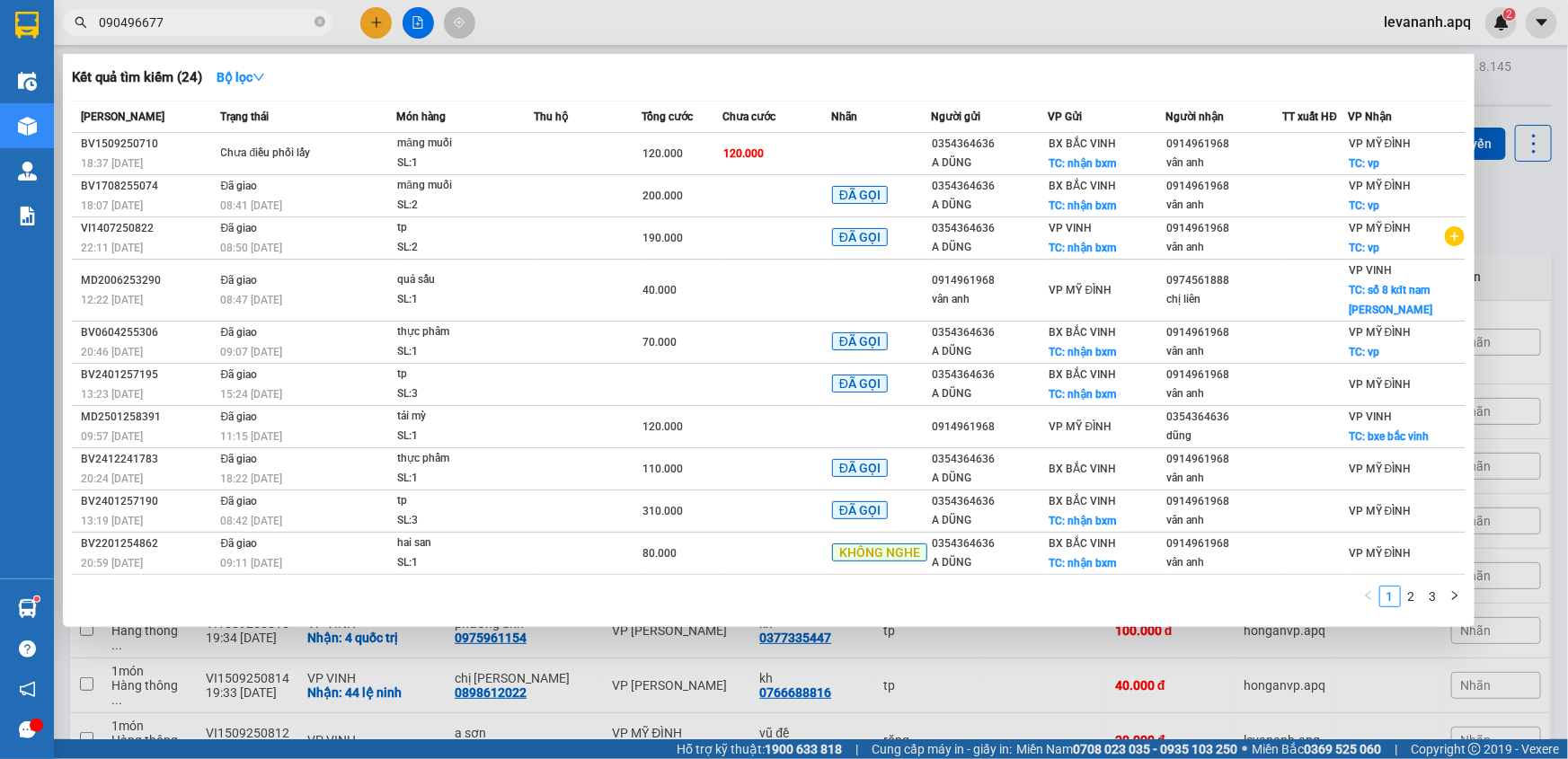
type input "0904966770"
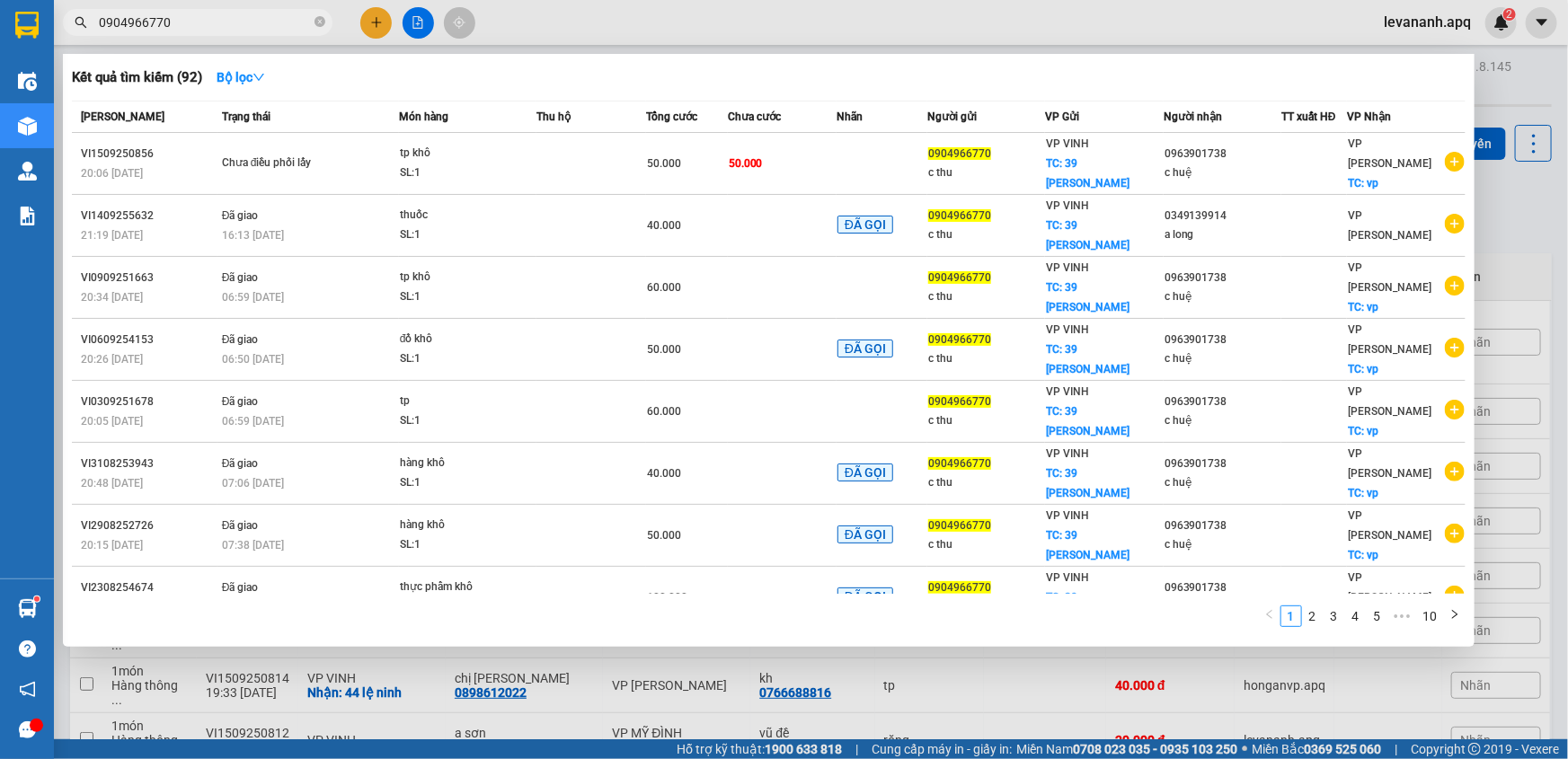
click at [321, 24] on icon "close-circle" at bounding box center [320, 21] width 11 height 11
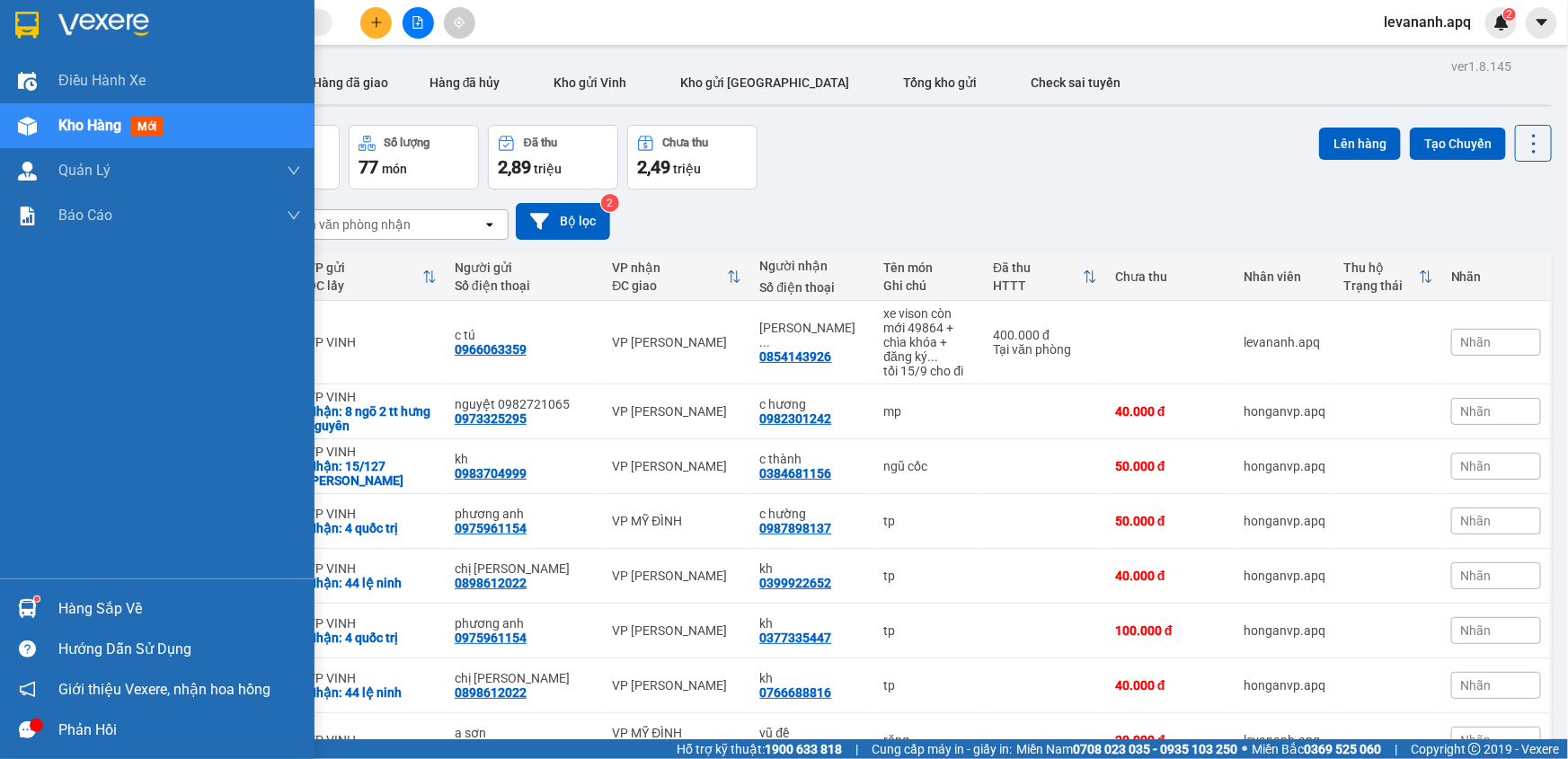
click at [6, 34] on div at bounding box center [157, 29] width 315 height 58
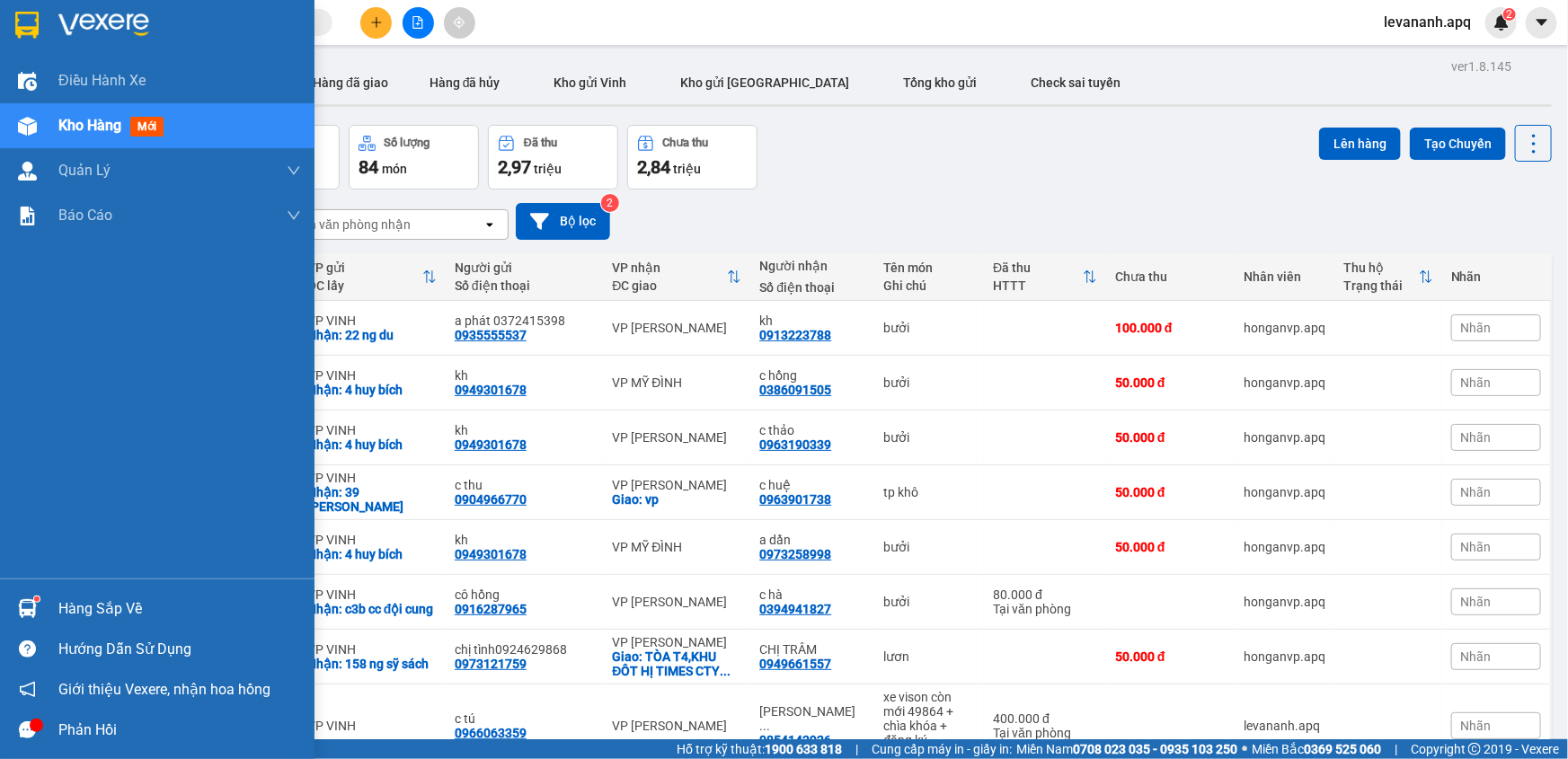
click at [12, 24] on div at bounding box center [27, 24] width 31 height 31
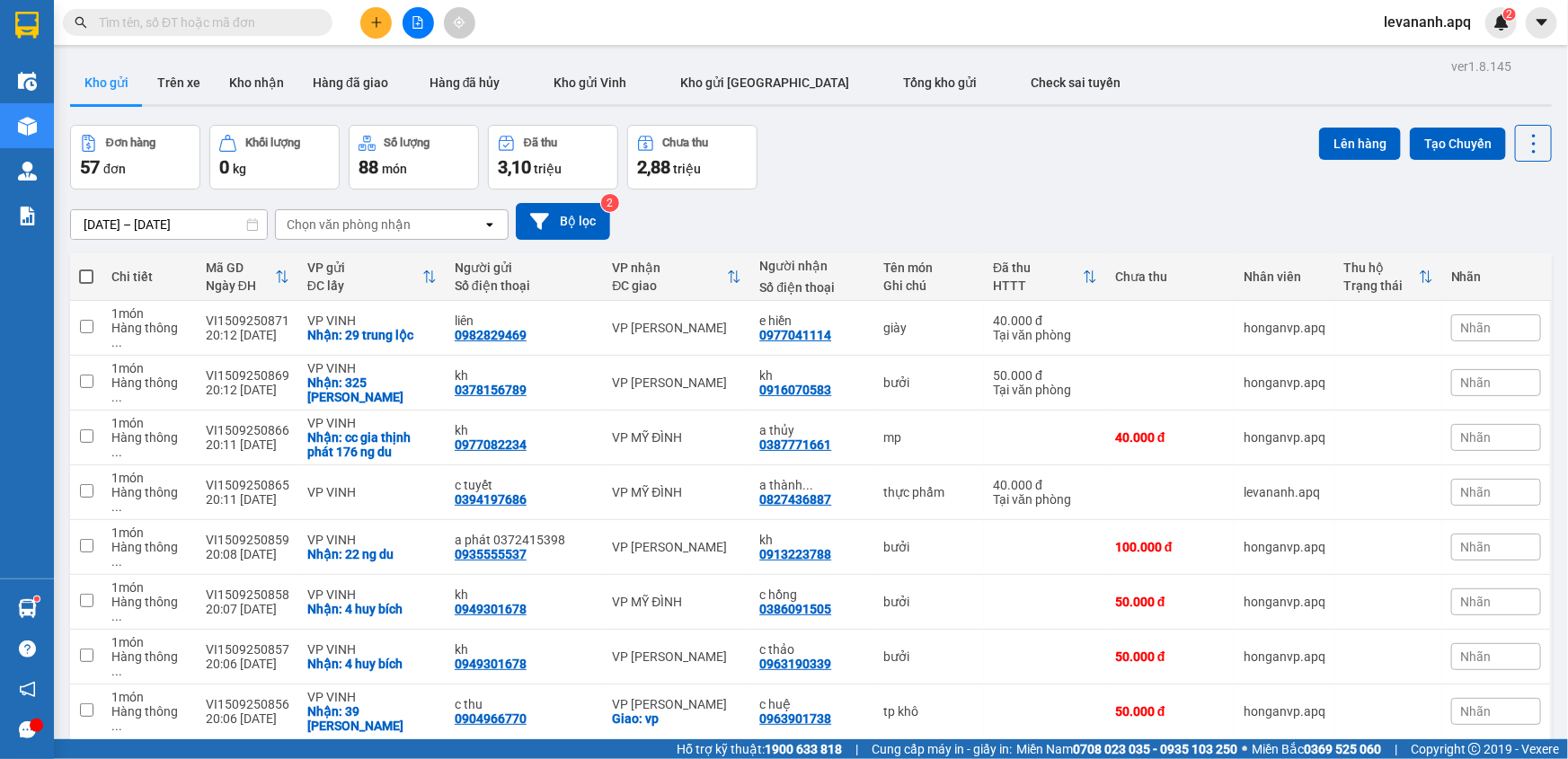
click at [154, 27] on input "text" at bounding box center [205, 22] width 212 height 19
click at [190, 23] on input "0" at bounding box center [205, 22] width 212 height 19
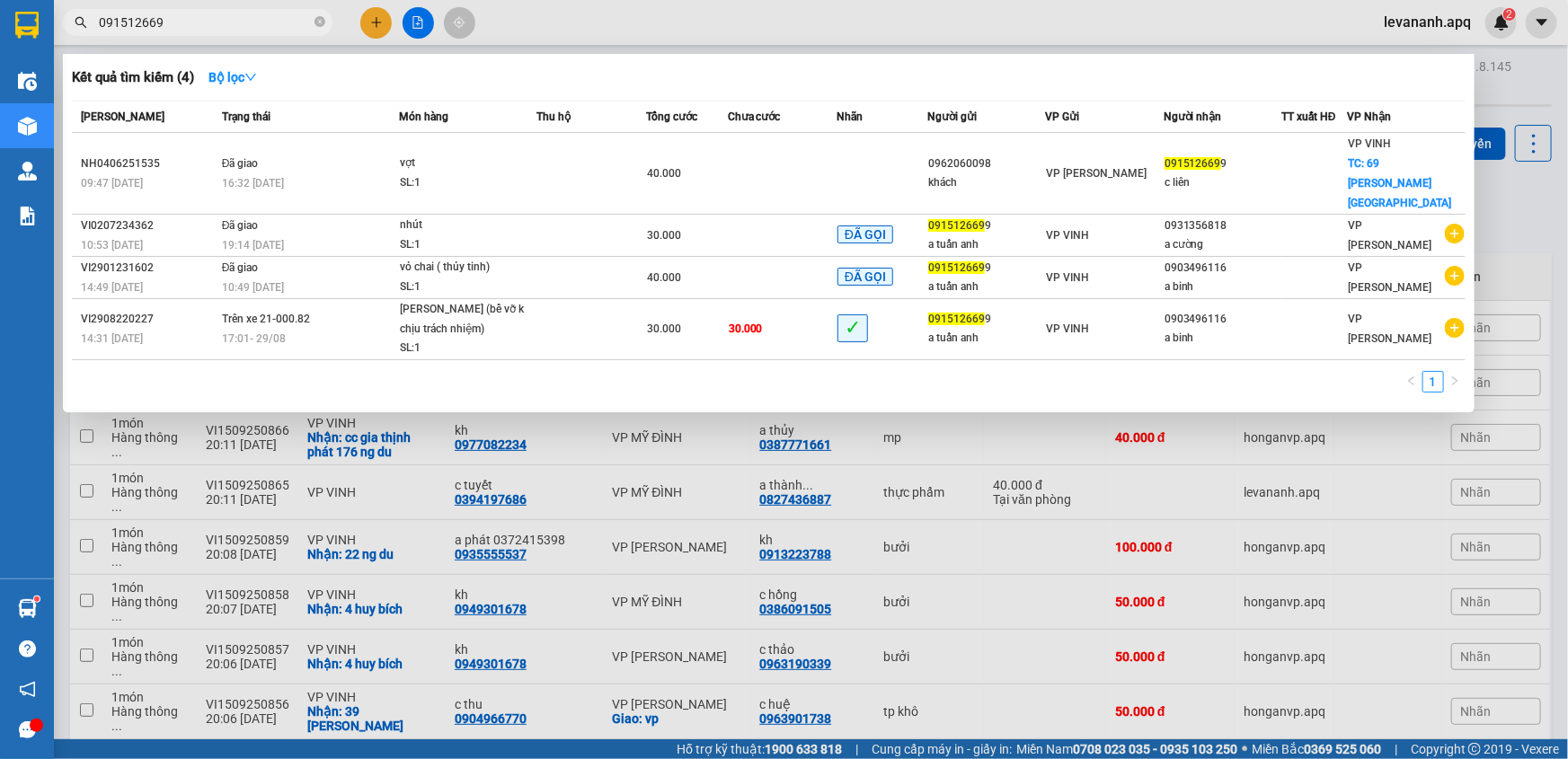
click at [138, 22] on input "091512669" at bounding box center [205, 22] width 212 height 19
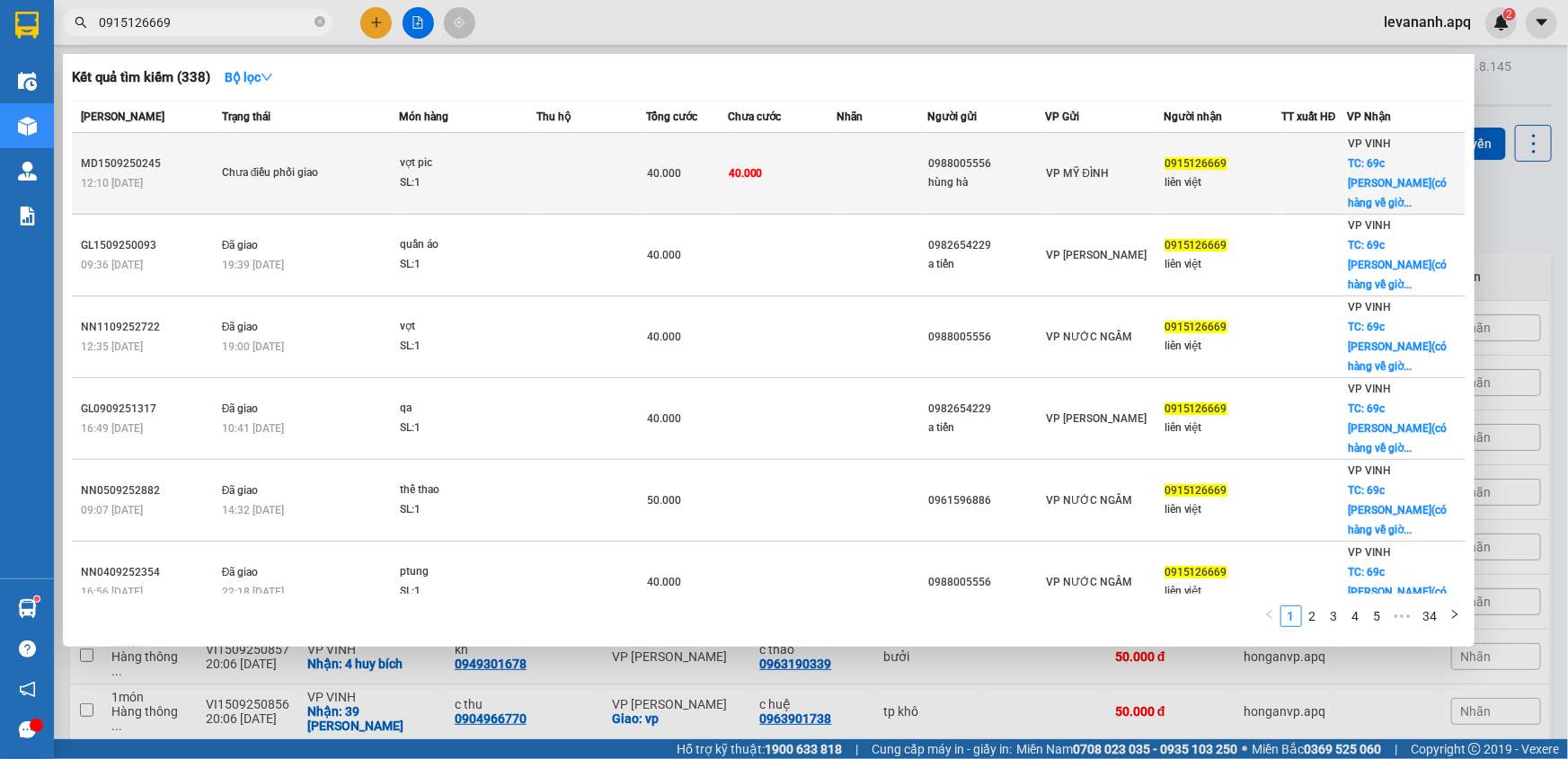
type input "0915126669"
click at [485, 159] on div "vợt pic" at bounding box center [467, 164] width 134 height 19
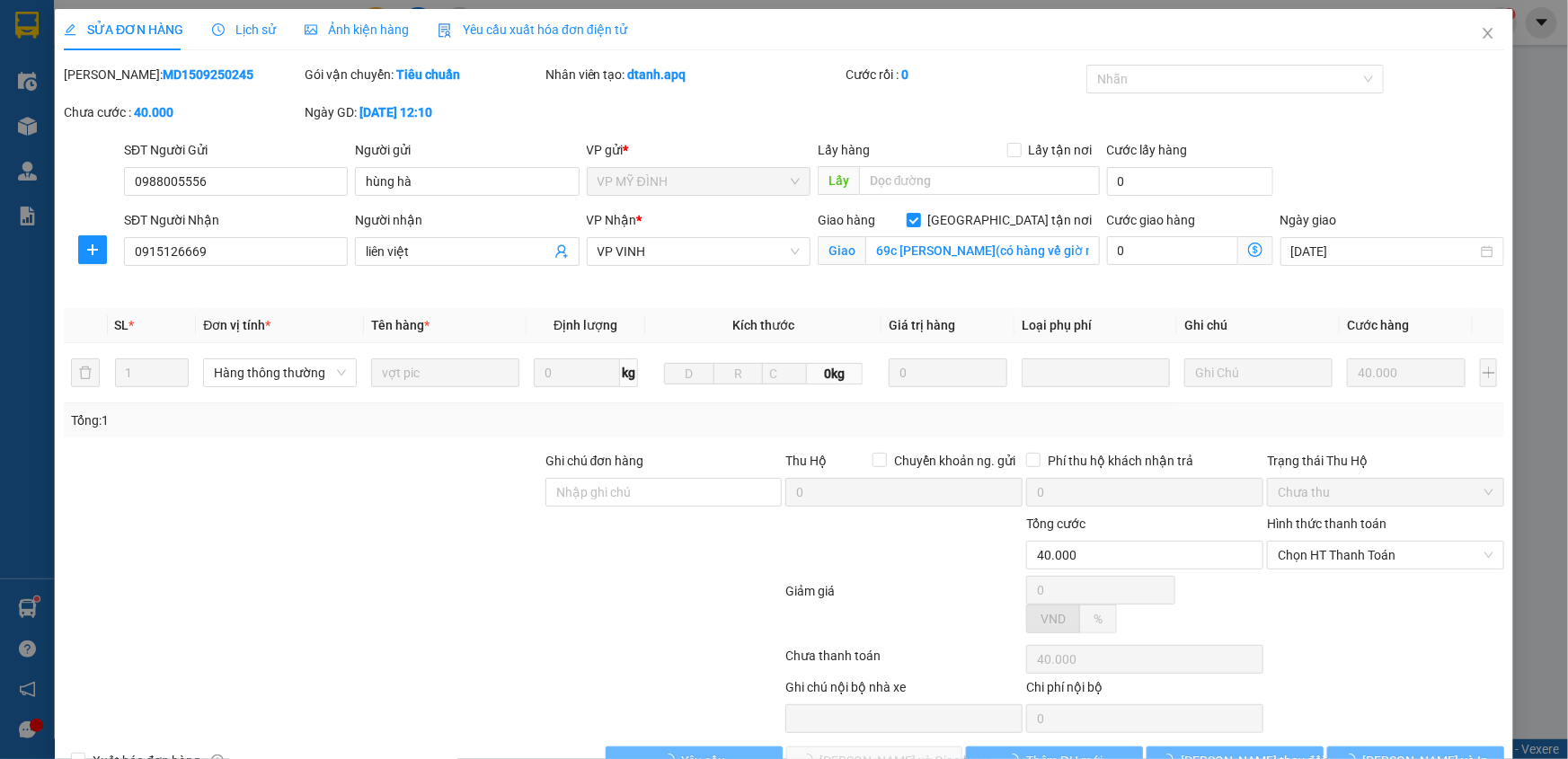
click at [249, 26] on span "Lịch sử" at bounding box center [244, 29] width 63 height 15
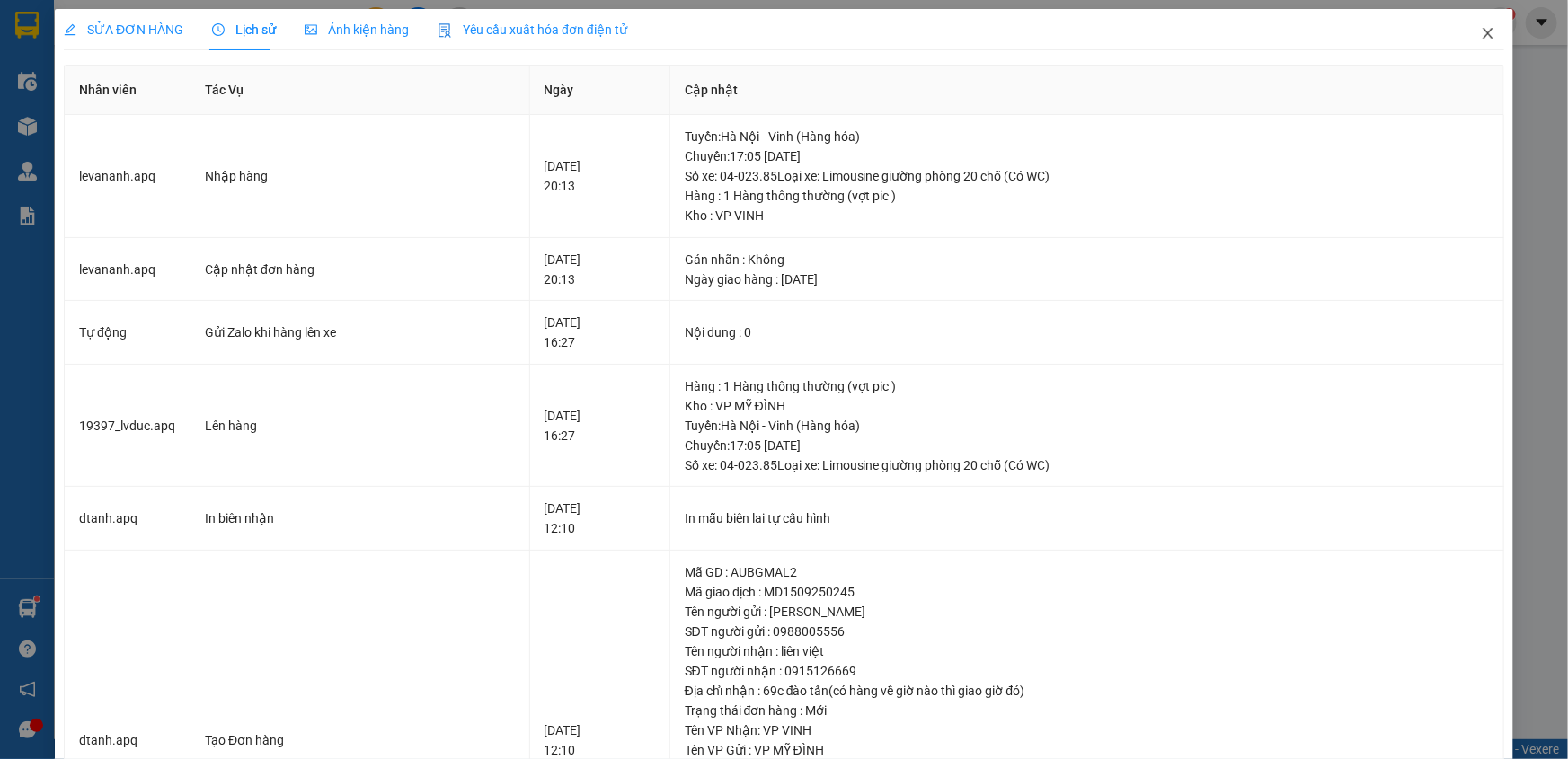
click at [1481, 32] on icon "close" at bounding box center [1488, 33] width 15 height 15
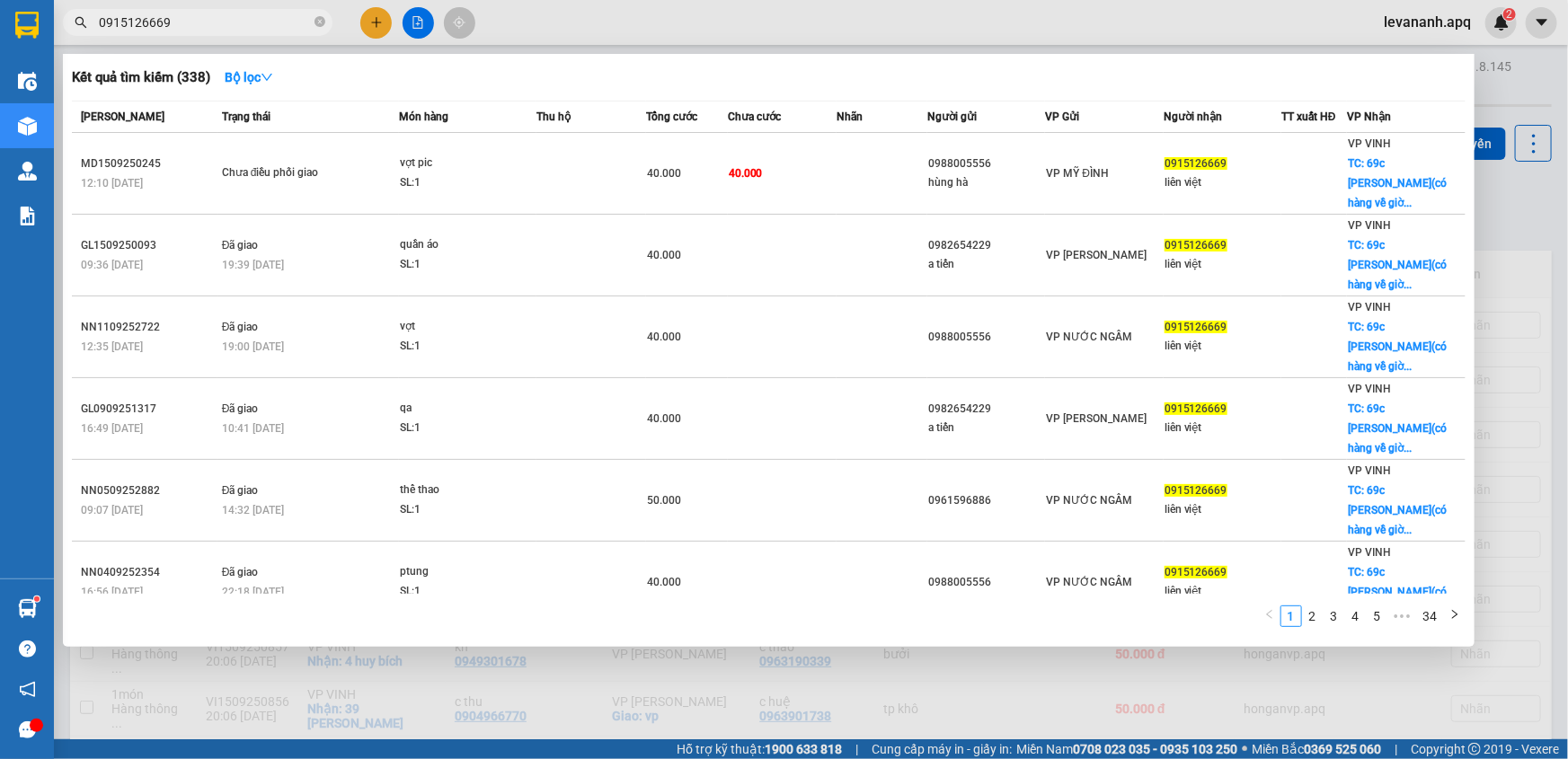
click at [224, 18] on input "0915126669" at bounding box center [205, 22] width 212 height 19
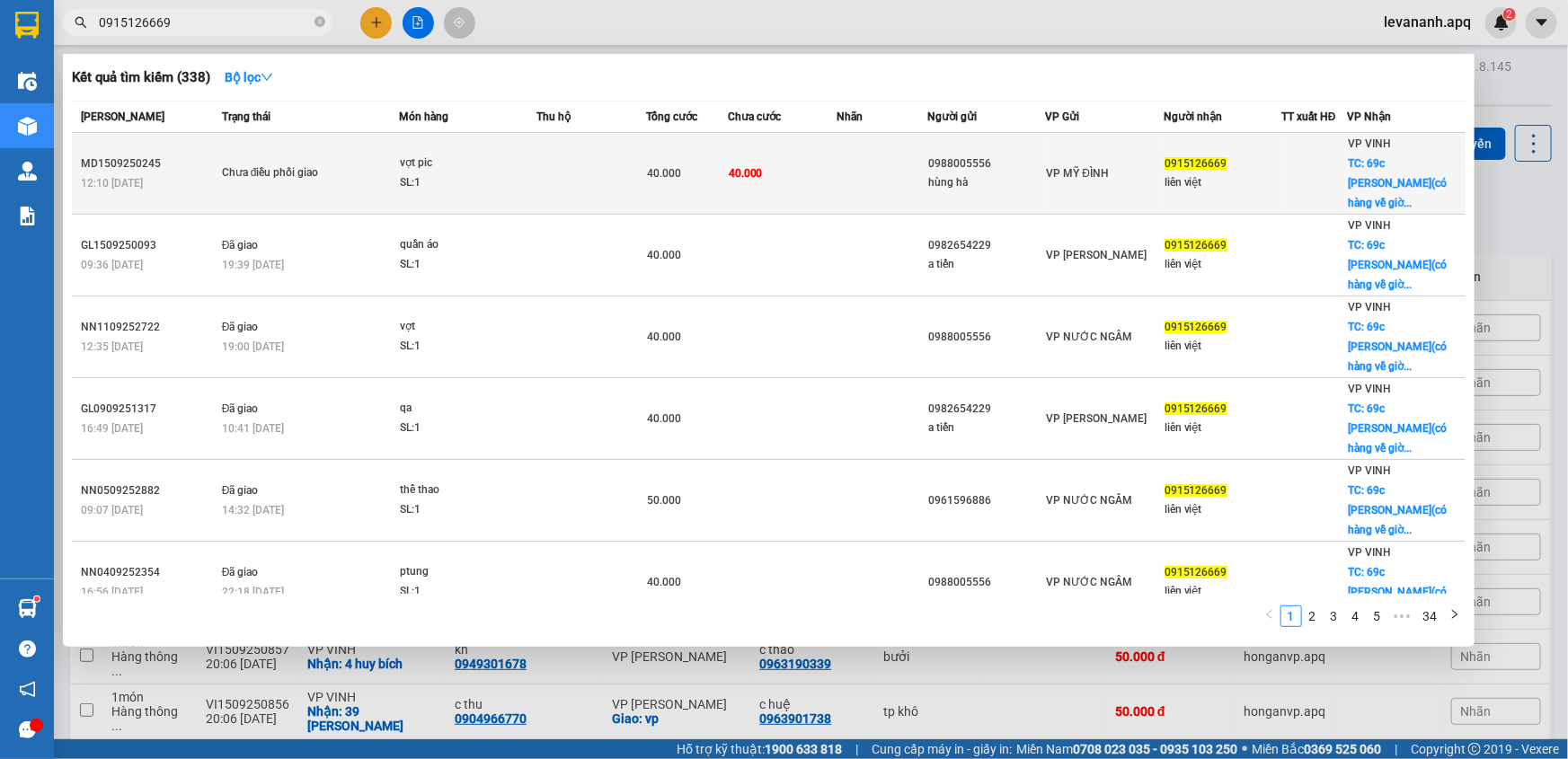
click at [463, 157] on div "vợt pic" at bounding box center [467, 164] width 134 height 19
